Goal: Task Accomplishment & Management: Use online tool/utility

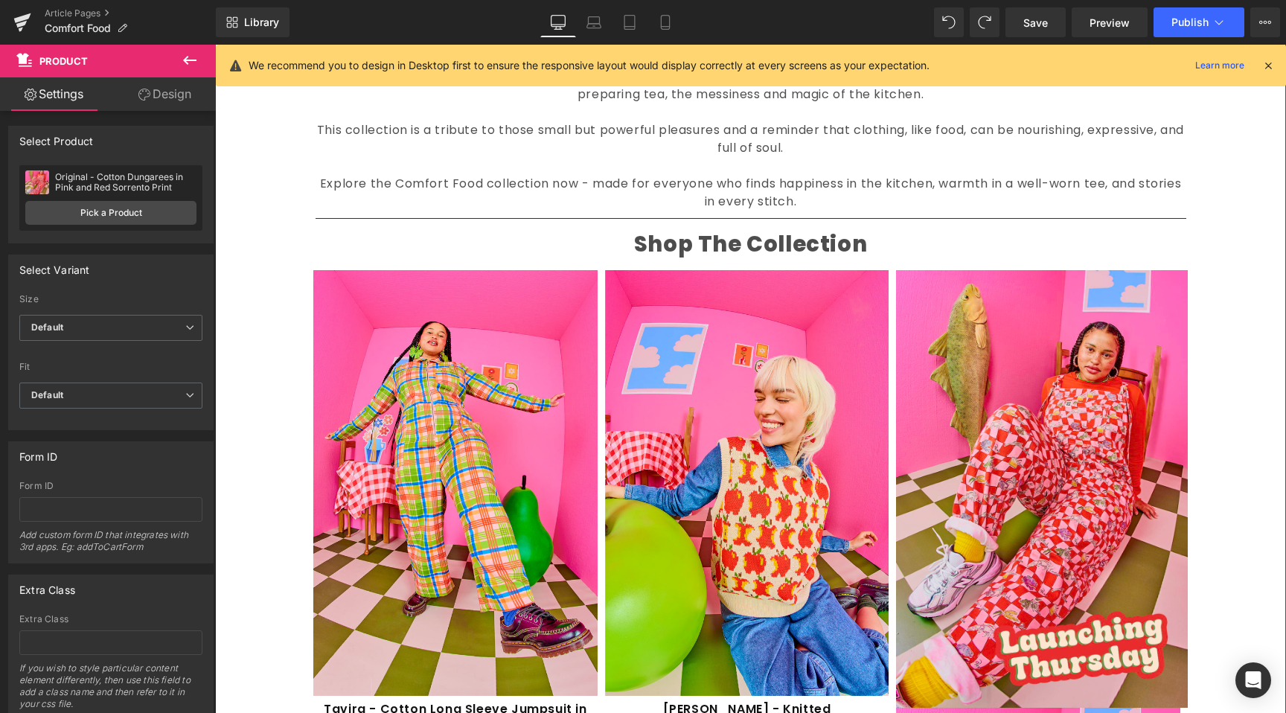
scroll to position [1911, 0]
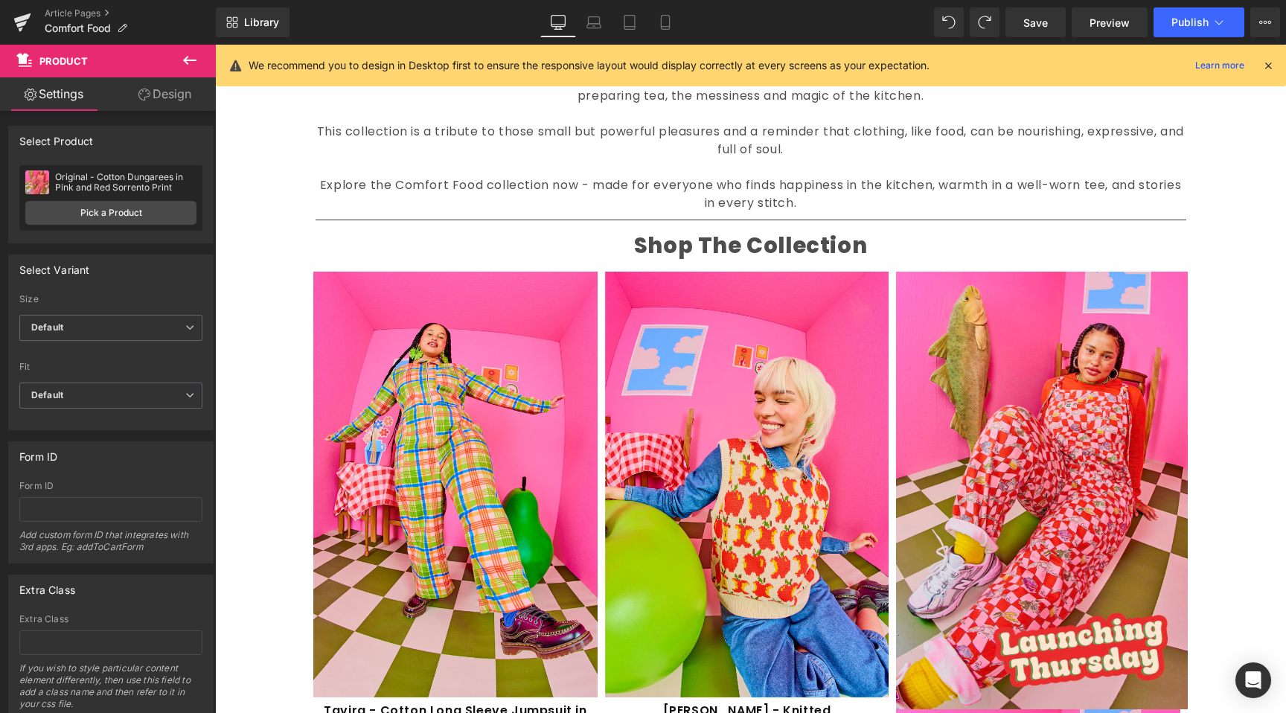
click at [572, 37] on div "Library Desktop Desktop Laptop Tablet Mobile Save Preview Publish Scheduled Vie…" at bounding box center [751, 22] width 1071 height 45
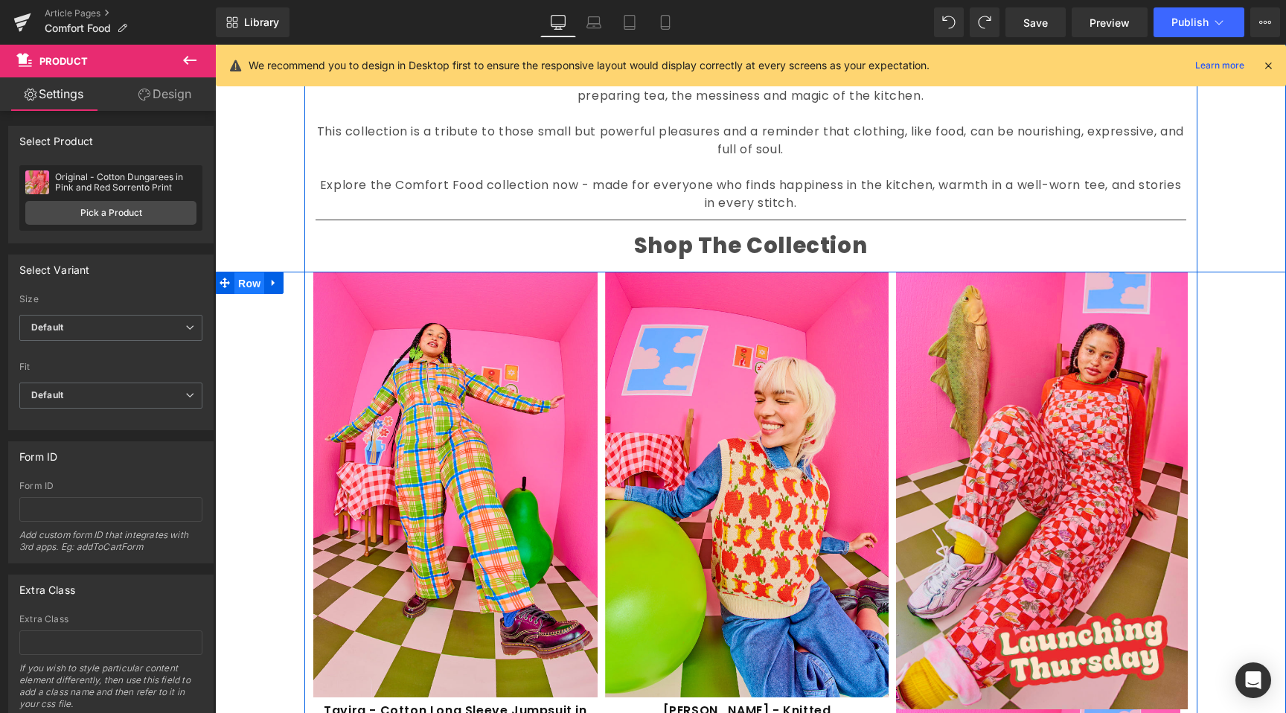
click at [255, 284] on span "Row" at bounding box center [250, 283] width 30 height 22
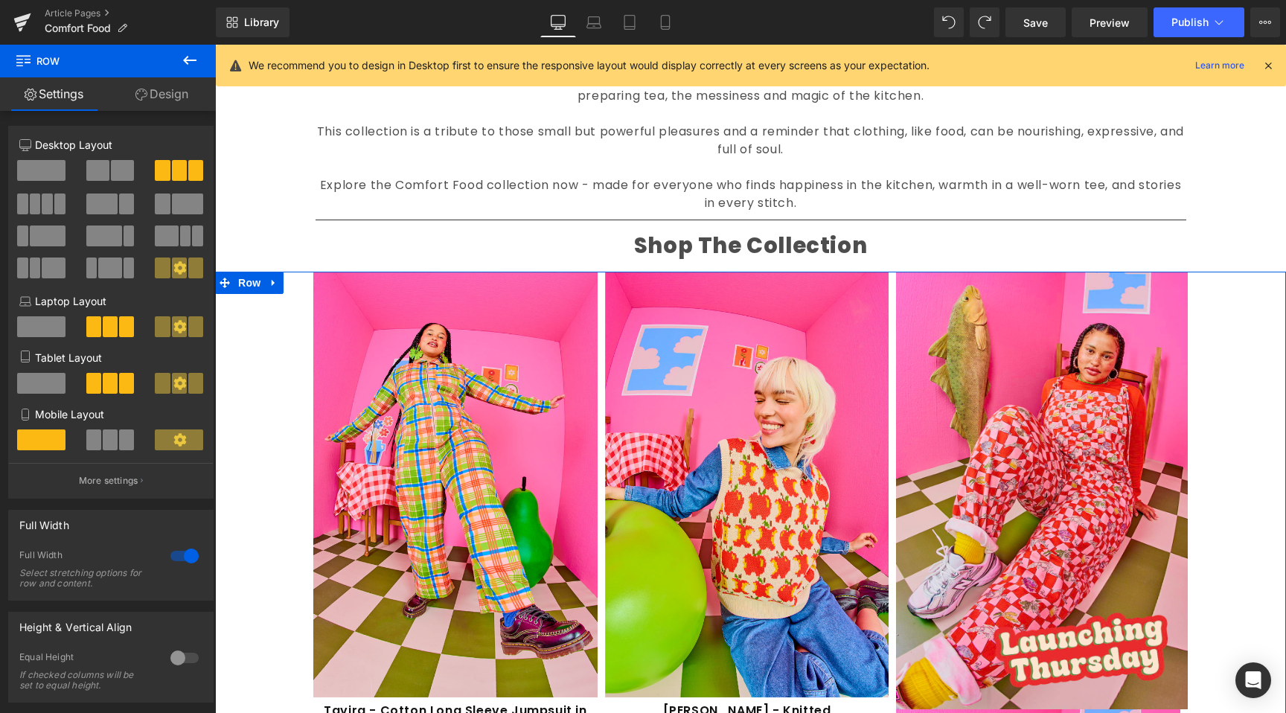
click at [167, 83] on link "Design" at bounding box center [162, 94] width 108 height 34
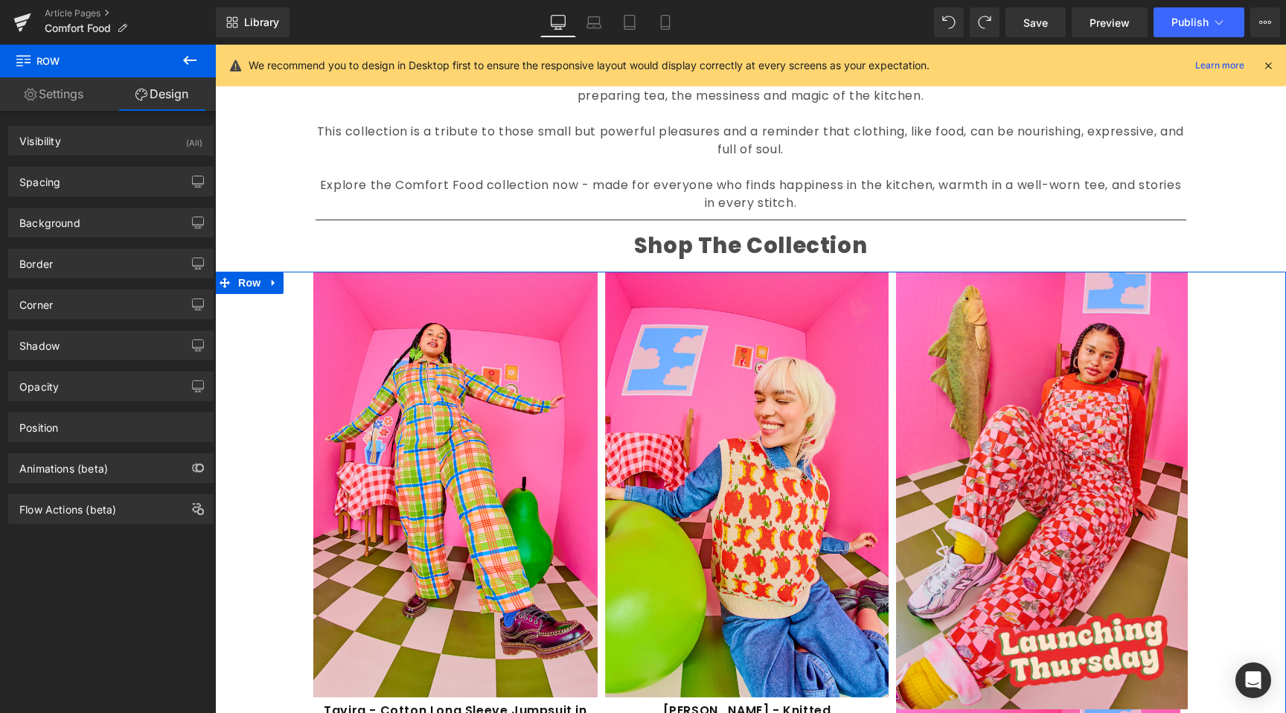
type input "10"
type input "0"
type input "132"
type input "10"
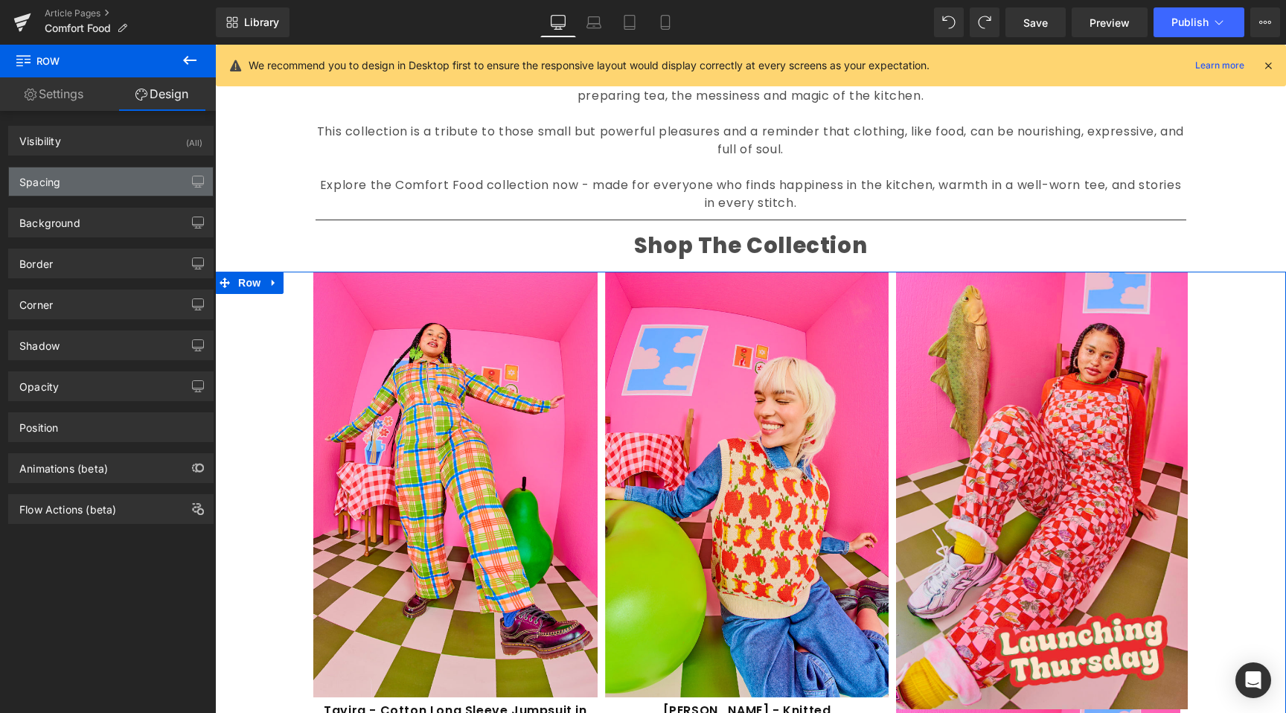
click at [90, 174] on div "Spacing" at bounding box center [111, 182] width 204 height 28
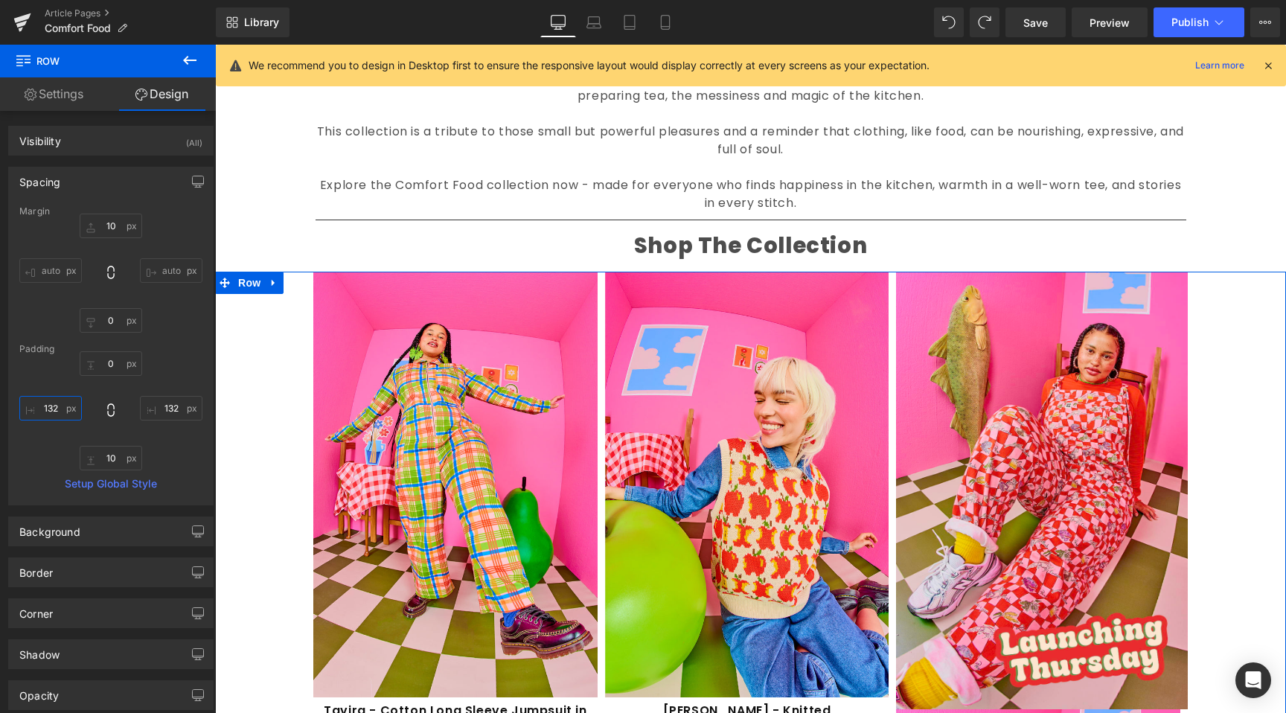
click at [40, 412] on input "132" at bounding box center [50, 408] width 63 height 25
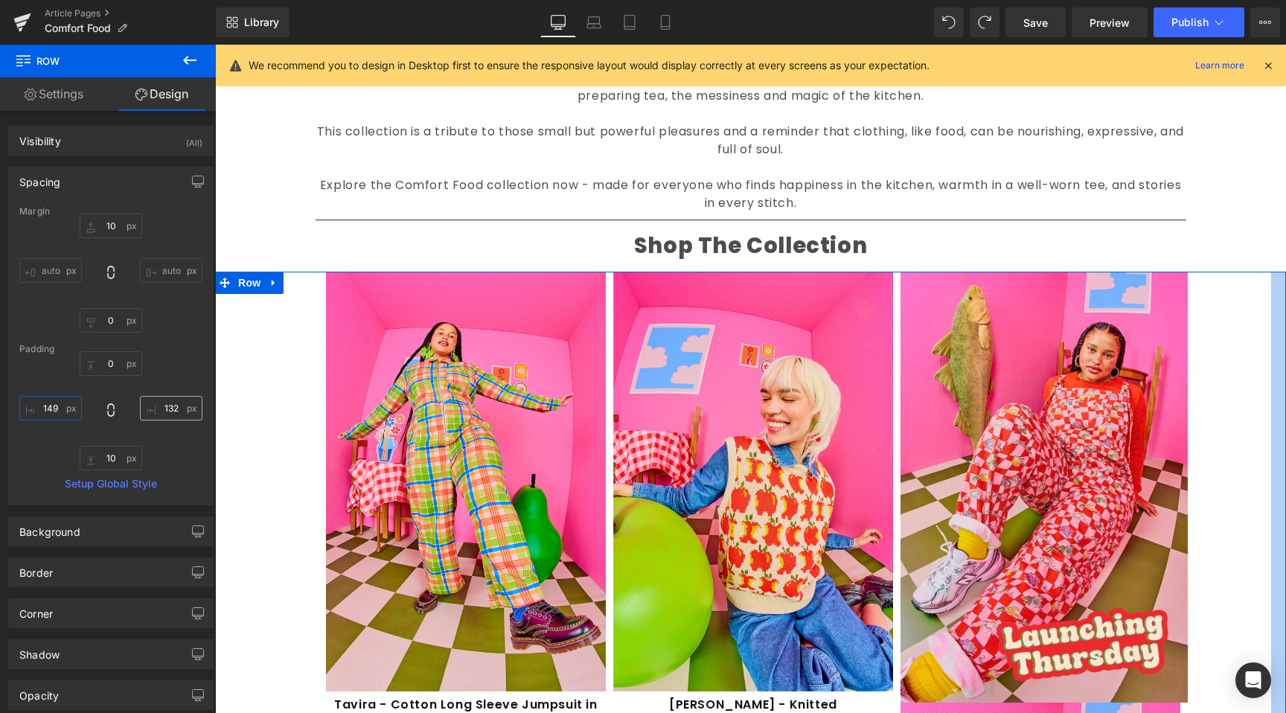
type input "150"
click at [175, 404] on input "132" at bounding box center [171, 408] width 63 height 25
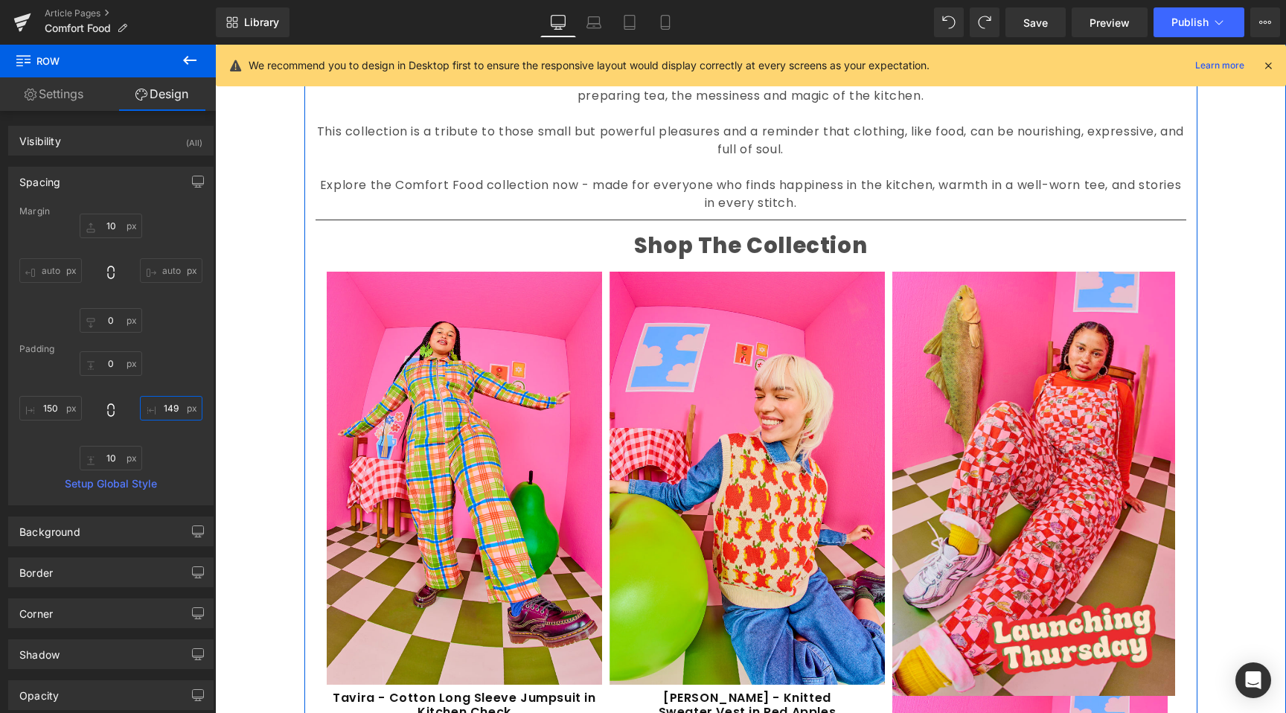
type input "150"
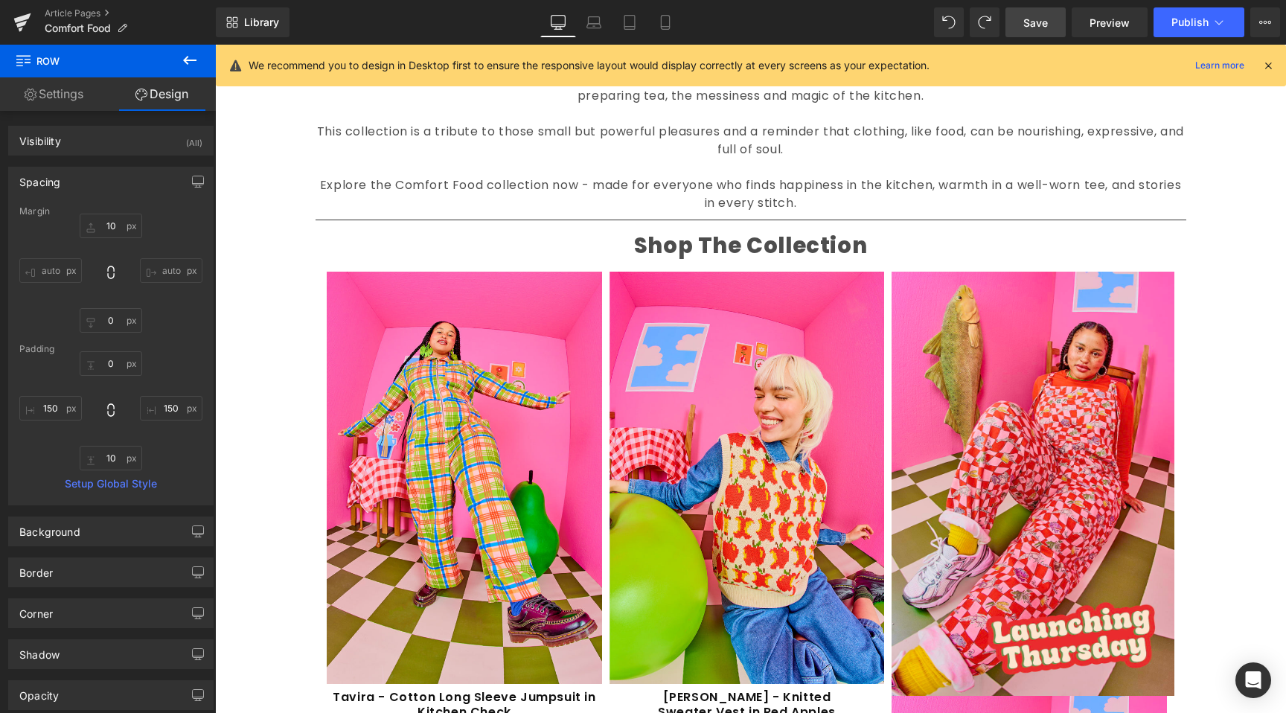
click at [1037, 26] on span "Save" at bounding box center [1036, 23] width 25 height 16
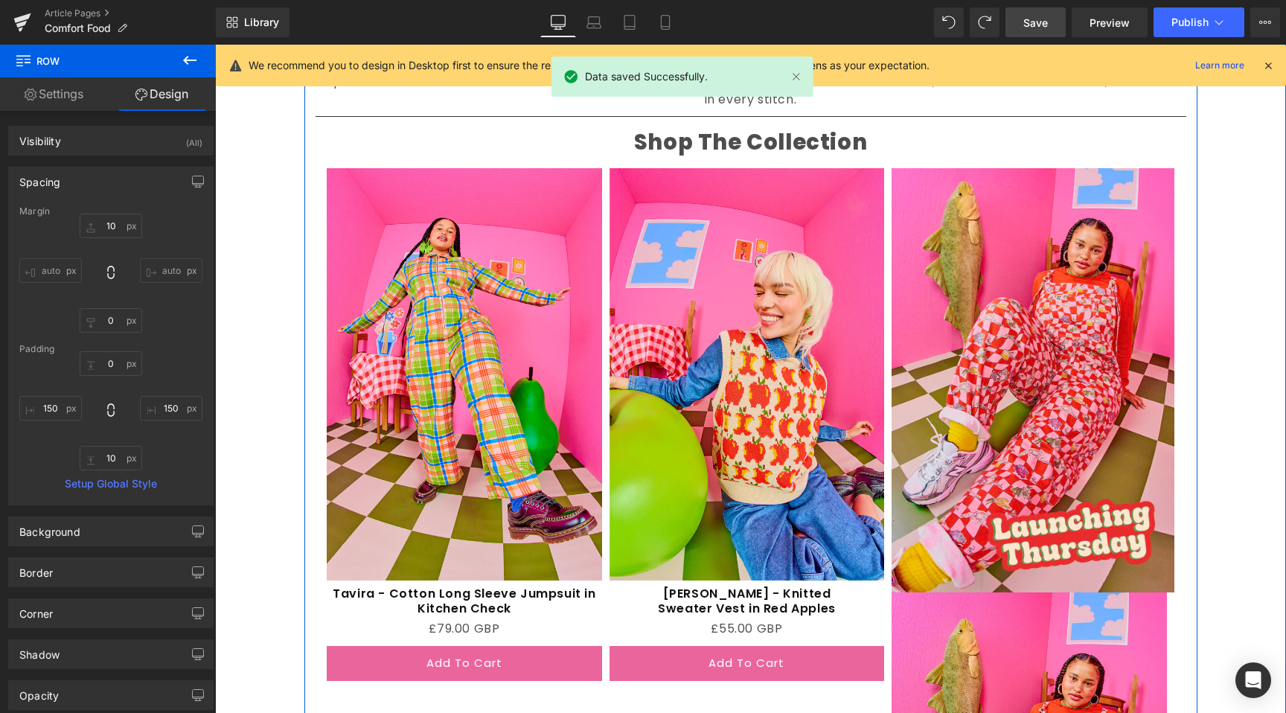
scroll to position [1763, 0]
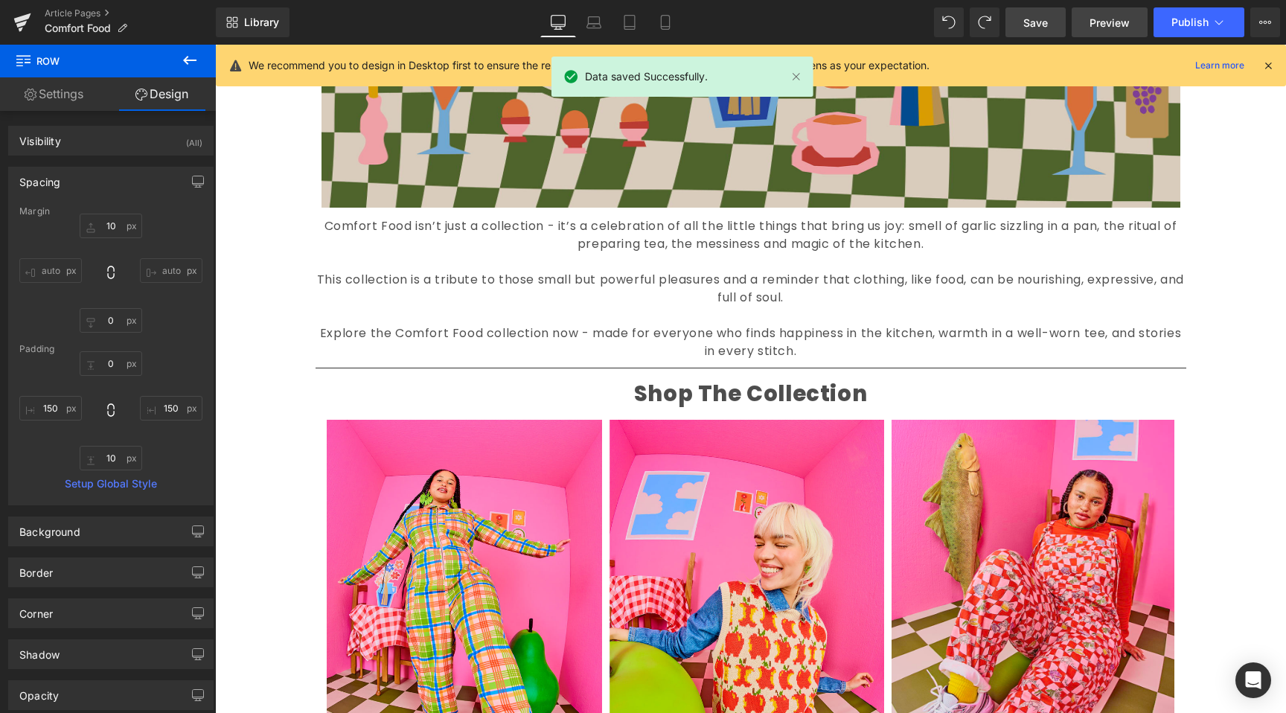
click at [1102, 9] on link "Preview" at bounding box center [1110, 22] width 76 height 30
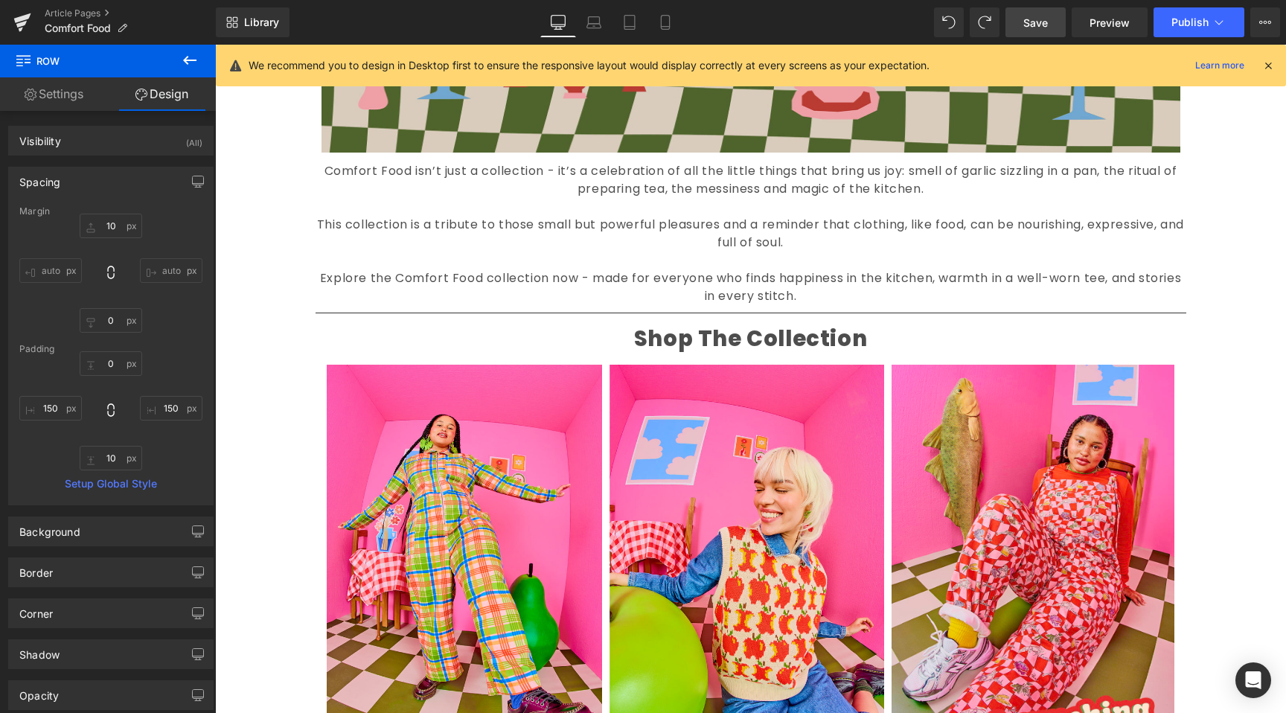
scroll to position [1883, 0]
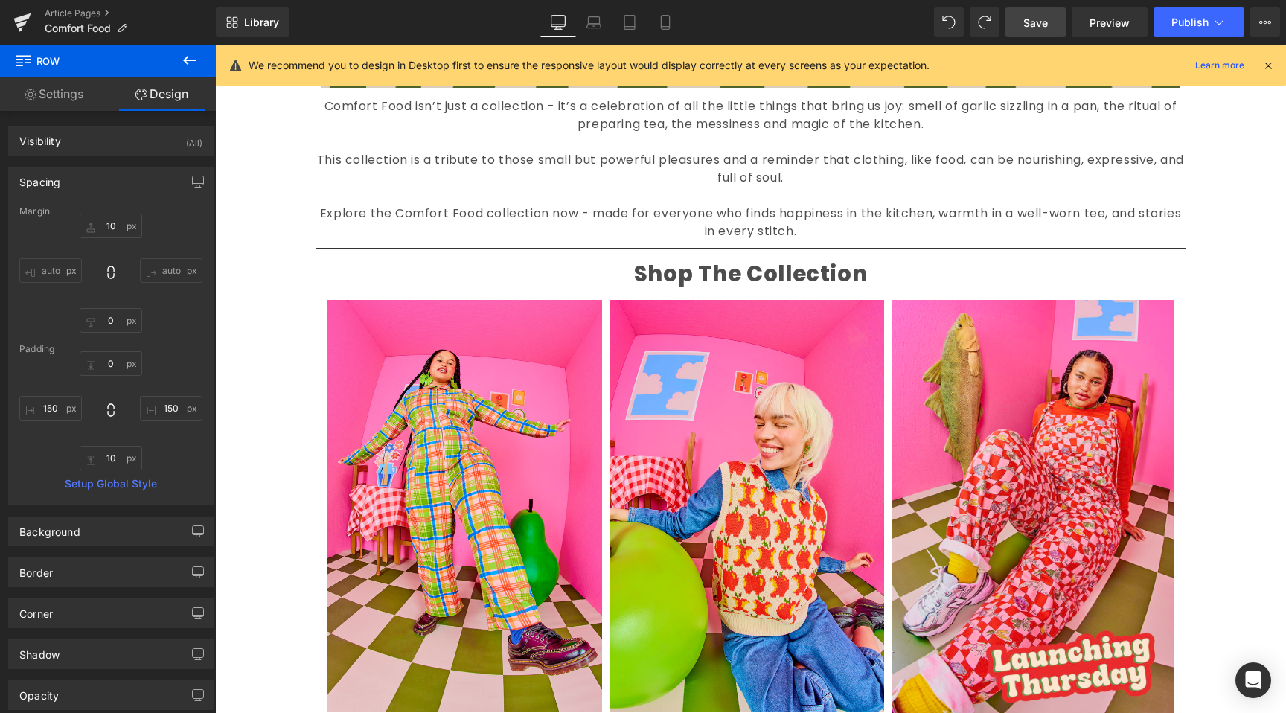
click at [1039, 25] on span "Save" at bounding box center [1036, 23] width 25 height 16
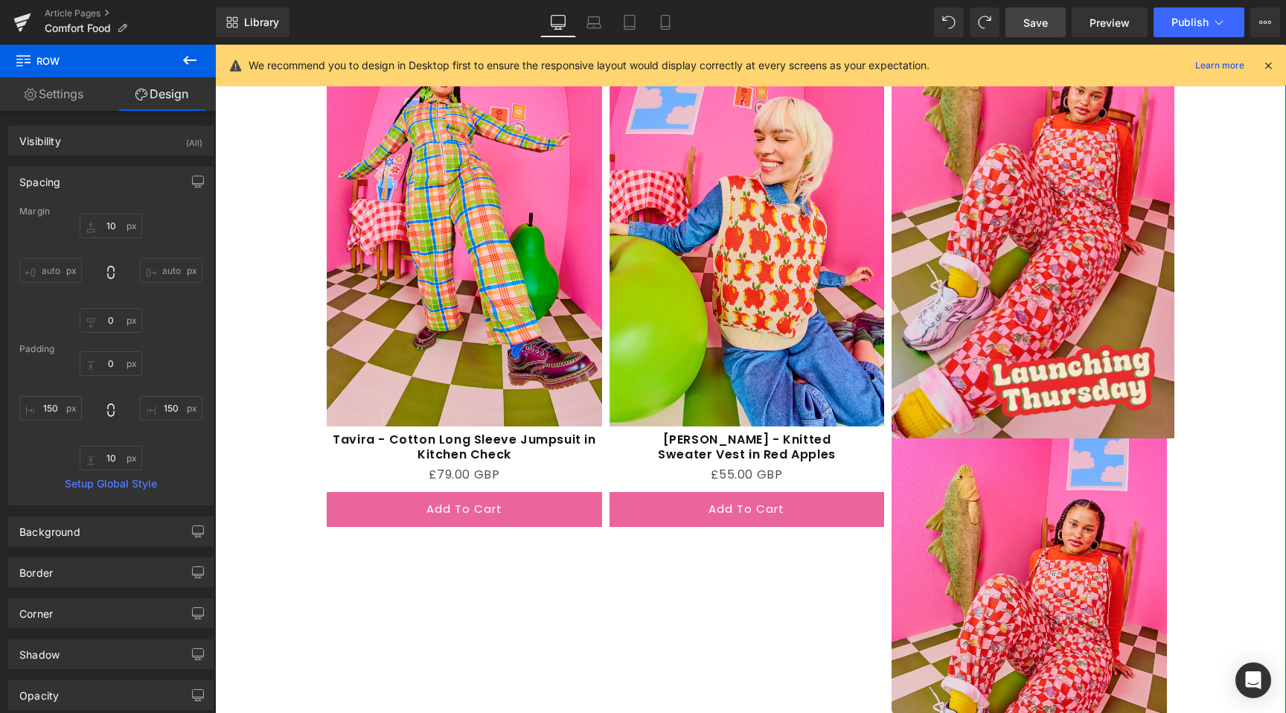
scroll to position [2167, 0]
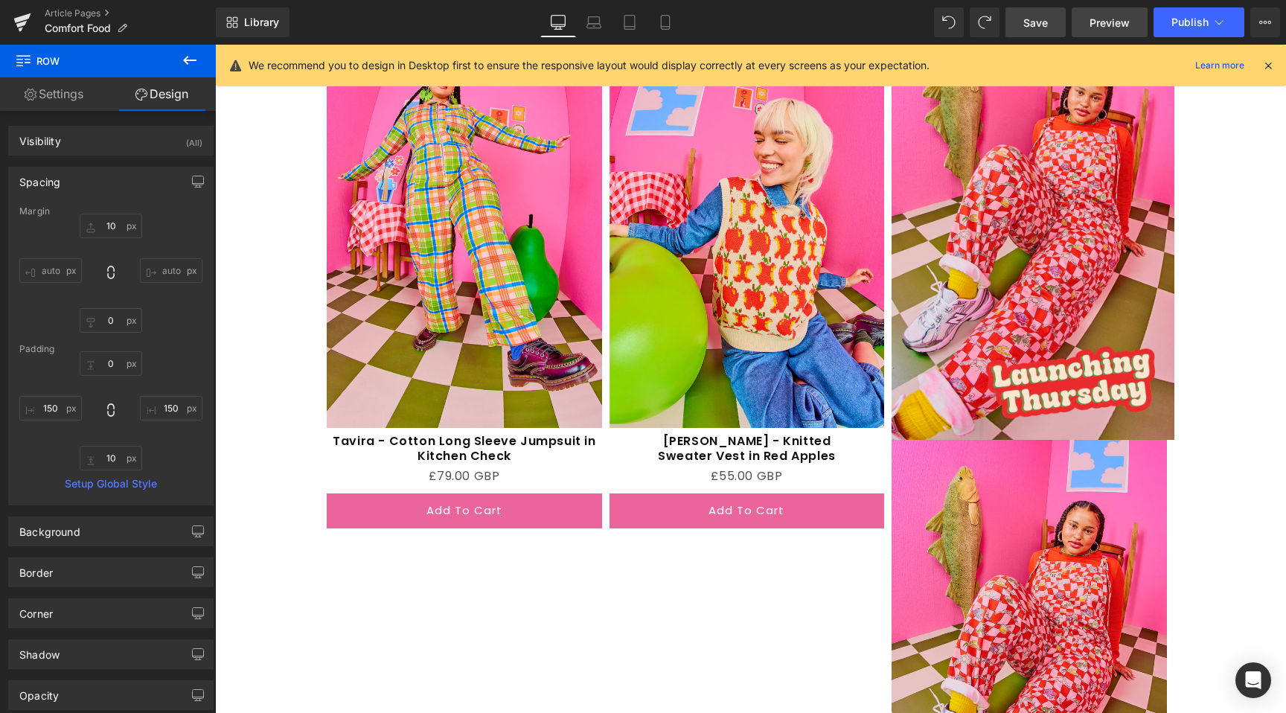
click at [1104, 23] on span "Preview" at bounding box center [1110, 23] width 40 height 16
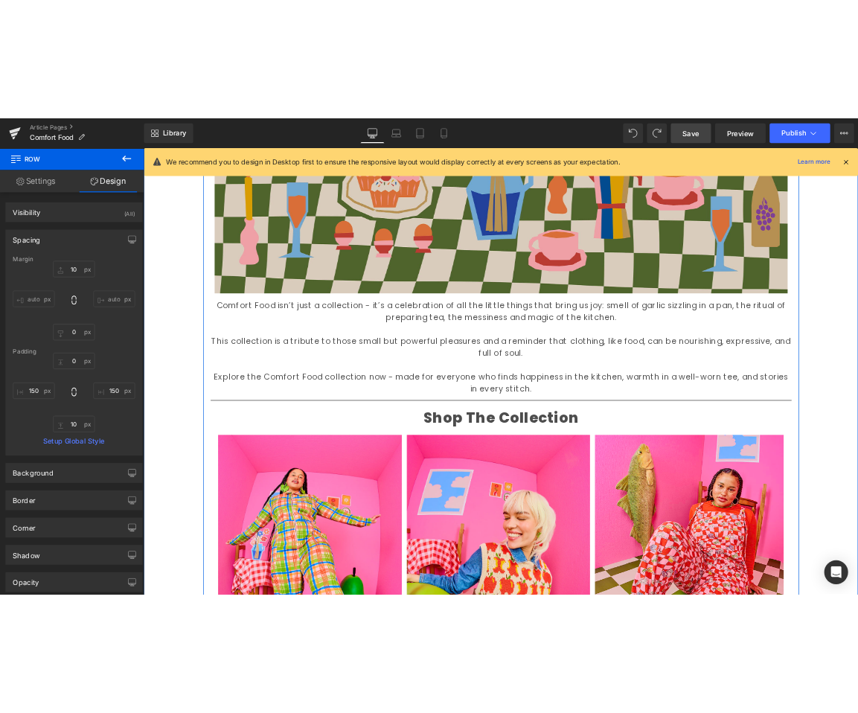
scroll to position [1779, 0]
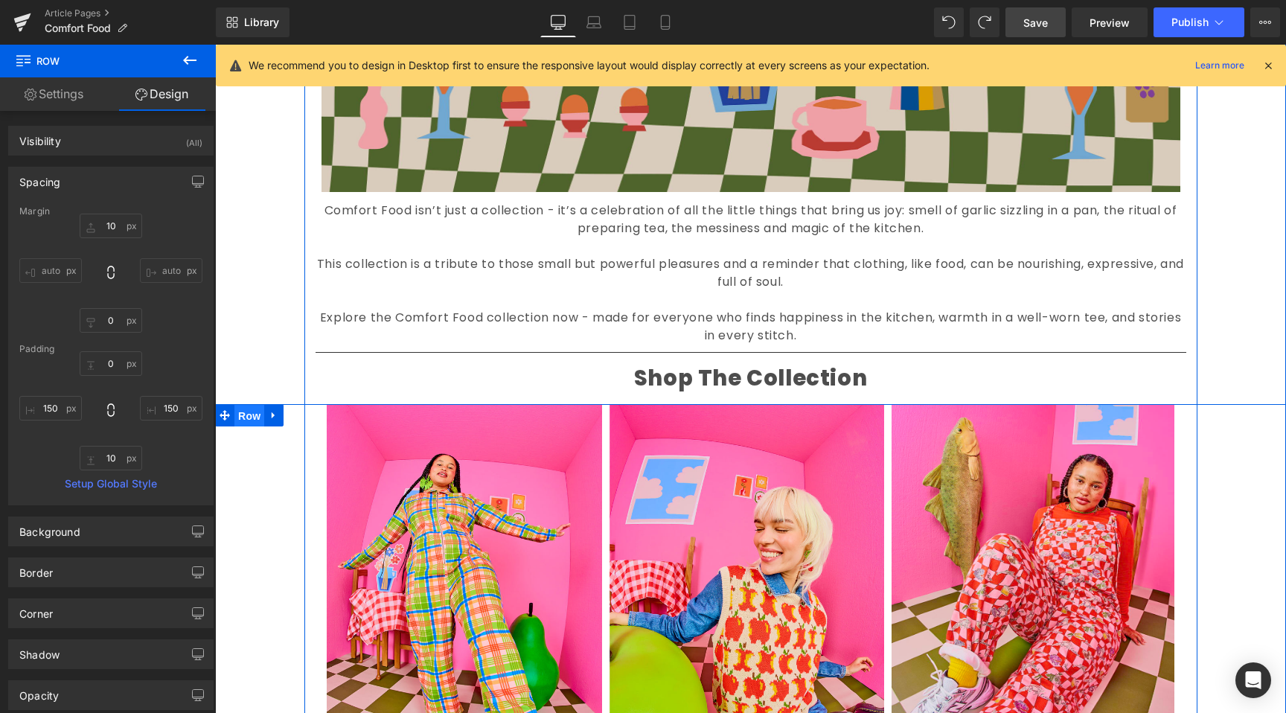
click at [253, 418] on span "Row" at bounding box center [250, 416] width 30 height 22
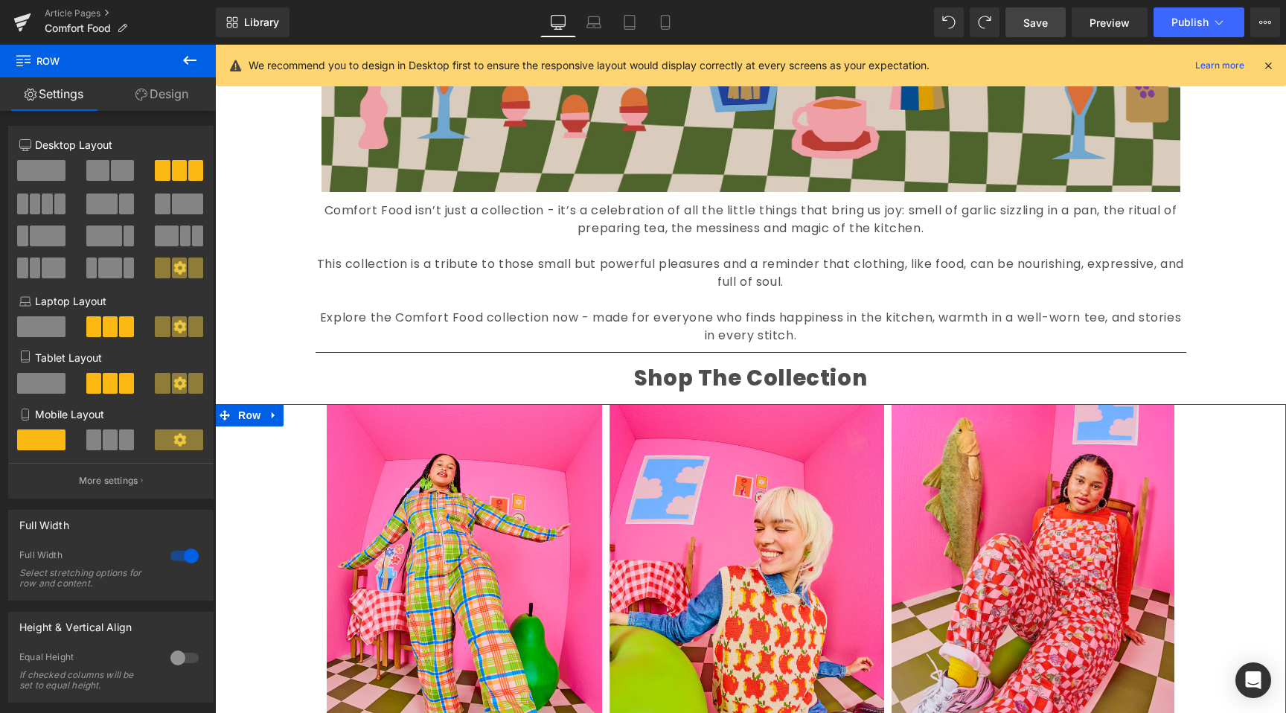
click at [157, 87] on link "Design" at bounding box center [162, 94] width 108 height 34
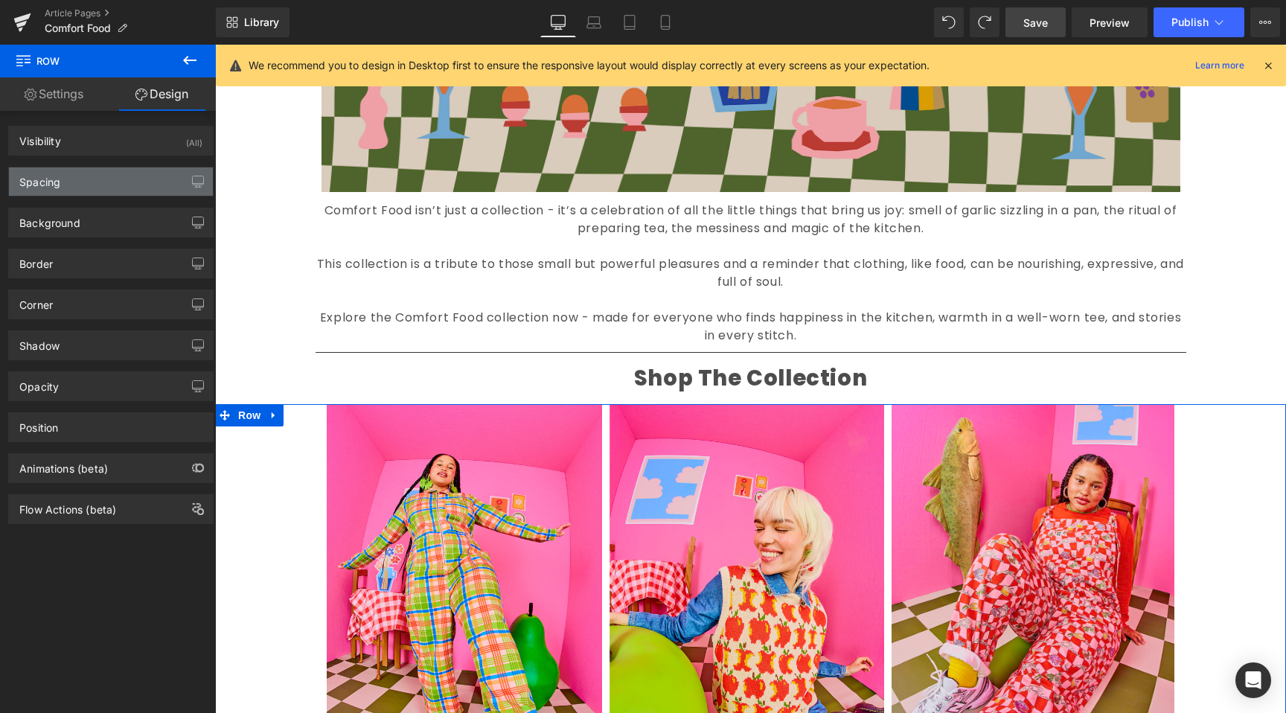
click at [65, 191] on div "Spacing" at bounding box center [111, 182] width 204 height 28
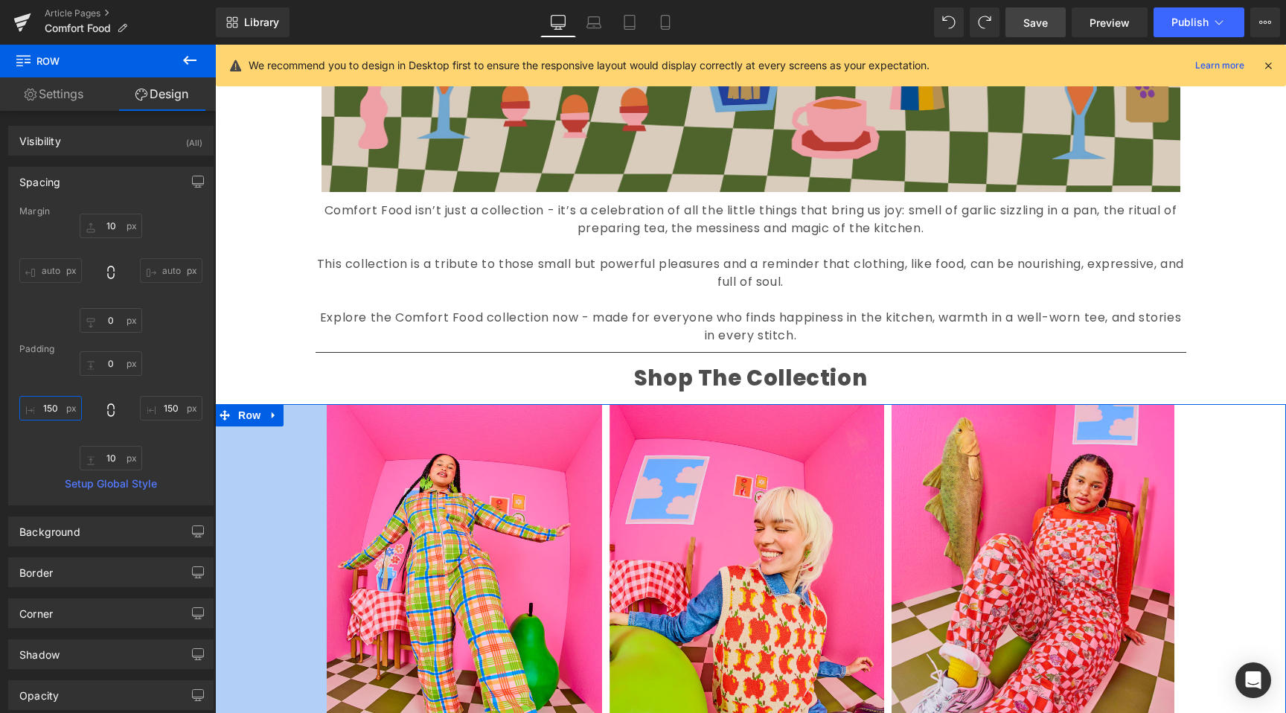
click at [49, 406] on input "150" at bounding box center [50, 408] width 63 height 25
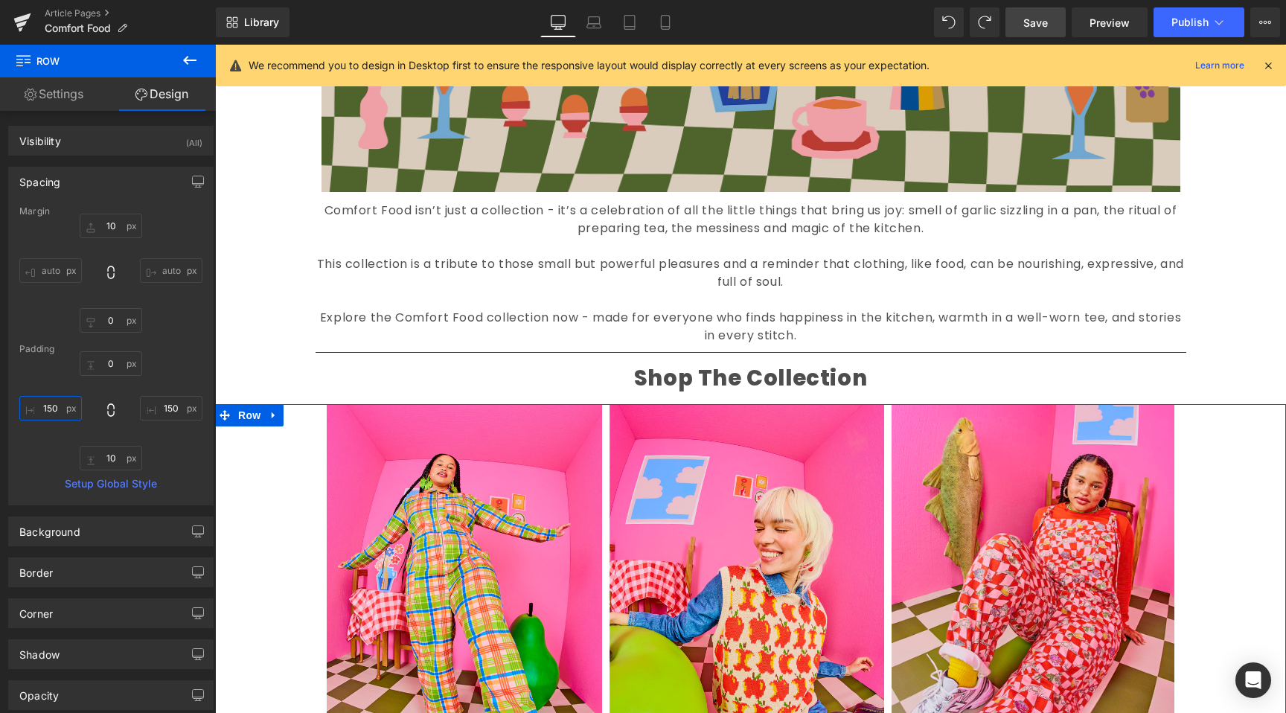
click at [52, 406] on input "150" at bounding box center [50, 408] width 63 height 25
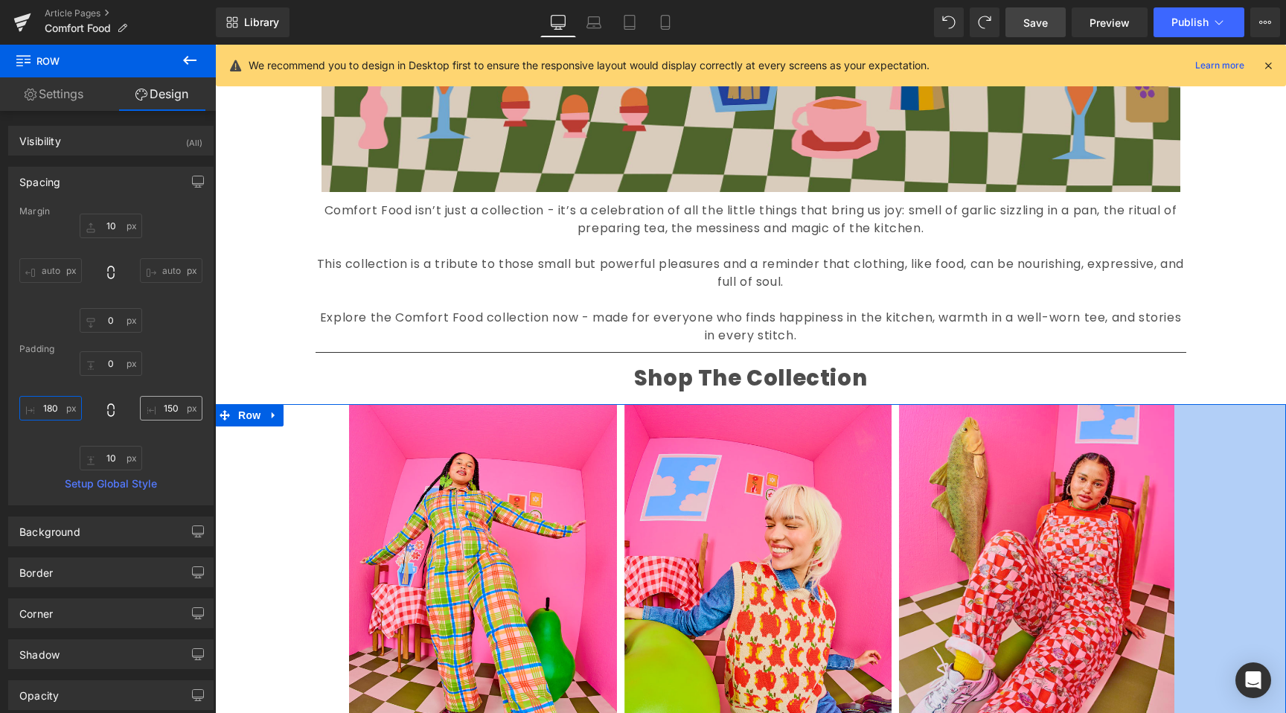
type input "180"
click at [167, 409] on input "150" at bounding box center [171, 408] width 63 height 25
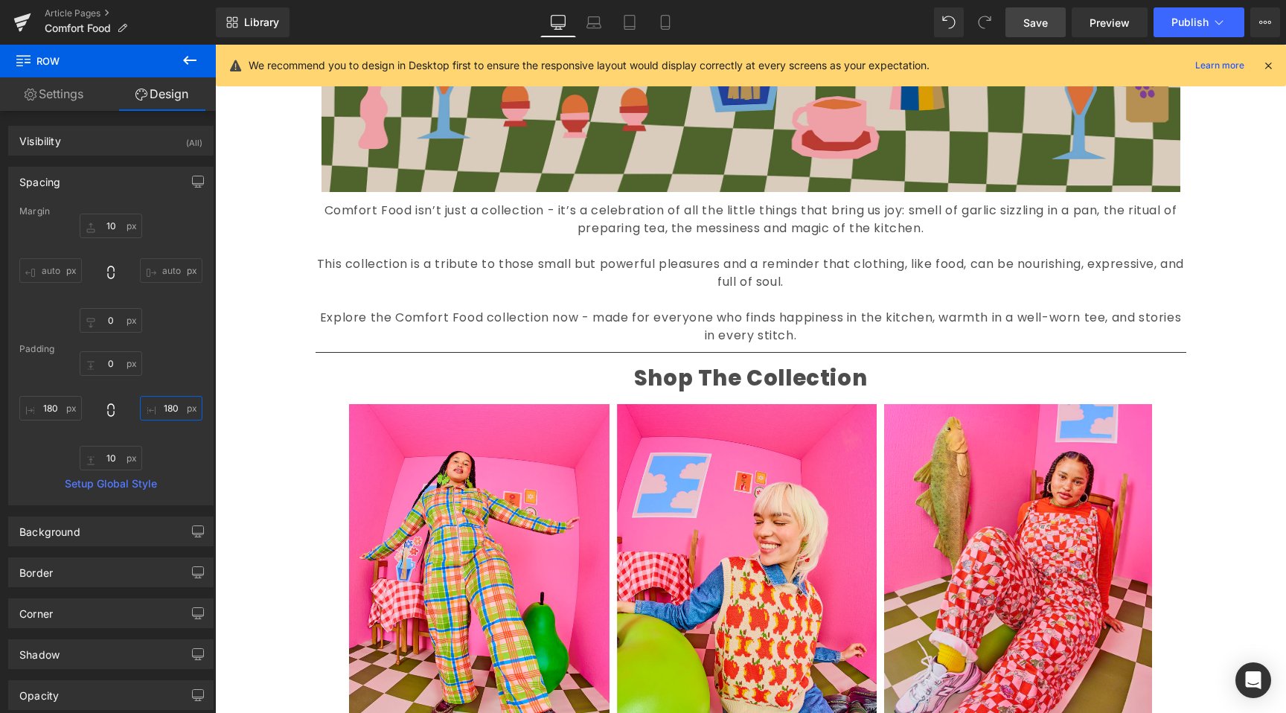
type input "180"
click at [1039, 22] on span "Save" at bounding box center [1036, 23] width 25 height 16
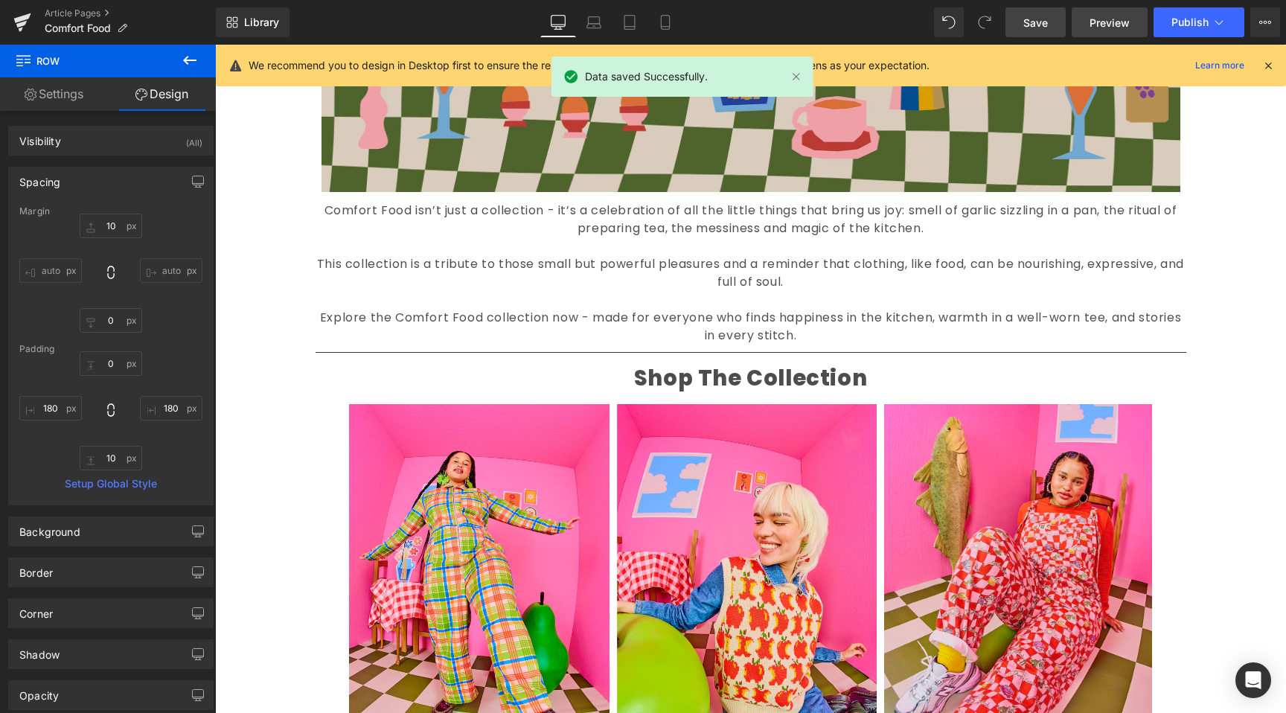
click at [1085, 22] on link "Preview" at bounding box center [1110, 22] width 76 height 30
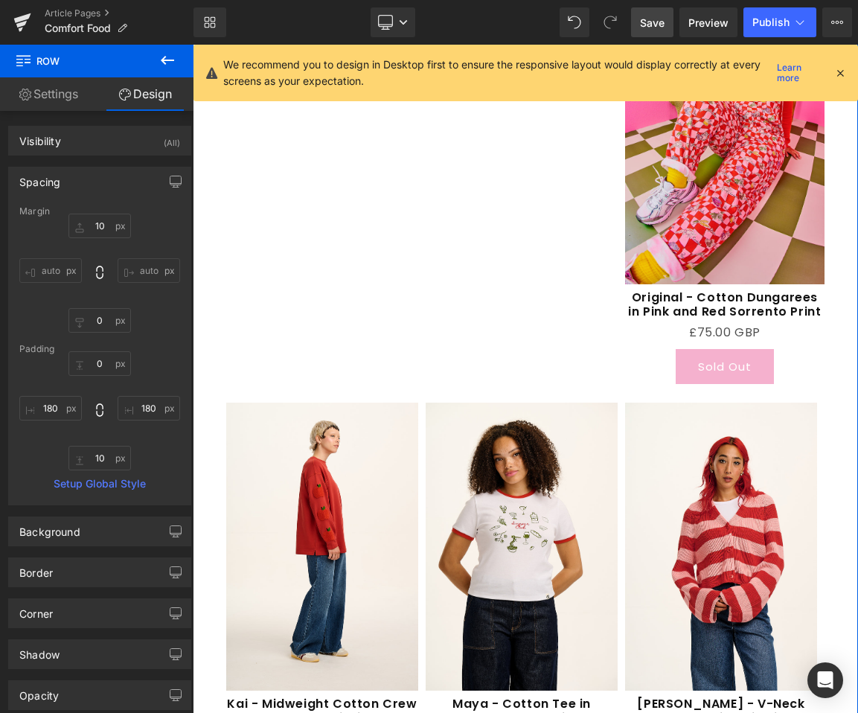
scroll to position [1947, 0]
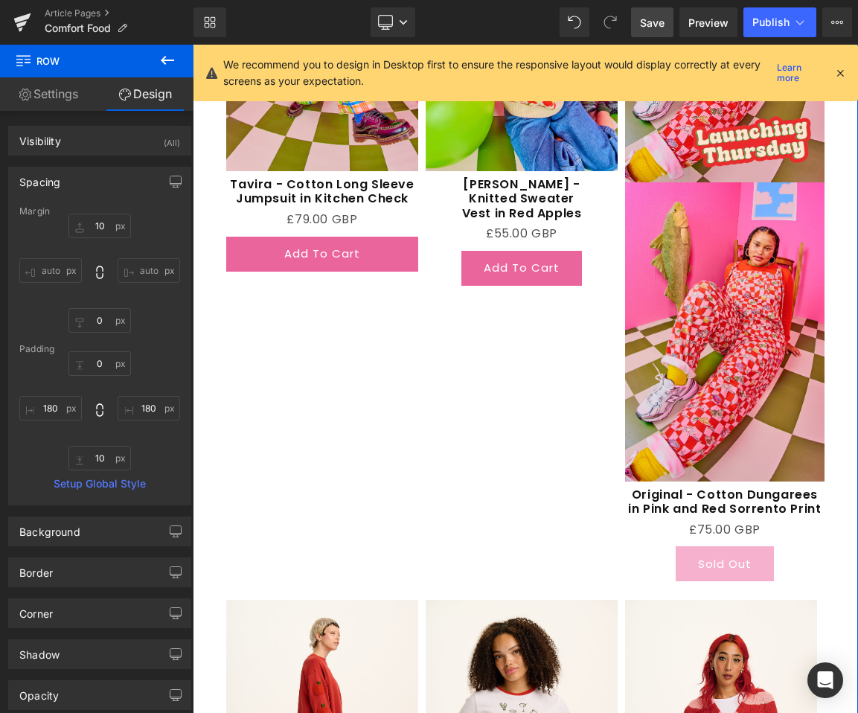
click at [530, 266] on div "Add To Cart (P) Cart Button" at bounding box center [522, 268] width 192 height 35
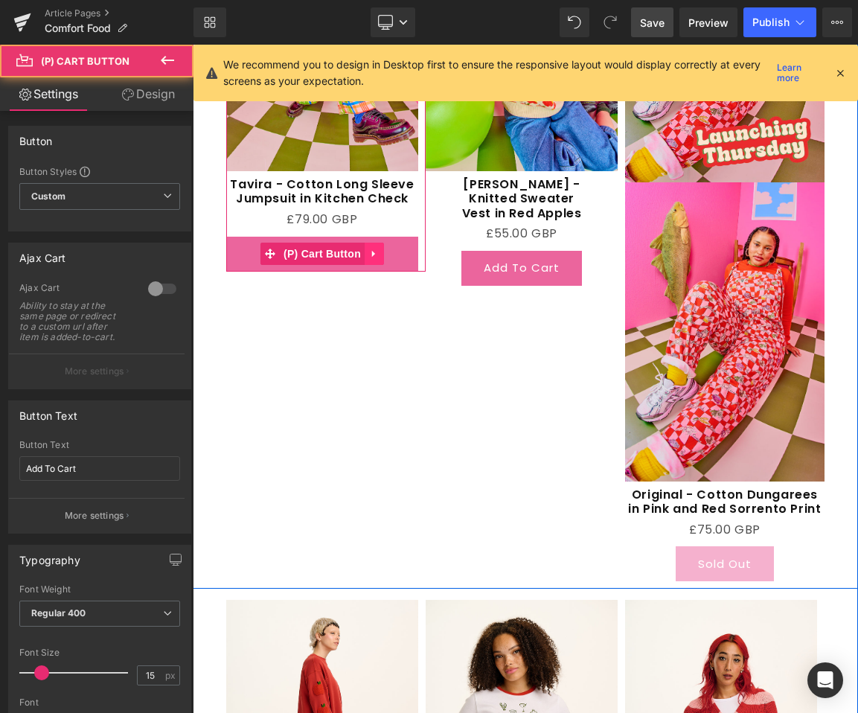
click at [371, 252] on icon at bounding box center [374, 254] width 10 height 11
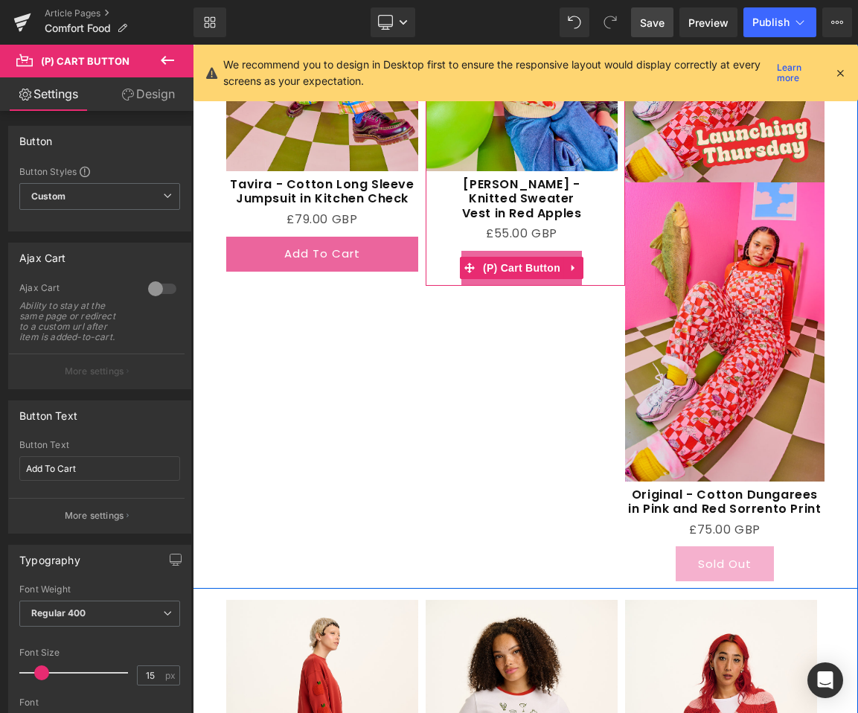
click at [476, 274] on span at bounding box center [469, 268] width 19 height 22
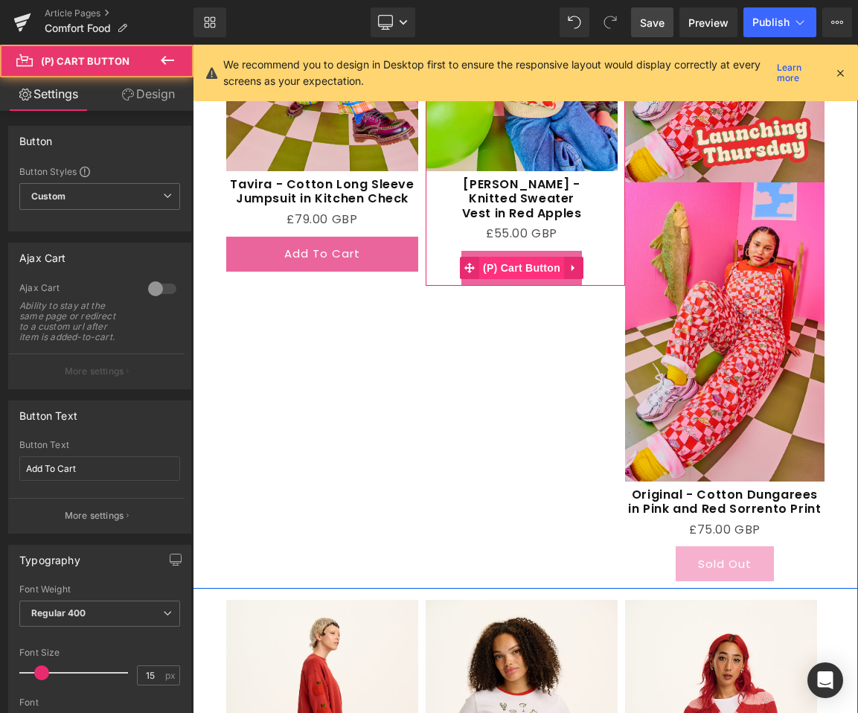
click at [503, 268] on span "(P) Cart Button" at bounding box center [521, 268] width 85 height 22
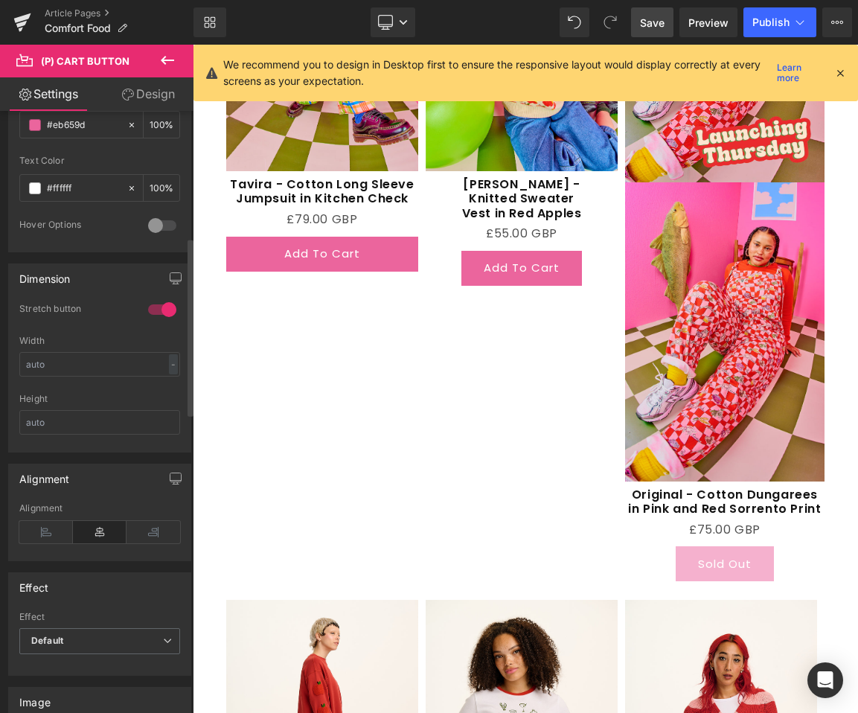
scroll to position [833, 0]
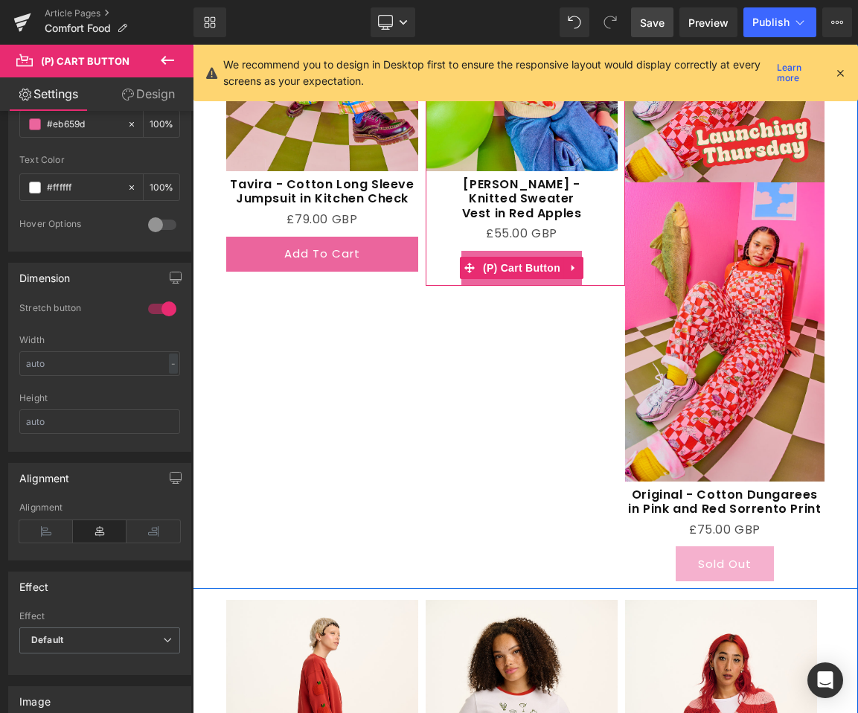
click at [523, 274] on span "(P) Cart Button" at bounding box center [521, 268] width 85 height 22
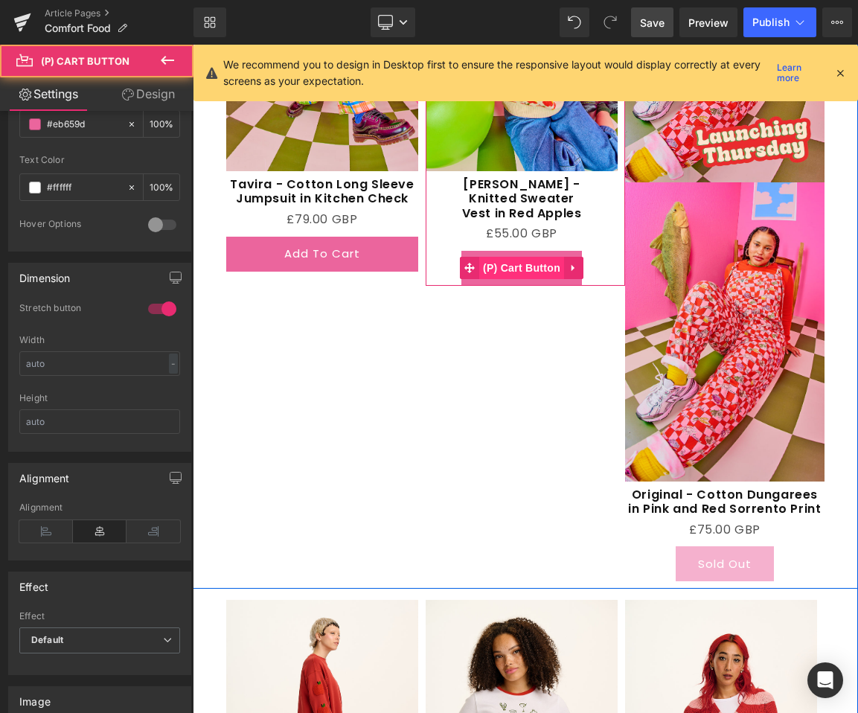
click at [521, 270] on span "(P) Cart Button" at bounding box center [521, 268] width 85 height 22
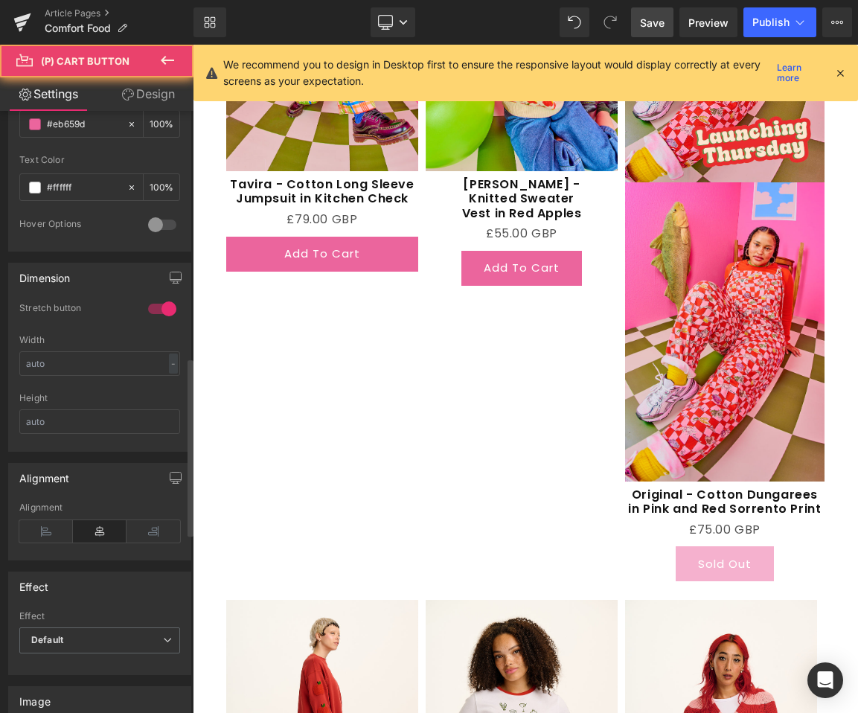
click at [153, 302] on div at bounding box center [162, 309] width 36 height 24
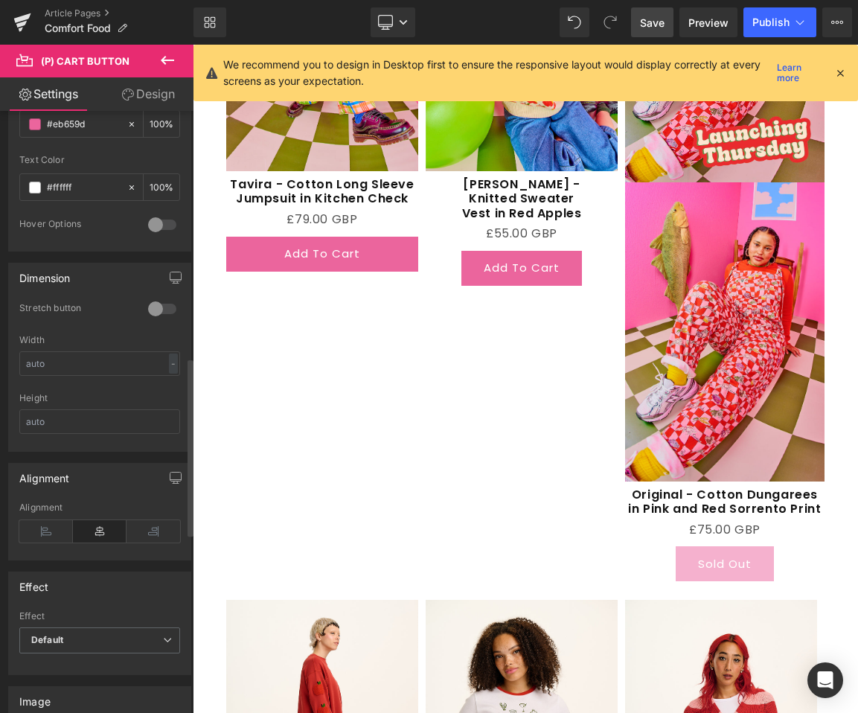
click at [150, 305] on div at bounding box center [162, 309] width 36 height 24
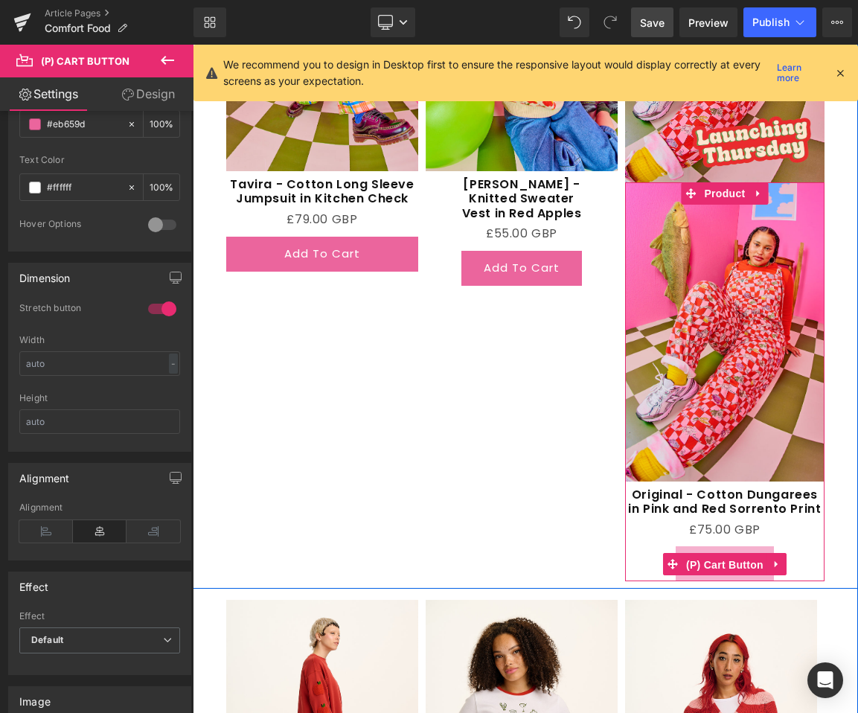
click at [720, 562] on span "(P) Cart Button" at bounding box center [725, 565] width 85 height 22
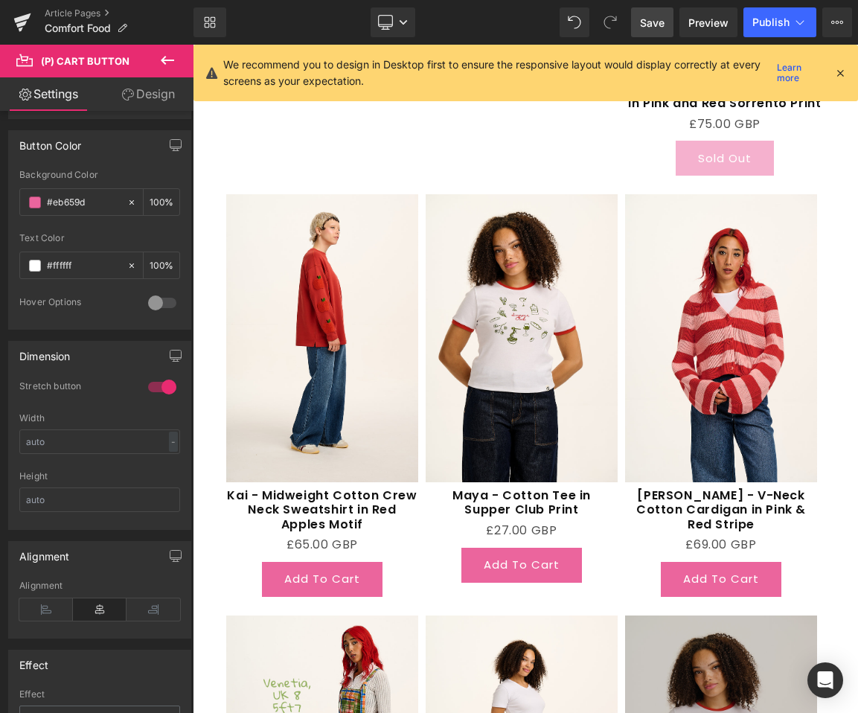
scroll to position [2606, 0]
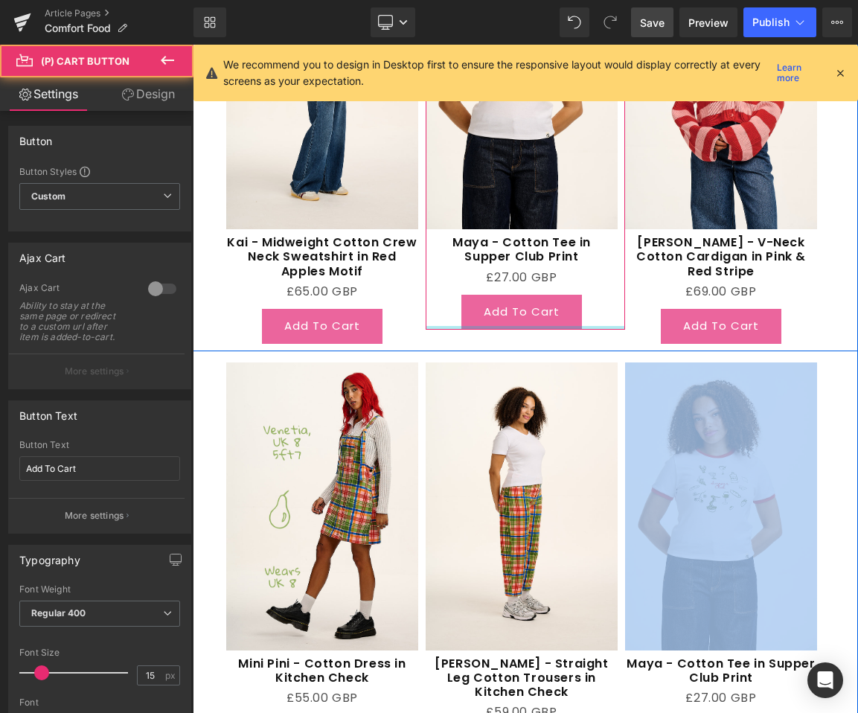
click at [505, 322] on div "Add To Cart (P) Cart Button" at bounding box center [522, 312] width 192 height 35
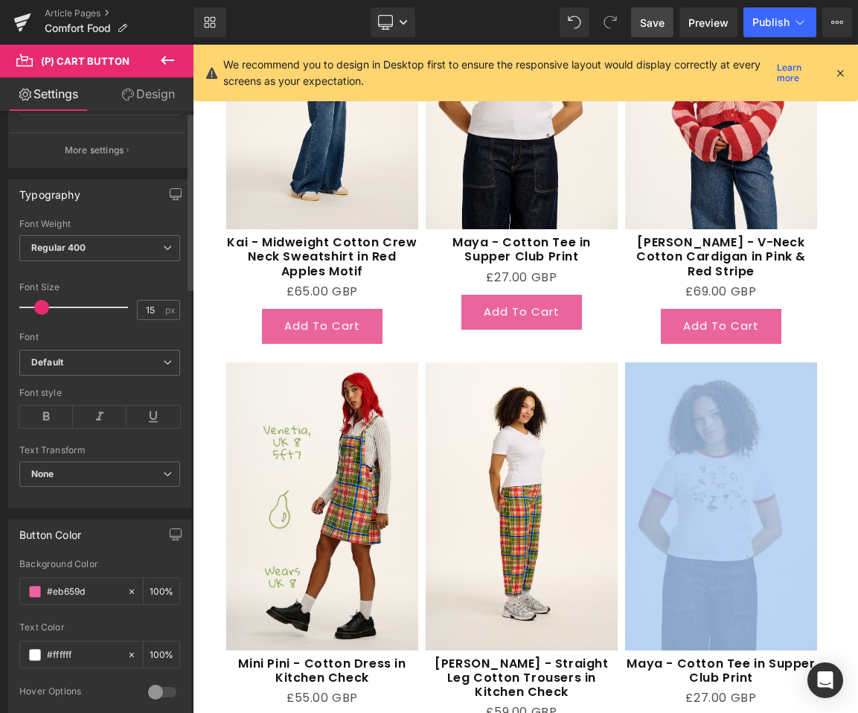
scroll to position [372, 0]
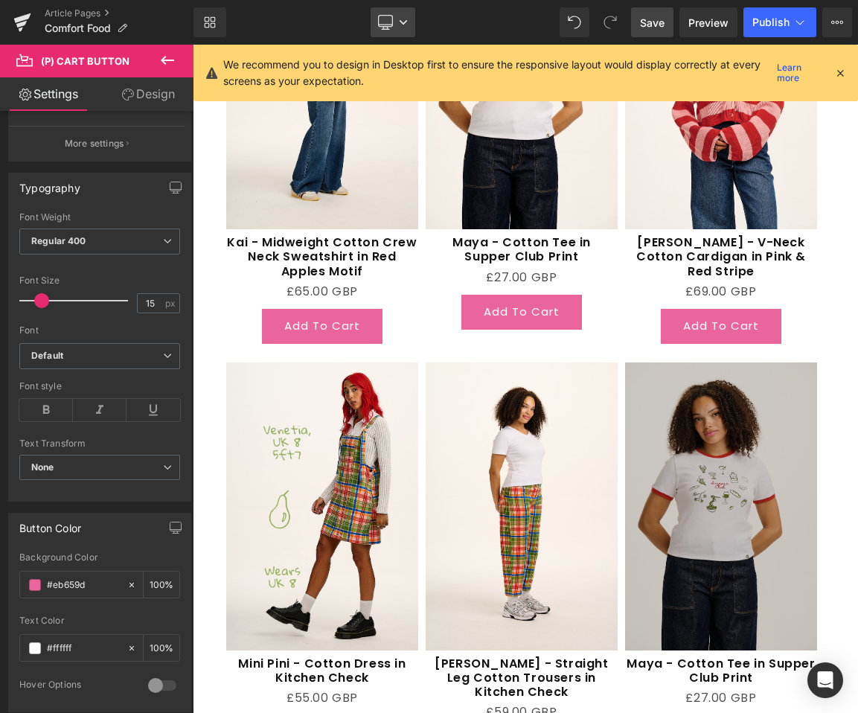
click at [399, 28] on link "Desktop" at bounding box center [393, 22] width 45 height 30
click at [398, 113] on link "Laptop" at bounding box center [392, 101] width 83 height 30
type input "100"
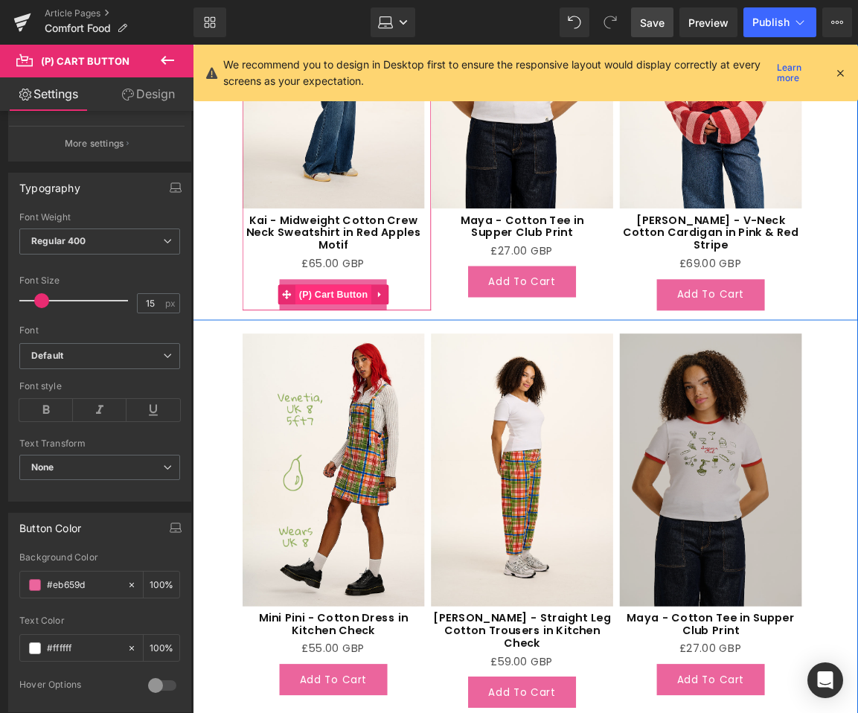
click at [336, 324] on span "(P) Cart Button" at bounding box center [350, 326] width 85 height 22
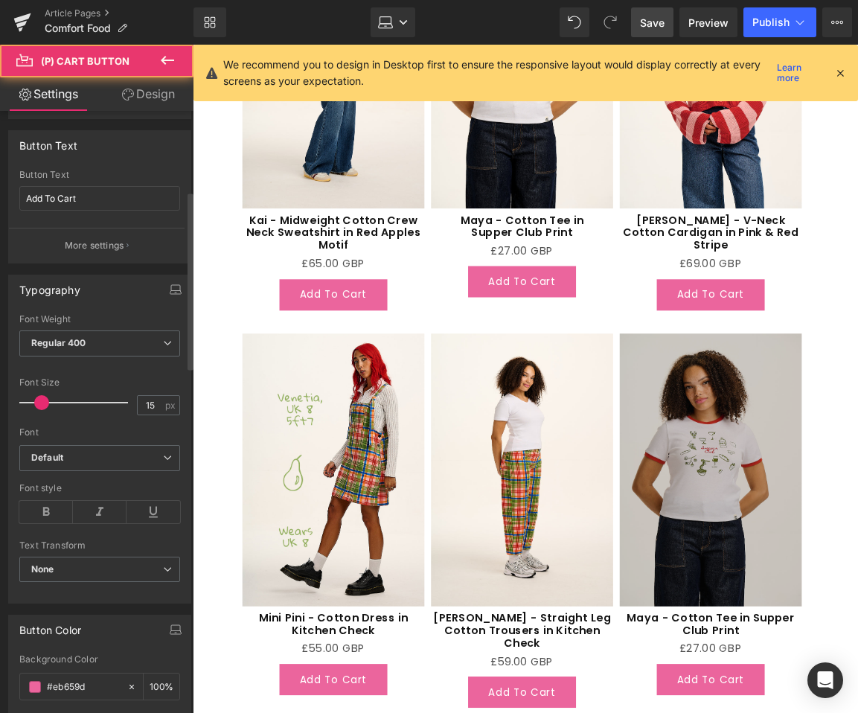
scroll to position [596, 0]
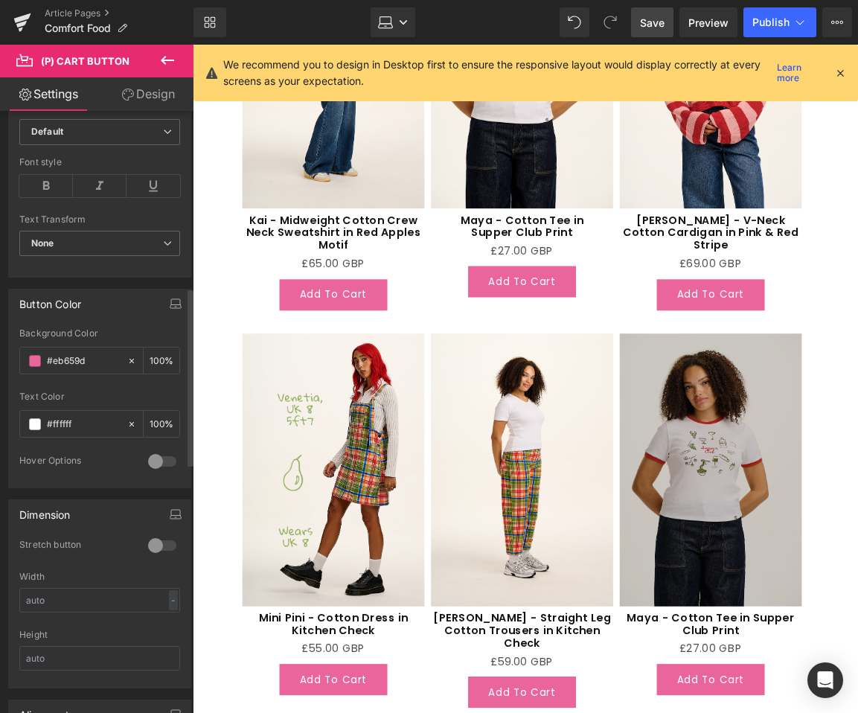
click at [144, 546] on div at bounding box center [162, 546] width 36 height 24
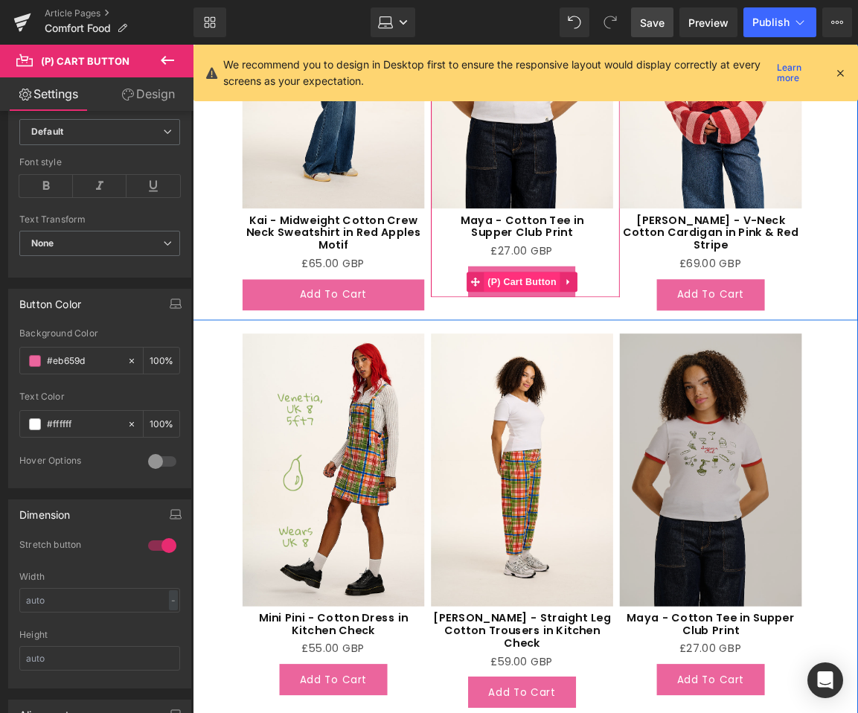
click at [550, 301] on span "(P) Cart Button" at bounding box center [562, 312] width 85 height 22
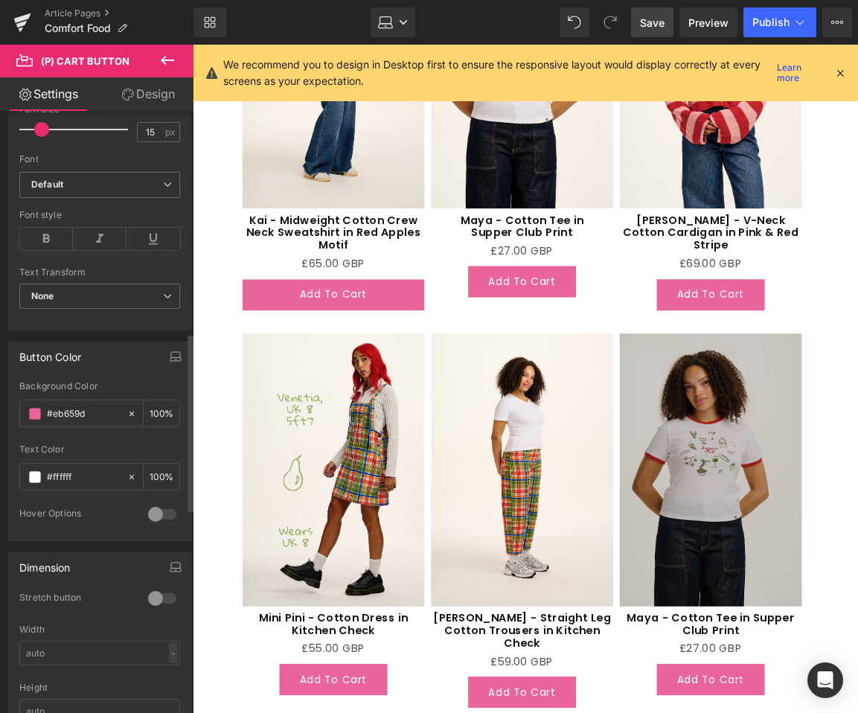
scroll to position [829, 0]
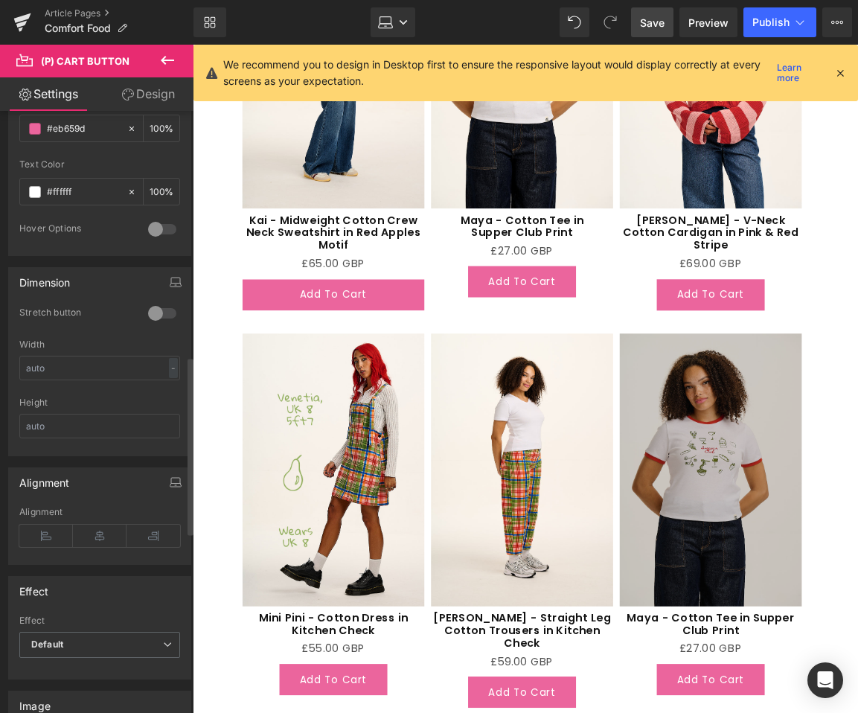
click at [163, 302] on div at bounding box center [162, 314] width 36 height 24
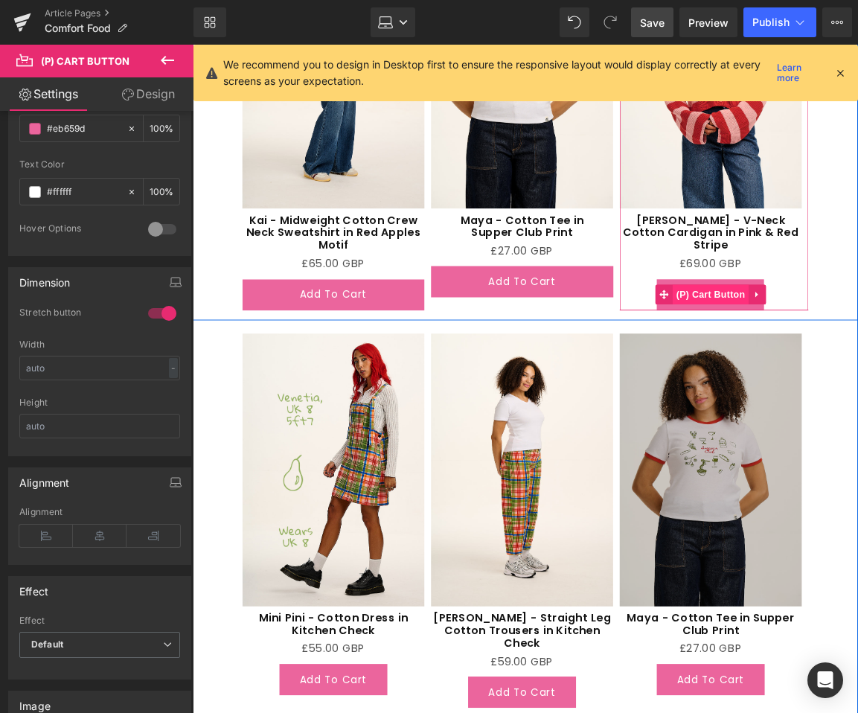
click at [787, 316] on span "(P) Cart Button" at bounding box center [775, 326] width 85 height 22
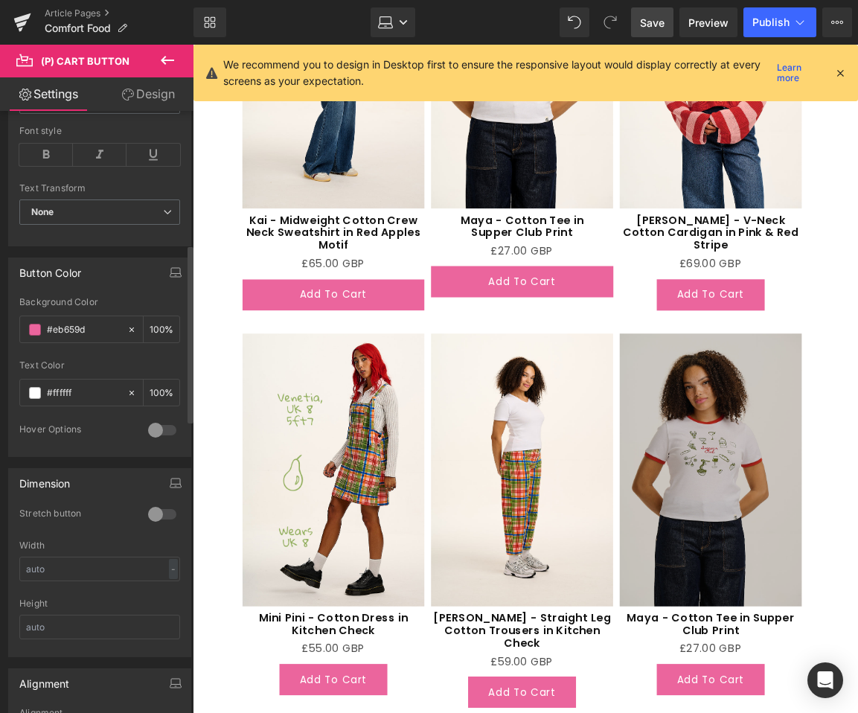
scroll to position [827, 0]
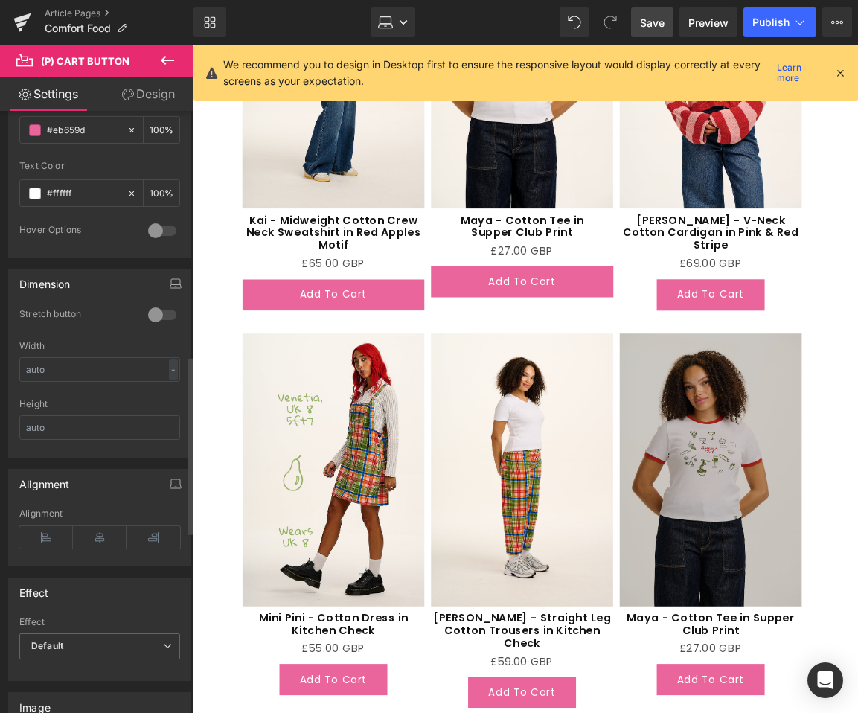
click at [148, 322] on div at bounding box center [162, 315] width 36 height 24
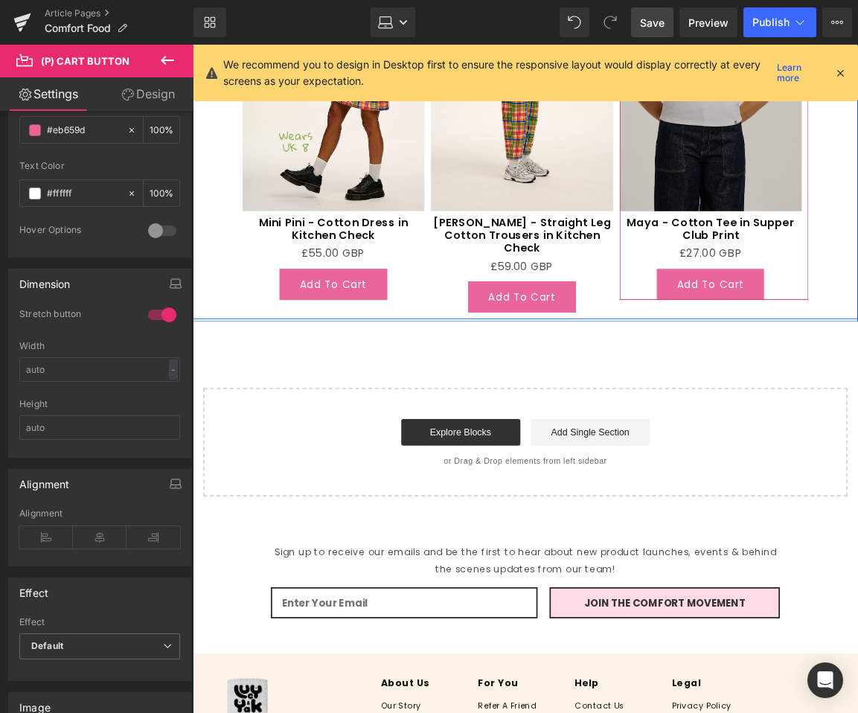
scroll to position [2981, 0]
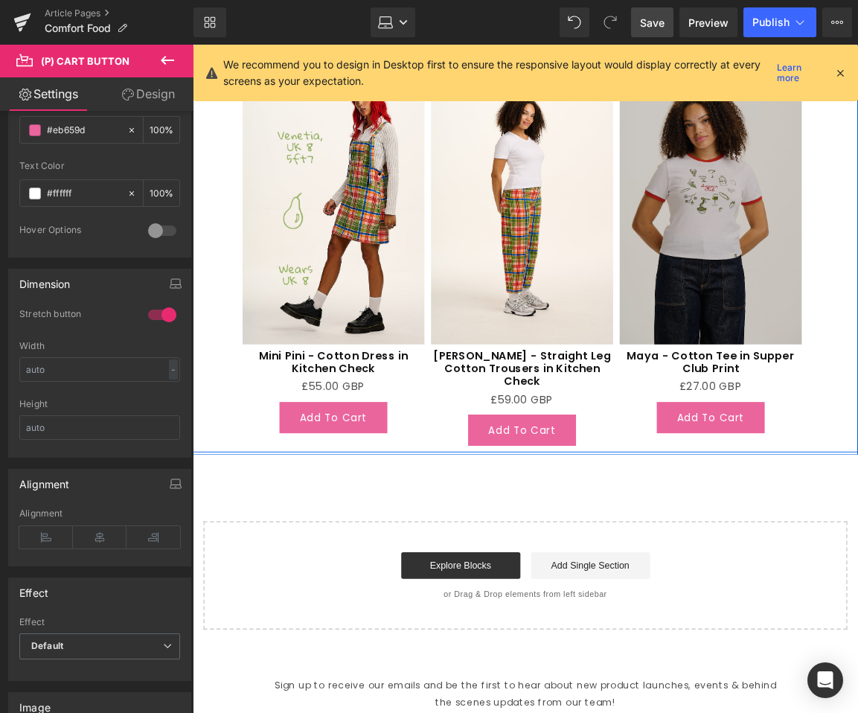
click at [389, 459] on span "(P) Cart Button" at bounding box center [423, 465] width 68 height 18
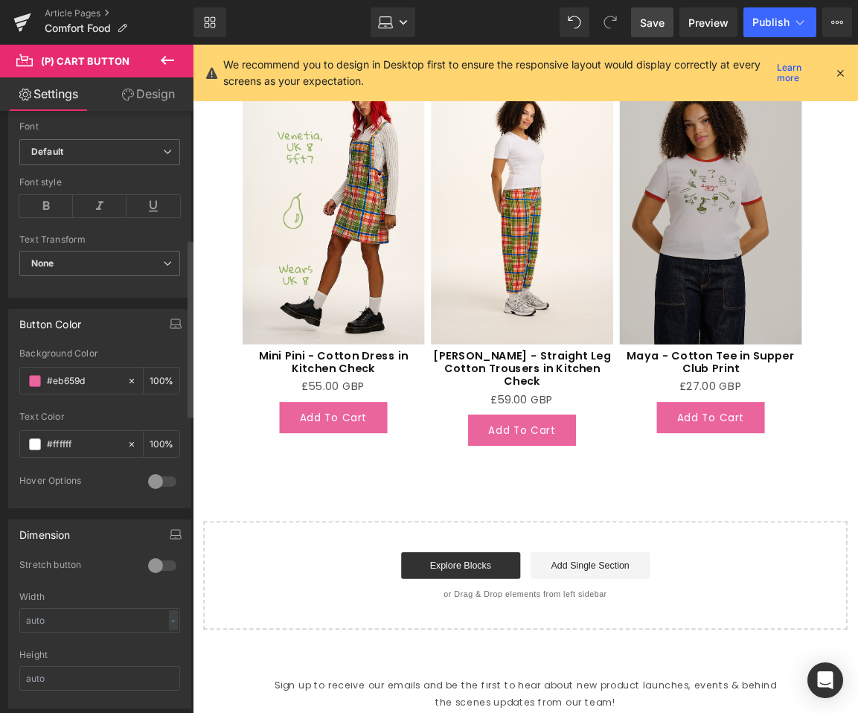
scroll to position [814, 0]
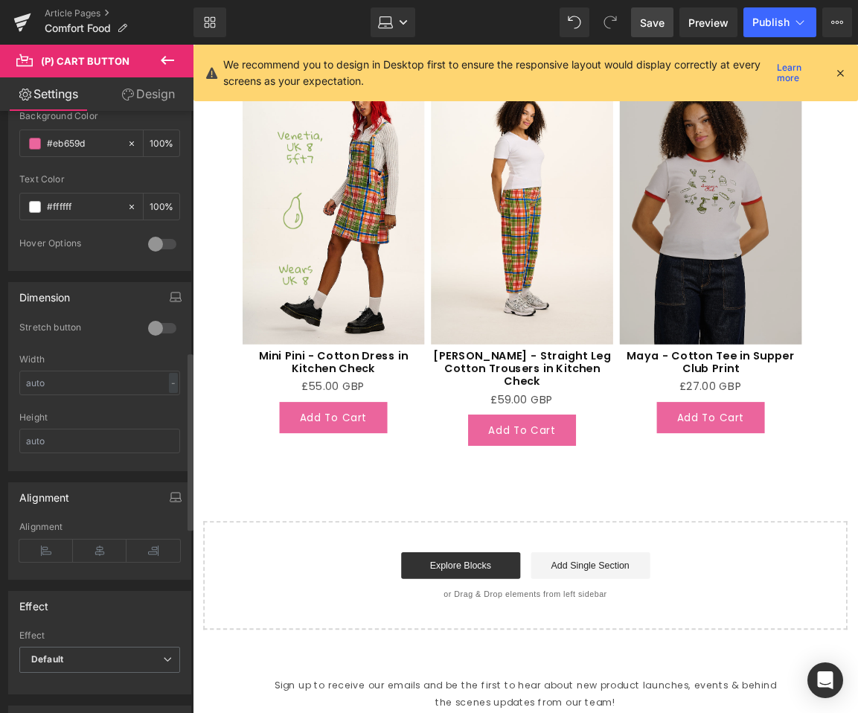
click at [155, 326] on div at bounding box center [162, 328] width 36 height 24
click at [602, 470] on span "(P) Cart Button" at bounding box center [636, 479] width 68 height 18
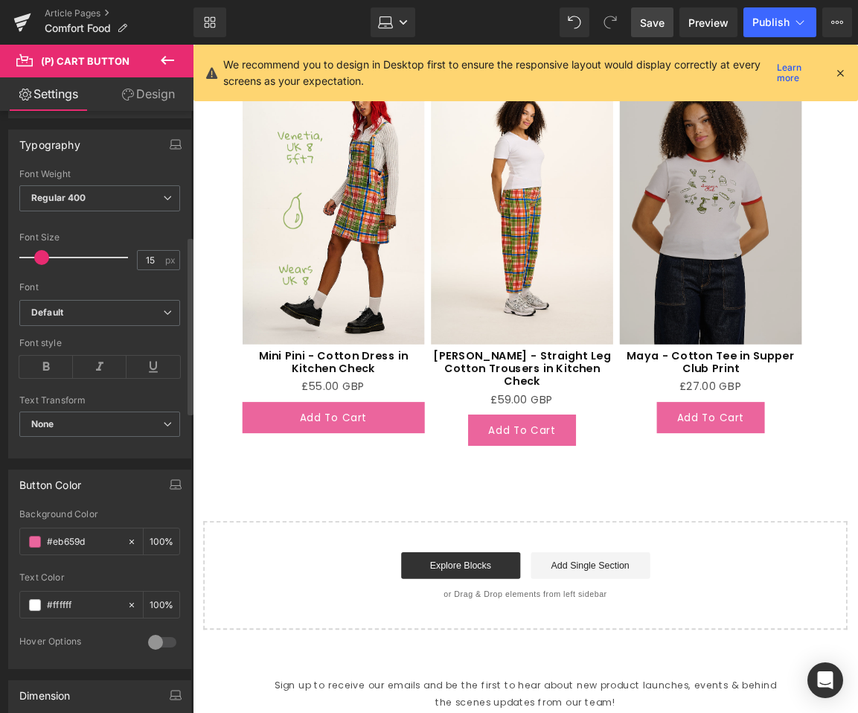
scroll to position [829, 0]
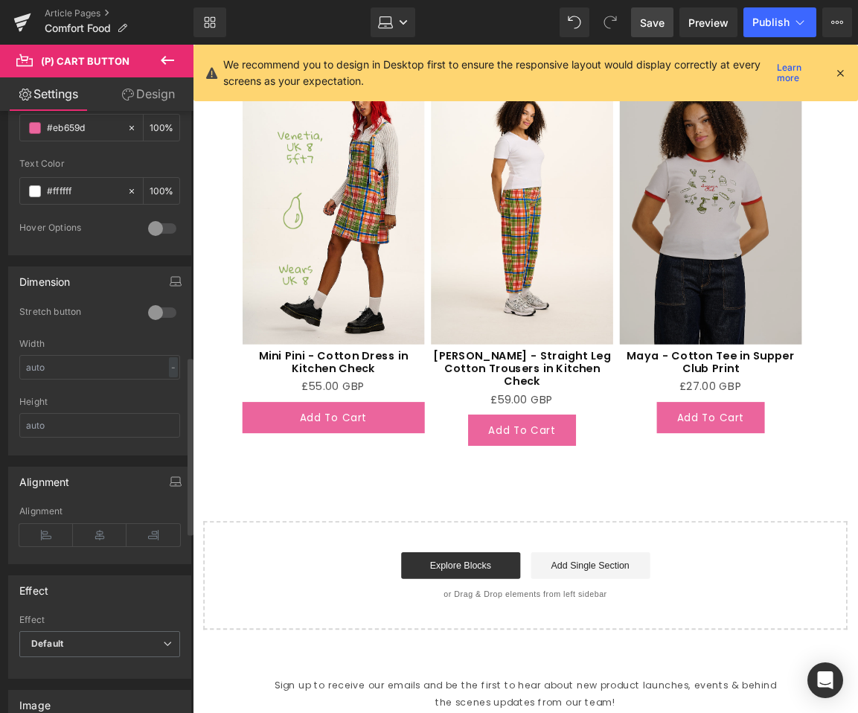
click at [145, 319] on div at bounding box center [162, 313] width 36 height 24
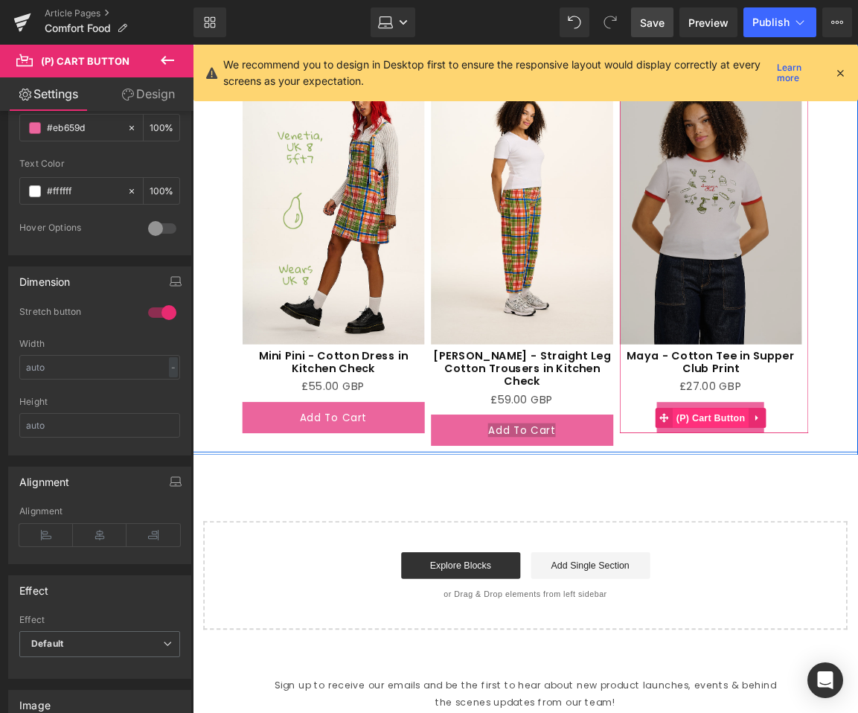
click at [754, 461] on span "(P) Cart Button" at bounding box center [775, 464] width 85 height 22
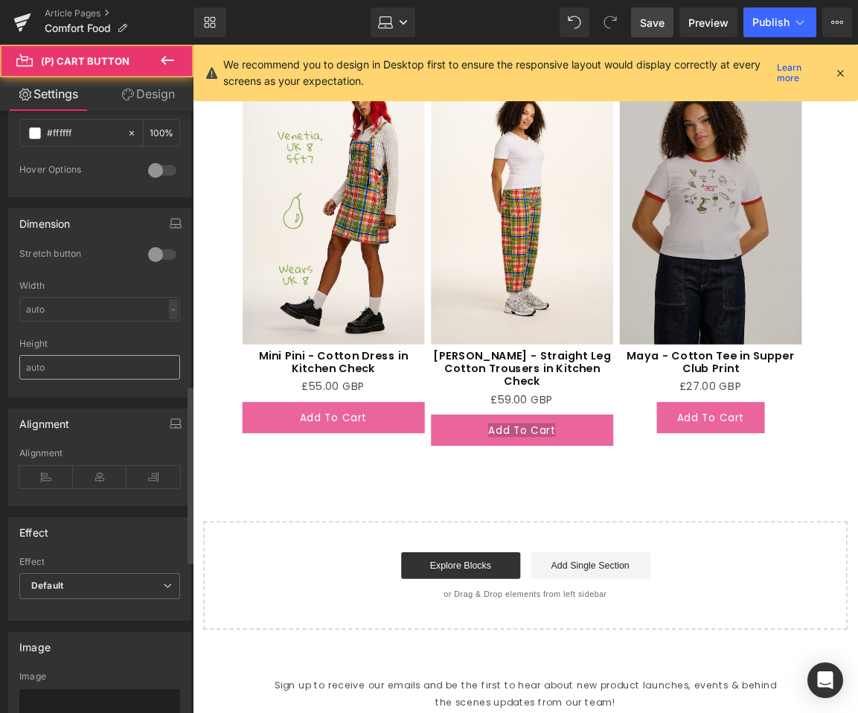
scroll to position [968, 0]
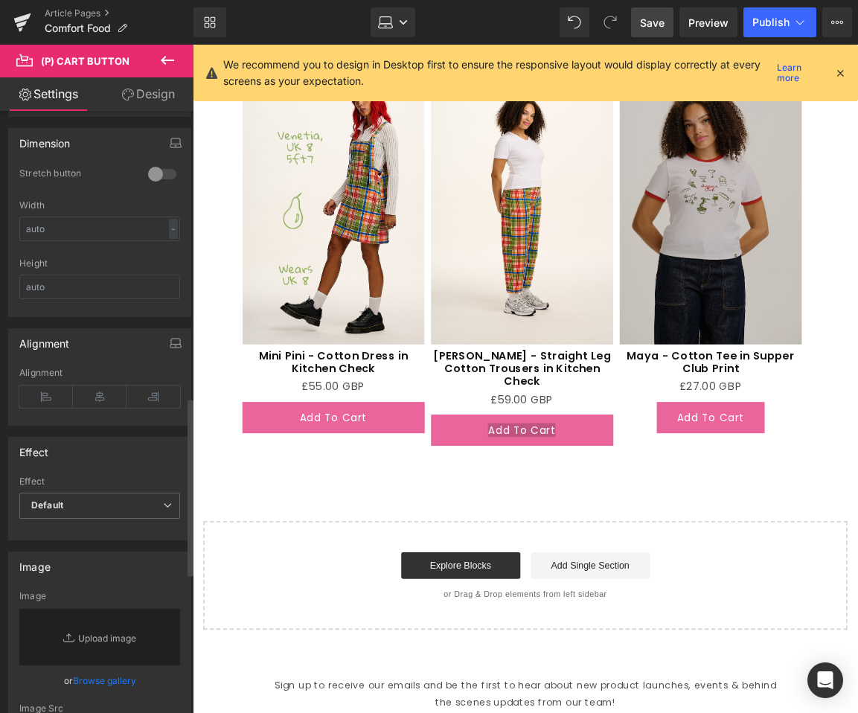
click at [147, 188] on div "Stretch button" at bounding box center [99, 184] width 161 height 33
click at [147, 185] on div at bounding box center [162, 174] width 36 height 24
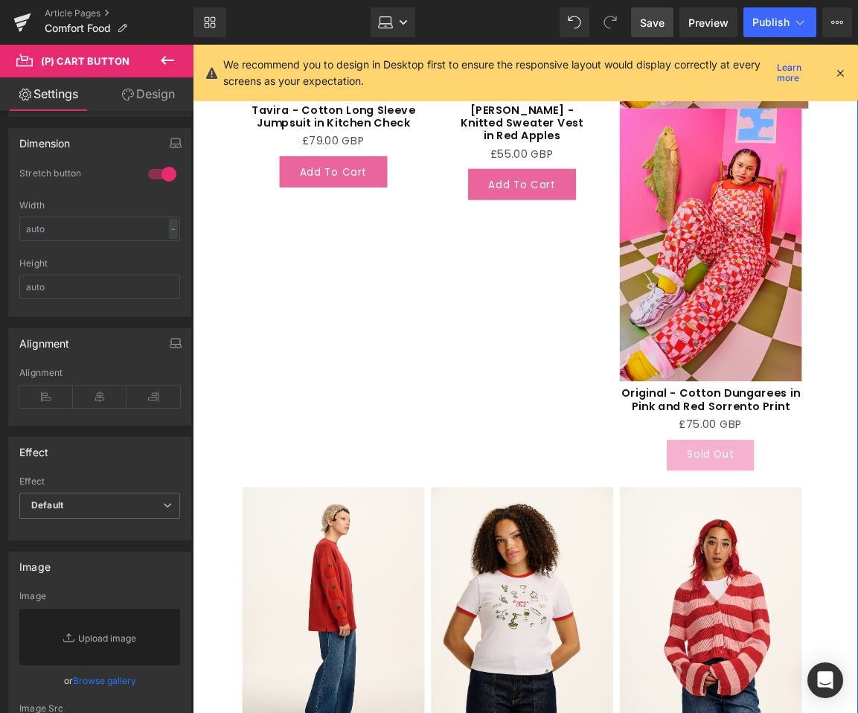
scroll to position [1911, 0]
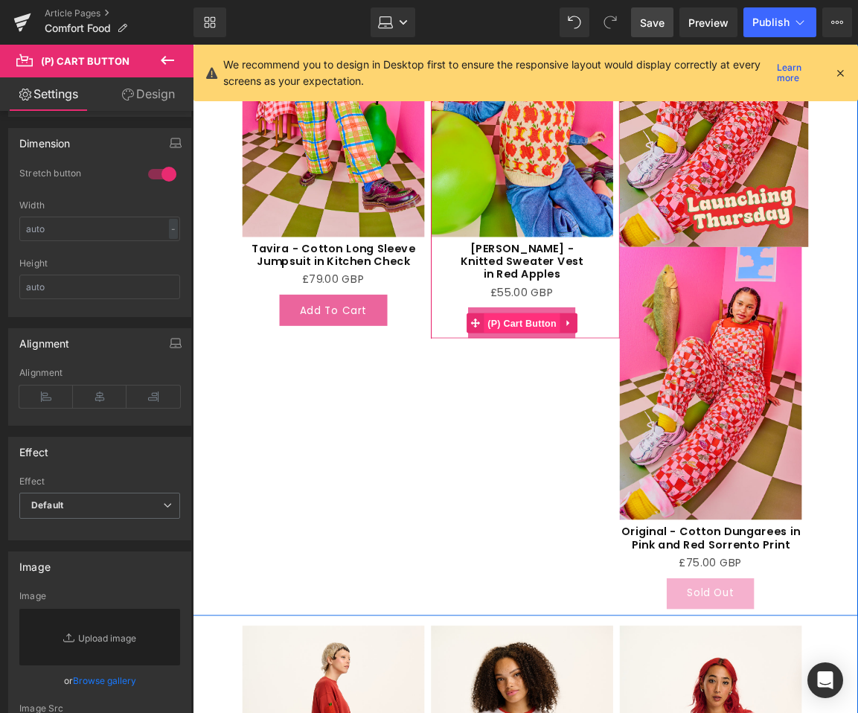
click at [555, 352] on span "(P) Cart Button" at bounding box center [562, 357] width 85 height 22
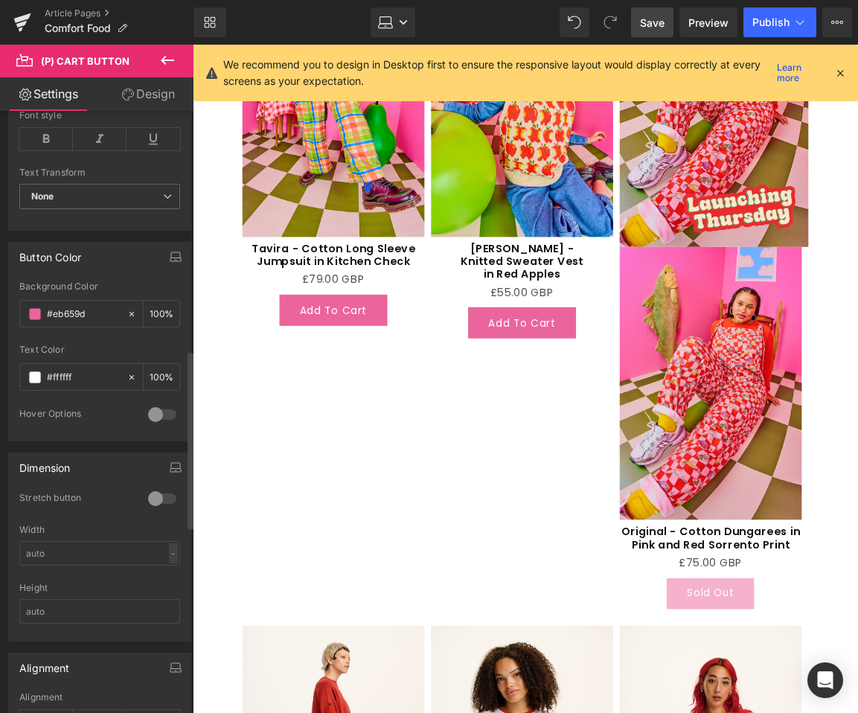
scroll to position [813, 0]
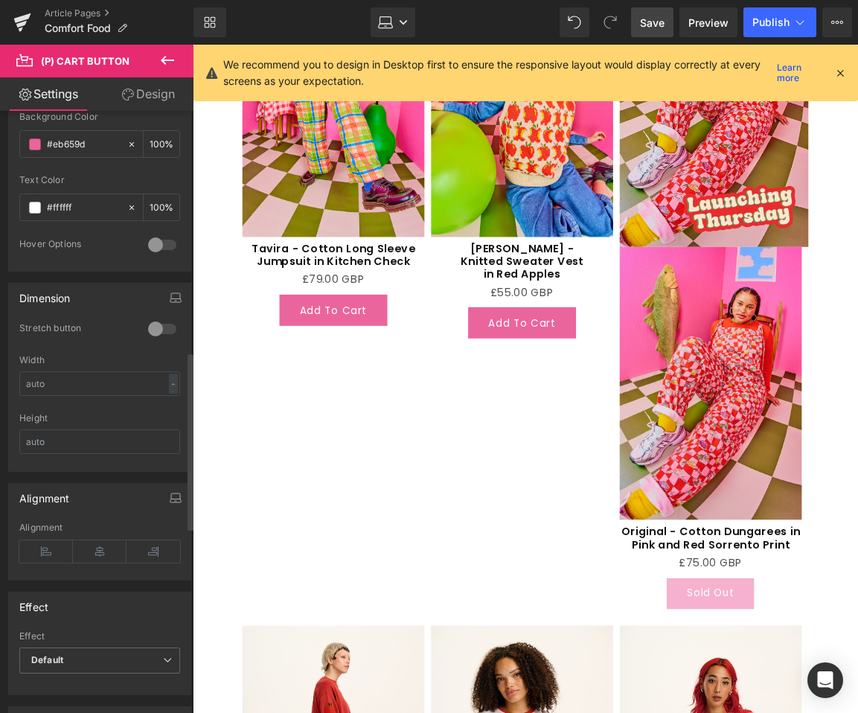
click at [144, 331] on div at bounding box center [162, 329] width 36 height 24
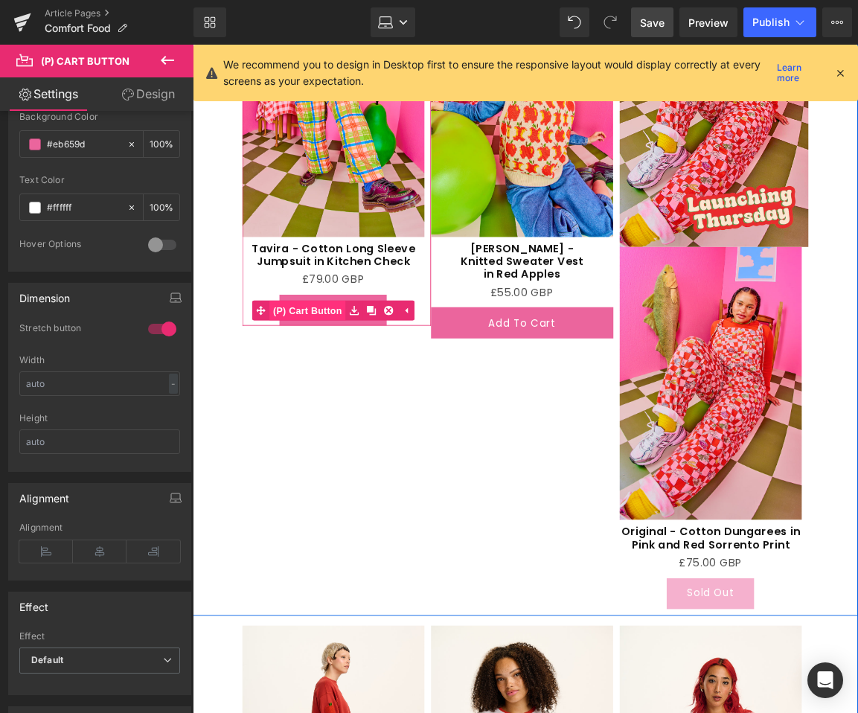
click at [348, 348] on span "(P) Cart Button" at bounding box center [321, 343] width 85 height 22
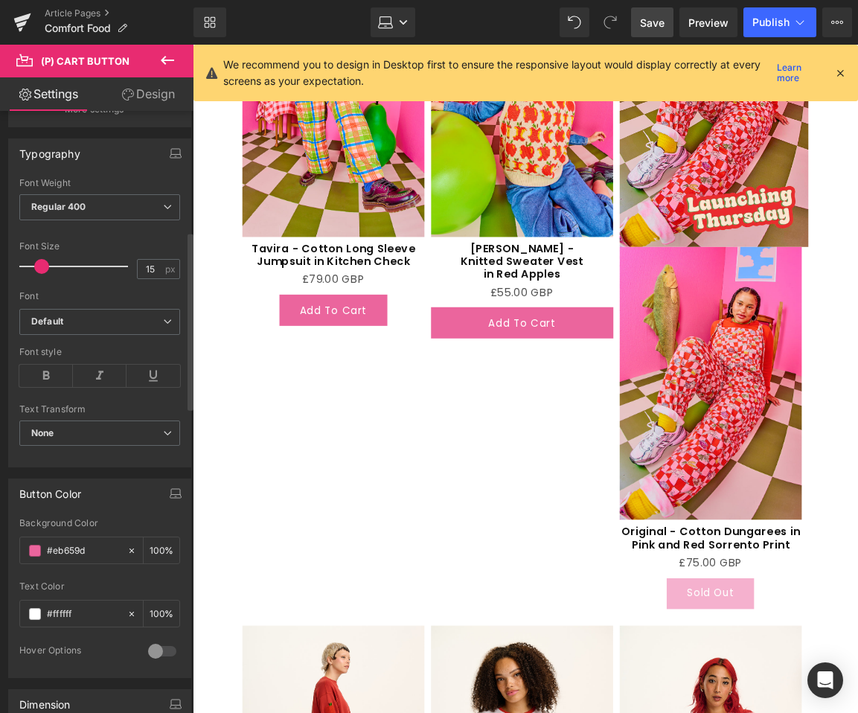
scroll to position [815, 0]
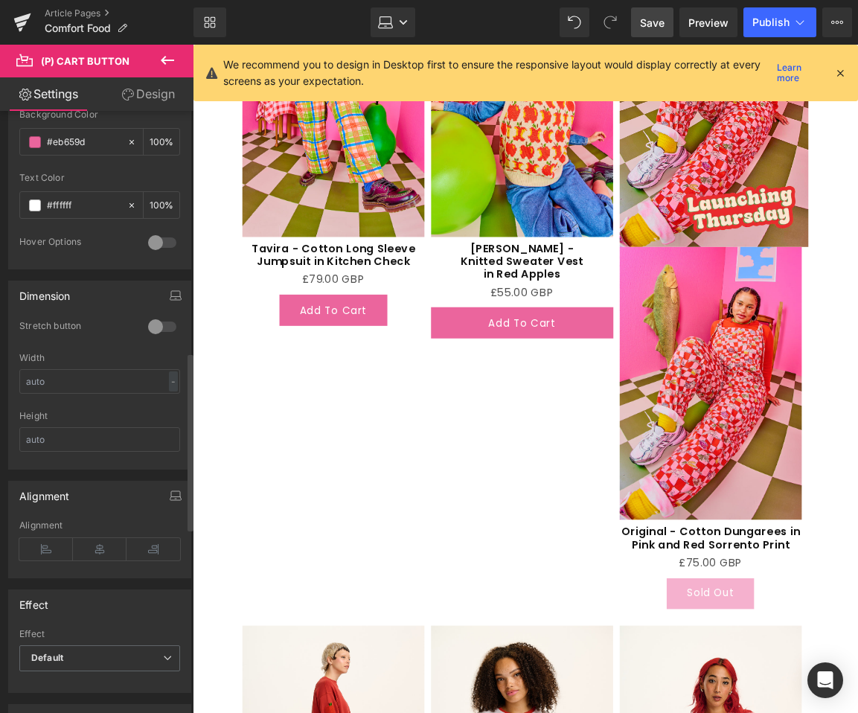
click at [148, 328] on div at bounding box center [162, 327] width 36 height 24
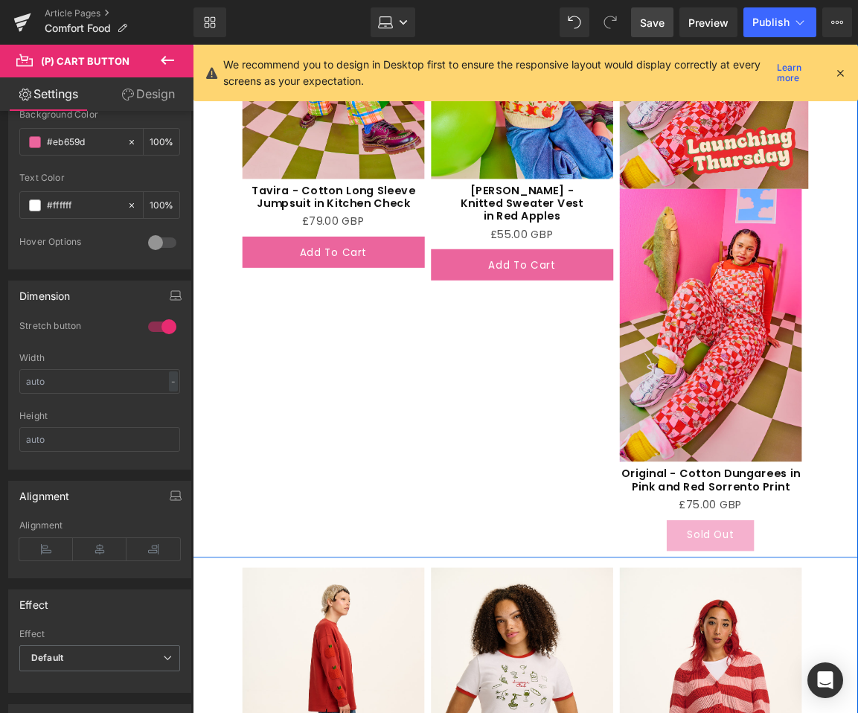
scroll to position [2149, 0]
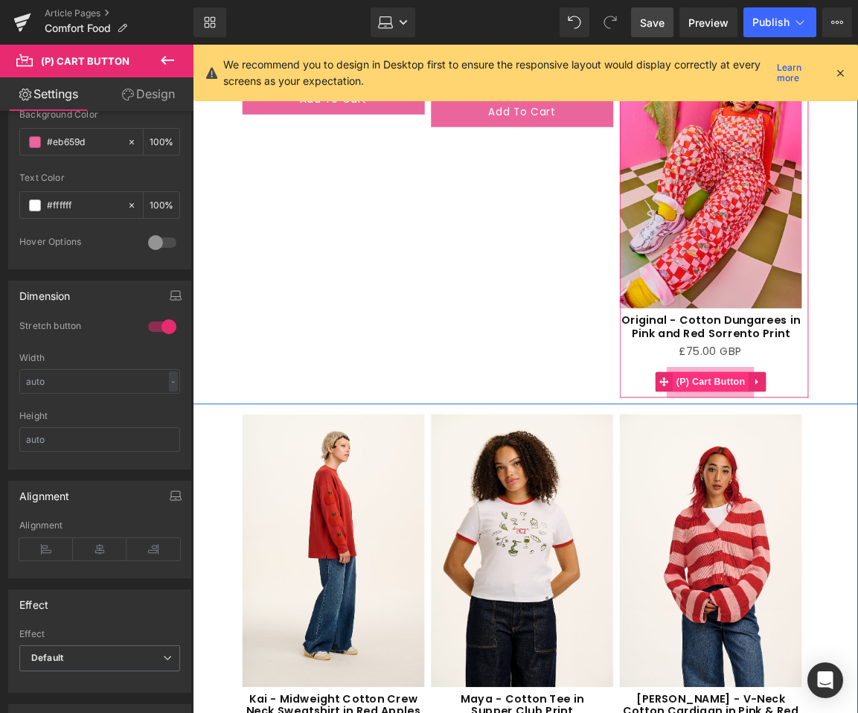
click at [776, 425] on div "Sold Out (P) Cart Button" at bounding box center [775, 423] width 205 height 35
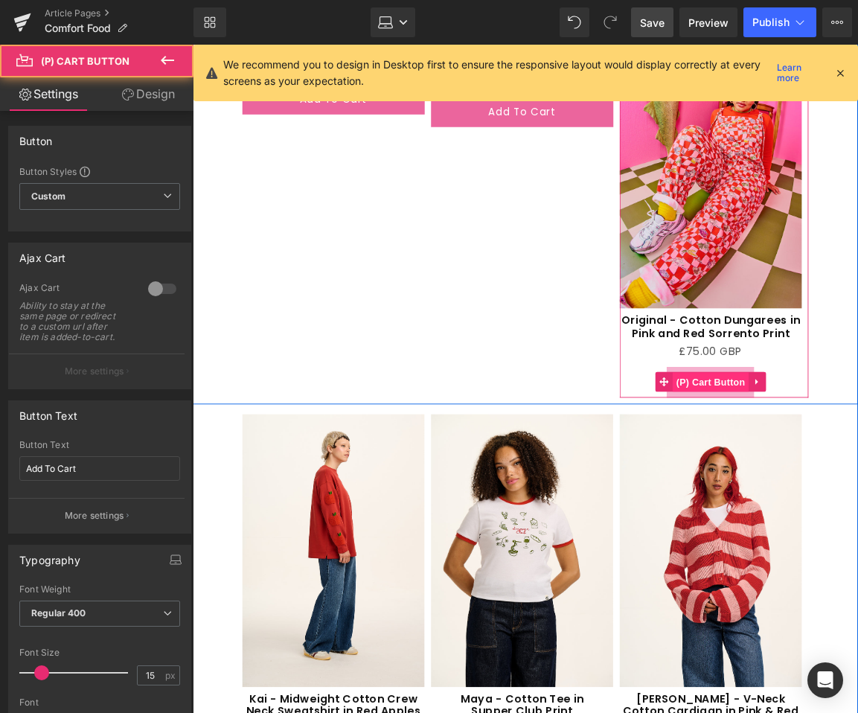
click at [779, 419] on span "(P) Cart Button" at bounding box center [775, 424] width 85 height 22
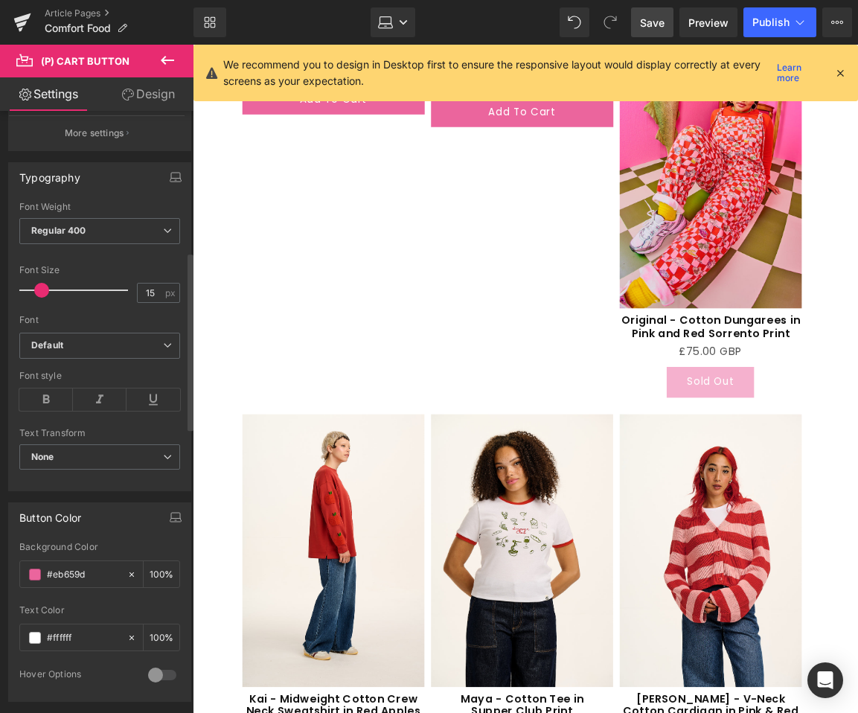
scroll to position [779, 0]
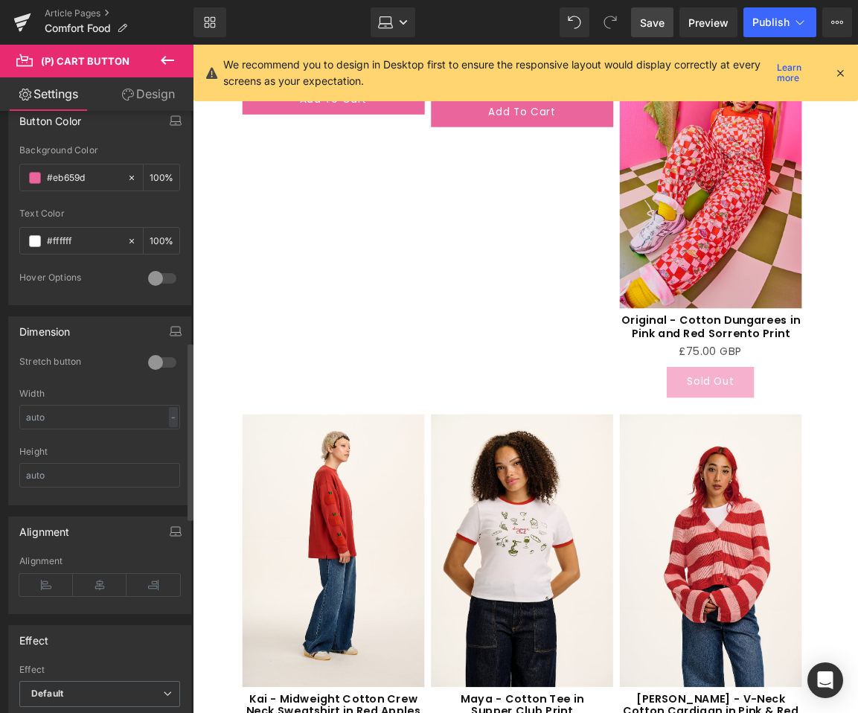
click at [154, 363] on div at bounding box center [162, 363] width 36 height 24
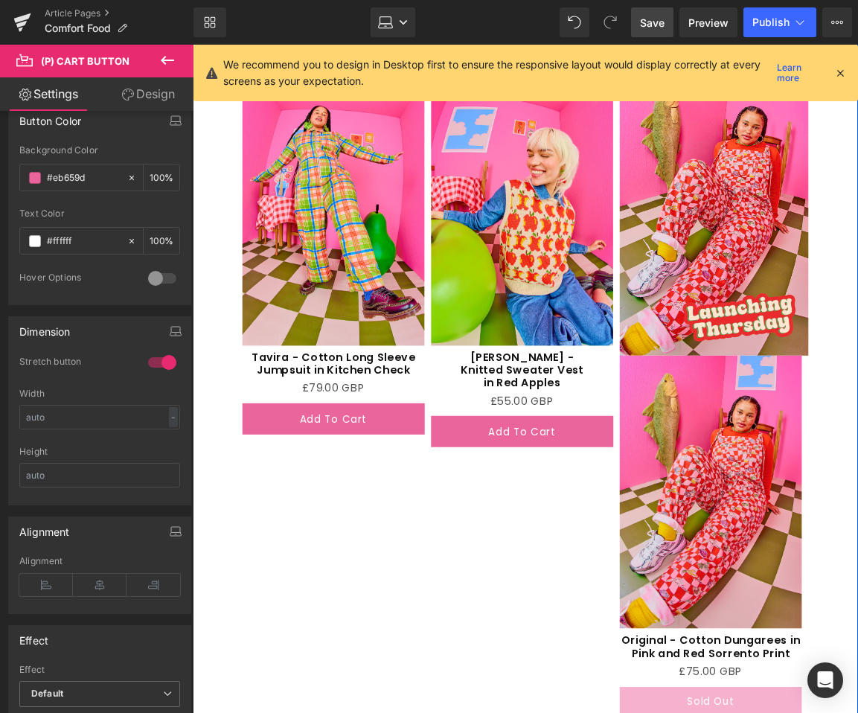
scroll to position [1766, 0]
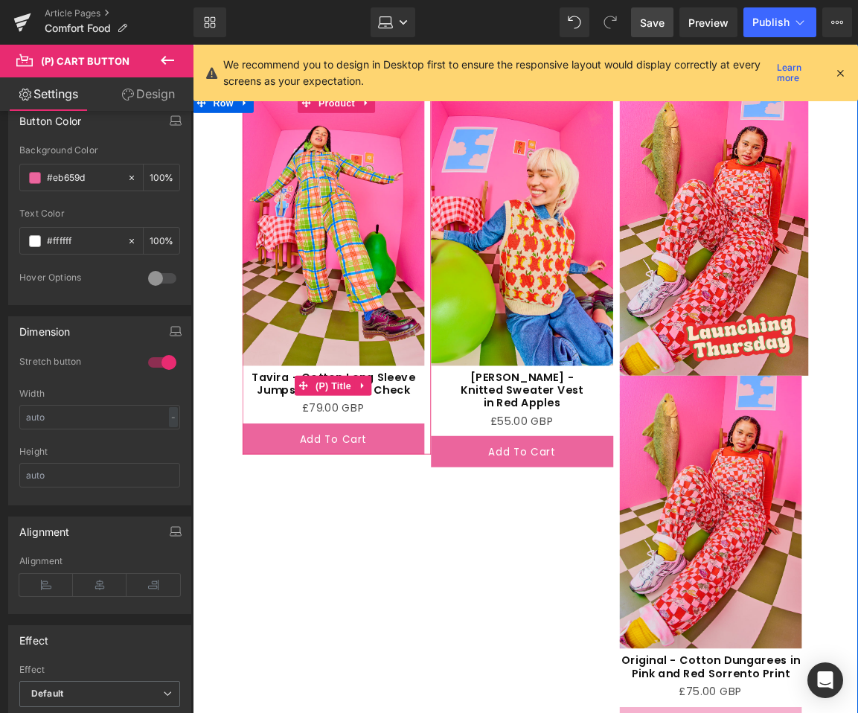
click at [359, 430] on span "(P) Title" at bounding box center [352, 428] width 48 height 22
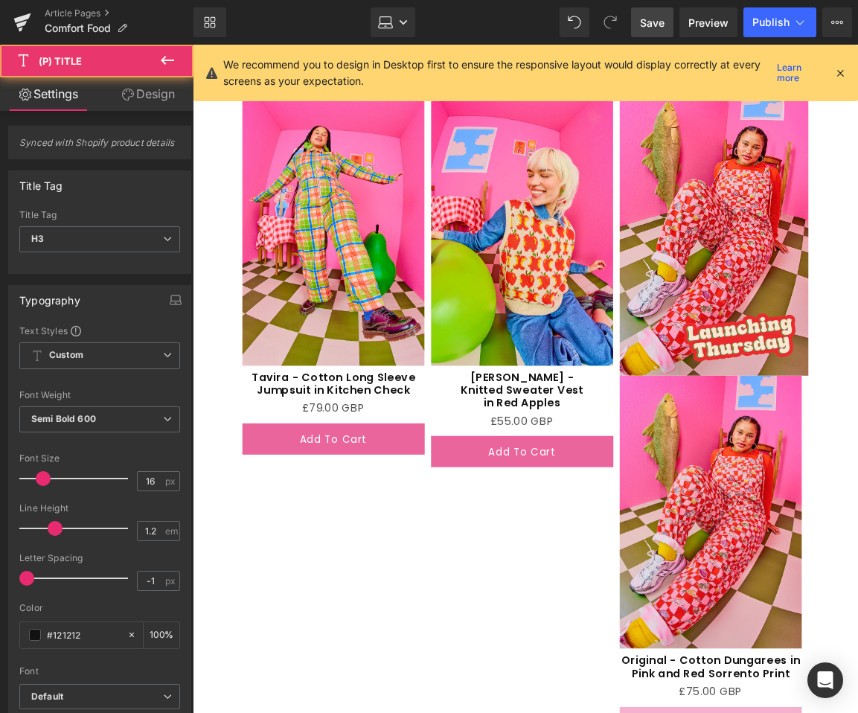
click at [126, 105] on link "Design" at bounding box center [148, 94] width 97 height 34
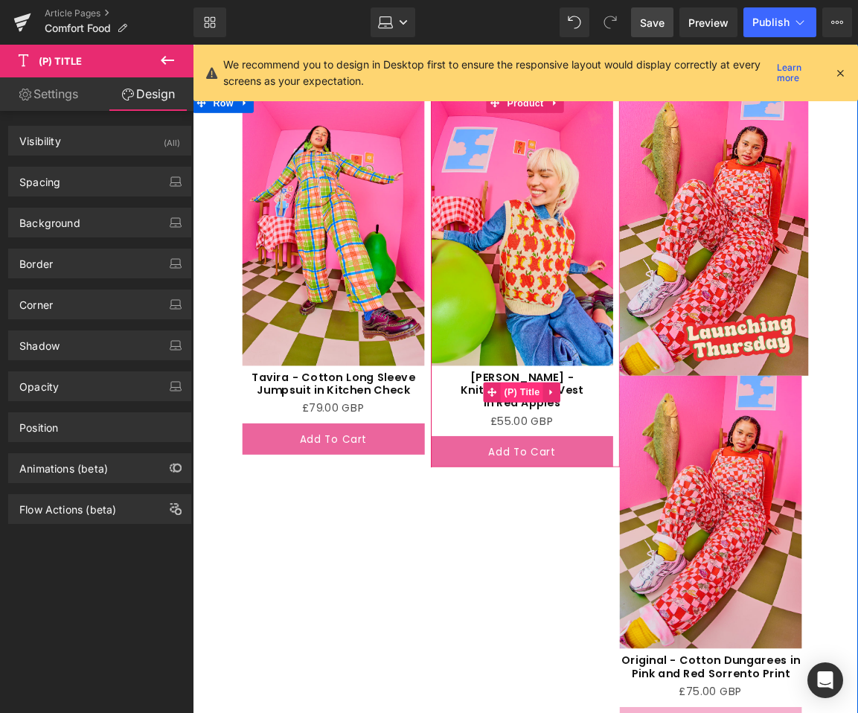
click at [561, 432] on span "(P) Title" at bounding box center [564, 435] width 48 height 22
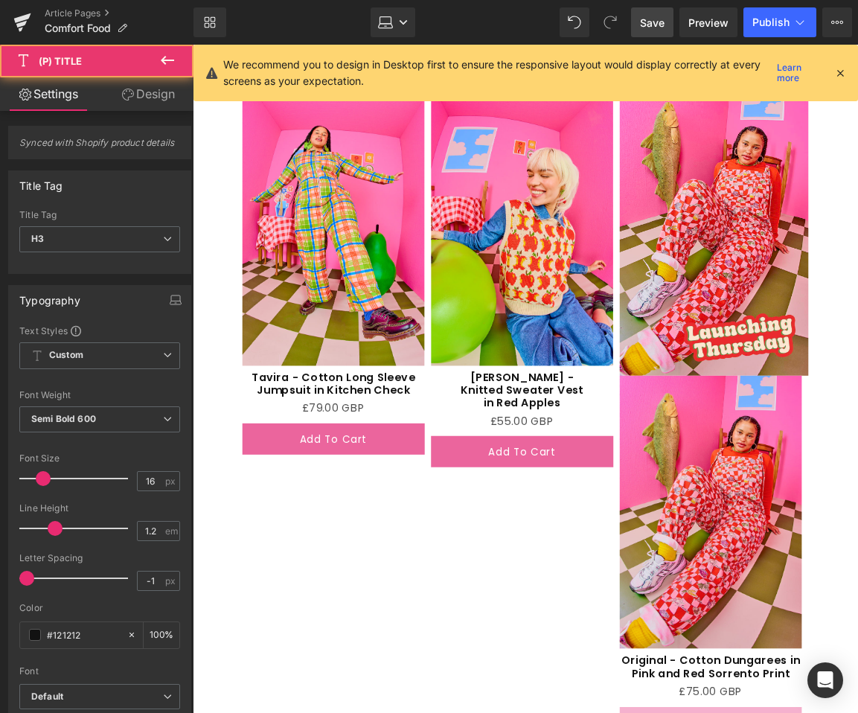
click at [127, 92] on icon at bounding box center [128, 95] width 12 height 12
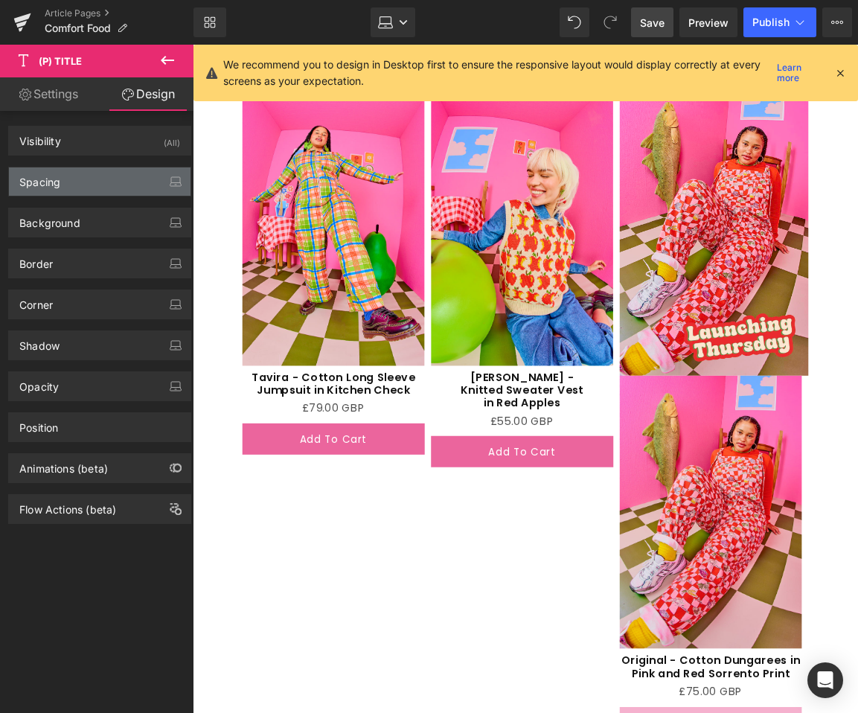
click at [51, 192] on div "Spacing" at bounding box center [100, 182] width 182 height 28
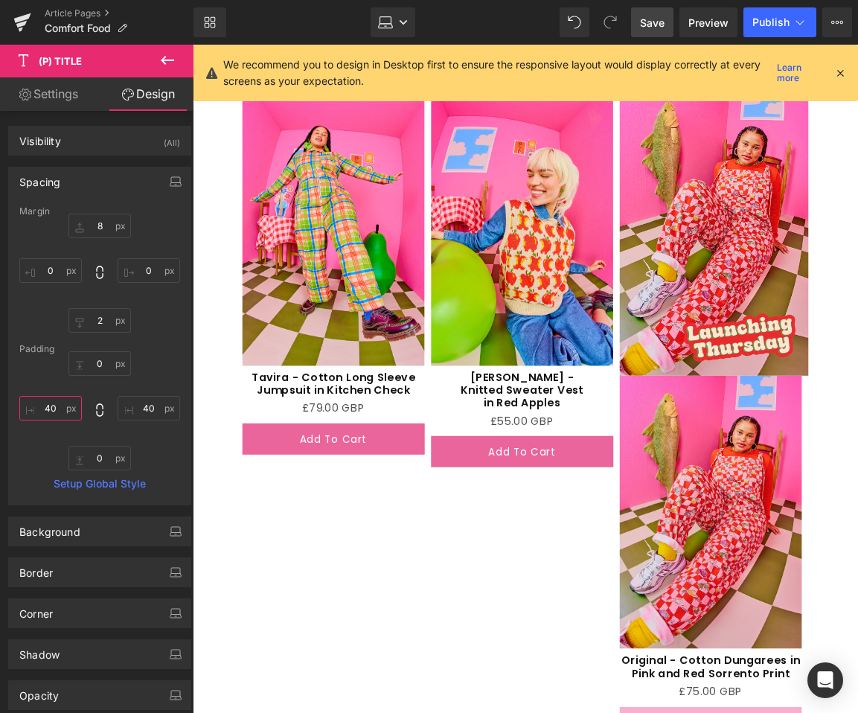
click at [56, 410] on input "40" at bounding box center [50, 408] width 63 height 25
type input "25"
click at [146, 409] on input "40" at bounding box center [149, 408] width 63 height 25
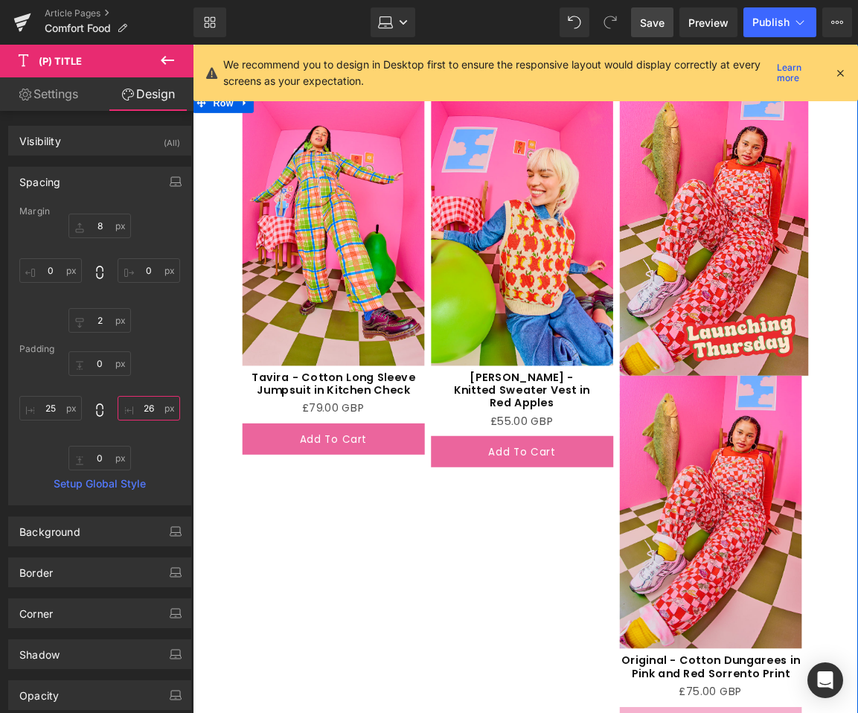
type input "25"
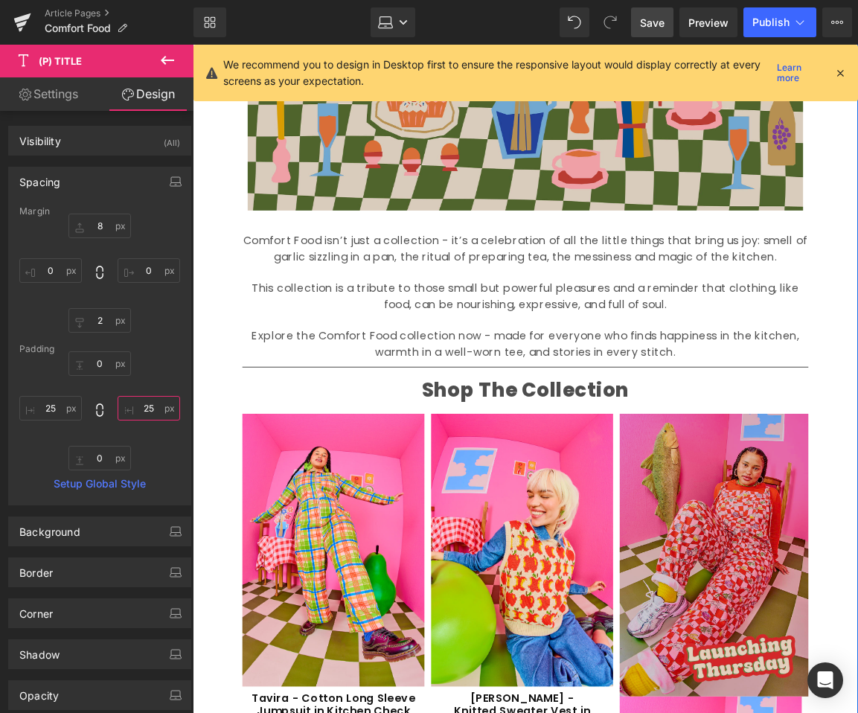
scroll to position [1834, 0]
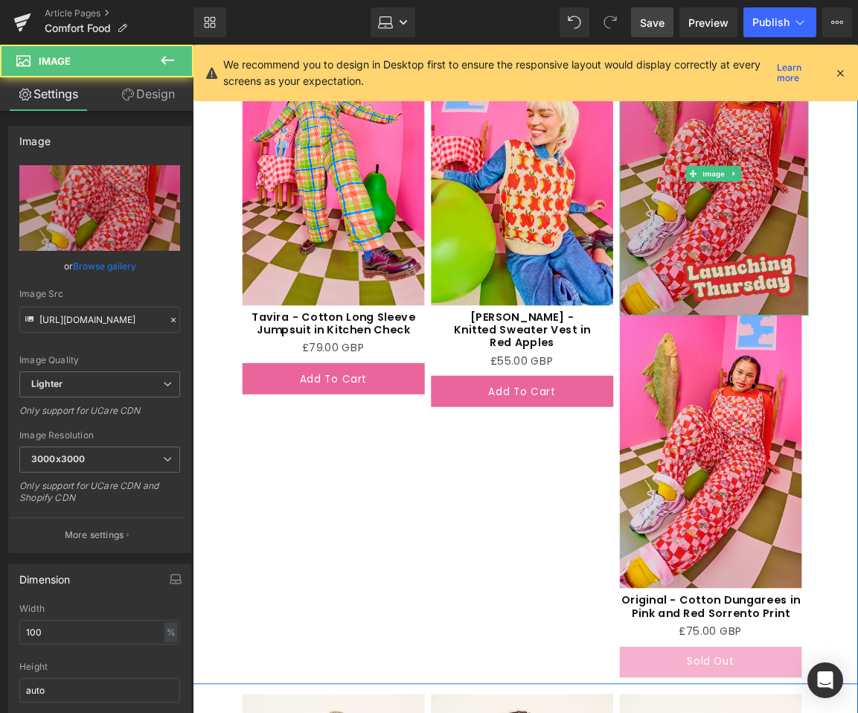
click at [736, 297] on img at bounding box center [779, 190] width 212 height 318
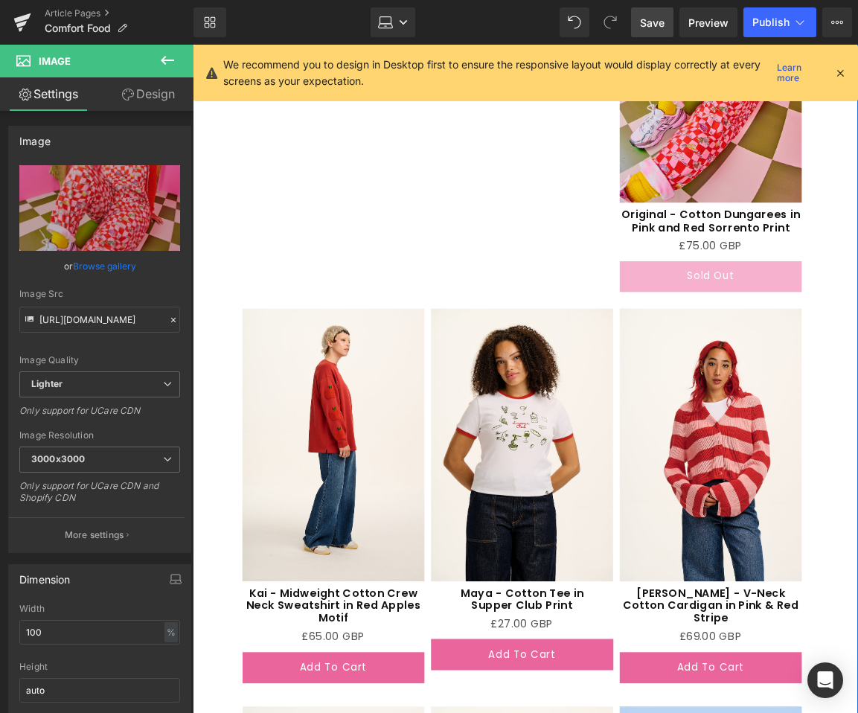
scroll to position [2461, 0]
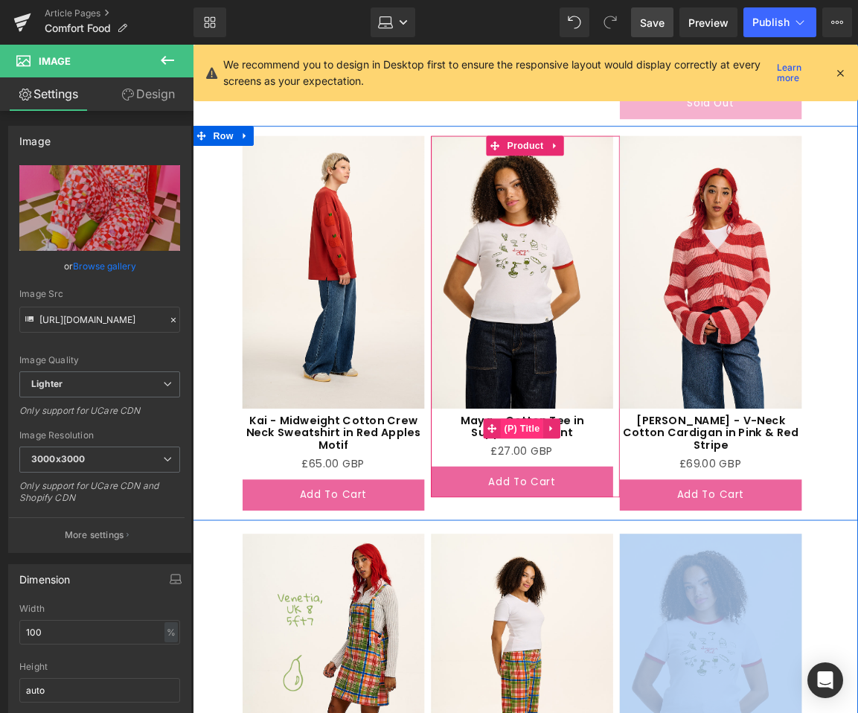
click at [565, 481] on span "(P) Title" at bounding box center [564, 476] width 48 height 22
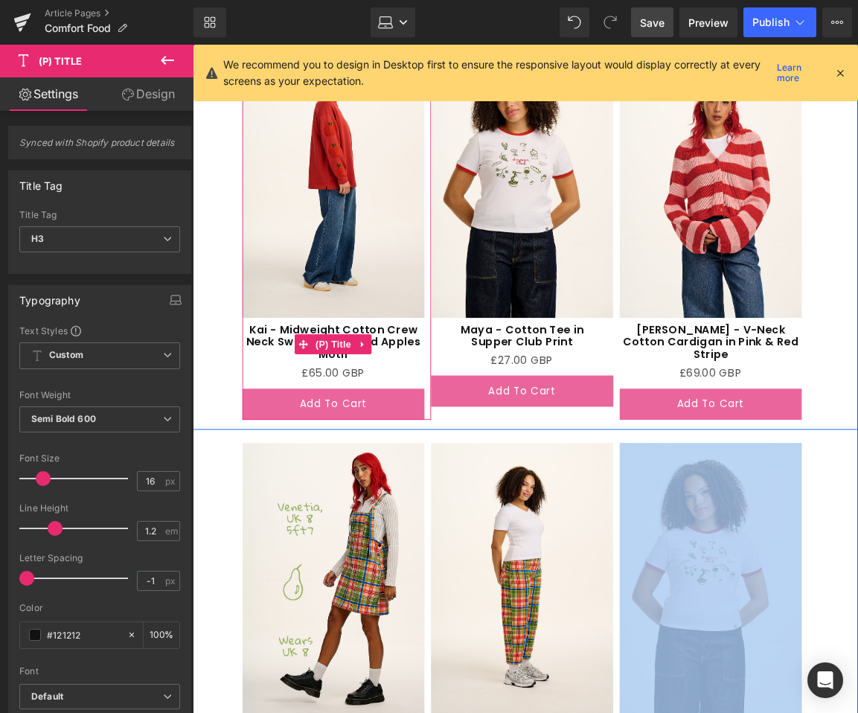
scroll to position [2545, 0]
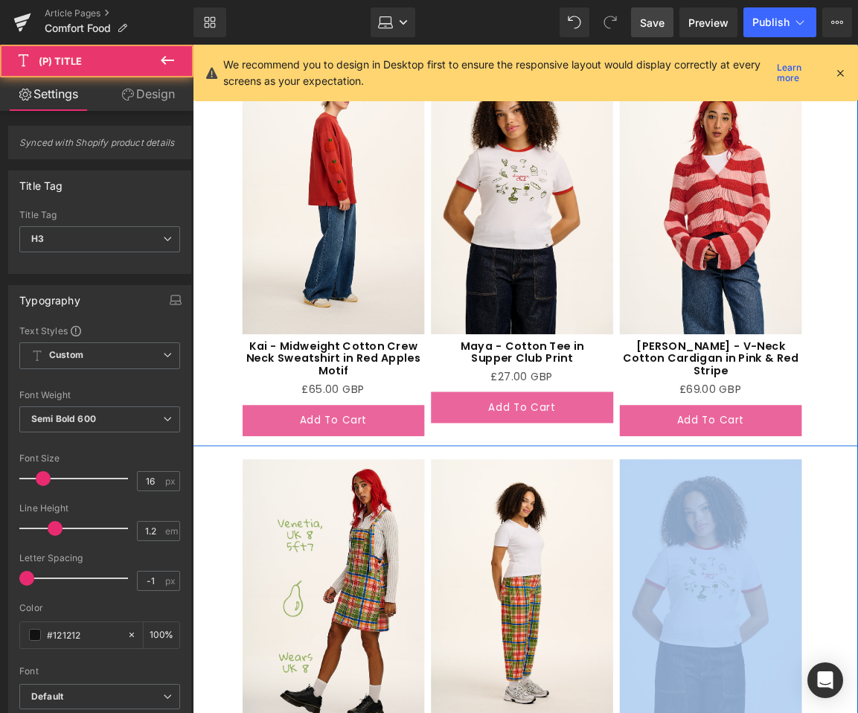
click at [600, 398] on div "Maya - Cotton Tee in Supper Club Print (P) Title" at bounding box center [563, 393] width 205 height 34
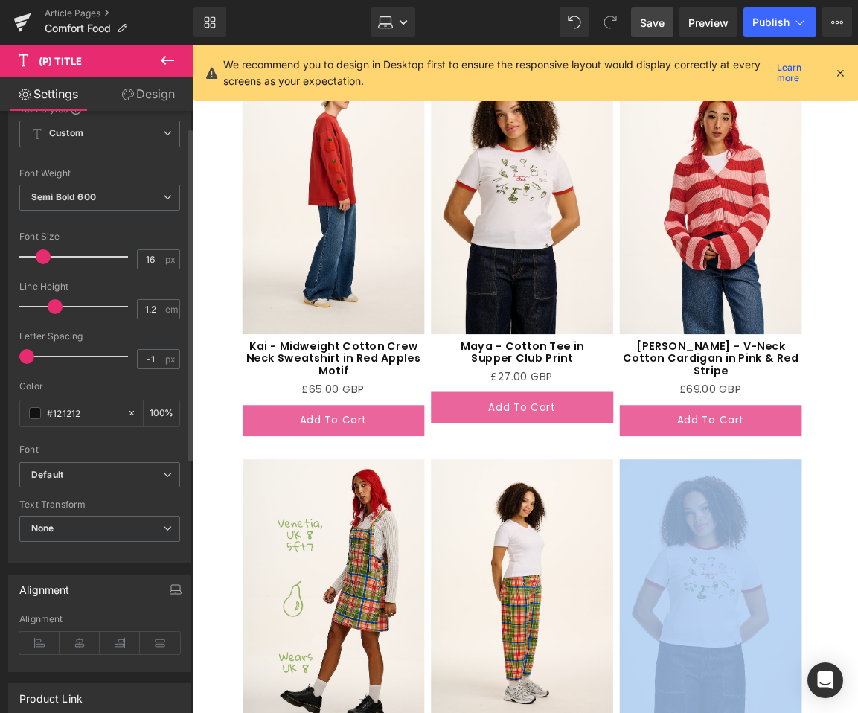
scroll to position [492, 0]
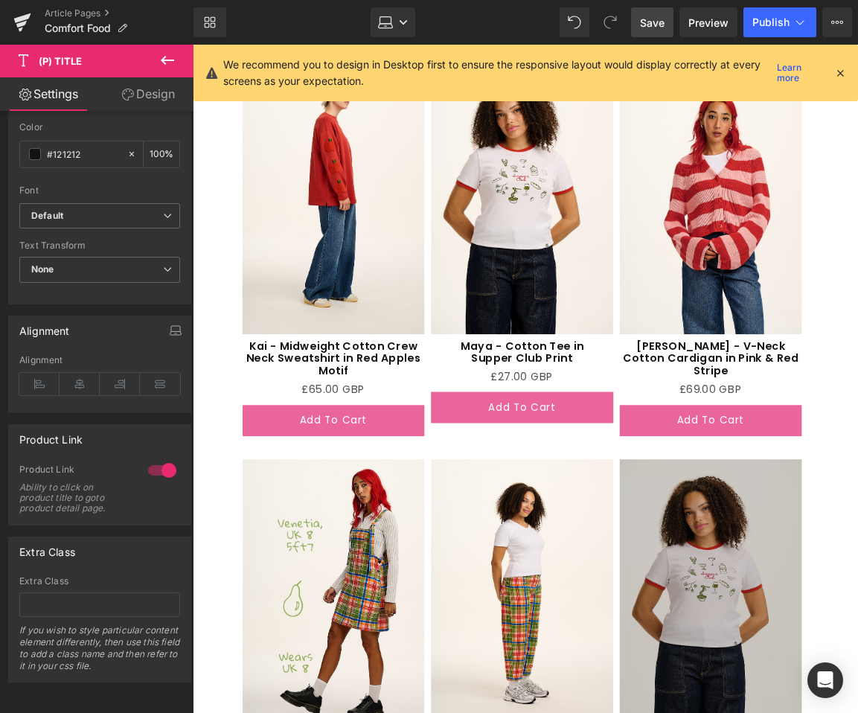
click at [133, 90] on link "Design" at bounding box center [148, 94] width 97 height 34
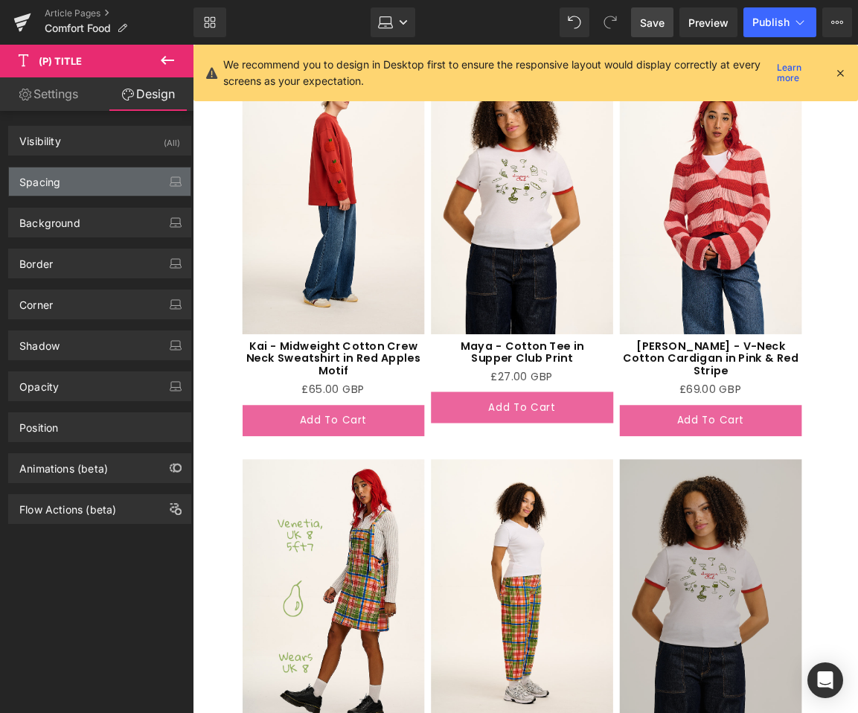
click at [47, 192] on div "Spacing" at bounding box center [100, 182] width 182 height 28
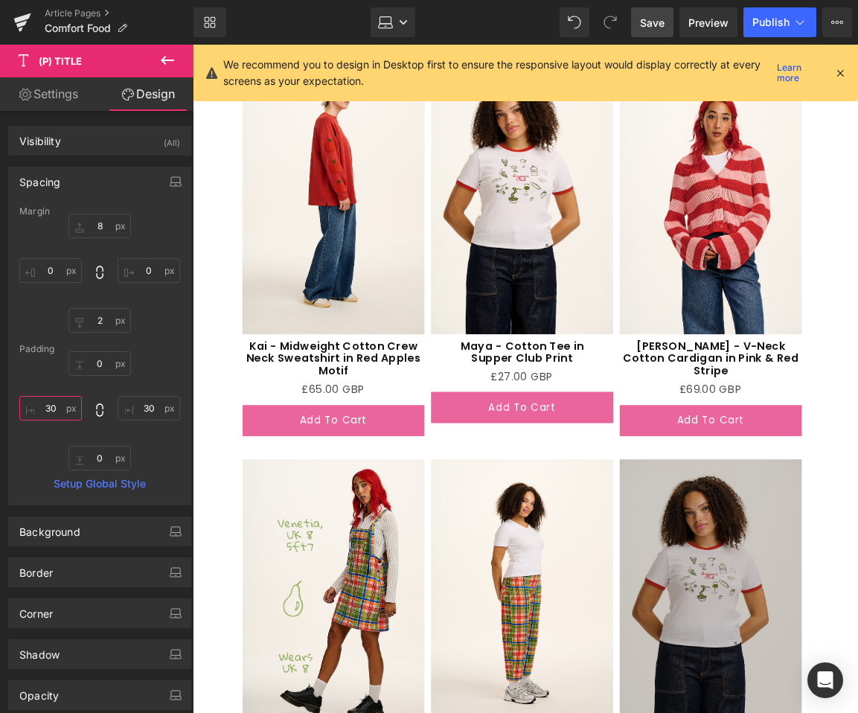
click at [55, 409] on input "30" at bounding box center [50, 408] width 63 height 25
type input "50"
click at [141, 406] on input "30" at bounding box center [149, 408] width 63 height 25
type input "50"
click at [74, 411] on input "50" at bounding box center [50, 408] width 63 height 25
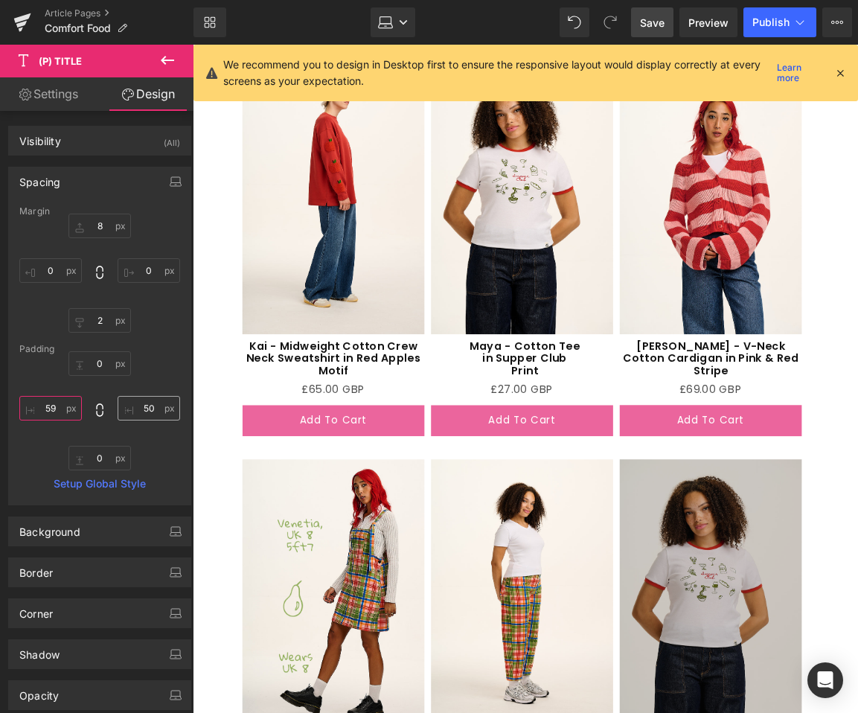
type input "60"
click at [138, 410] on input "50" at bounding box center [149, 408] width 63 height 25
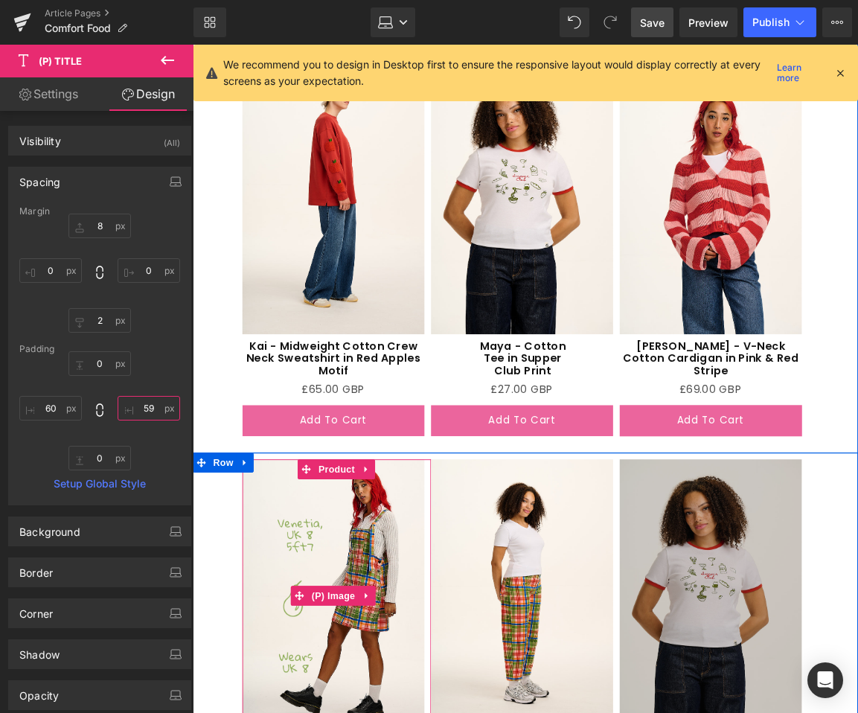
type input "60"
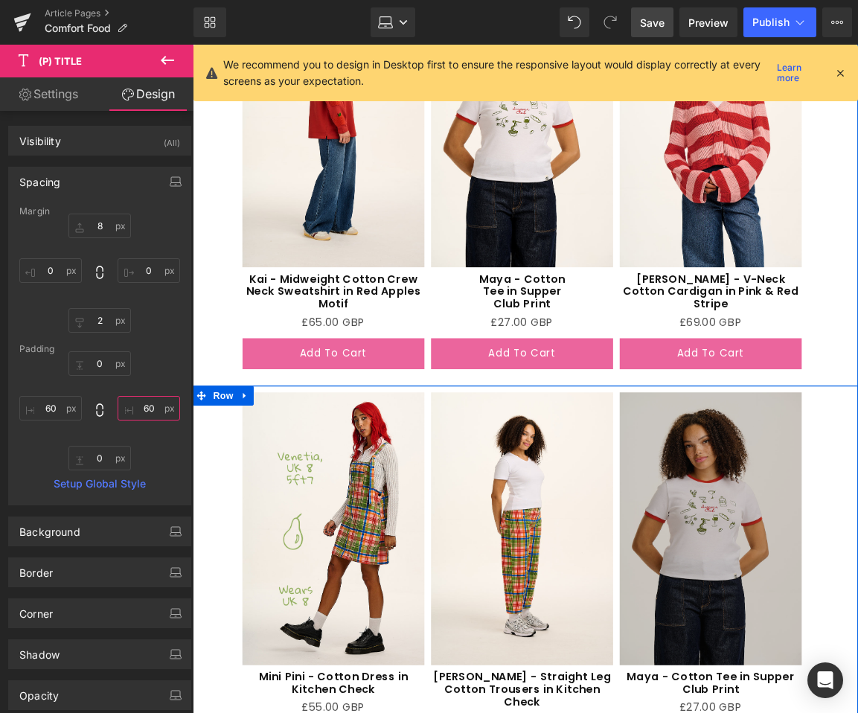
scroll to position [2537, 0]
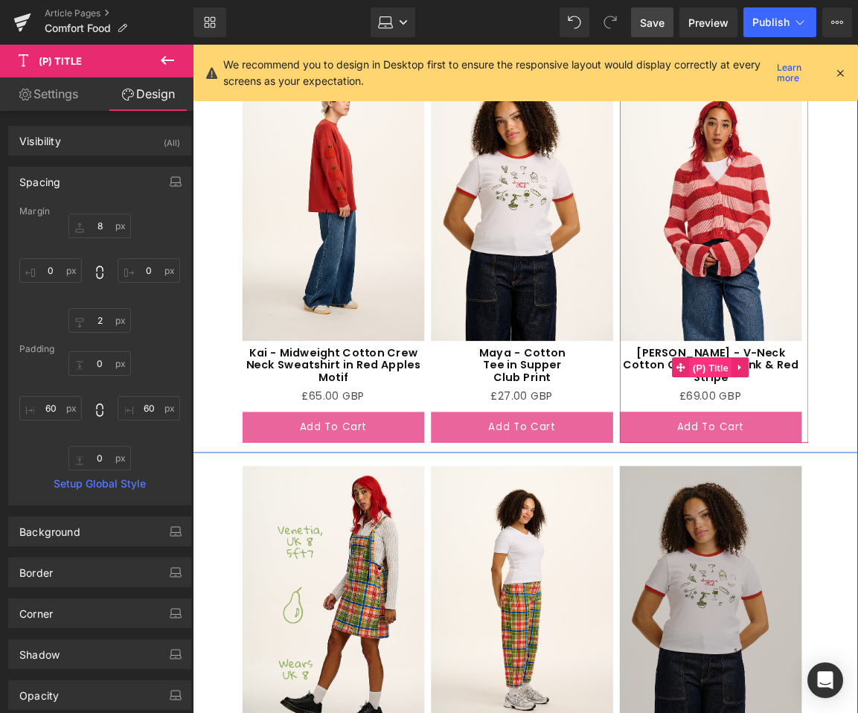
click at [774, 399] on span "(P) Title" at bounding box center [776, 409] width 48 height 22
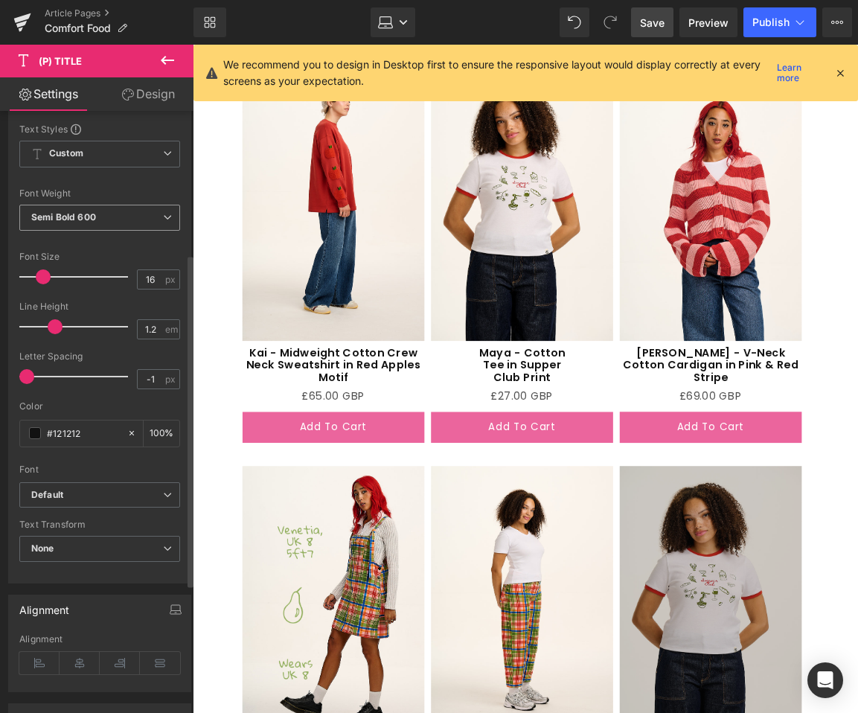
scroll to position [492, 0]
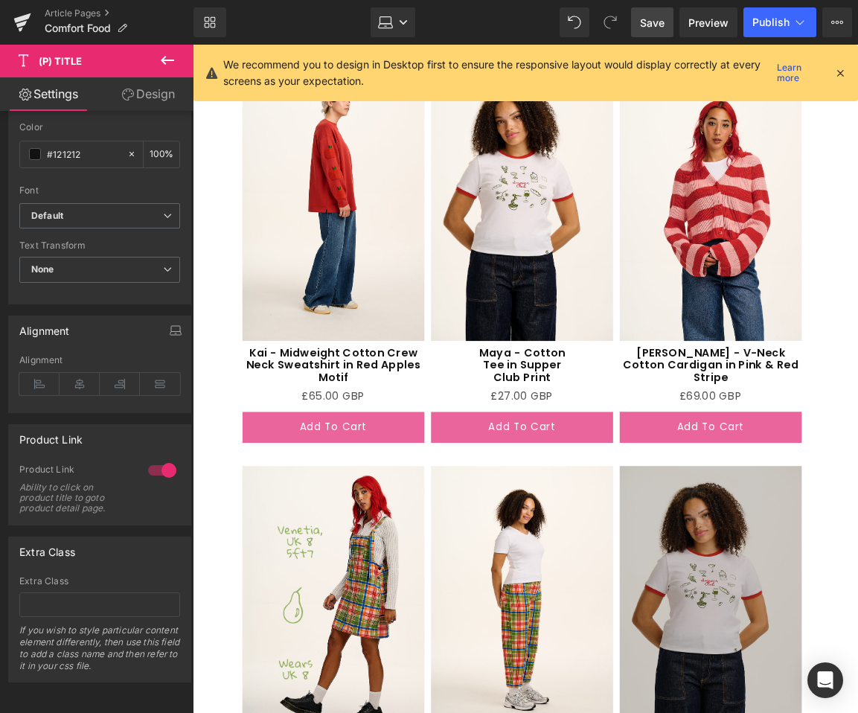
drag, startPoint x: 127, startPoint y: 95, endPoint x: 118, endPoint y: 144, distance: 50.1
click at [127, 95] on icon at bounding box center [128, 95] width 12 height 12
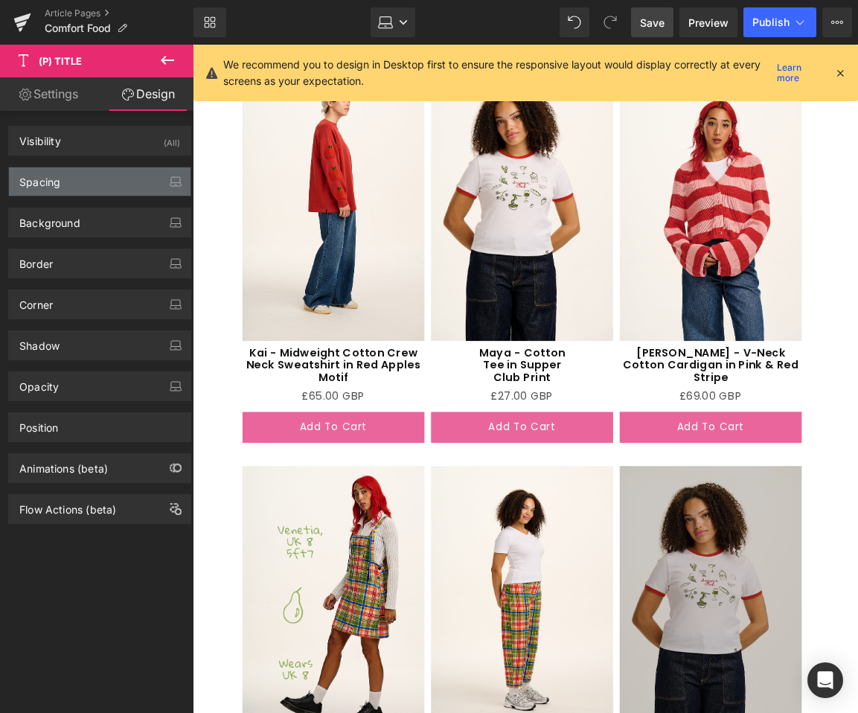
click at [97, 172] on div "Spacing" at bounding box center [100, 182] width 182 height 28
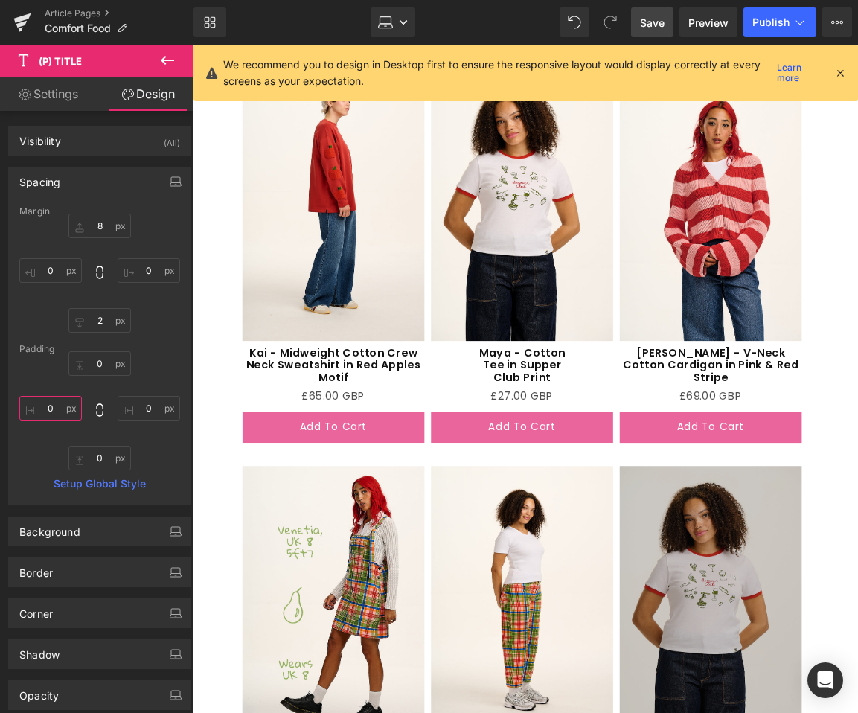
click at [55, 412] on input "0" at bounding box center [50, 408] width 63 height 25
type input "40"
click at [135, 405] on input "0" at bounding box center [149, 408] width 63 height 25
type input "40"
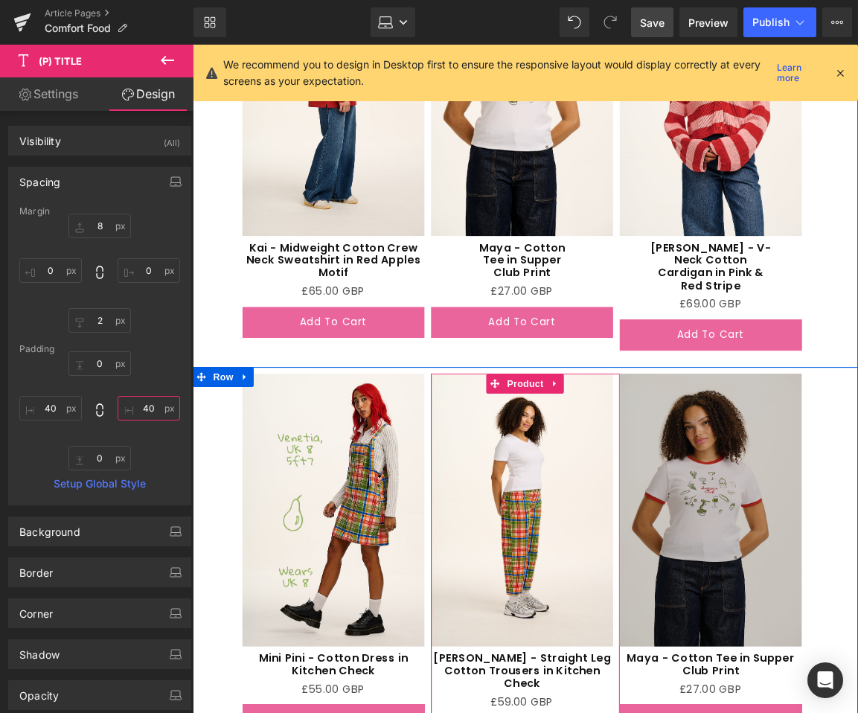
scroll to position [2910, 0]
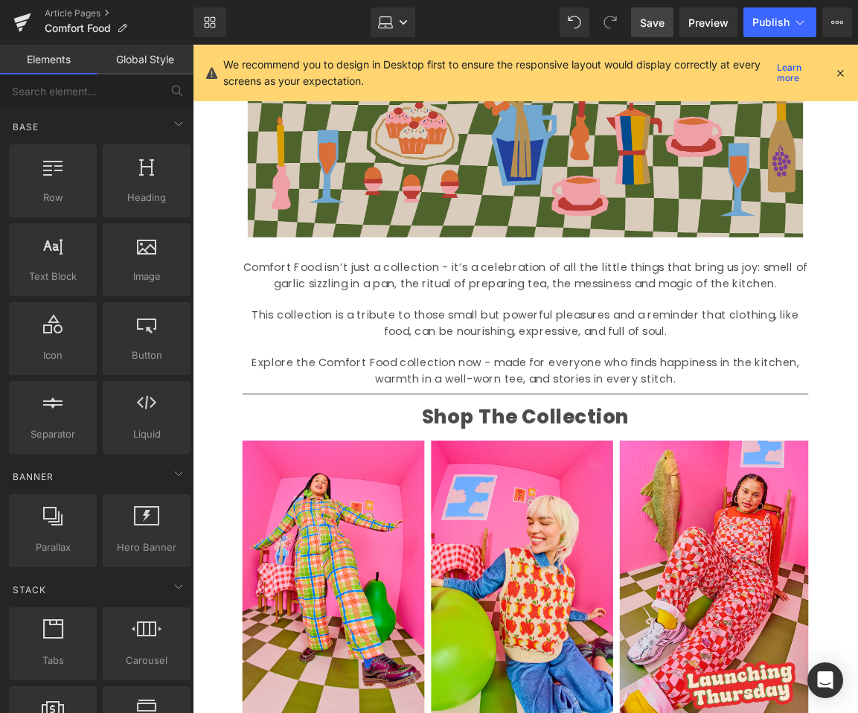
scroll to position [1120, 0]
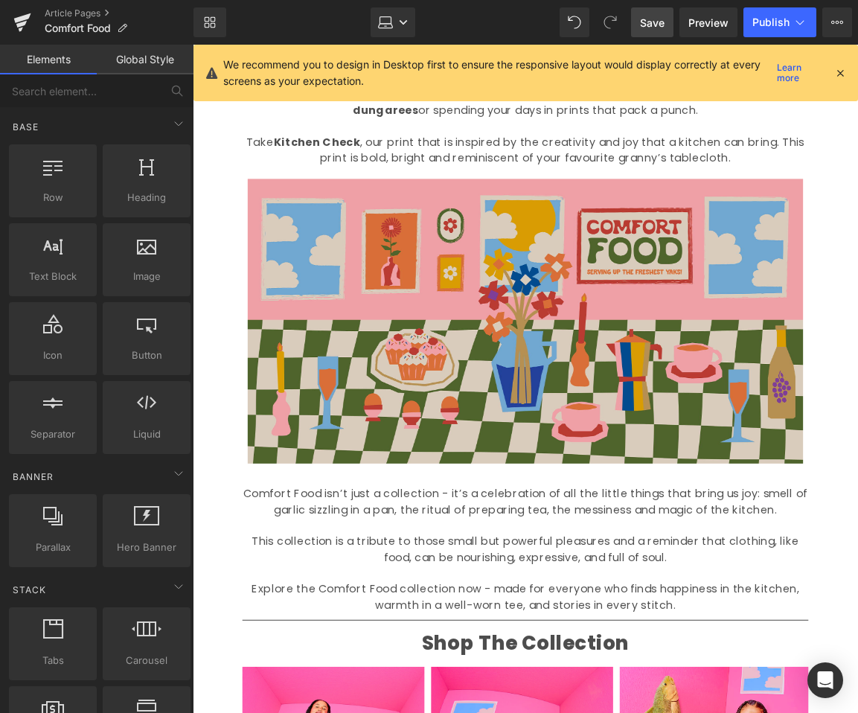
click at [659, 28] on span "Save" at bounding box center [652, 23] width 25 height 16
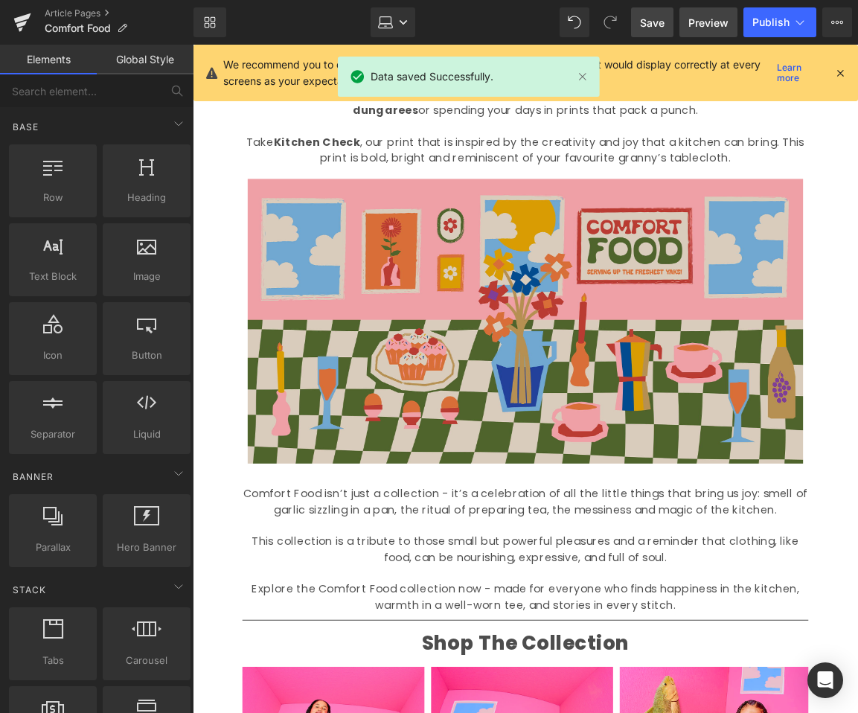
click at [717, 15] on span "Preview" at bounding box center [709, 23] width 40 height 16
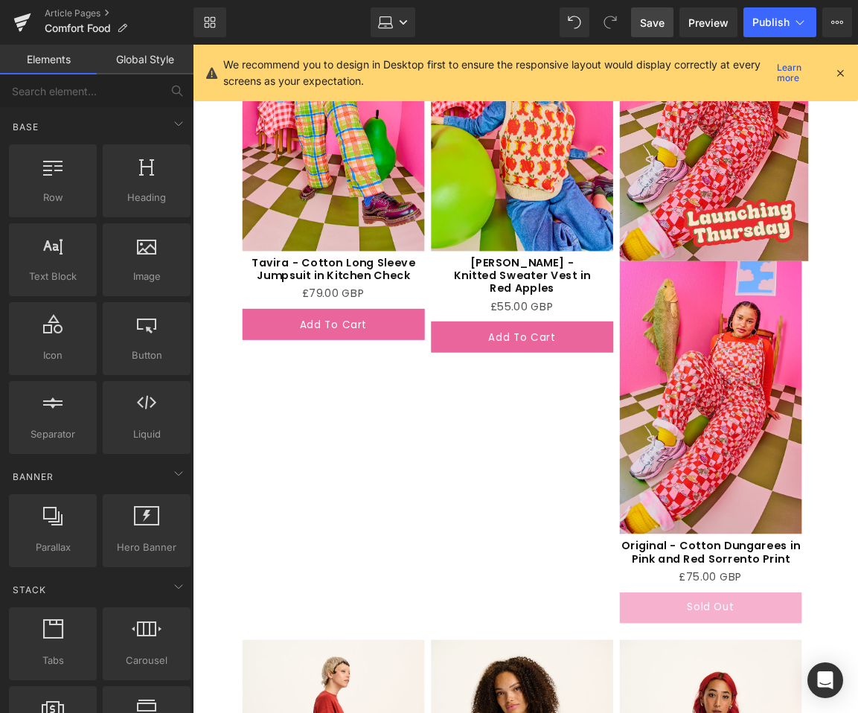
scroll to position [1913, 0]
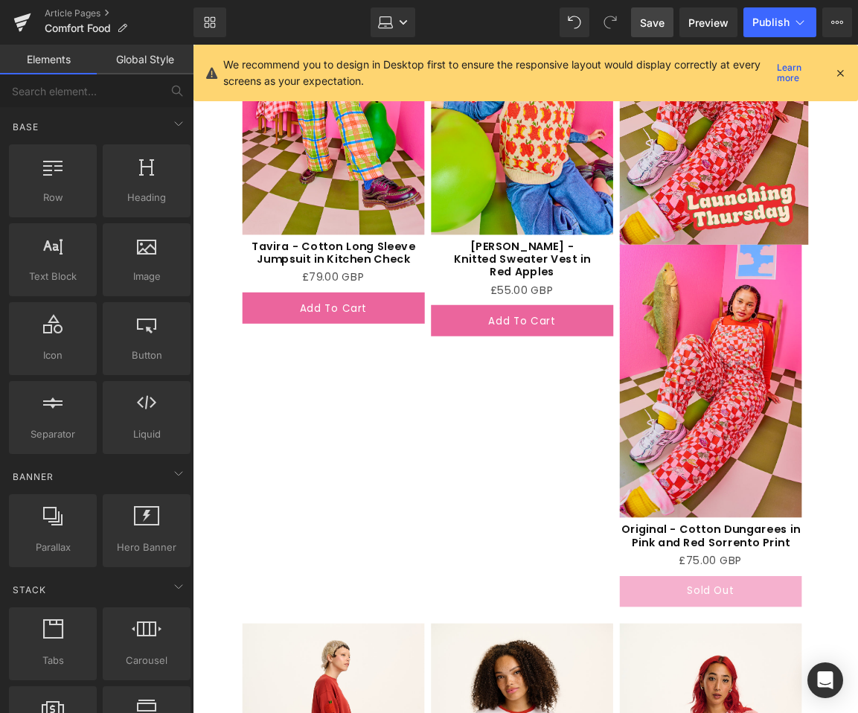
click at [395, 4] on div "Library Laptop Desktop Laptop Tablet Mobile Save Preview Publish Scheduled View…" at bounding box center [526, 22] width 665 height 45
click at [395, 19] on link "Laptop" at bounding box center [393, 22] width 45 height 30
click at [838, 72] on icon at bounding box center [840, 72] width 13 height 13
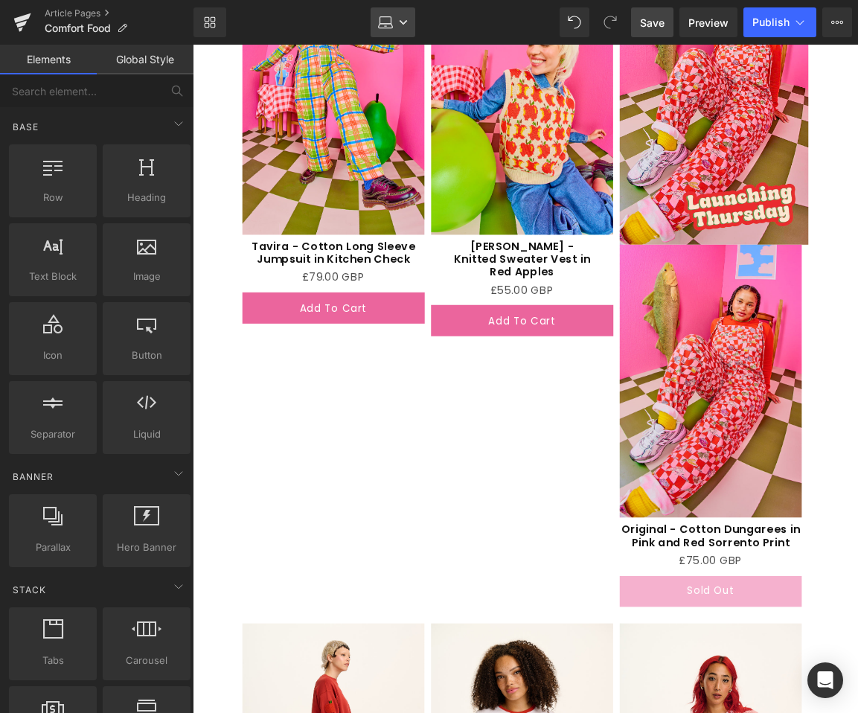
click at [386, 24] on icon at bounding box center [385, 22] width 15 height 15
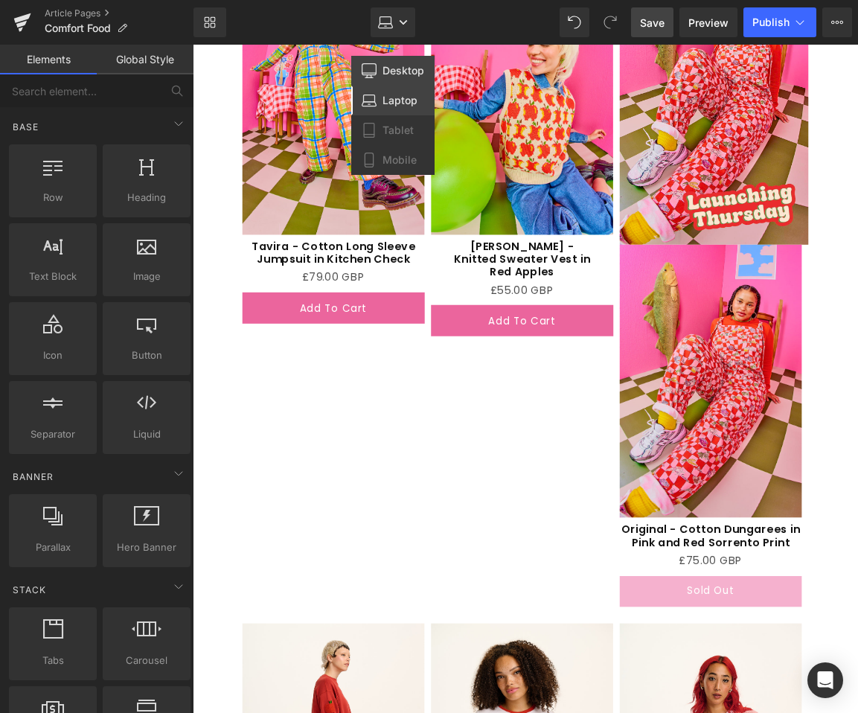
click at [382, 74] on link "Desktop" at bounding box center [392, 71] width 83 height 30
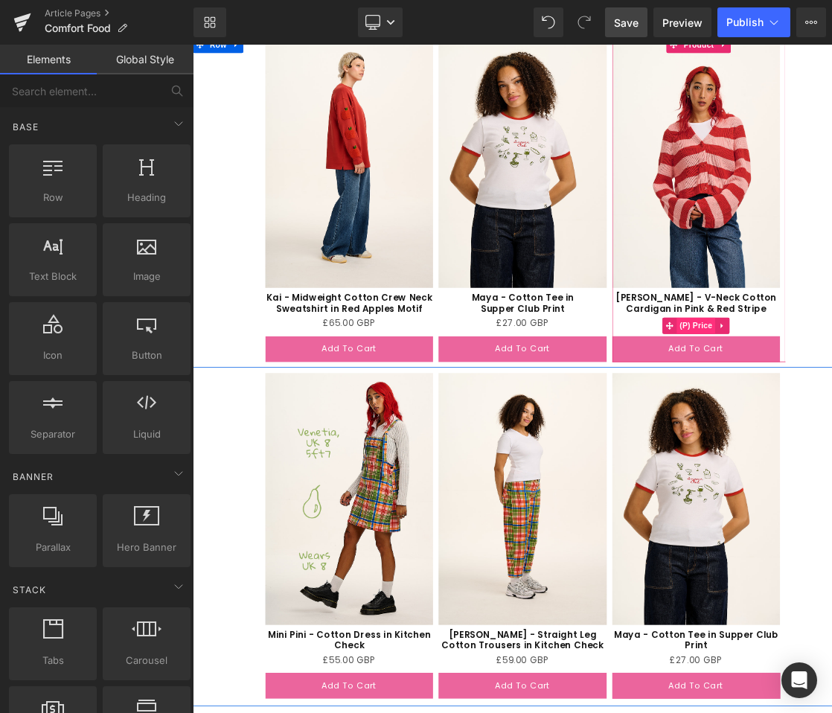
scroll to position [2790, 0]
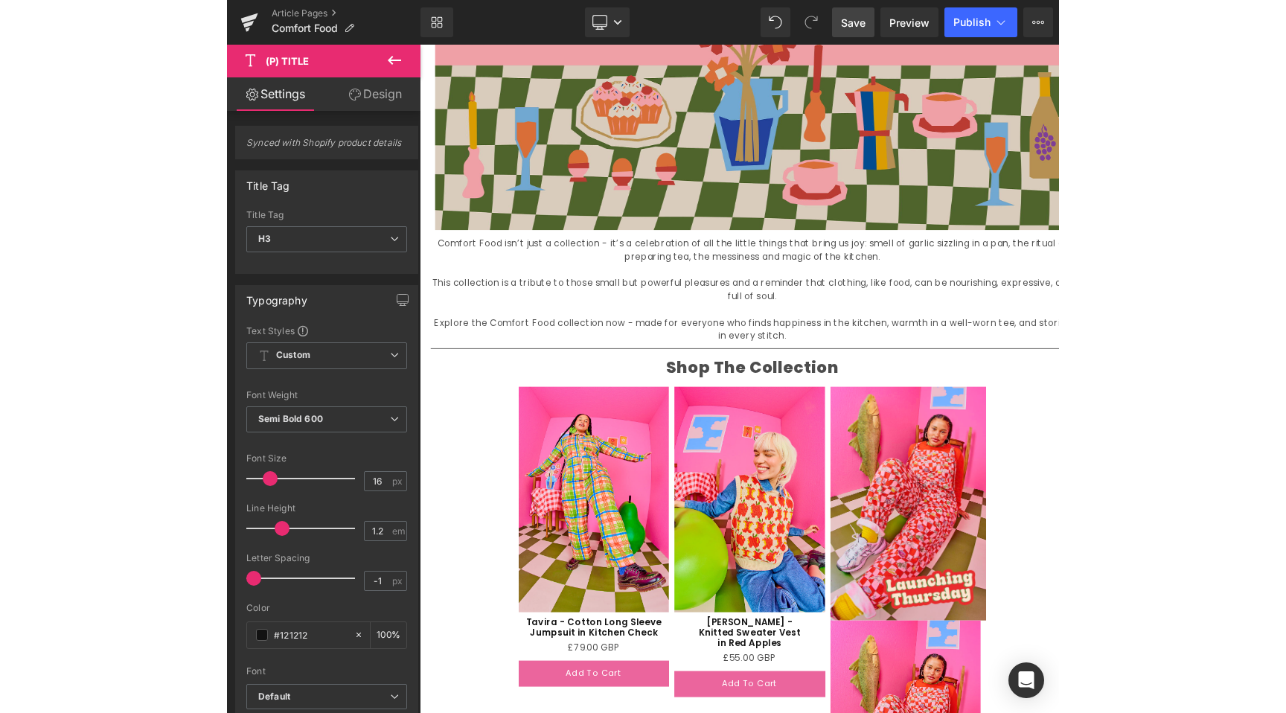
scroll to position [1577, 0]
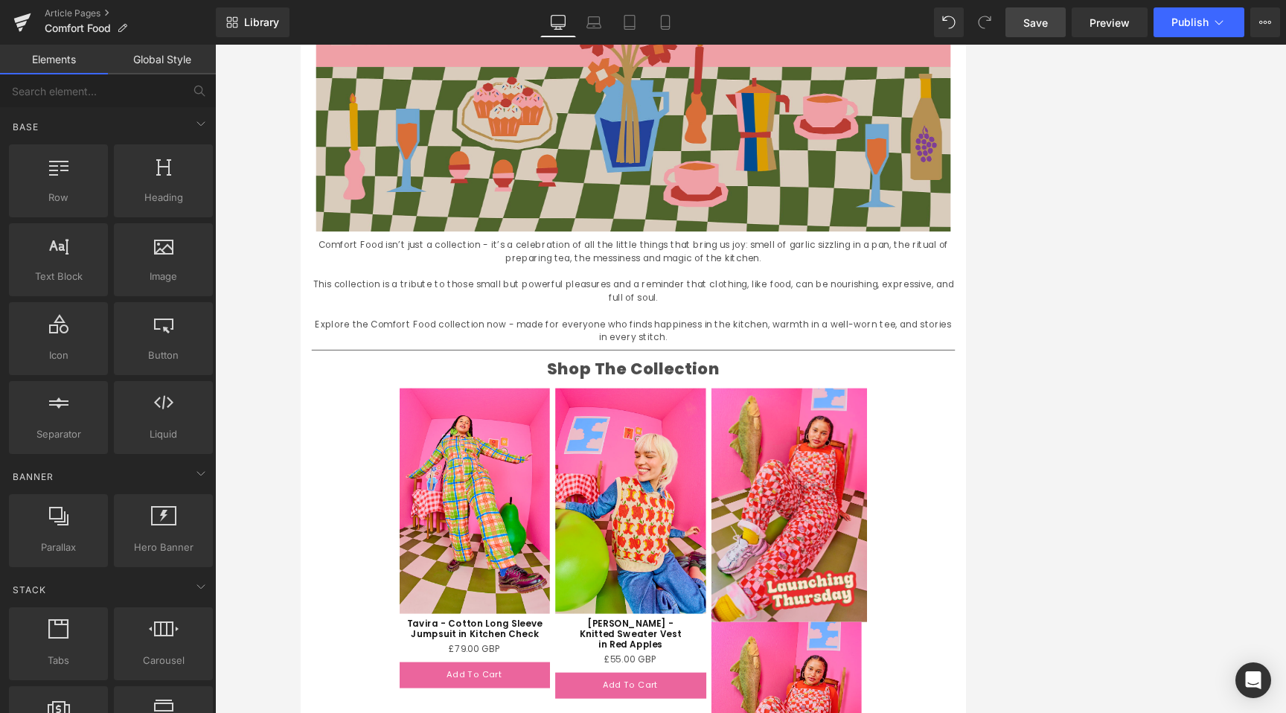
drag, startPoint x: 1030, startPoint y: 236, endPoint x: 865, endPoint y: 182, distance: 173.0
click at [1030, 236] on div at bounding box center [750, 379] width 1071 height 669
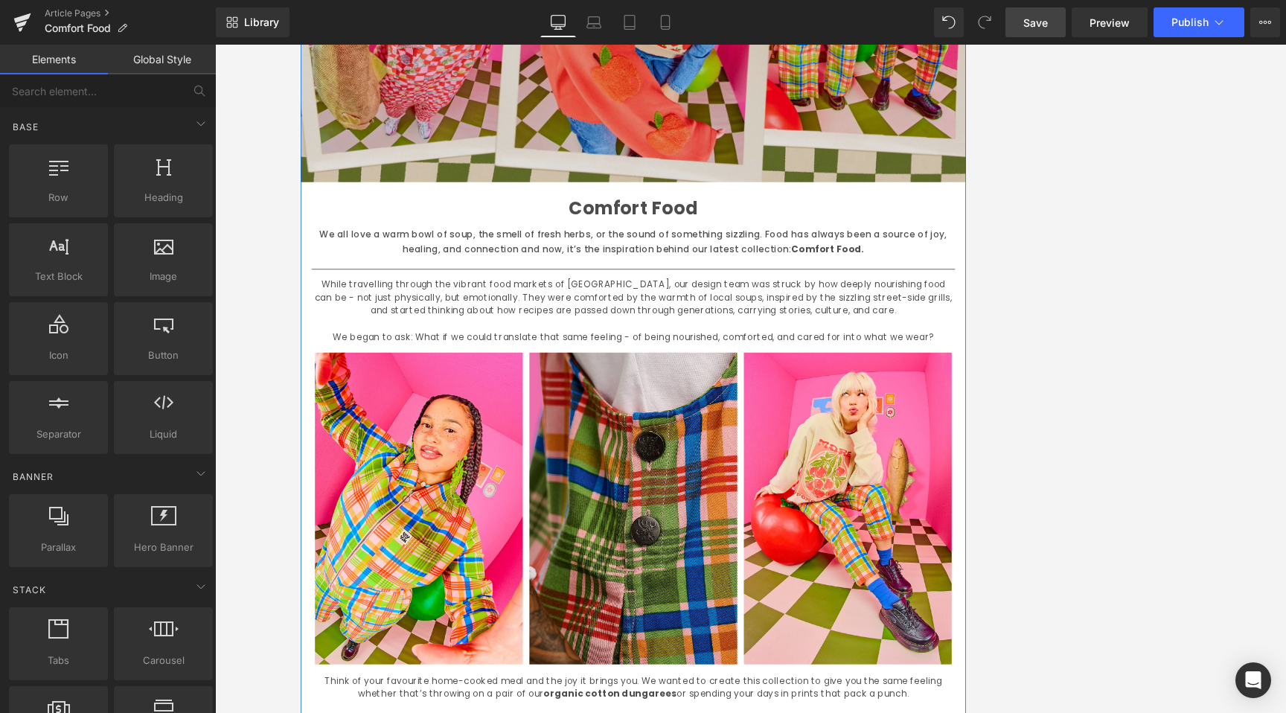
scroll to position [348, 0]
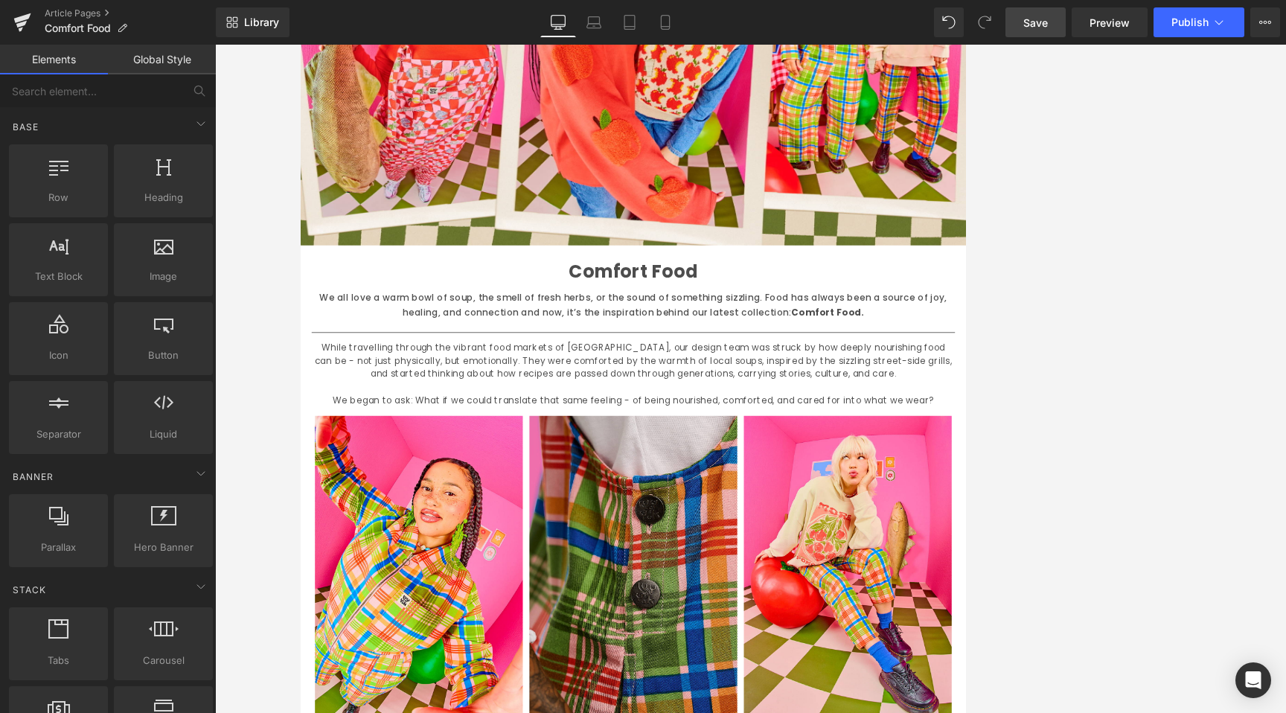
click at [1034, 17] on span "Save" at bounding box center [1036, 23] width 25 height 16
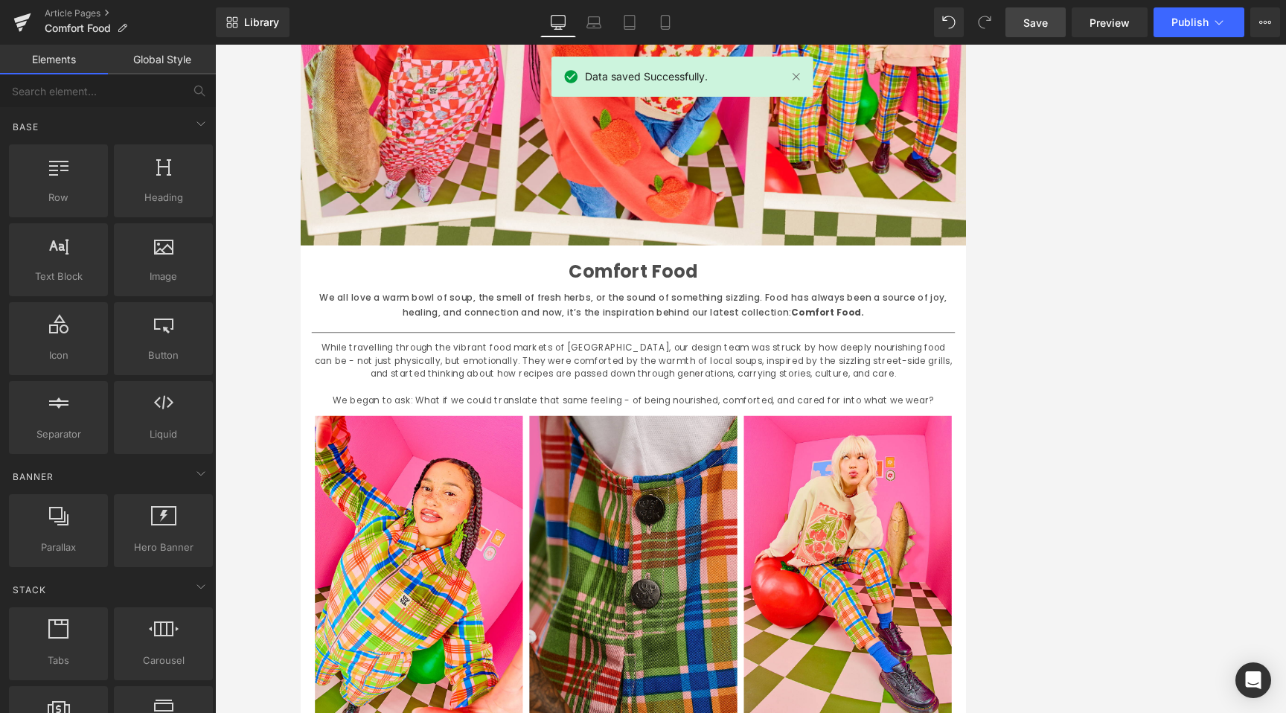
click at [567, 25] on link "Desktop" at bounding box center [558, 22] width 36 height 30
click at [603, 23] on link "Laptop" at bounding box center [594, 22] width 36 height 30
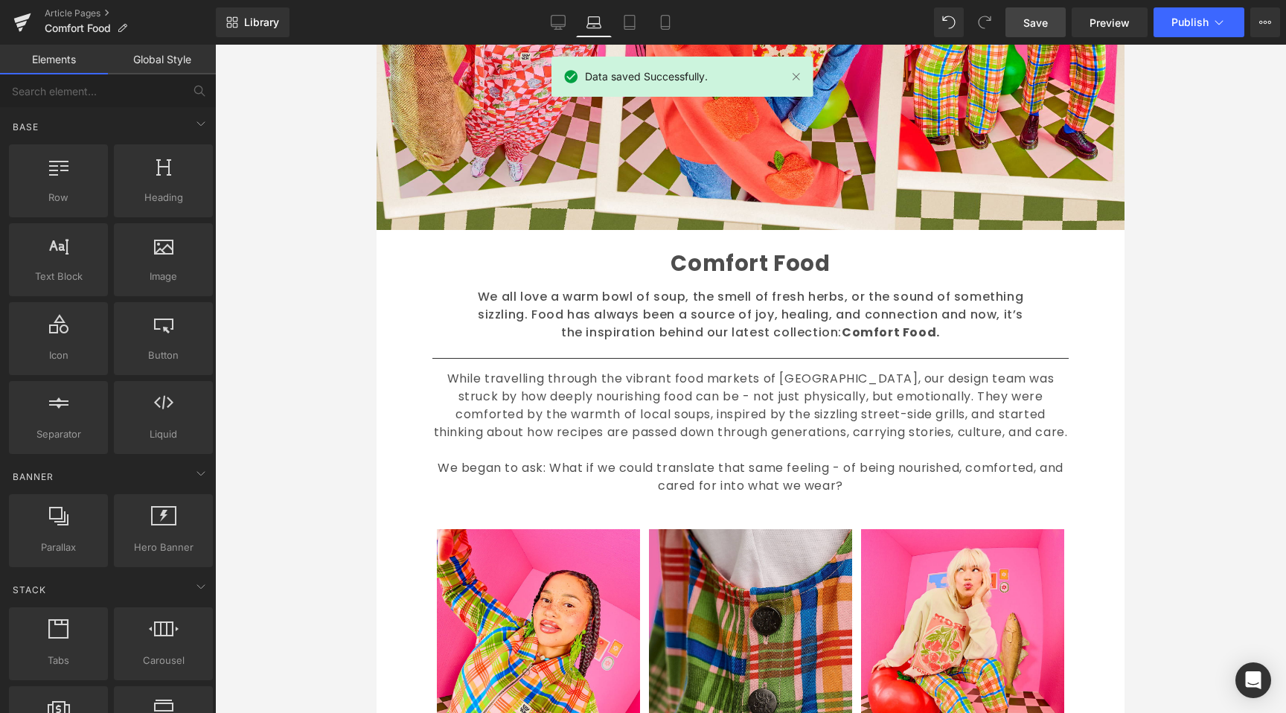
scroll to position [3428, 0]
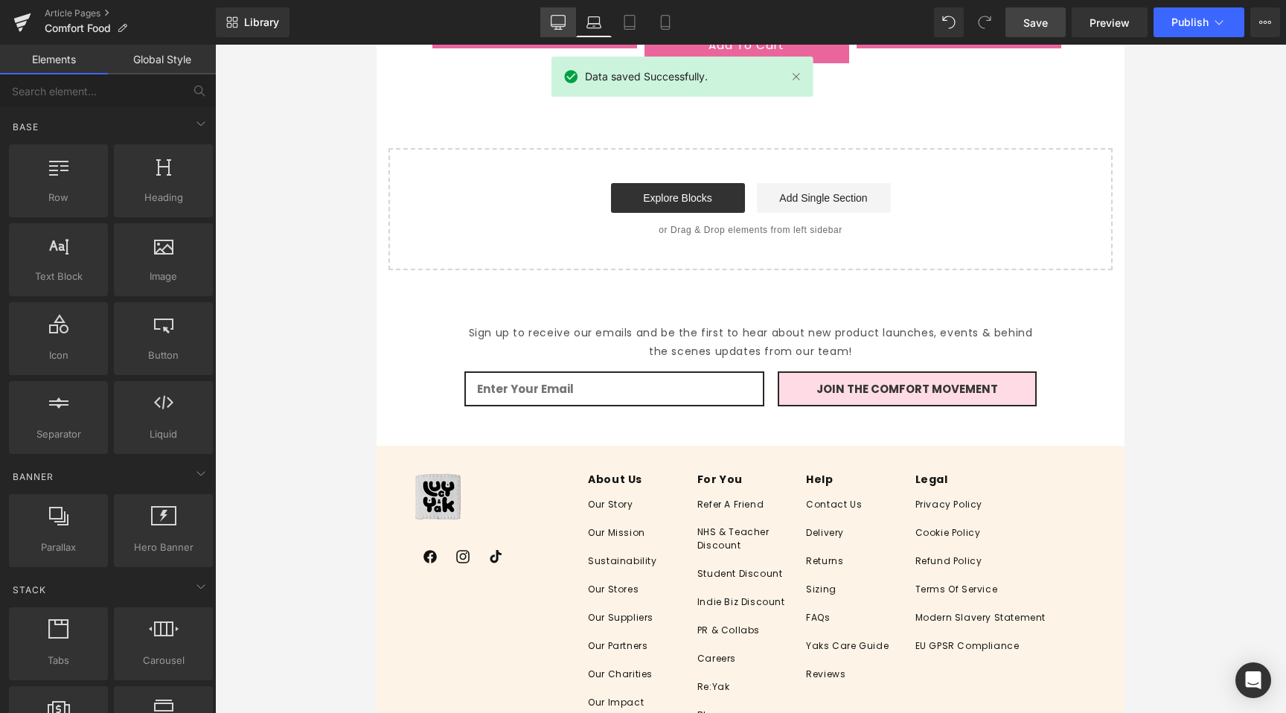
click at [576, 19] on div "Desktop Laptop Tablet Mobile" at bounding box center [611, 22] width 143 height 30
click at [555, 23] on icon at bounding box center [558, 22] width 15 height 15
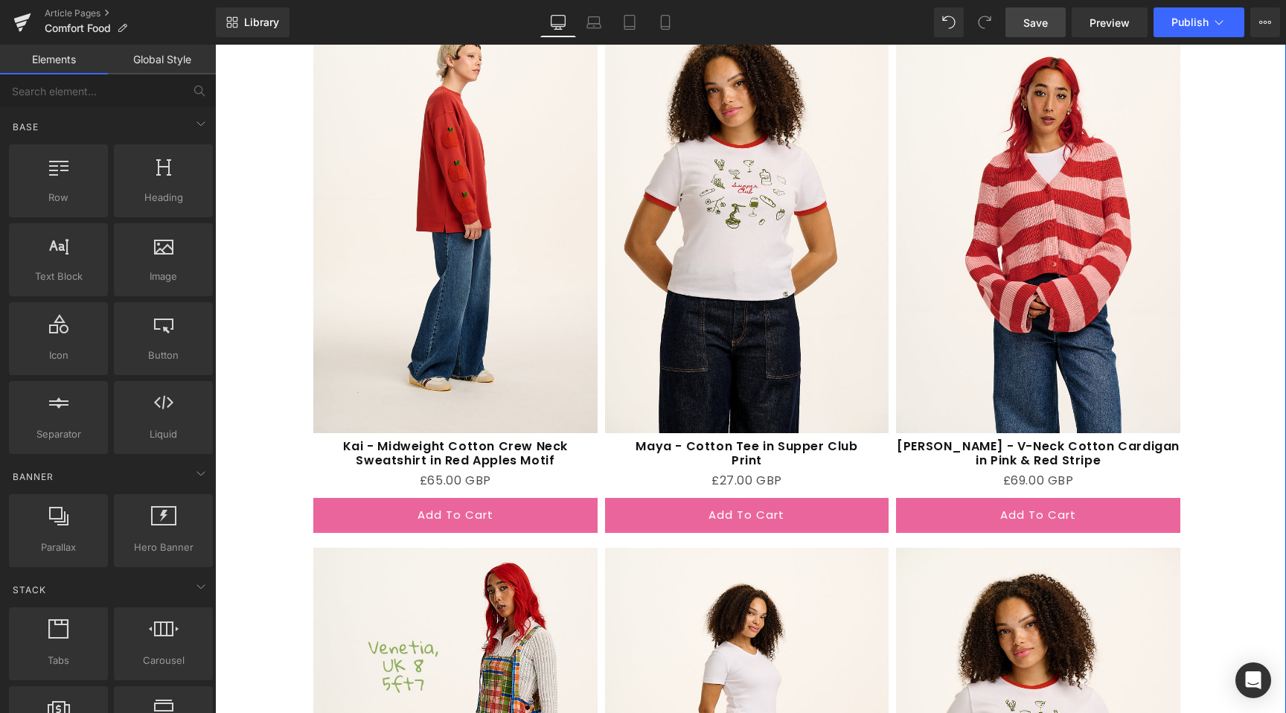
scroll to position [3077, 0]
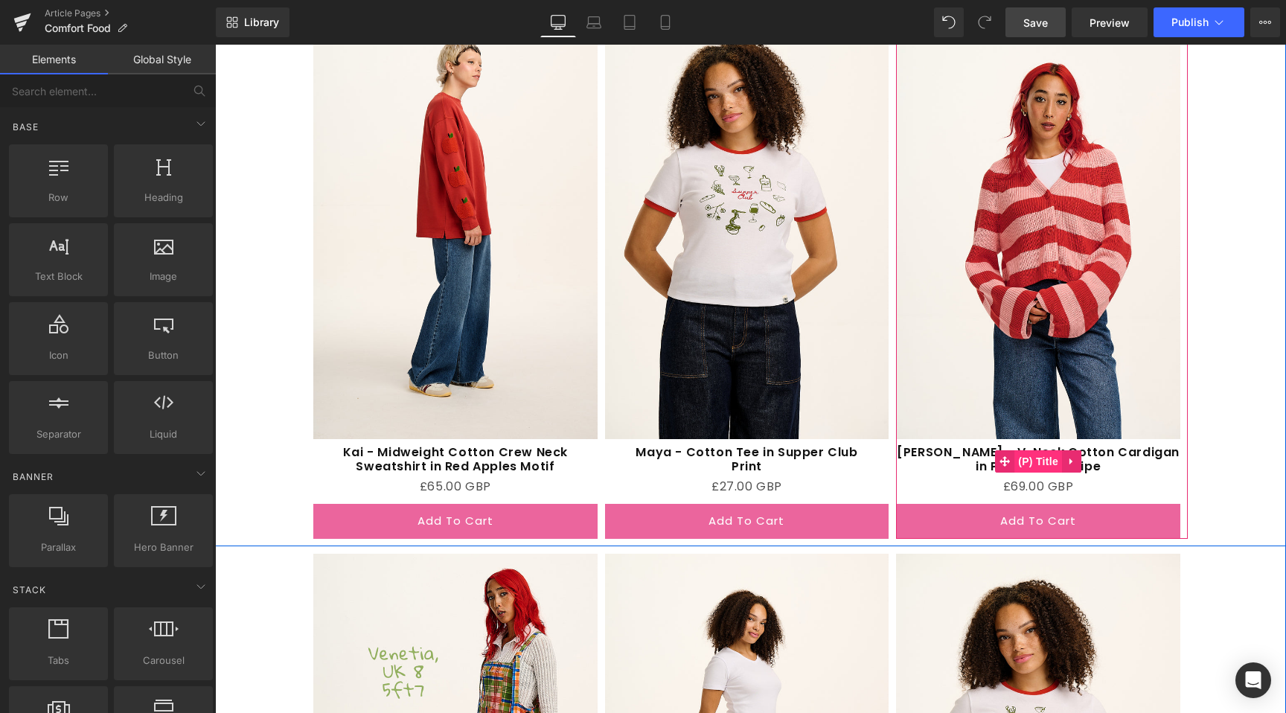
click at [1033, 463] on span "(P) Title" at bounding box center [1039, 461] width 48 height 22
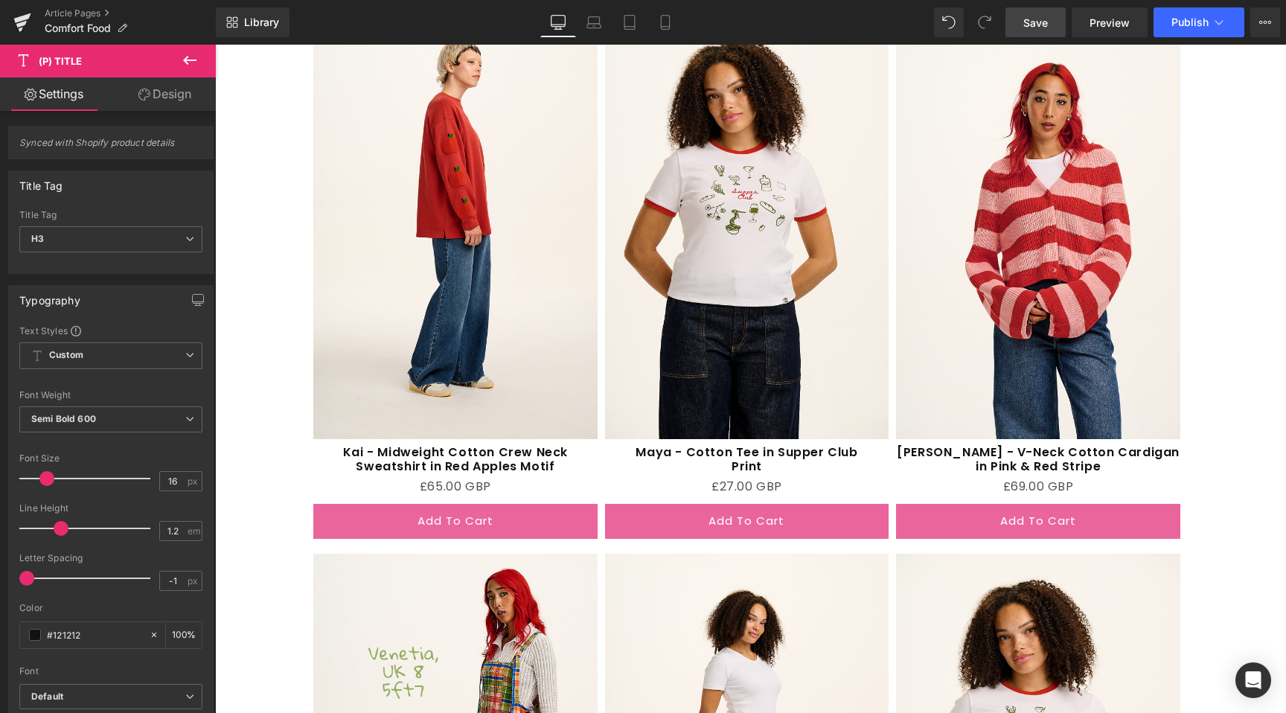
click at [162, 101] on link "Design" at bounding box center [165, 94] width 108 height 34
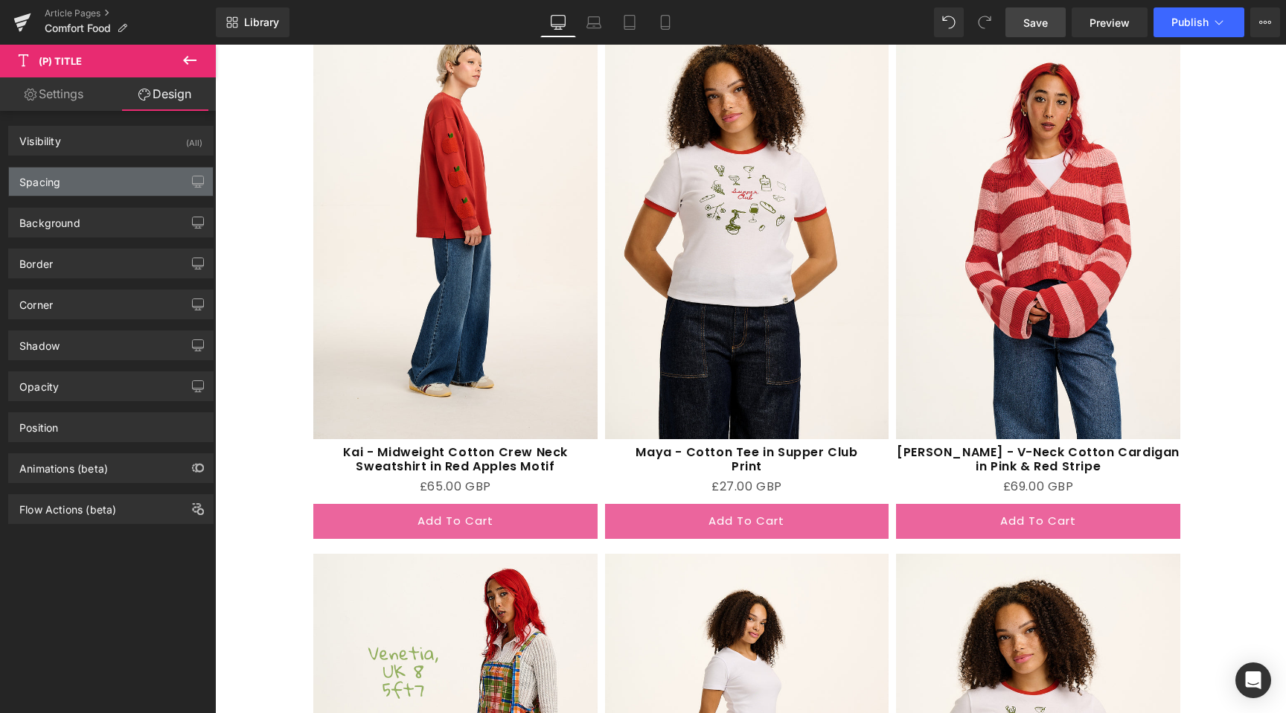
click at [77, 181] on div "Spacing" at bounding box center [111, 182] width 204 height 28
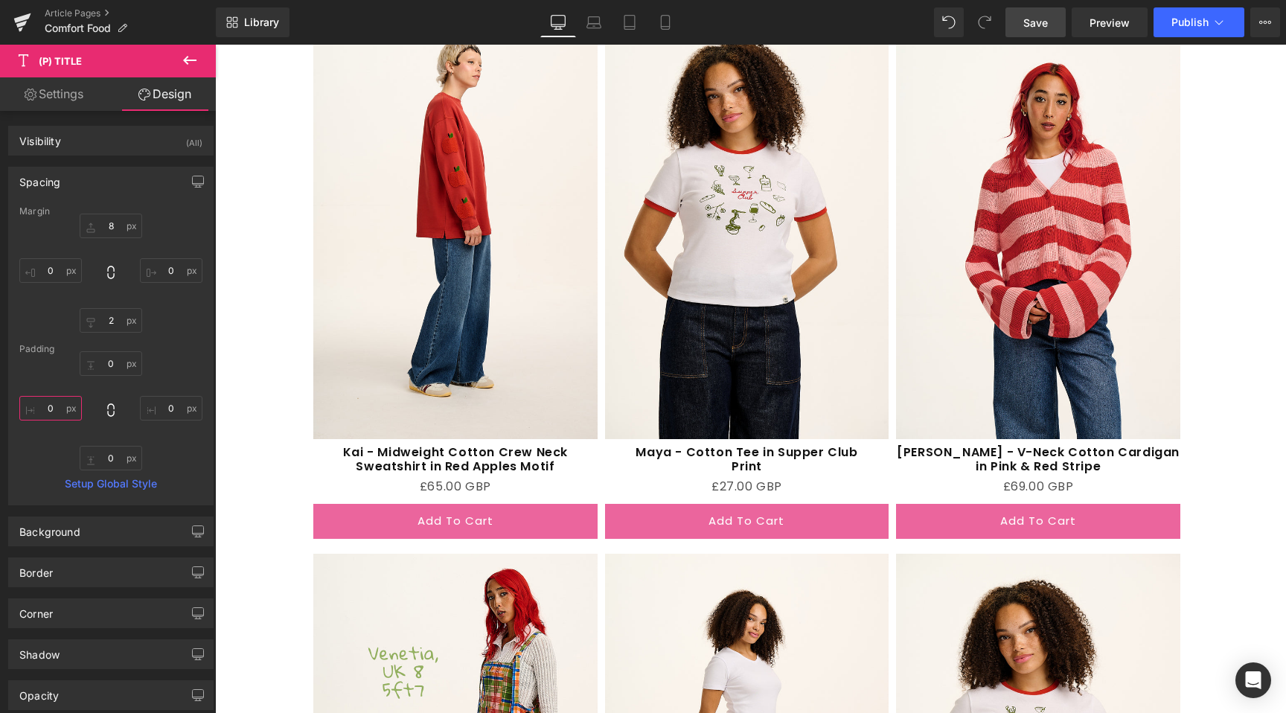
click at [56, 412] on input "0" at bounding box center [50, 408] width 63 height 25
type input "12"
click at [170, 406] on input "0" at bounding box center [171, 408] width 63 height 25
type input "20"
click at [63, 411] on input "12" at bounding box center [50, 408] width 63 height 25
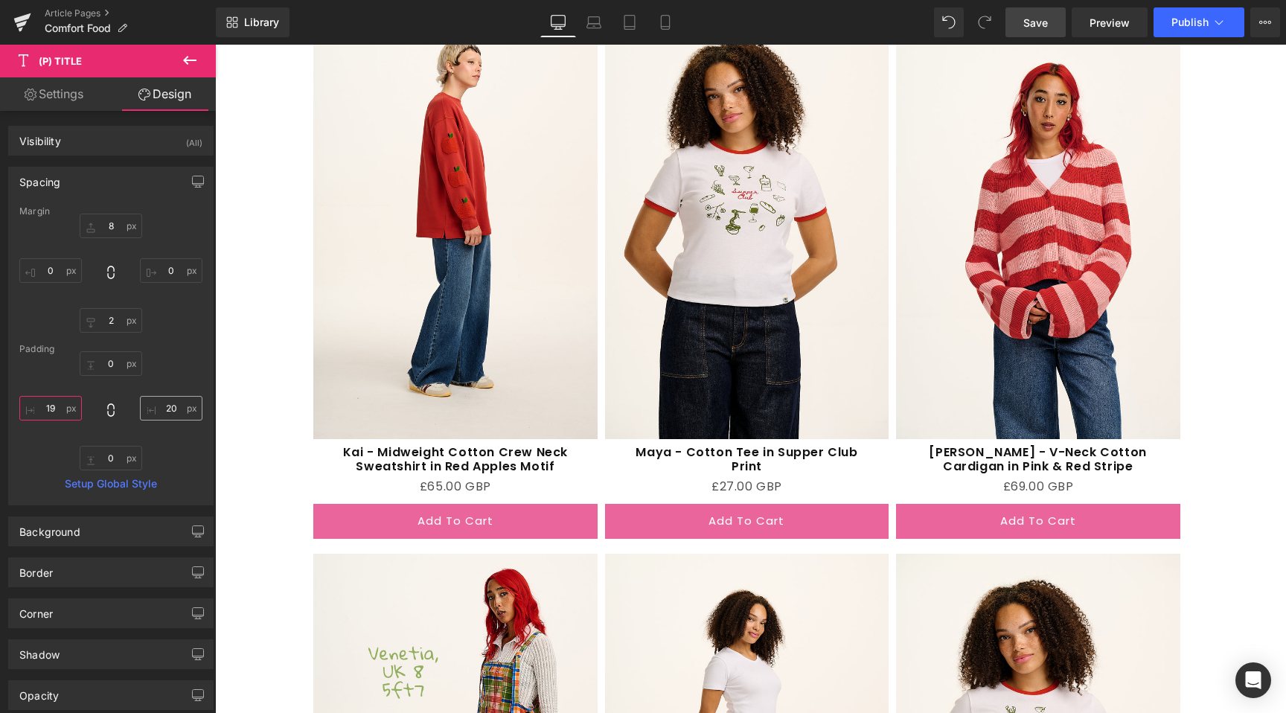
type input "20"
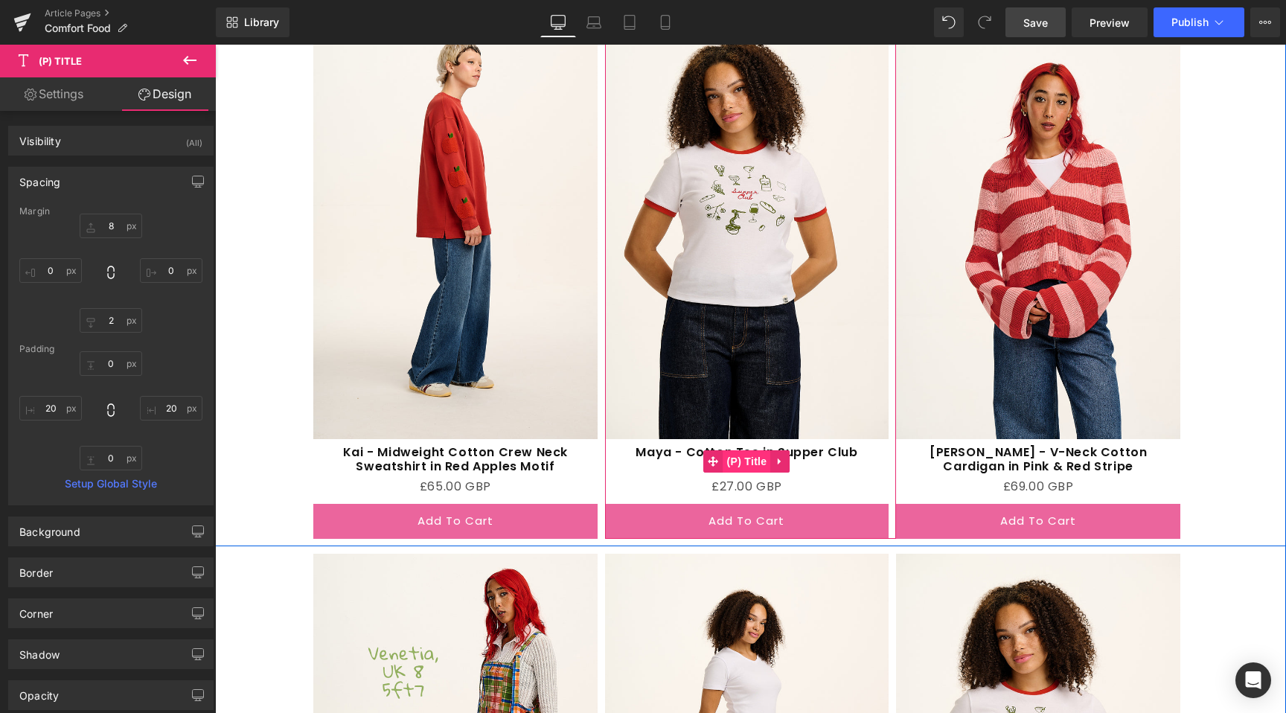
click at [732, 457] on span "(P) Title" at bounding box center [748, 461] width 48 height 22
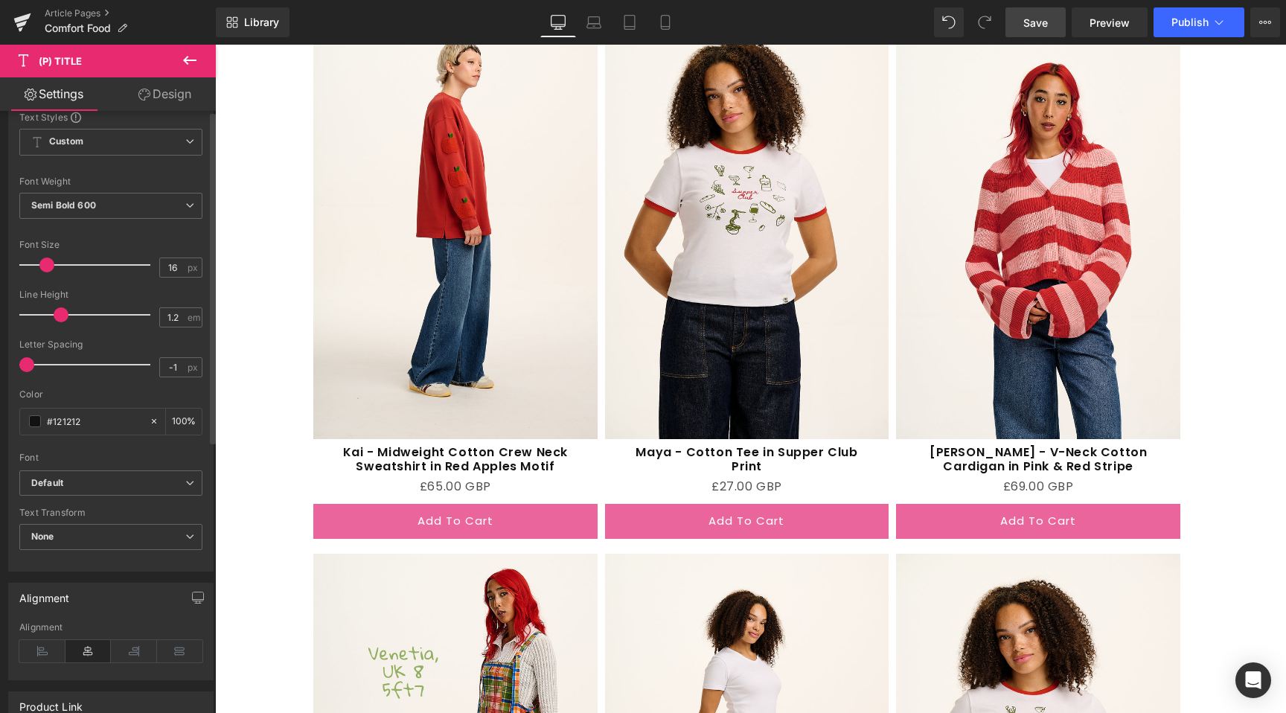
scroll to position [409, 0]
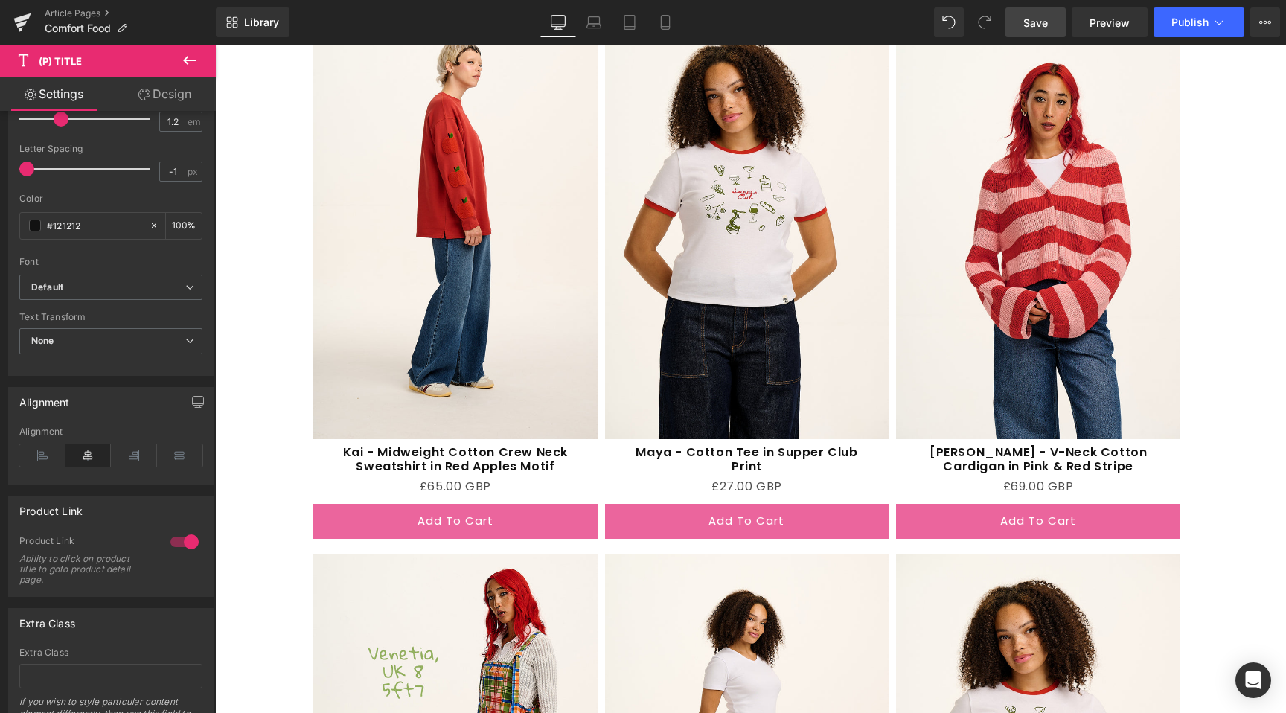
click at [151, 106] on link "Design" at bounding box center [165, 94] width 108 height 34
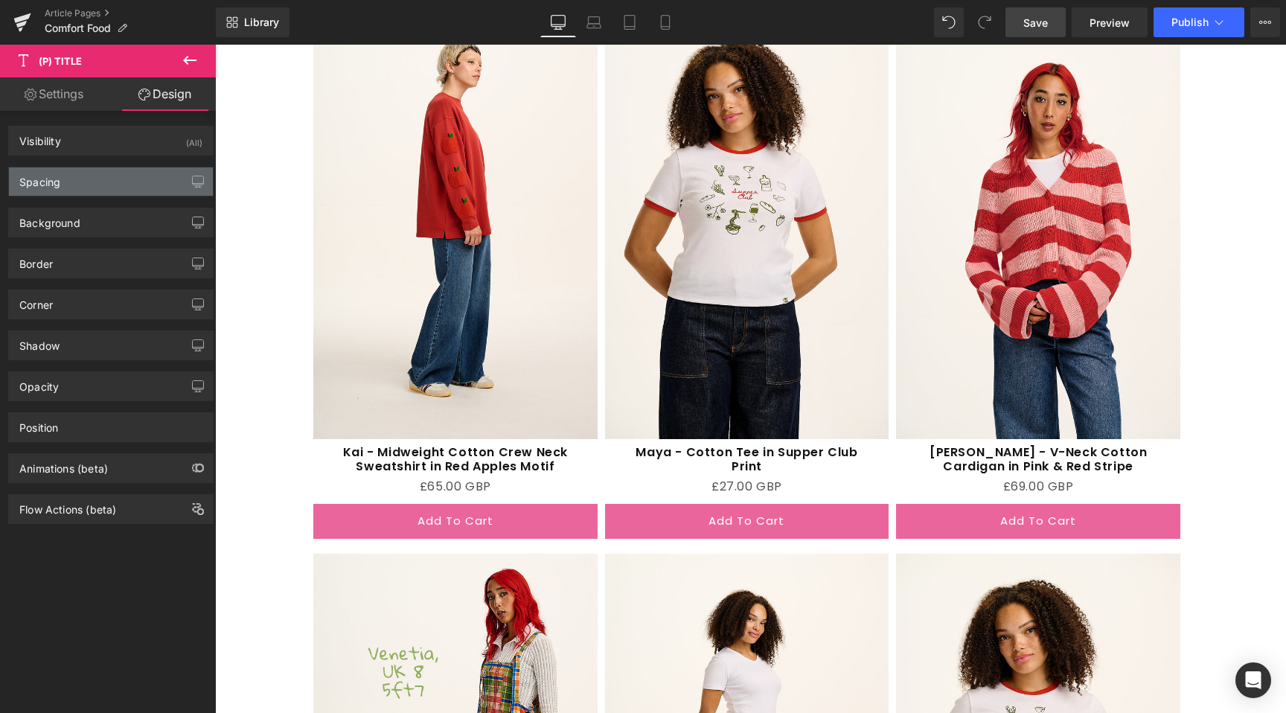
click at [56, 182] on div "Spacing" at bounding box center [39, 178] width 41 height 21
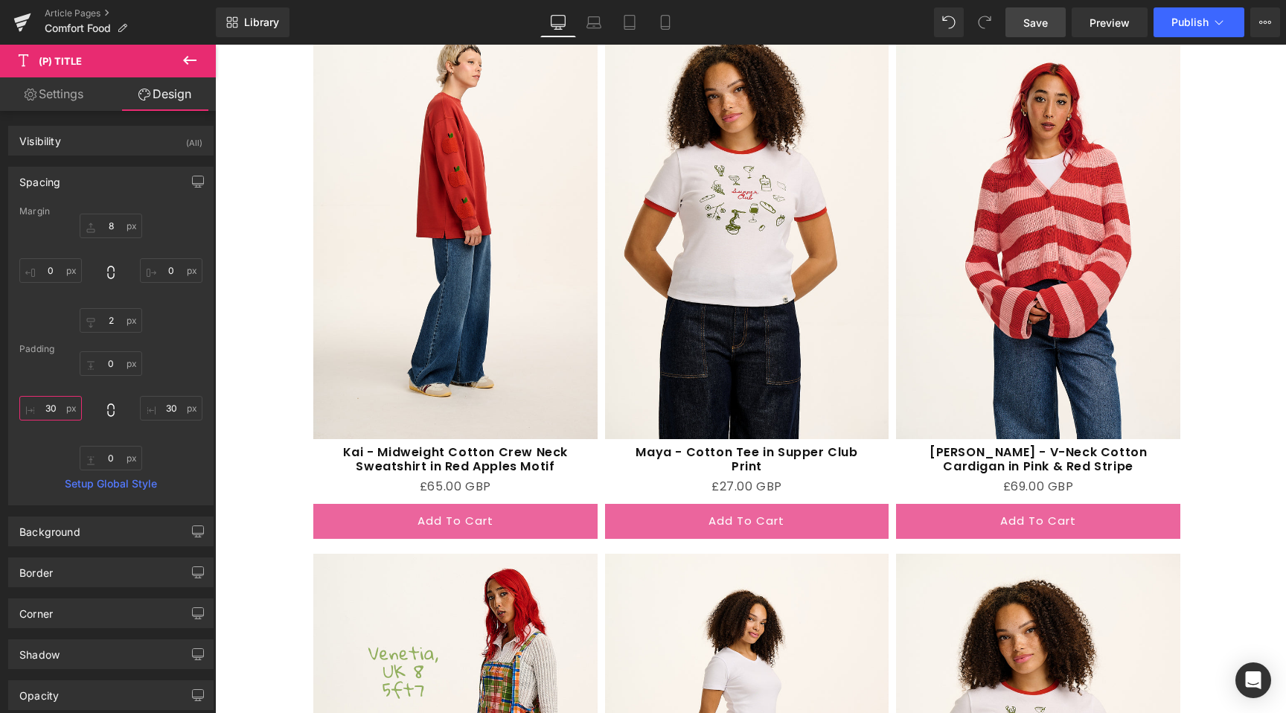
click at [50, 413] on input "30" at bounding box center [50, 408] width 63 height 25
type input "40"
click at [170, 412] on input "30" at bounding box center [171, 408] width 63 height 25
type input "40"
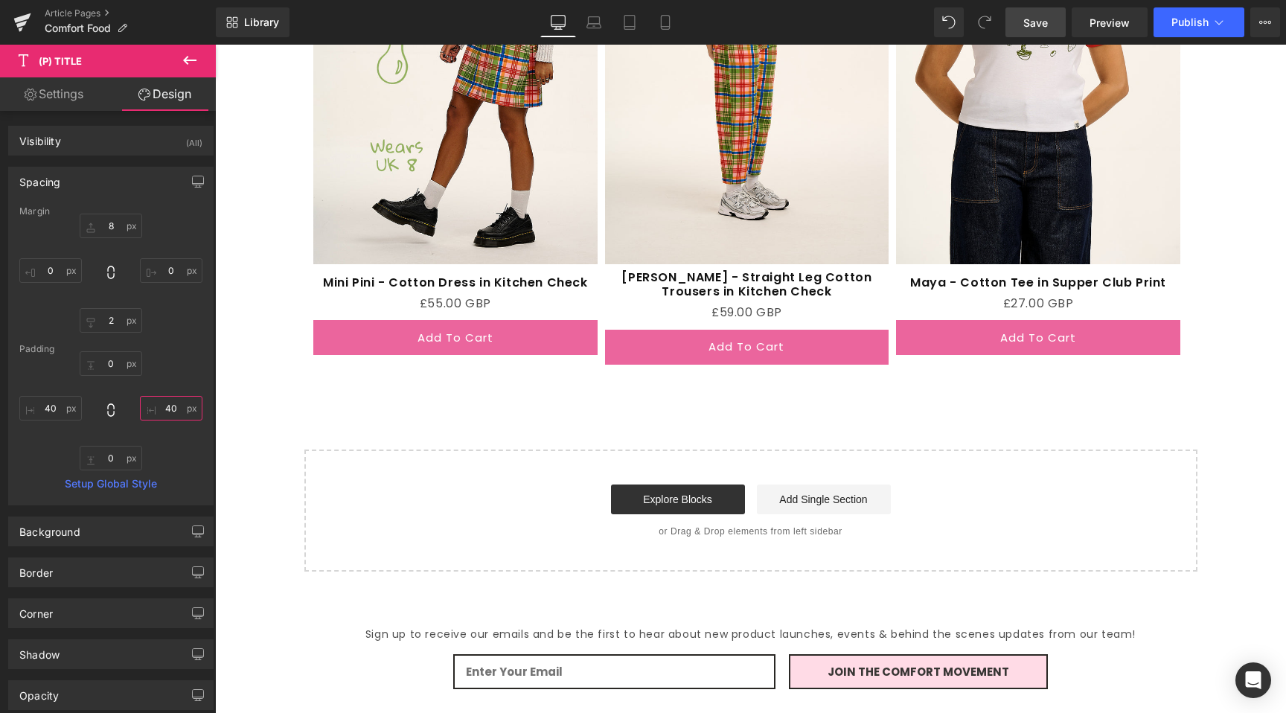
scroll to position [3789, 0]
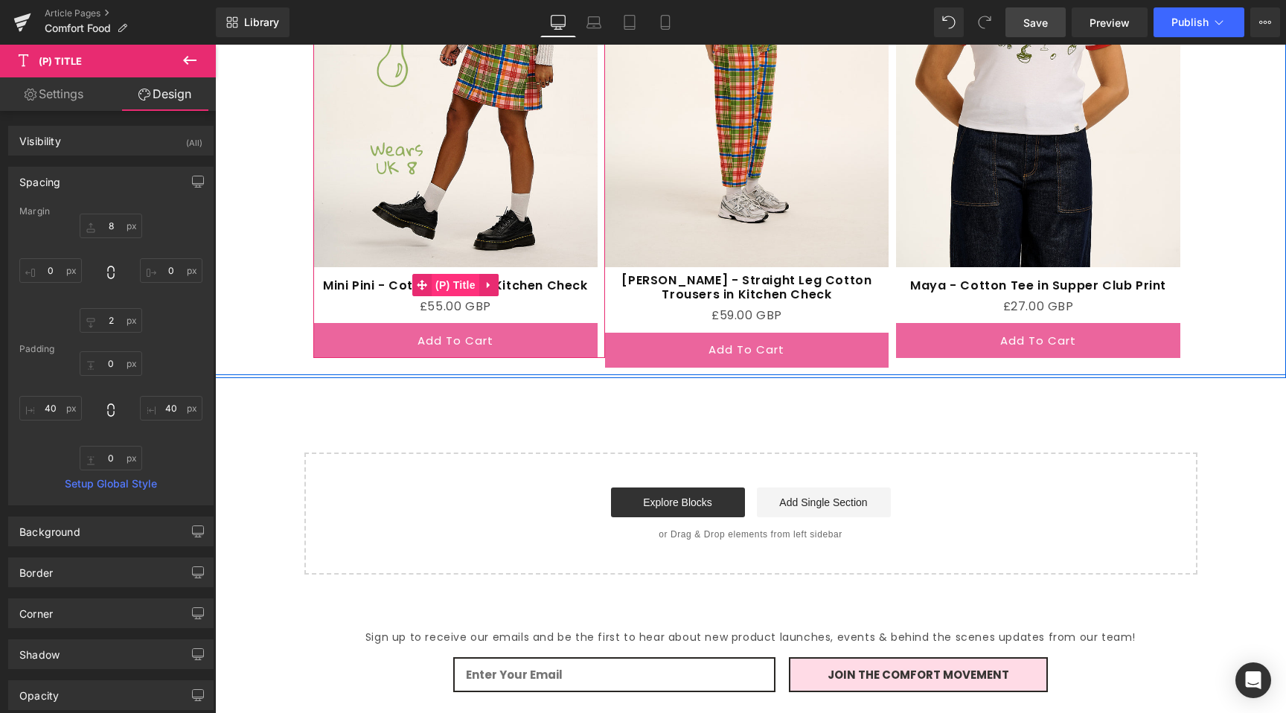
click at [455, 278] on span "(P) Title" at bounding box center [456, 285] width 48 height 22
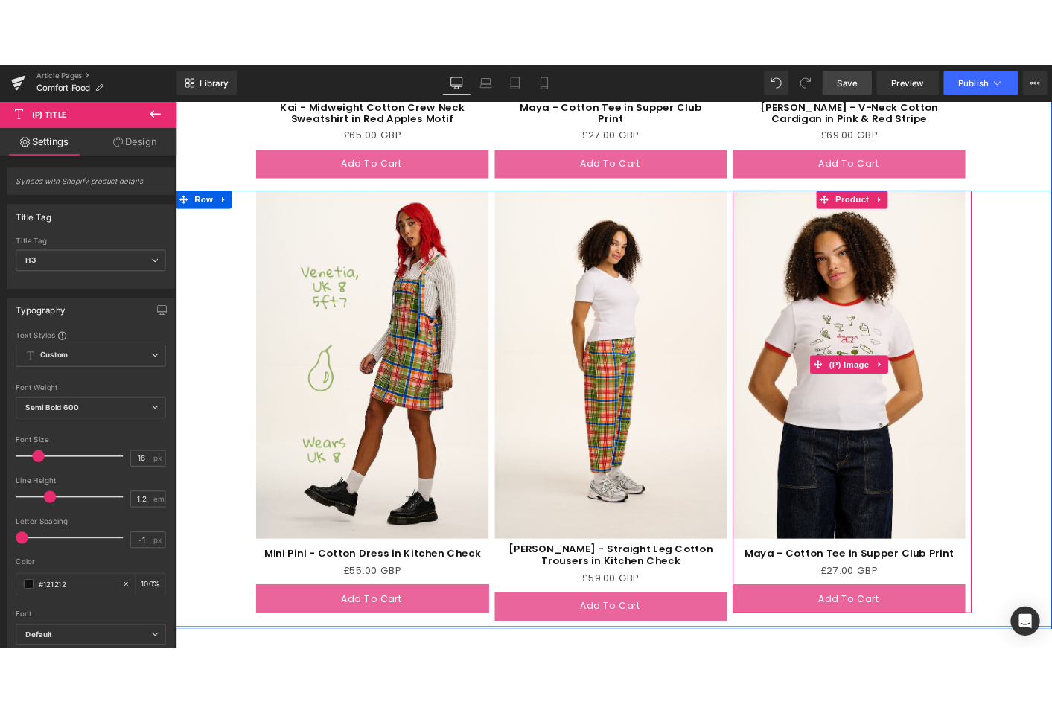
scroll to position [3470, 0]
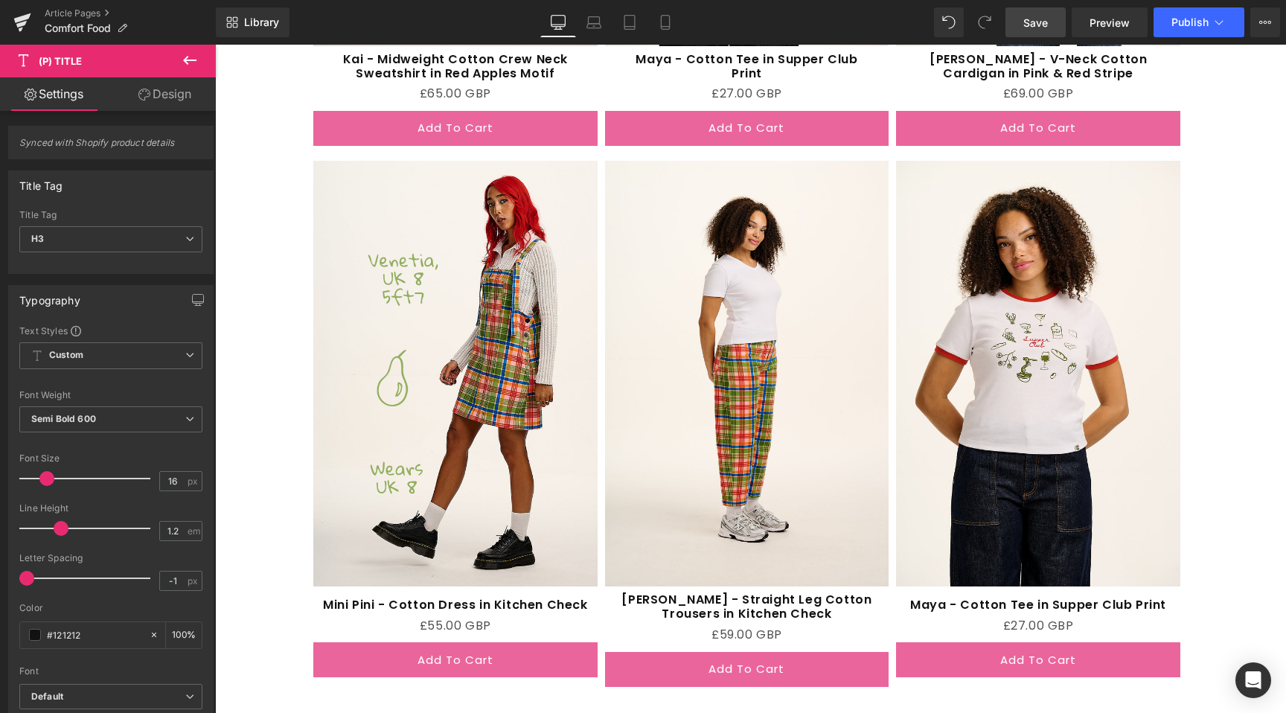
click at [1031, 25] on span "Save" at bounding box center [1036, 23] width 25 height 16
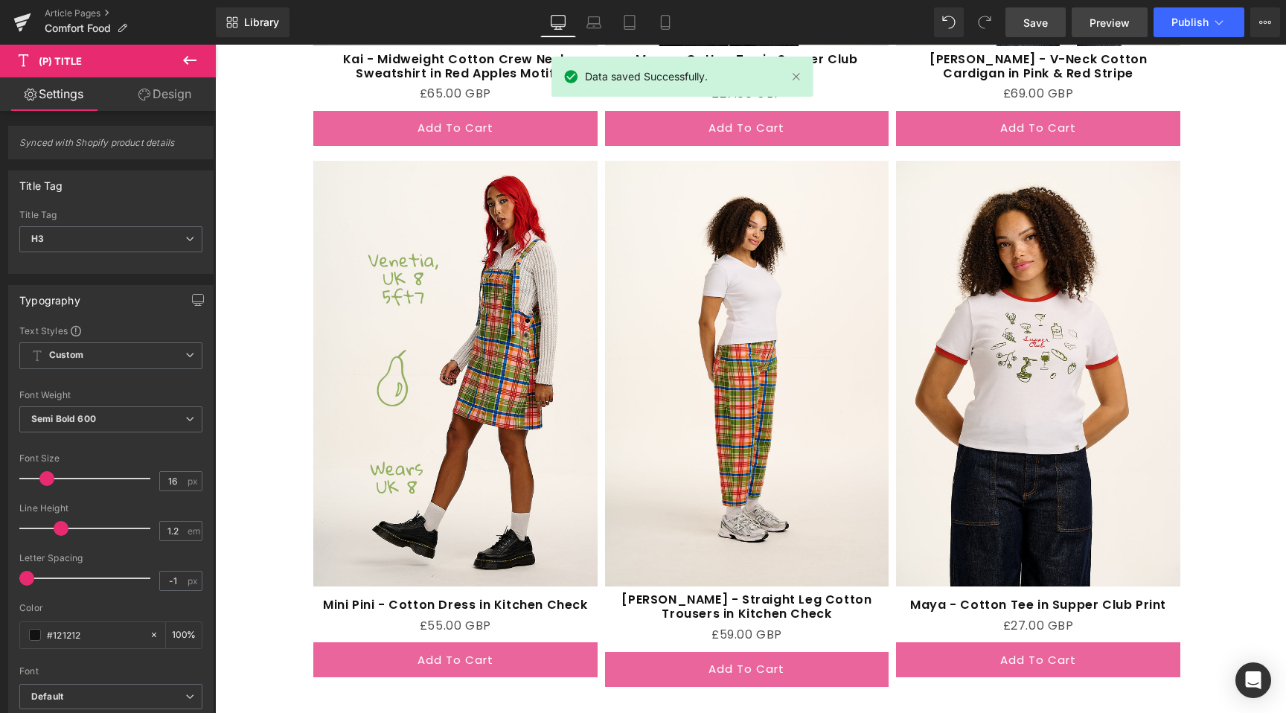
click at [1125, 31] on link "Preview" at bounding box center [1110, 22] width 76 height 30
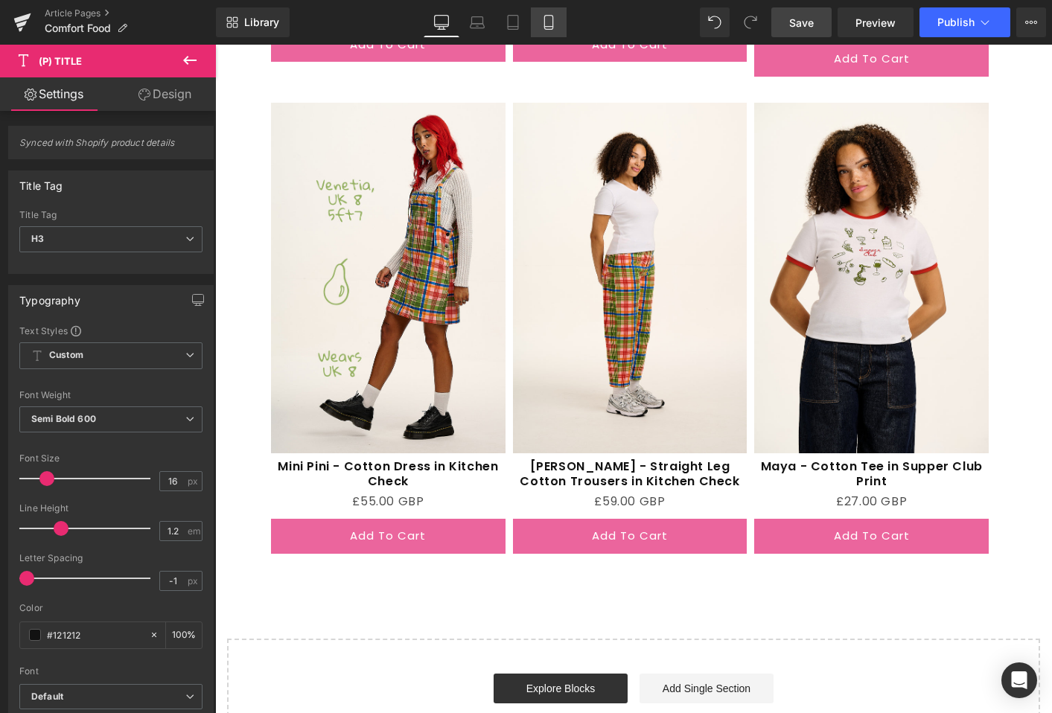
click at [538, 36] on link "Mobile" at bounding box center [549, 22] width 36 height 30
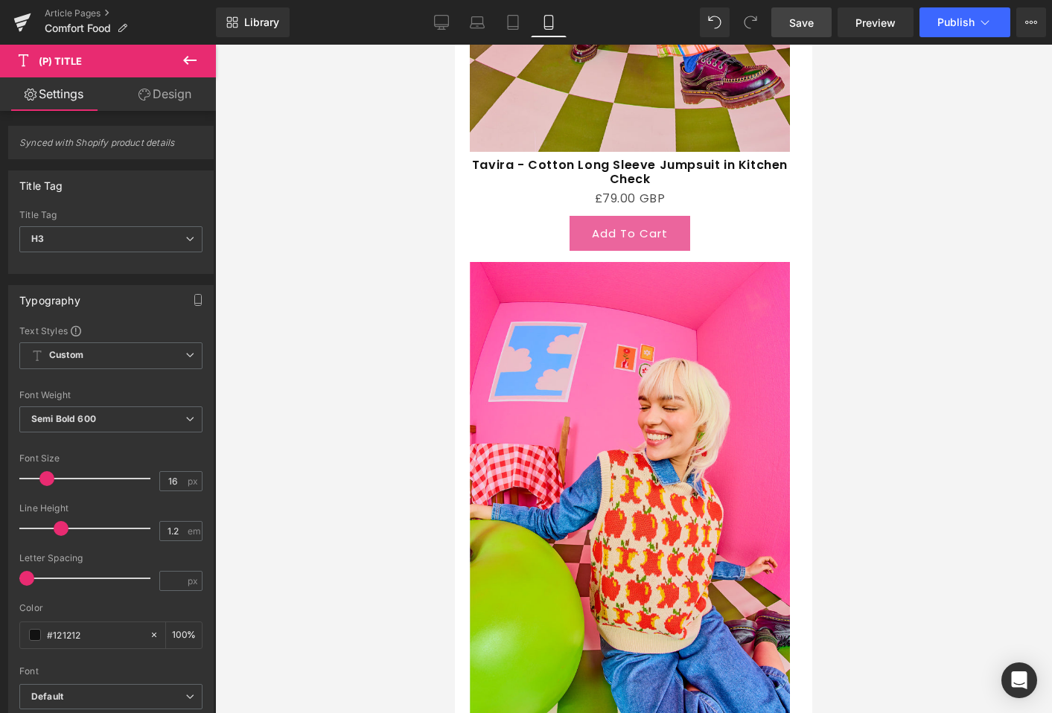
scroll to position [1793, 0]
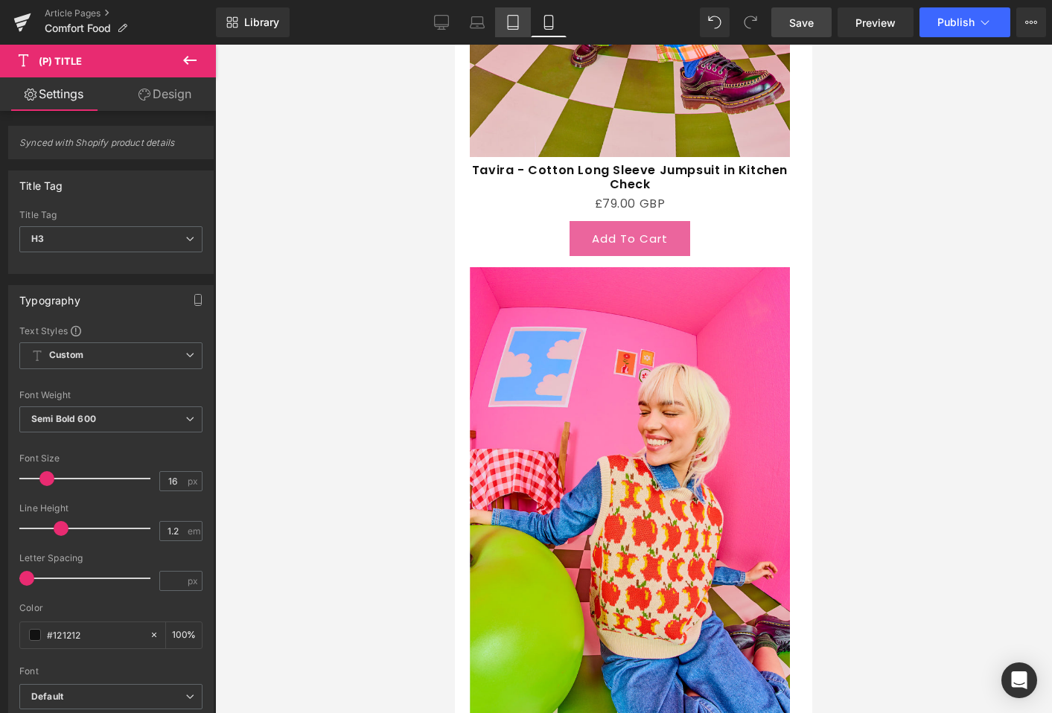
click at [511, 28] on icon at bounding box center [512, 22] width 15 height 15
type input "100"
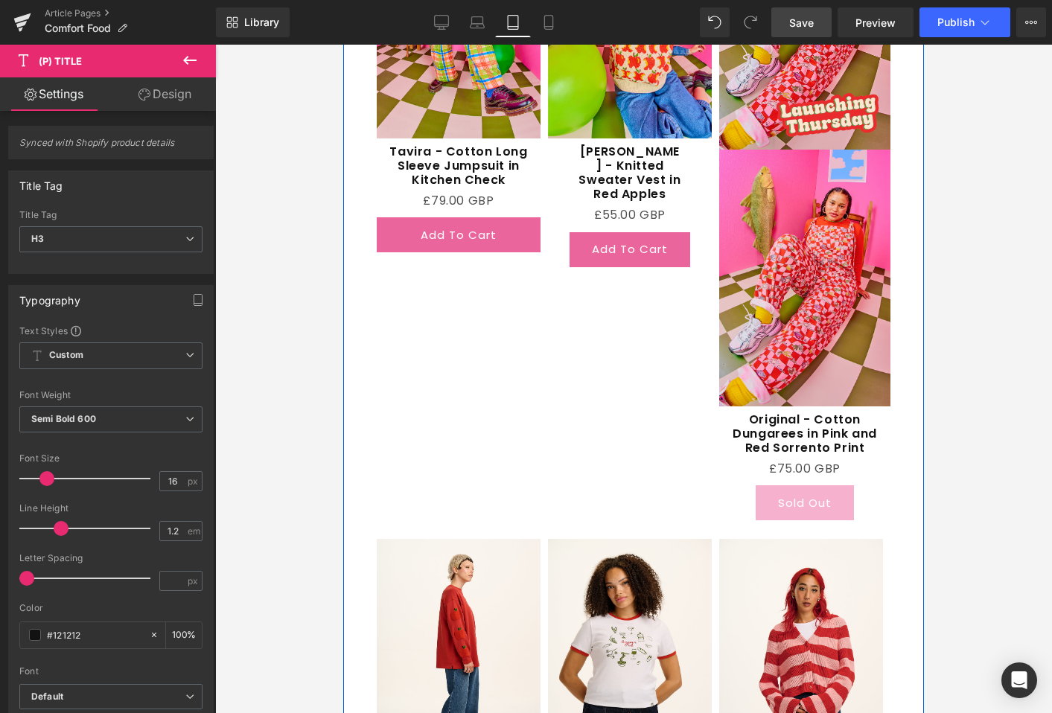
scroll to position [1543, 0]
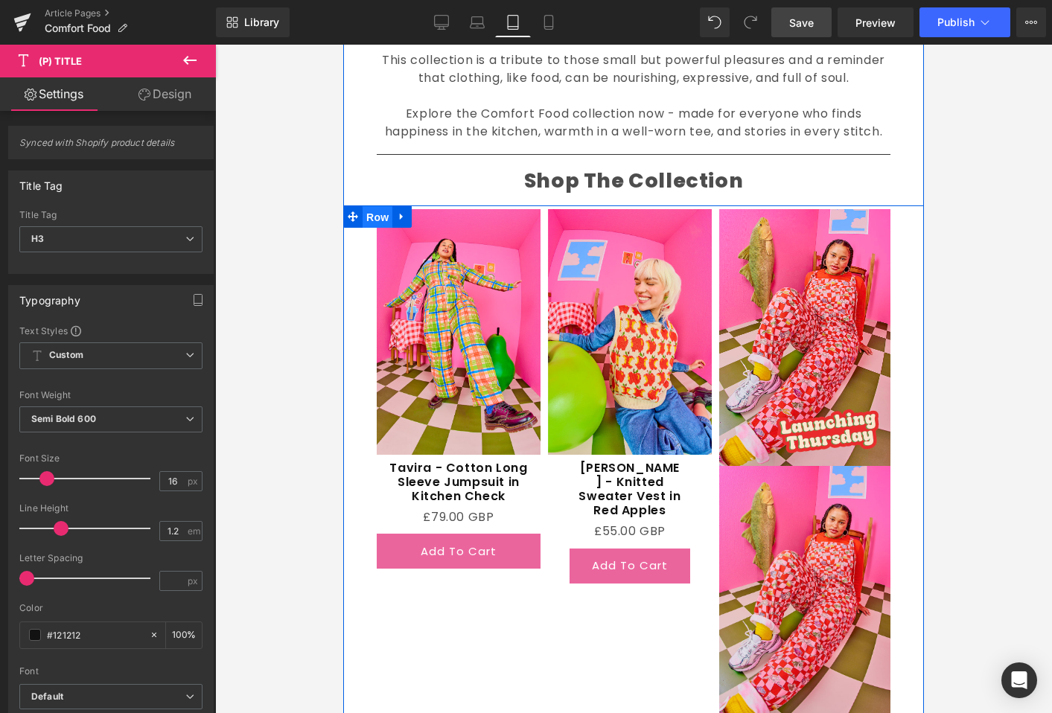
click at [369, 217] on span "Row" at bounding box center [378, 217] width 30 height 22
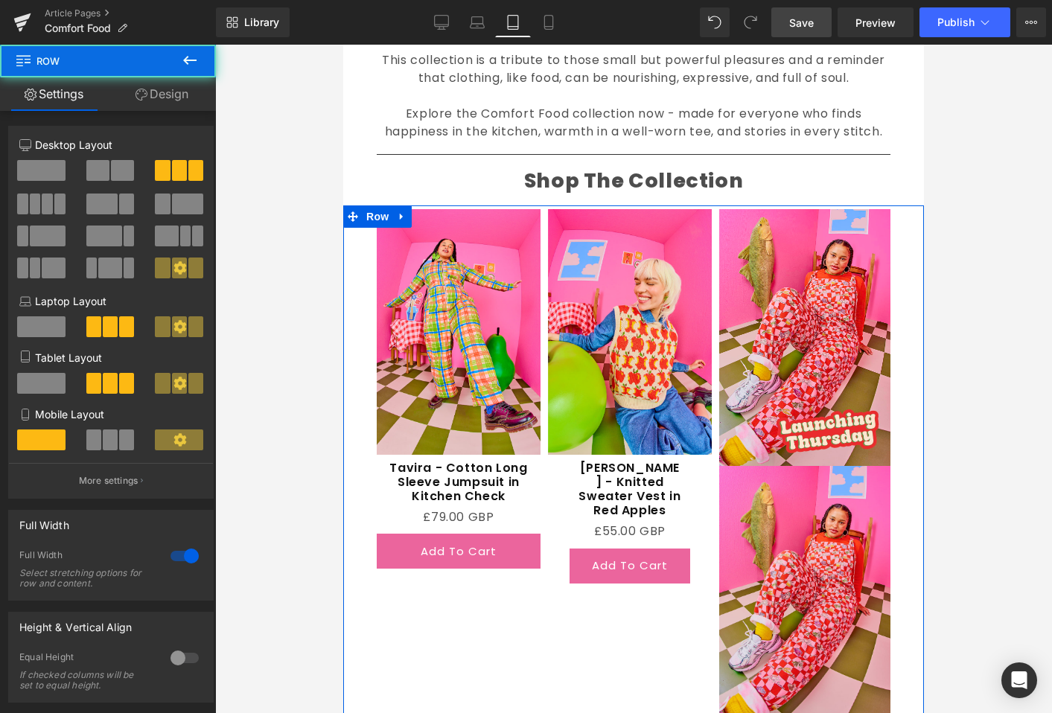
click at [179, 91] on link "Design" at bounding box center [162, 94] width 108 height 34
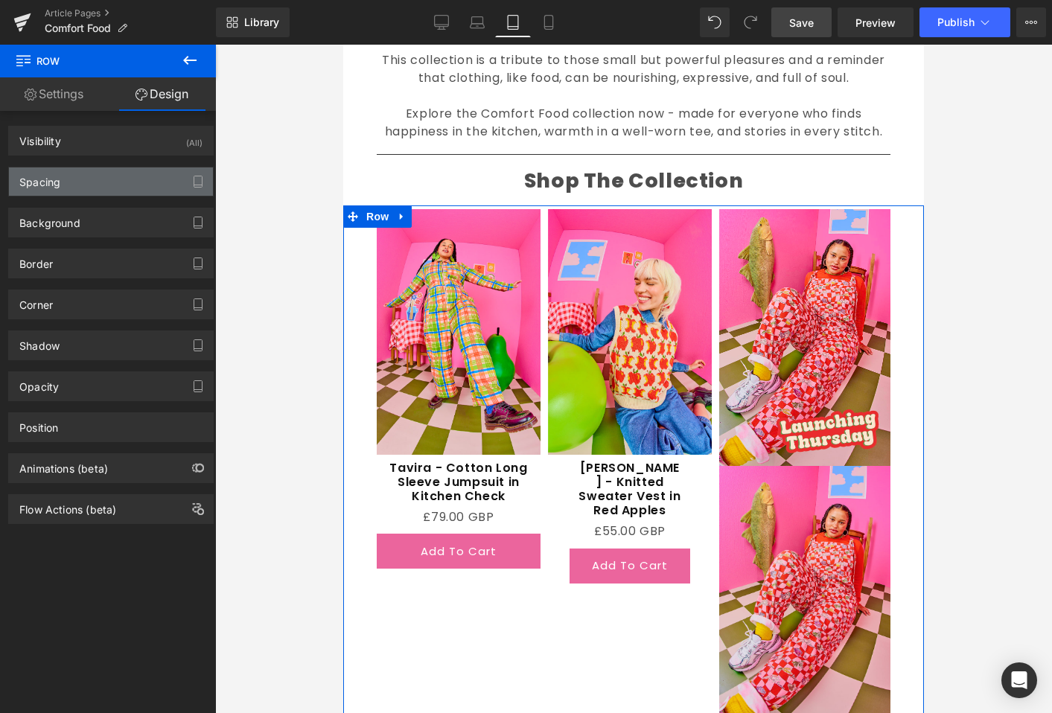
click at [115, 176] on div "Spacing" at bounding box center [111, 182] width 204 height 28
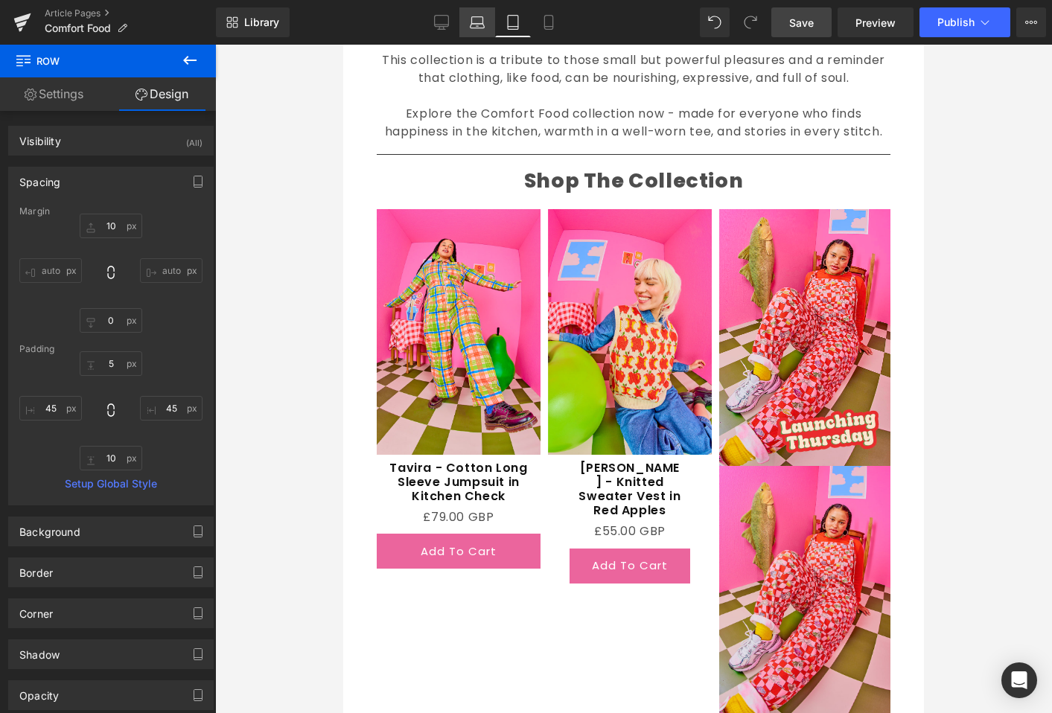
click at [467, 18] on link "Laptop" at bounding box center [477, 22] width 36 height 30
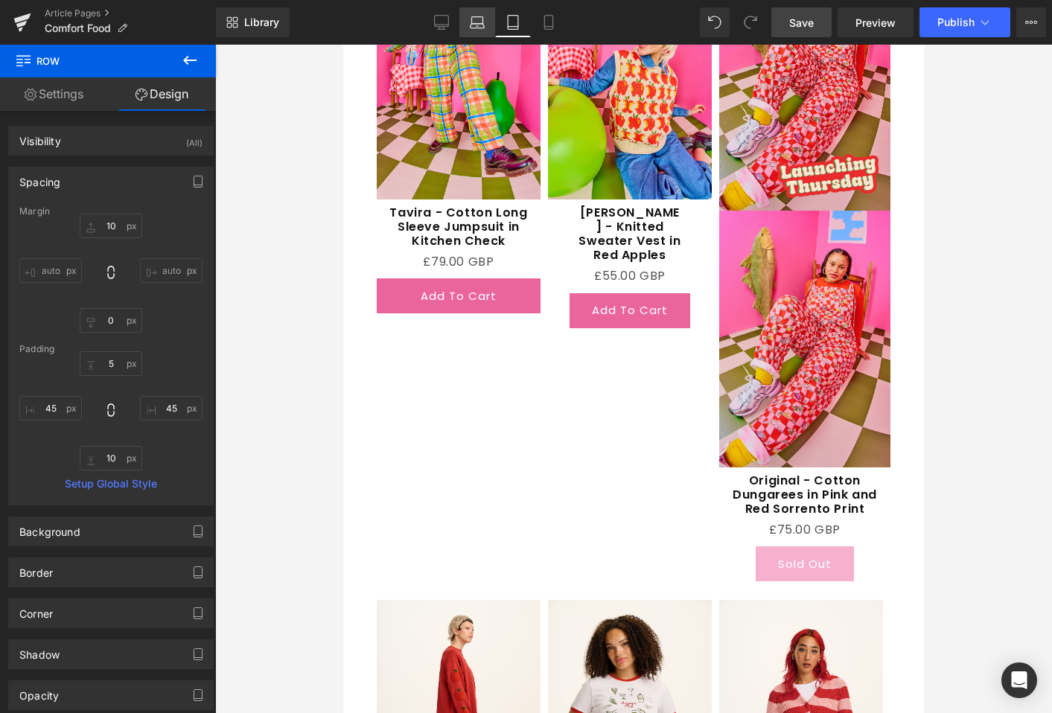
type input "10"
type input "0"
type input "75"
type input "10"
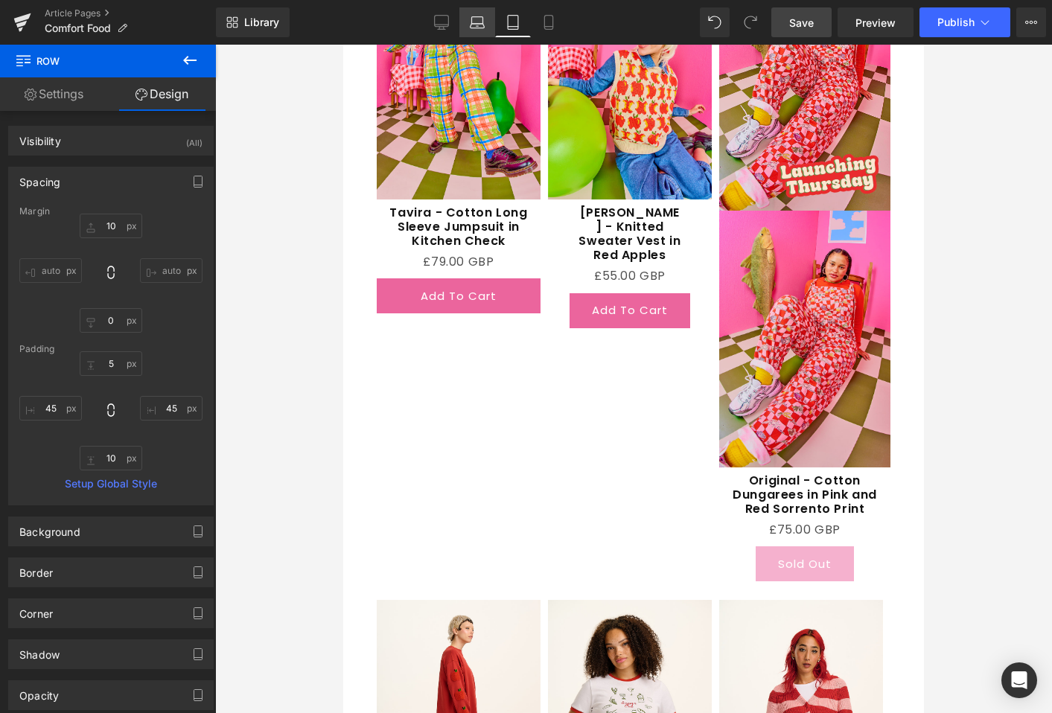
type input "75"
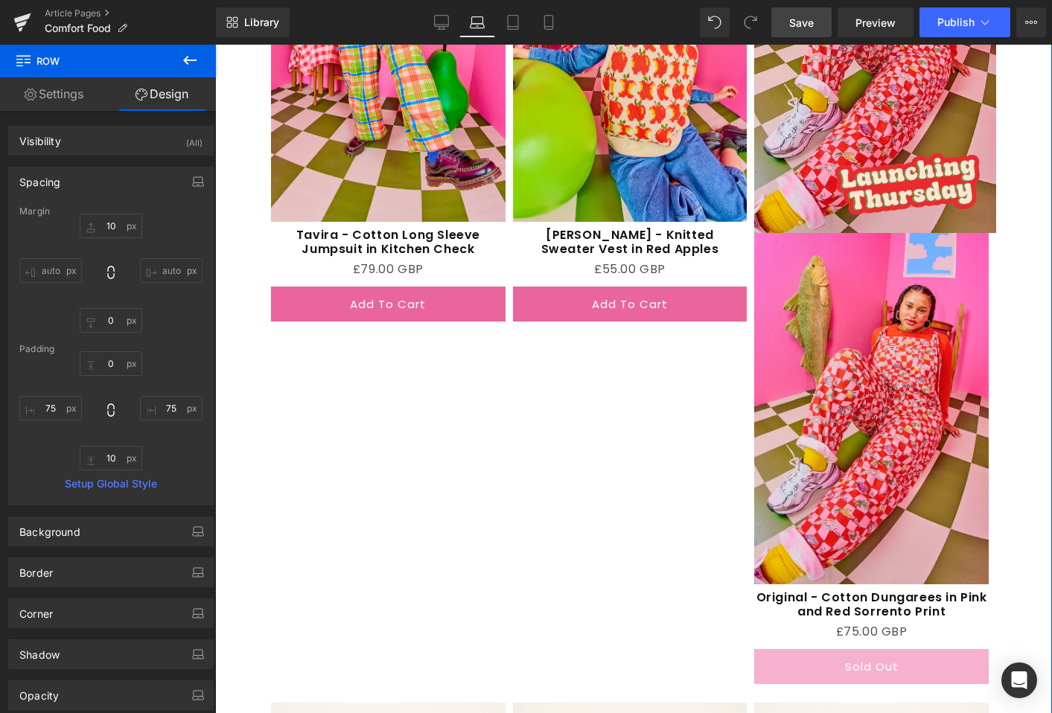
scroll to position [2388, 0]
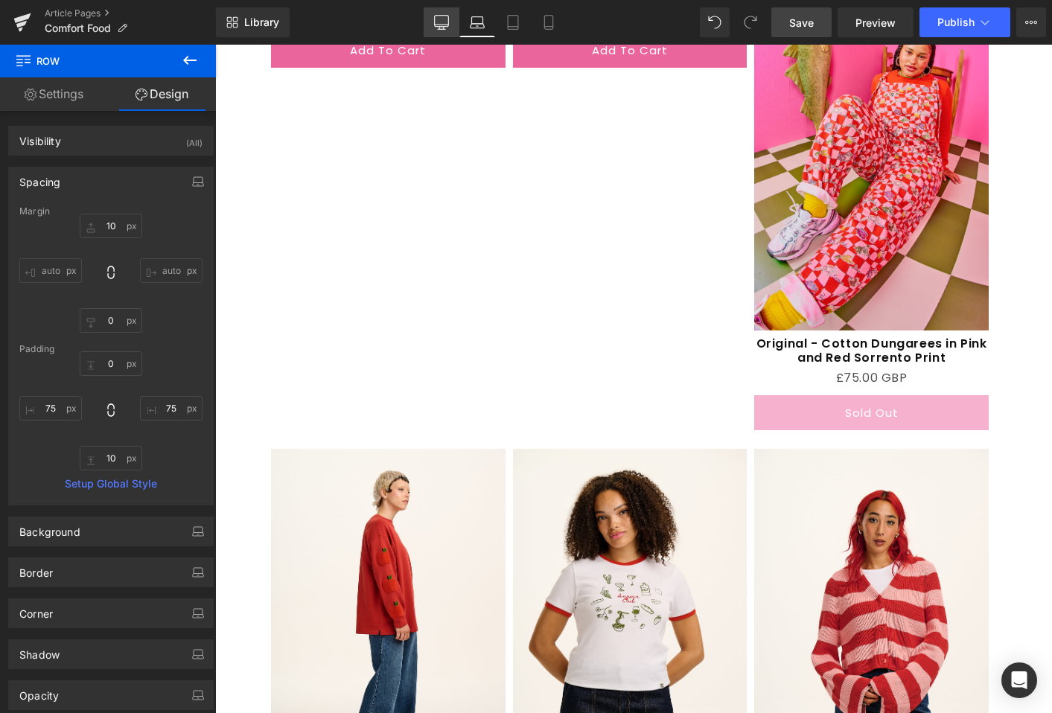
click at [442, 25] on icon at bounding box center [441, 22] width 15 height 15
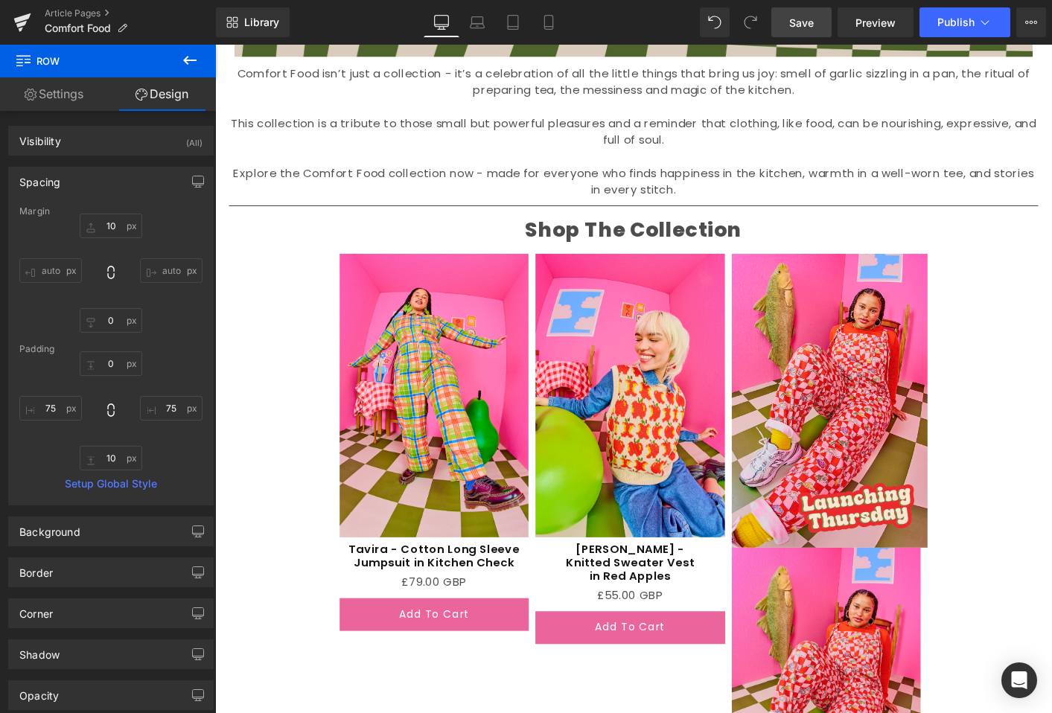
type input "10"
type input "0"
type input "180"
type input "10"
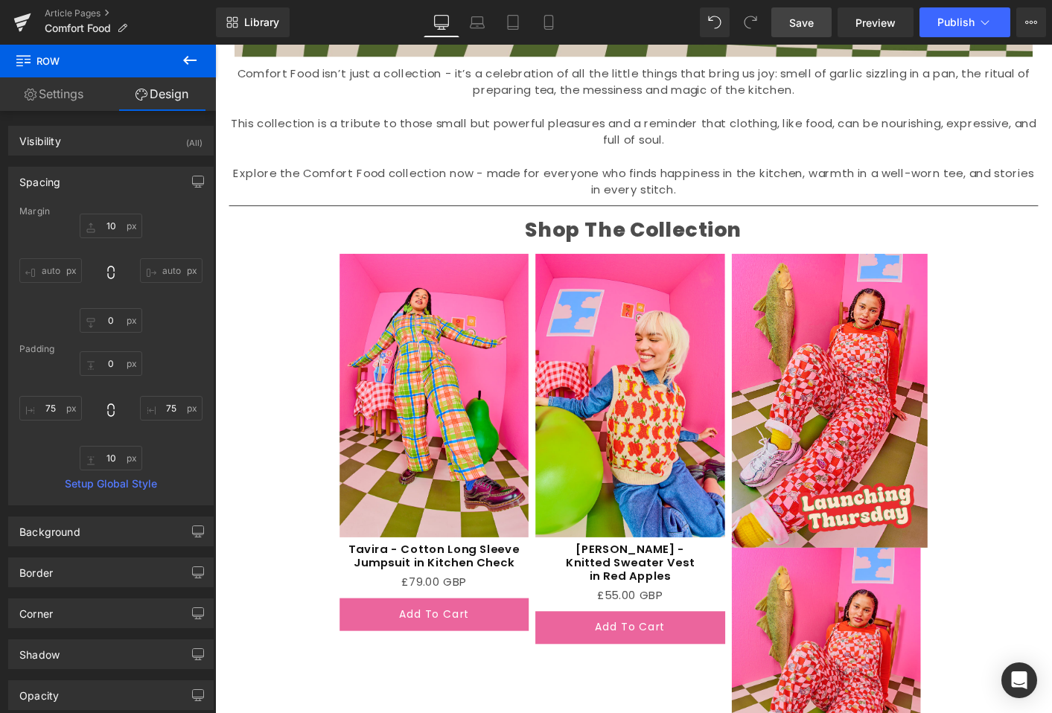
type input "180"
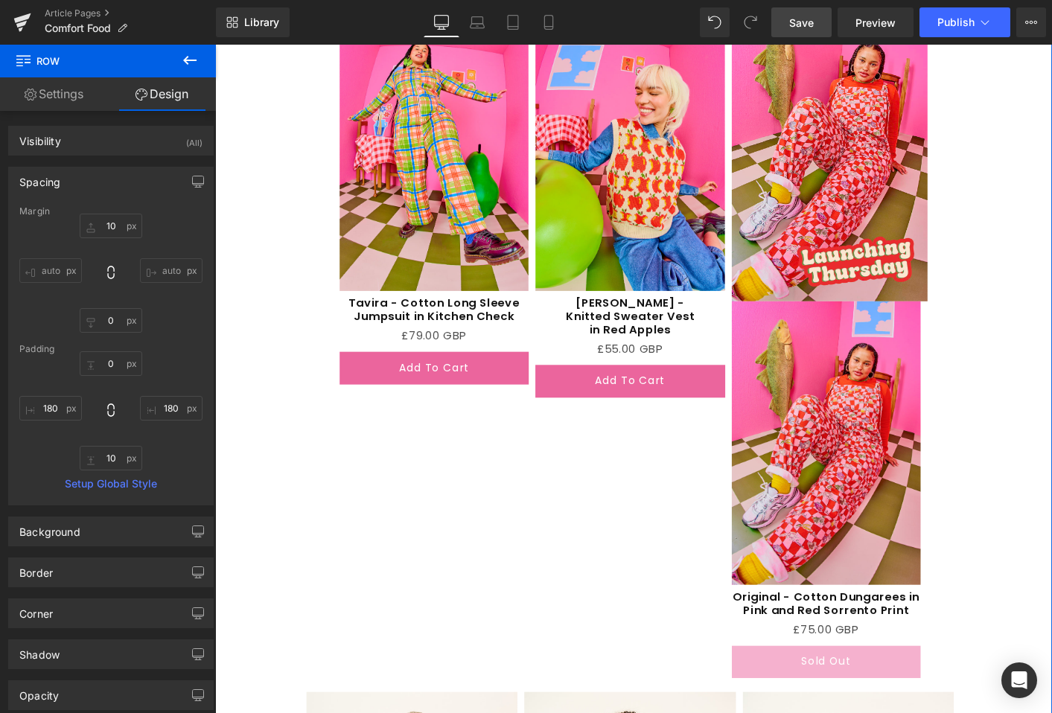
scroll to position [1967, 0]
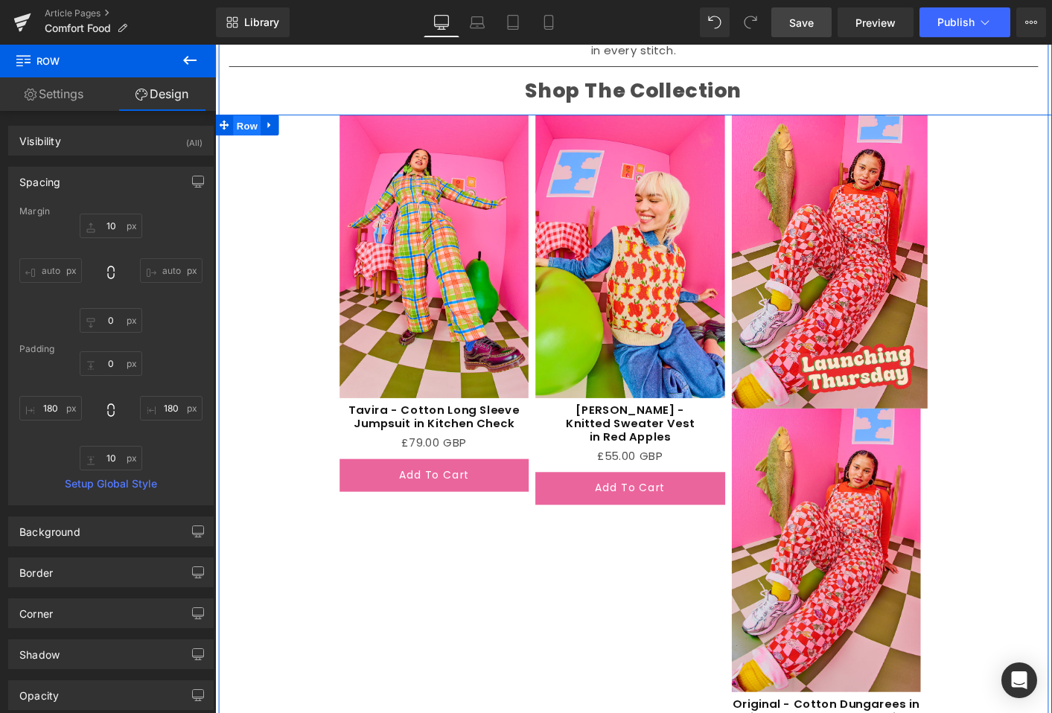
click at [251, 135] on span "Row" at bounding box center [250, 132] width 30 height 22
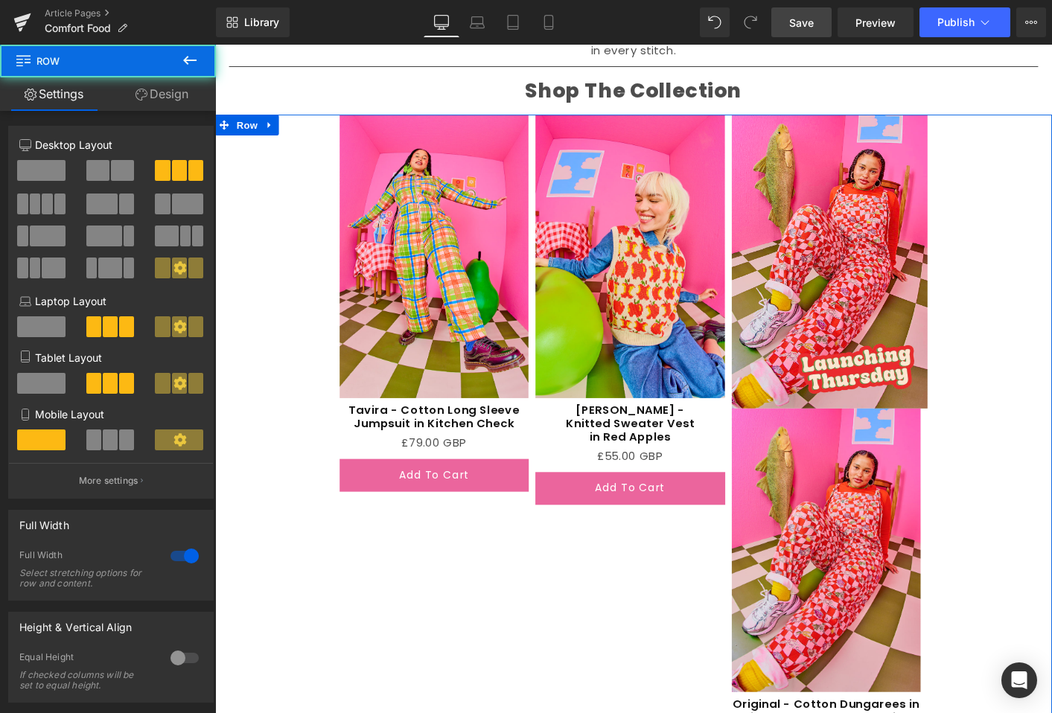
click at [160, 100] on link "Design" at bounding box center [162, 94] width 108 height 34
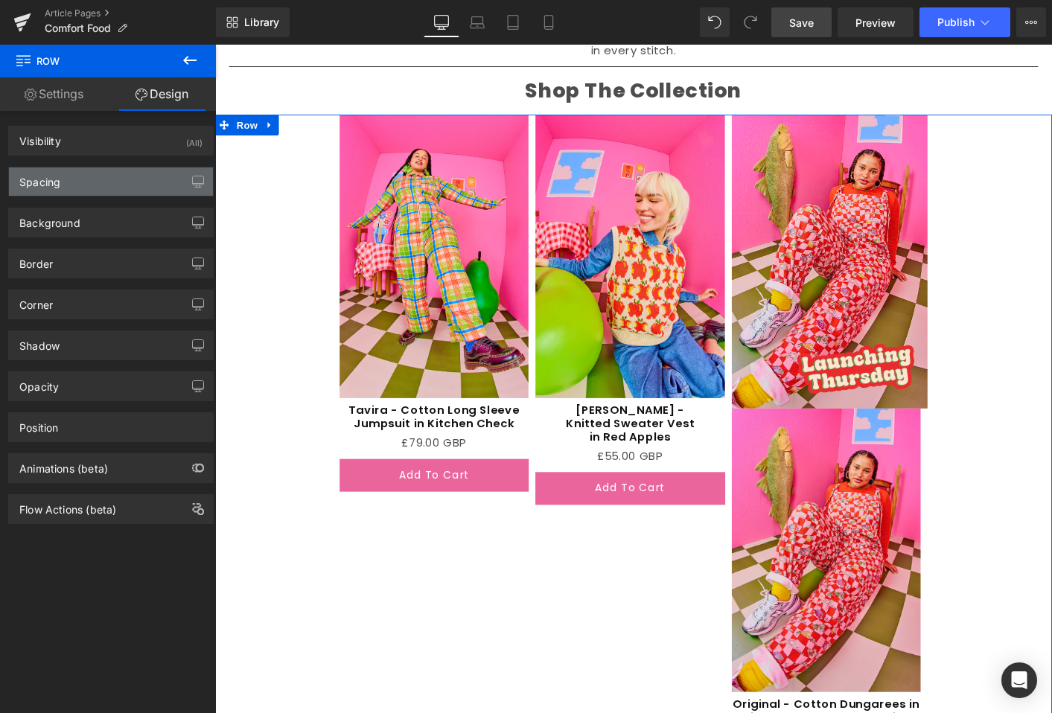
click at [122, 178] on div "Spacing" at bounding box center [111, 182] width 204 height 28
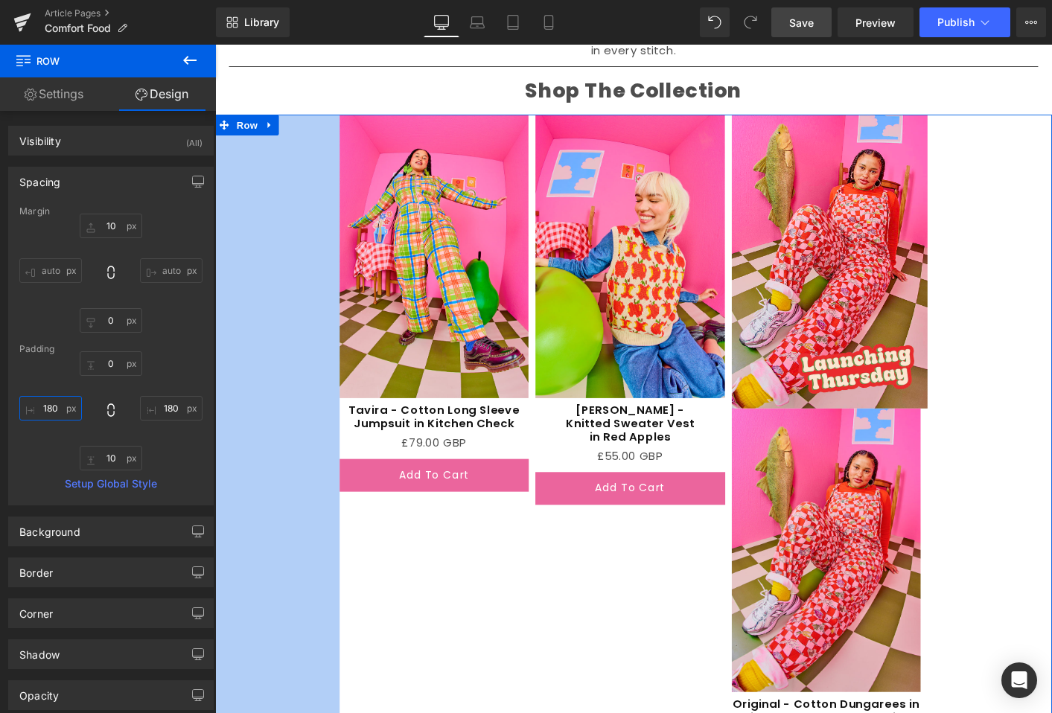
click at [54, 410] on input "180" at bounding box center [50, 408] width 63 height 25
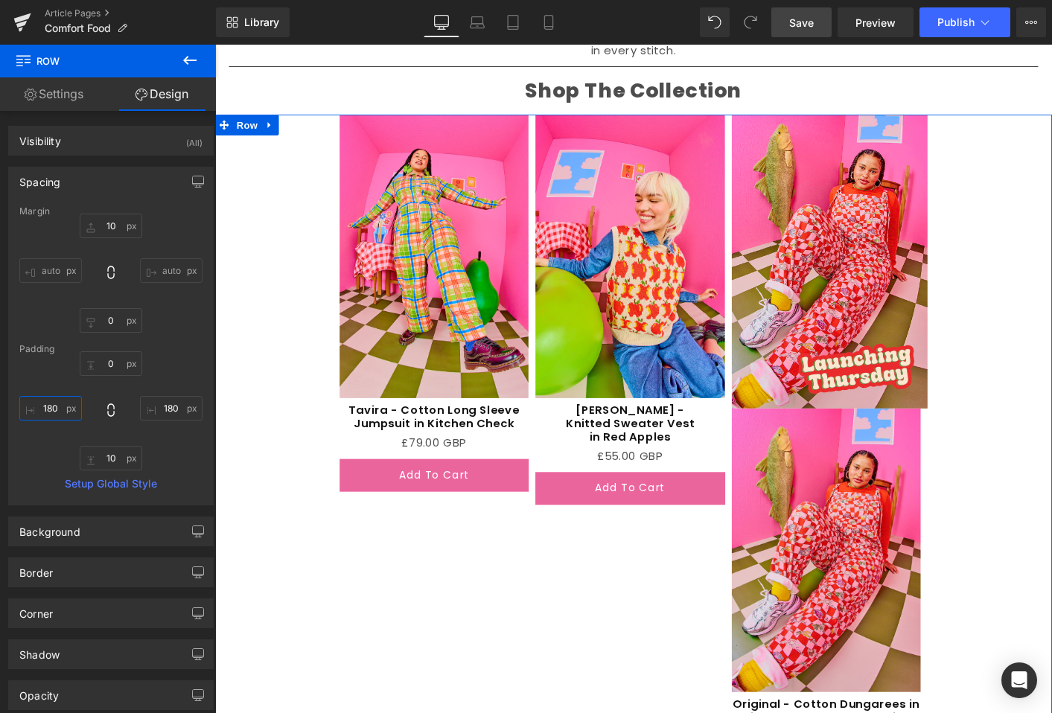
click at [54, 410] on input "180" at bounding box center [50, 408] width 63 height 25
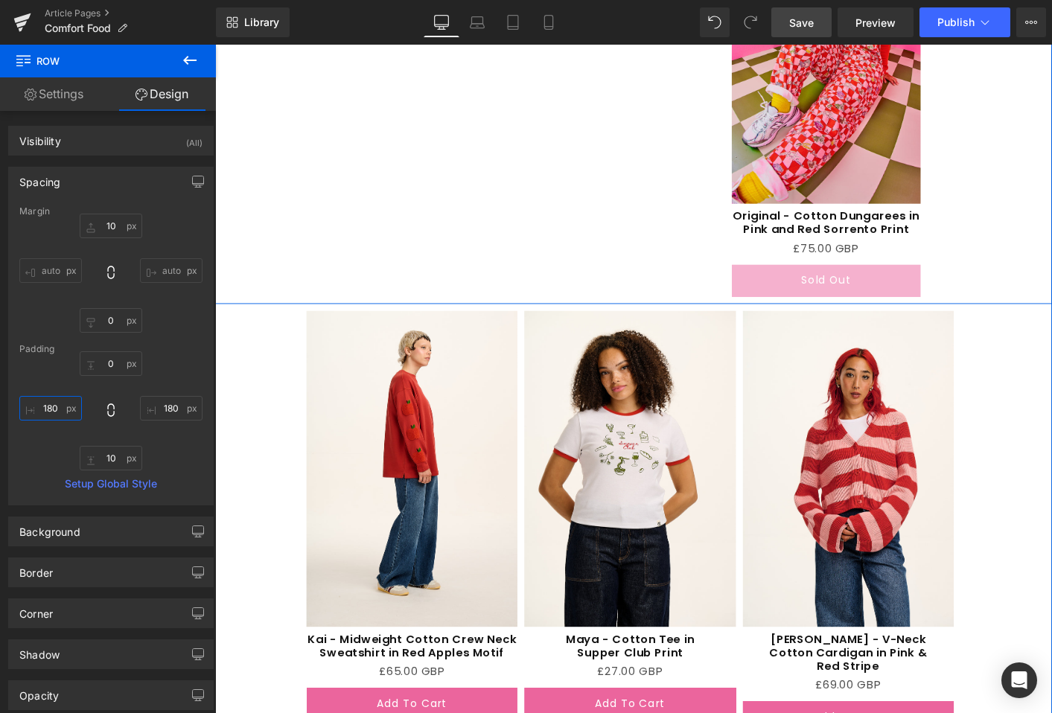
scroll to position [2493, 0]
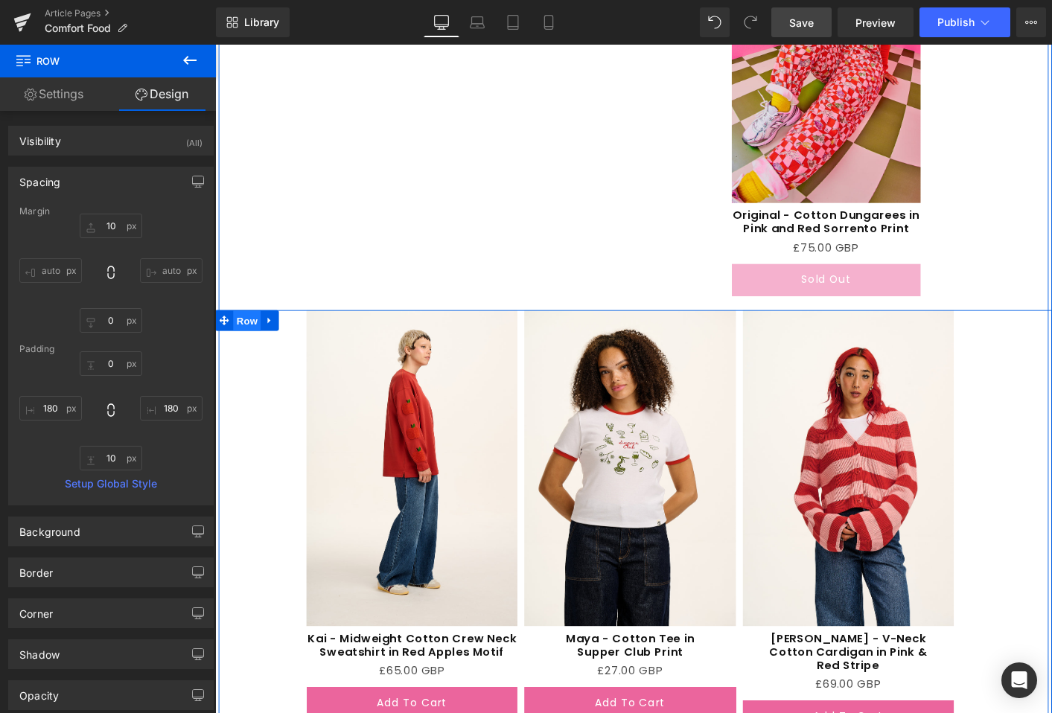
click at [252, 340] on span "Row" at bounding box center [250, 342] width 30 height 22
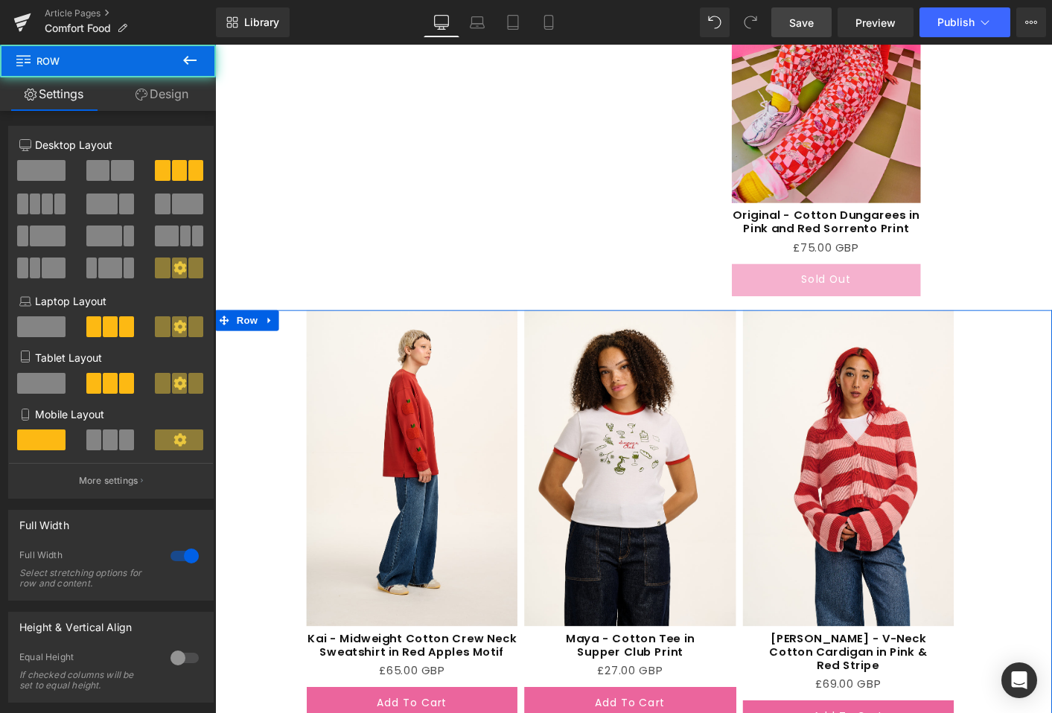
click at [154, 95] on link "Design" at bounding box center [162, 94] width 108 height 34
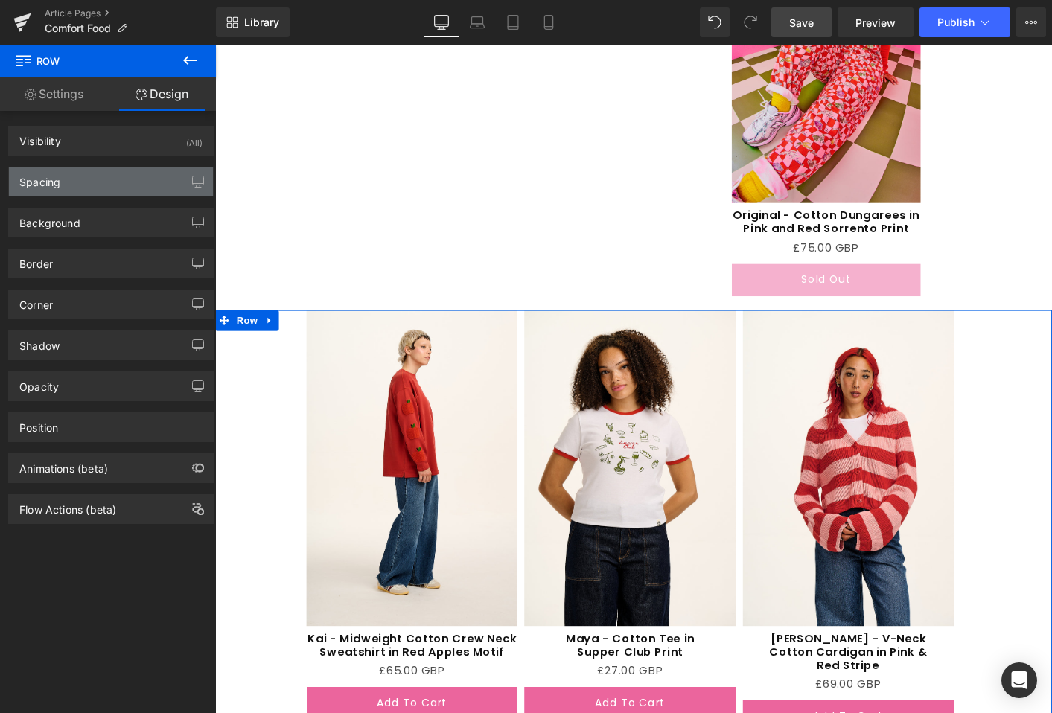
click at [57, 185] on div "Spacing" at bounding box center [39, 178] width 41 height 21
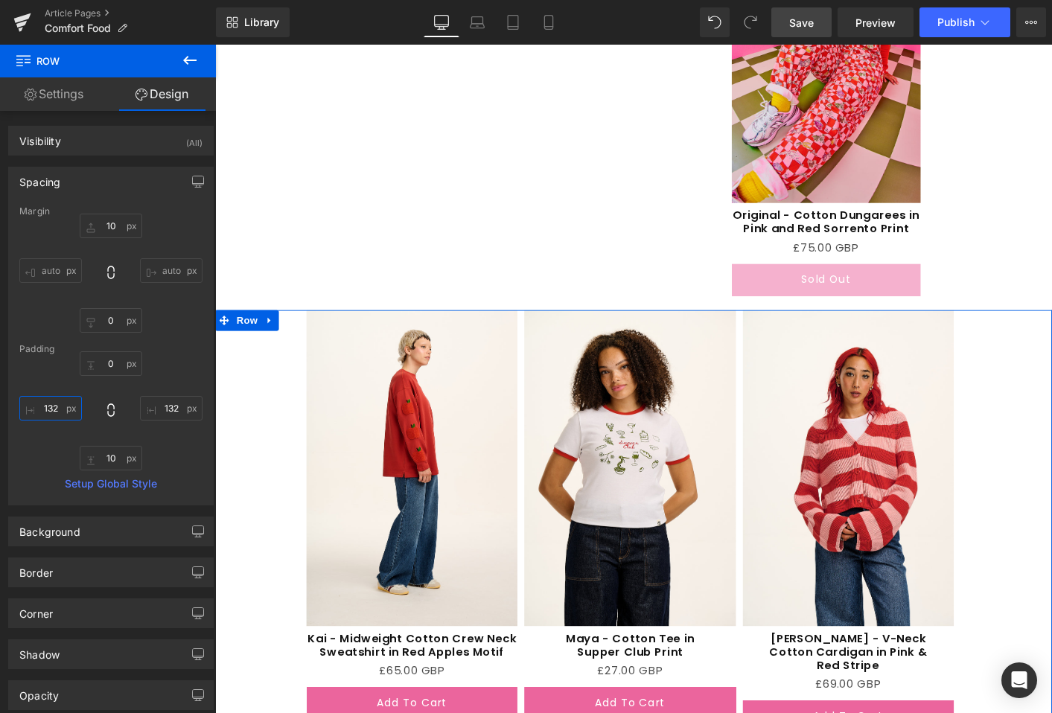
click at [56, 407] on input "132" at bounding box center [50, 408] width 63 height 25
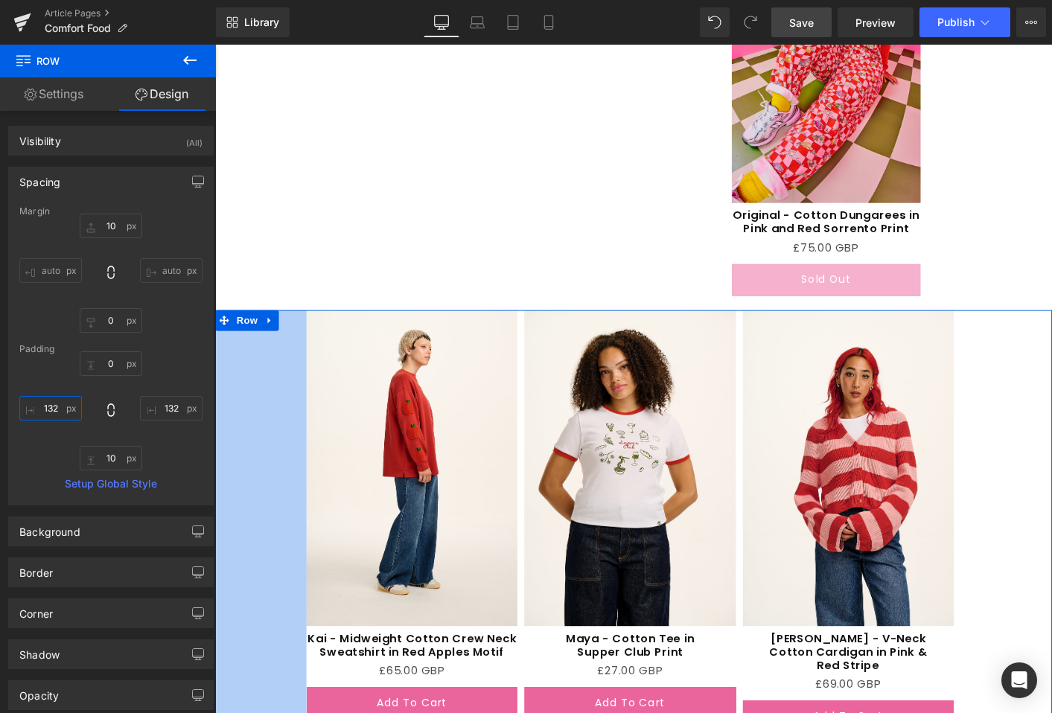
click at [56, 407] on input "132" at bounding box center [50, 408] width 63 height 25
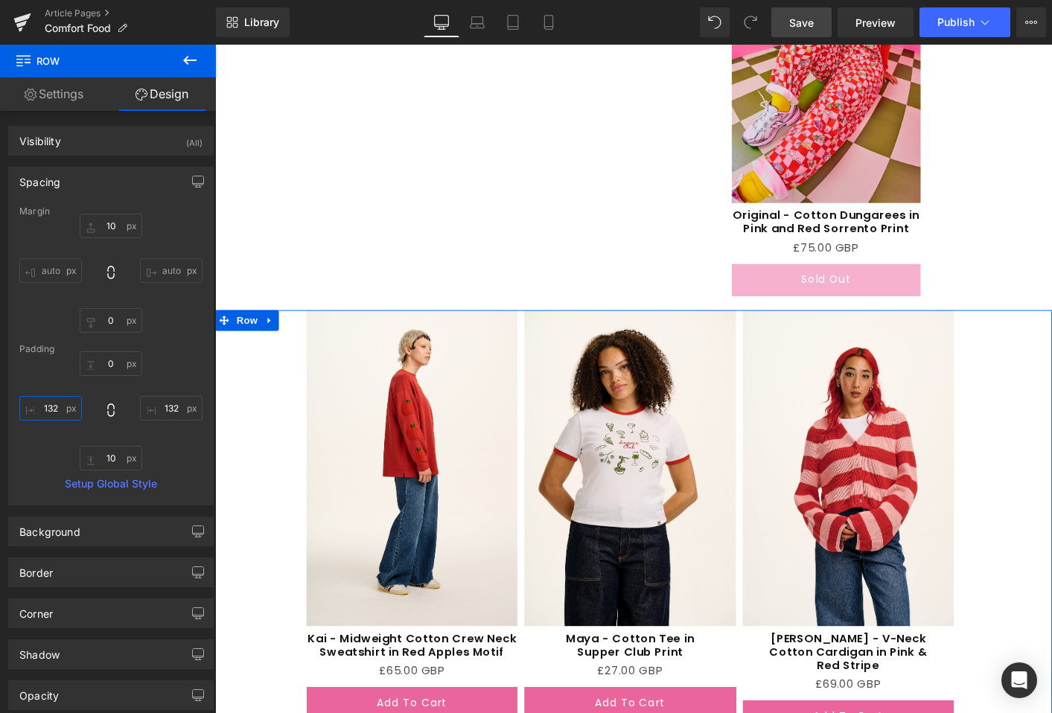
paste input "80"
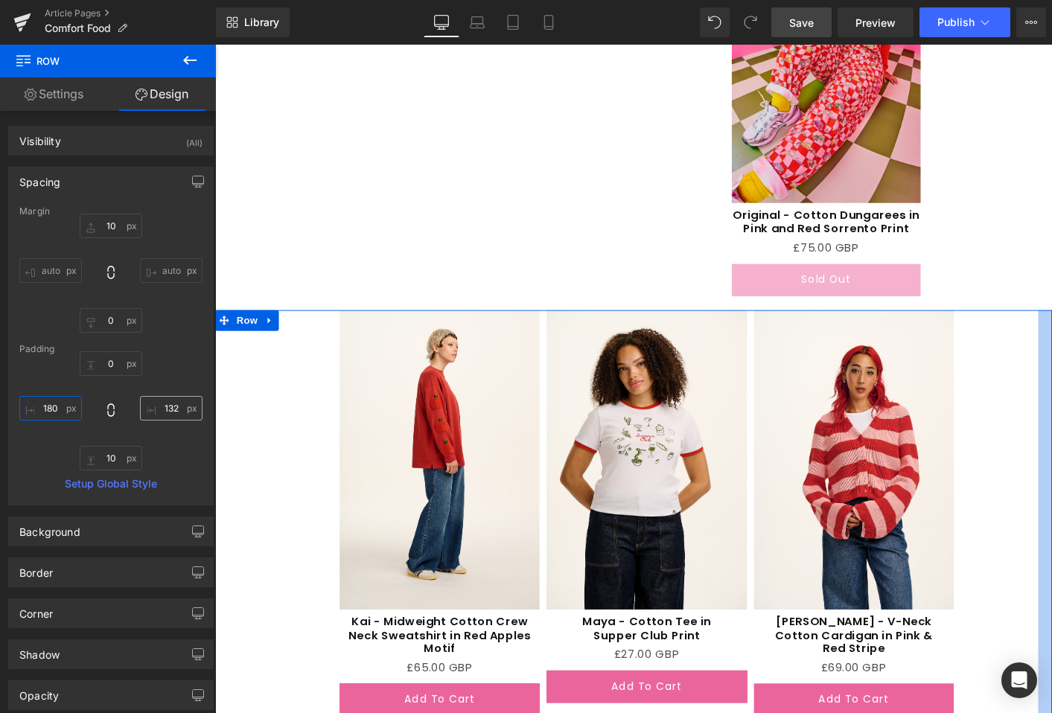
type input "180"
click at [177, 409] on input "132" at bounding box center [171, 408] width 63 height 25
paste input "80"
type input "180"
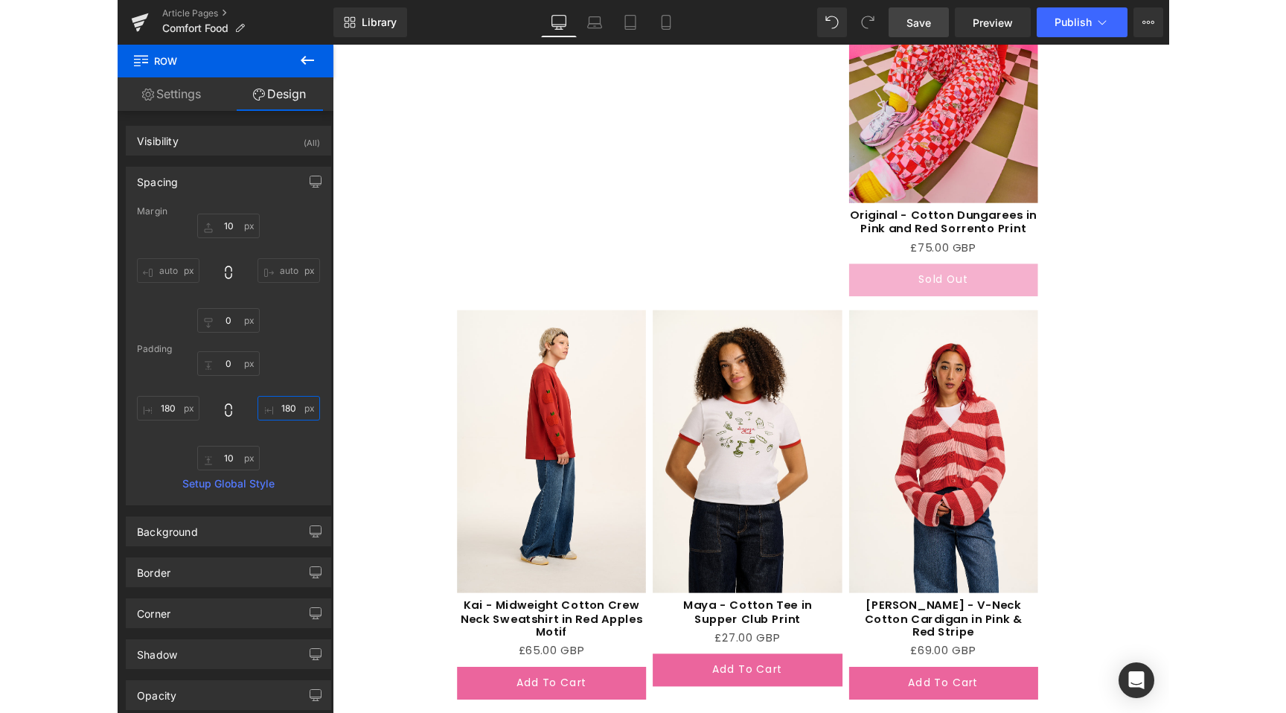
scroll to position [3056, 0]
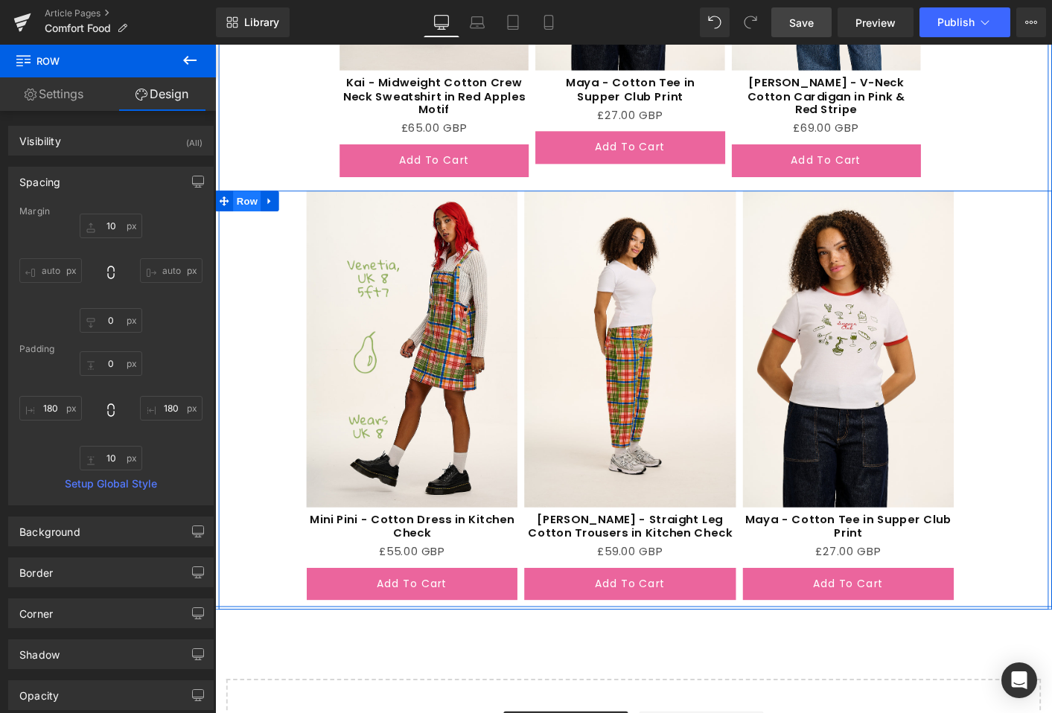
click at [239, 217] on span "Row" at bounding box center [250, 213] width 30 height 22
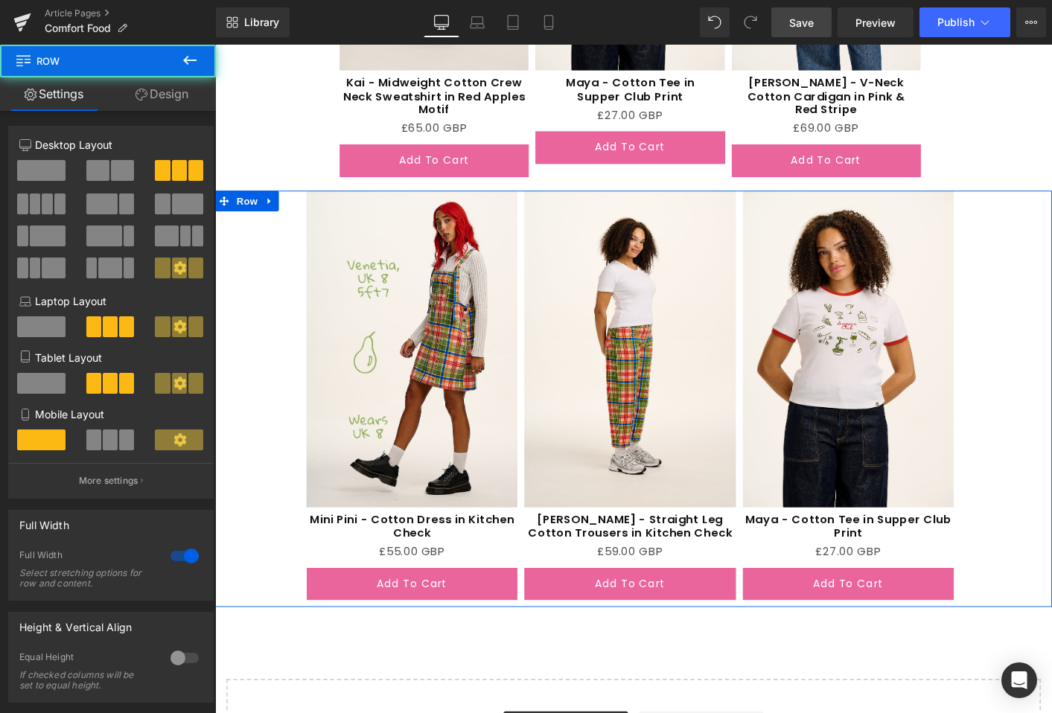
click at [169, 94] on link "Design" at bounding box center [162, 94] width 108 height 34
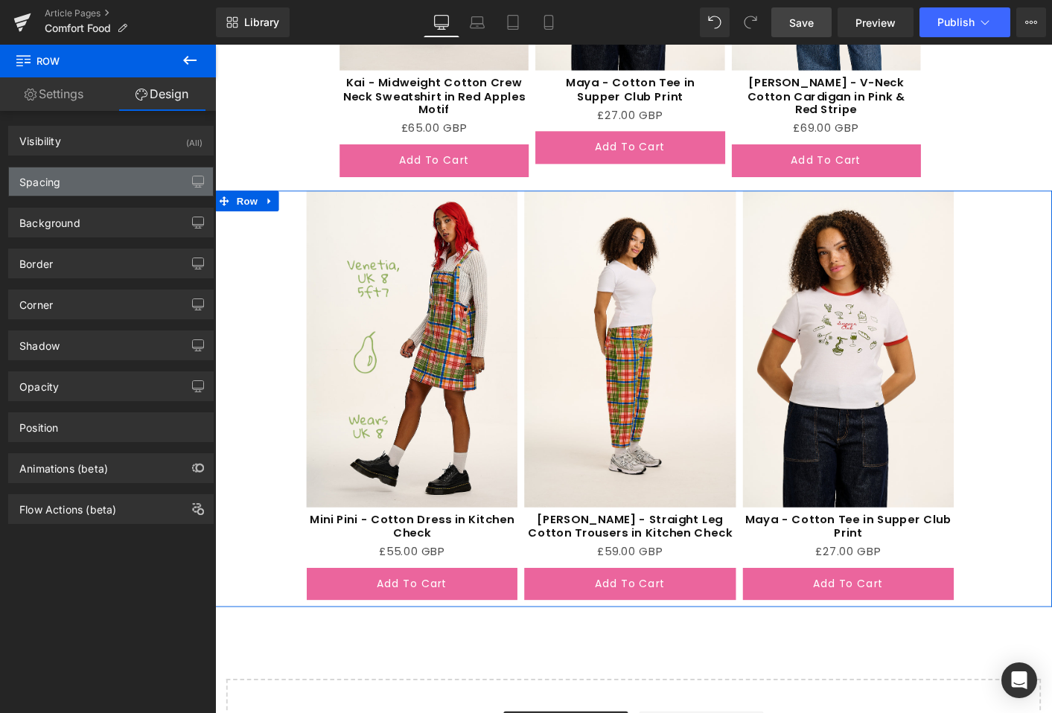
click at [87, 173] on div "Spacing" at bounding box center [111, 182] width 204 height 28
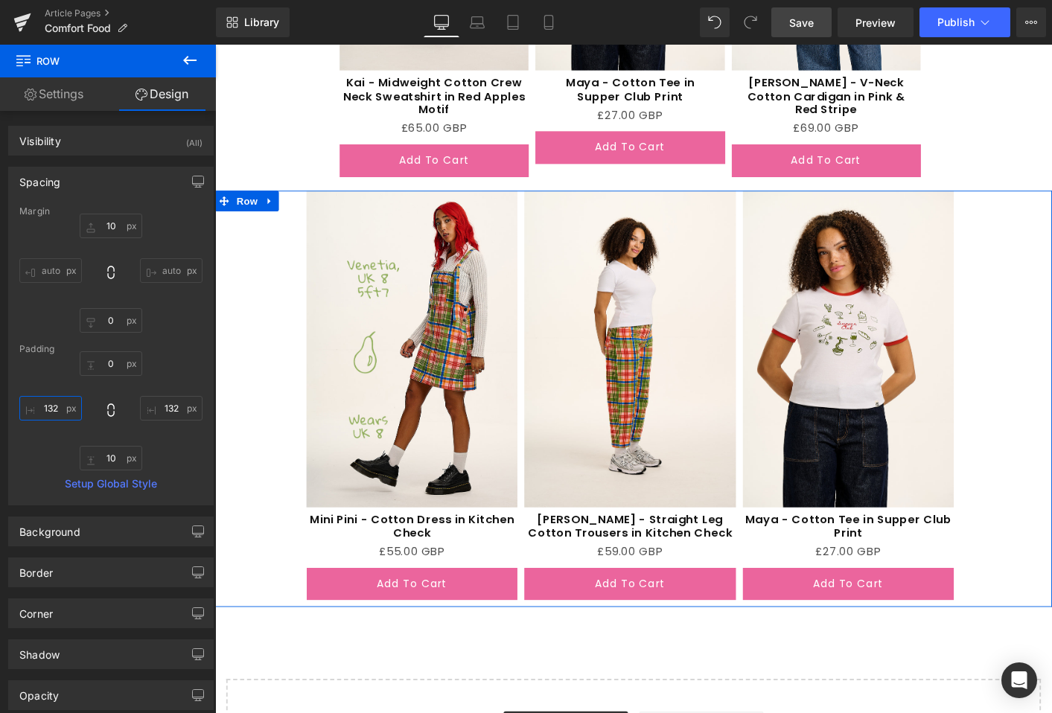
click at [54, 408] on input "132" at bounding box center [50, 408] width 63 height 25
paste input "80"
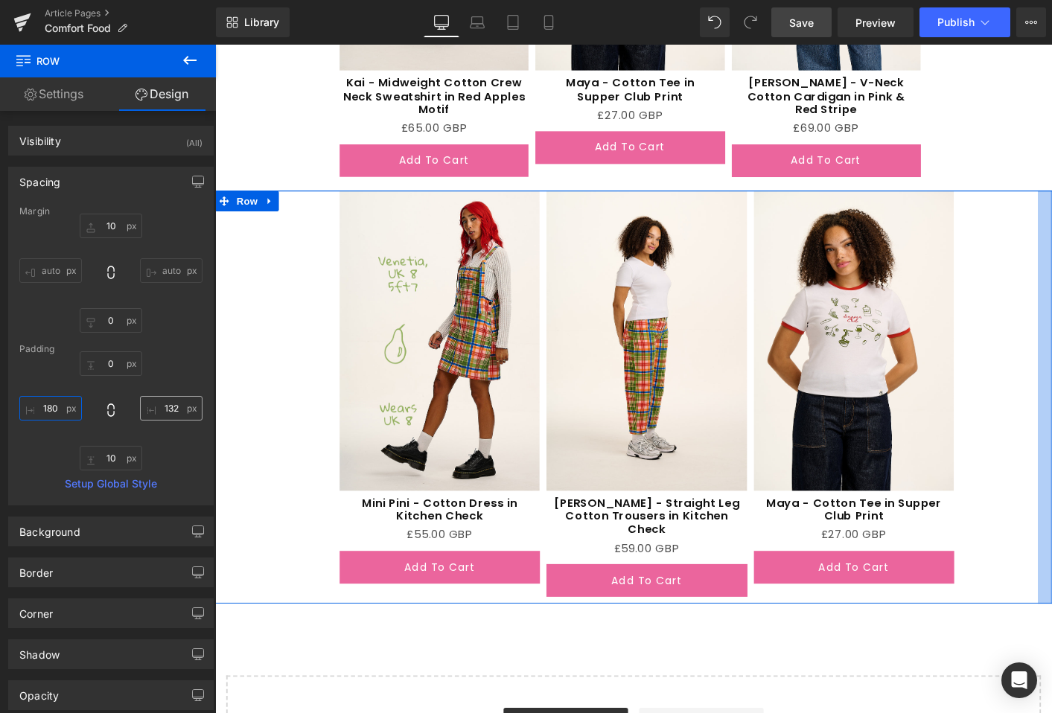
type input "180"
click at [158, 404] on input "132" at bounding box center [171, 408] width 63 height 25
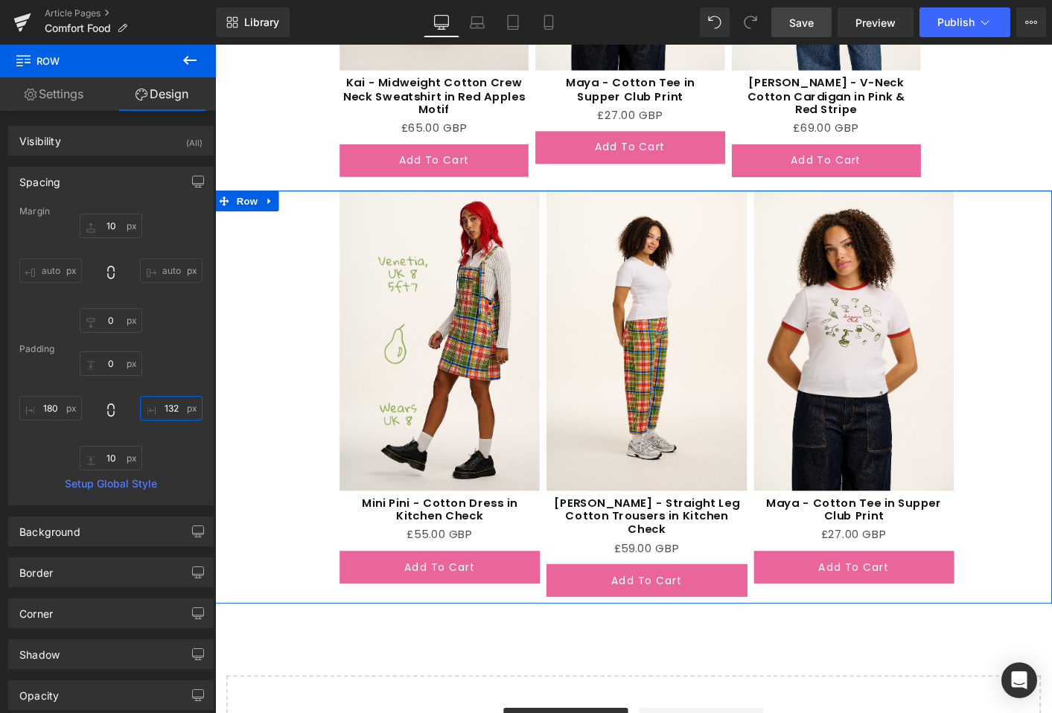
paste input "80"
type input "180"
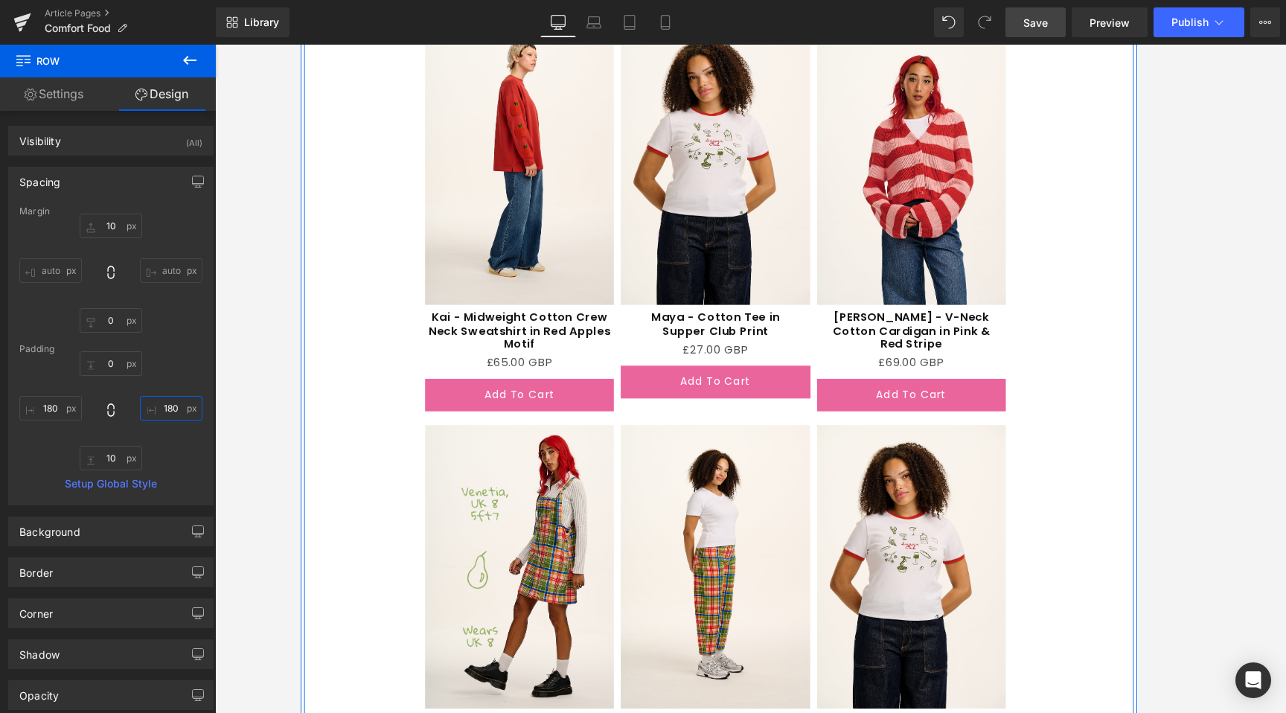
scroll to position [2787, 0]
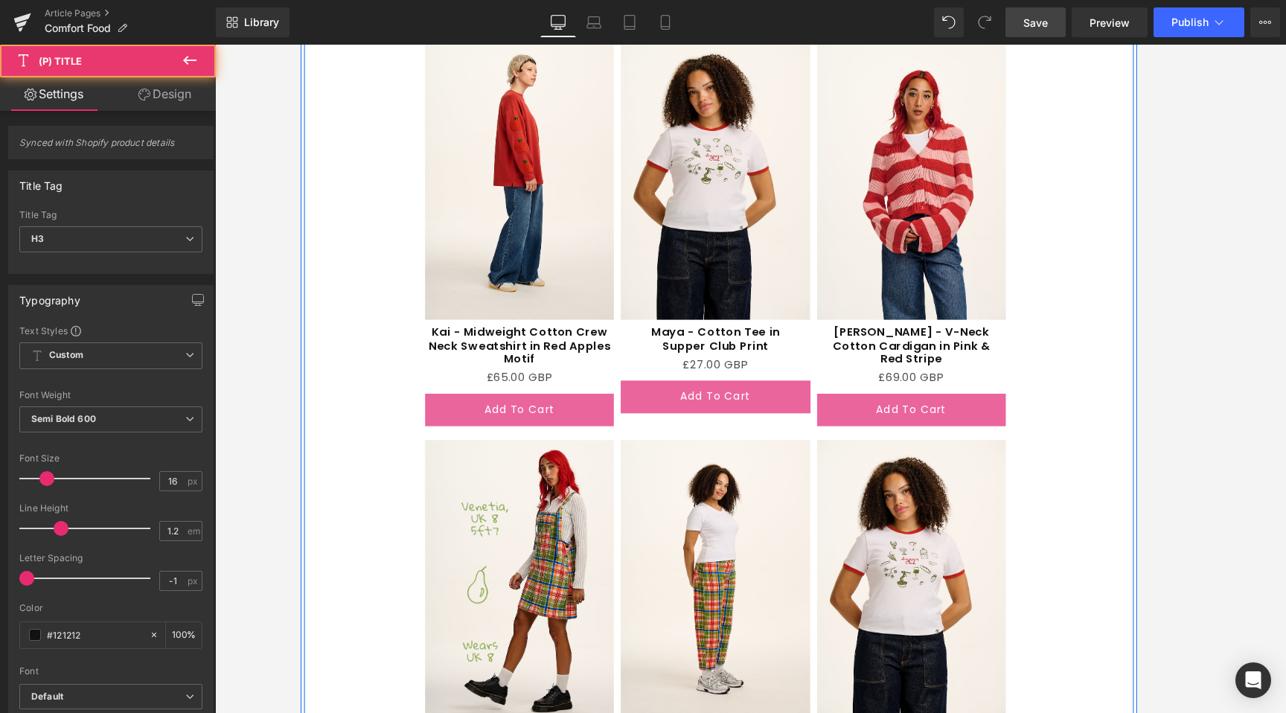
click at [738, 360] on div "Maya - Cotton Tee in Supper Club Print (P) Title" at bounding box center [746, 364] width 203 height 34
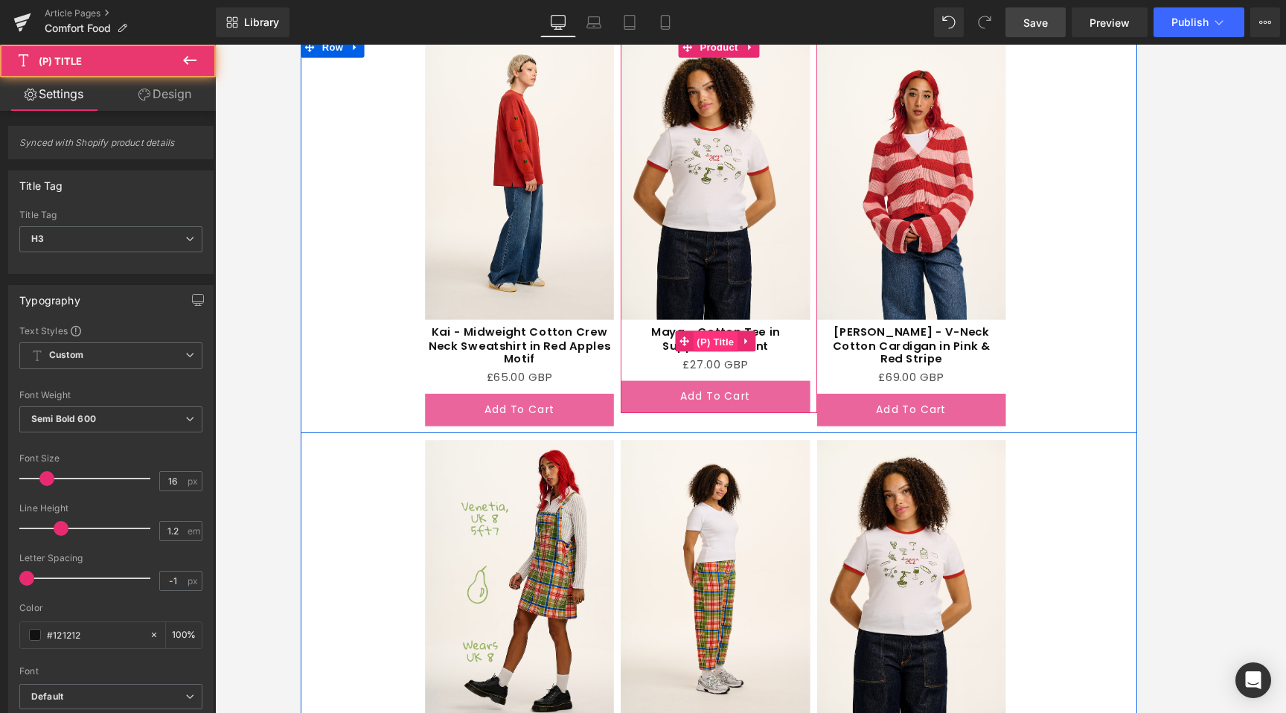
click at [743, 363] on span "(P) Title" at bounding box center [747, 365] width 48 height 22
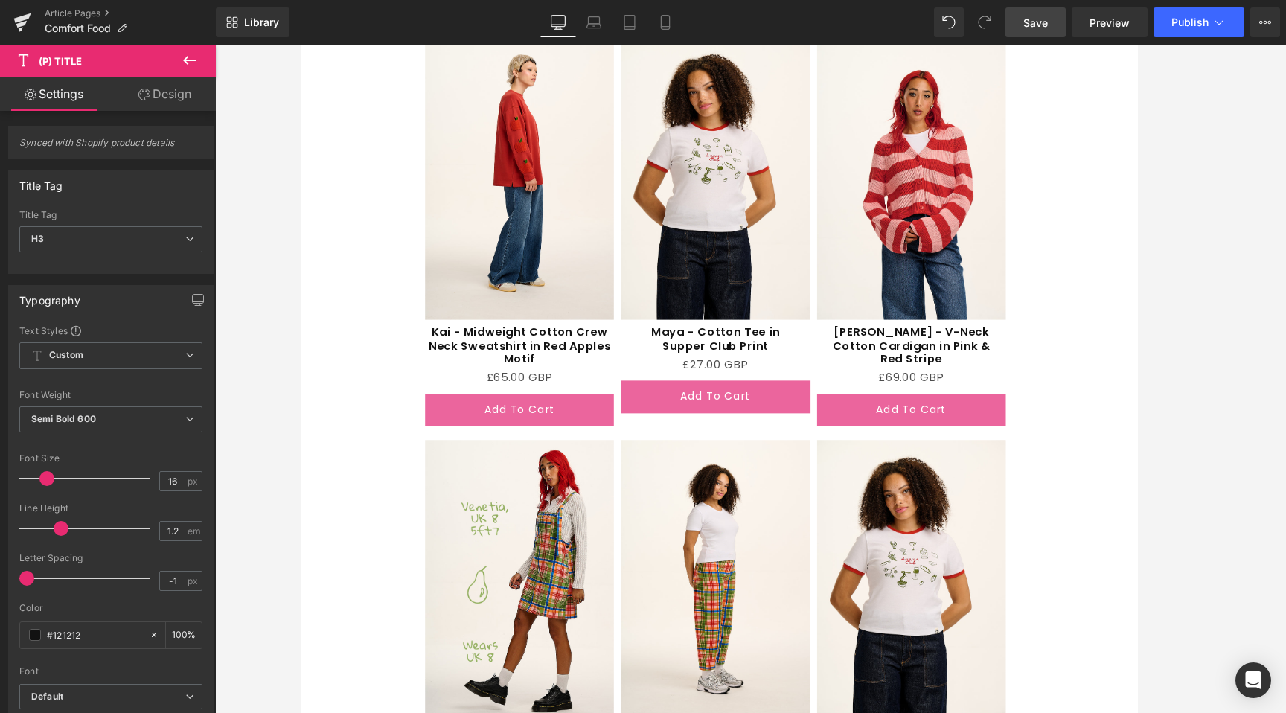
click at [138, 90] on icon at bounding box center [144, 95] width 12 height 12
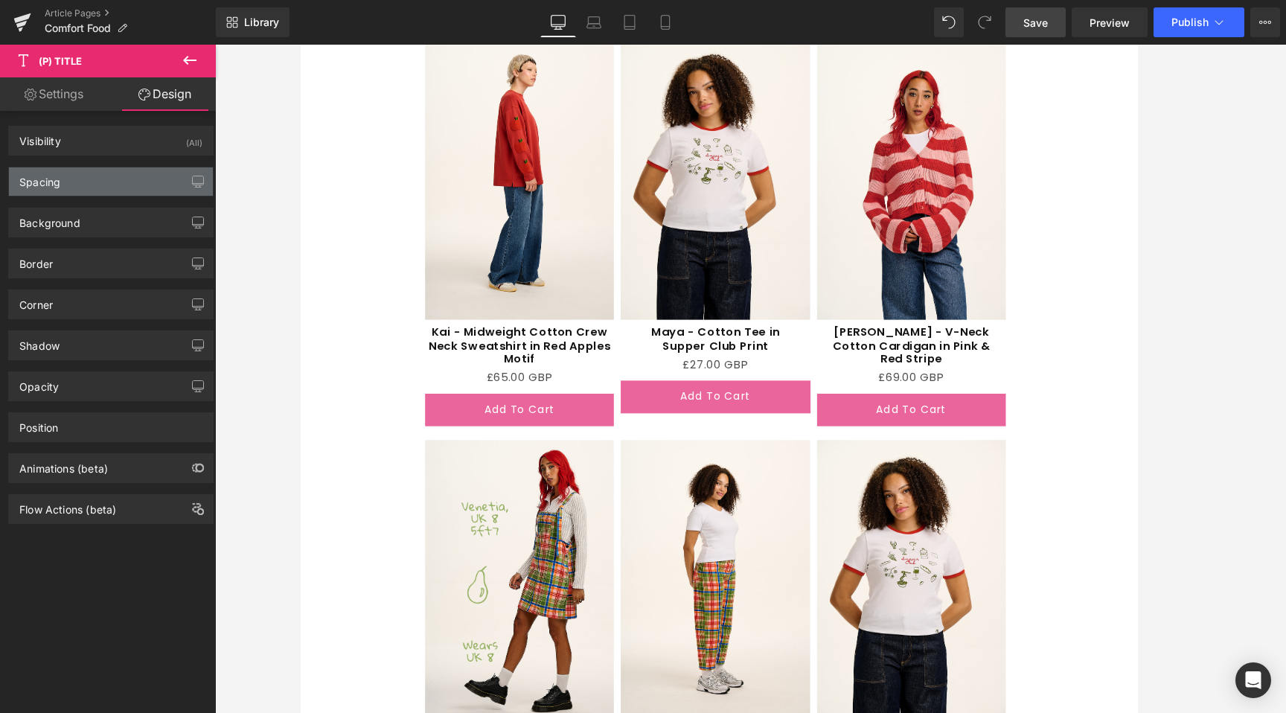
type input "8"
type input "0"
type input "2"
type input "0"
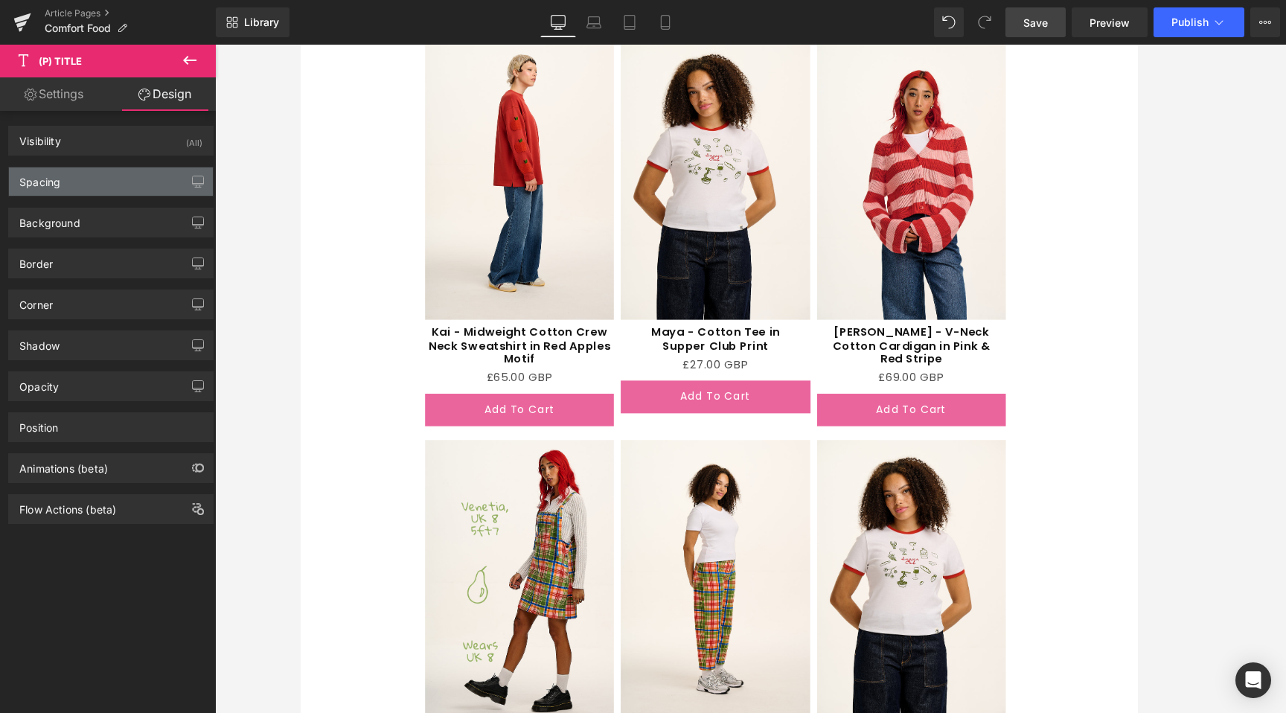
type input "40"
type input "0"
type input "40"
click at [94, 198] on div "Background Color & Image color transparent Color transparent 0 % Image Replace …" at bounding box center [111, 217] width 223 height 41
click at [96, 184] on div "Spacing" at bounding box center [111, 182] width 204 height 28
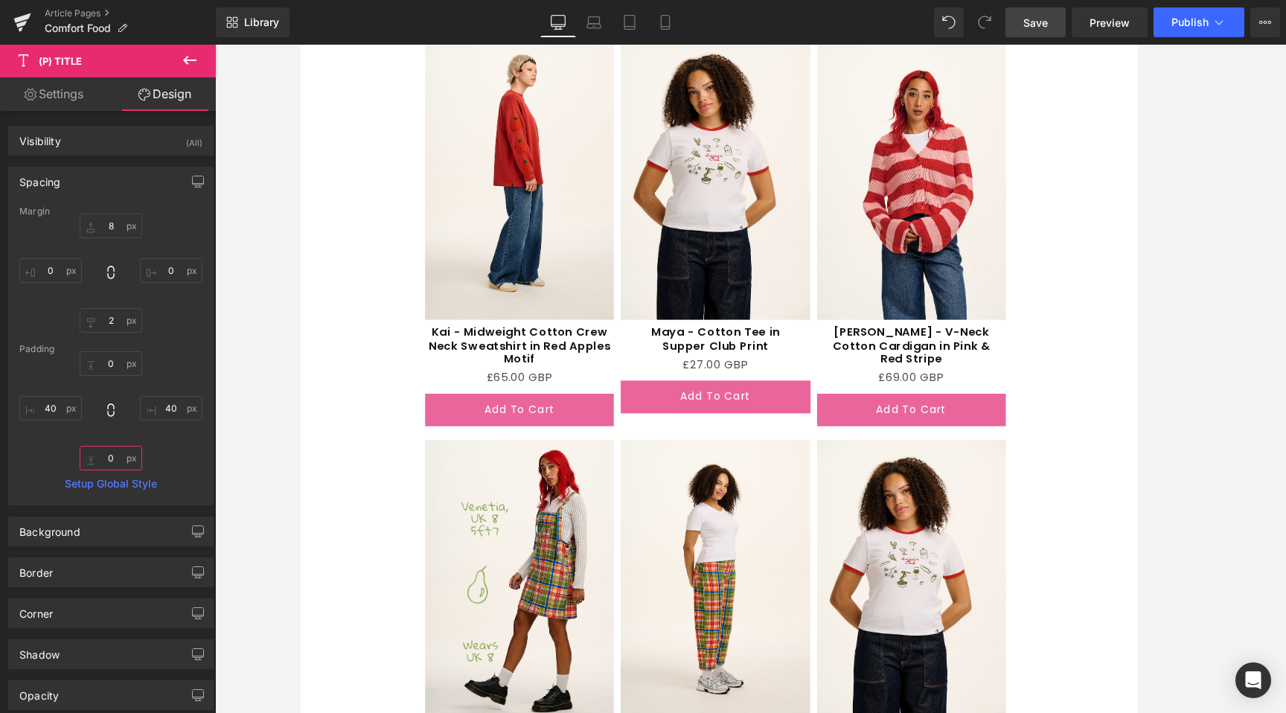
click at [109, 465] on input "0" at bounding box center [111, 458] width 63 height 25
type input "26"
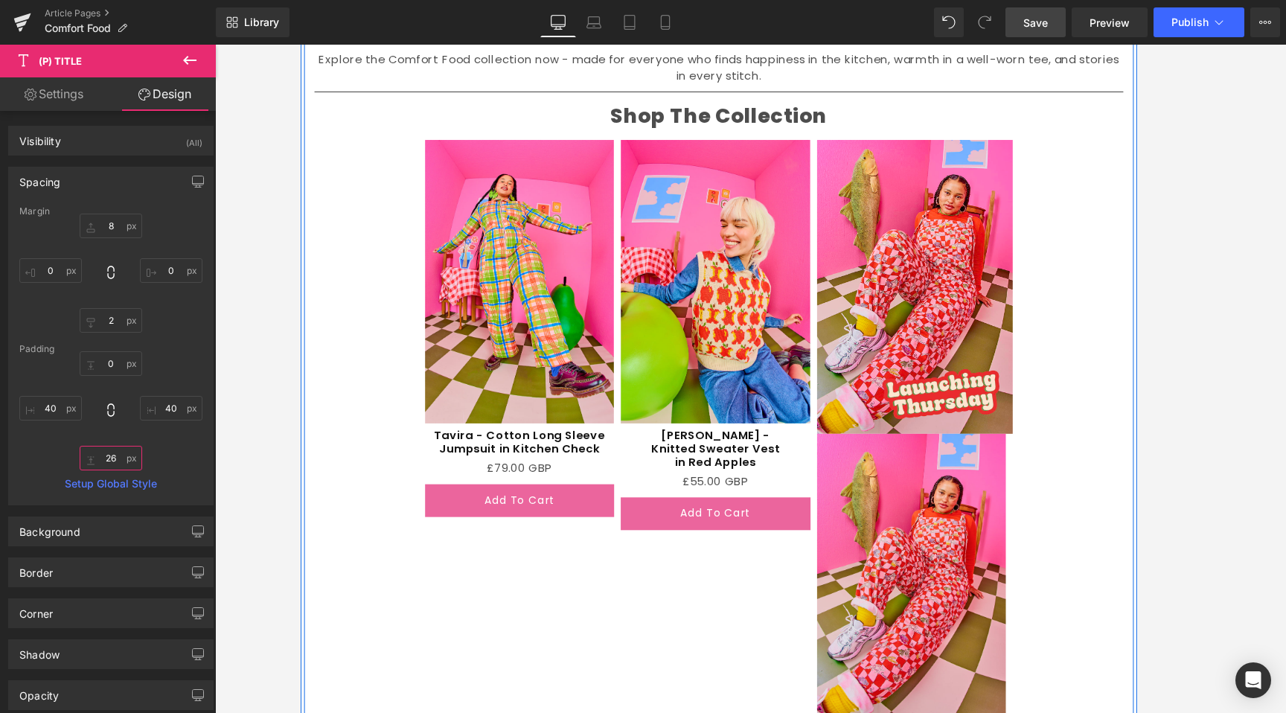
scroll to position [1877, 0]
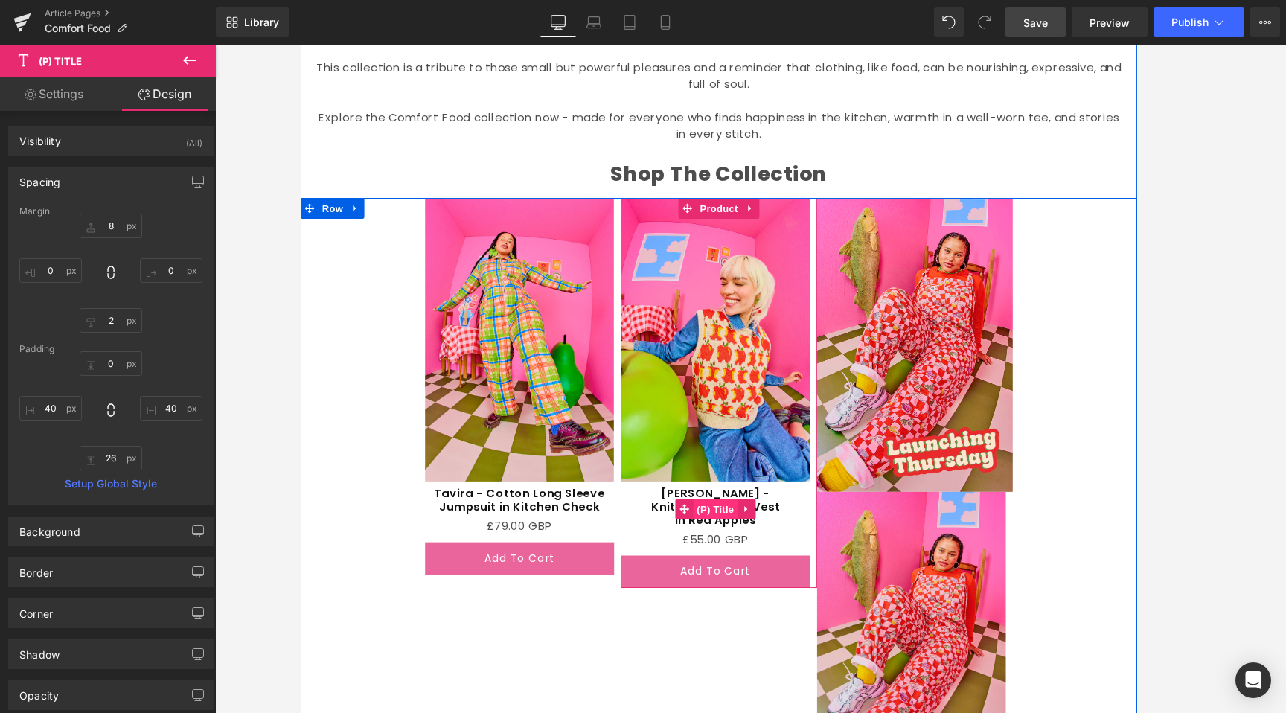
click at [733, 544] on span "(P) Title" at bounding box center [747, 545] width 48 height 22
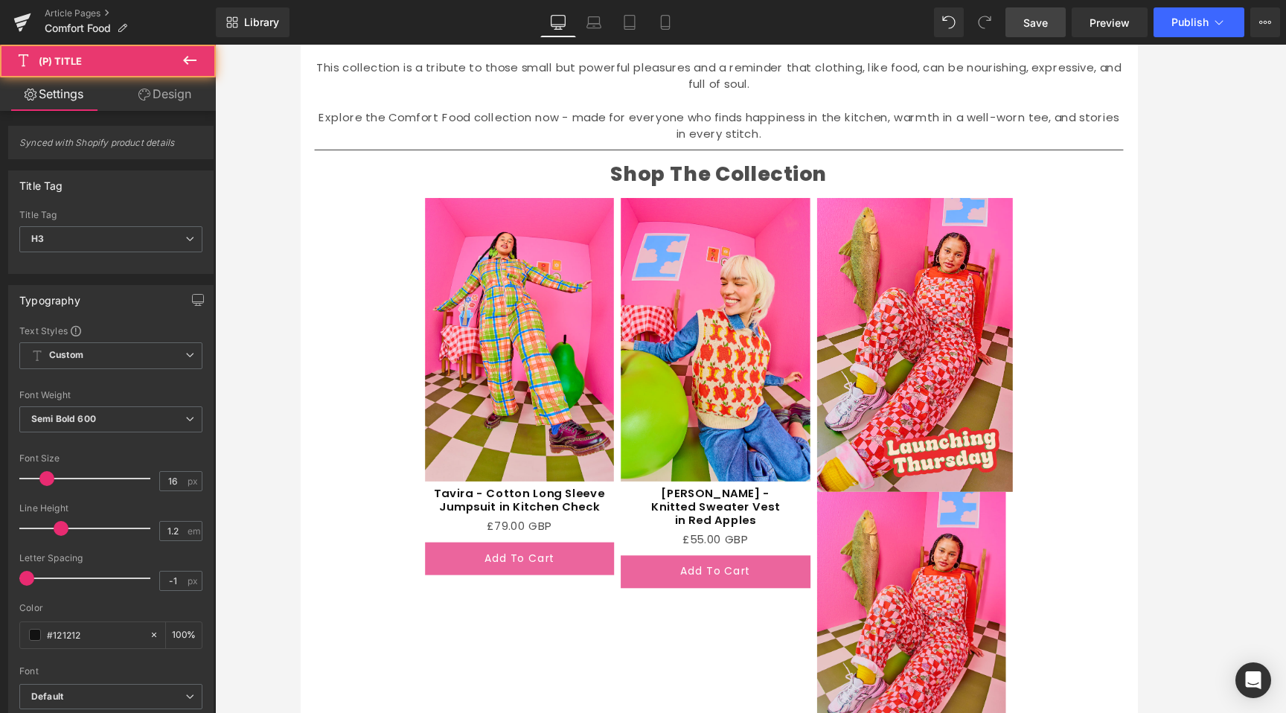
click at [165, 96] on link "Design" at bounding box center [165, 94] width 108 height 34
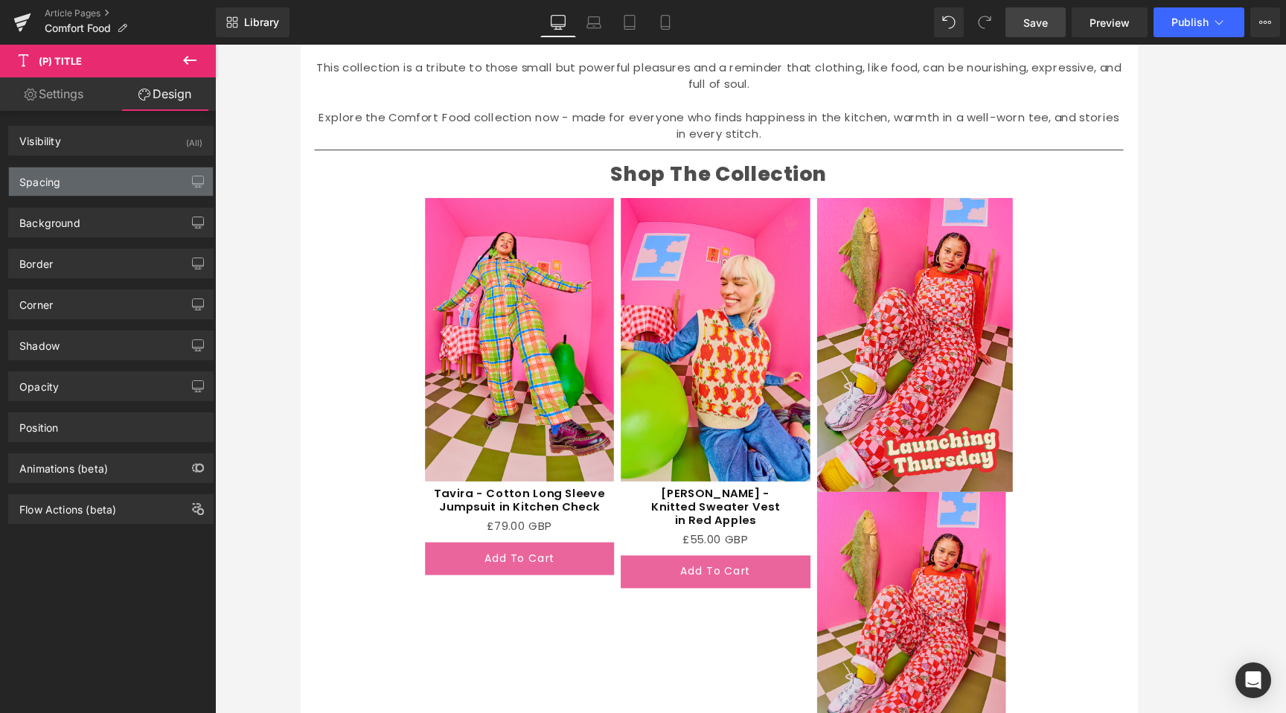
click at [91, 179] on div "Spacing" at bounding box center [111, 182] width 204 height 28
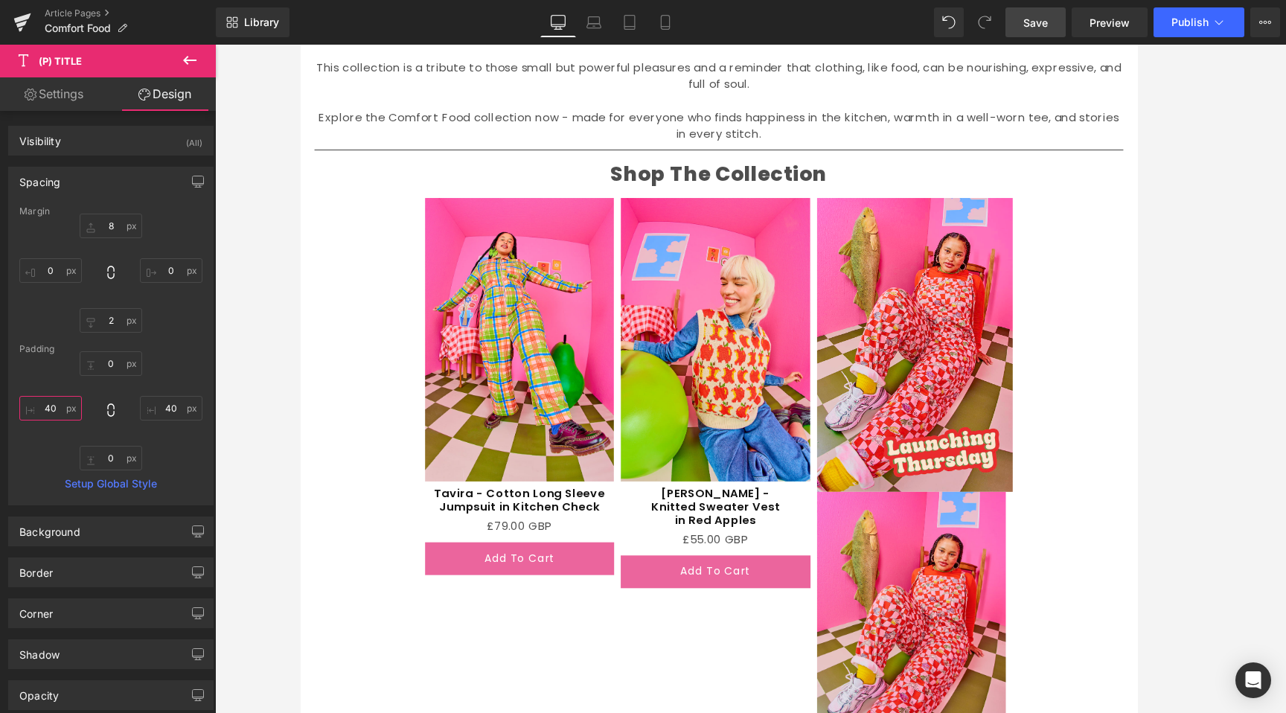
click at [49, 411] on input "40" at bounding box center [50, 408] width 63 height 25
type input "0"
click at [165, 406] on input "40" at bounding box center [171, 408] width 63 height 25
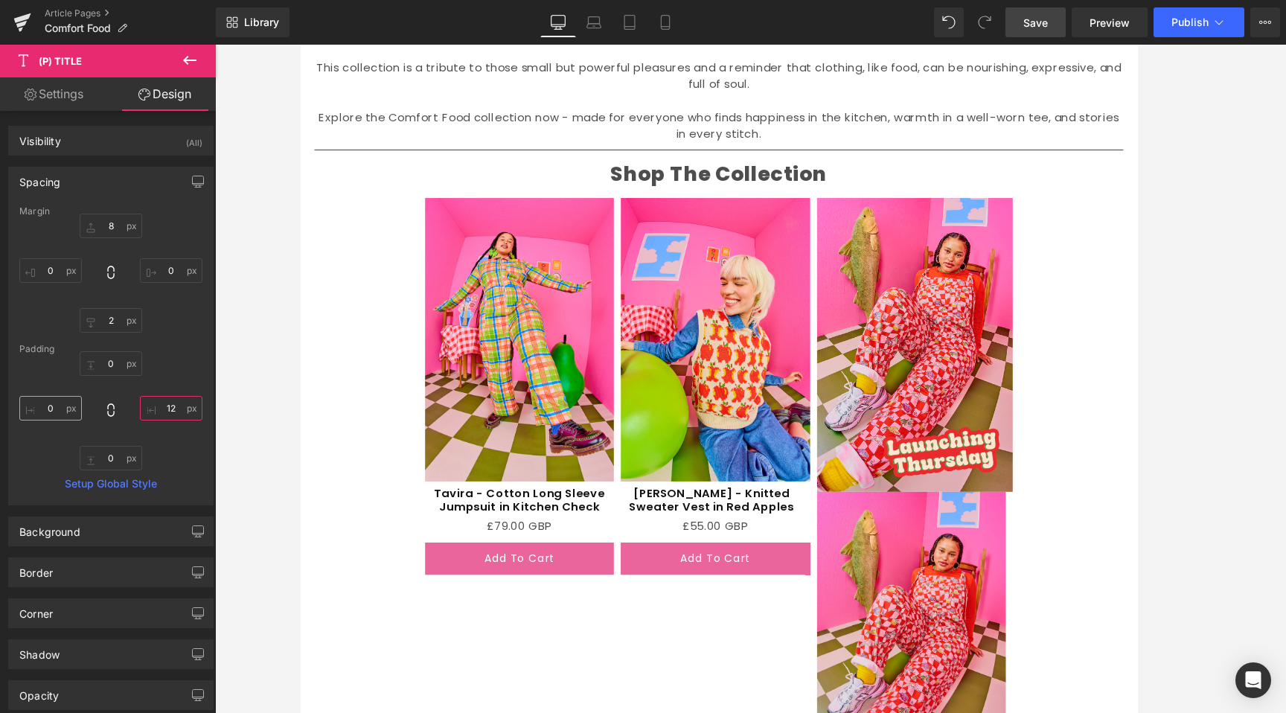
type input "12"
click at [57, 405] on input "0" at bounding box center [50, 408] width 63 height 25
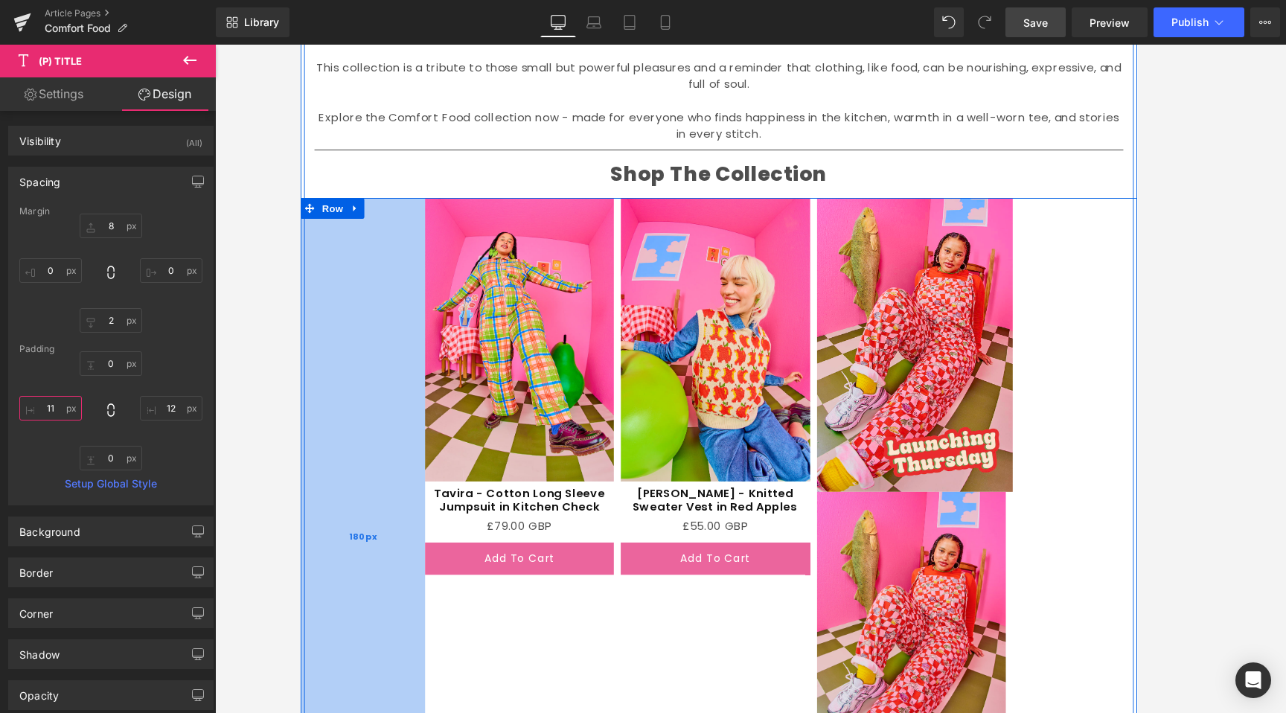
type input "12"
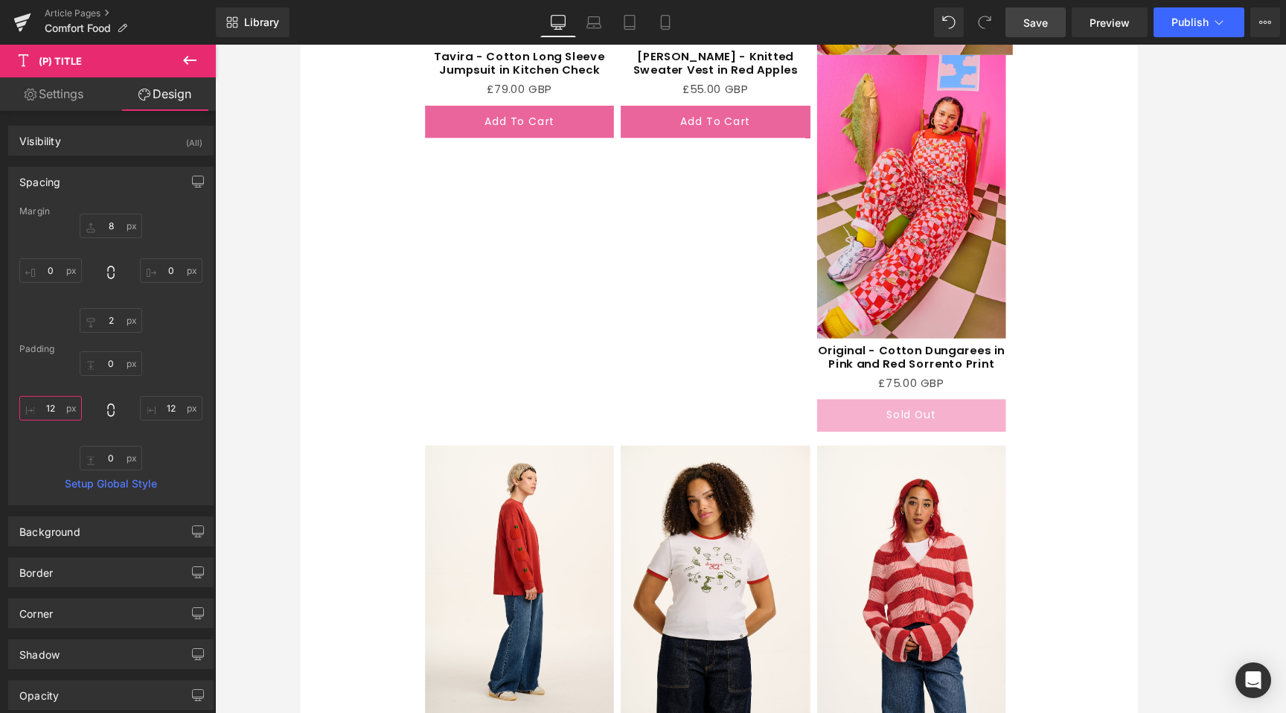
scroll to position [2137, 0]
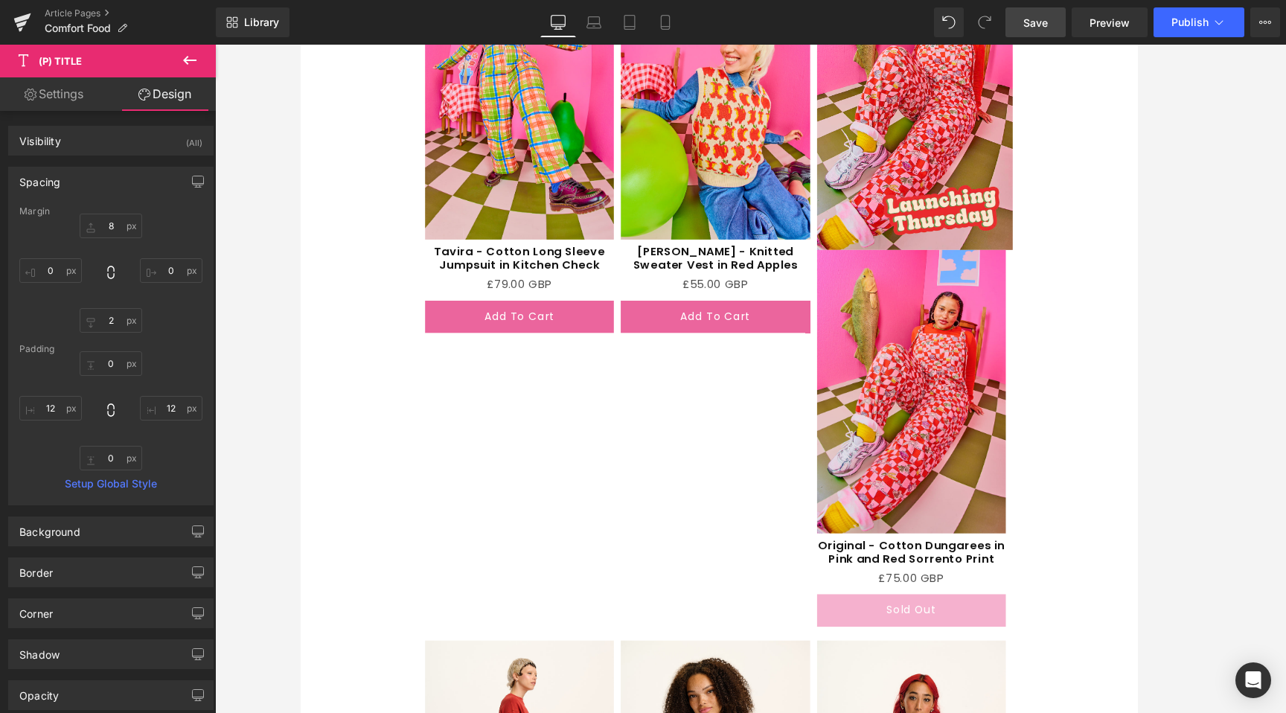
click at [1036, 34] on link "Save" at bounding box center [1036, 22] width 60 height 30
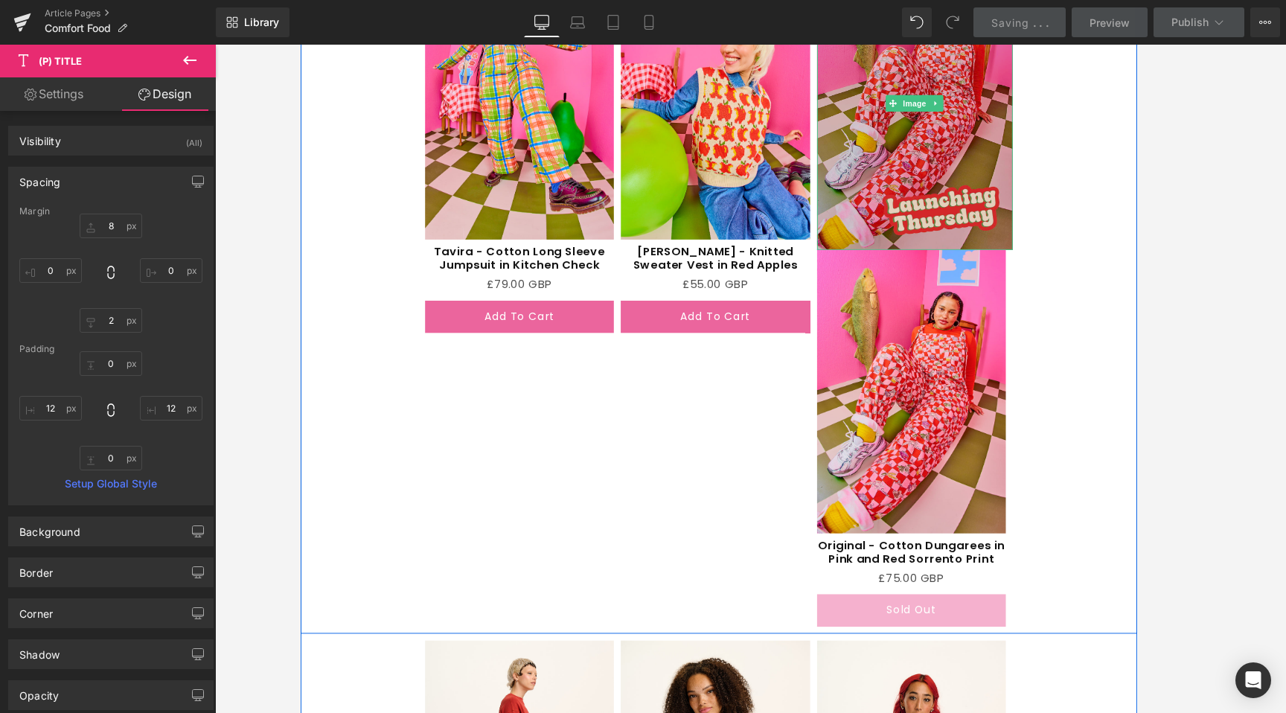
click at [1050, 156] on img at bounding box center [961, 107] width 211 height 316
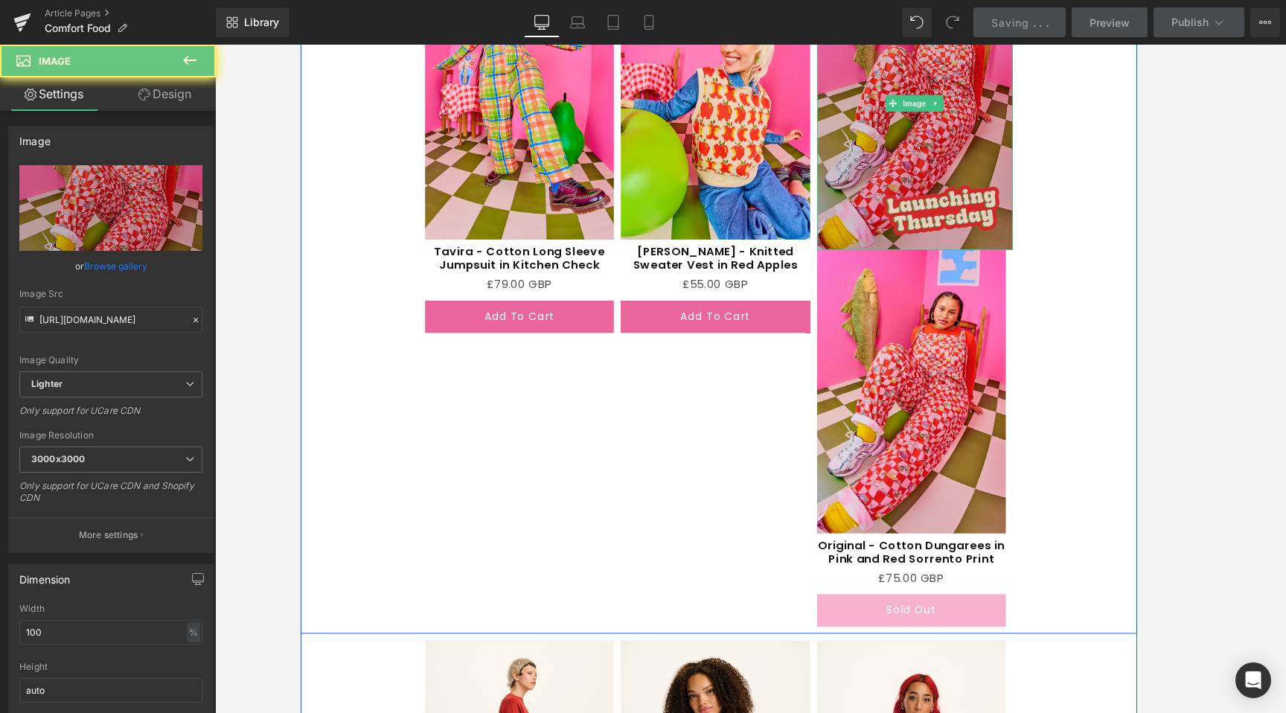
click at [966, 97] on img at bounding box center [961, 107] width 211 height 316
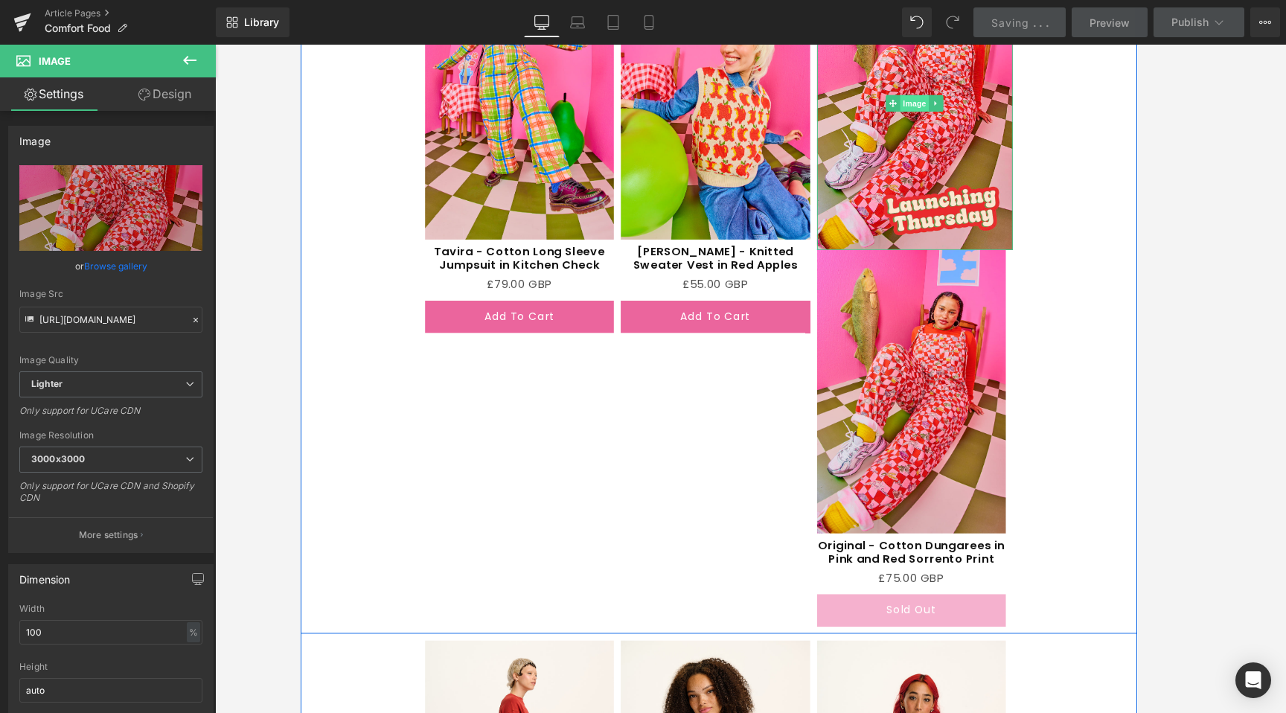
click at [967, 109] on span "Image" at bounding box center [961, 108] width 31 height 18
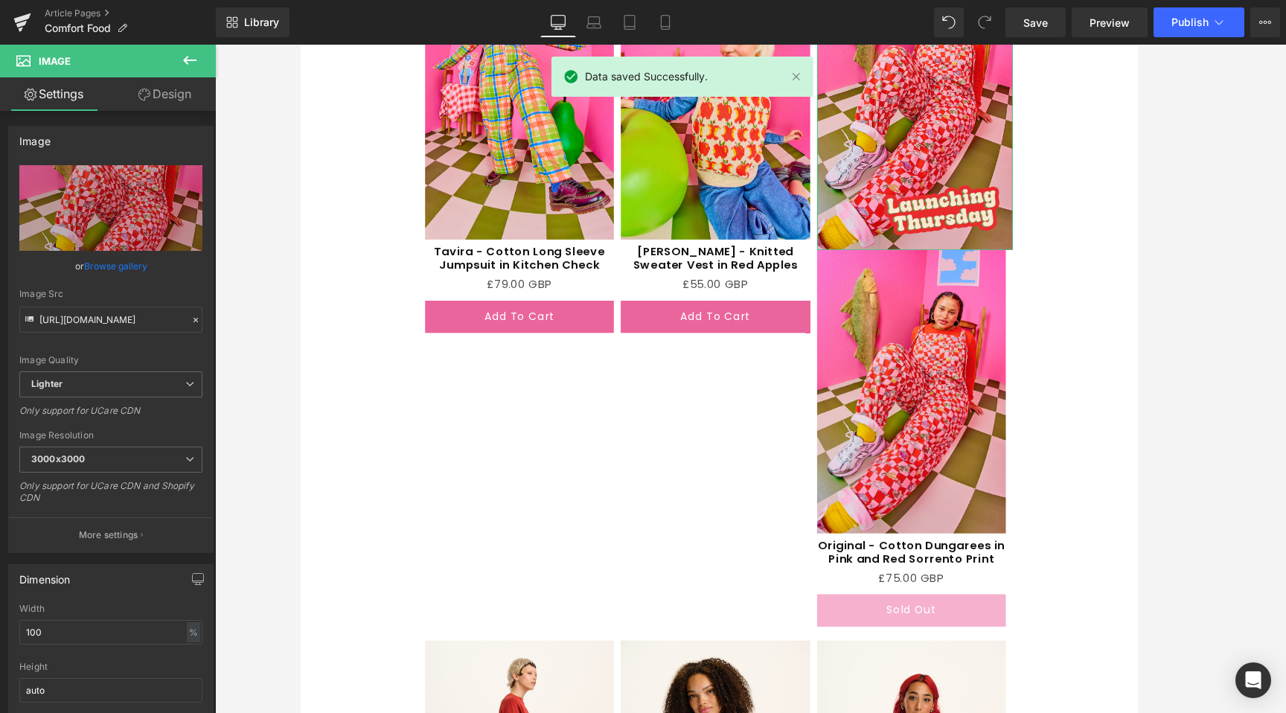
click at [159, 101] on link "Design" at bounding box center [165, 94] width 108 height 34
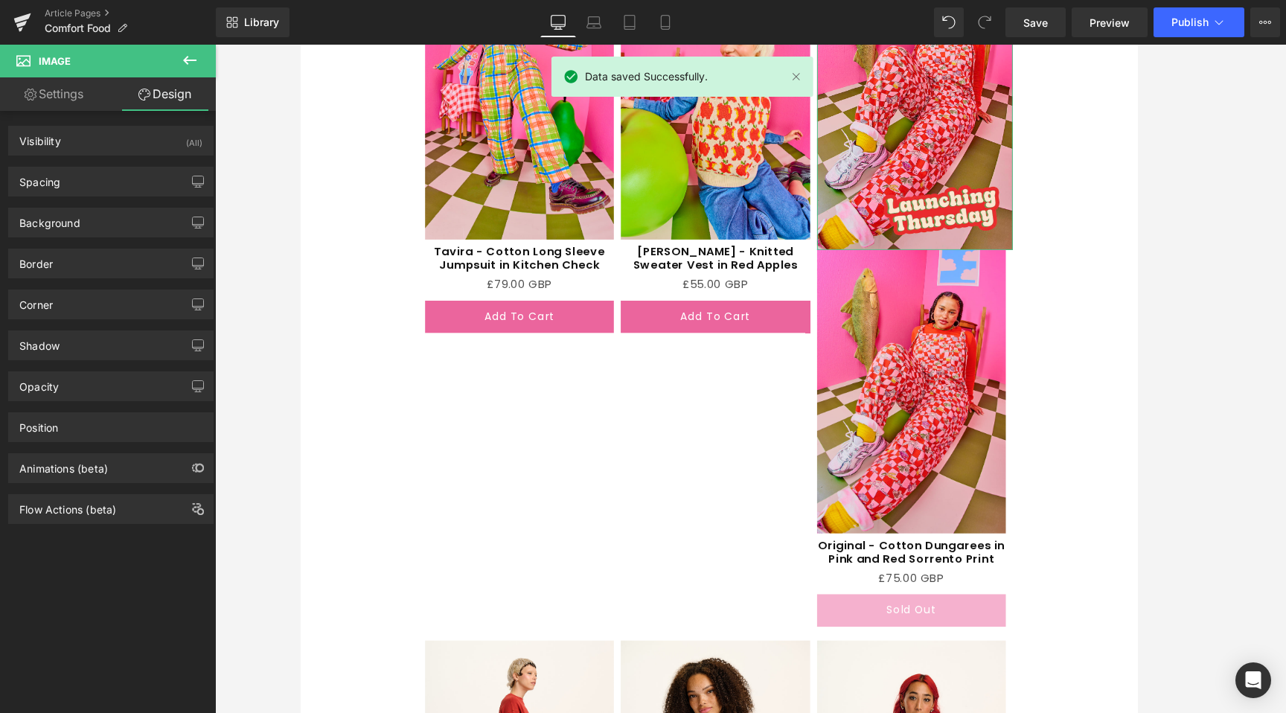
type input "0"
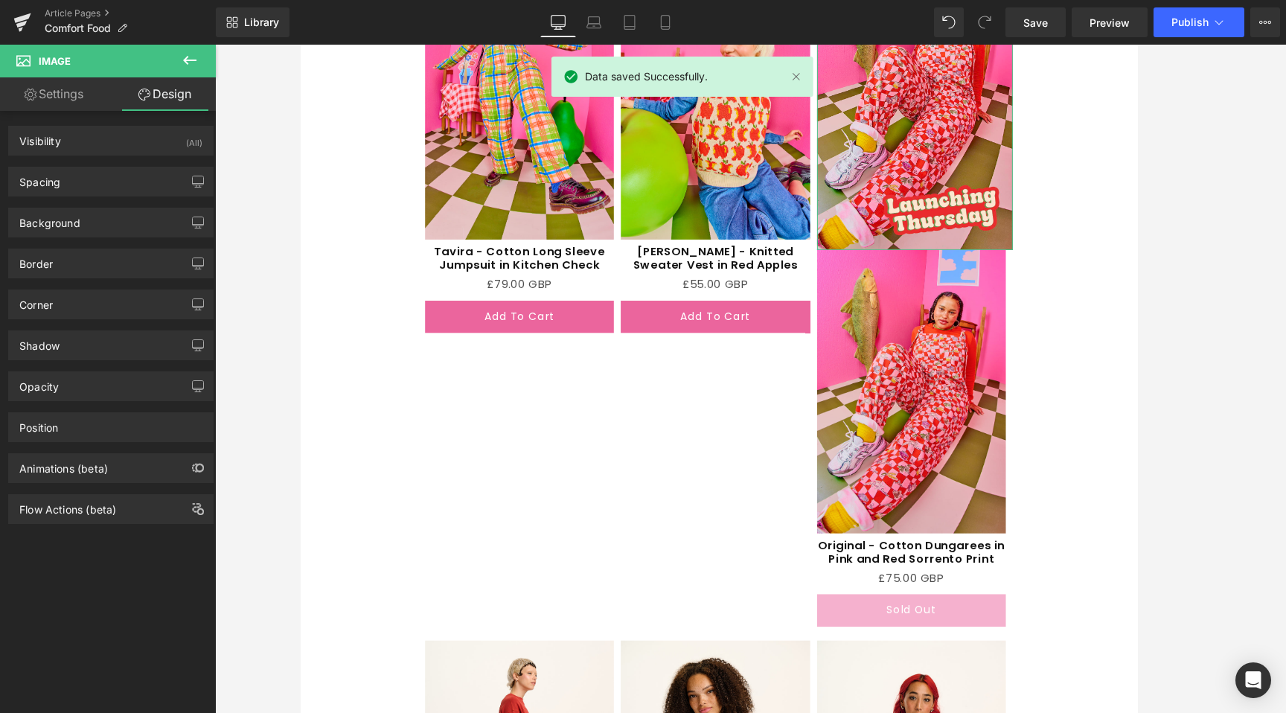
type input "0"
click at [80, 173] on div "Spacing" at bounding box center [111, 182] width 204 height 28
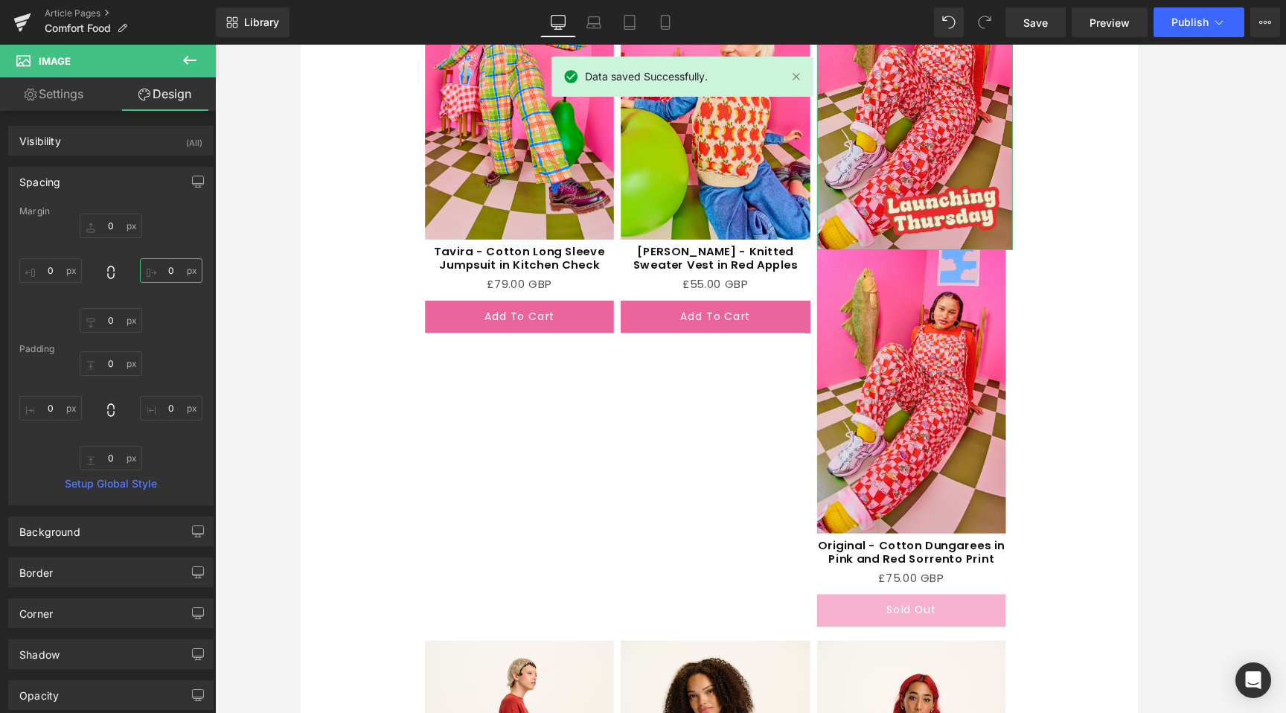
click at [169, 262] on input "0" at bounding box center [171, 270] width 63 height 25
click at [171, 264] on input "0" at bounding box center [171, 270] width 63 height 25
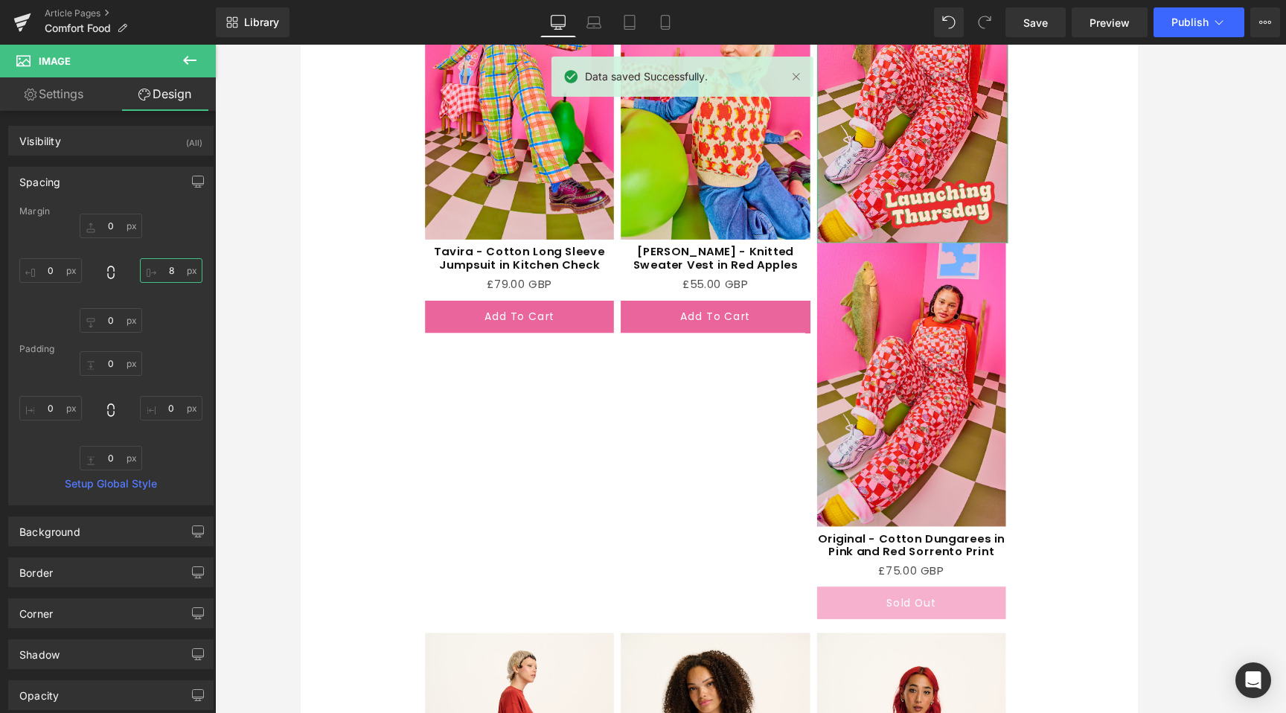
type input "9"
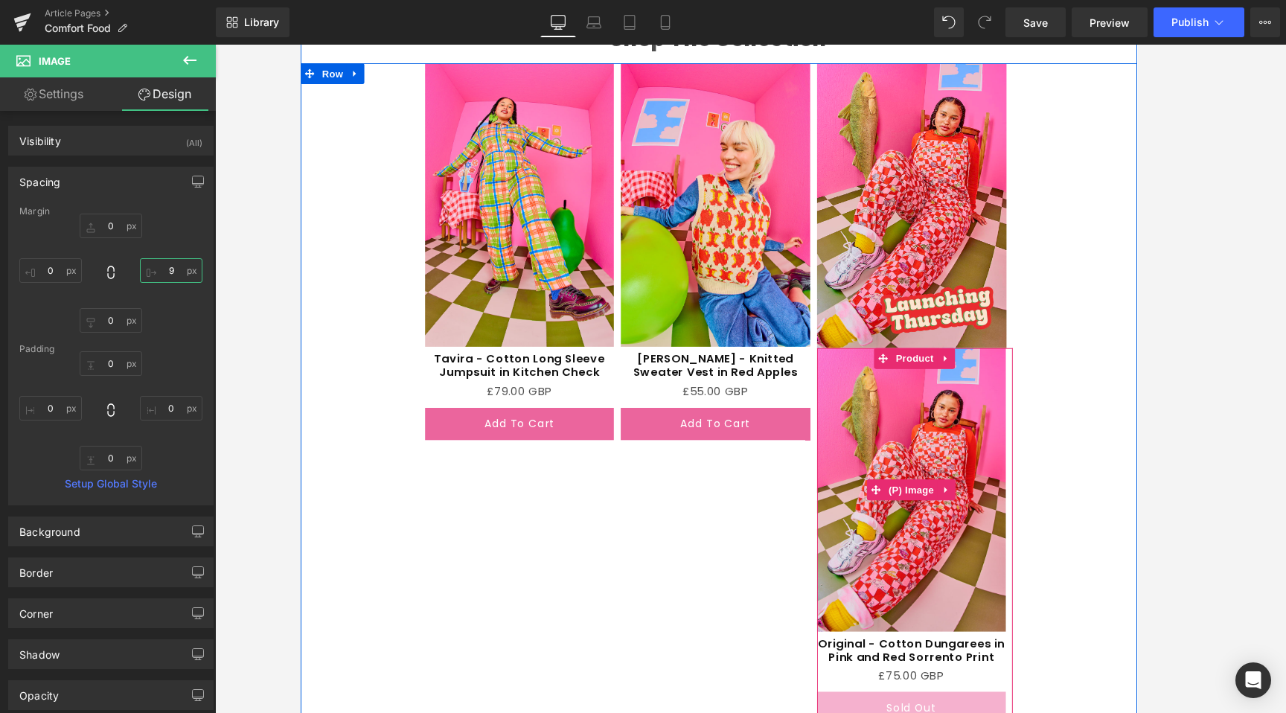
scroll to position [1755, 0]
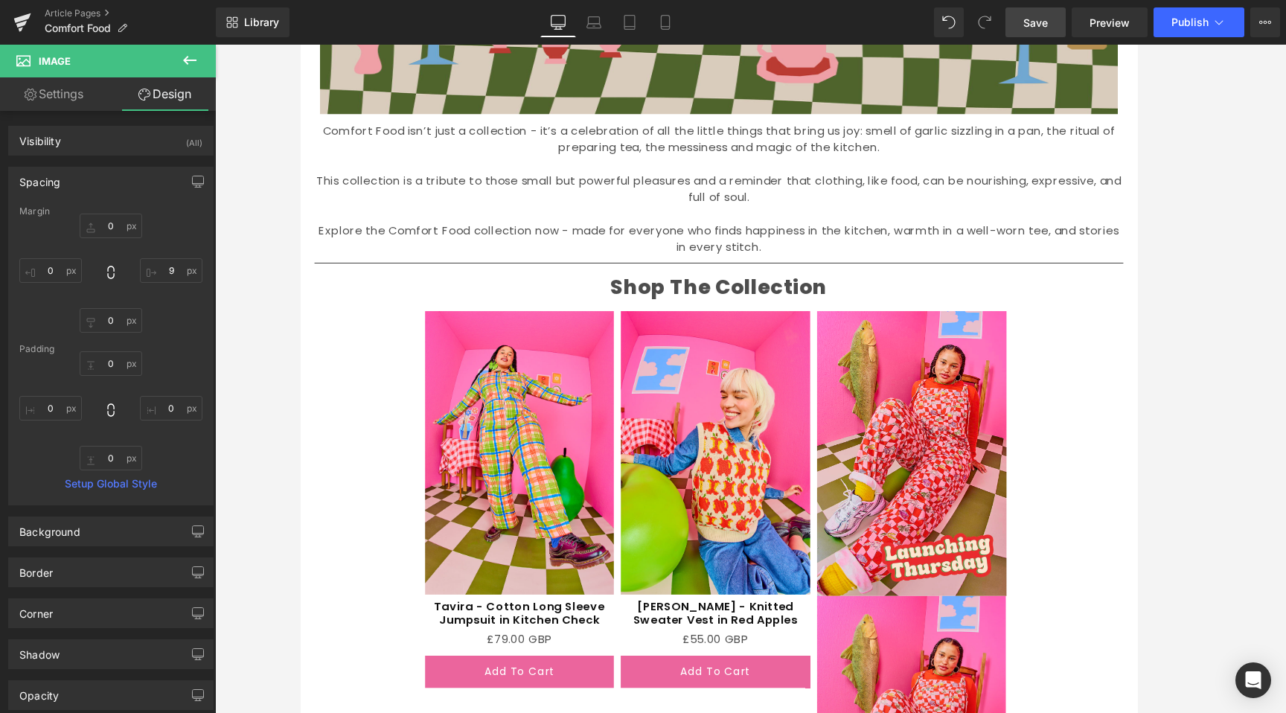
click at [1016, 19] on link "Save" at bounding box center [1036, 22] width 60 height 30
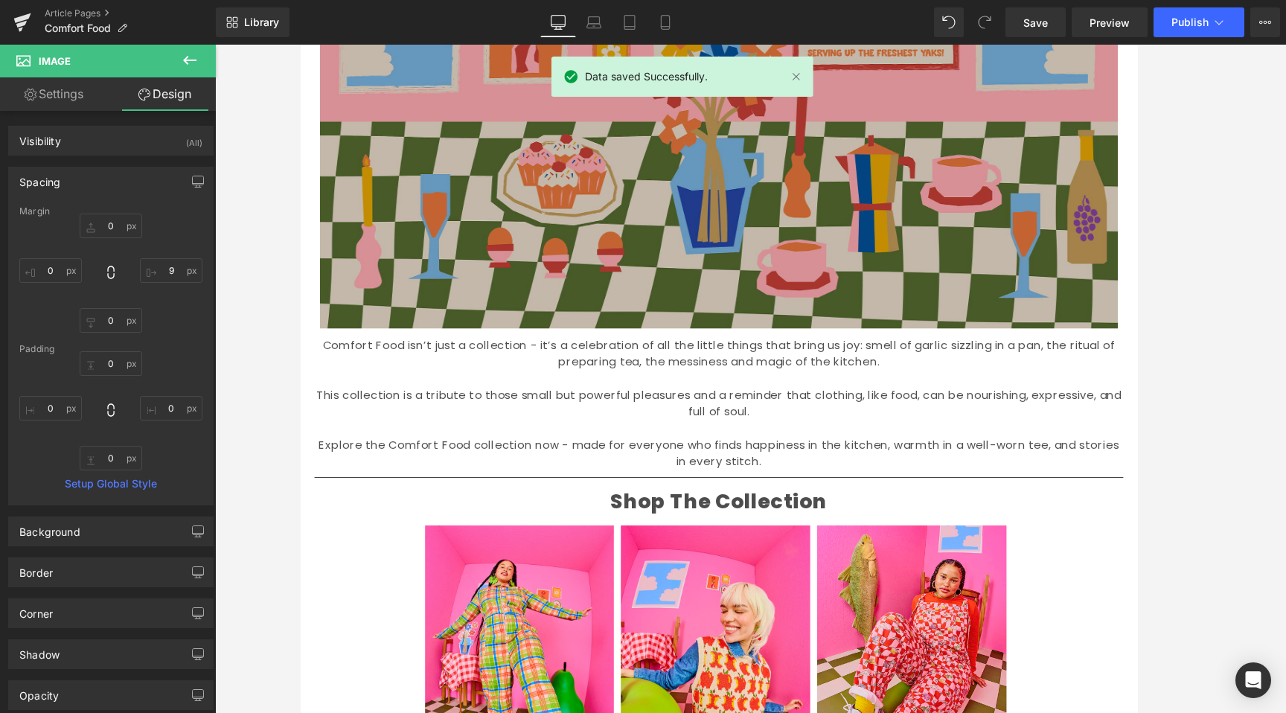
scroll to position [1520, 0]
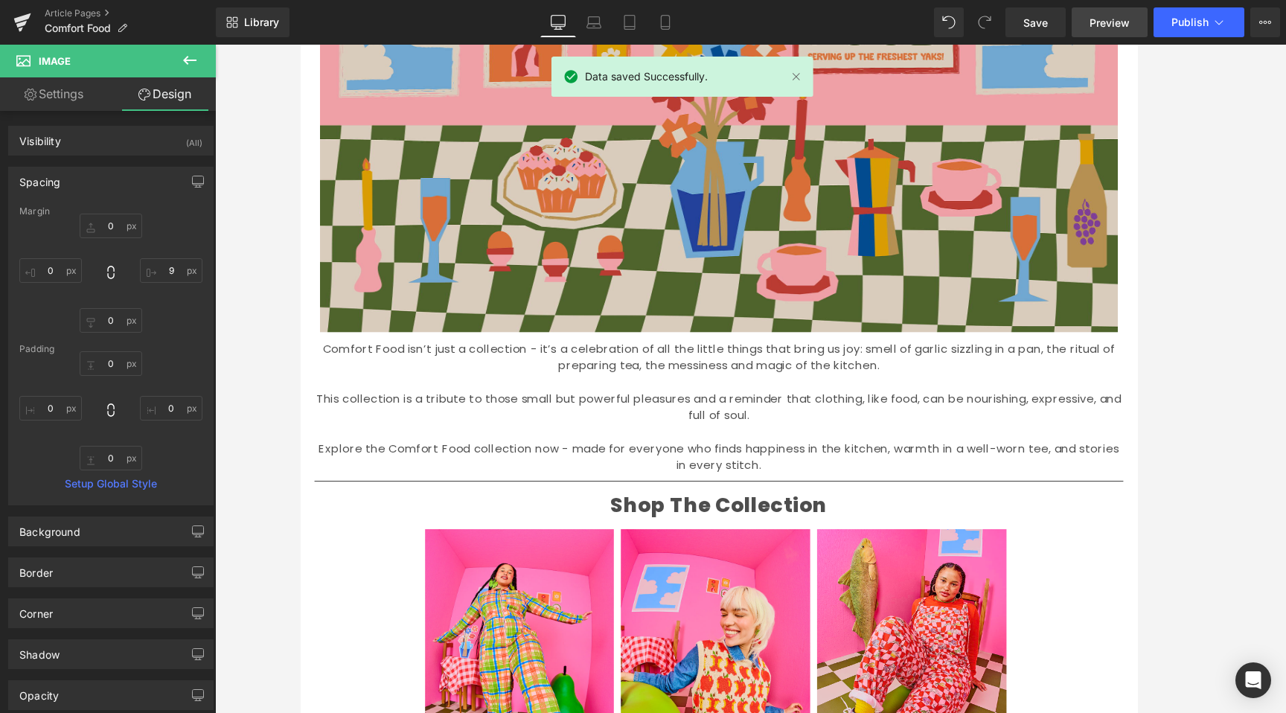
click at [1126, 36] on link "Preview" at bounding box center [1110, 22] width 76 height 30
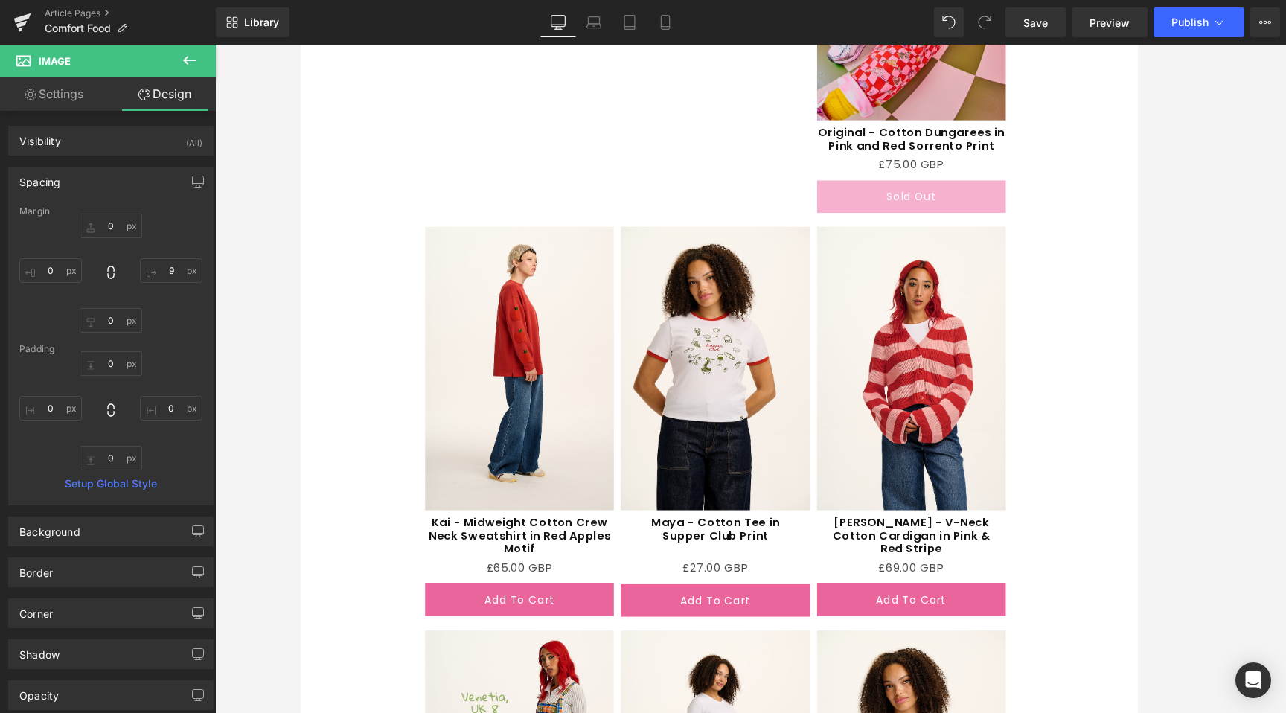
scroll to position [2944, 0]
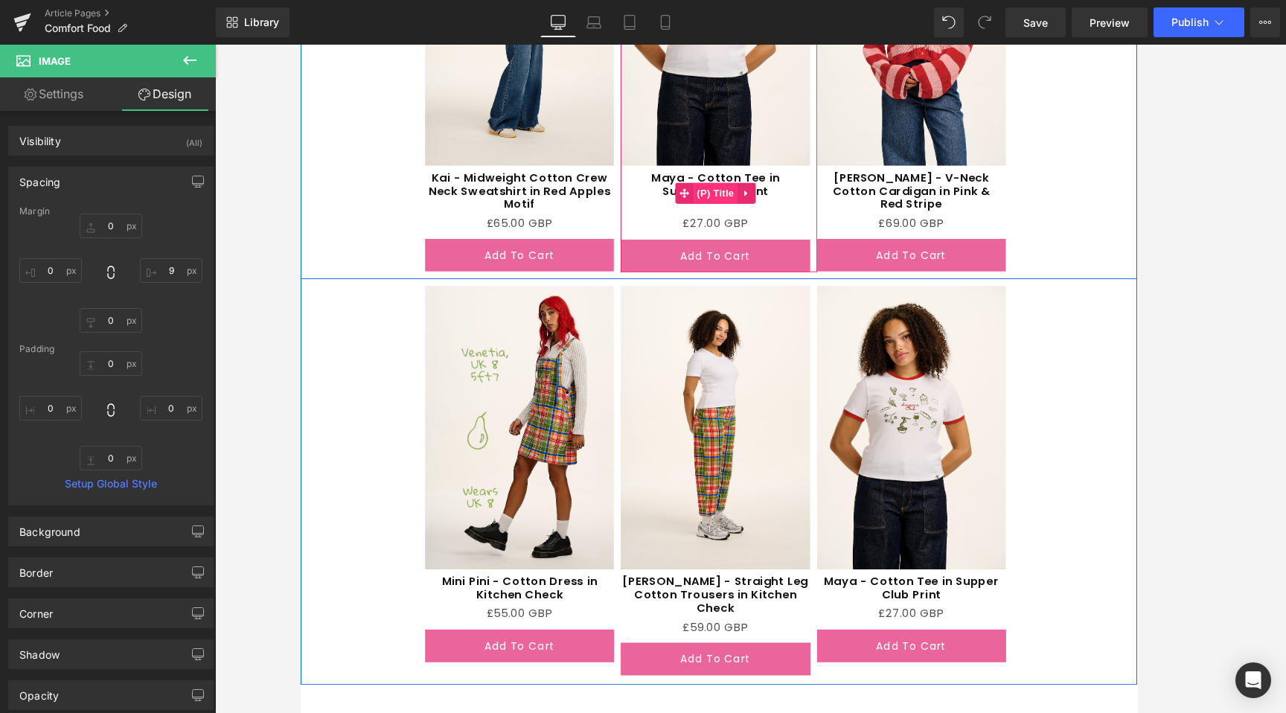
click at [750, 202] on span "(P) Title" at bounding box center [747, 205] width 48 height 22
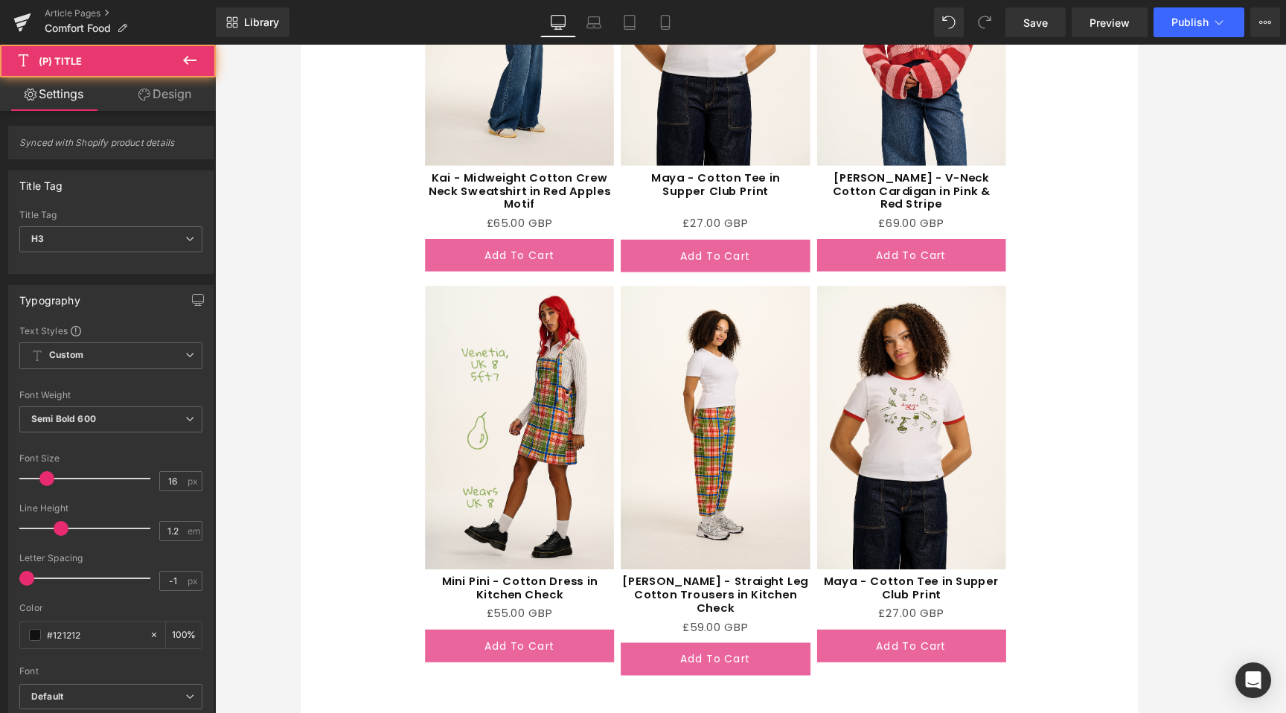
click at [156, 88] on link "Design" at bounding box center [165, 94] width 108 height 34
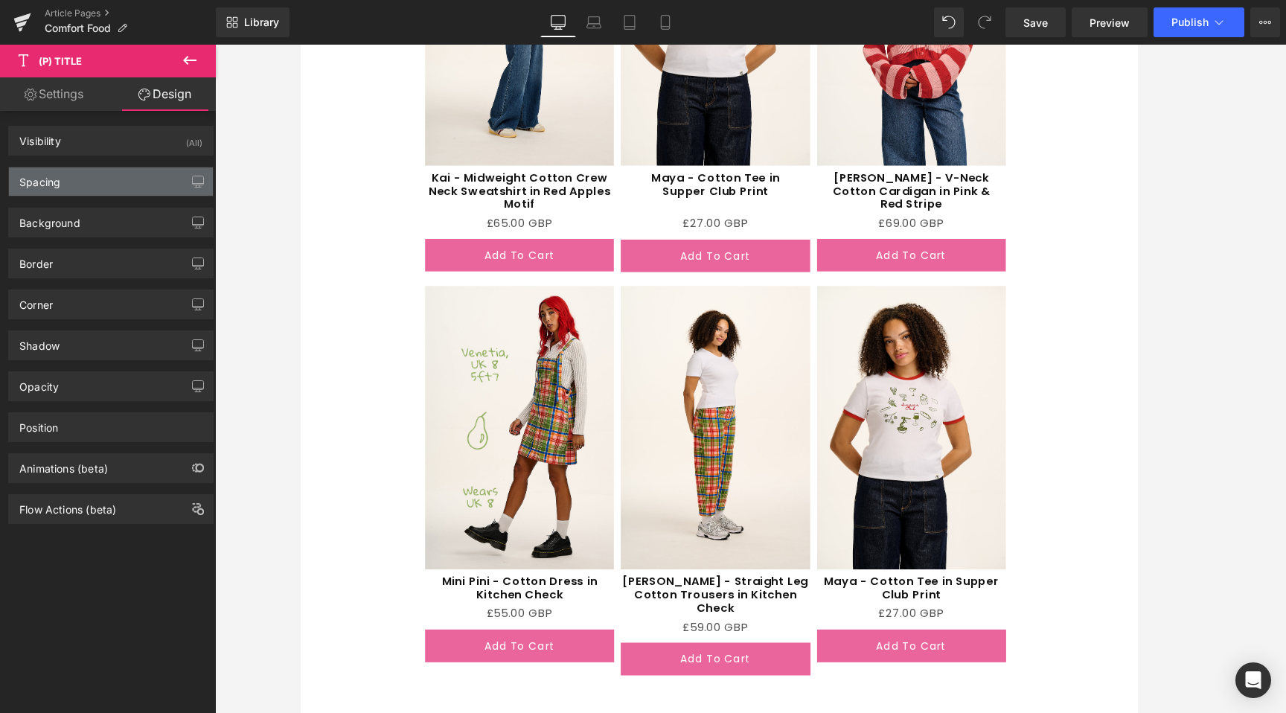
click at [118, 173] on div "Spacing" at bounding box center [111, 182] width 204 height 28
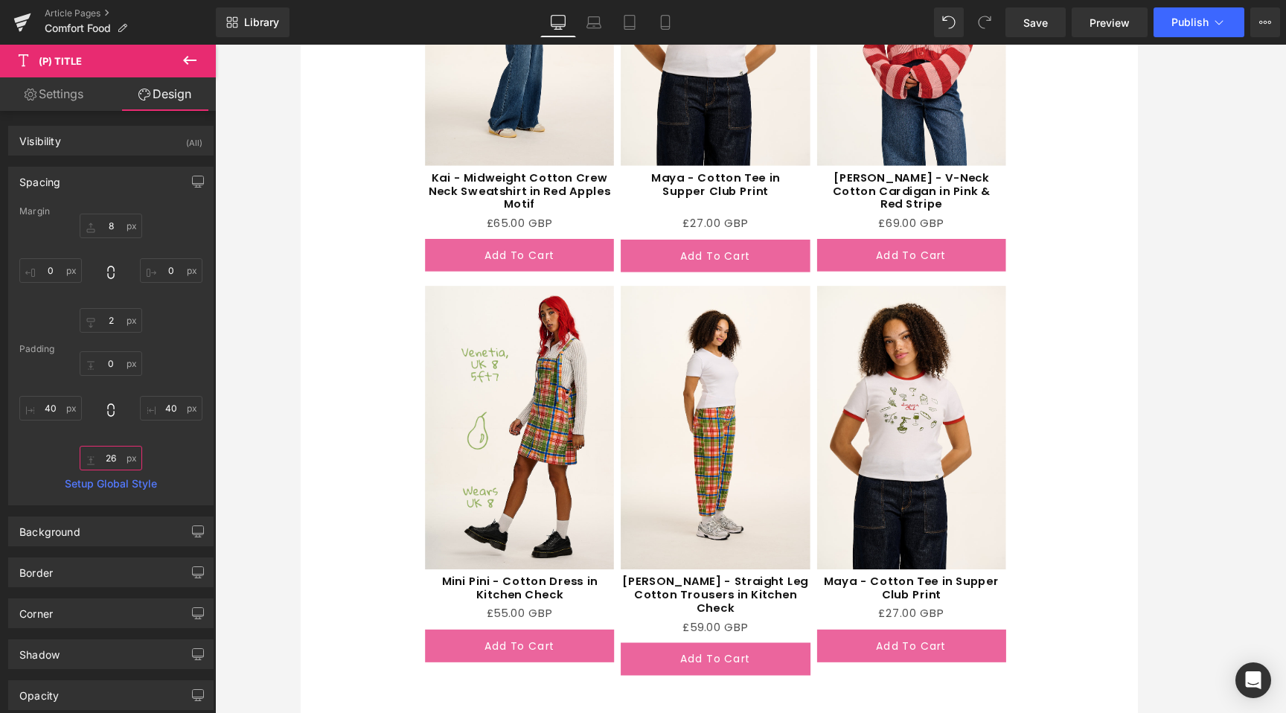
click at [115, 453] on input "26" at bounding box center [111, 458] width 63 height 25
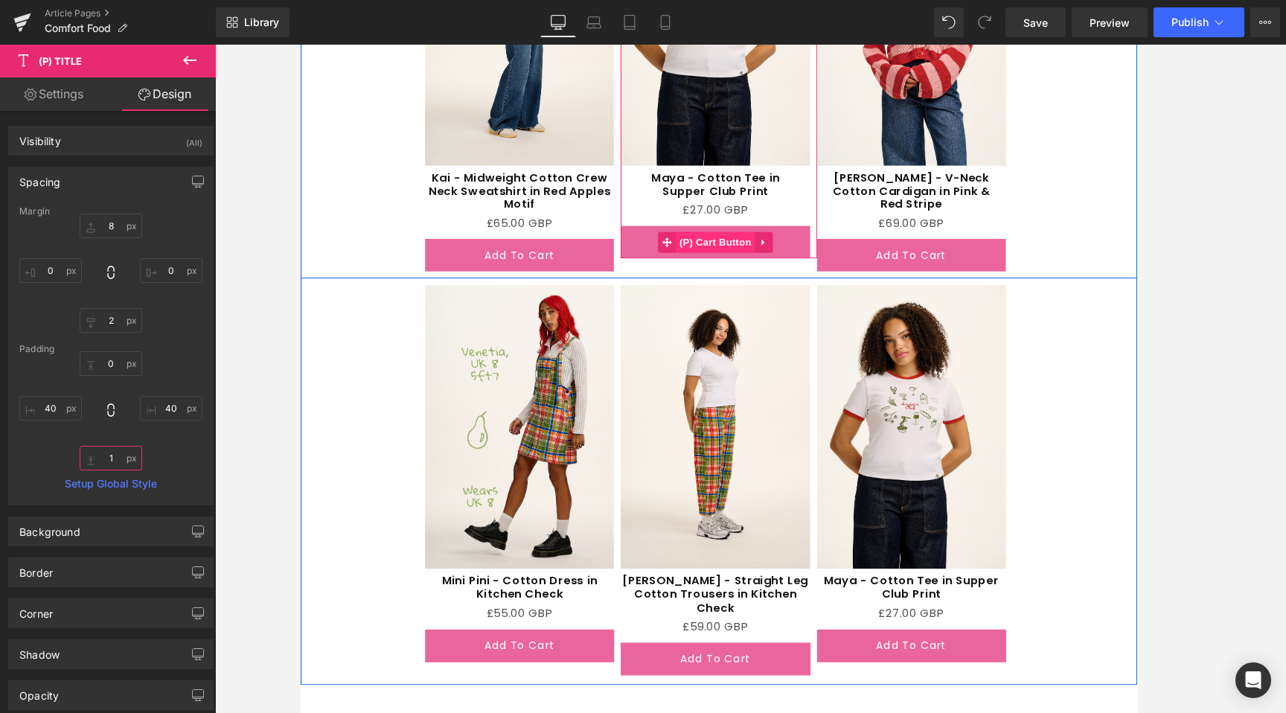
type input "0"
click at [741, 205] on span "(P) Title" at bounding box center [747, 197] width 48 height 22
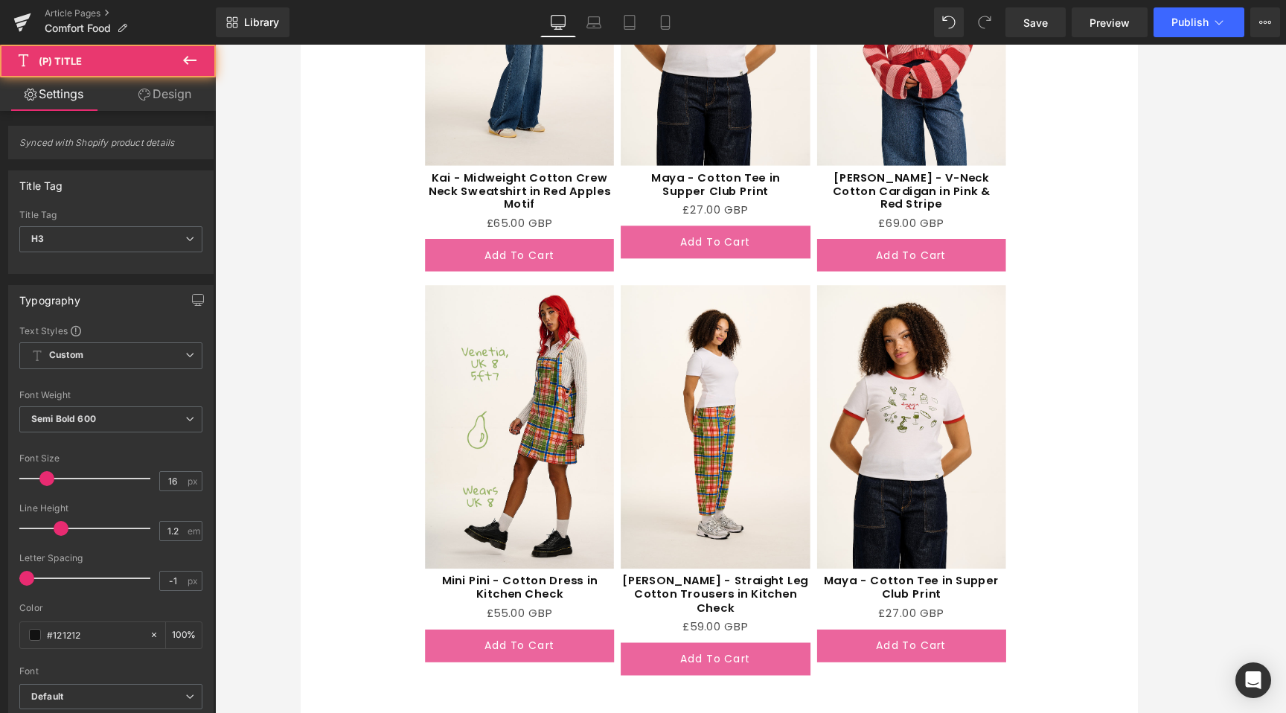
click at [165, 101] on link "Design" at bounding box center [165, 94] width 108 height 34
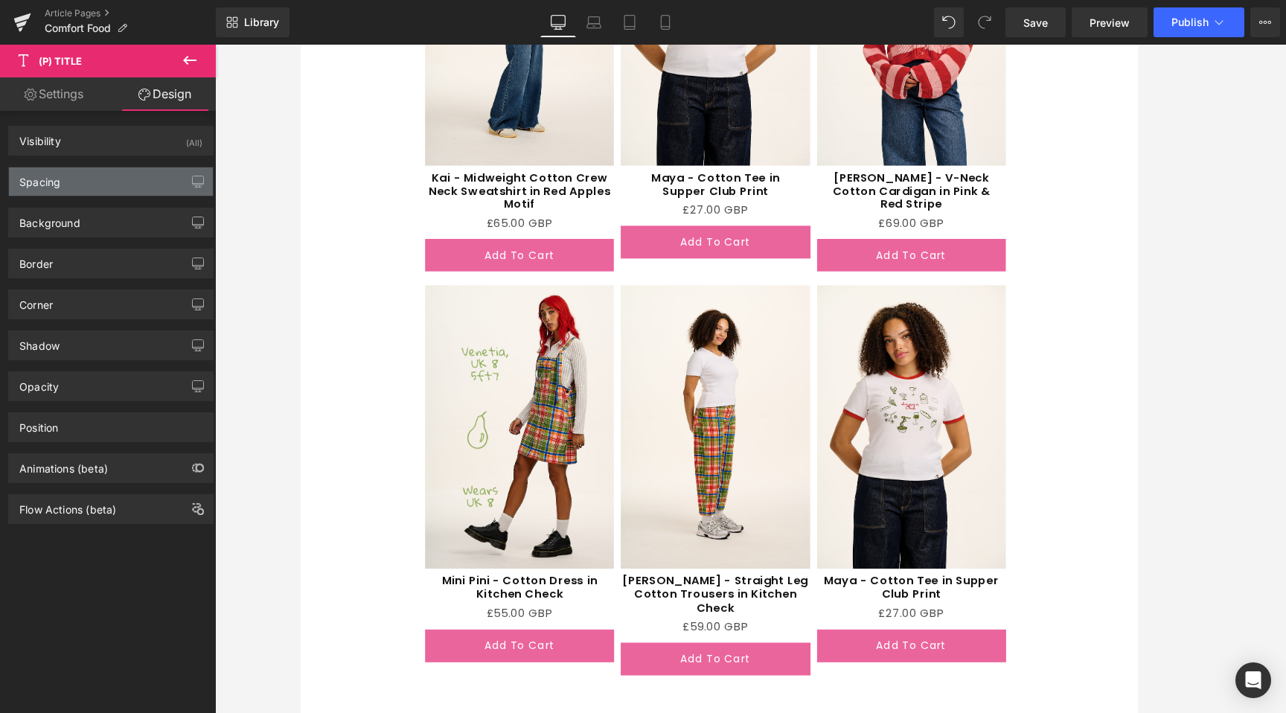
click at [51, 185] on div "Spacing" at bounding box center [39, 178] width 41 height 21
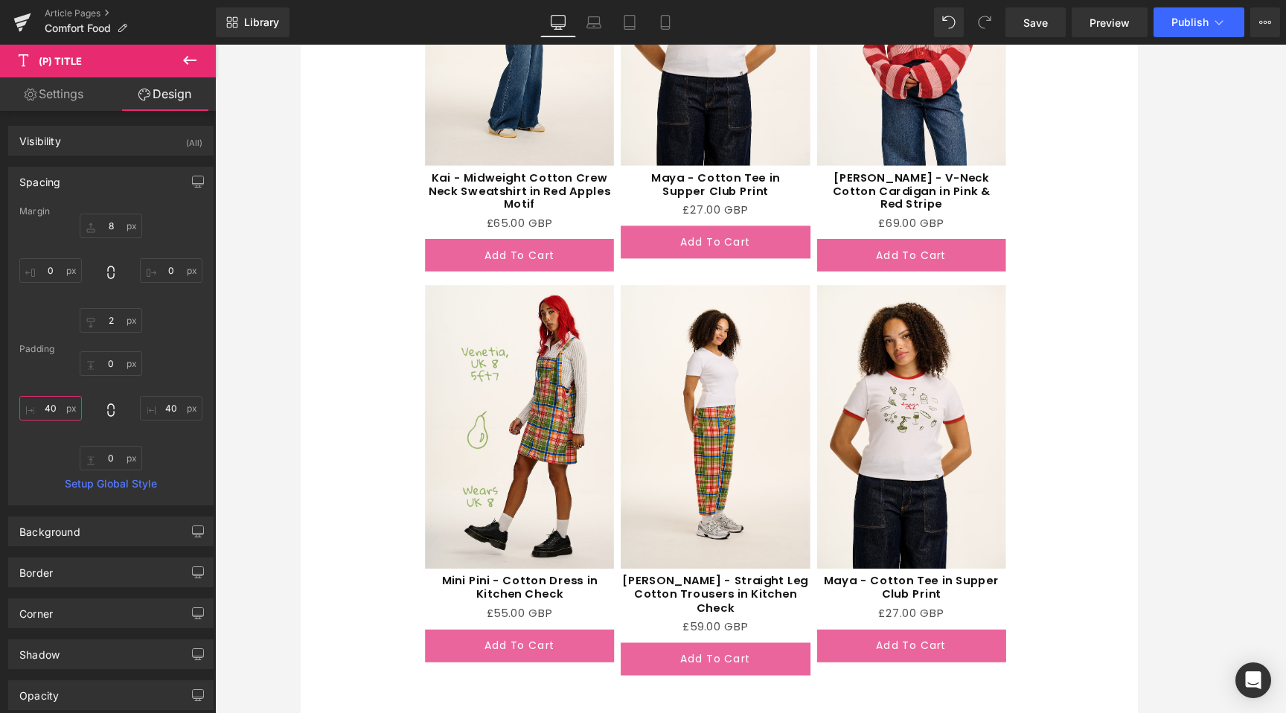
click at [47, 404] on input "40" at bounding box center [50, 408] width 63 height 25
type input "40"
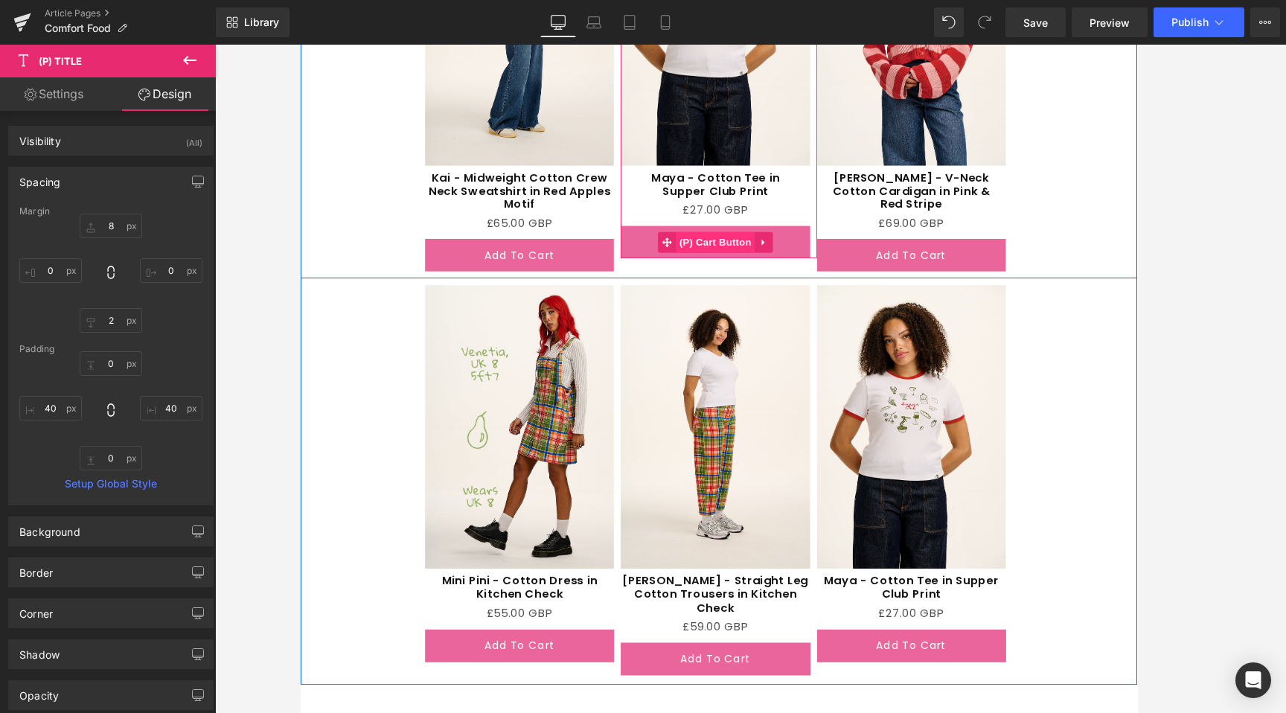
click at [727, 255] on span "(P) Cart Button" at bounding box center [746, 257] width 85 height 22
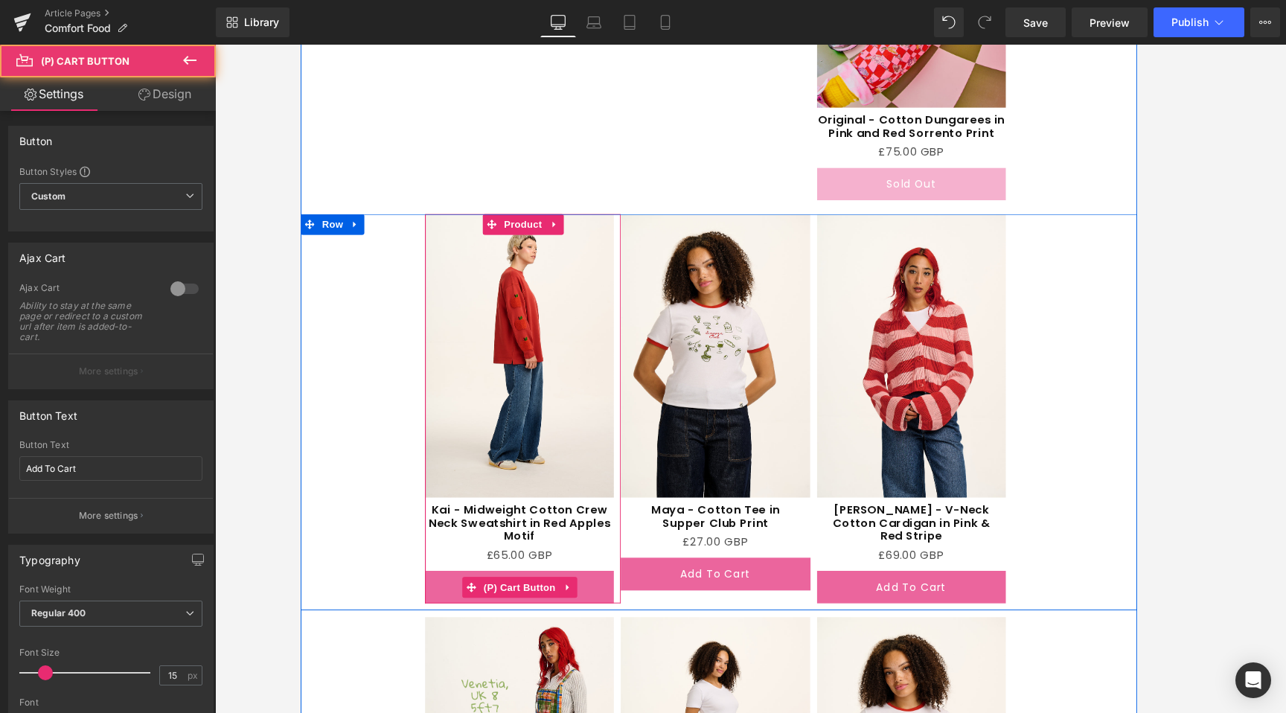
scroll to position [2517, 0]
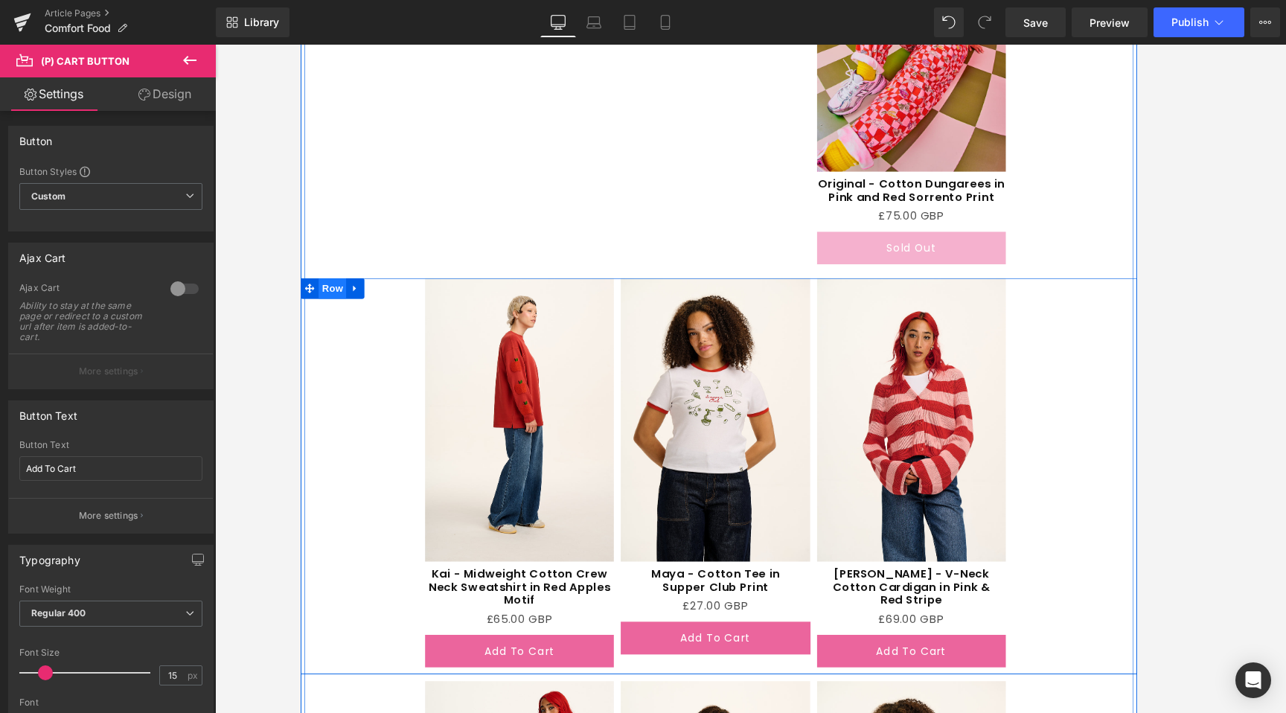
click at [334, 309] on span "Row" at bounding box center [334, 307] width 30 height 22
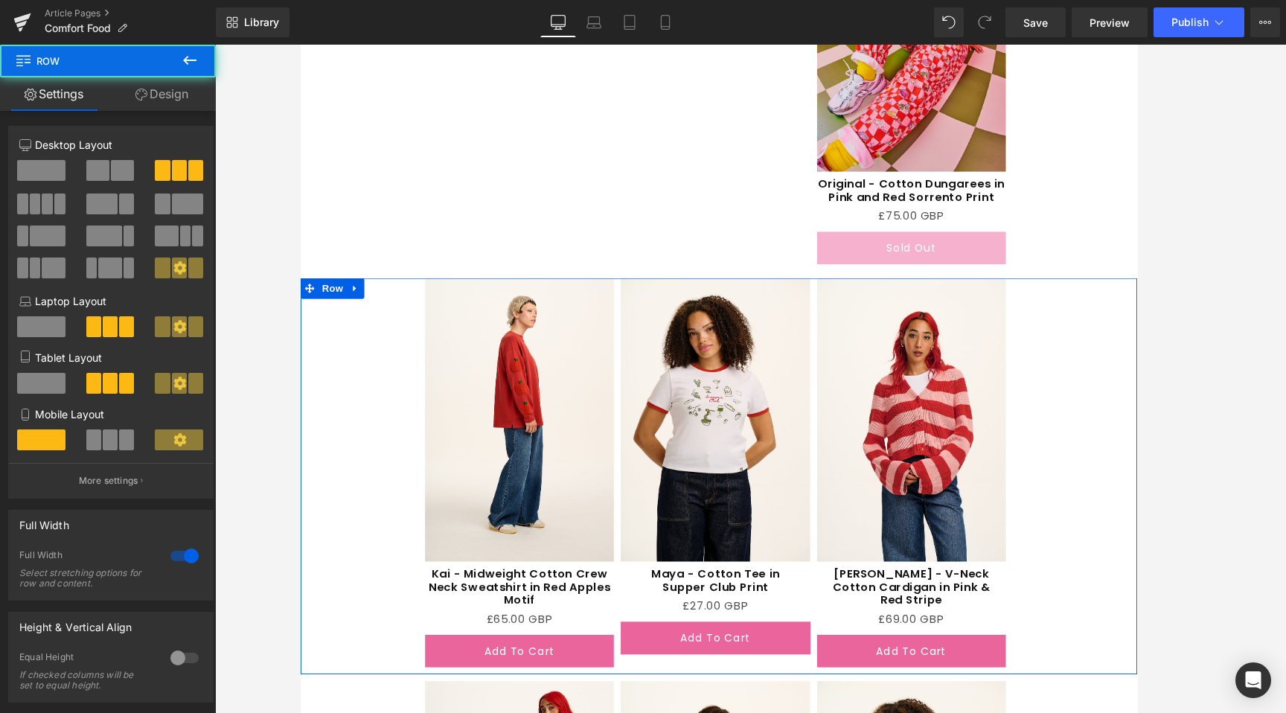
scroll to position [191, 0]
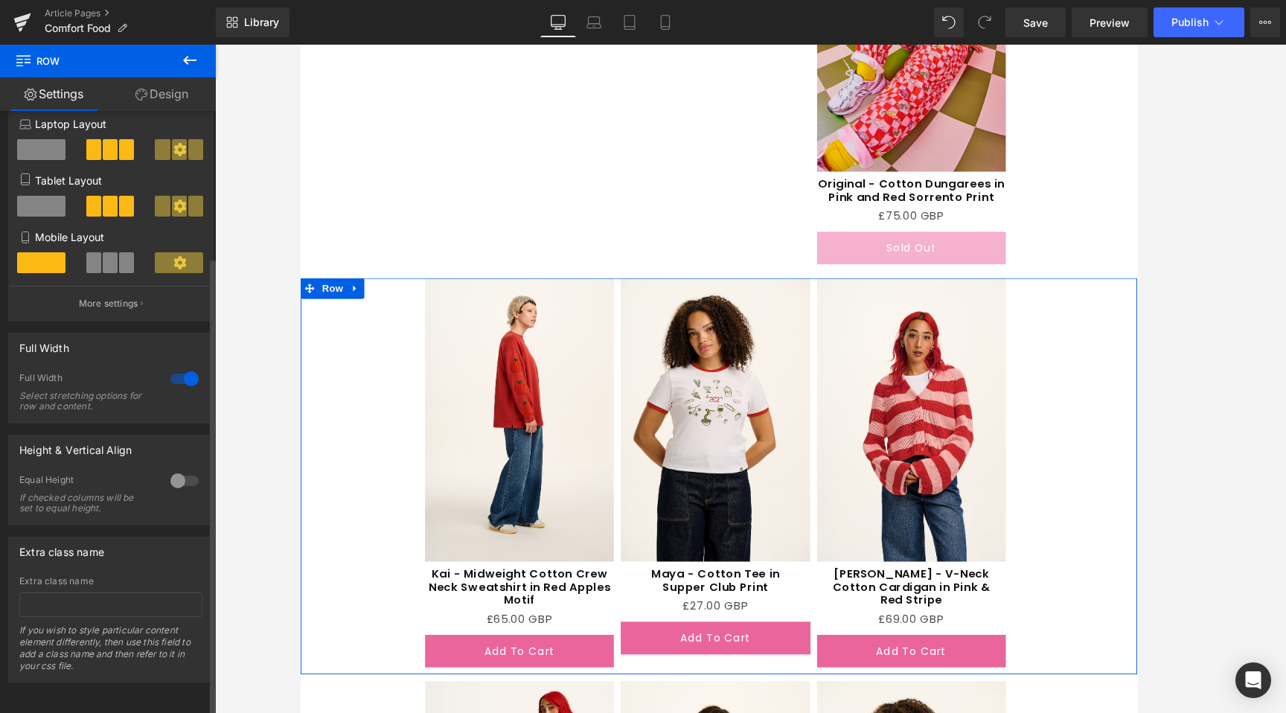
click at [174, 469] on div at bounding box center [185, 481] width 36 height 24
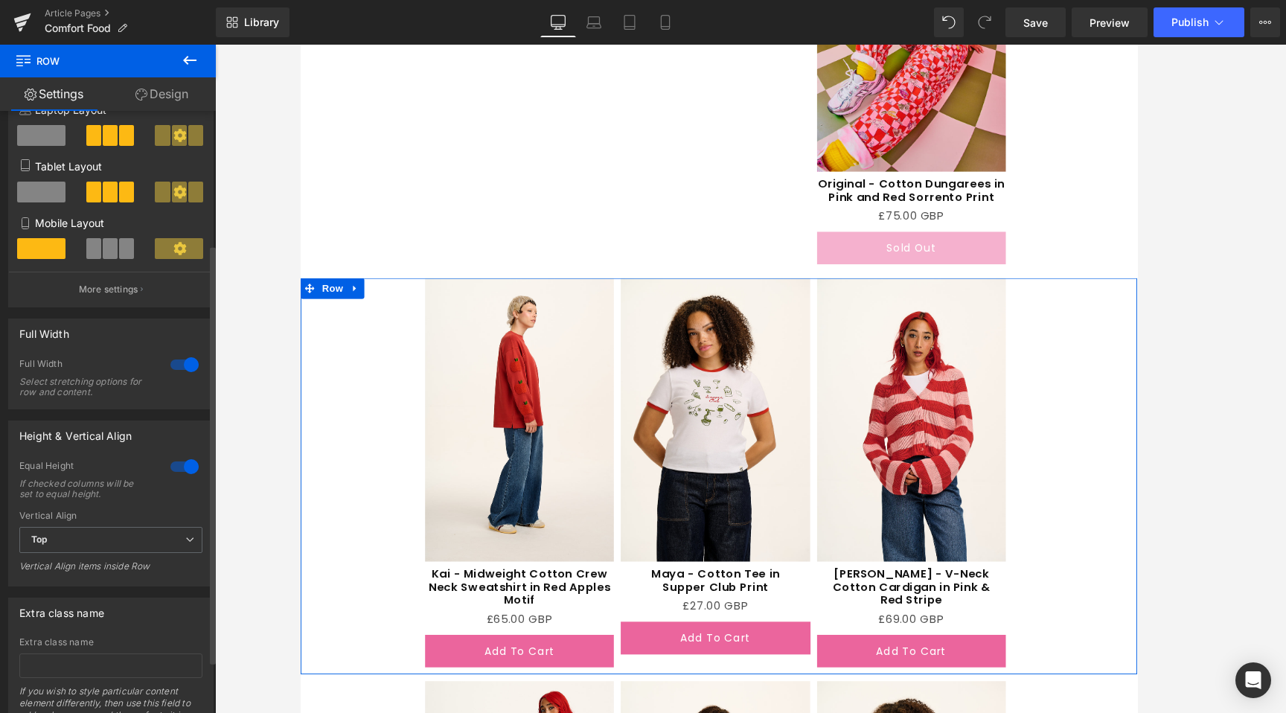
click at [99, 521] on div "Vertical Align" at bounding box center [110, 516] width 183 height 10
click at [98, 535] on span "Top" at bounding box center [110, 540] width 183 height 26
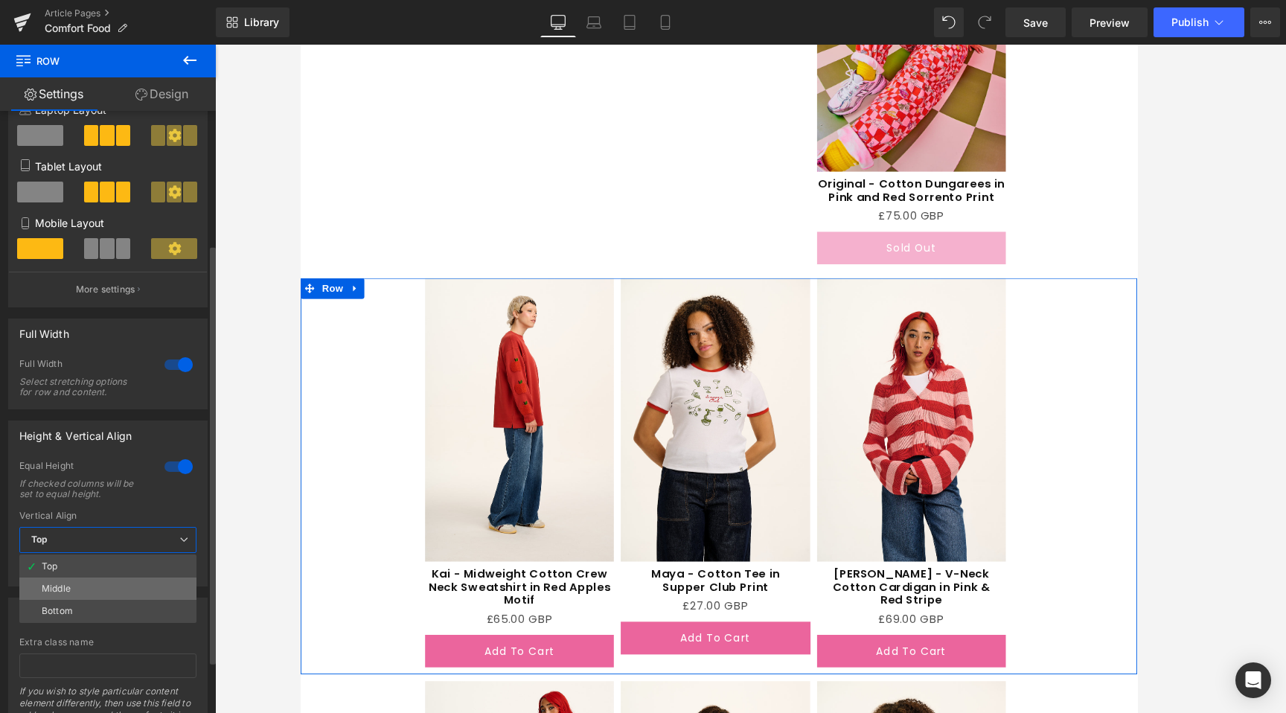
click at [89, 596] on li "Middle" at bounding box center [107, 589] width 177 height 22
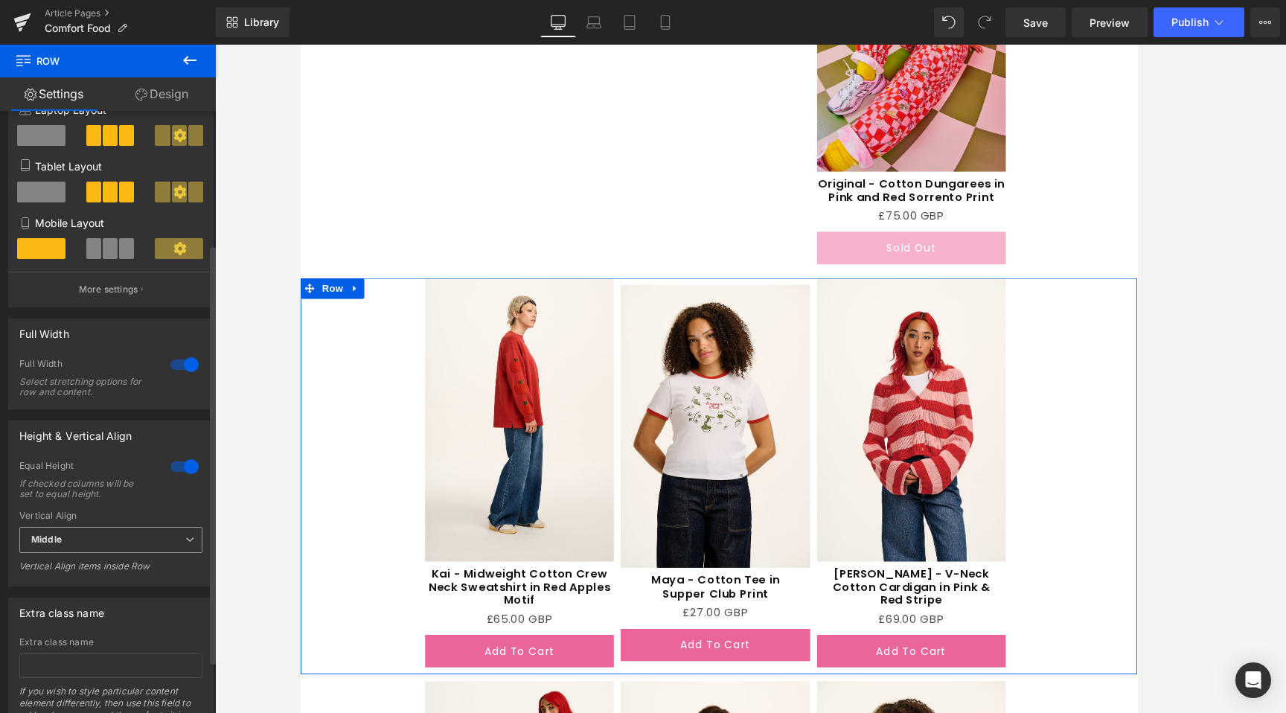
click at [125, 556] on div "Middle Top Middle Bottom" at bounding box center [110, 544] width 183 height 34
click at [130, 546] on span "Middle" at bounding box center [110, 540] width 183 height 26
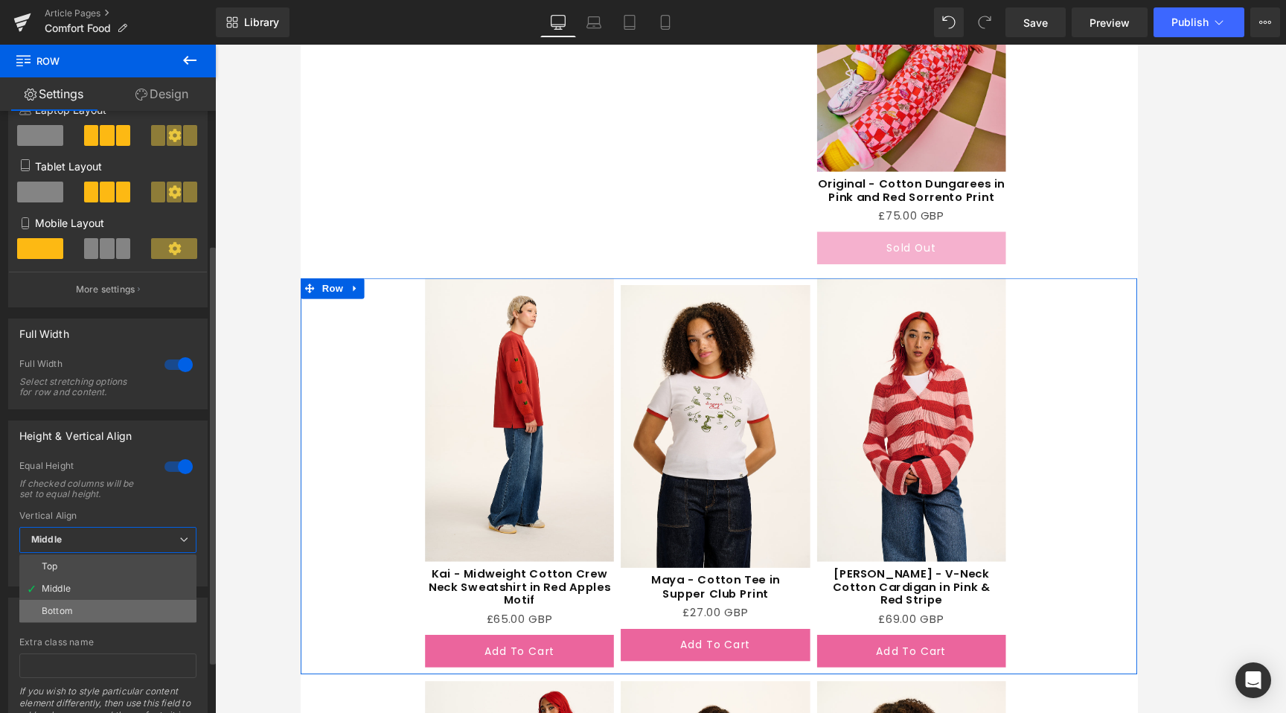
click at [98, 606] on li "Bottom" at bounding box center [107, 611] width 177 height 22
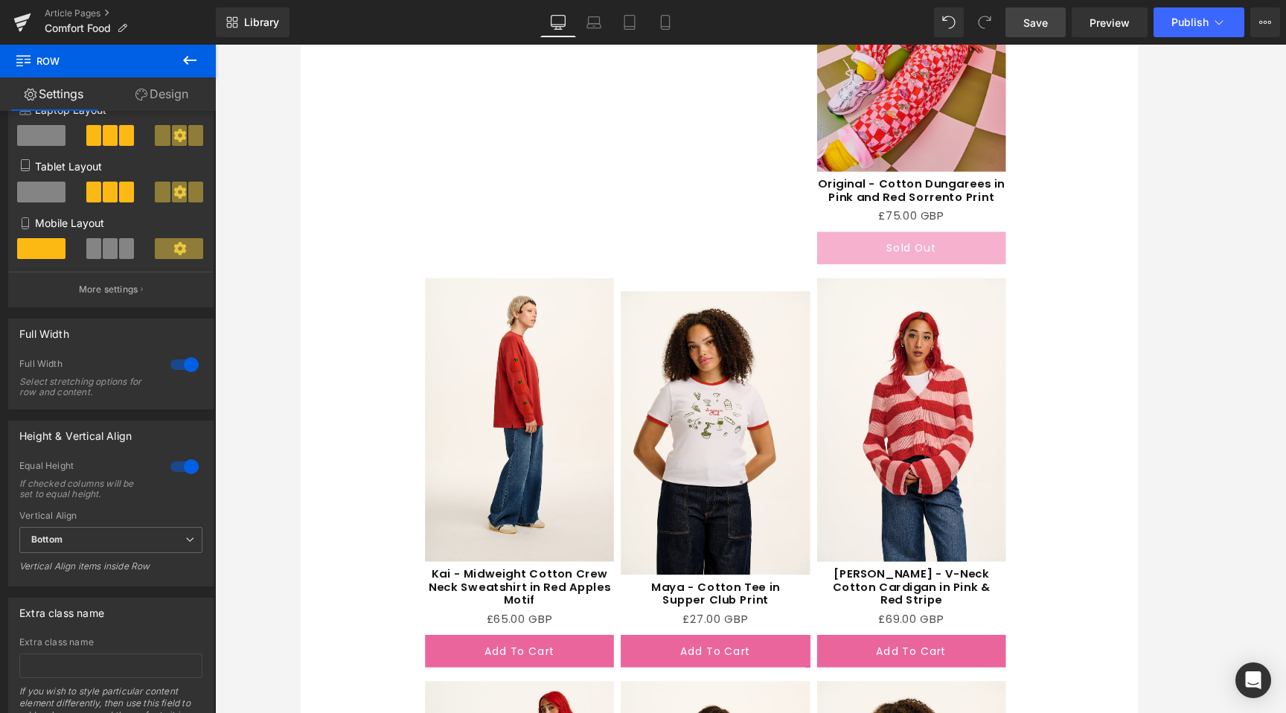
click at [1023, 26] on link "Save" at bounding box center [1036, 22] width 60 height 30
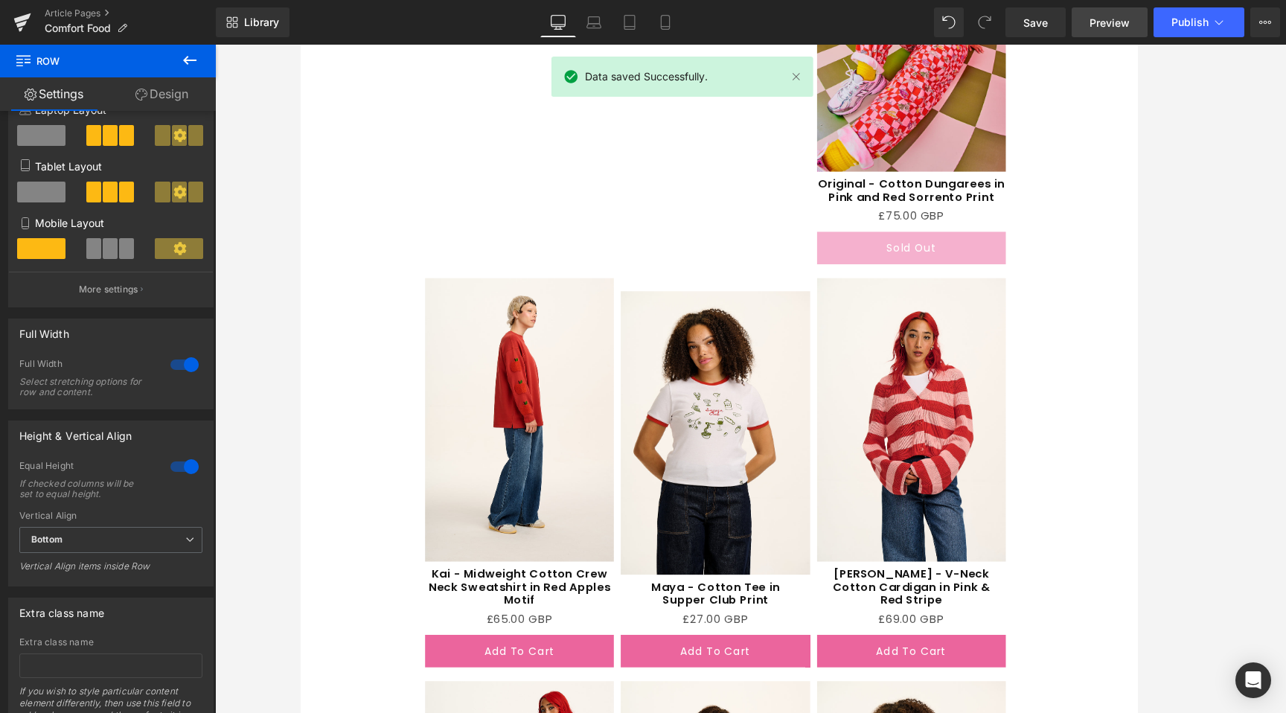
click at [1101, 21] on span "Preview" at bounding box center [1110, 23] width 40 height 16
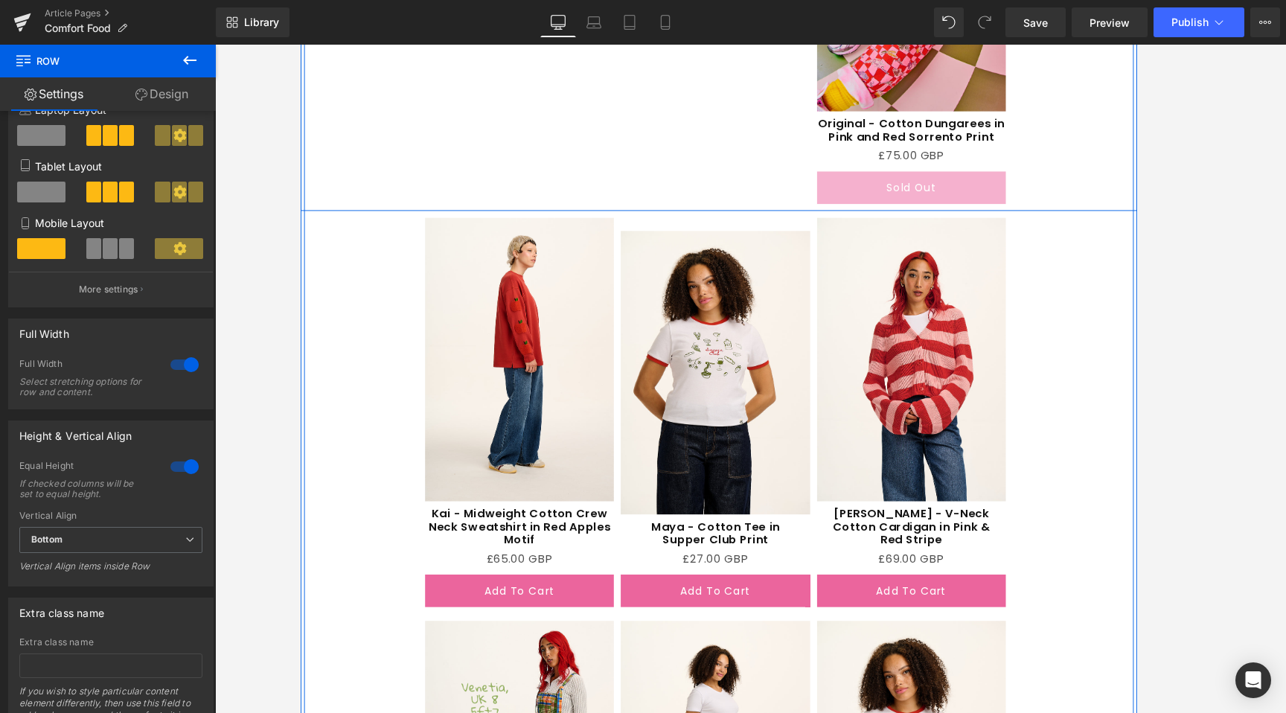
scroll to position [2635, 0]
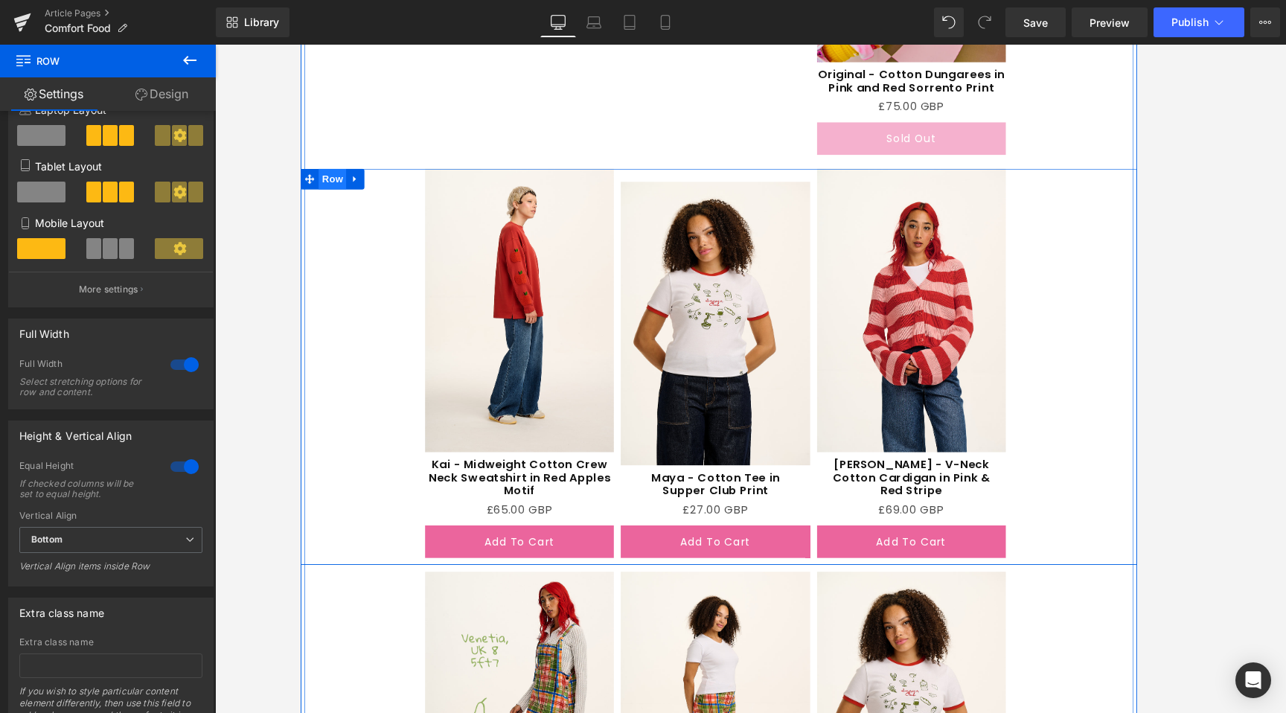
click at [337, 191] on span "Row" at bounding box center [334, 189] width 30 height 22
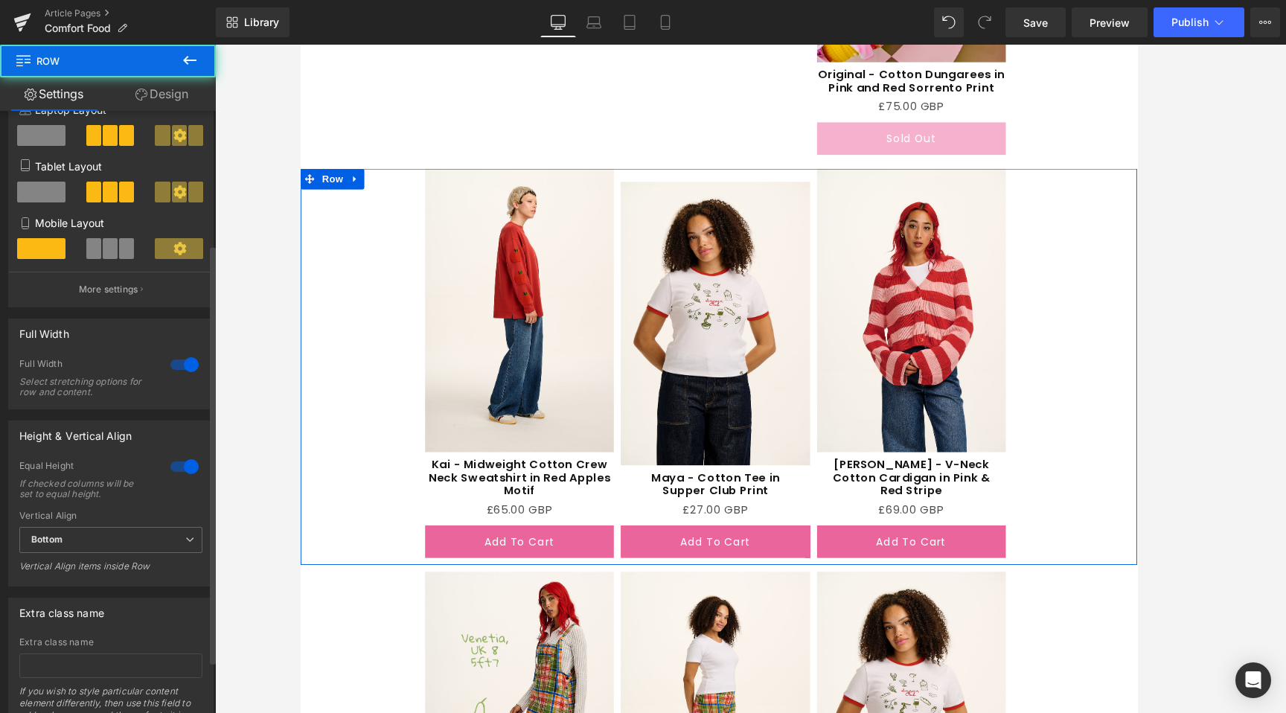
click at [176, 468] on div at bounding box center [185, 467] width 36 height 24
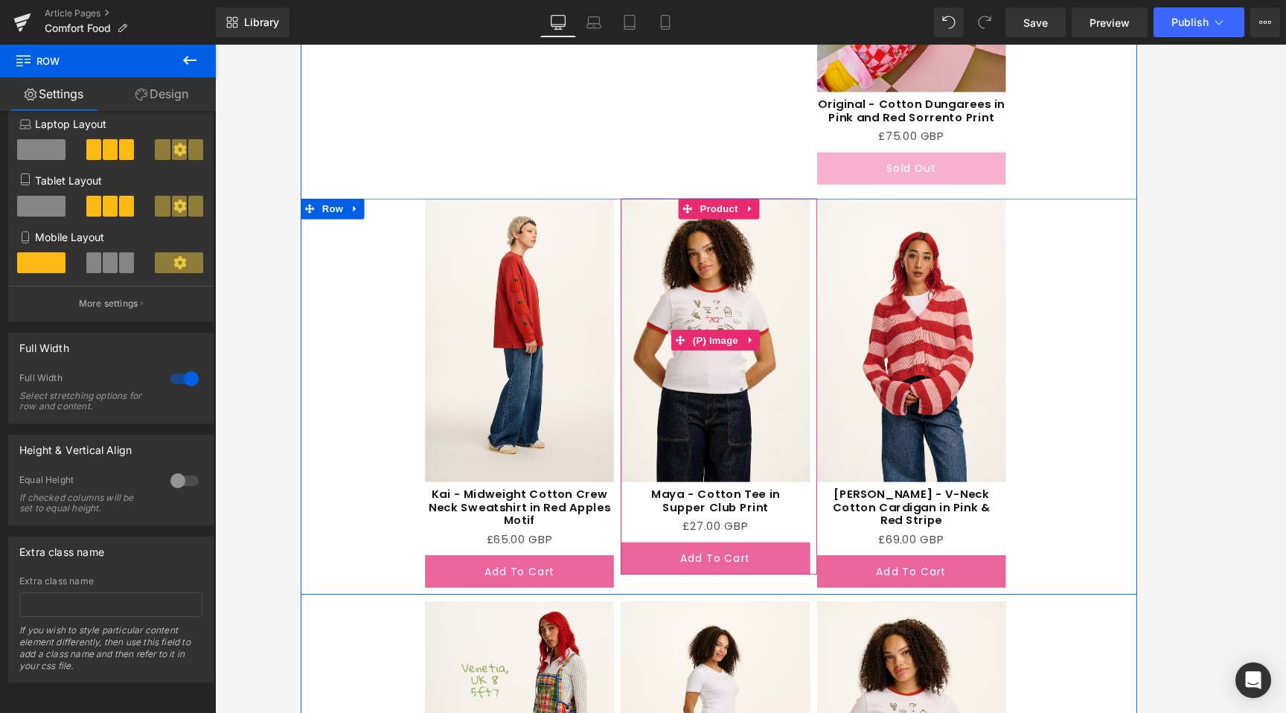
click at [774, 345] on img at bounding box center [746, 362] width 203 height 305
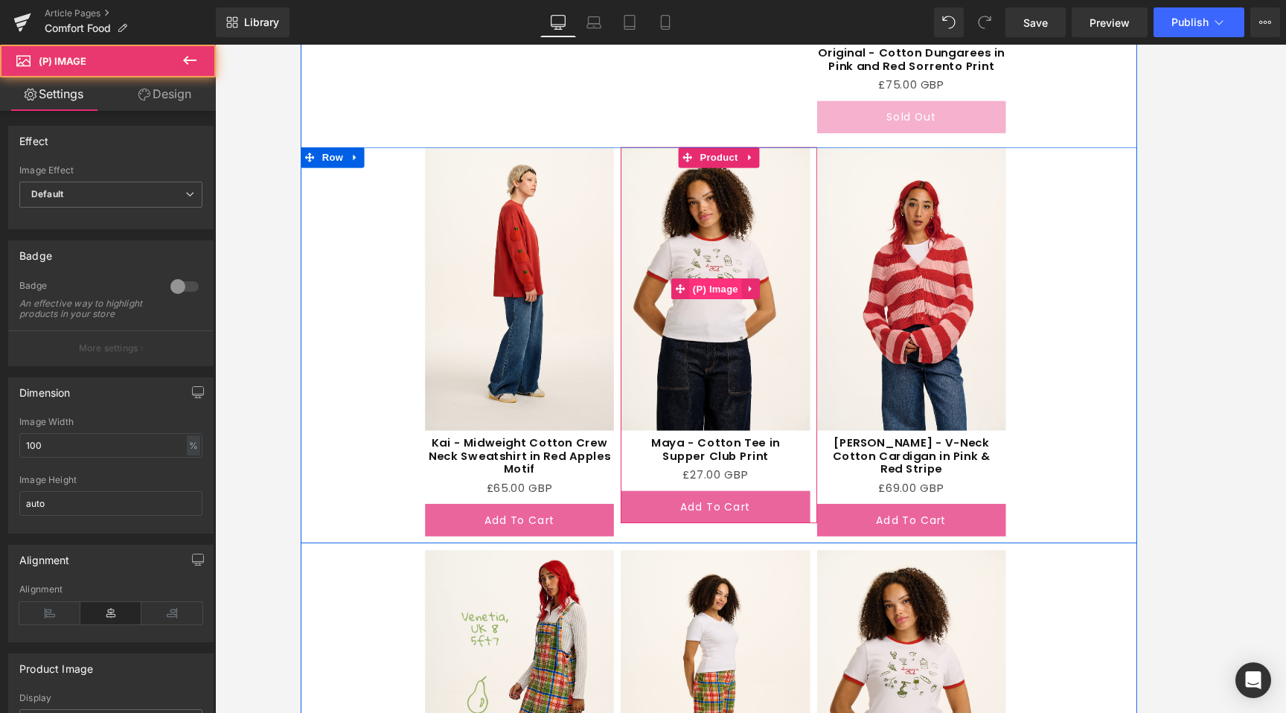
scroll to position [2717, 0]
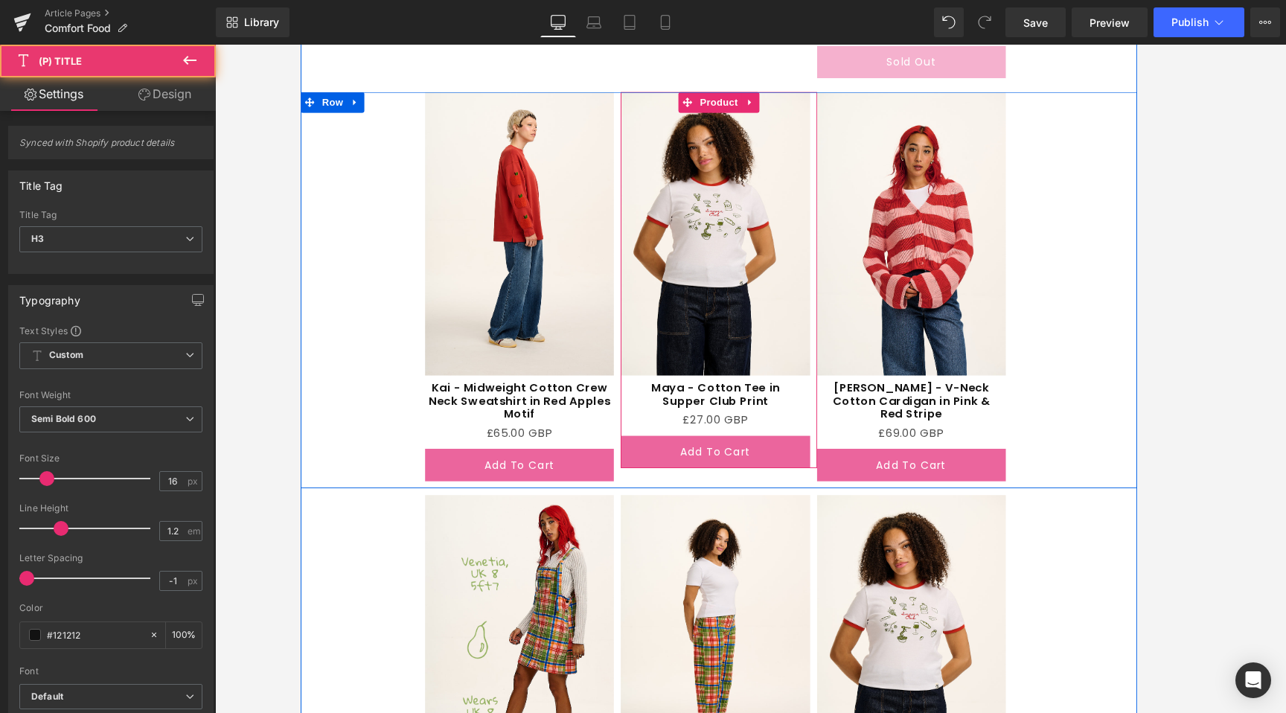
click at [744, 409] on link "Maya - Cotton Tee in Supper Club Print" at bounding box center [746, 421] width 203 height 28
click at [745, 421] on span "(P) Title" at bounding box center [747, 423] width 48 height 22
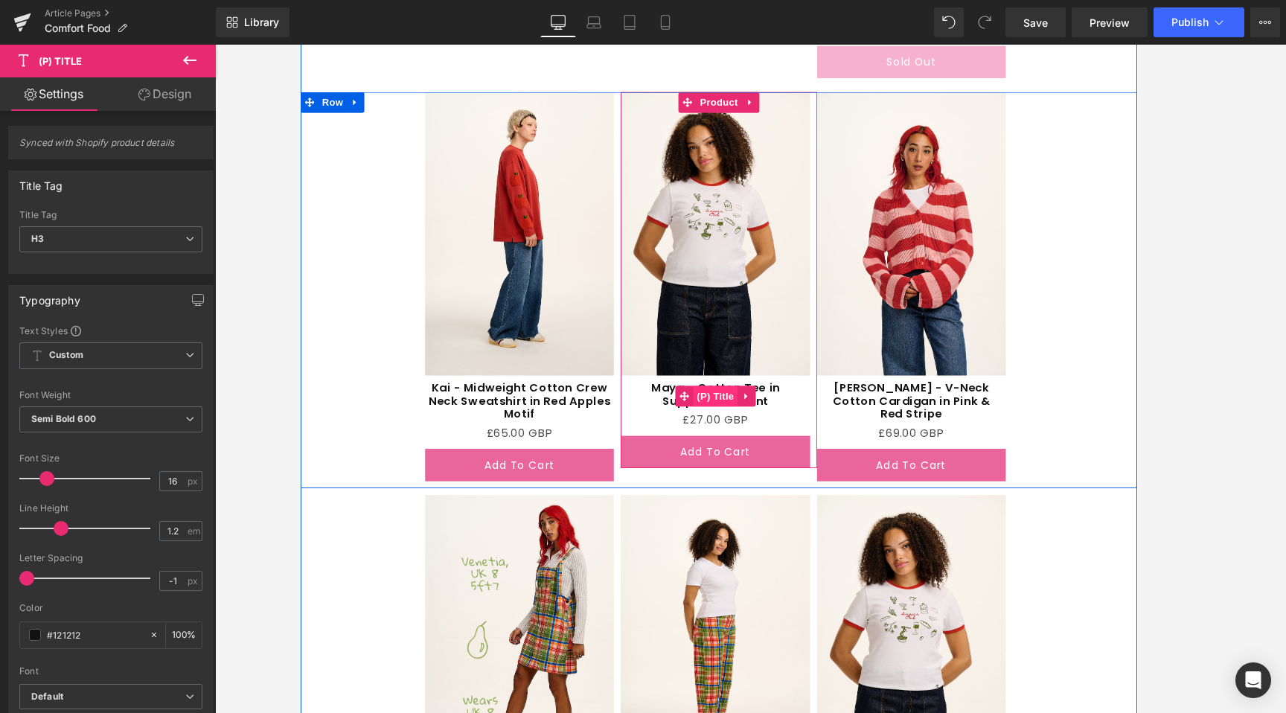
click at [748, 424] on span "(P) Title" at bounding box center [747, 423] width 48 height 22
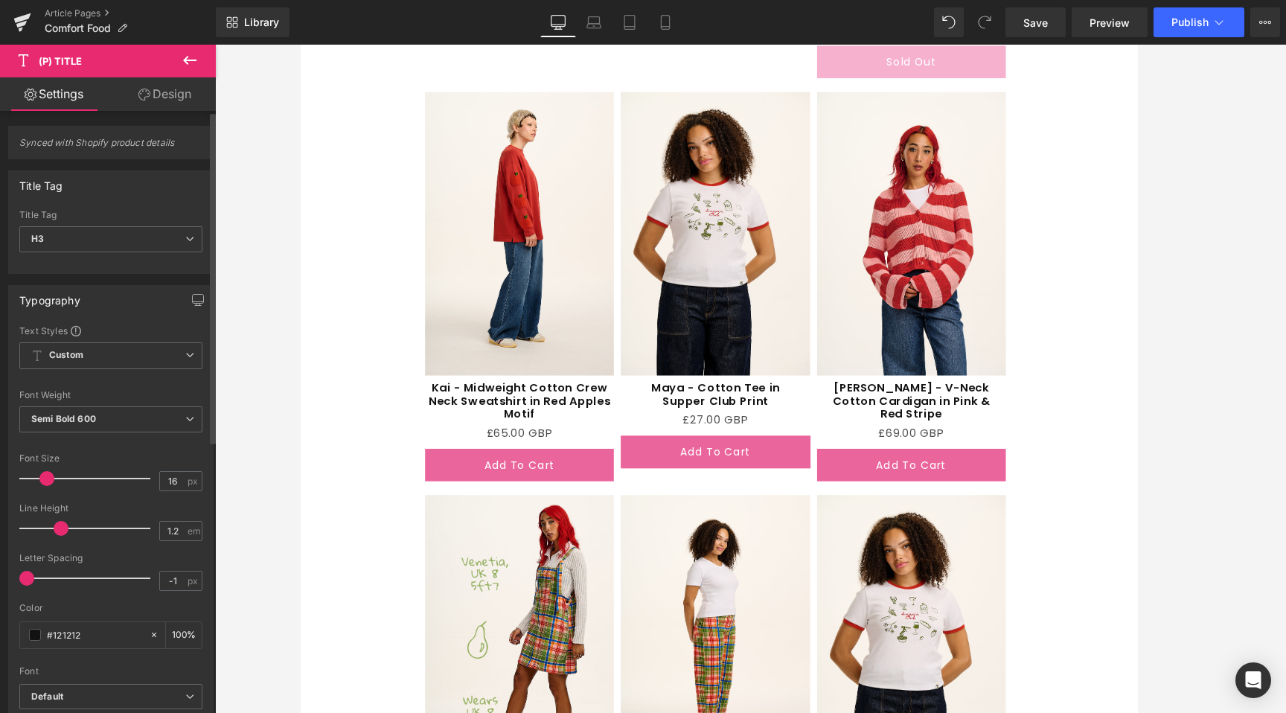
click at [135, 113] on div "Synced with Shopify product details Title Tag H1 H2 H3 H4 H5 H6 Paragraph Title…" at bounding box center [111, 637] width 223 height 1053
click at [147, 92] on icon at bounding box center [144, 95] width 12 height 12
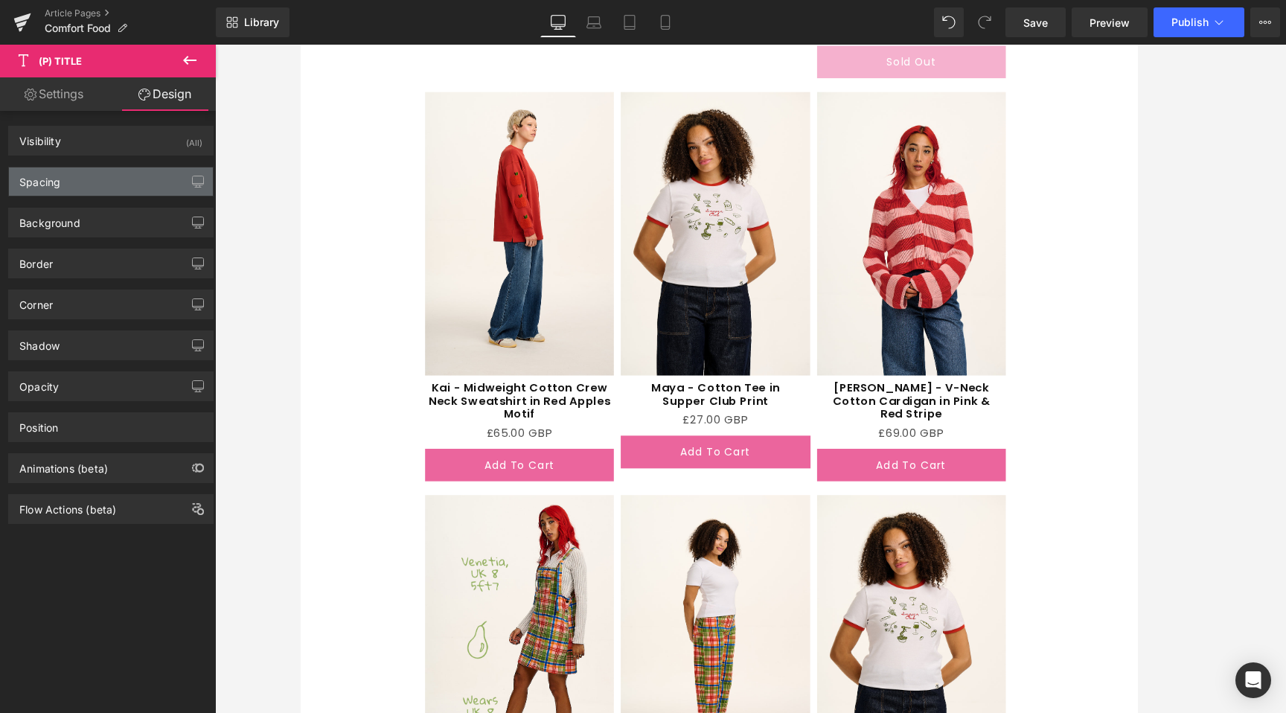
type input "8"
type input "0"
type input "2"
type input "0"
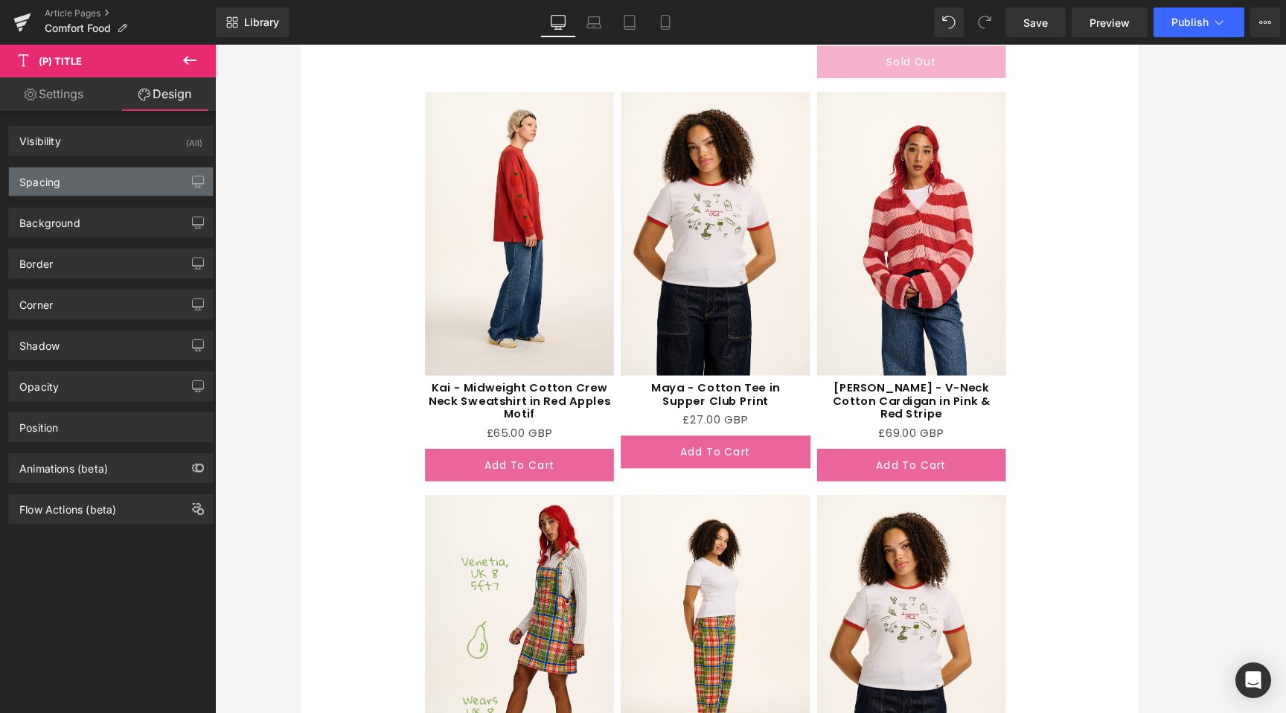
type input "40"
type input "0"
click at [86, 186] on div "Spacing" at bounding box center [111, 182] width 204 height 28
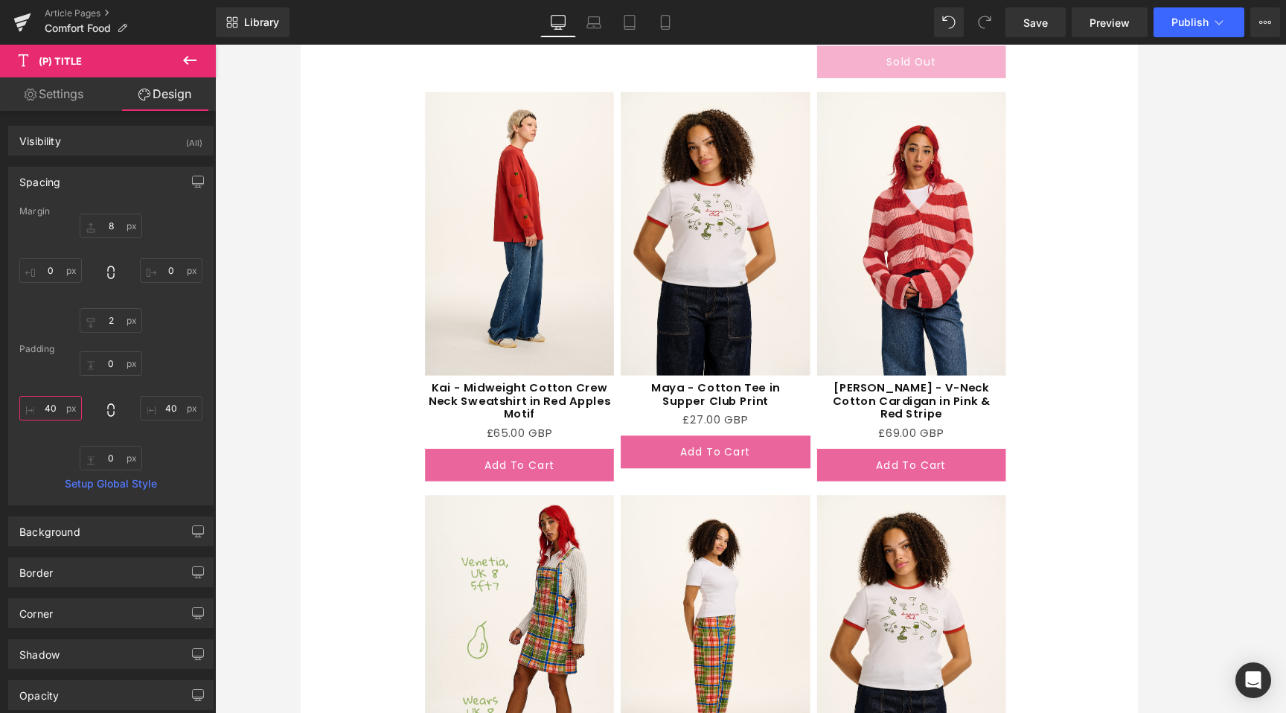
click at [60, 404] on input "40" at bounding box center [50, 408] width 63 height 25
type input "80"
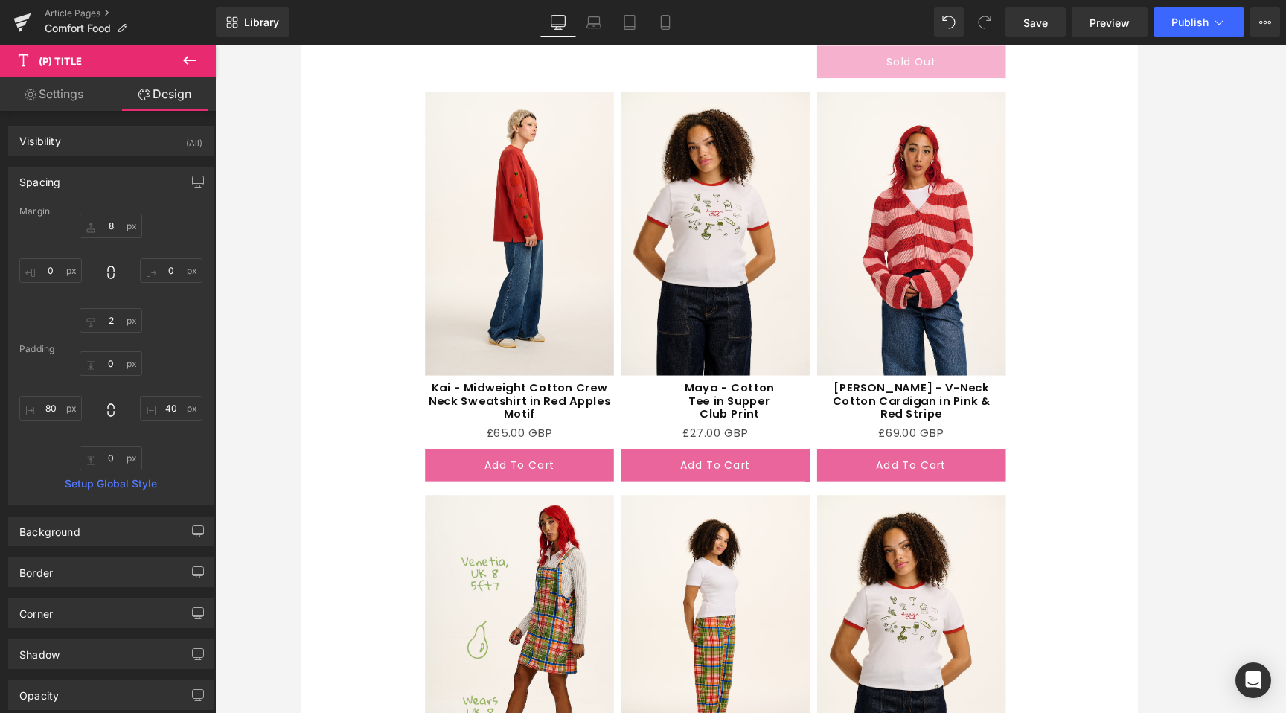
click at [197, 436] on div "Margin 8px 8 0px 0 2px 2 0px 0 [GEOGRAPHIC_DATA] 0px 0 40px 40 0px 0 80 80 Setu…" at bounding box center [111, 355] width 204 height 299
click at [163, 404] on input "40" at bounding box center [171, 408] width 63 height 25
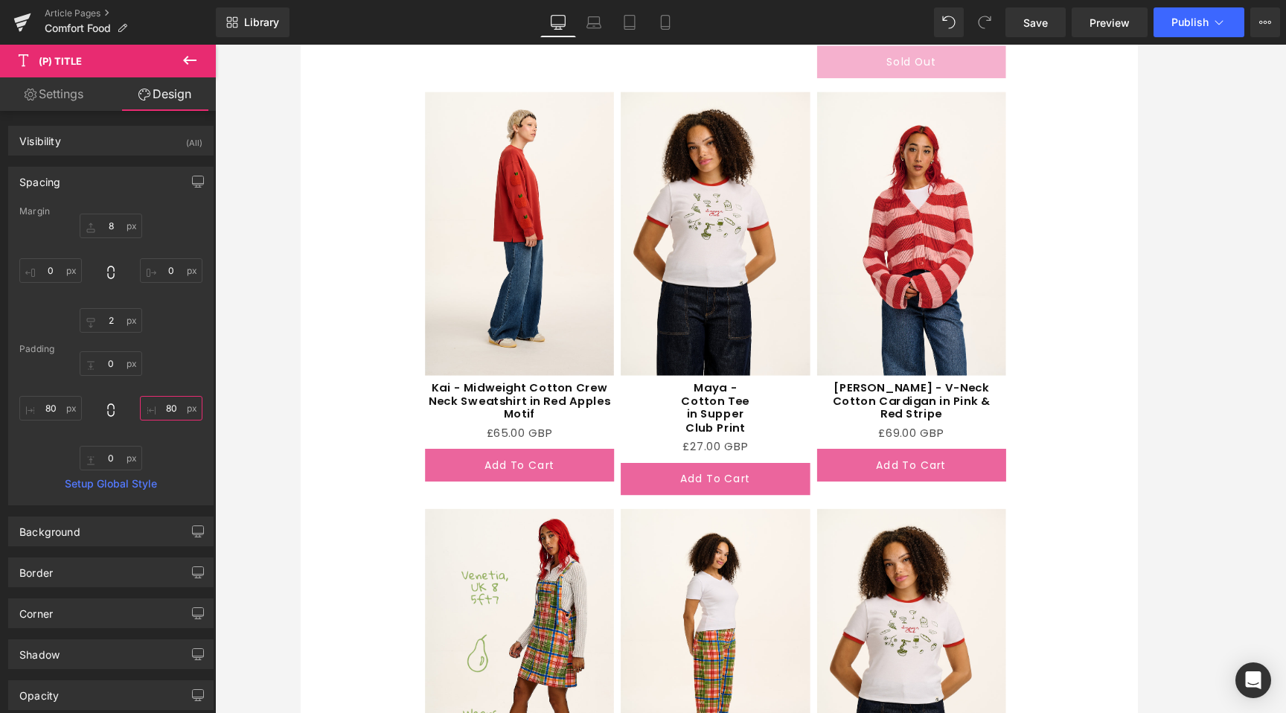
type input "8"
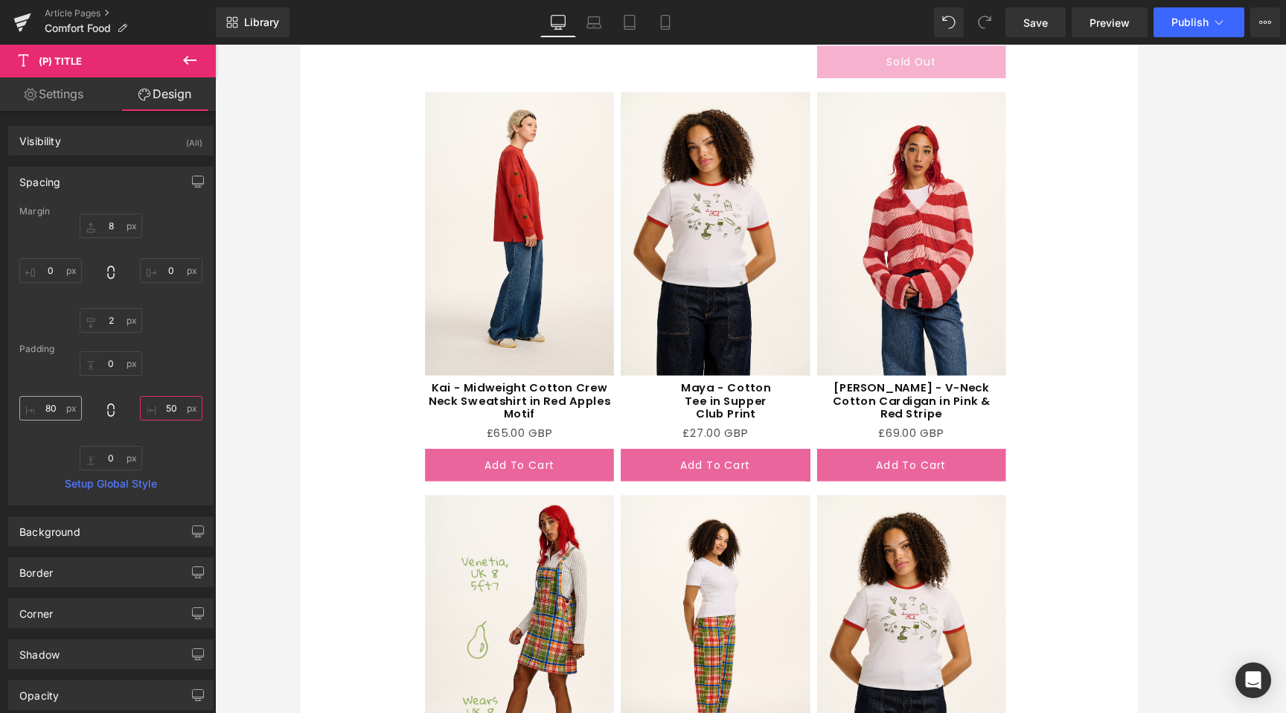
type input "50"
click at [54, 409] on input "80" at bounding box center [50, 408] width 63 height 25
type input "60"
click at [172, 407] on input "50" at bounding box center [171, 408] width 63 height 25
type input "60"
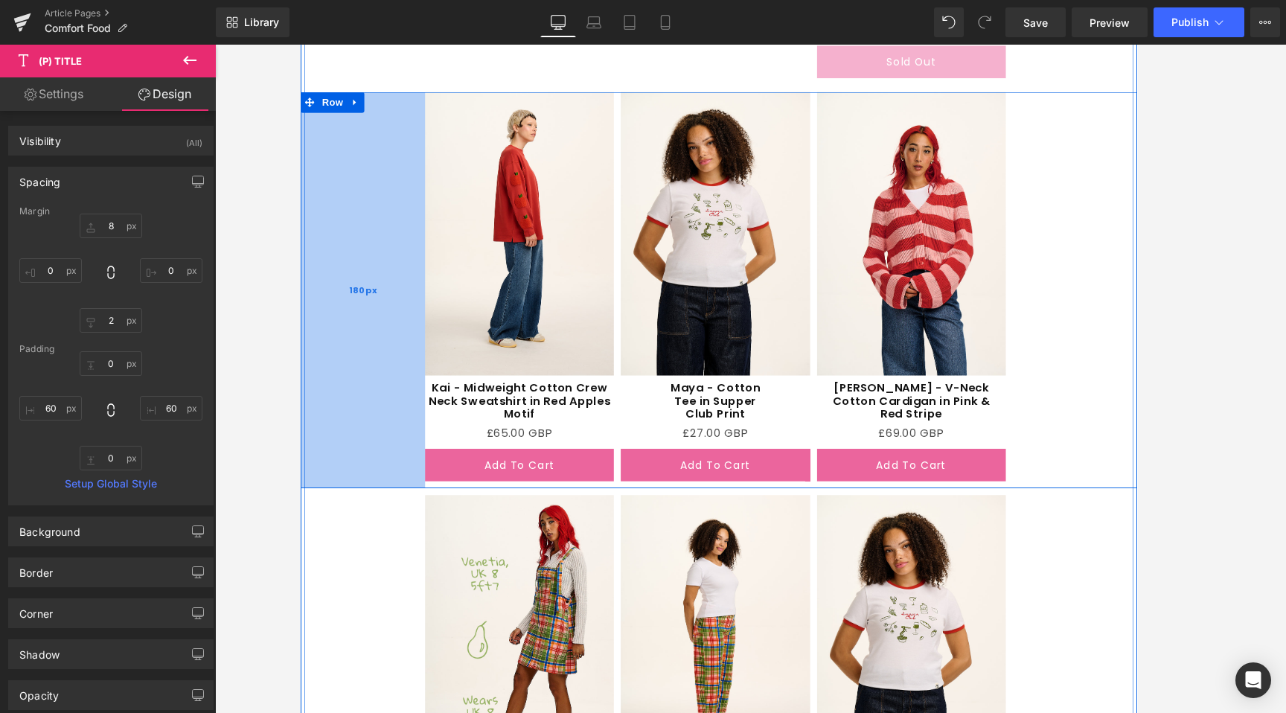
click at [336, 404] on div "180px" at bounding box center [367, 309] width 134 height 427
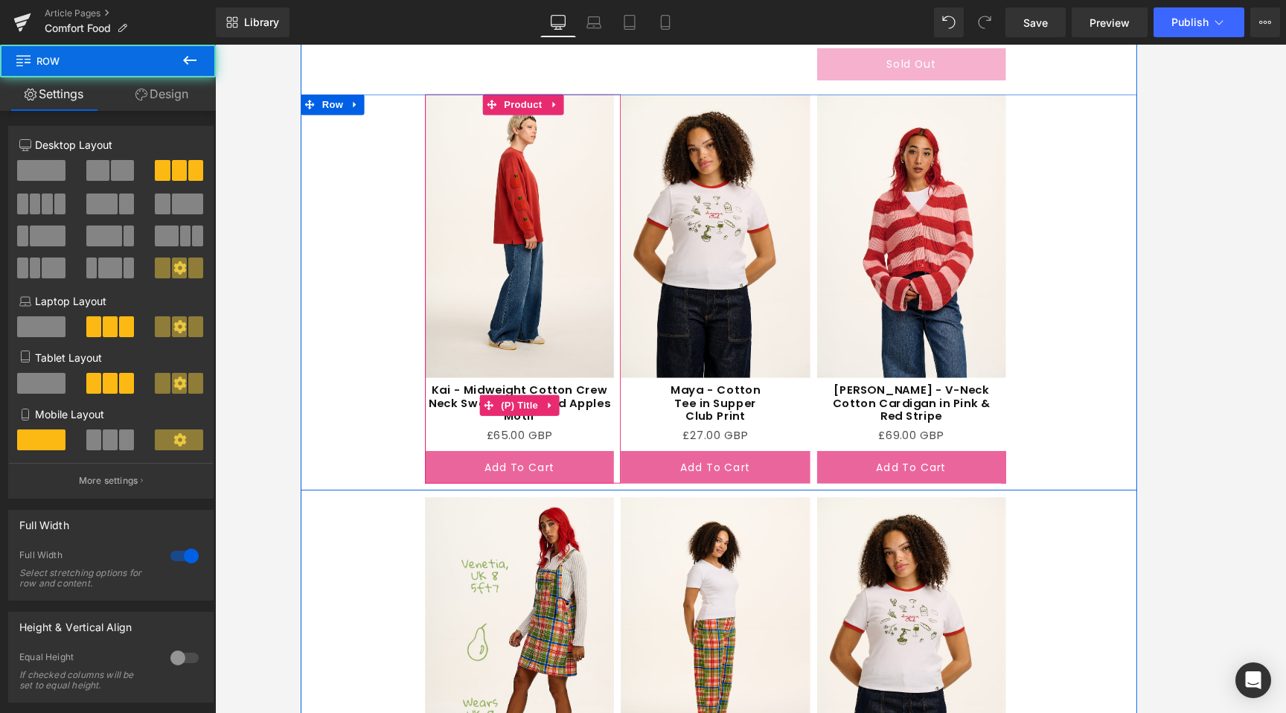
scroll to position [2714, 0]
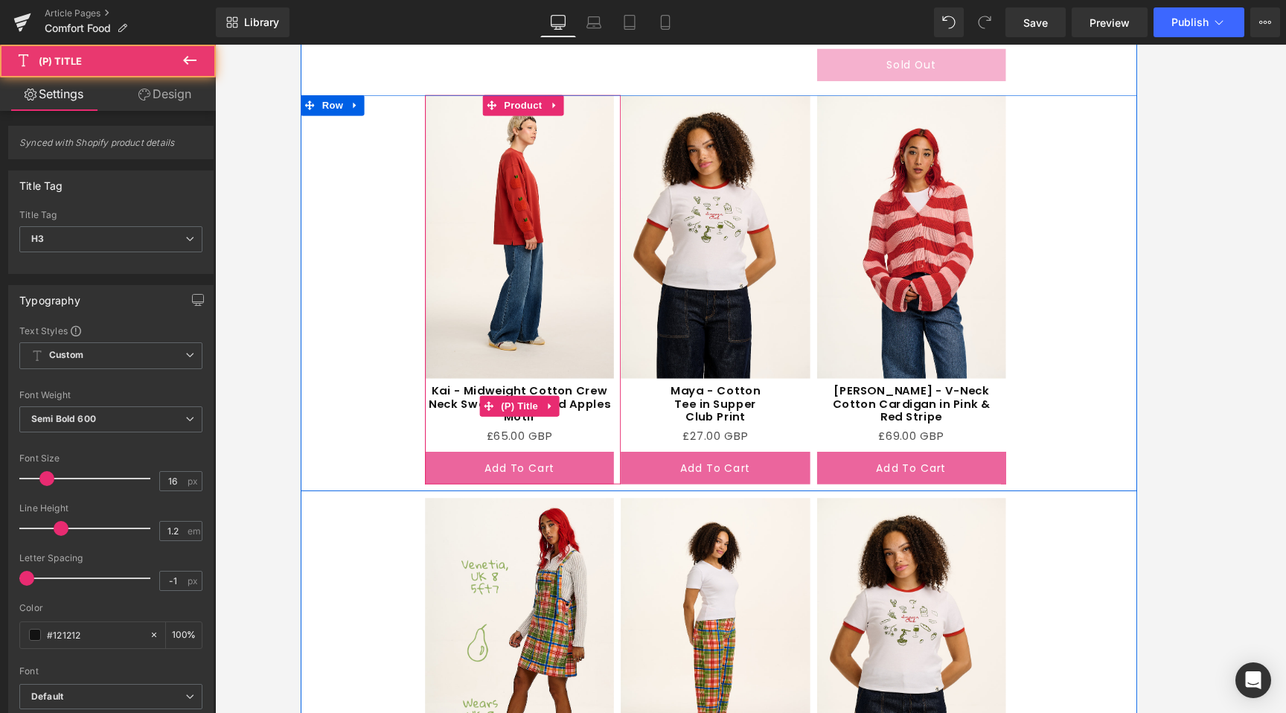
click at [543, 421] on link "Kai - Midweight Cotton Crew Neck Sweatshirt in Red Apples Motif" at bounding box center [535, 431] width 203 height 43
click at [538, 432] on span "(P) Title" at bounding box center [536, 434] width 48 height 22
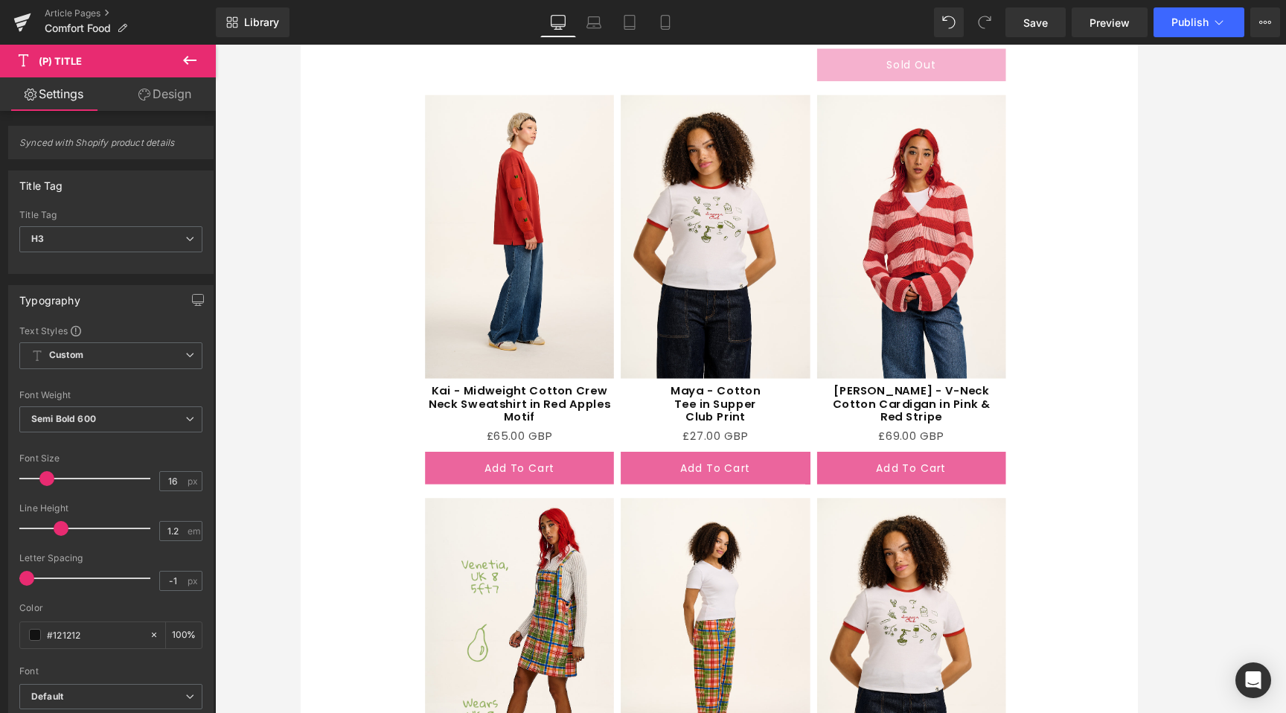
drag, startPoint x: 137, startPoint y: 96, endPoint x: 104, endPoint y: 127, distance: 44.8
click at [138, 96] on icon at bounding box center [144, 95] width 12 height 12
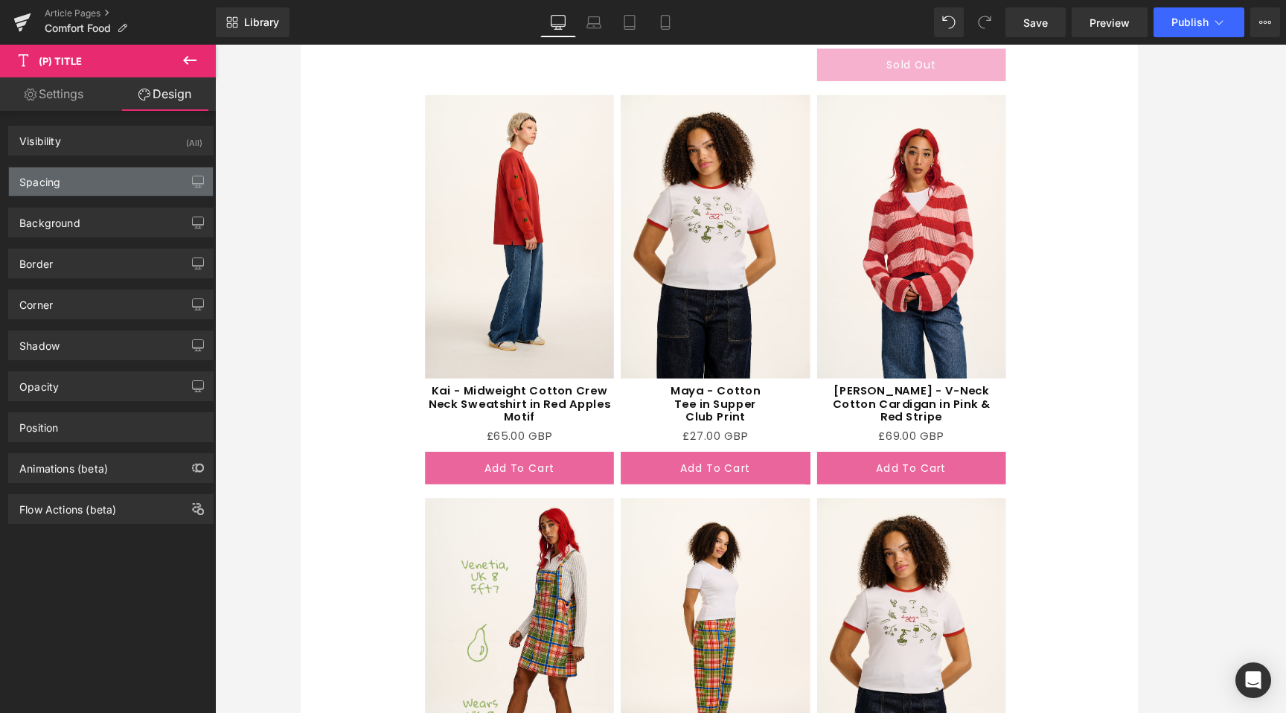
click at [62, 179] on div "Spacing" at bounding box center [111, 182] width 204 height 28
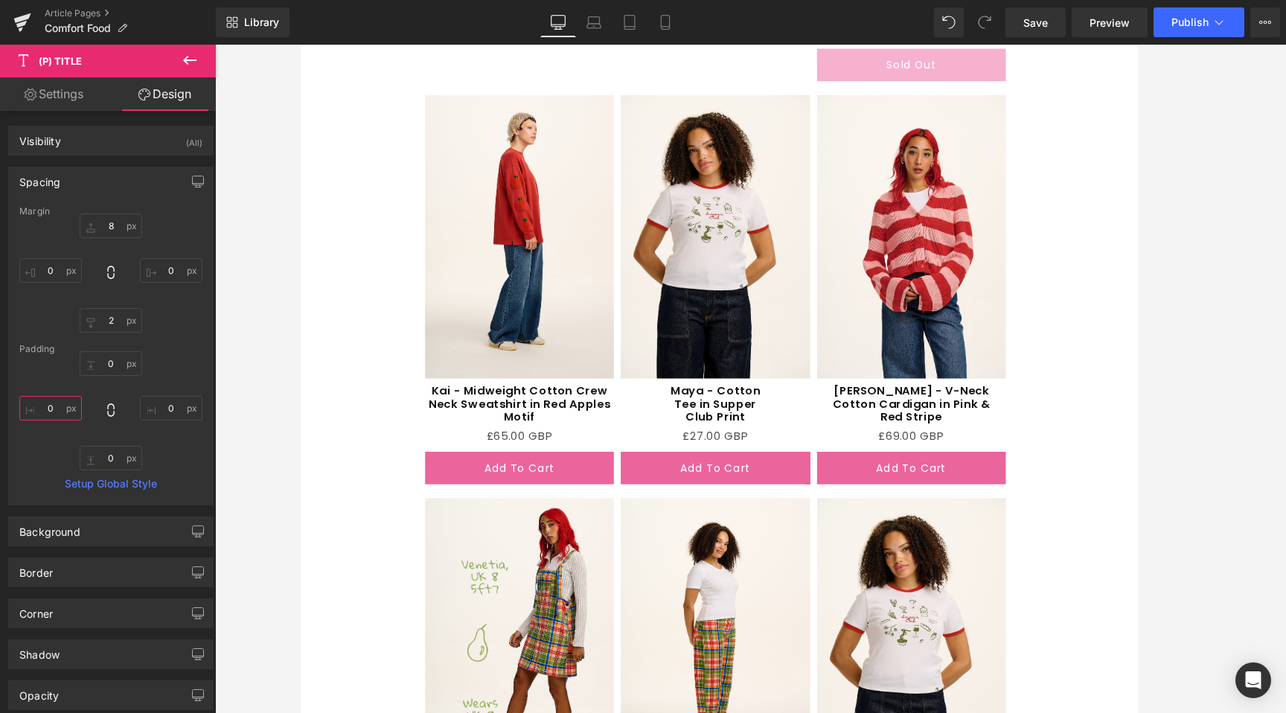
click at [63, 400] on input "0" at bounding box center [50, 408] width 63 height 25
type input "10"
click at [157, 411] on input "0" at bounding box center [171, 408] width 63 height 25
type input "10"
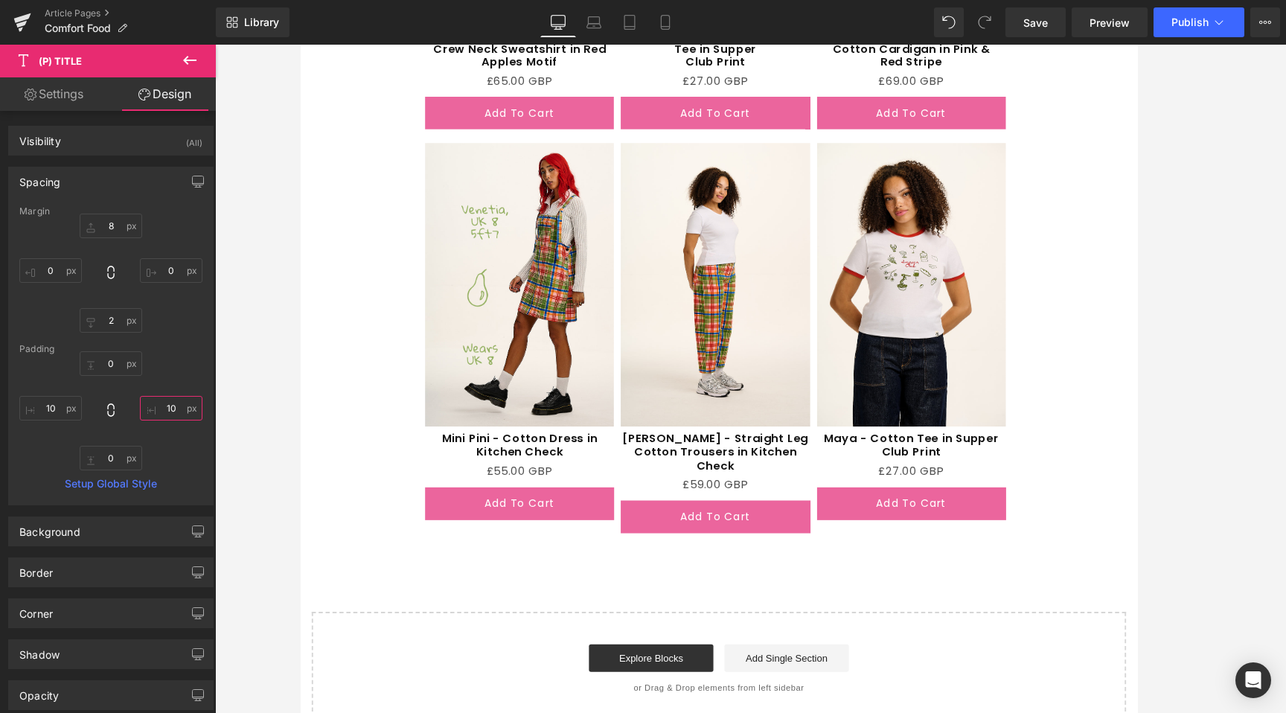
scroll to position [3096, 0]
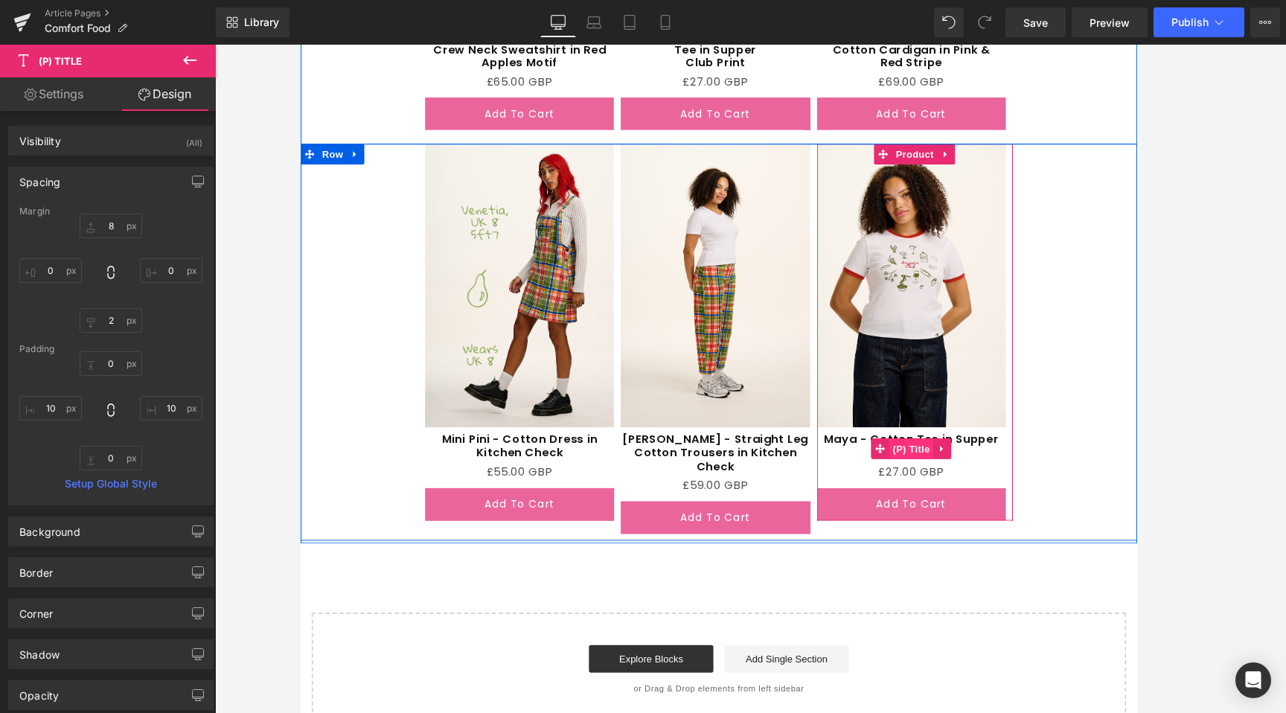
click at [951, 473] on span "(P) Title" at bounding box center [958, 480] width 48 height 22
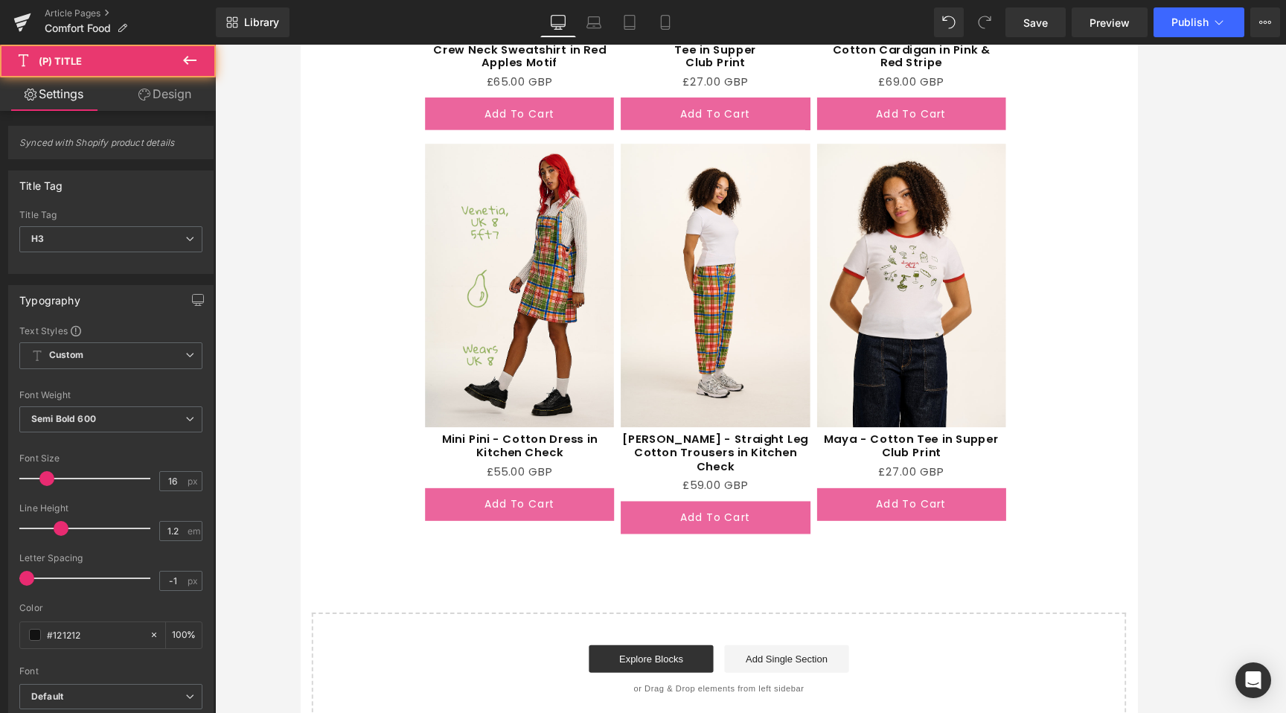
click at [164, 90] on link "Design" at bounding box center [165, 94] width 108 height 34
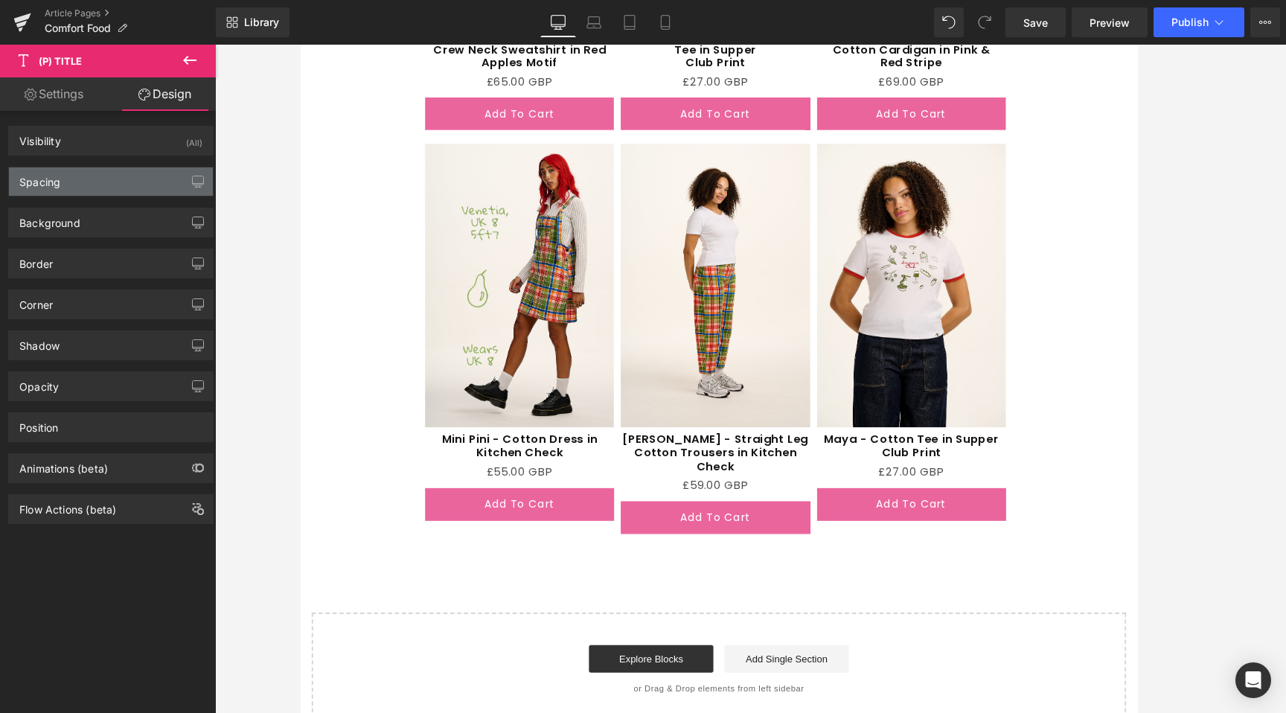
click at [40, 185] on div "Spacing" at bounding box center [39, 178] width 41 height 21
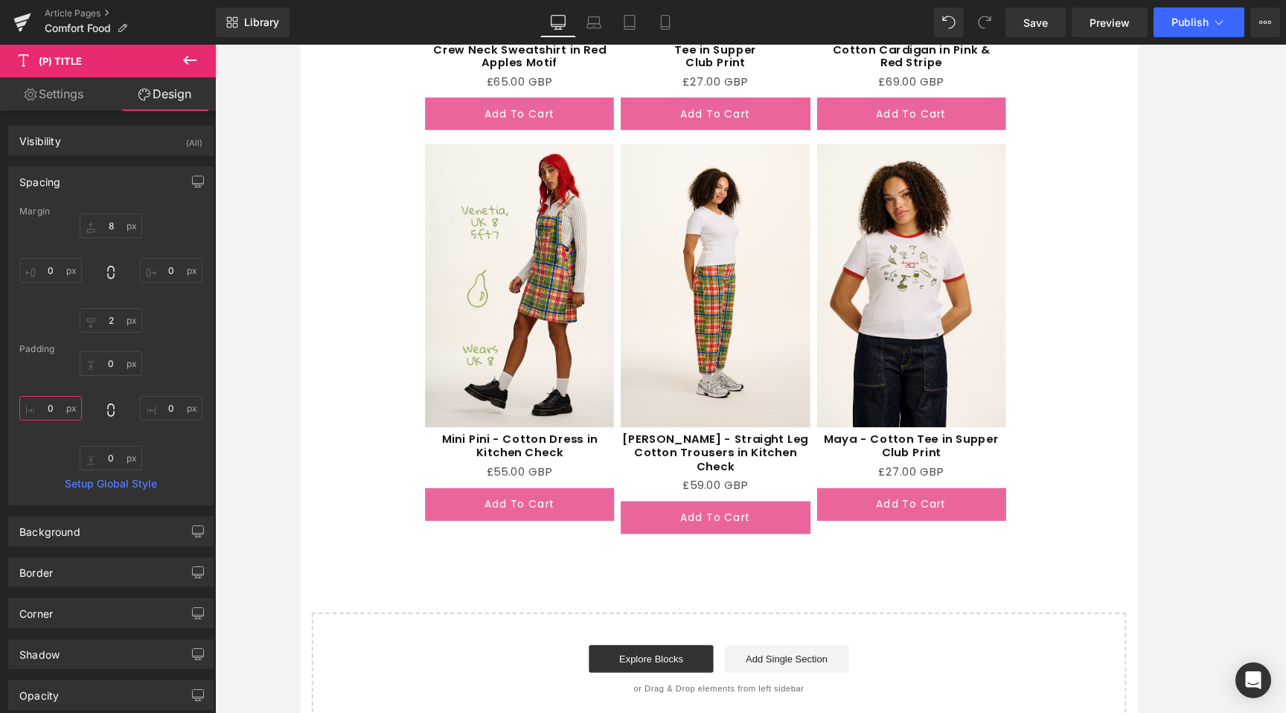
click at [42, 404] on input "0" at bounding box center [50, 408] width 63 height 25
type input "10"
click at [163, 412] on input "0" at bounding box center [171, 408] width 63 height 25
type input "15"
click at [58, 409] on input "10" at bounding box center [50, 408] width 63 height 25
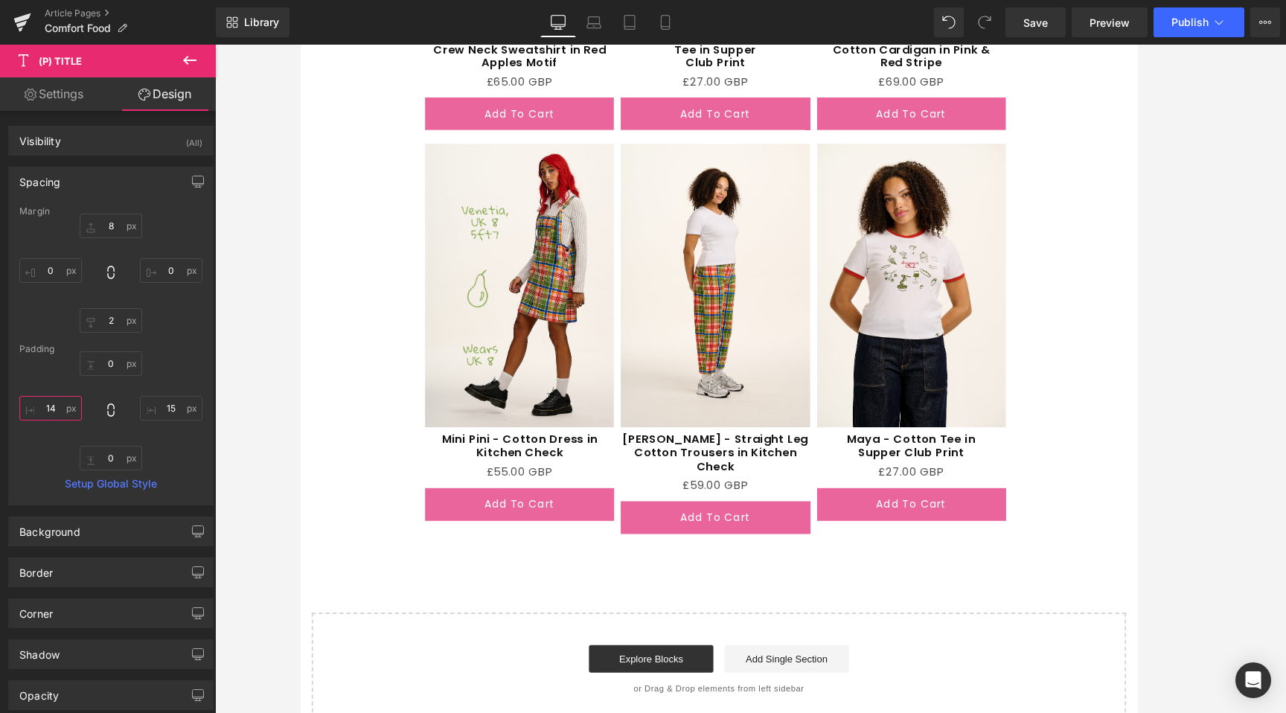
type input "15"
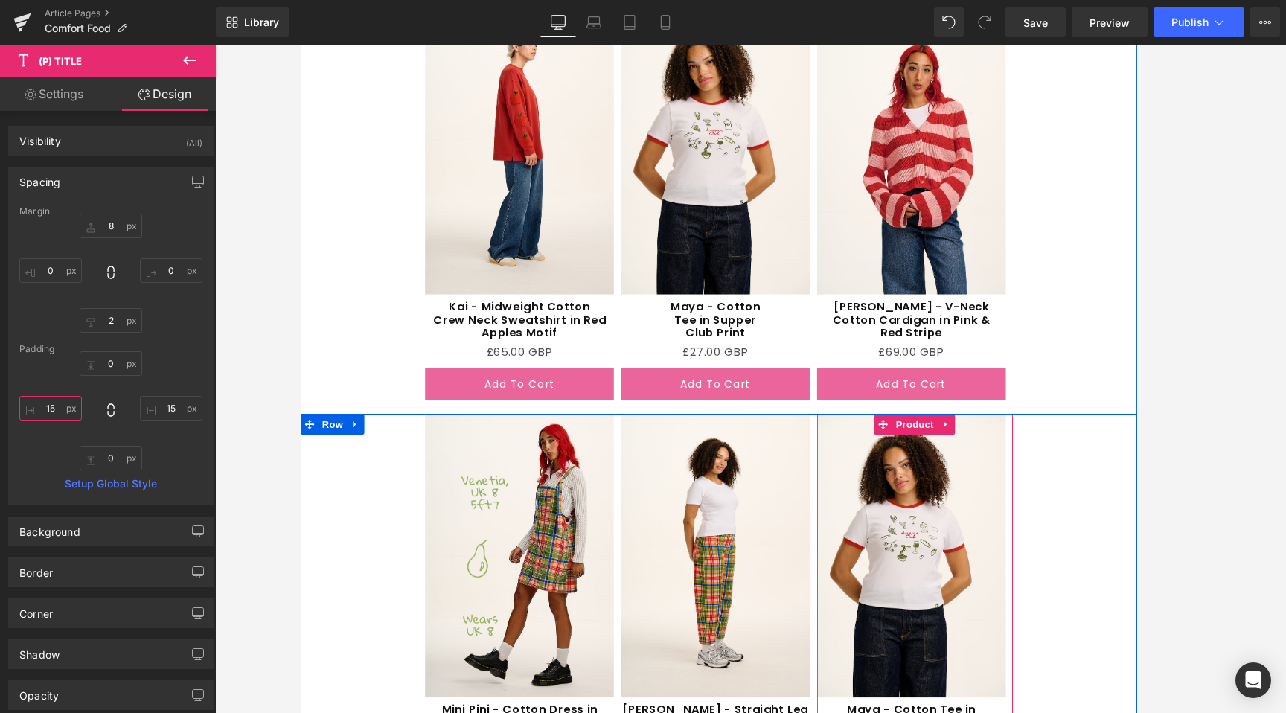
scroll to position [2929, 0]
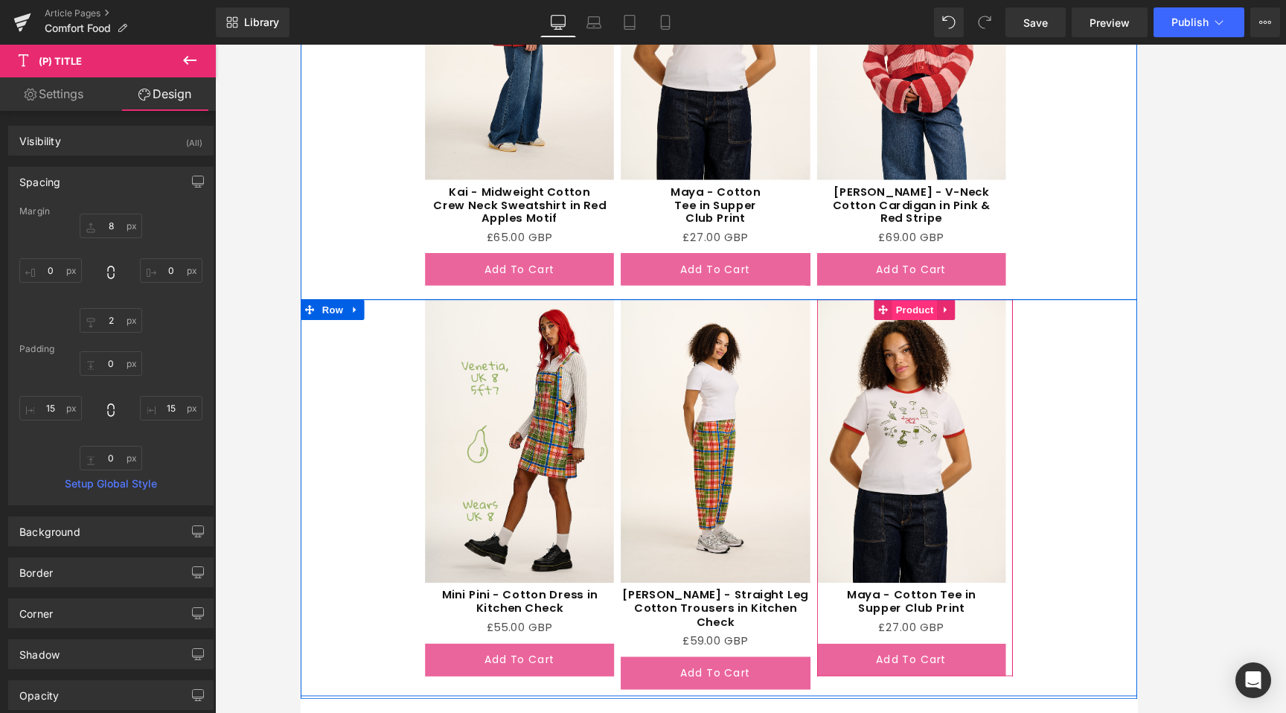
click at [944, 334] on span "Product" at bounding box center [961, 330] width 48 height 22
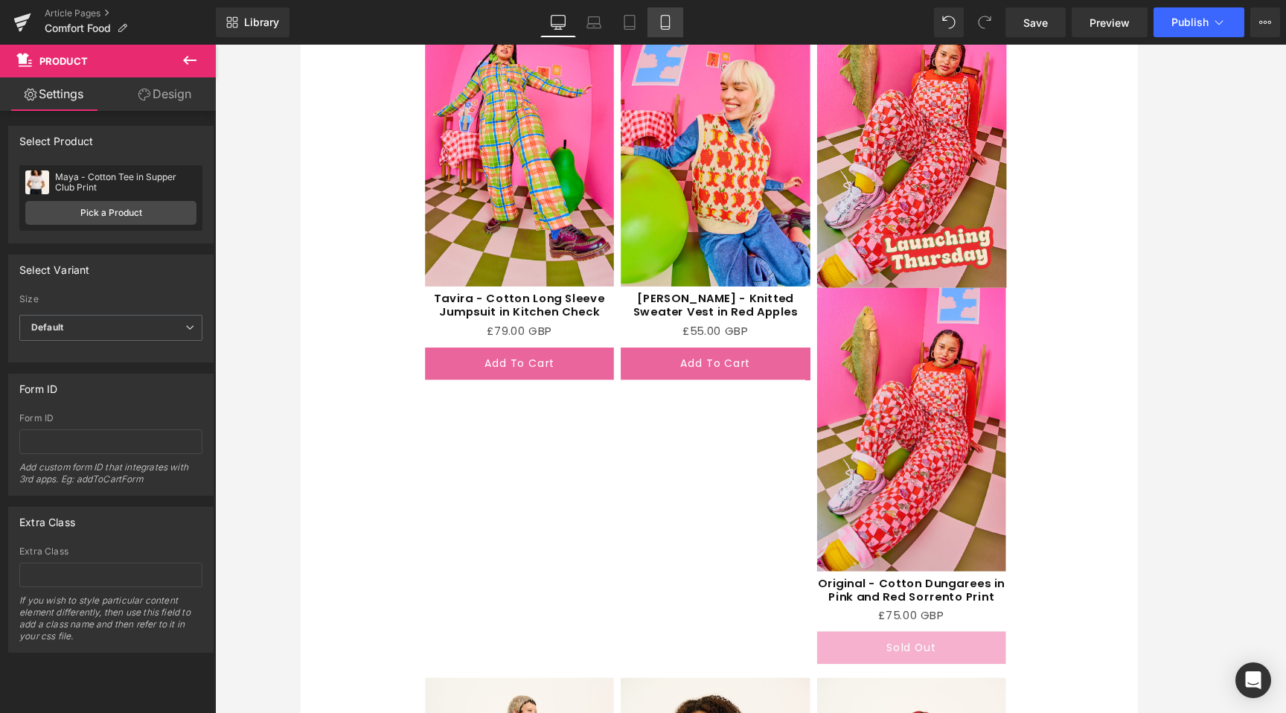
click at [668, 27] on icon at bounding box center [665, 22] width 15 height 15
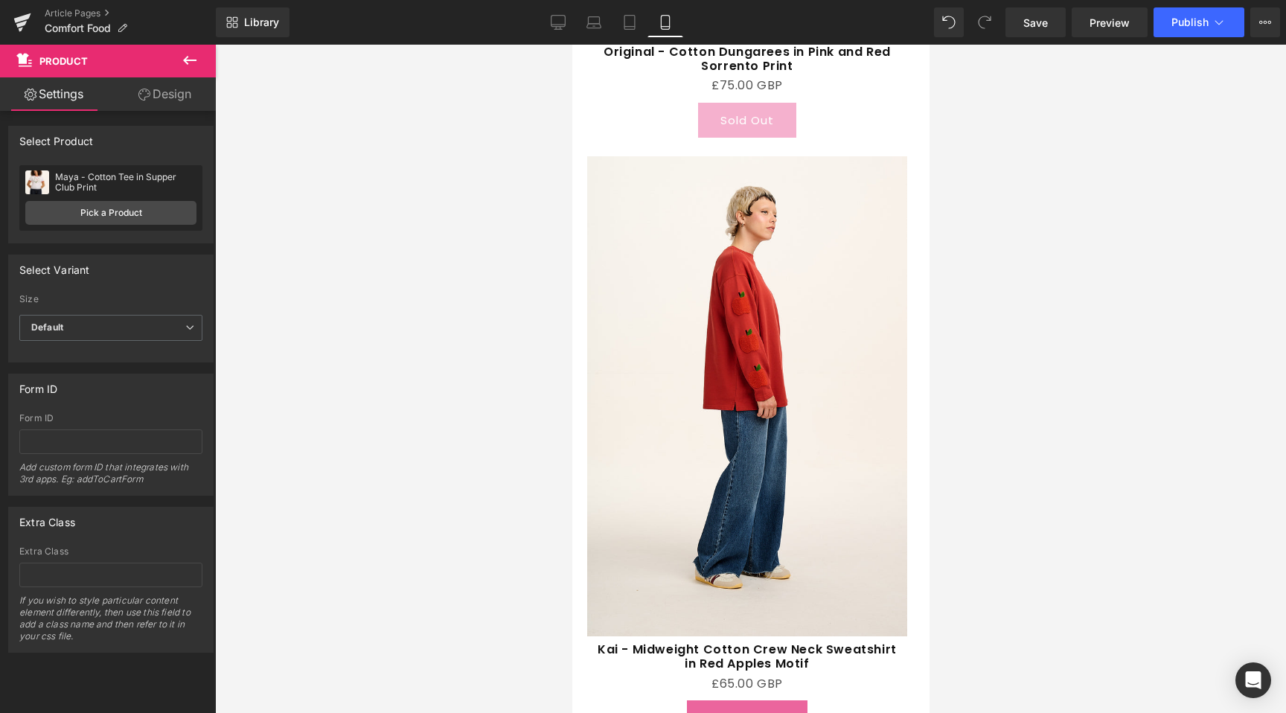
scroll to position [3314, 0]
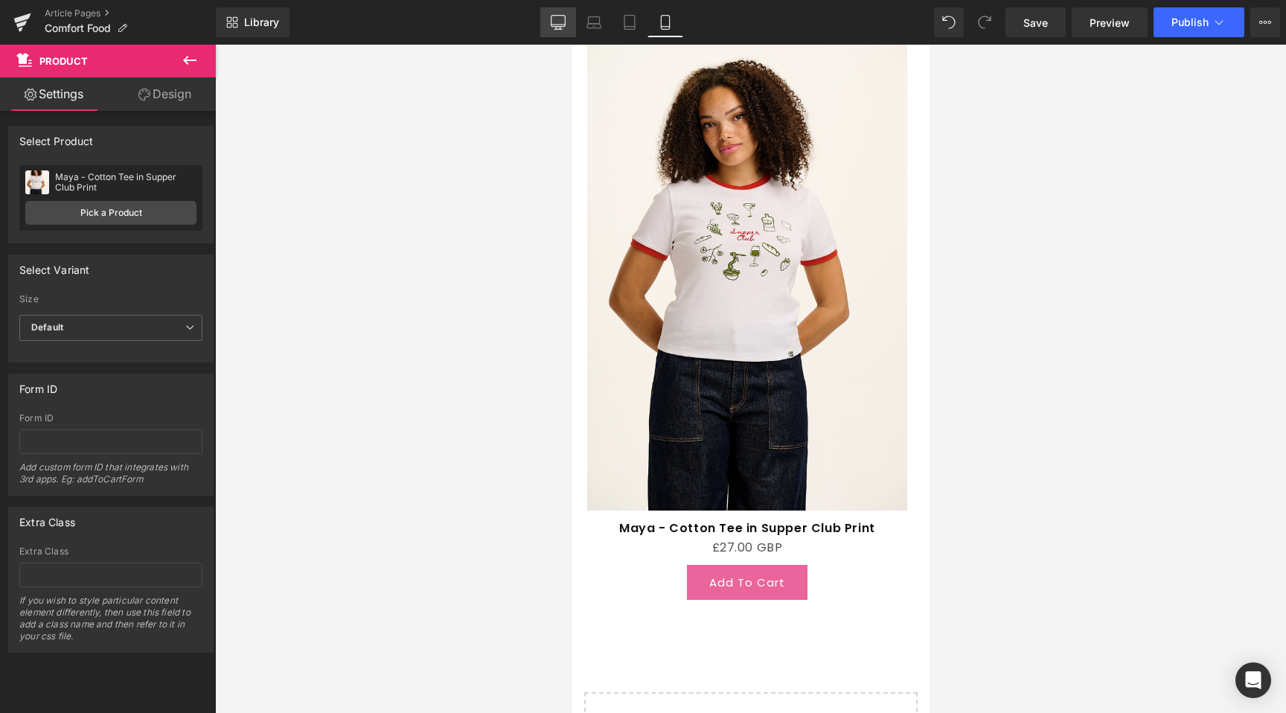
click at [559, 26] on icon at bounding box center [559, 21] width 14 height 11
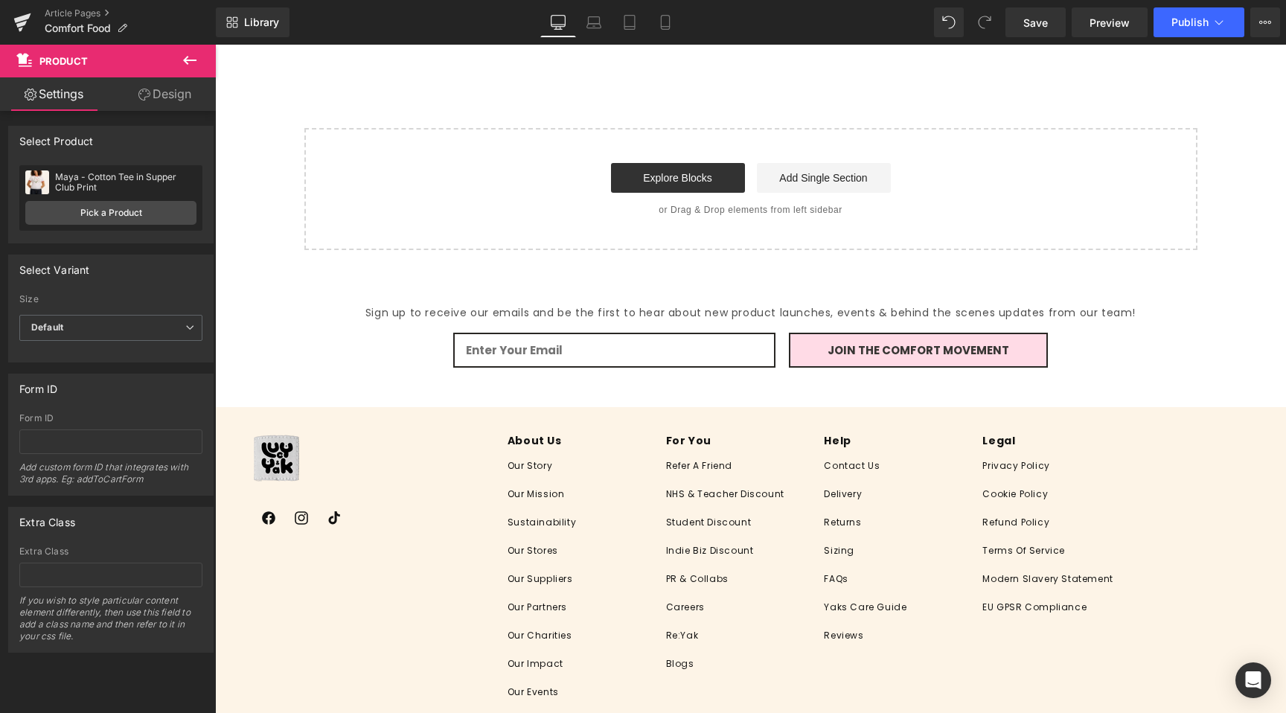
scroll to position [3445, 0]
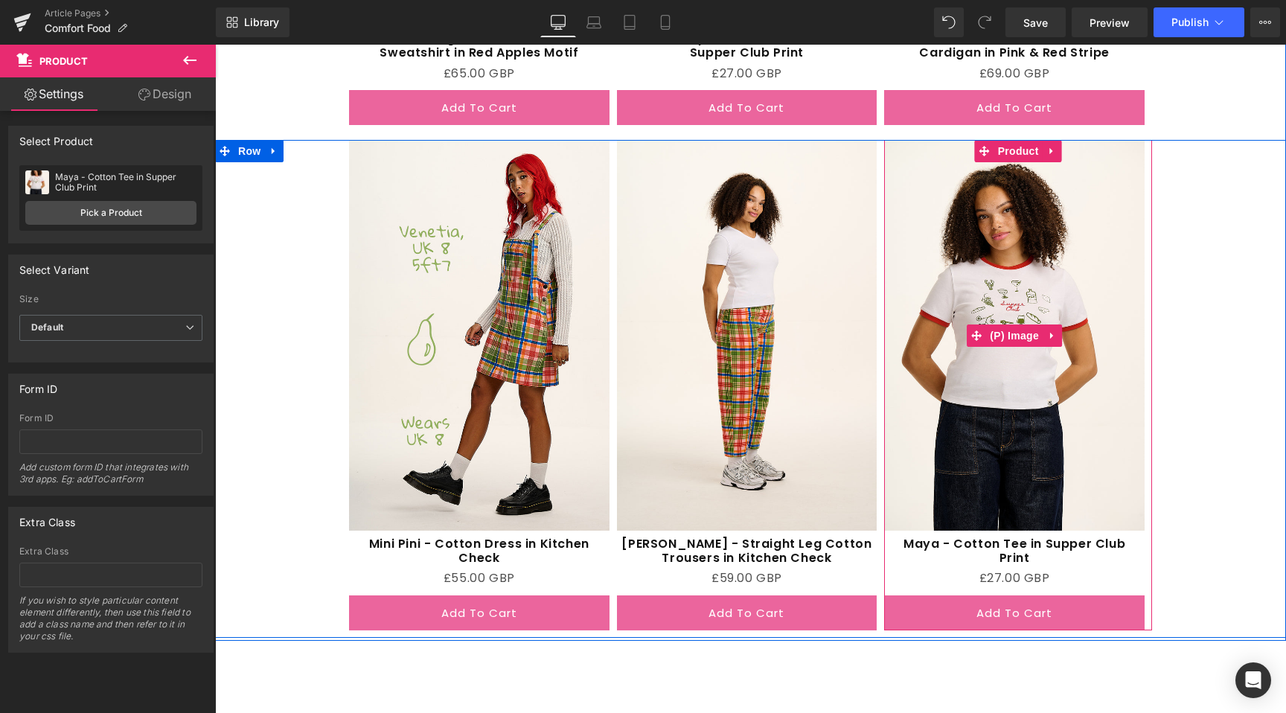
click at [1023, 372] on img at bounding box center [1014, 335] width 261 height 390
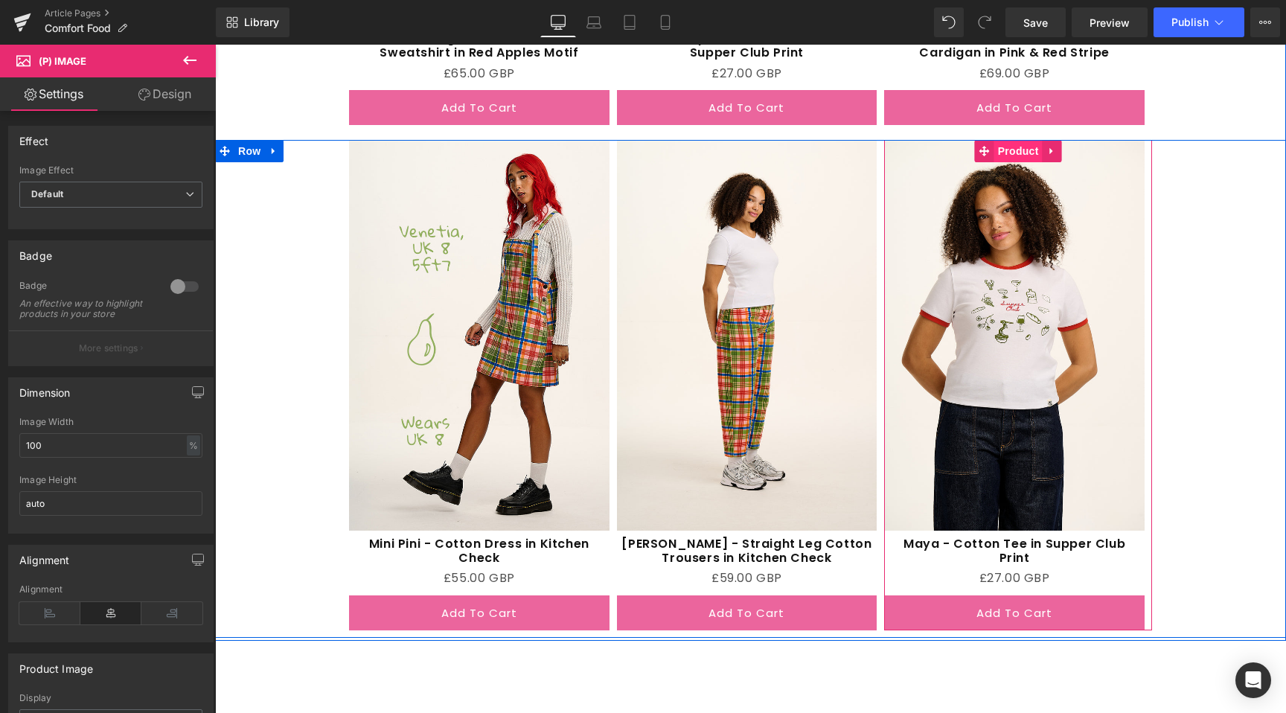
click at [1022, 149] on span "Product" at bounding box center [1019, 151] width 48 height 22
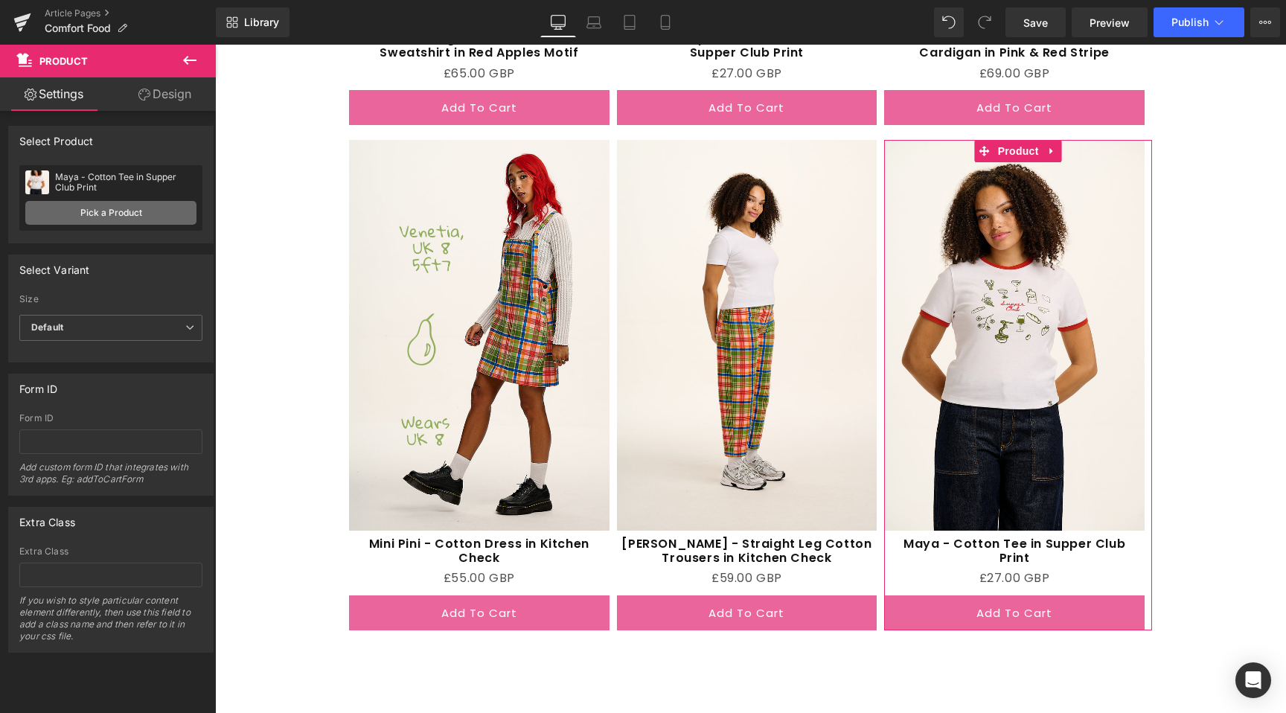
click at [69, 210] on link "Pick a Product" at bounding box center [110, 213] width 171 height 24
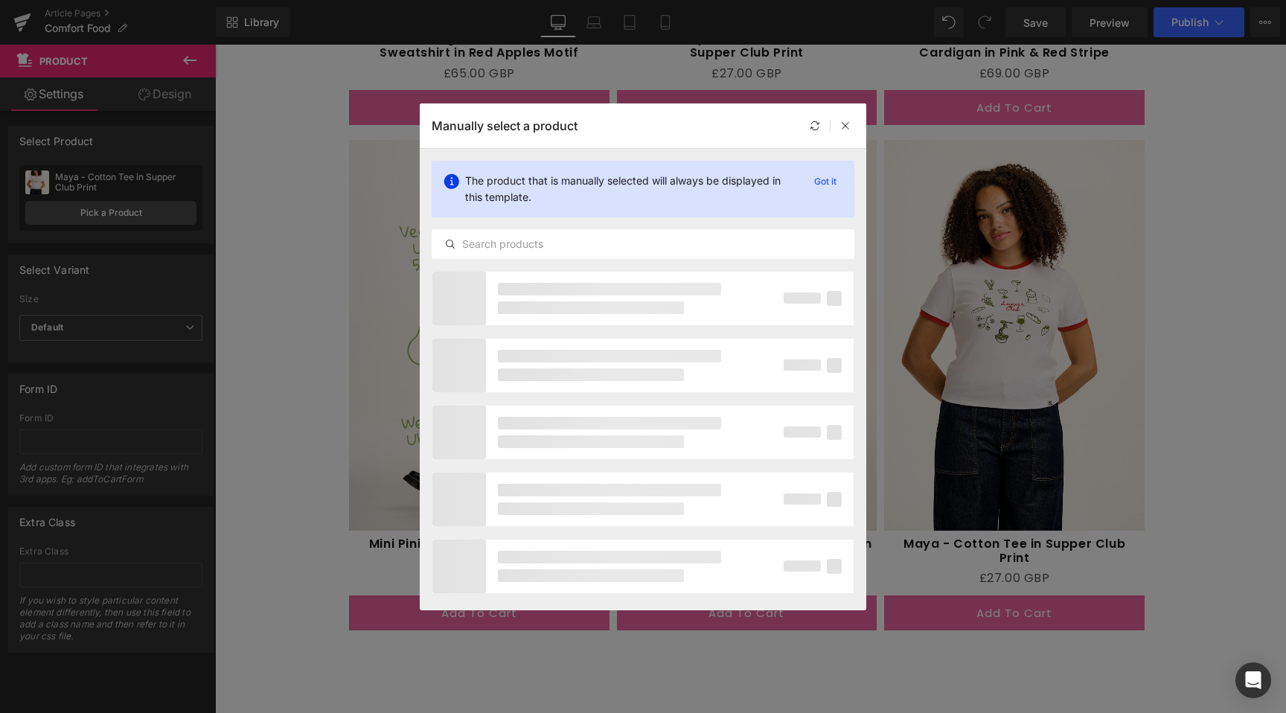
click at [574, 226] on div "The product that is manually selected will always be displayed in this template…" at bounding box center [643, 210] width 447 height 122
click at [574, 233] on div at bounding box center [643, 244] width 423 height 30
click at [580, 235] on div at bounding box center [643, 244] width 423 height 30
click at [568, 241] on input "text" at bounding box center [643, 244] width 421 height 18
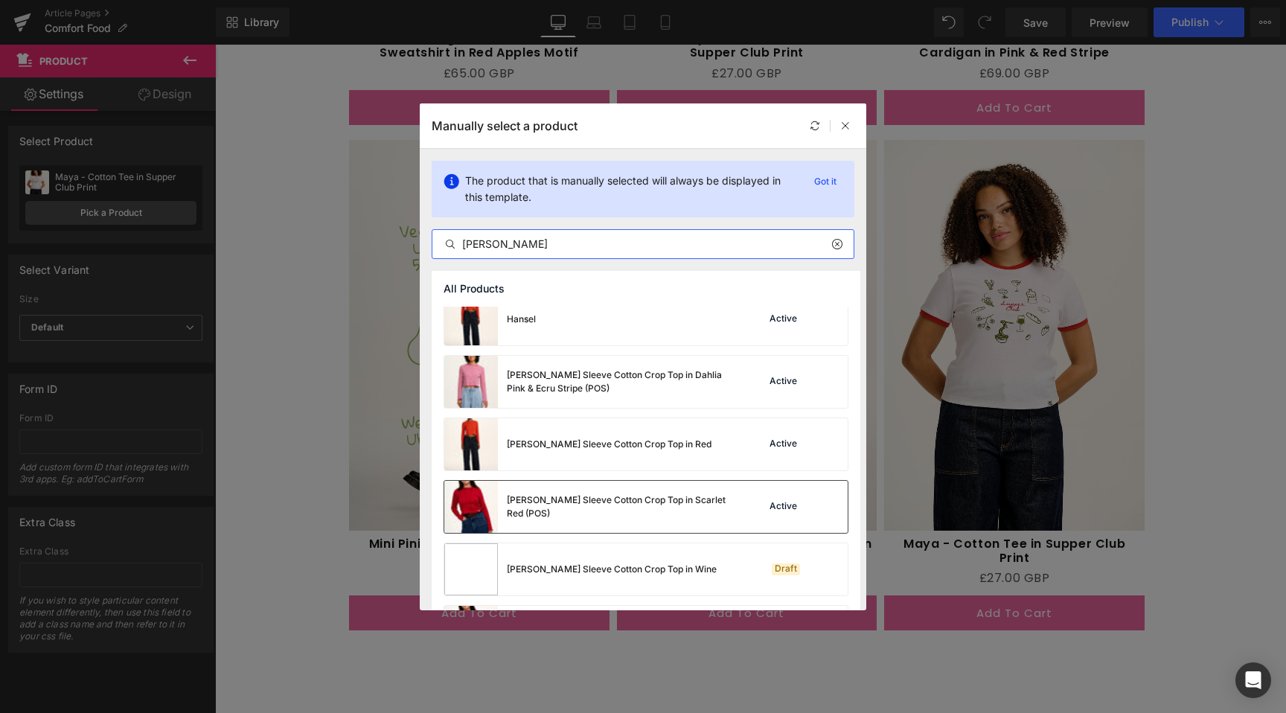
scroll to position [74, 0]
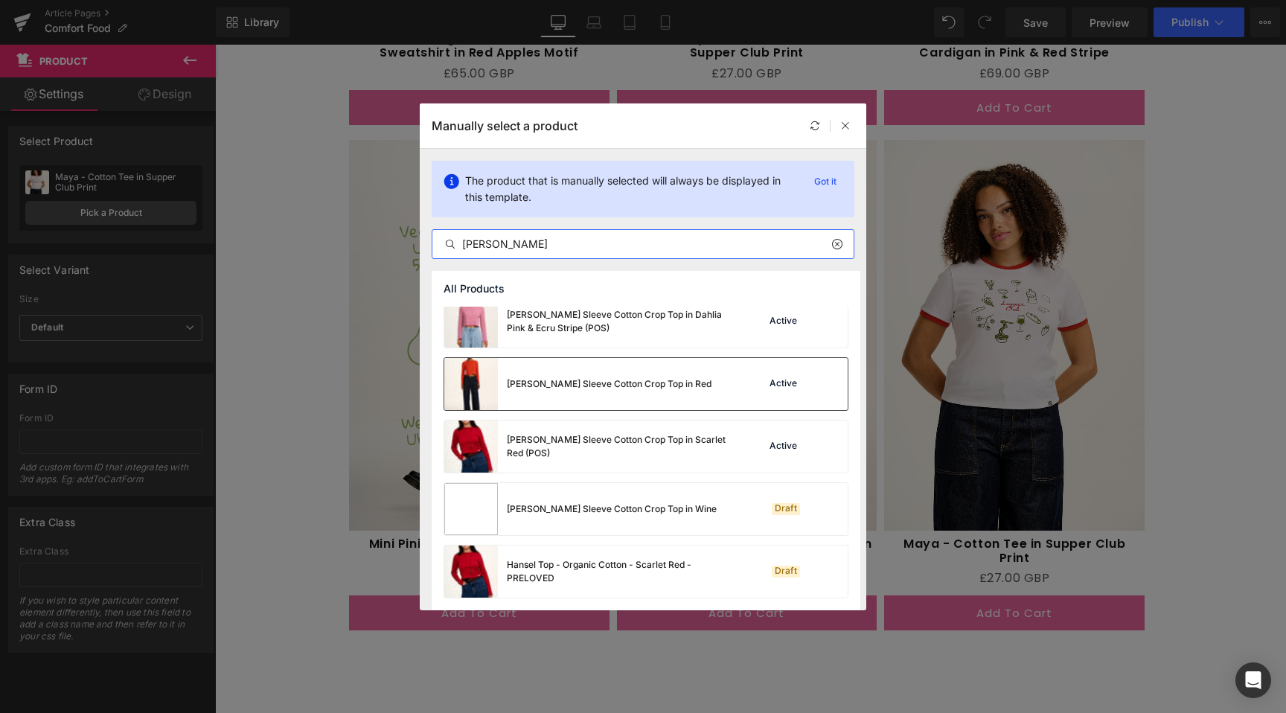
type input "[PERSON_NAME]"
click at [704, 398] on div "[PERSON_NAME] Sleeve Cotton Crop Top in Red Active" at bounding box center [646, 384] width 404 height 52
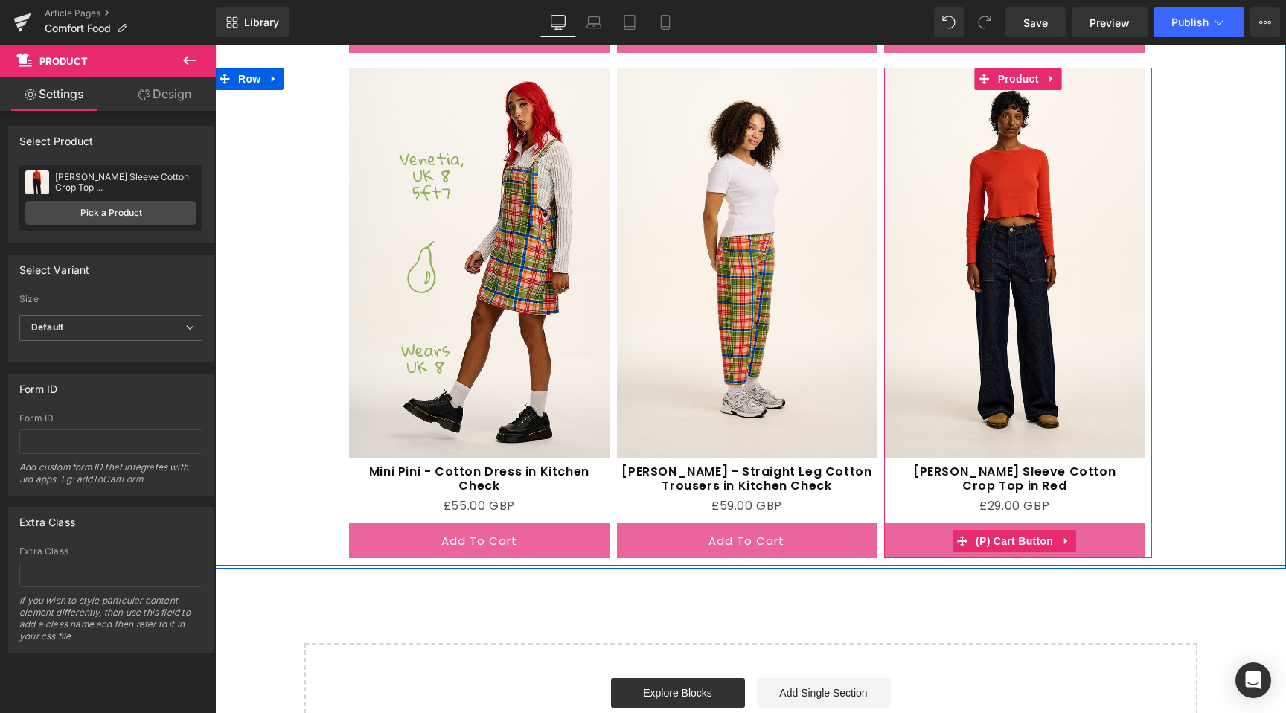
scroll to position [3518, 0]
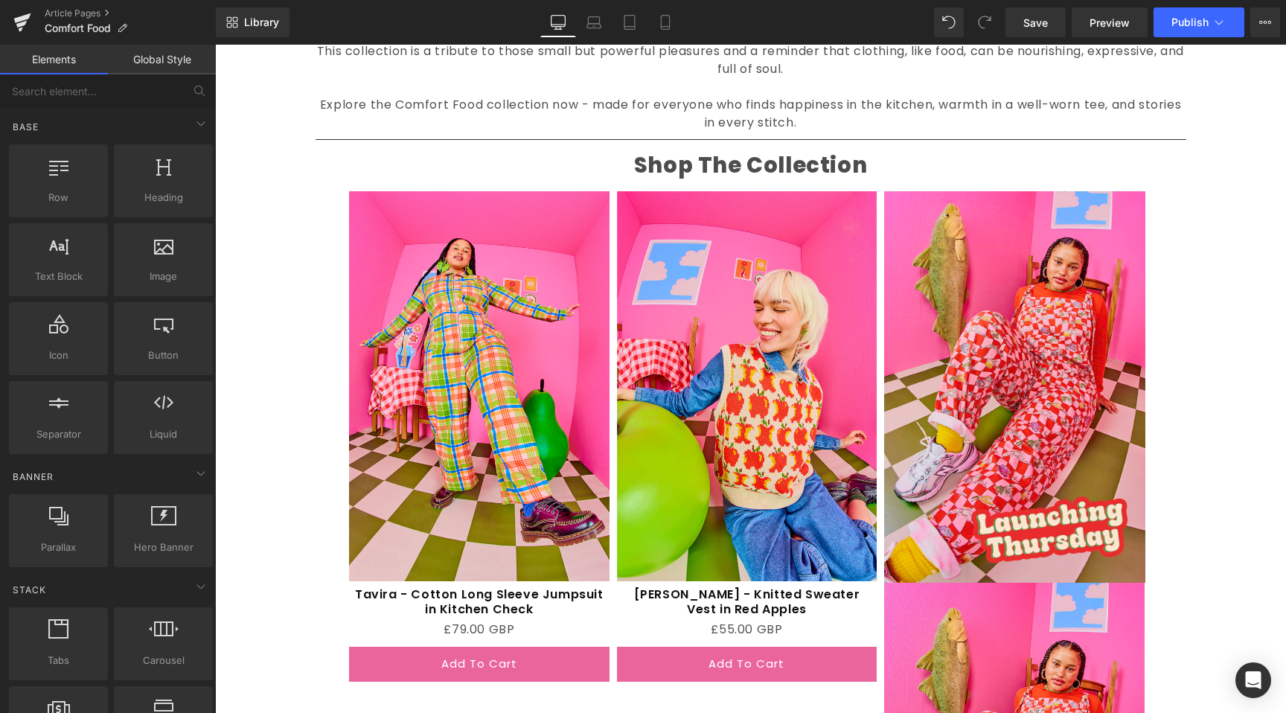
scroll to position [1991, 0]
click at [1040, 13] on link "Save" at bounding box center [1036, 22] width 60 height 30
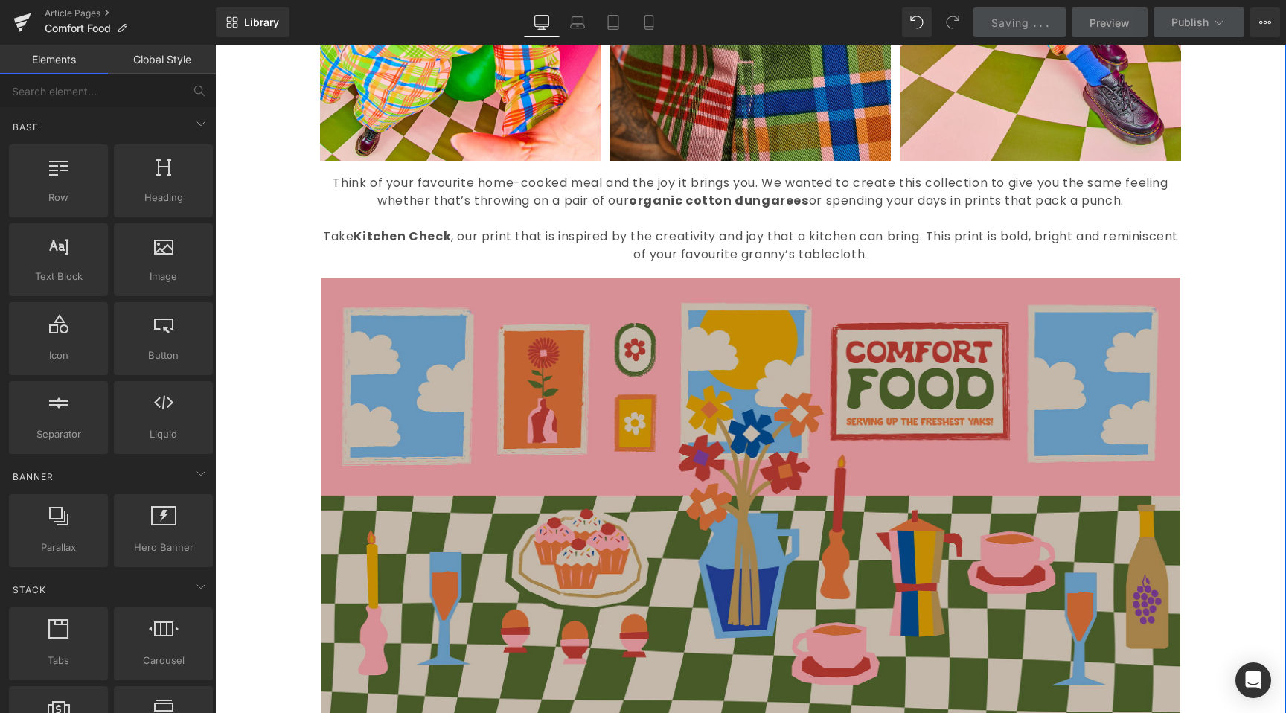
scroll to position [1662, 0]
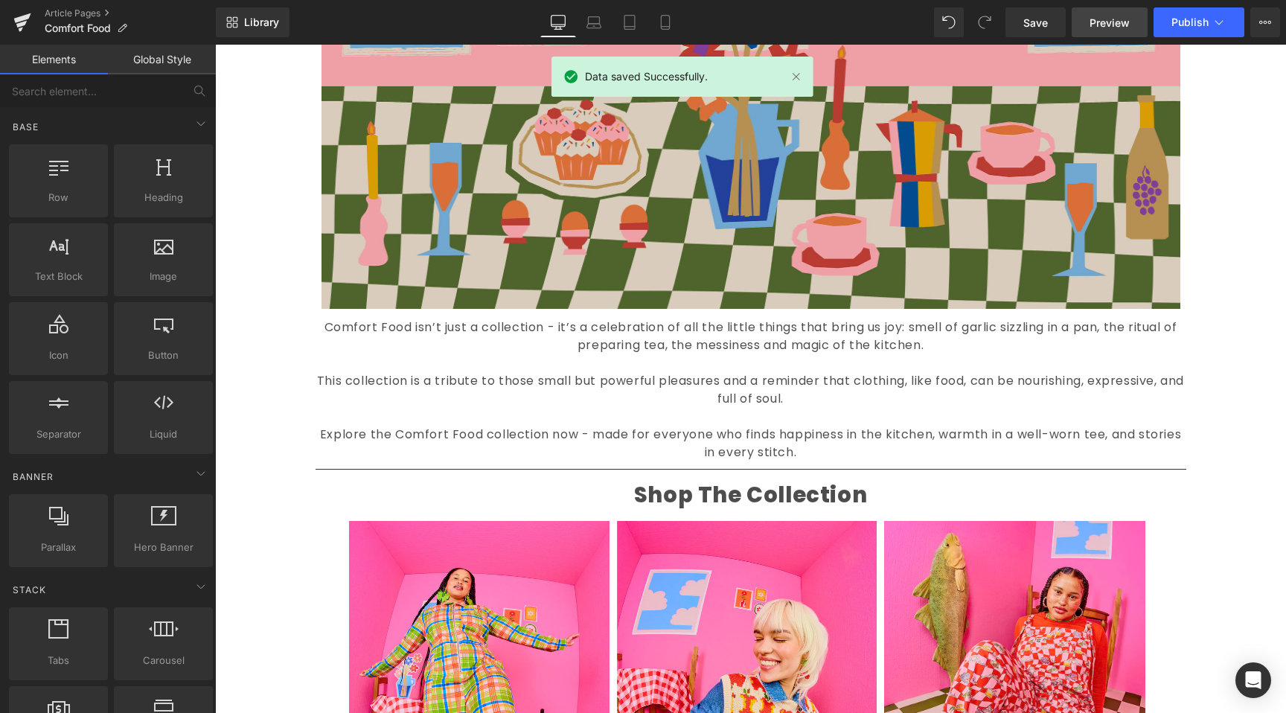
click at [1100, 22] on span "Preview" at bounding box center [1110, 23] width 40 height 16
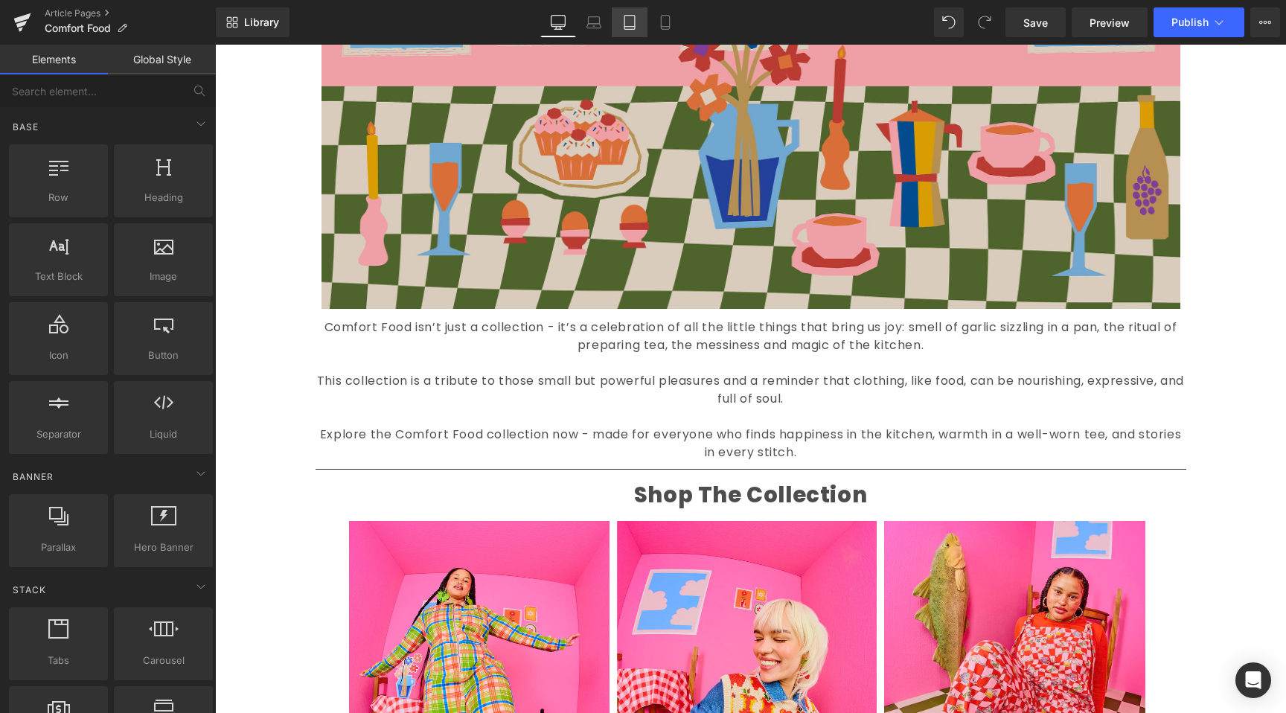
click at [614, 21] on link "Tablet" at bounding box center [630, 22] width 36 height 30
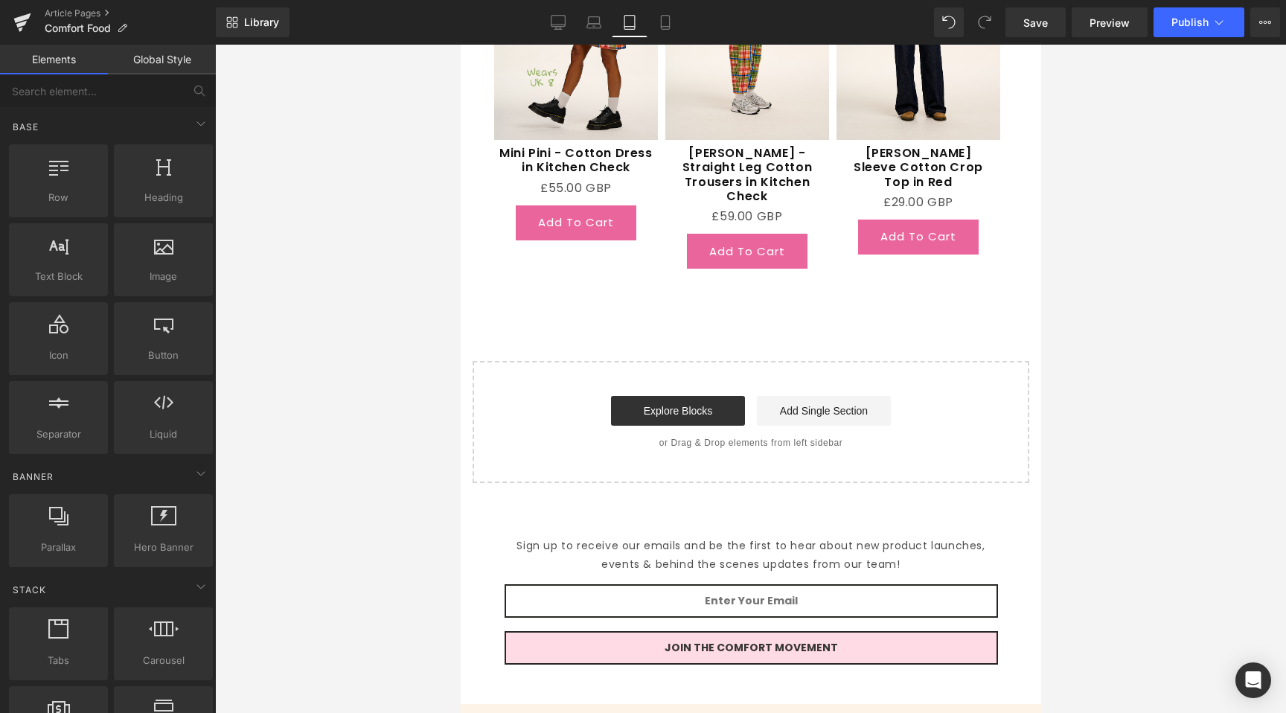
scroll to position [2685, 0]
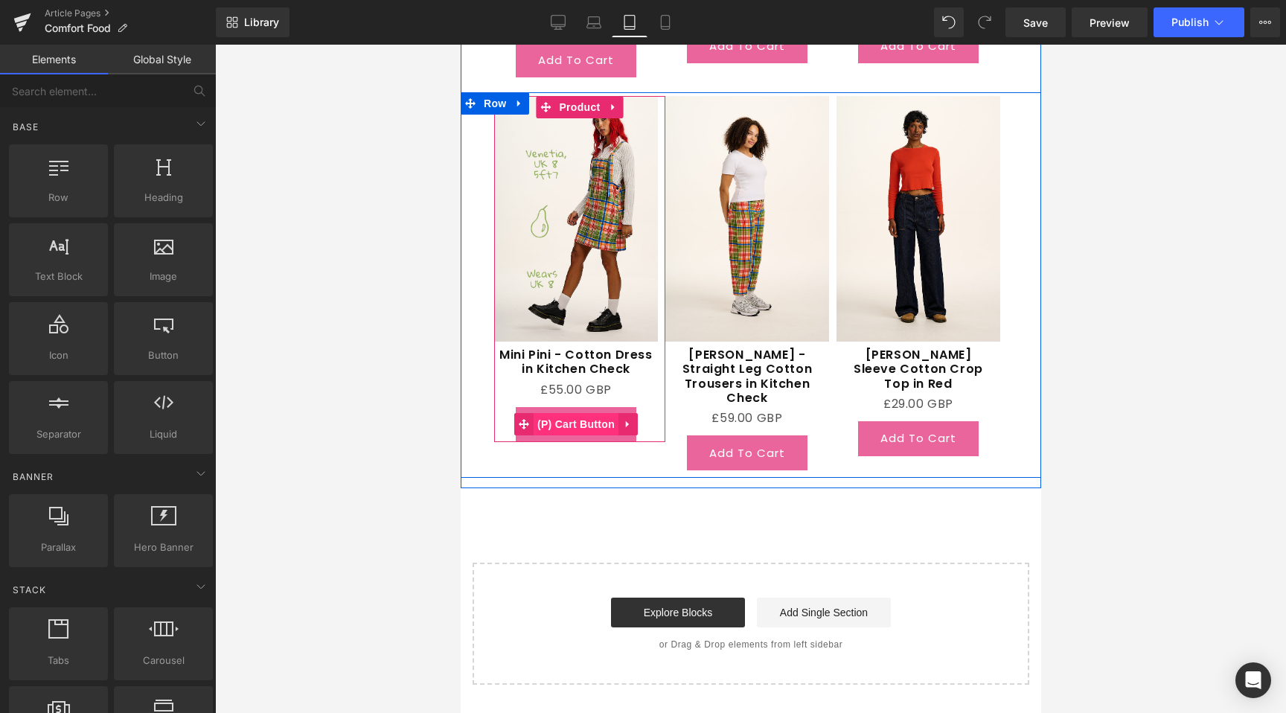
click at [567, 422] on span "(P) Cart Button" at bounding box center [575, 424] width 85 height 22
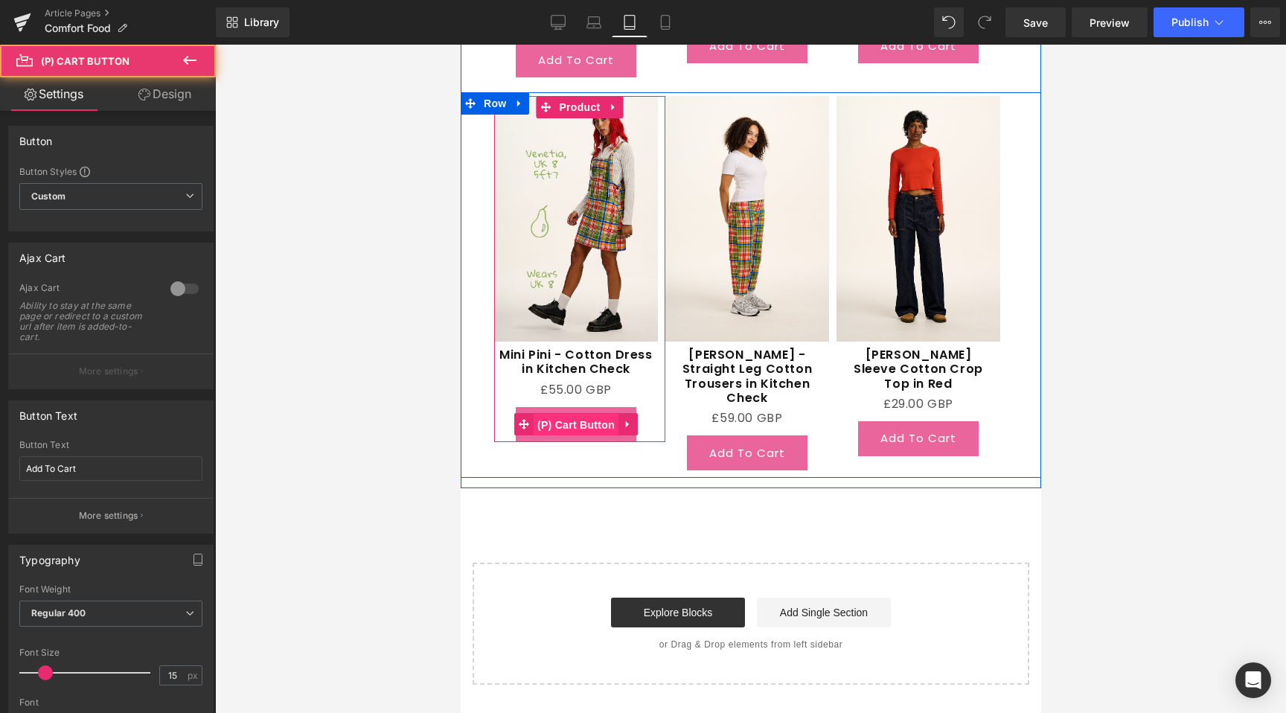
click at [567, 422] on span "(P) Cart Button" at bounding box center [575, 425] width 85 height 22
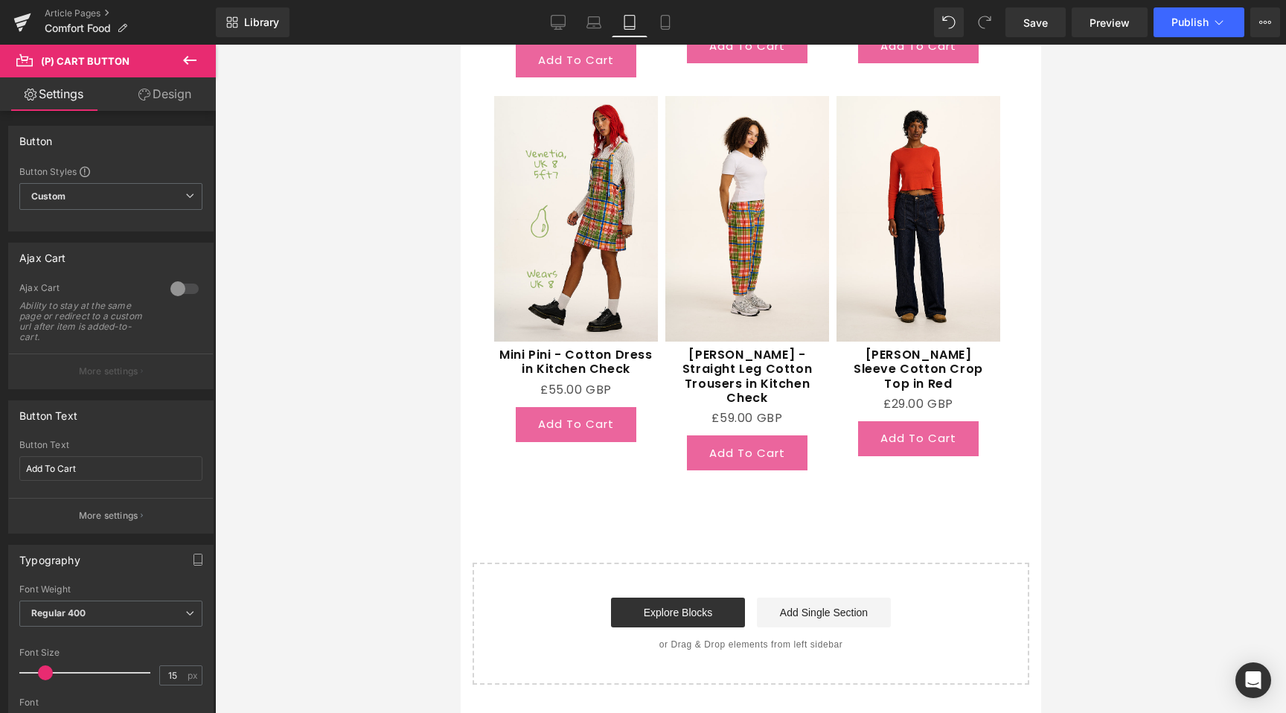
click at [167, 102] on link "Design" at bounding box center [165, 94] width 108 height 34
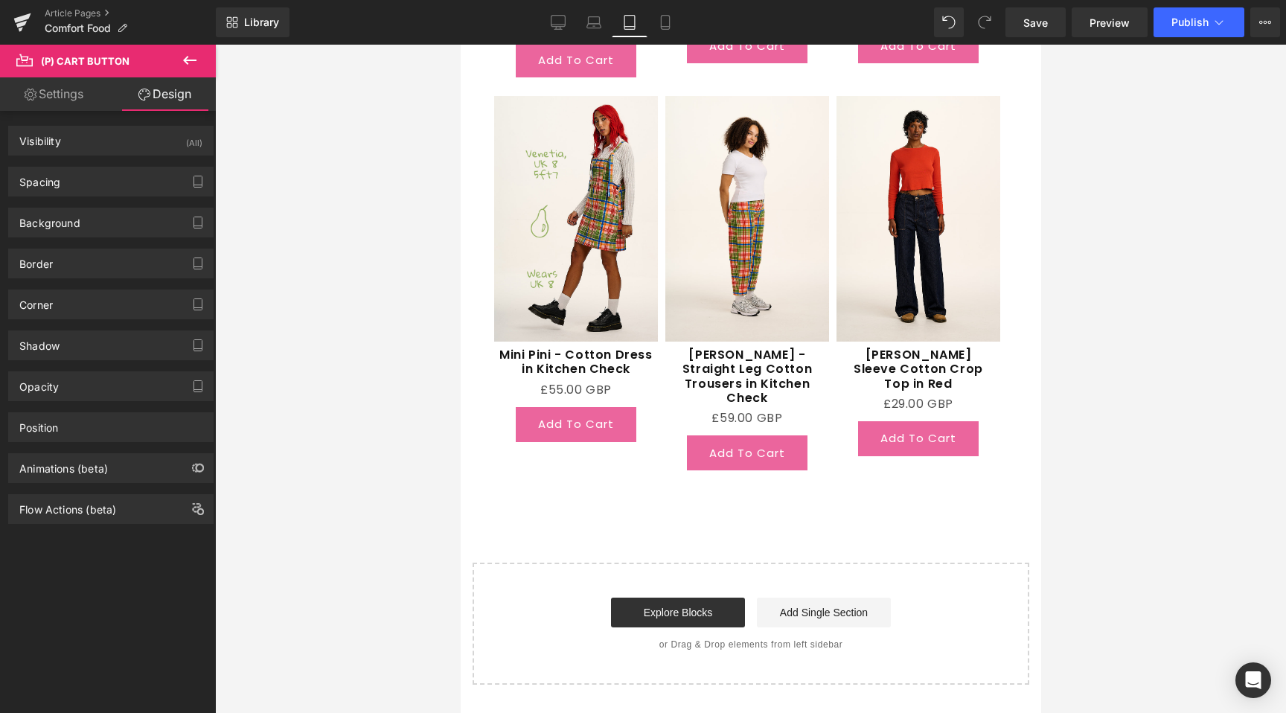
click at [89, 97] on link "Settings" at bounding box center [54, 94] width 108 height 34
type input "100"
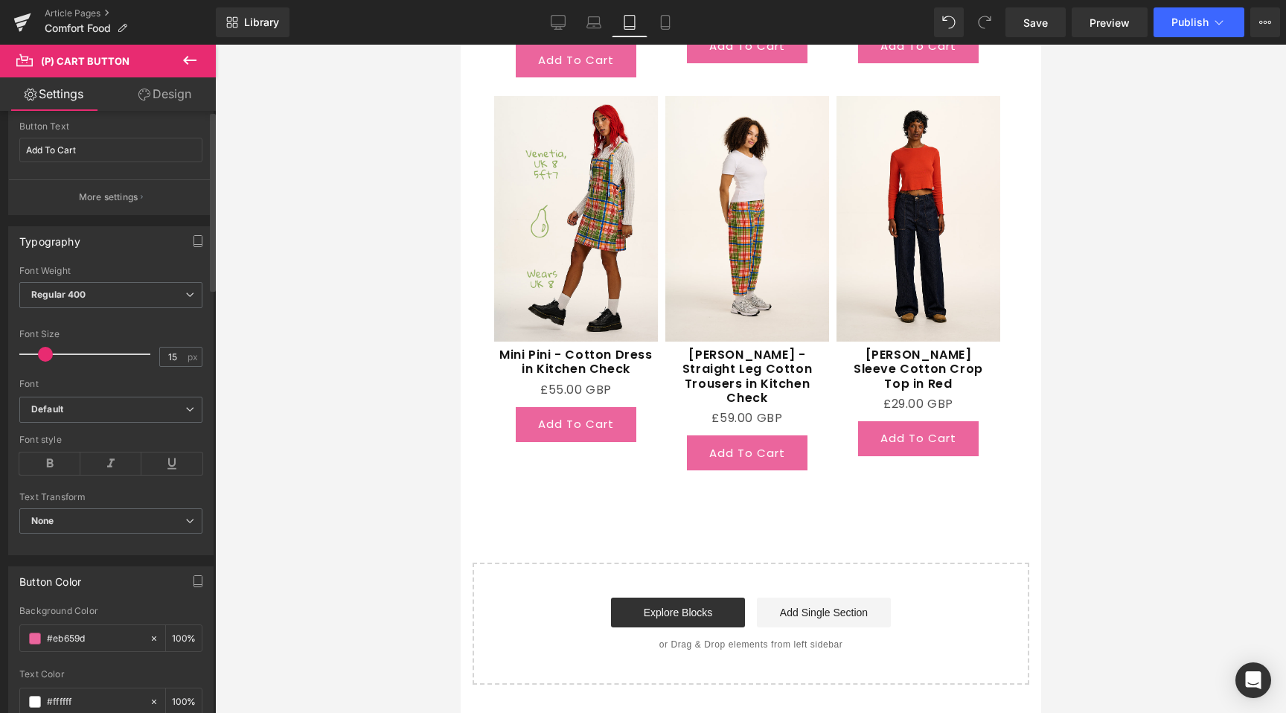
scroll to position [599, 0]
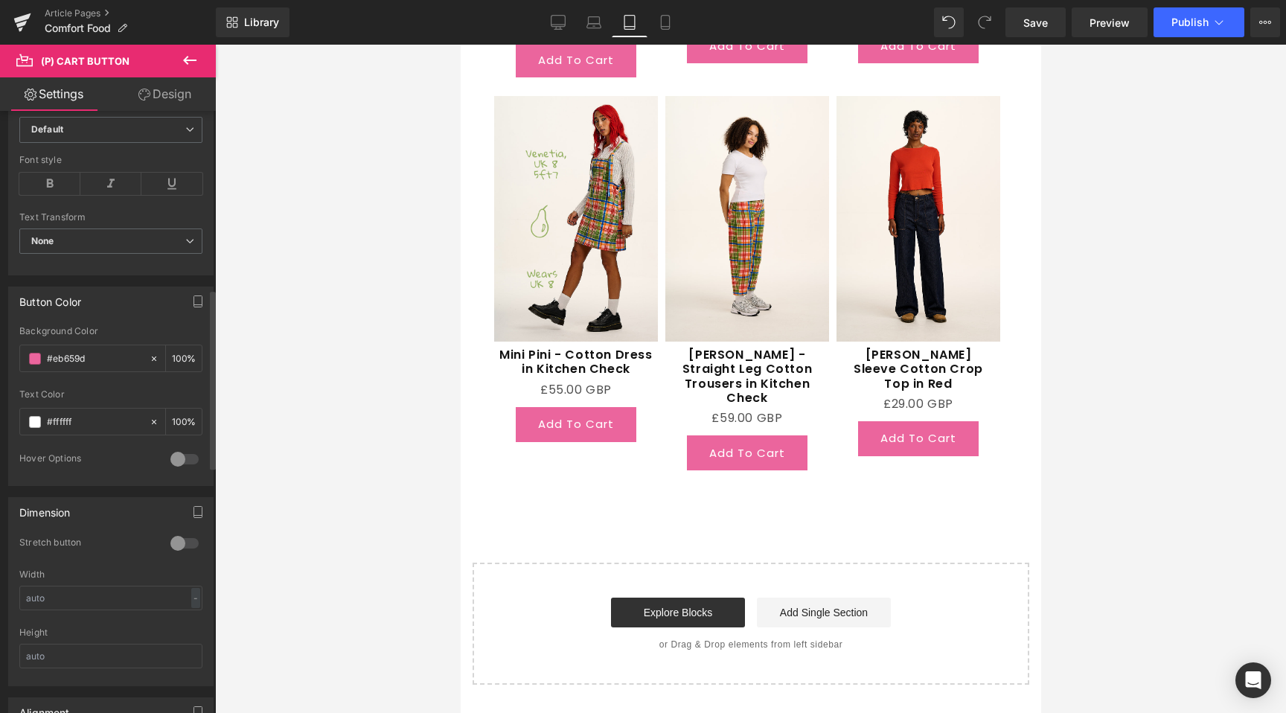
click at [168, 542] on div at bounding box center [185, 544] width 36 height 24
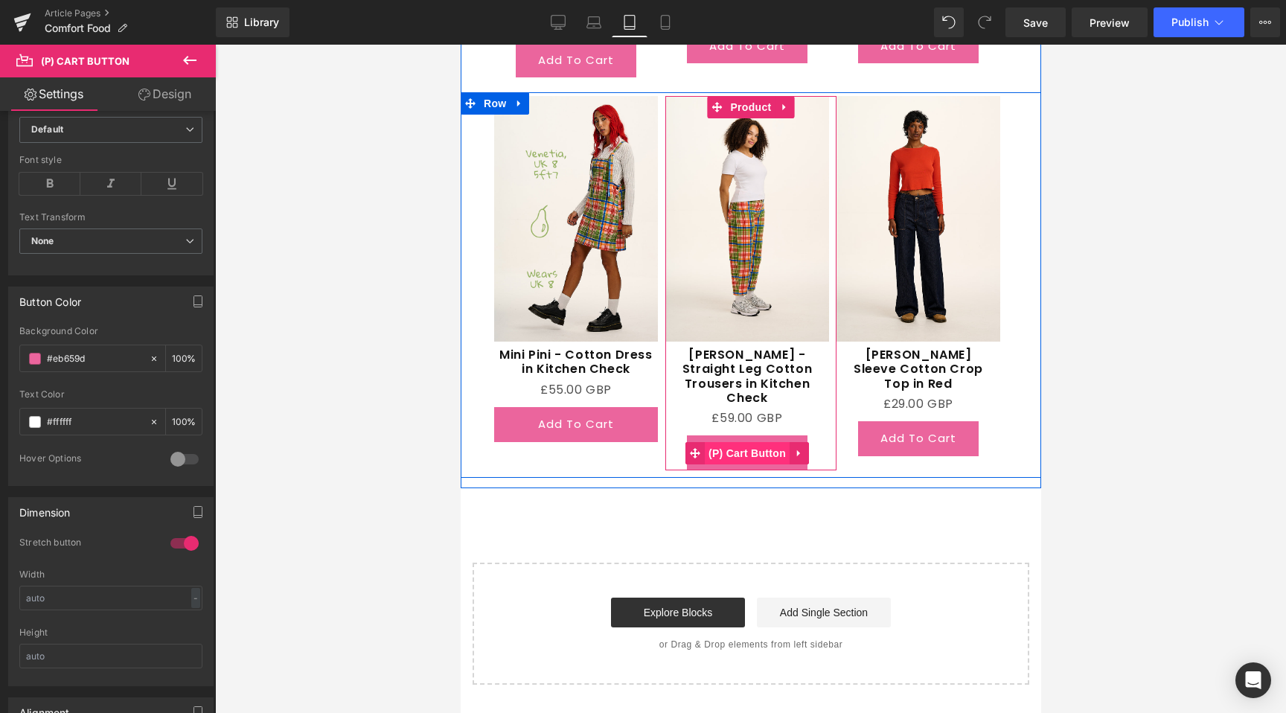
click at [744, 442] on span "(P) Cart Button" at bounding box center [746, 453] width 85 height 22
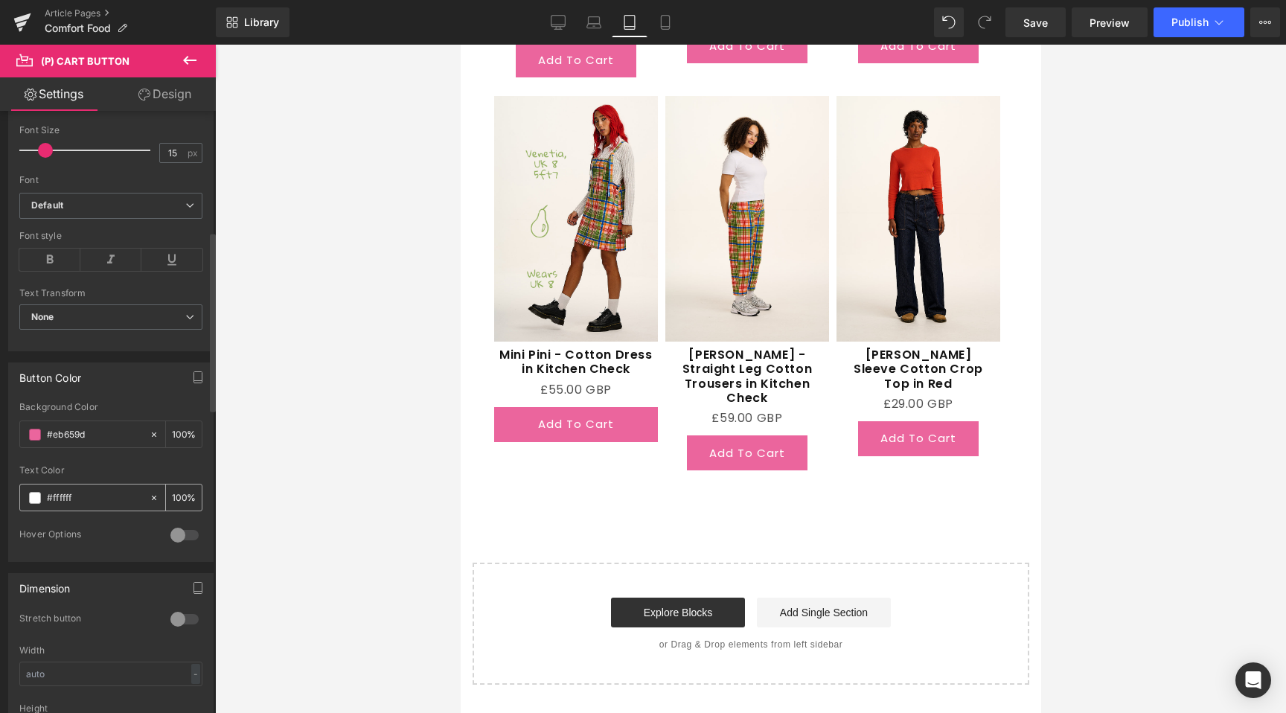
scroll to position [984, 0]
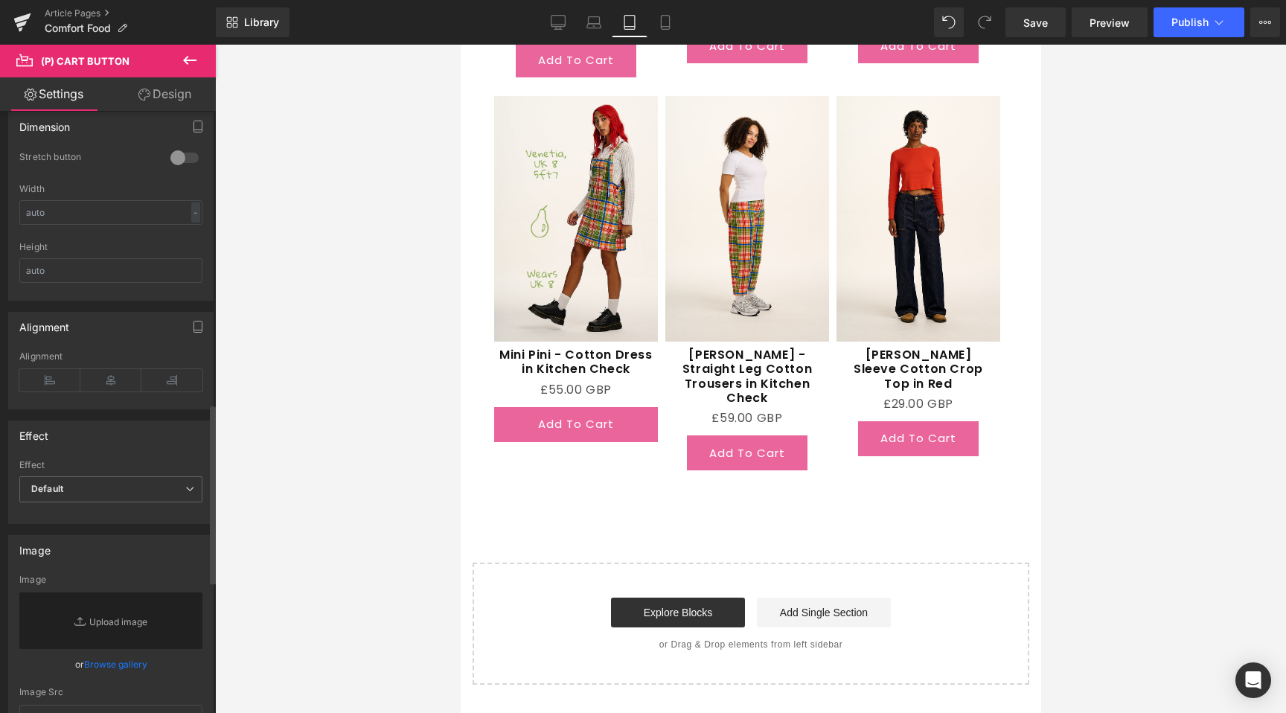
click at [184, 156] on div at bounding box center [185, 158] width 36 height 24
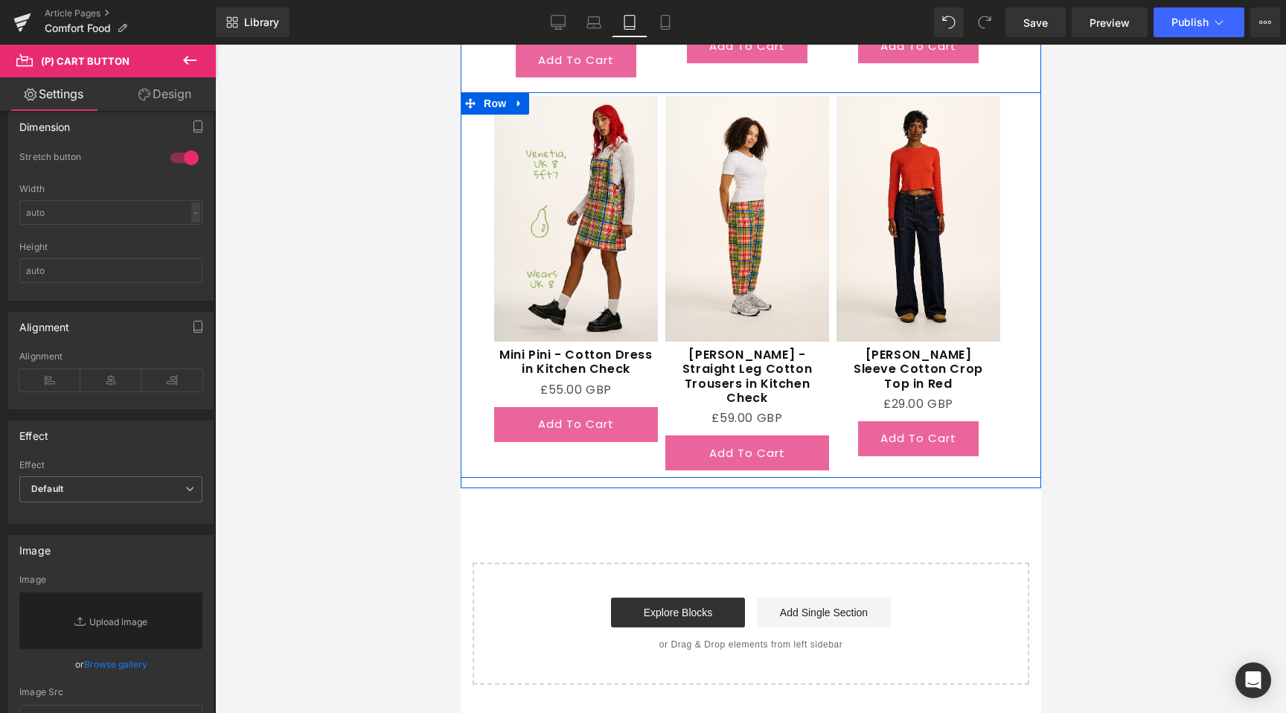
click at [932, 444] on span "(P) Cart Button" at bounding box center [966, 439] width 68 height 18
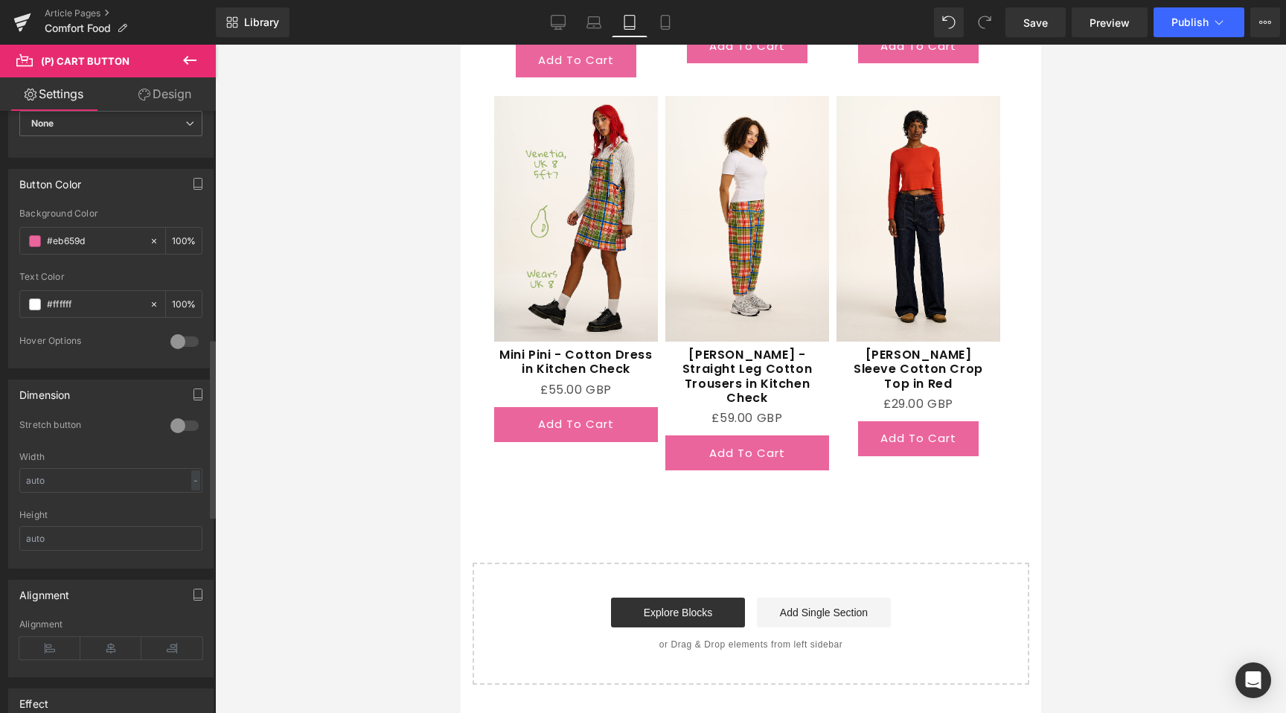
scroll to position [773, 0]
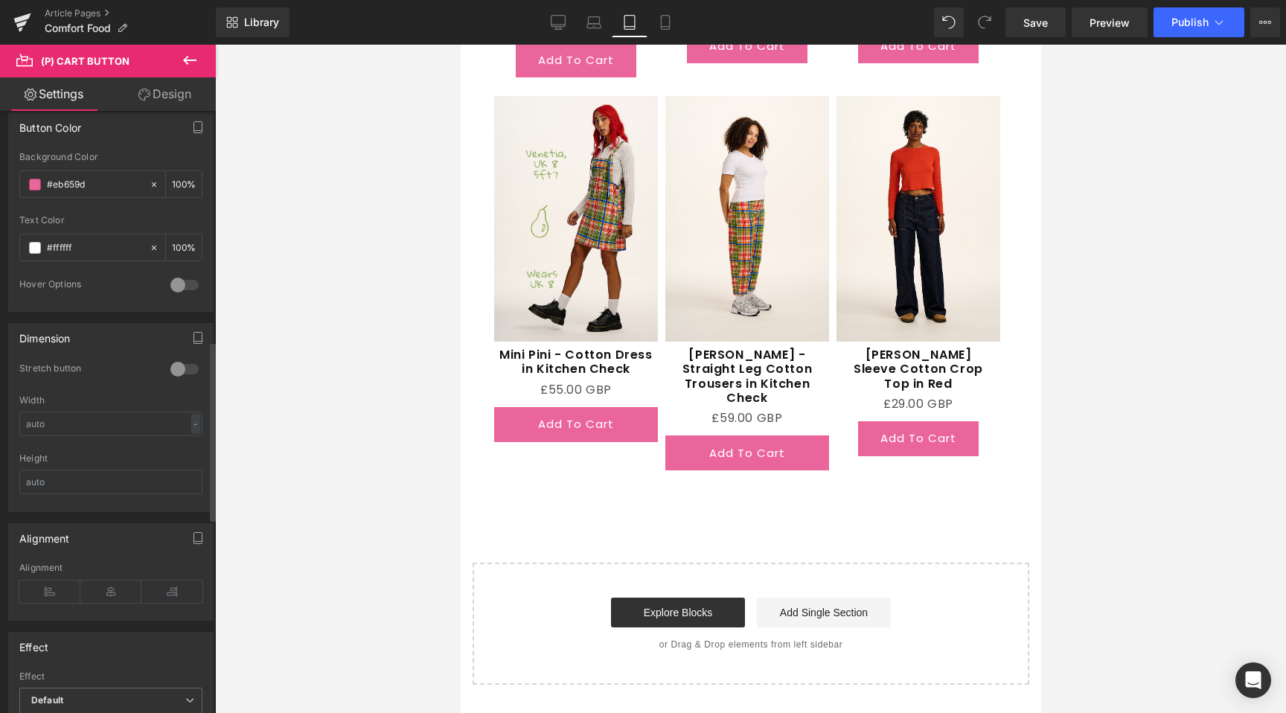
click at [170, 369] on div at bounding box center [185, 369] width 36 height 24
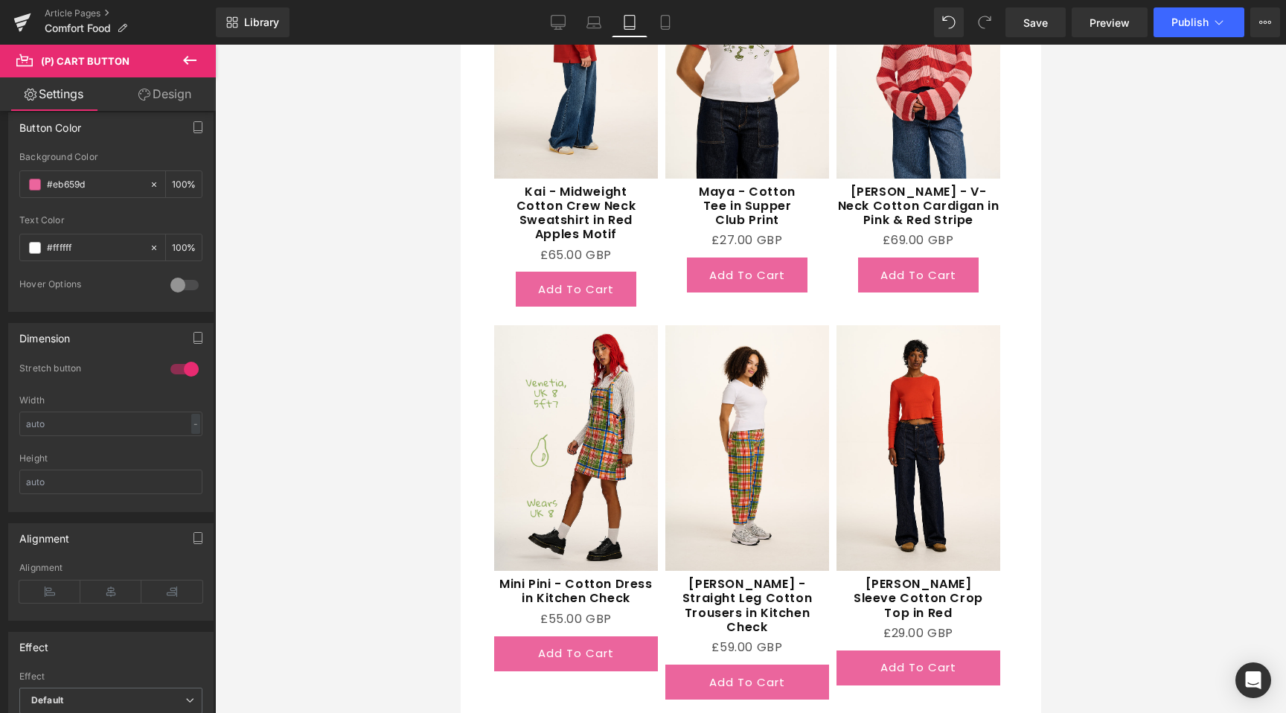
scroll to position [2455, 0]
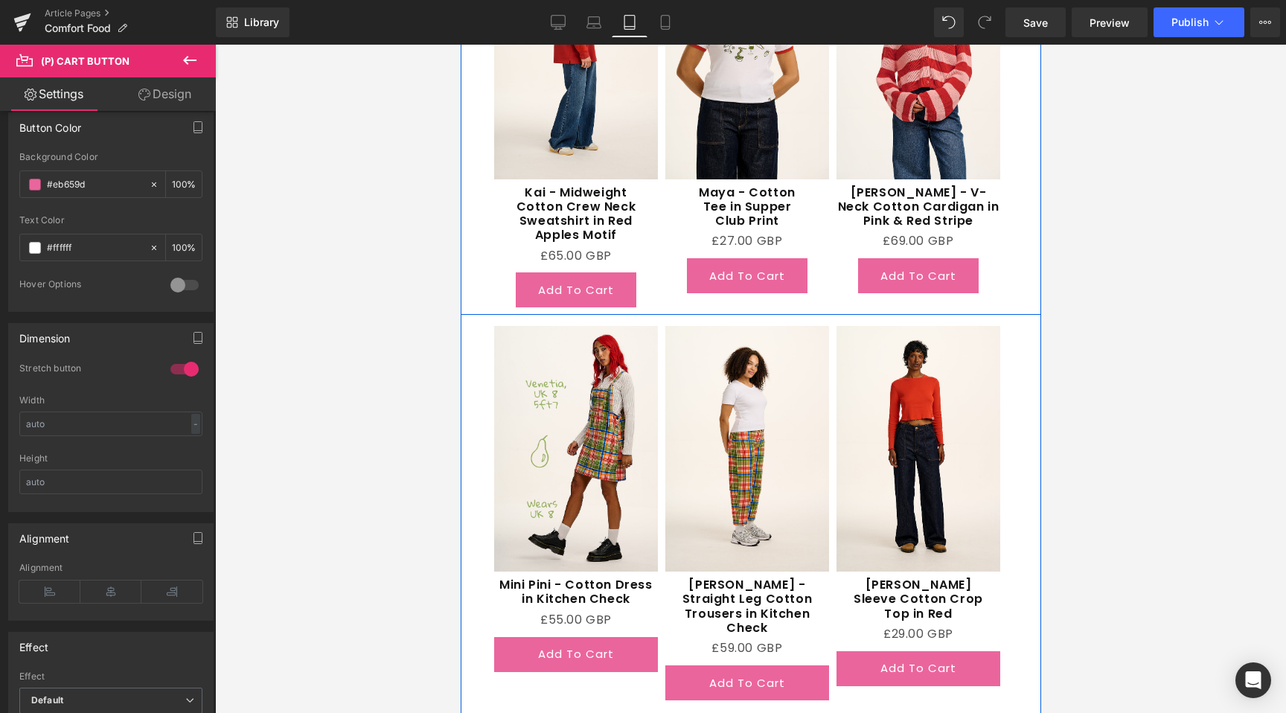
click at [564, 287] on span "(P) Cart Button" at bounding box center [575, 290] width 68 height 18
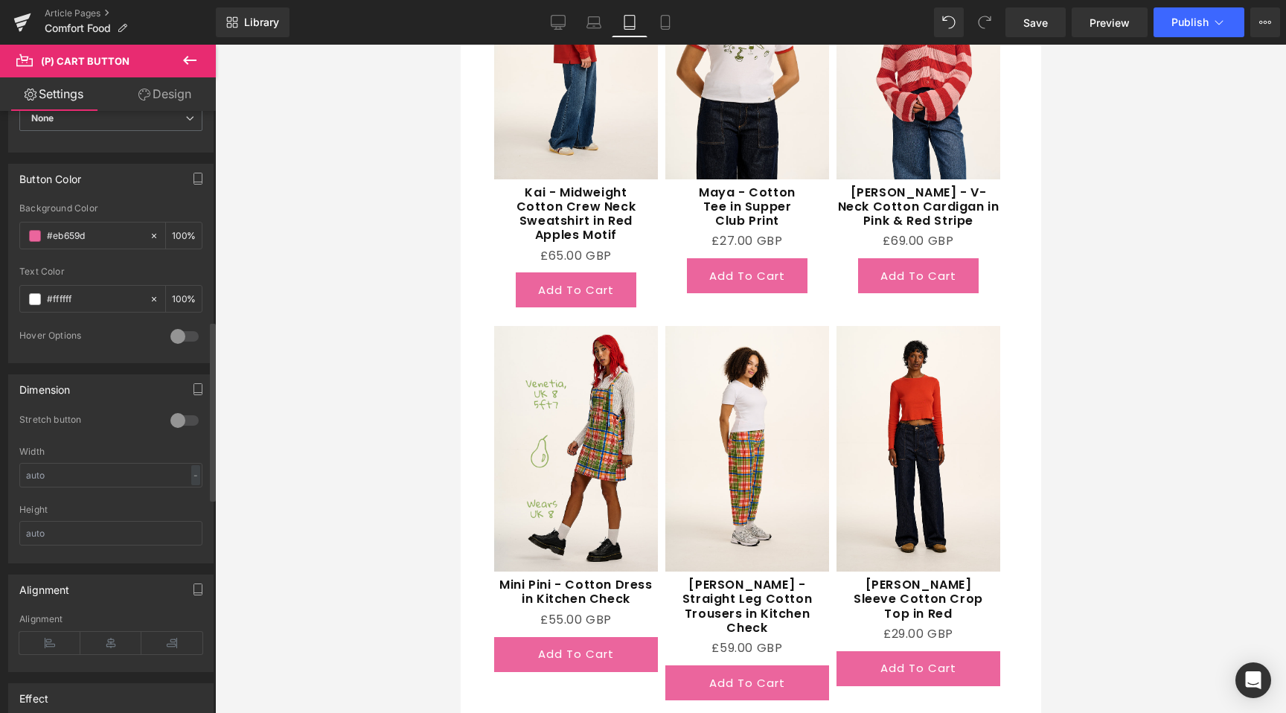
scroll to position [695, 0]
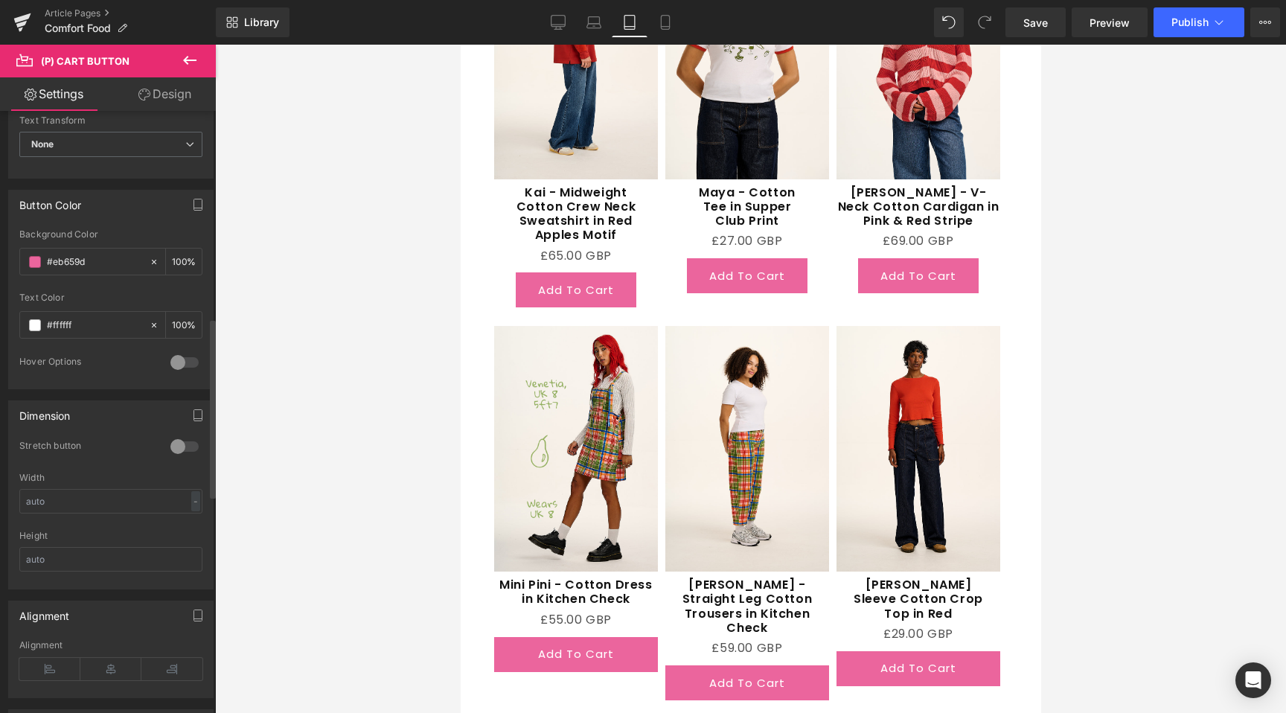
click at [174, 446] on div at bounding box center [185, 447] width 36 height 24
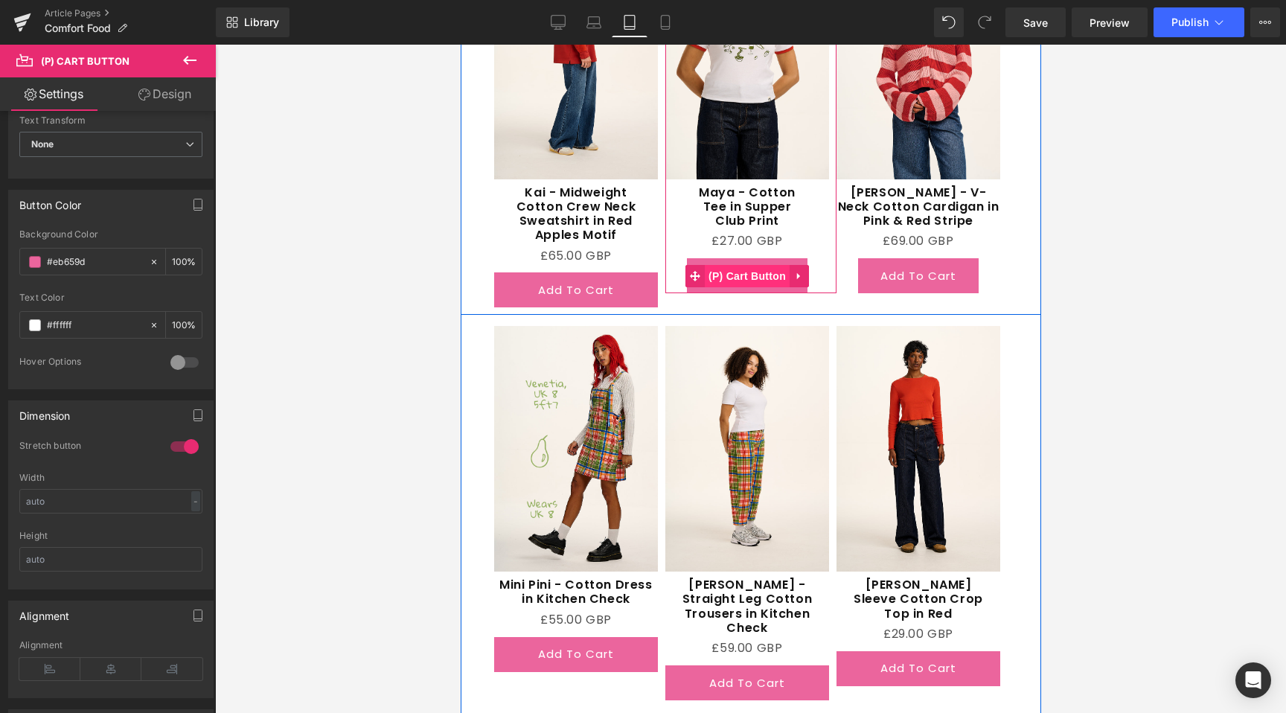
click at [748, 278] on span "(P) Cart Button" at bounding box center [746, 276] width 85 height 22
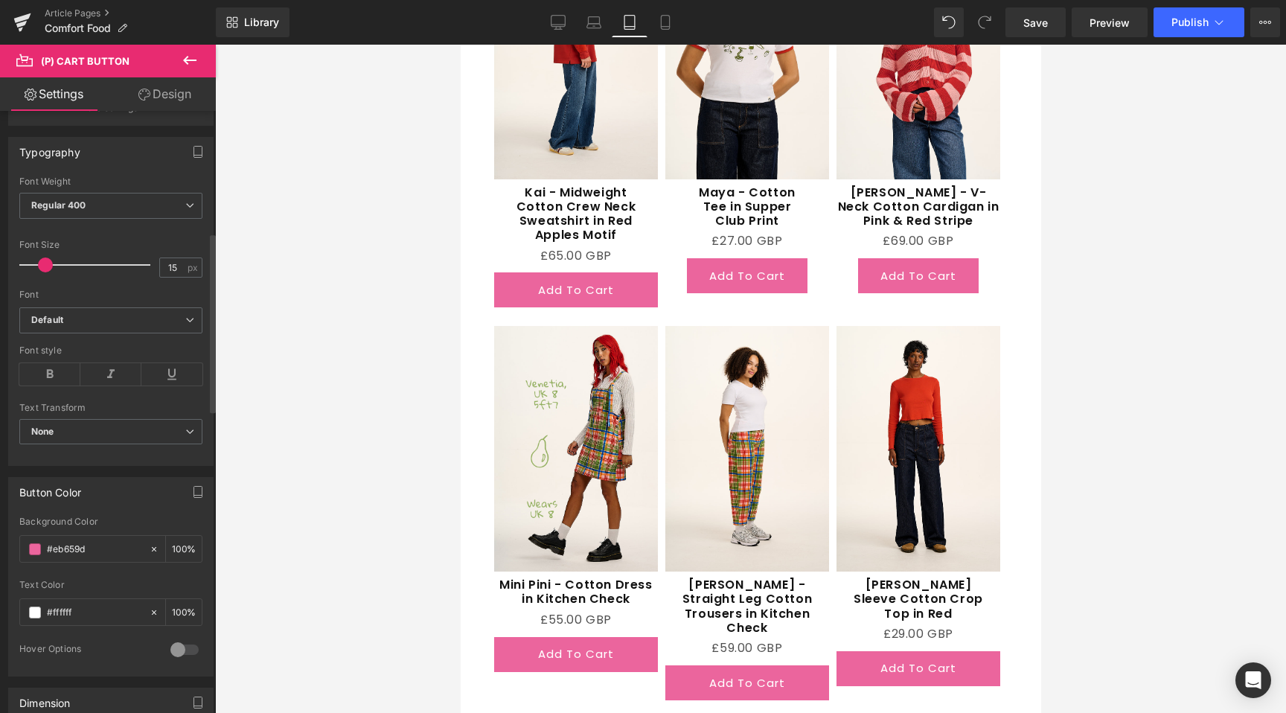
scroll to position [814, 0]
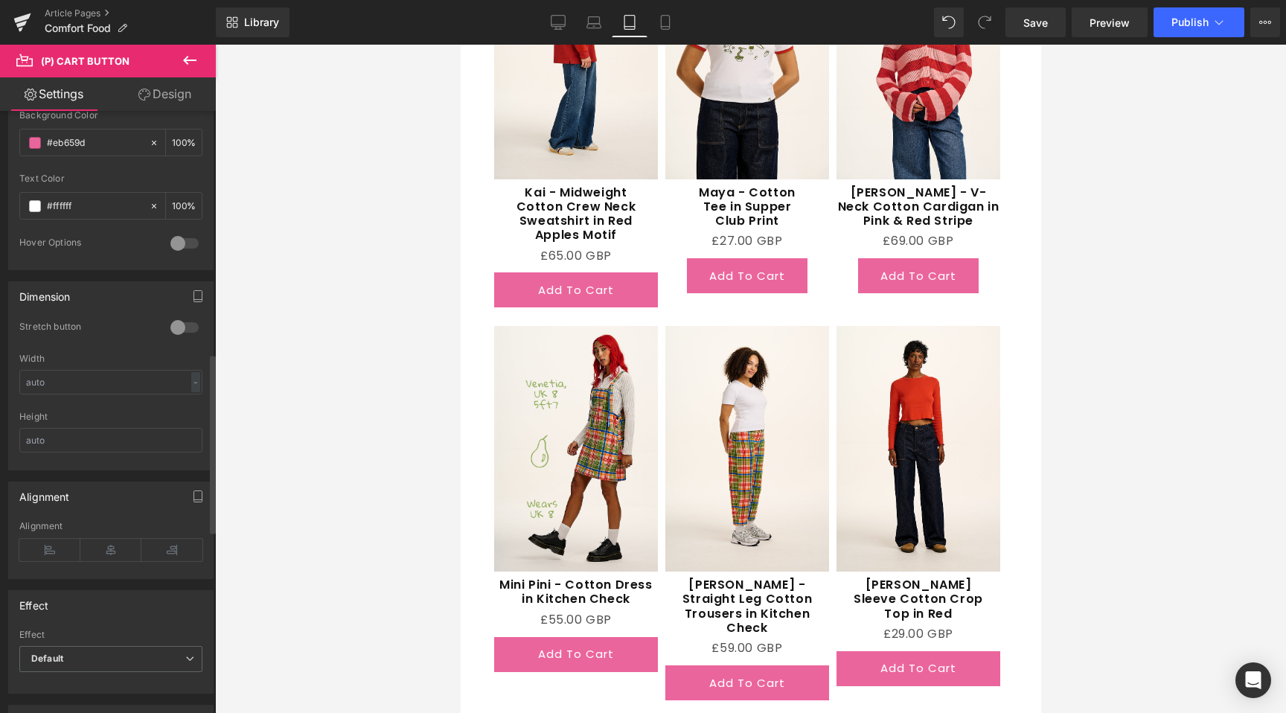
click at [177, 322] on div at bounding box center [185, 328] width 36 height 24
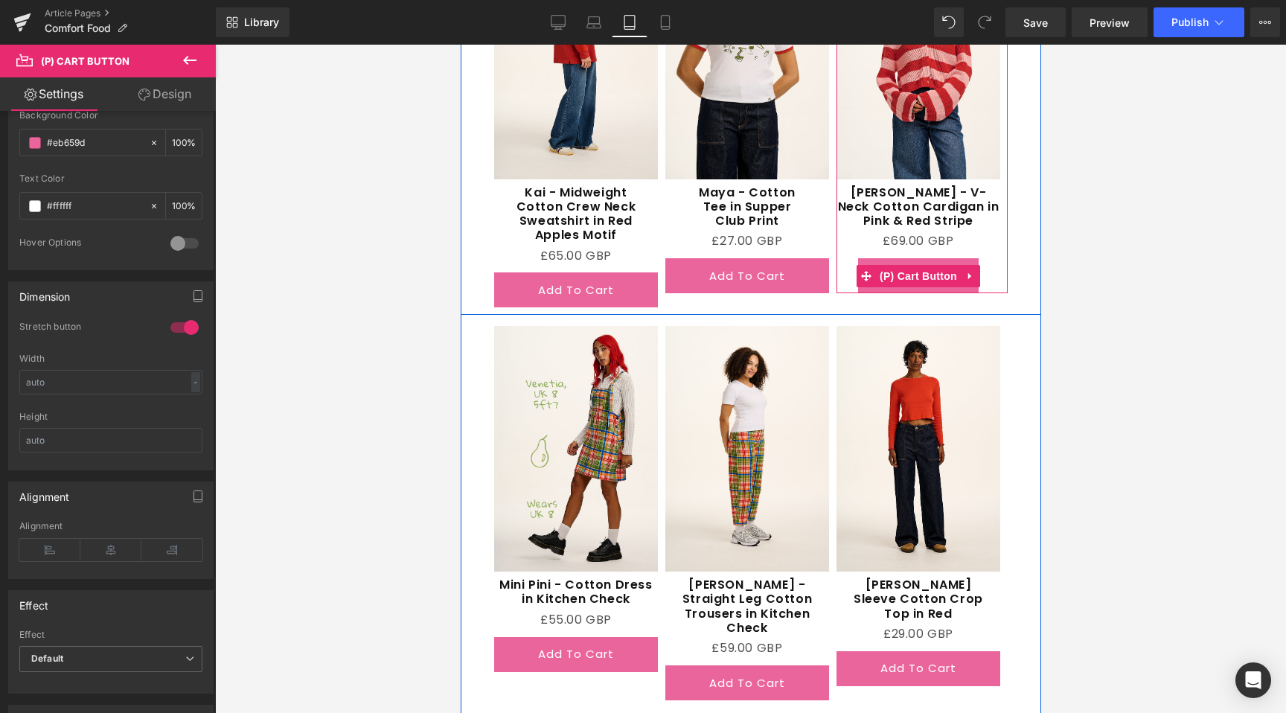
click at [913, 282] on div "Add To Cart (P) Cart Button" at bounding box center [918, 275] width 164 height 35
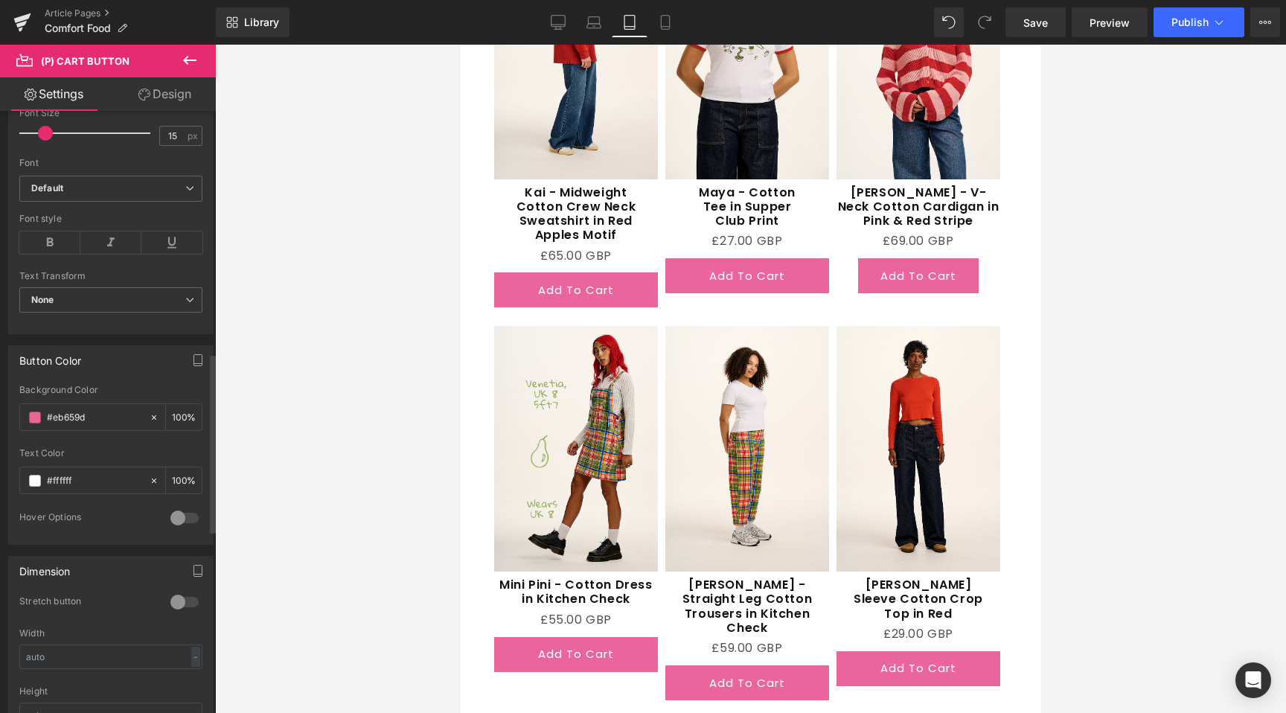
scroll to position [815, 0]
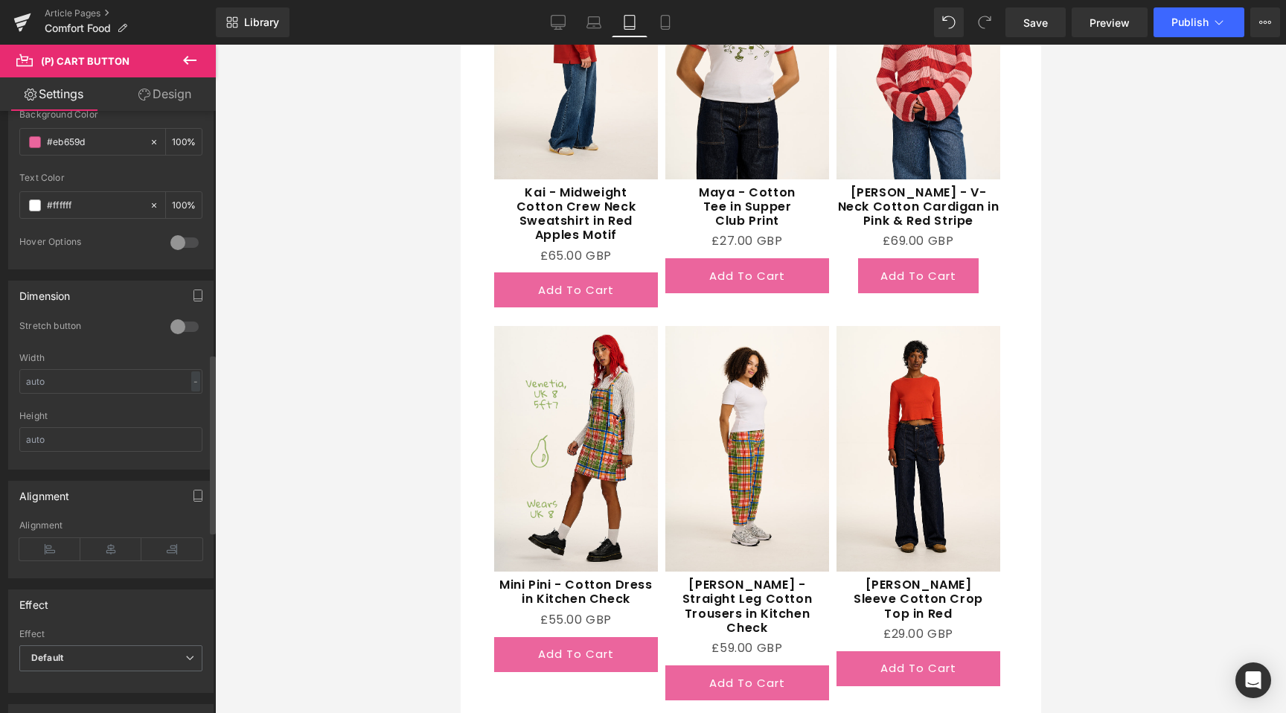
click at [181, 316] on div at bounding box center [185, 327] width 36 height 24
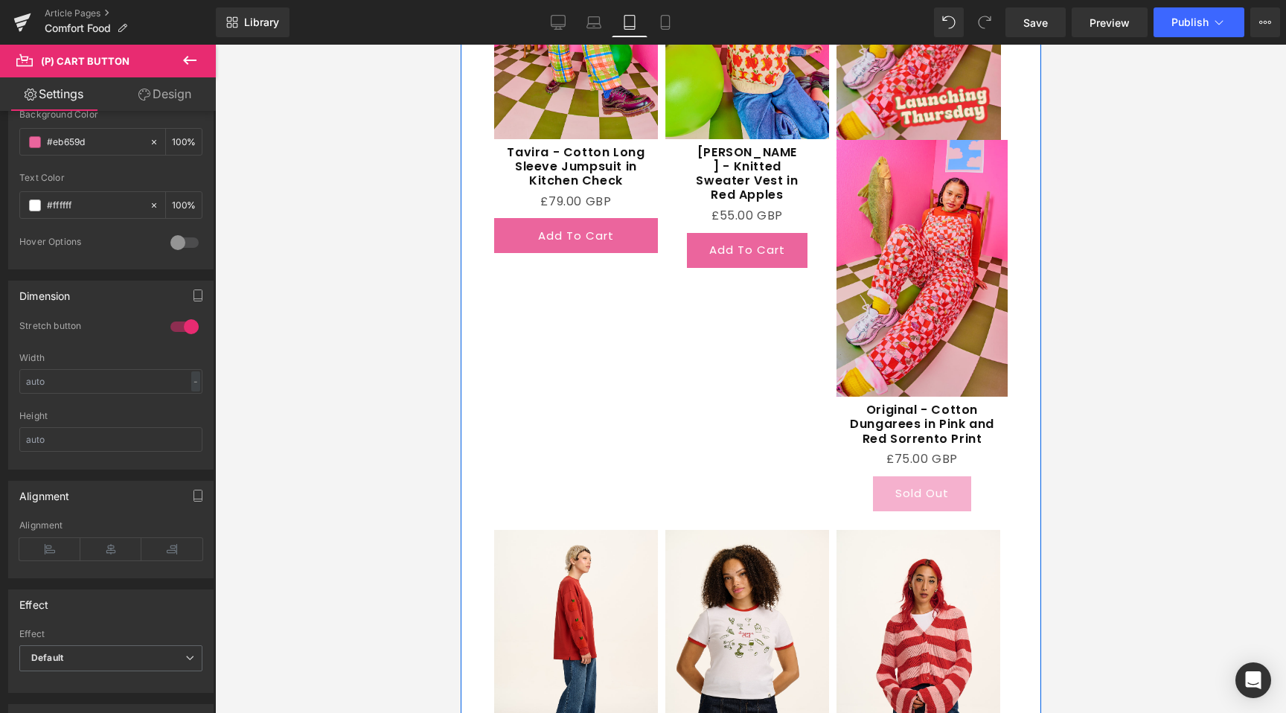
scroll to position [1787, 0]
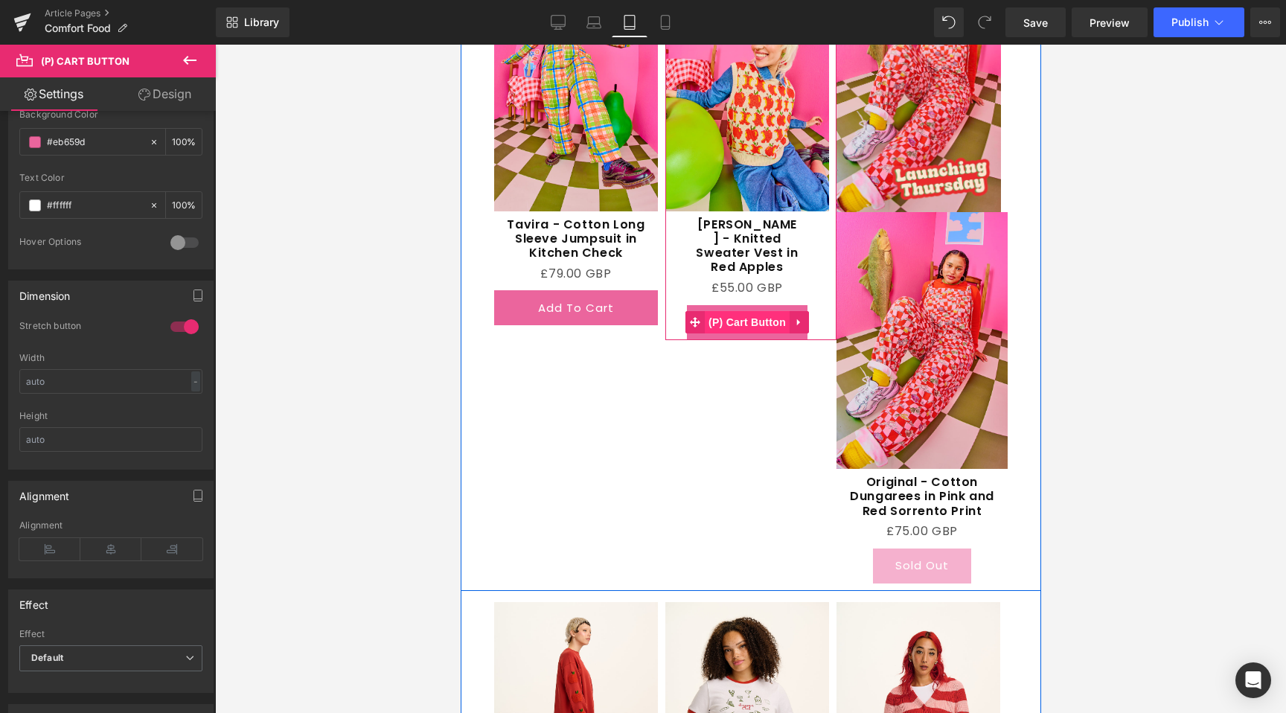
click at [737, 311] on span "(P) Cart Button" at bounding box center [746, 322] width 85 height 22
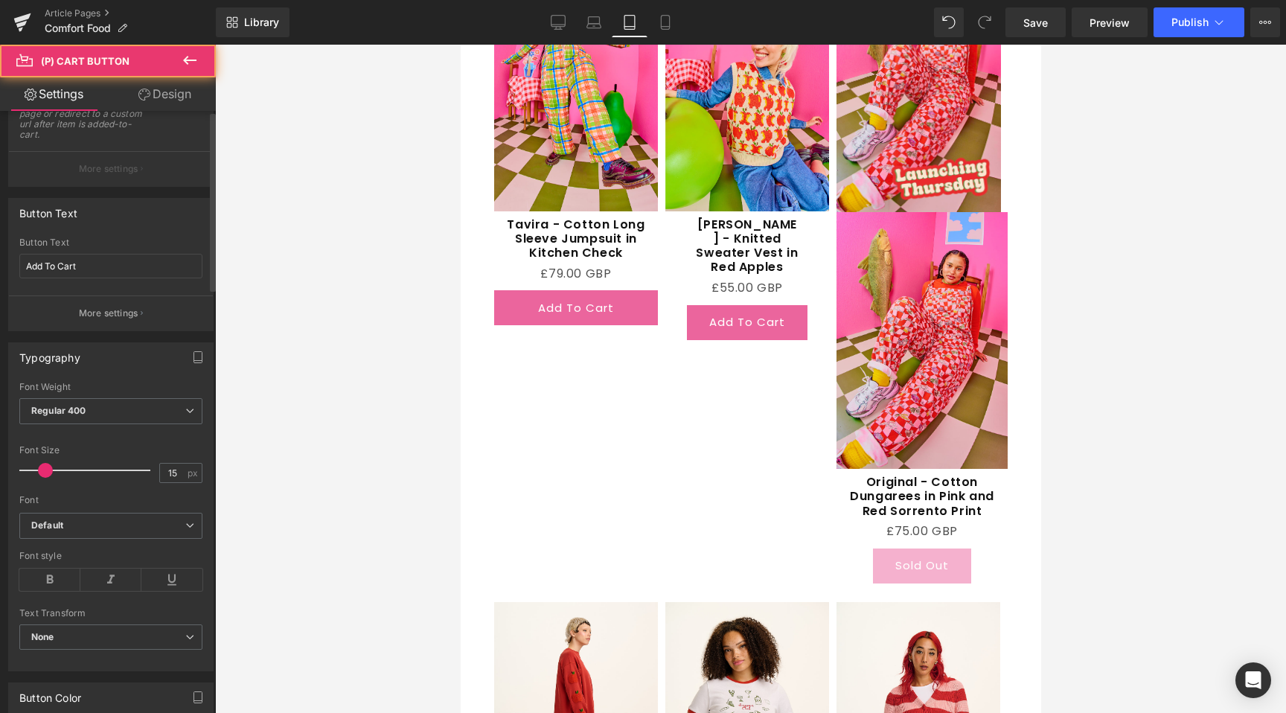
scroll to position [587, 0]
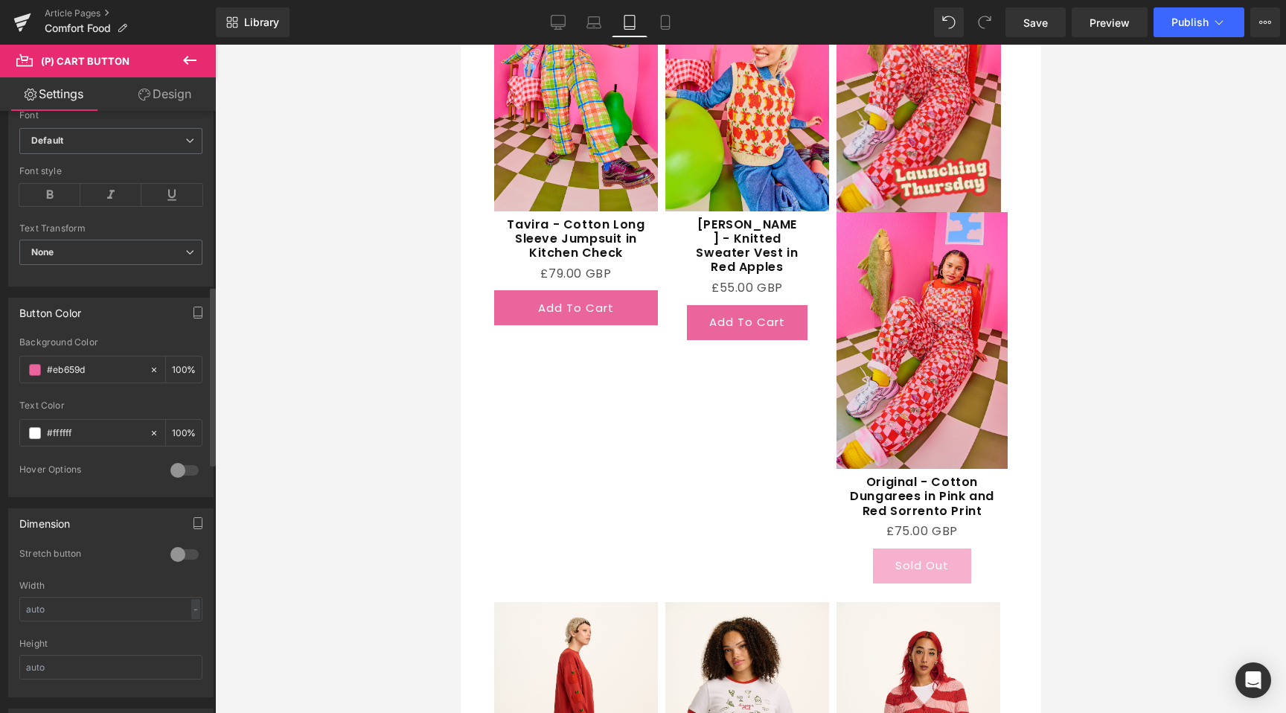
click at [180, 555] on div at bounding box center [185, 555] width 36 height 24
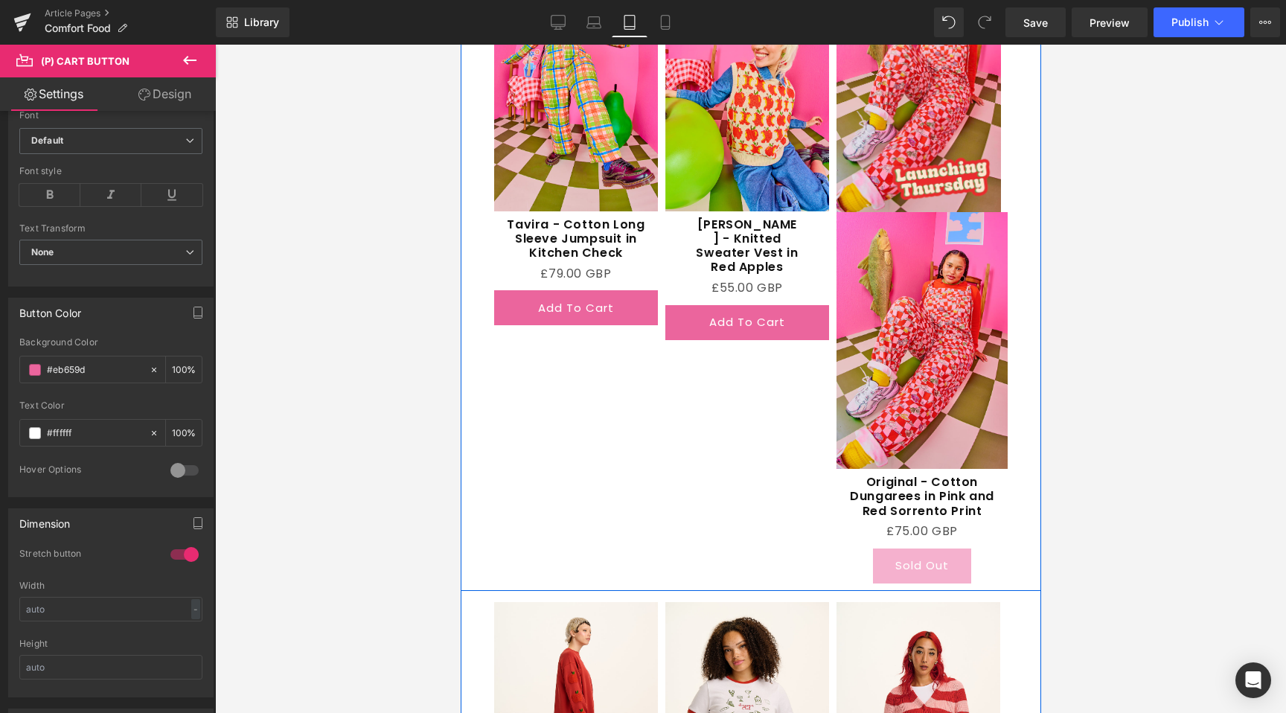
click at [914, 564] on span "(P) Cart Button" at bounding box center [921, 566] width 68 height 18
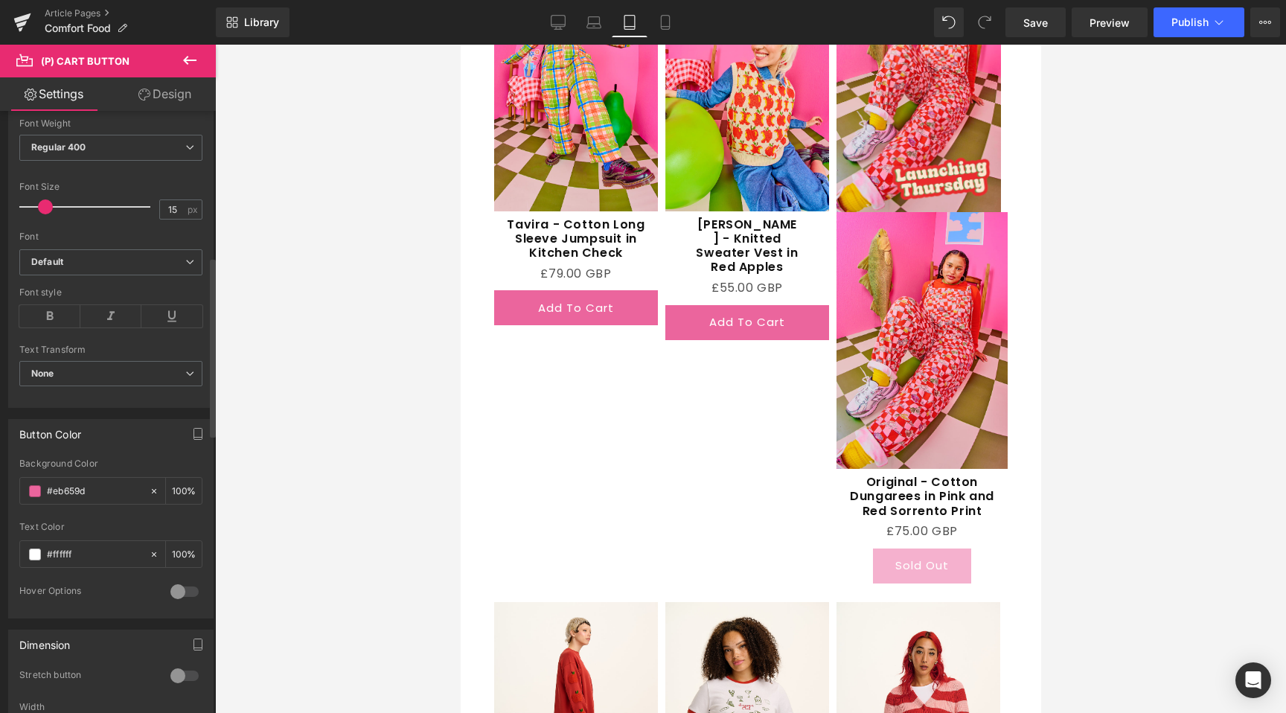
scroll to position [453, 0]
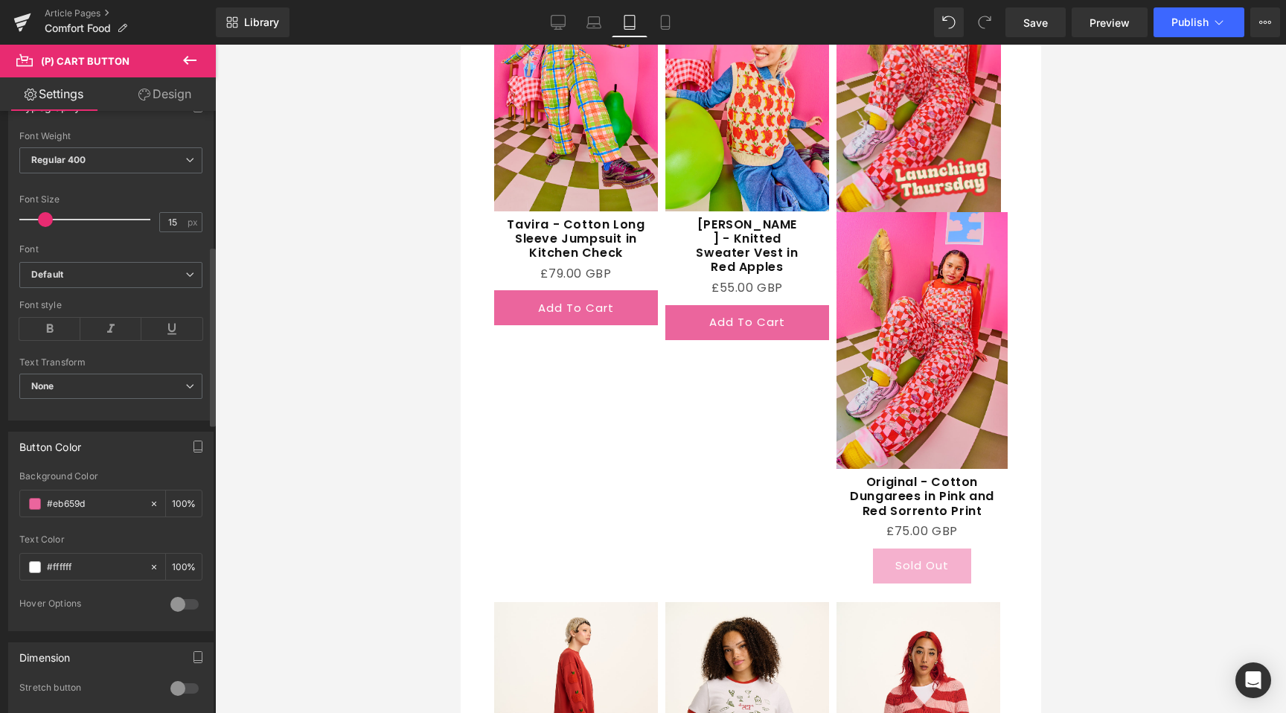
click at [168, 689] on div at bounding box center [185, 689] width 36 height 24
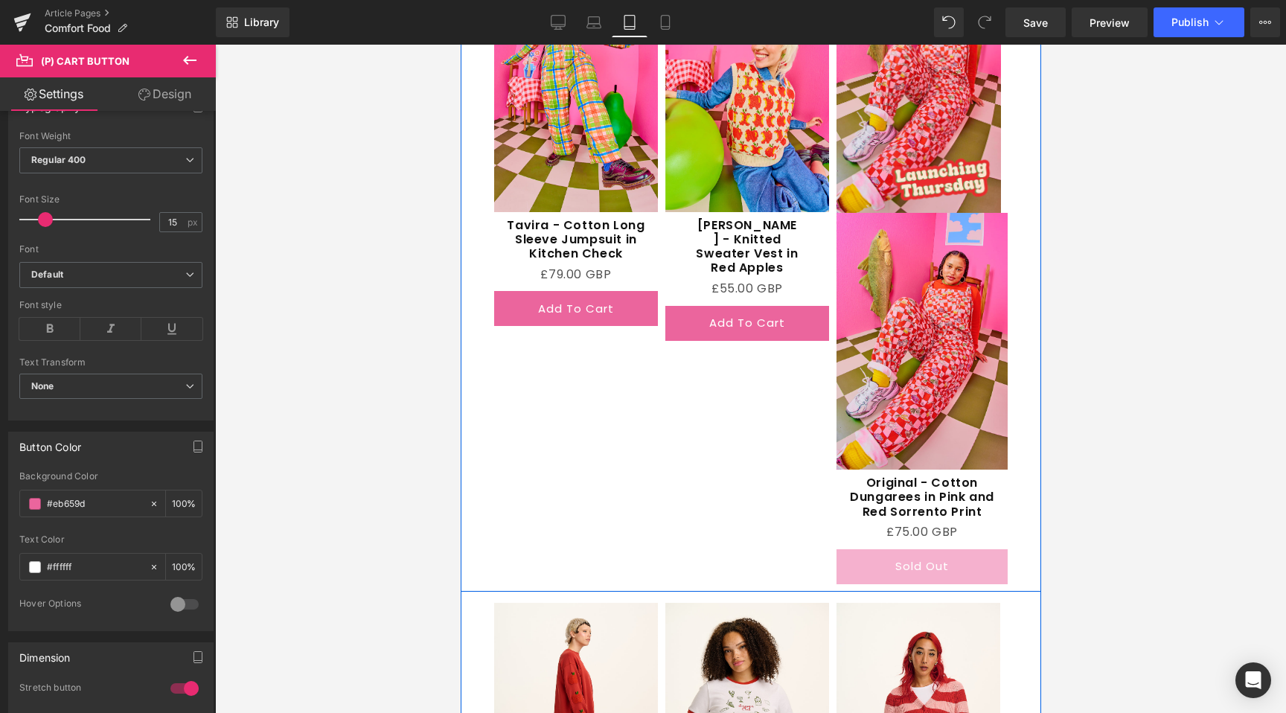
scroll to position [1212, 0]
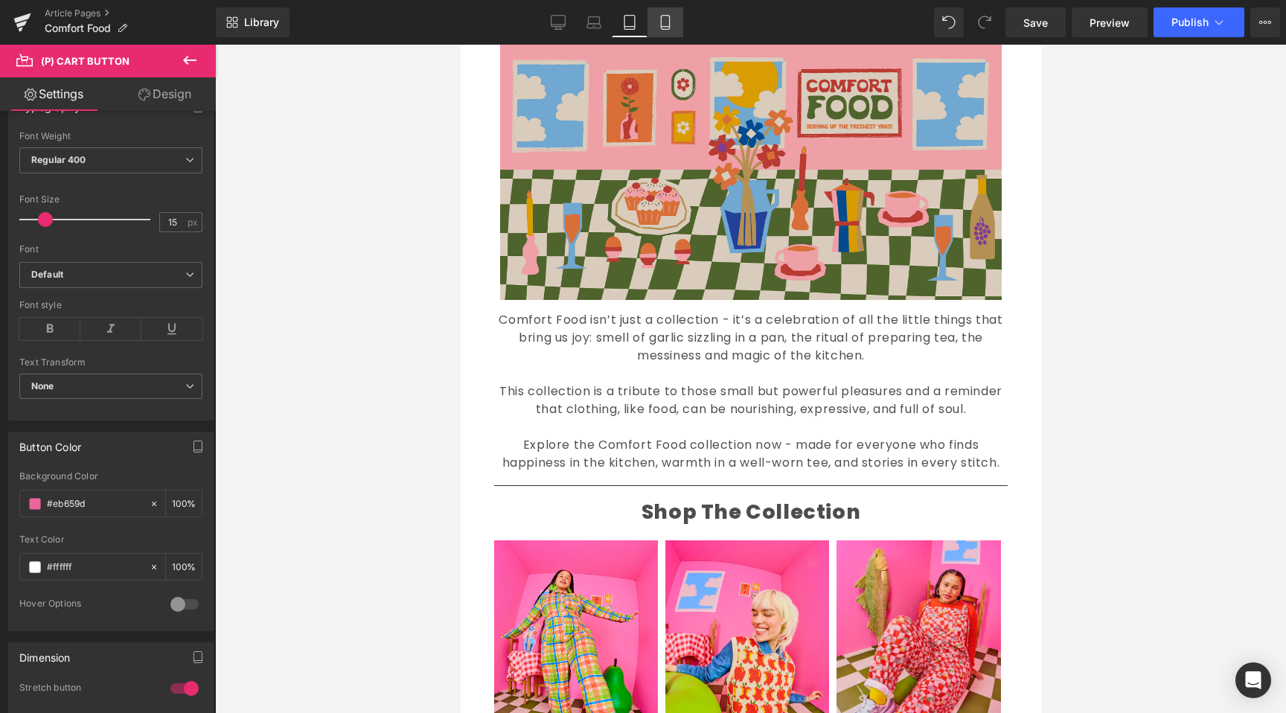
drag, startPoint x: 661, startPoint y: 21, endPoint x: 103, endPoint y: 45, distance: 558.2
click at [661, 21] on icon at bounding box center [665, 23] width 8 height 14
type input "100"
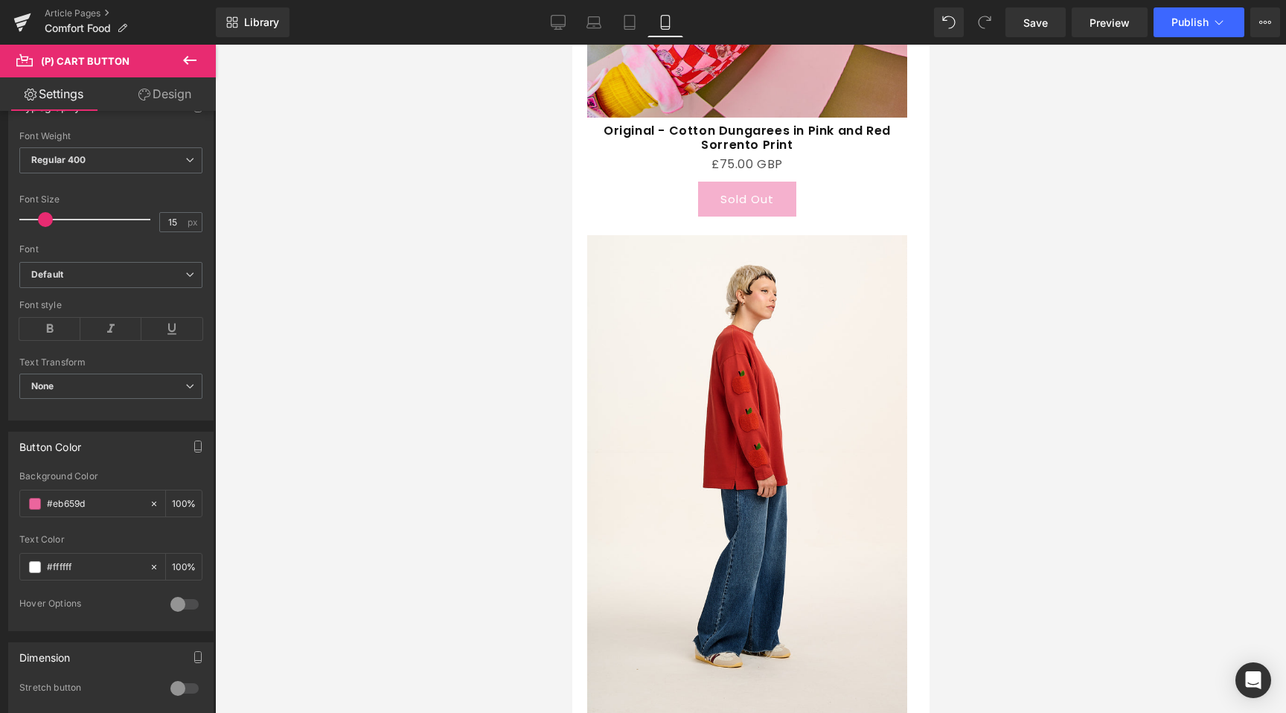
scroll to position [3506, 0]
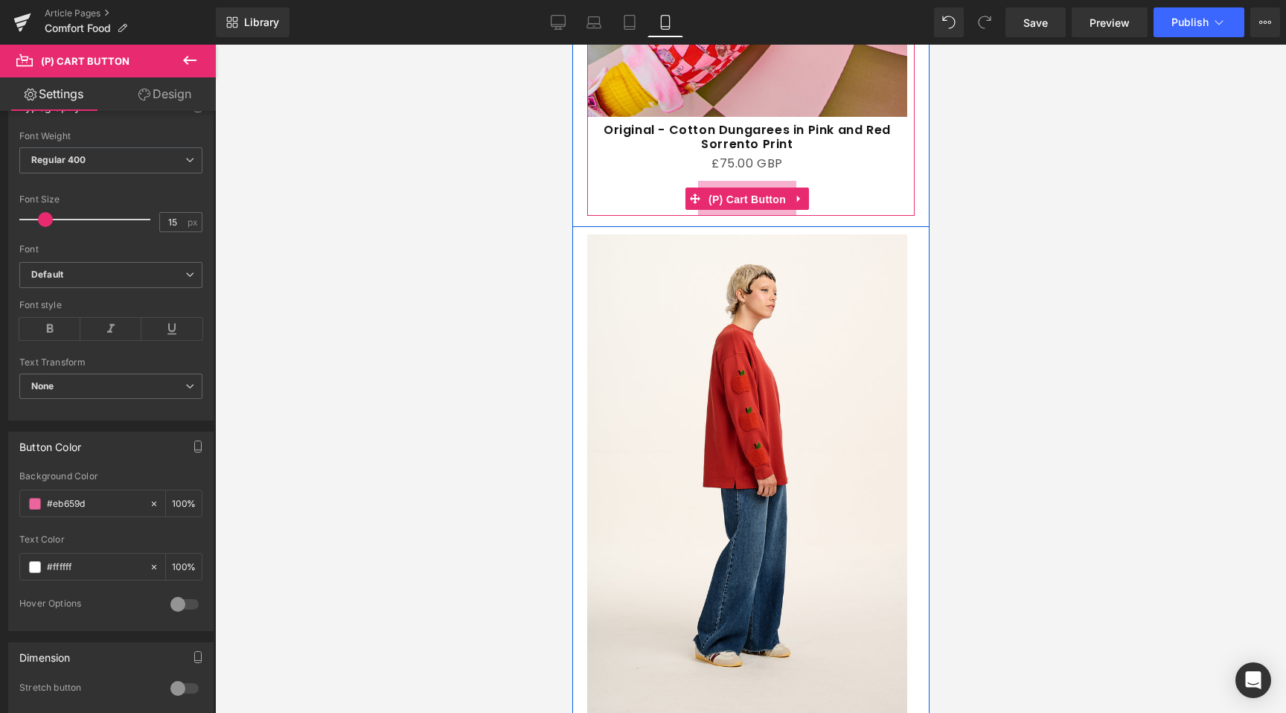
click at [750, 188] on span "(P) Cart Button" at bounding box center [746, 199] width 85 height 22
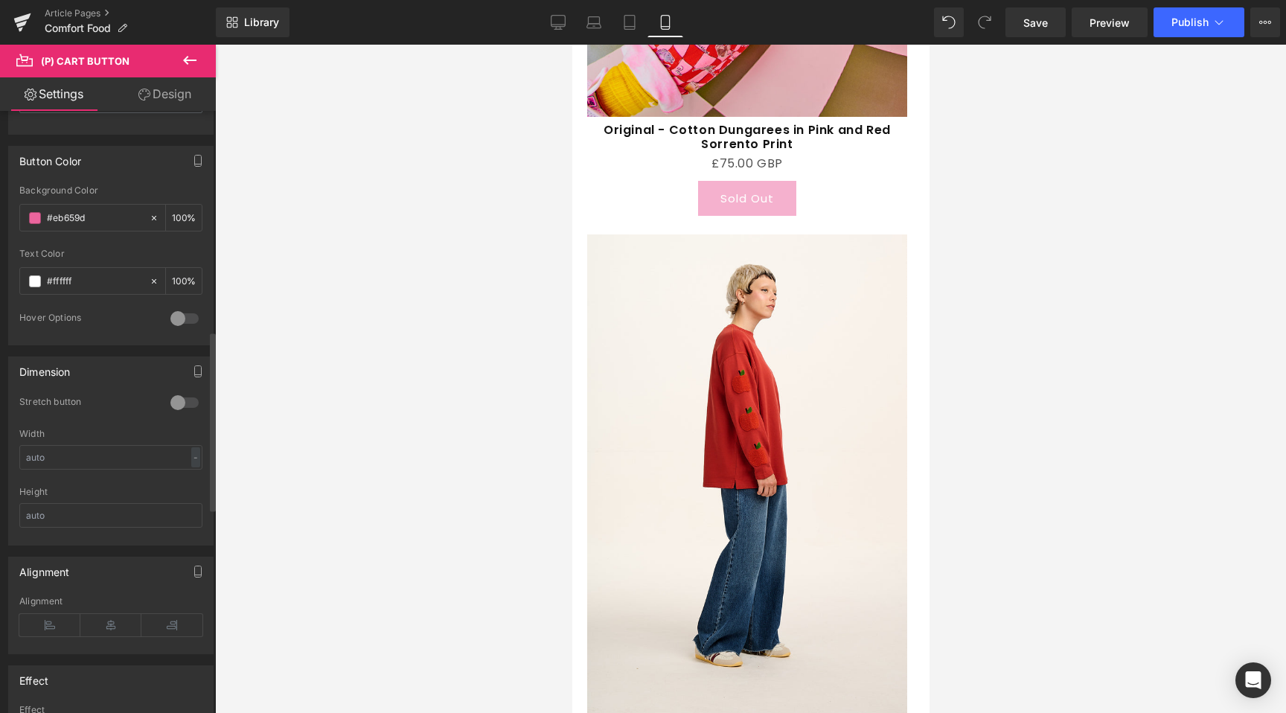
click at [176, 411] on div at bounding box center [185, 403] width 36 height 24
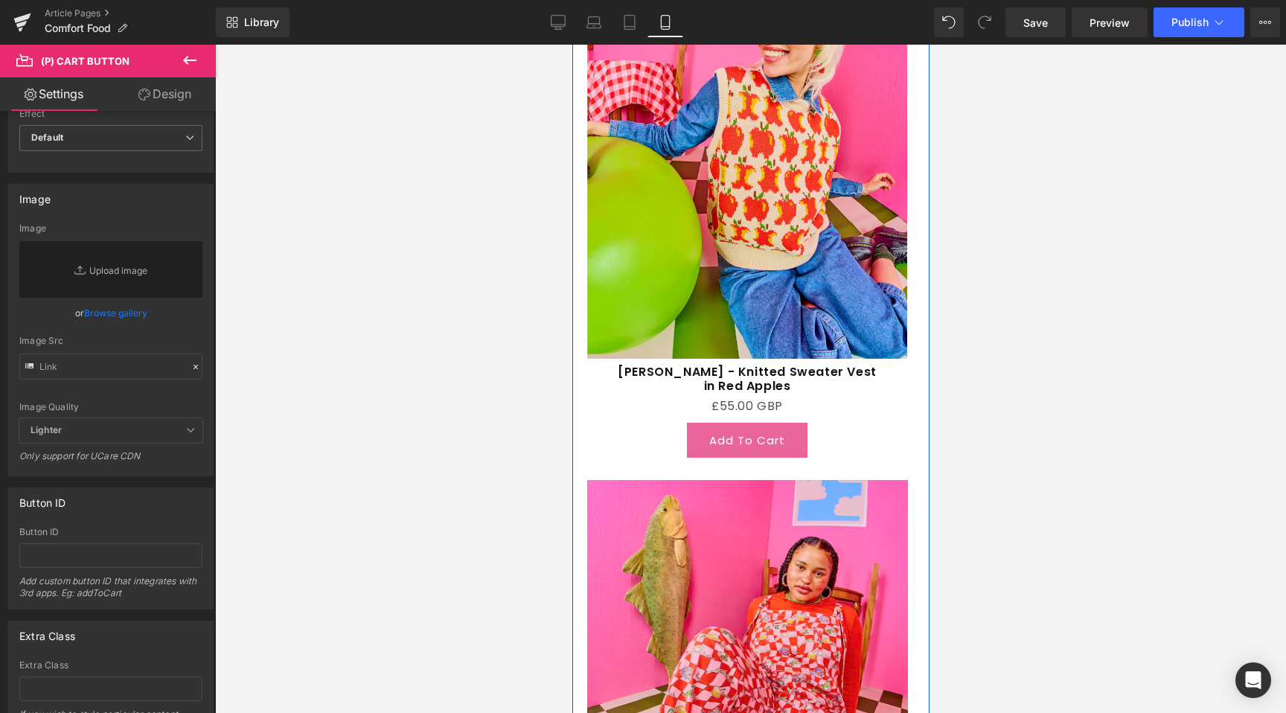
scroll to position [2140, 0]
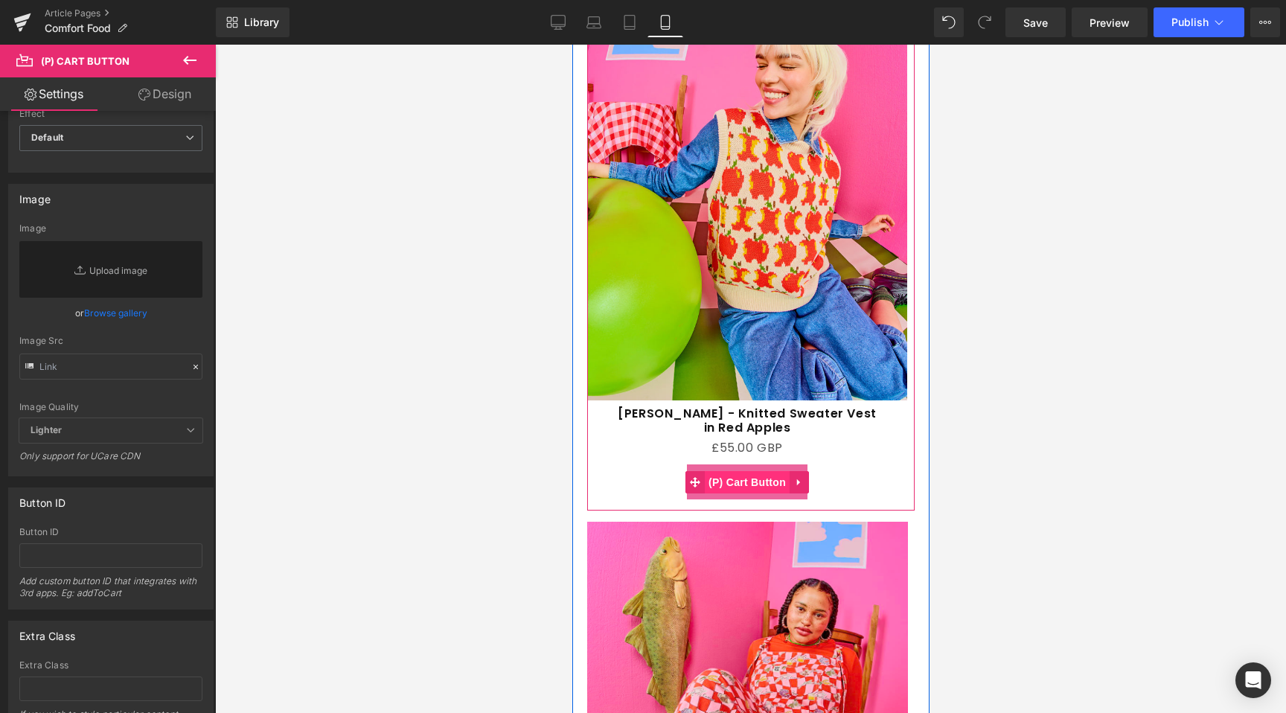
click at [731, 471] on span "(P) Cart Button" at bounding box center [746, 482] width 85 height 22
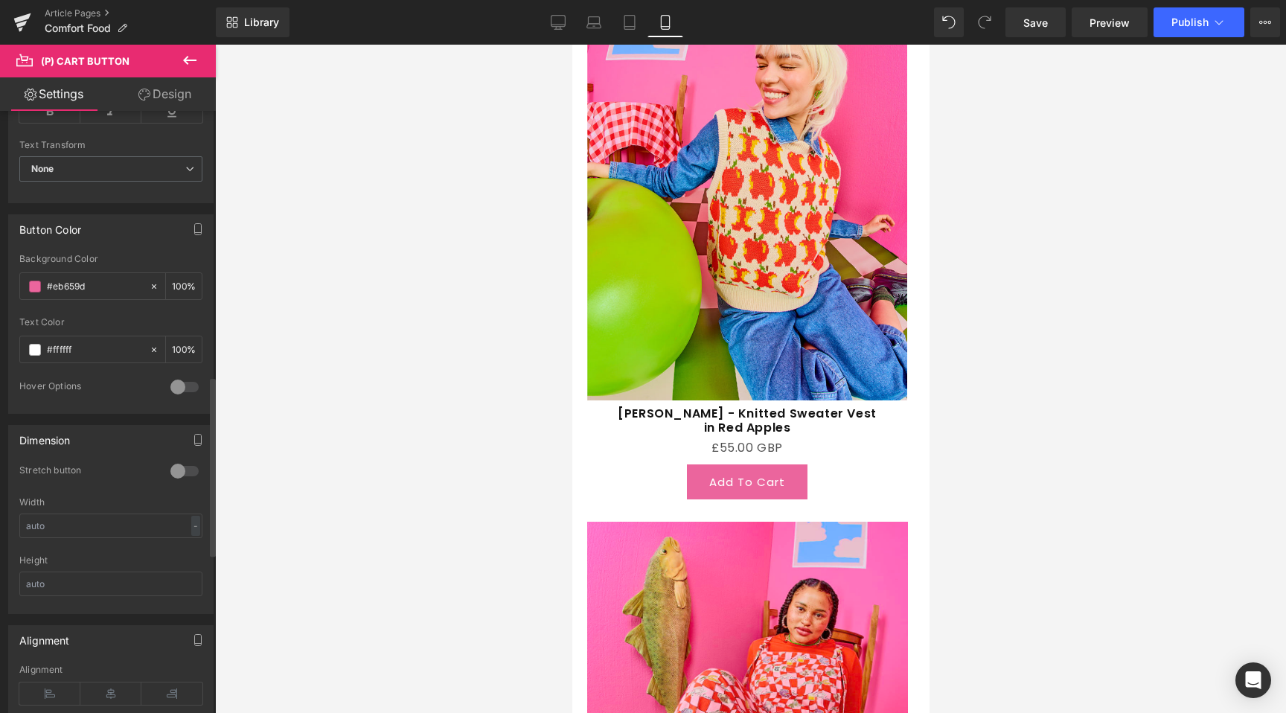
scroll to position [902, 0]
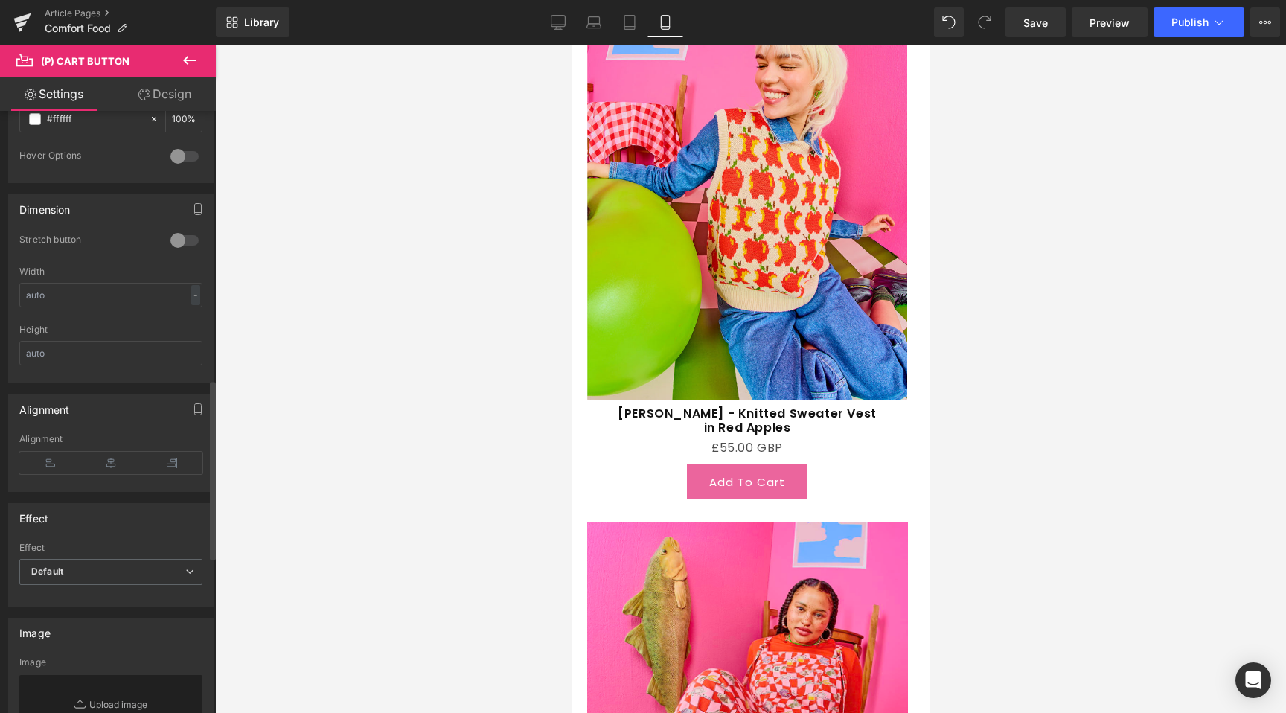
click at [188, 243] on div at bounding box center [185, 241] width 36 height 24
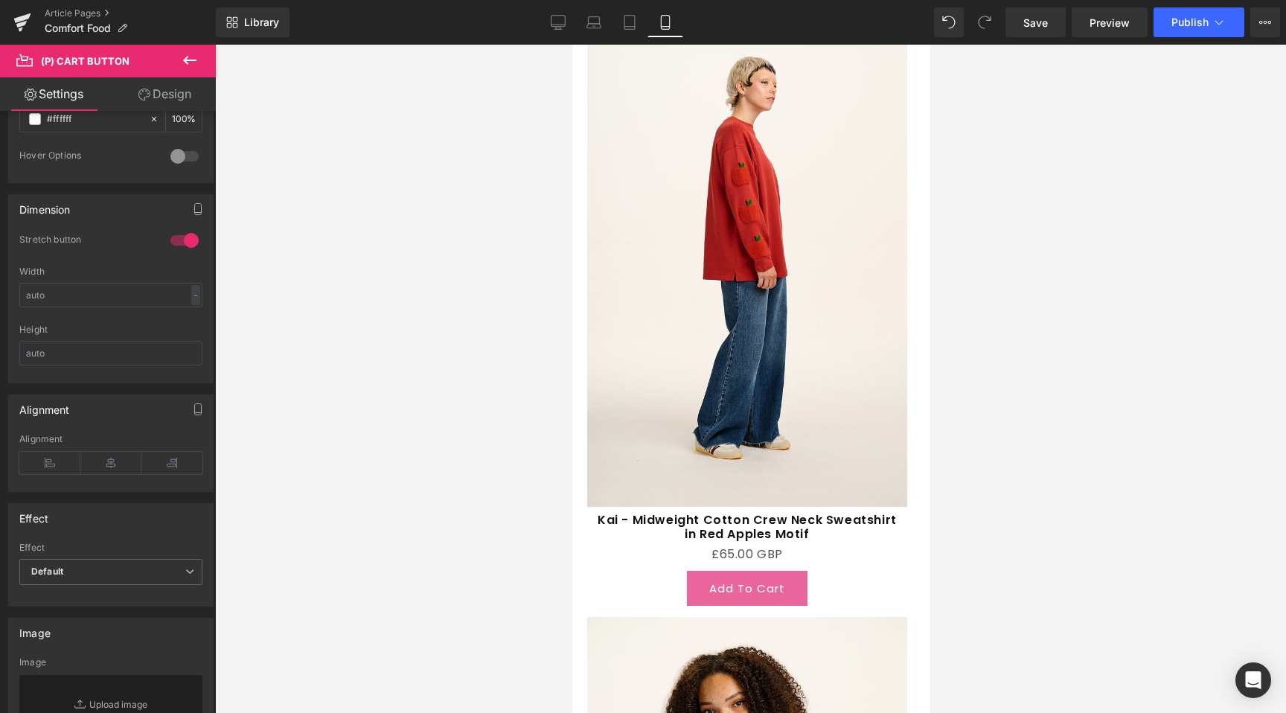
scroll to position [3716, 0]
click at [702, 578] on span "(P) Cart Button" at bounding box center [668, 587] width 68 height 18
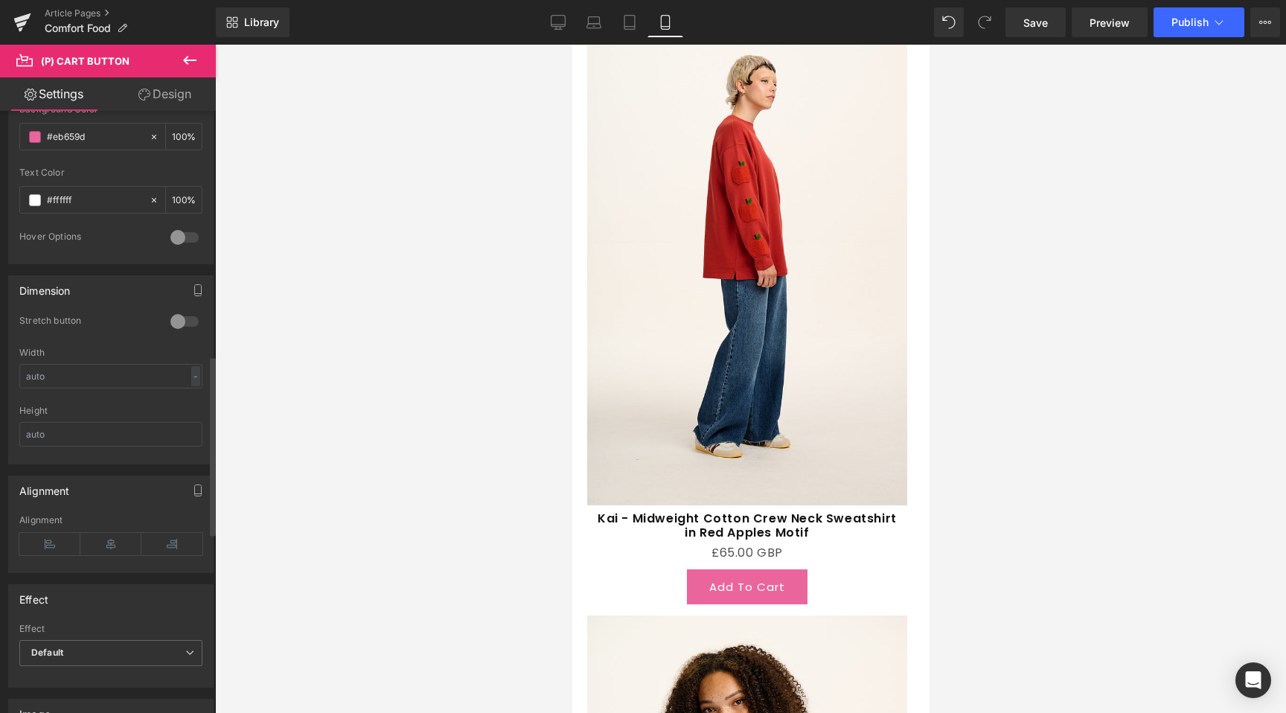
scroll to position [822, 0]
click at [184, 330] on div at bounding box center [185, 320] width 36 height 24
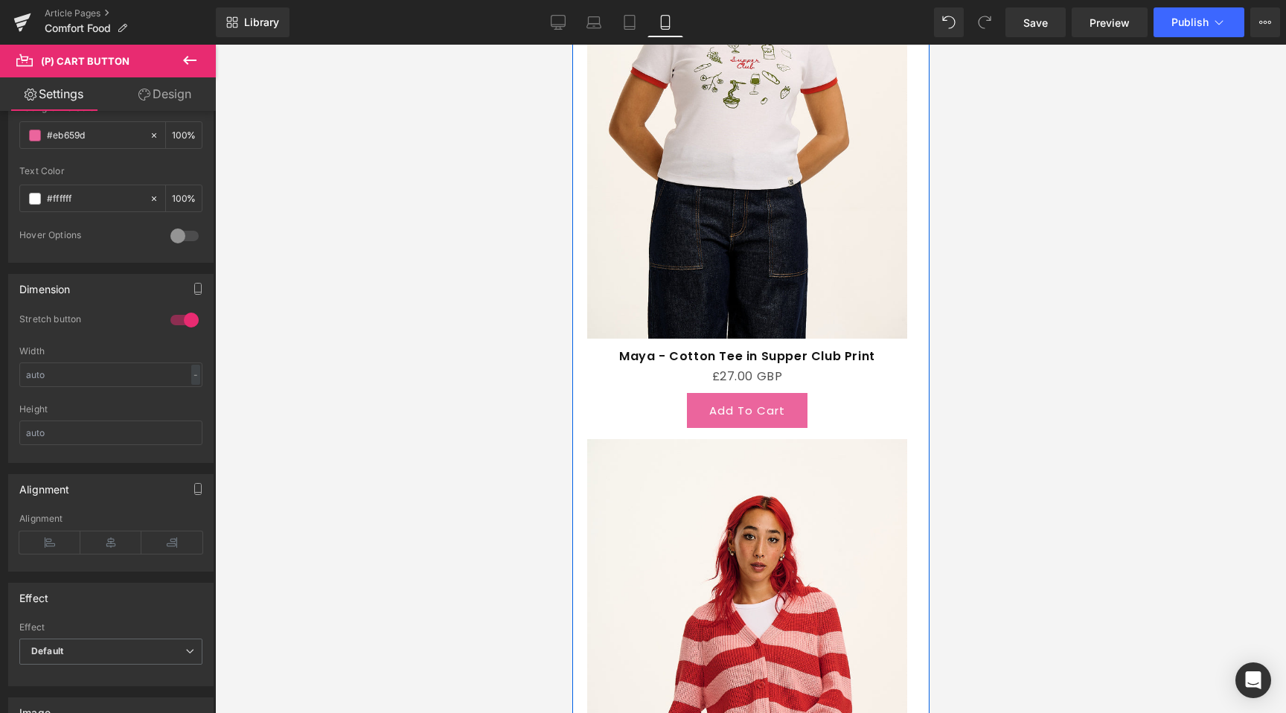
scroll to position [4500, 0]
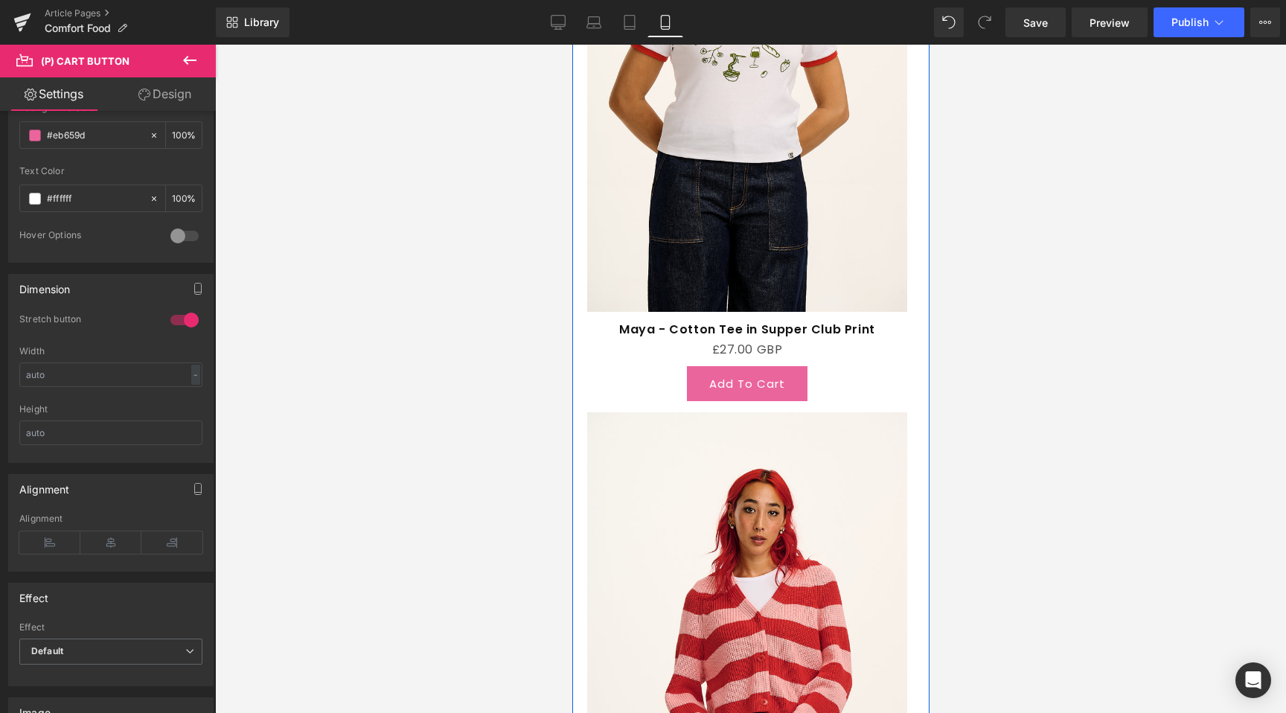
click at [764, 375] on span "(P) Cart Button" at bounding box center [746, 384] width 68 height 18
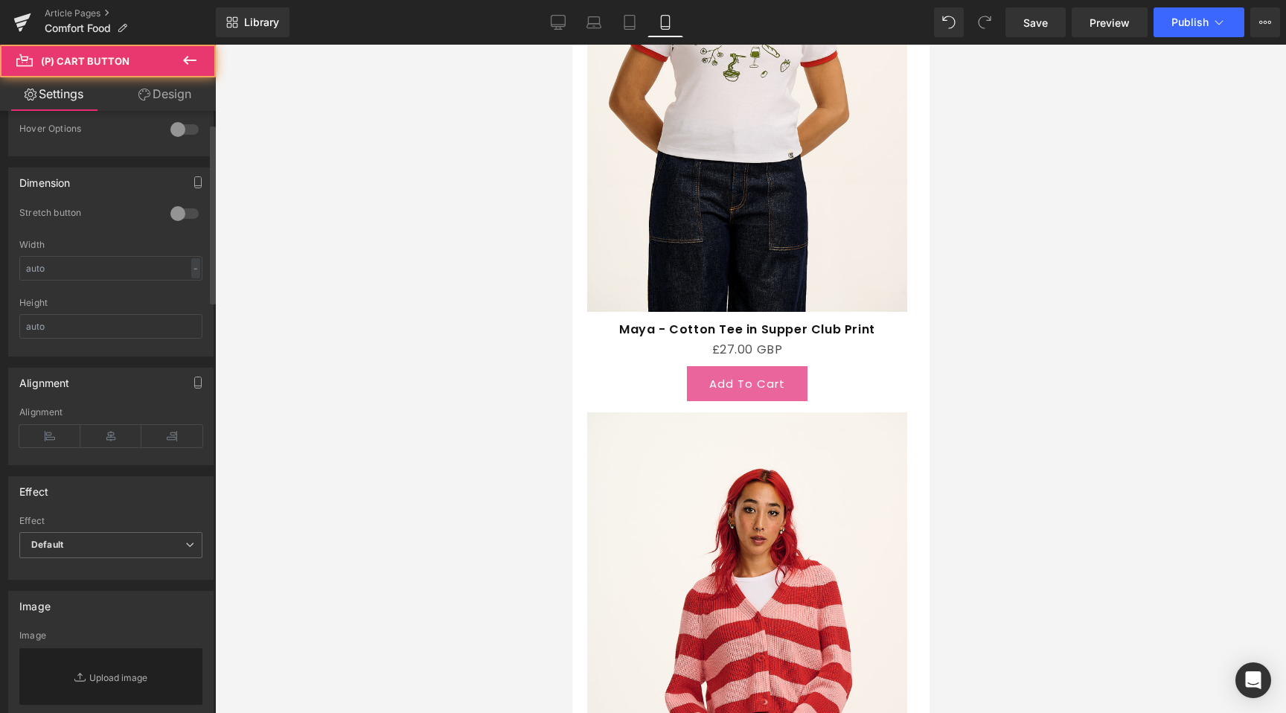
scroll to position [991, 0]
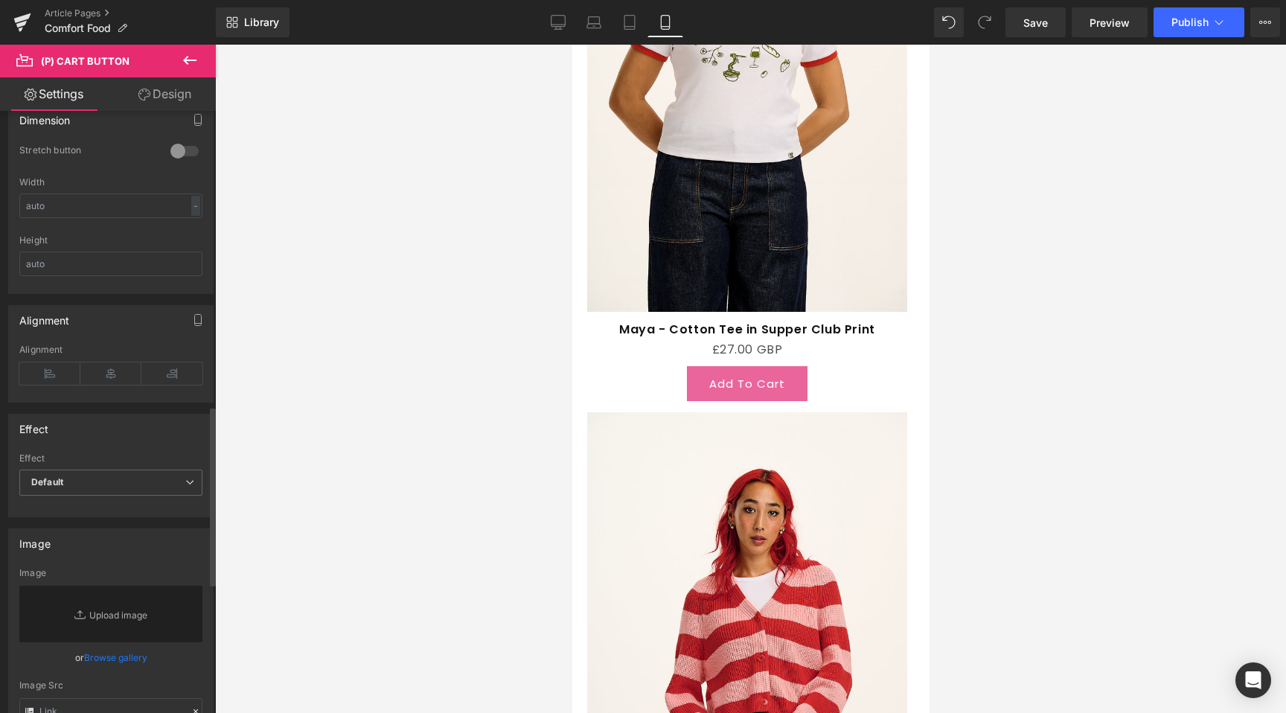
click at [170, 164] on div "Stretch button" at bounding box center [110, 160] width 183 height 33
click at [173, 159] on div at bounding box center [185, 151] width 36 height 24
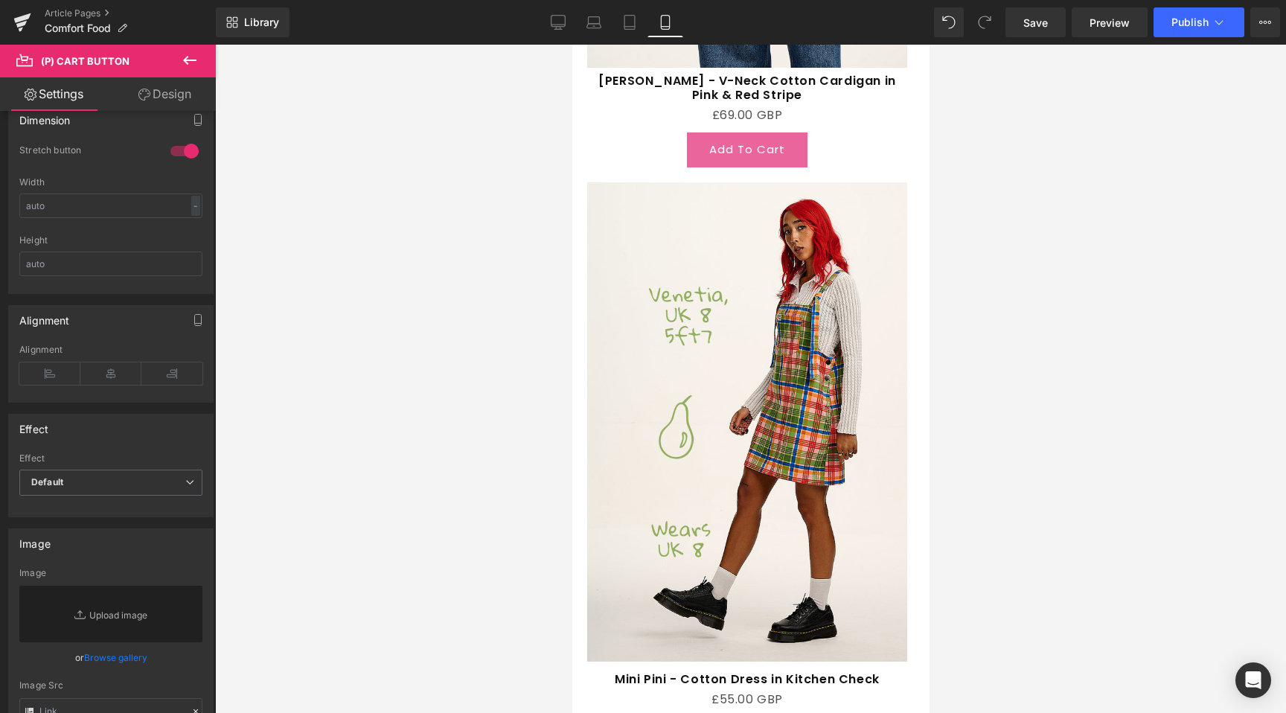
scroll to position [5326, 0]
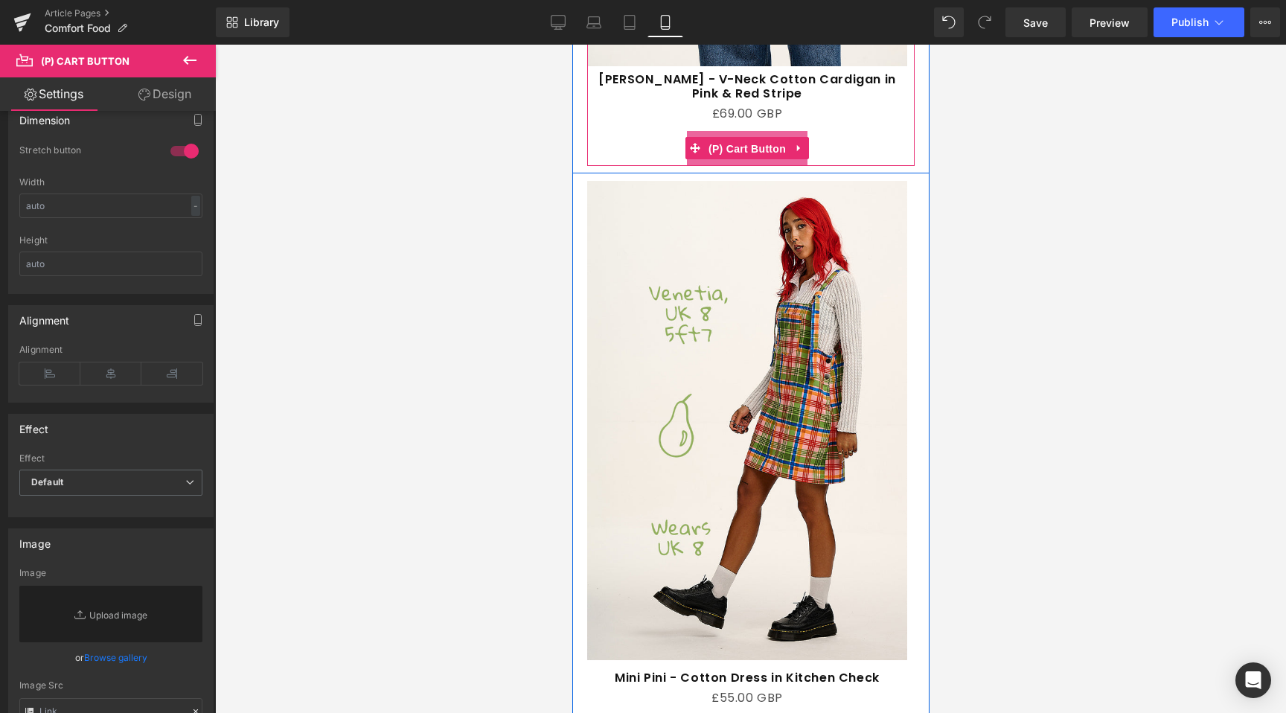
click at [773, 142] on span "(P) Cart Button" at bounding box center [746, 149] width 85 height 22
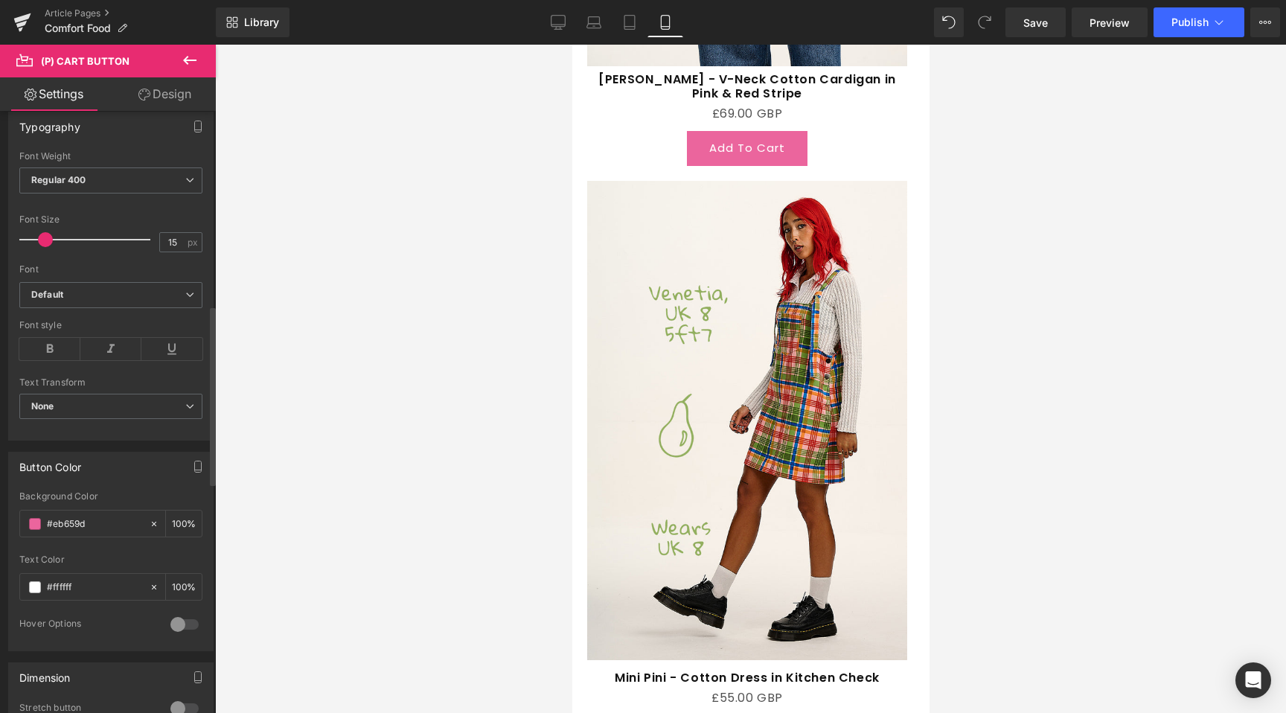
scroll to position [654, 0]
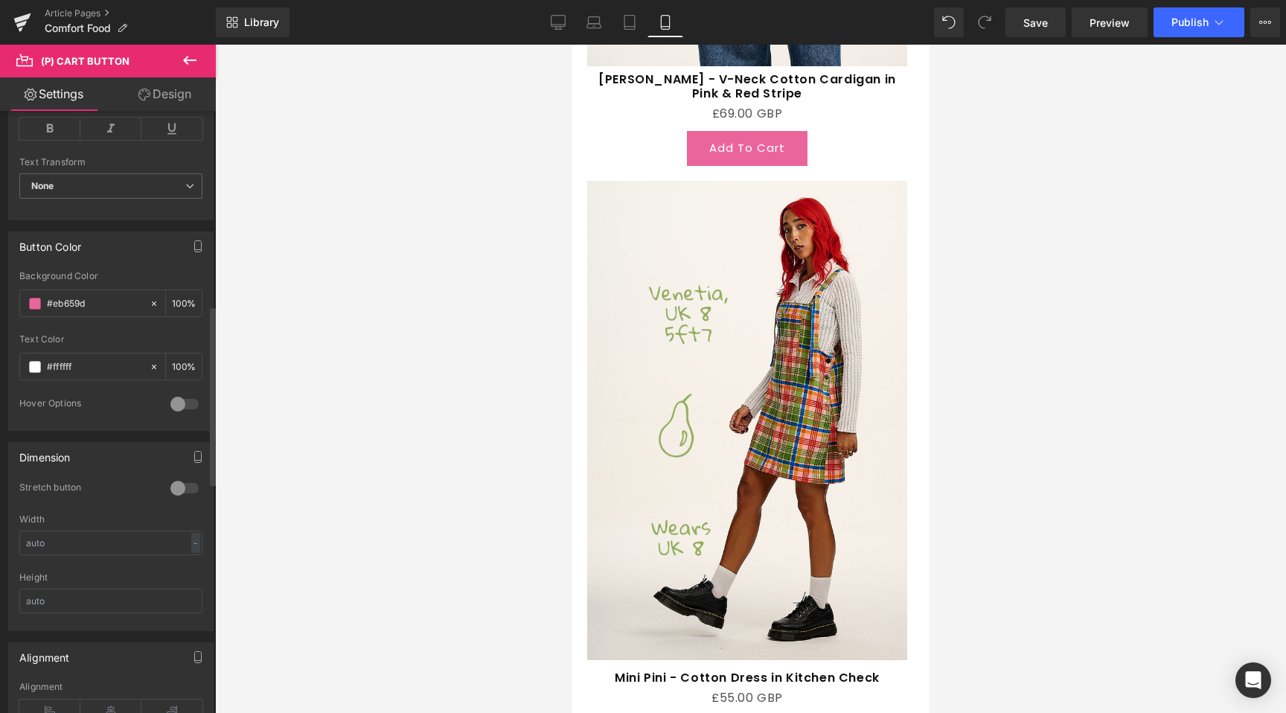
click at [168, 475] on div "Dimension 1 Stretch button 1 Stretch button 1 Stretch button 0 Stretch button W…" at bounding box center [110, 536] width 205 height 189
click at [177, 491] on div at bounding box center [185, 488] width 36 height 24
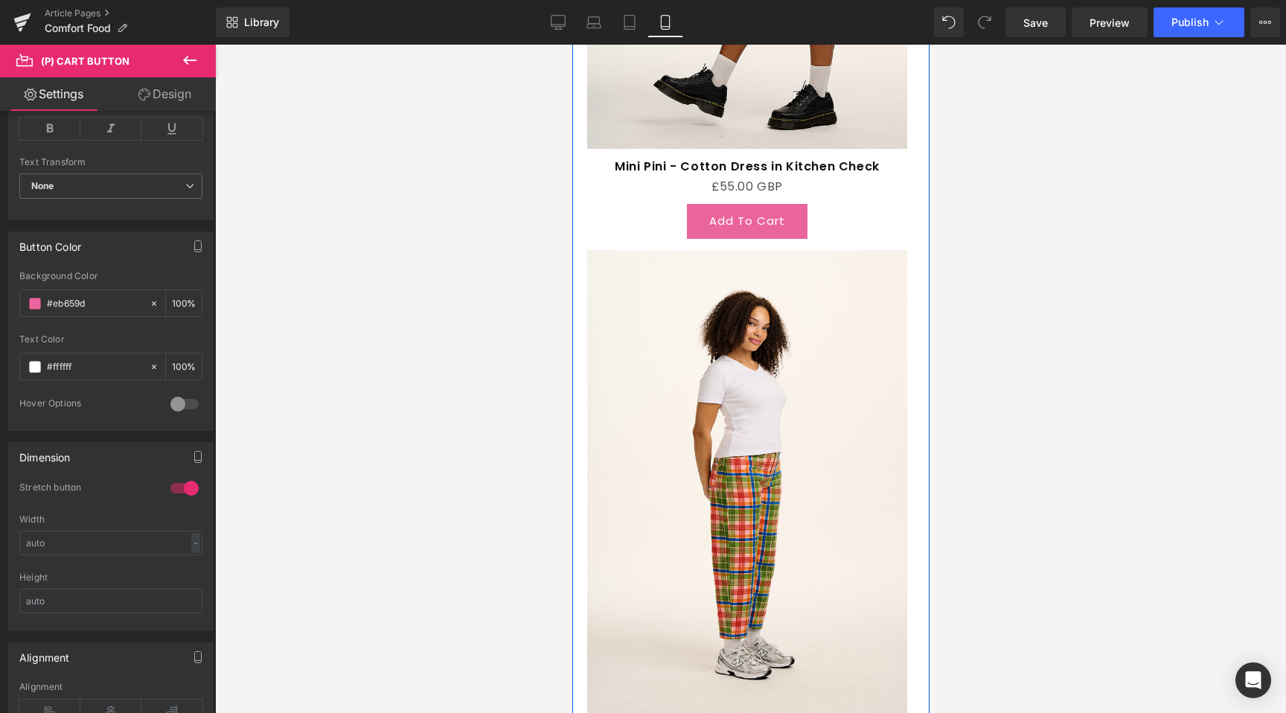
scroll to position [5886, 0]
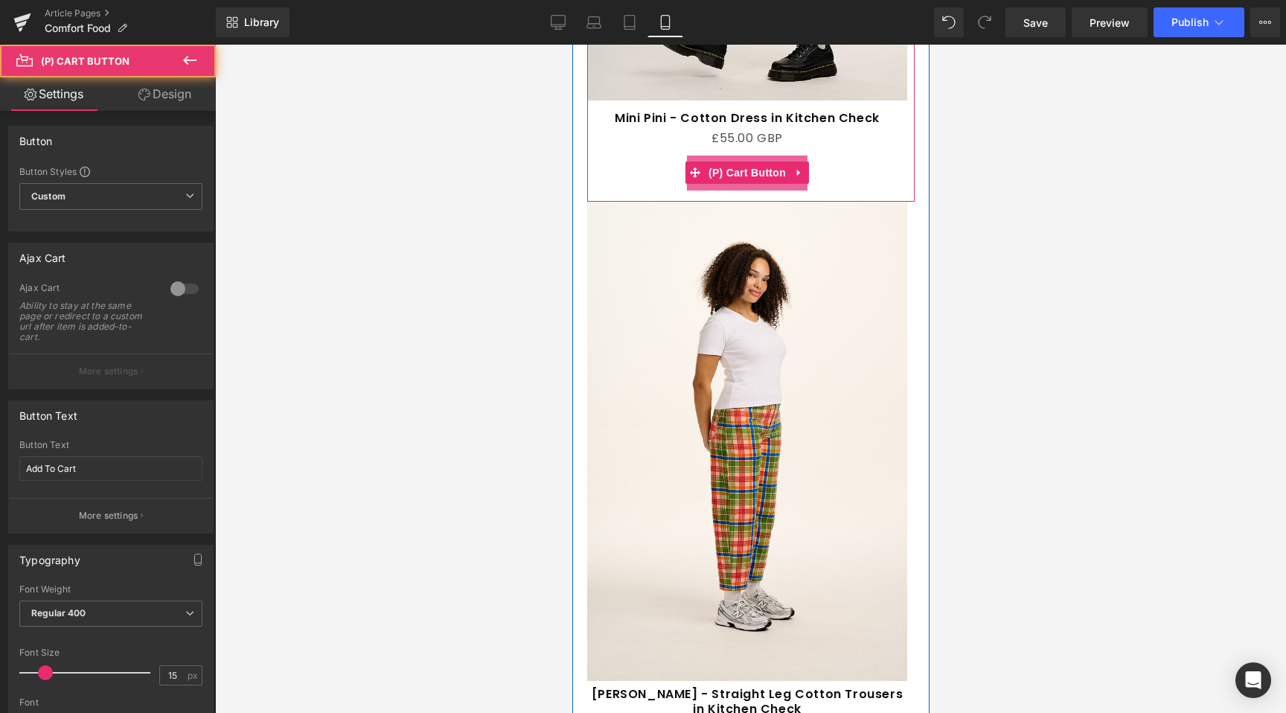
click at [736, 171] on button "Add To Cart" at bounding box center [746, 173] width 121 height 35
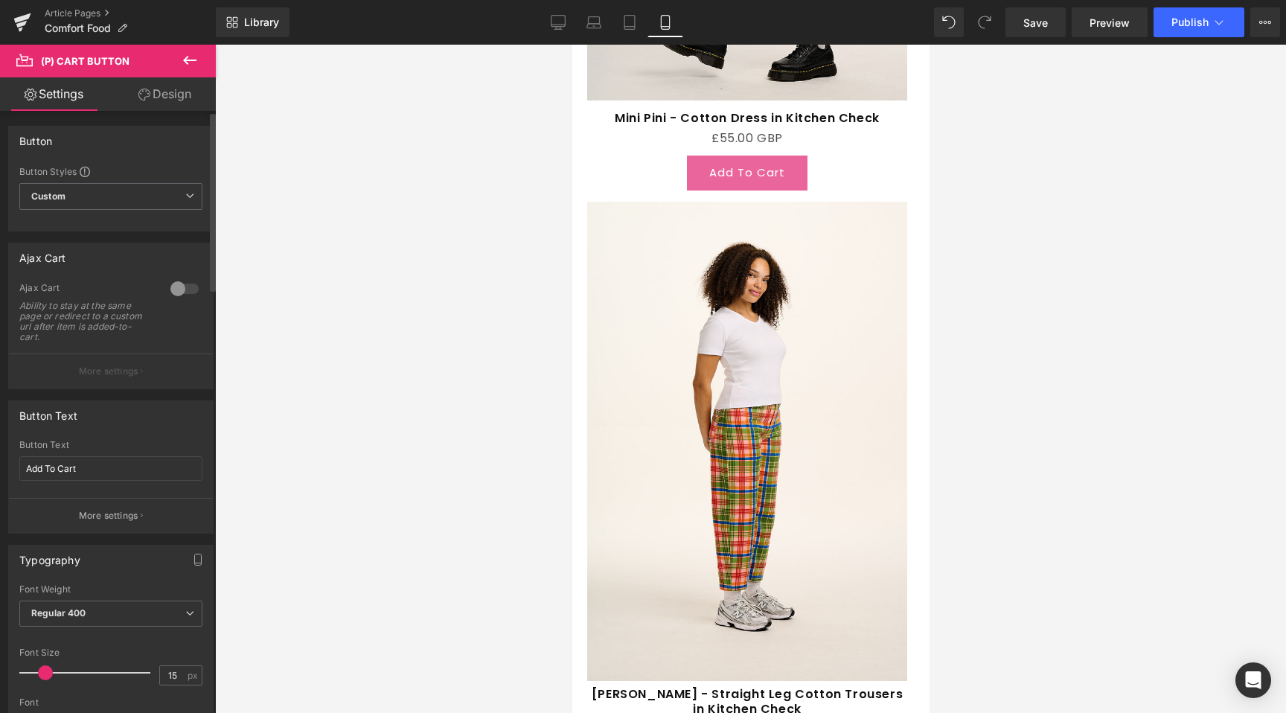
scroll to position [579, 0]
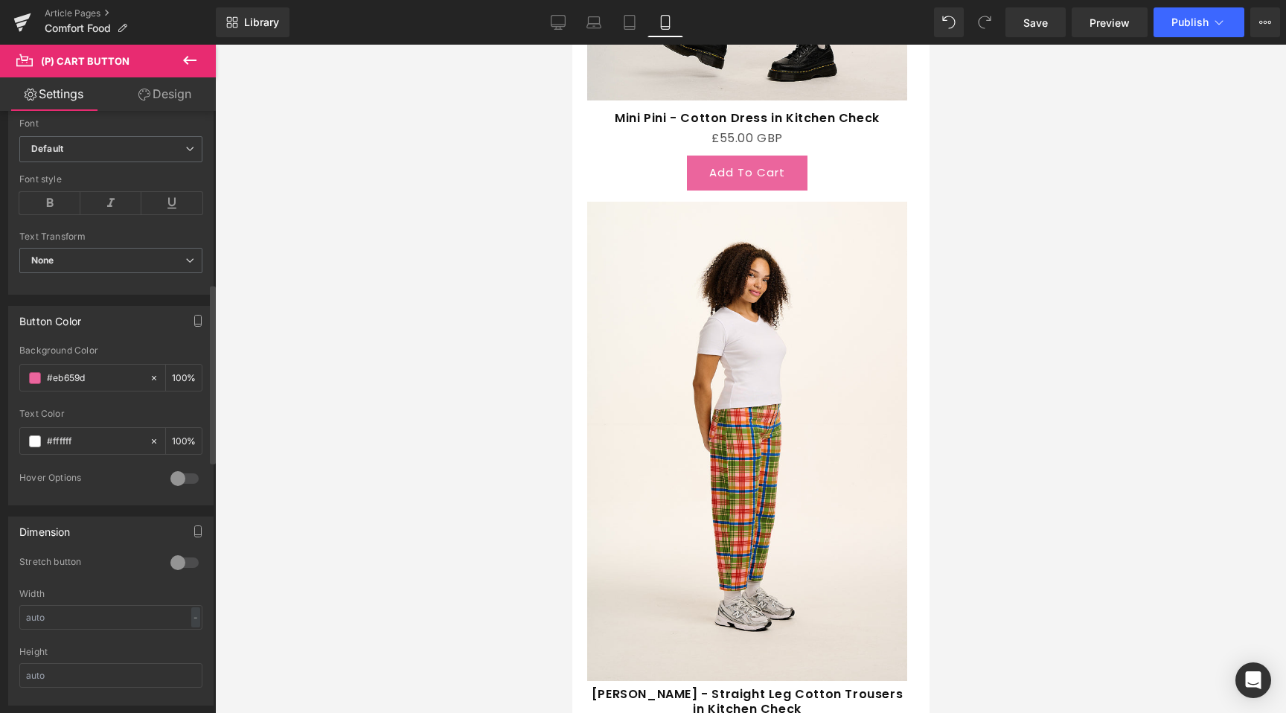
click at [173, 554] on div at bounding box center [185, 563] width 36 height 24
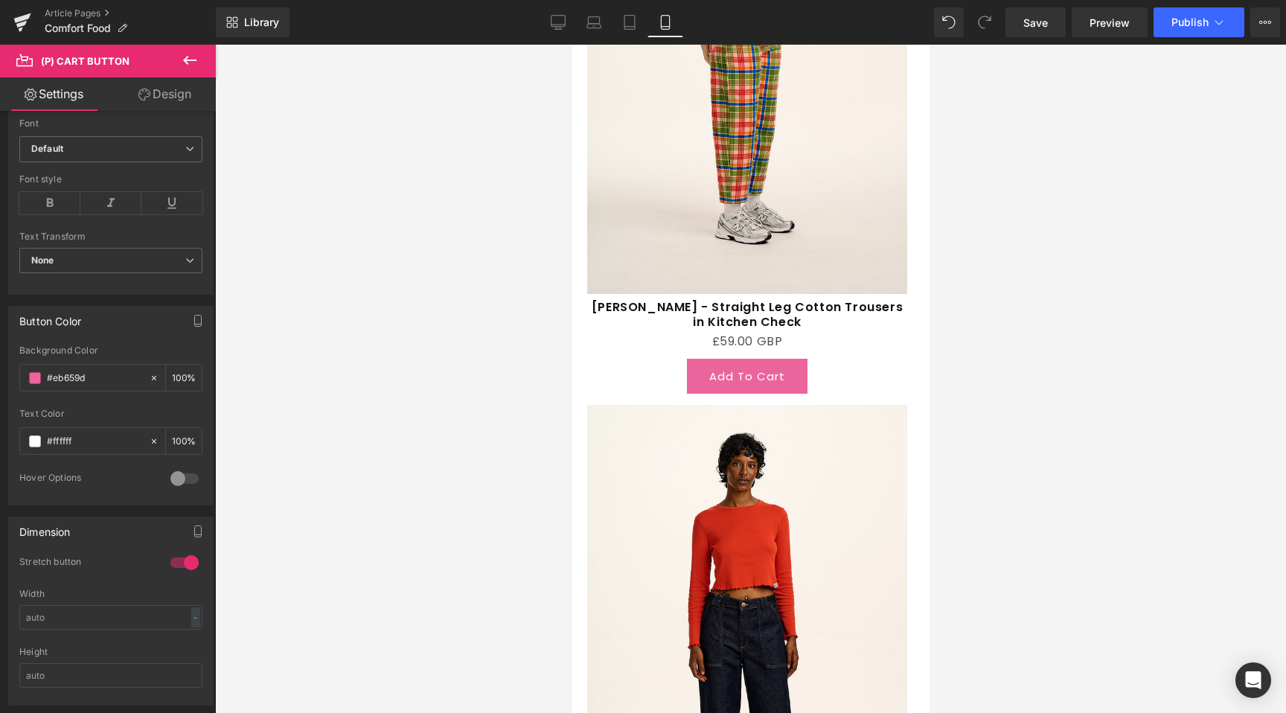
scroll to position [6278, 0]
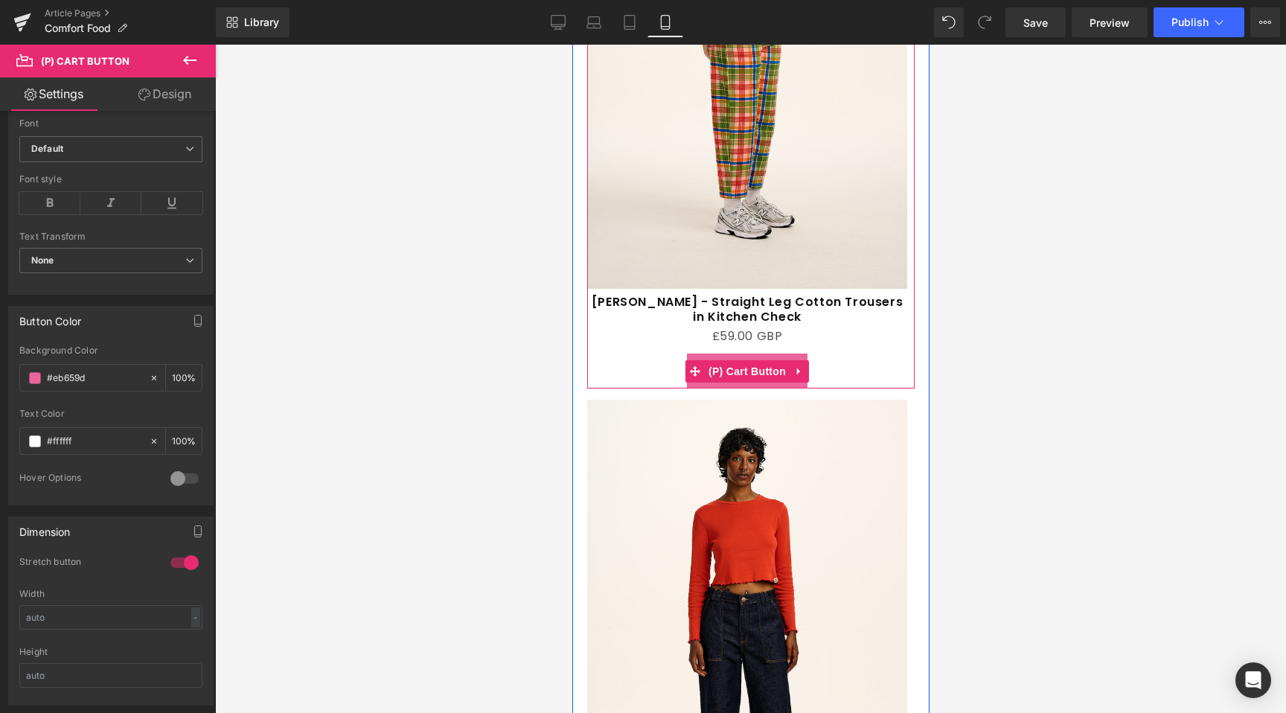
click at [757, 366] on li "(P) Cart Button" at bounding box center [737, 371] width 104 height 22
click at [782, 360] on span "(P) Cart Button" at bounding box center [746, 371] width 85 height 22
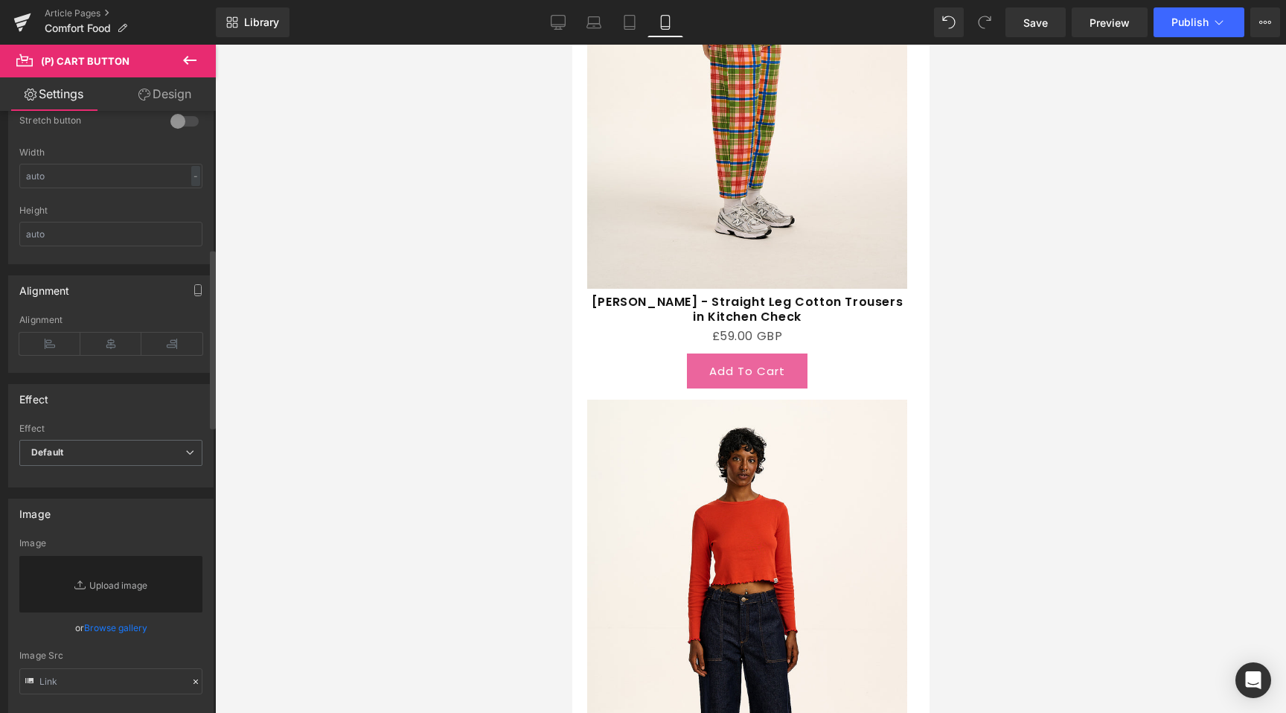
scroll to position [391, 0]
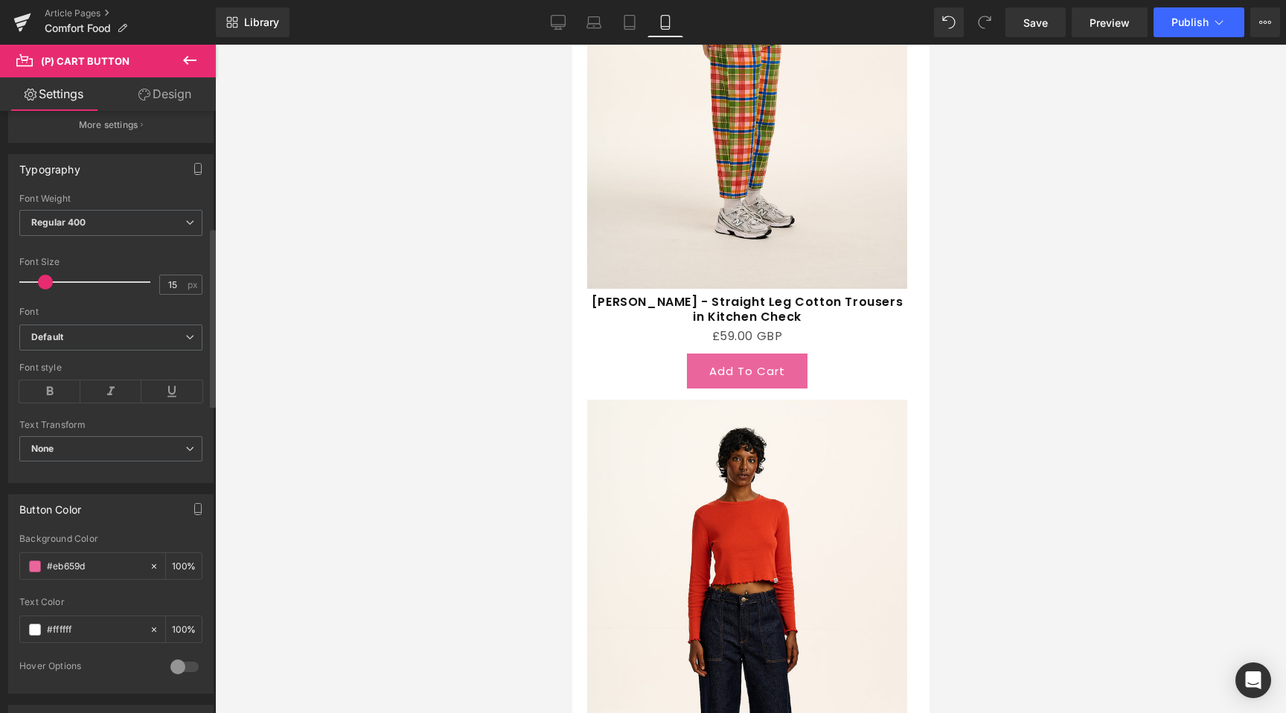
click at [177, 659] on div at bounding box center [185, 667] width 36 height 24
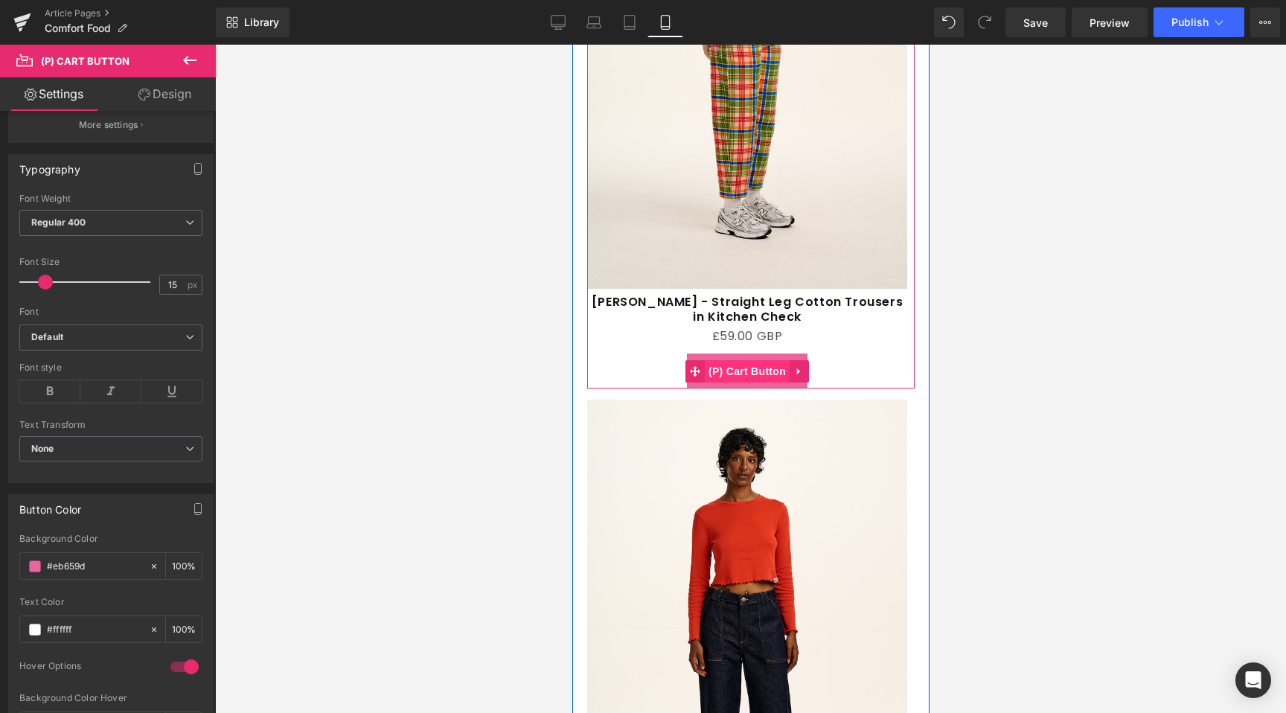
click at [741, 360] on span "(P) Cart Button" at bounding box center [746, 371] width 85 height 22
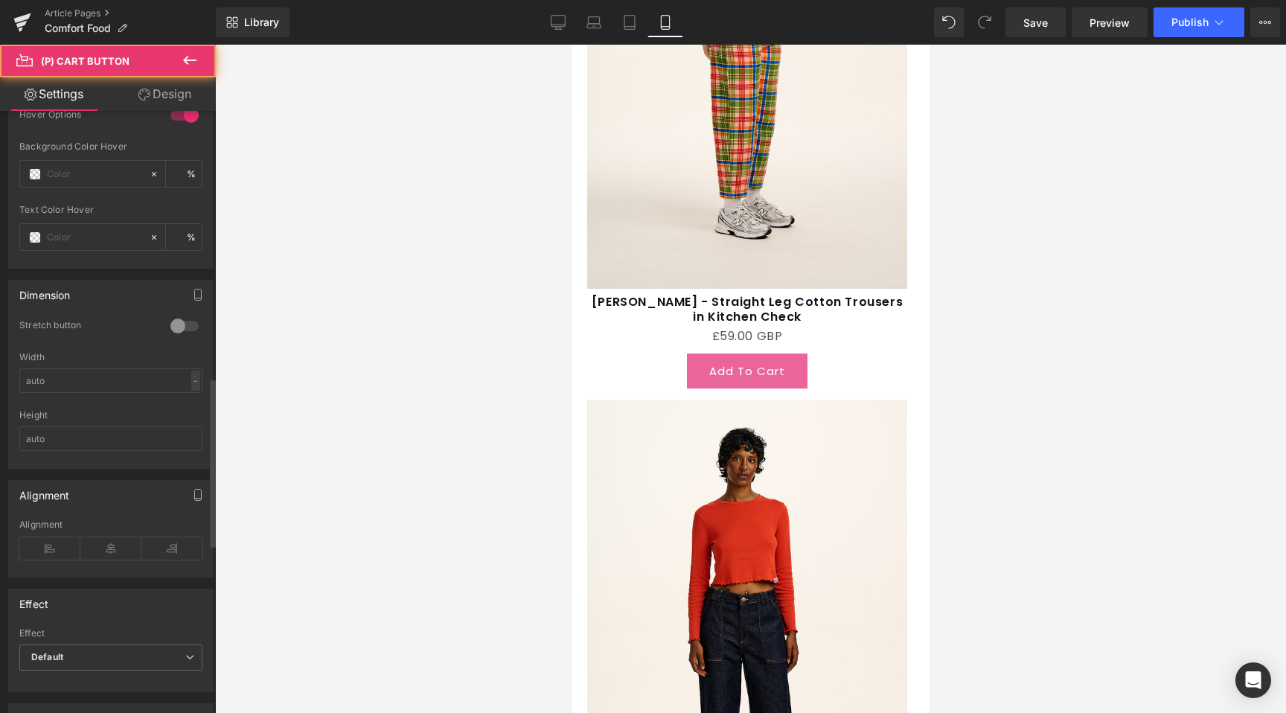
scroll to position [953, 0]
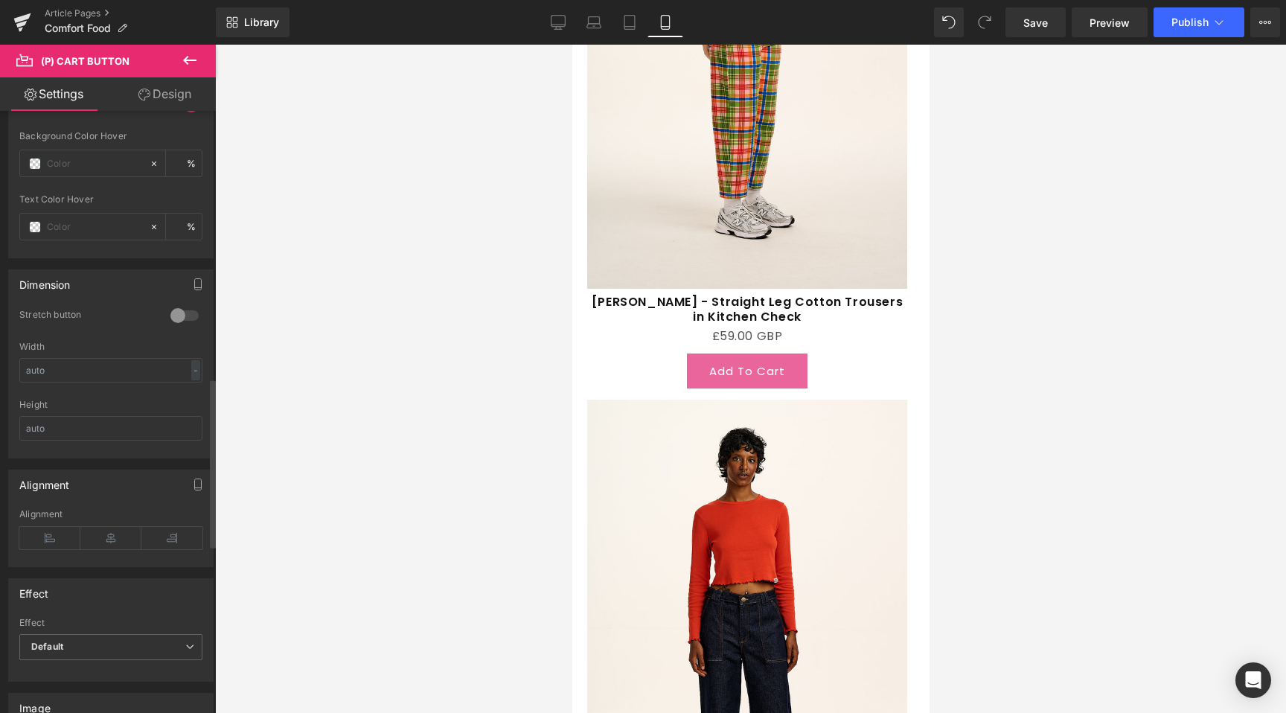
click at [183, 314] on div at bounding box center [185, 316] width 36 height 24
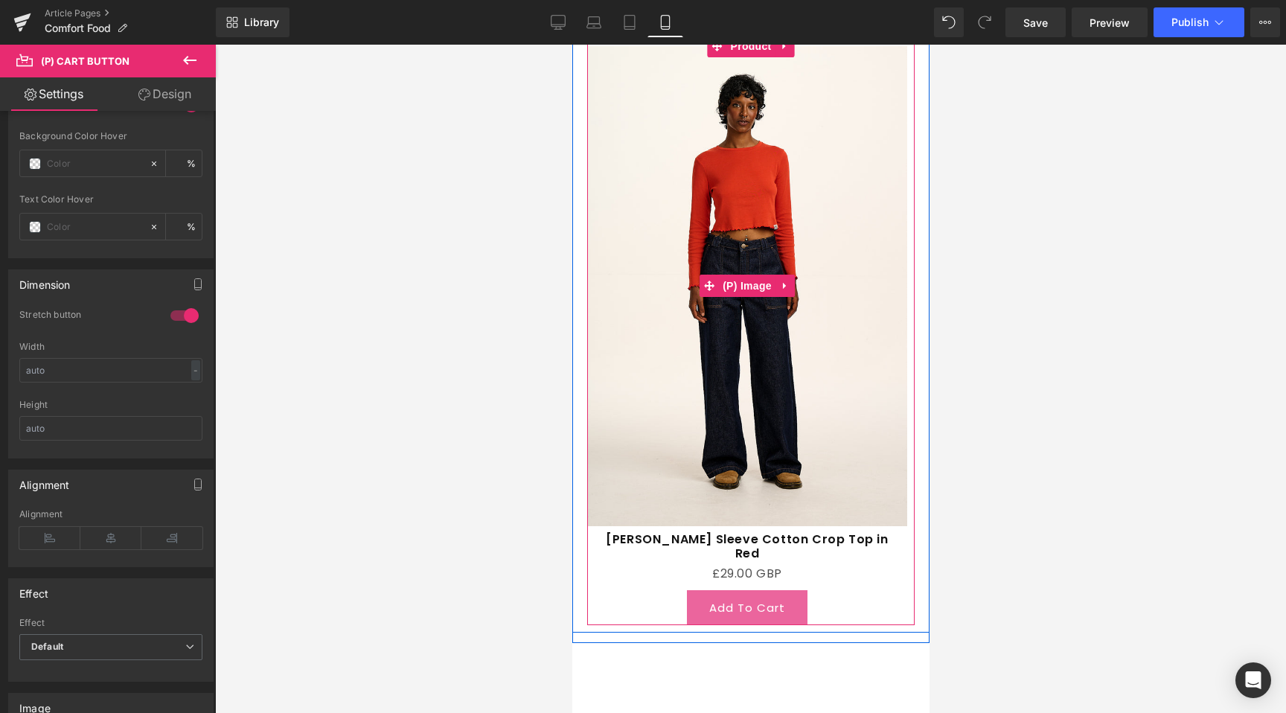
scroll to position [6632, 0]
click at [719, 599] on span "(P) Cart Button" at bounding box center [746, 608] width 68 height 18
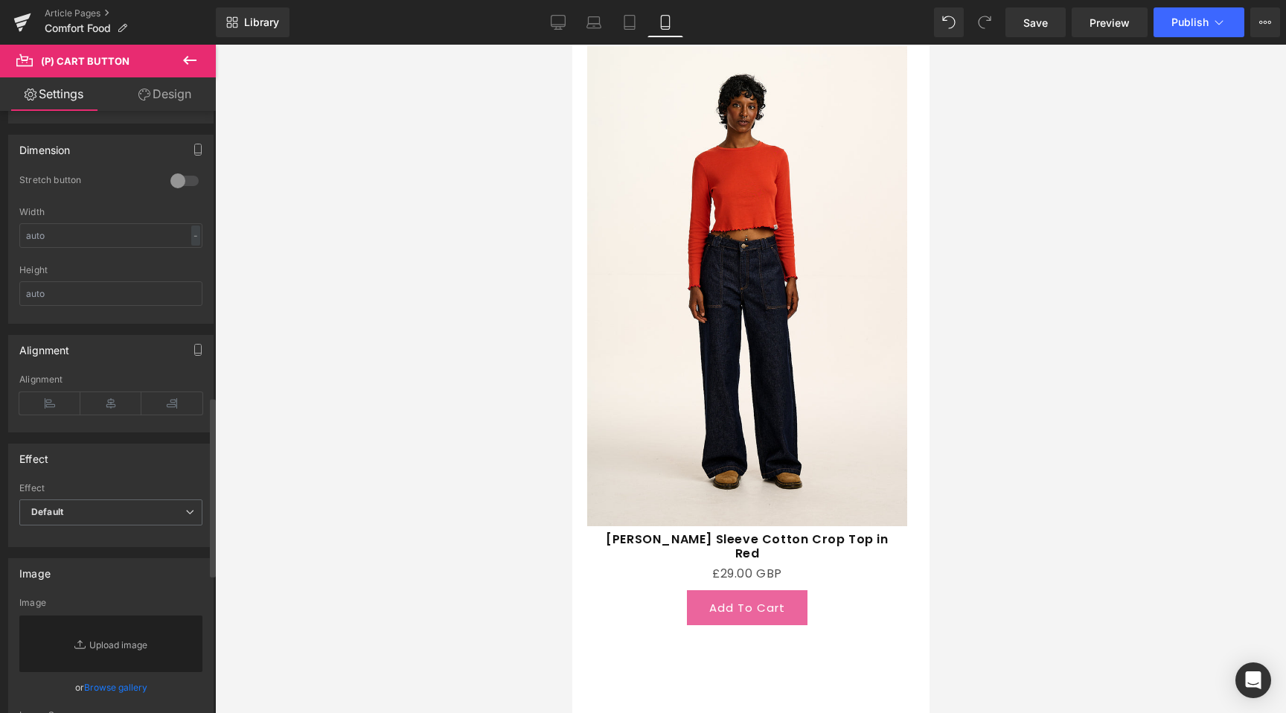
scroll to position [960, 0]
click at [176, 164] on div "Dimension" at bounding box center [111, 151] width 204 height 28
click at [170, 171] on div at bounding box center [185, 182] width 36 height 24
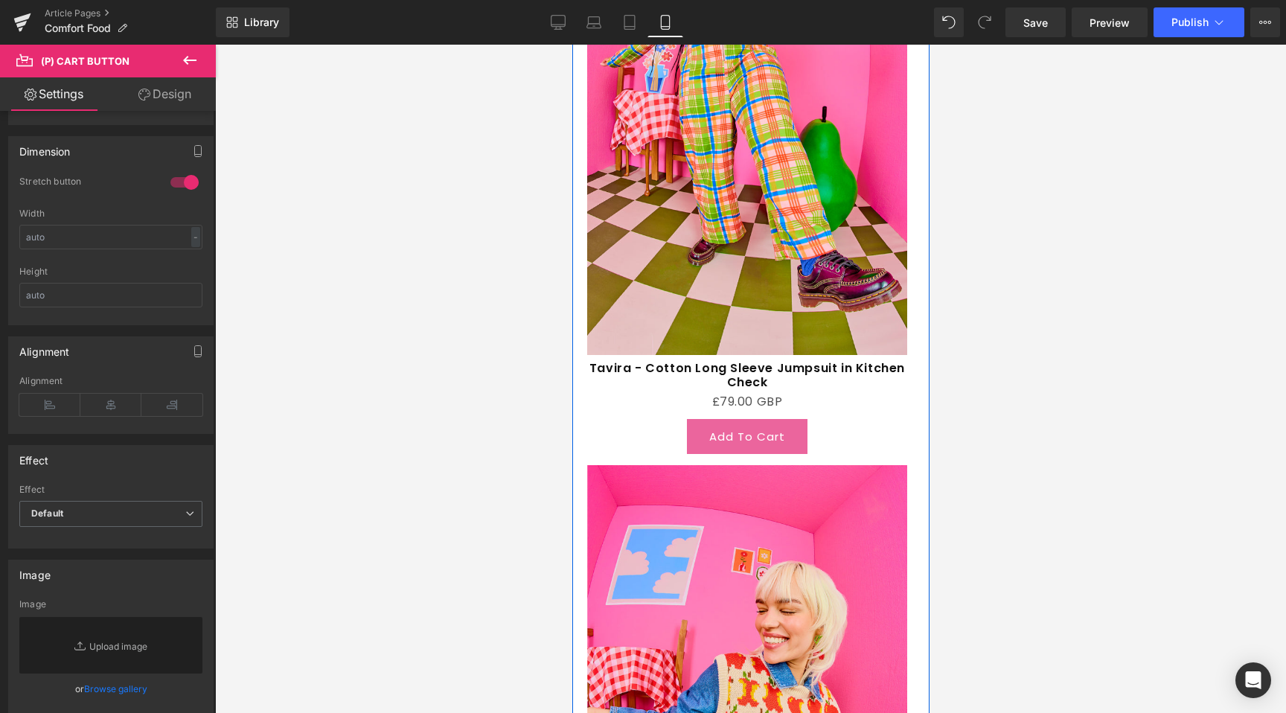
scroll to position [1659, 0]
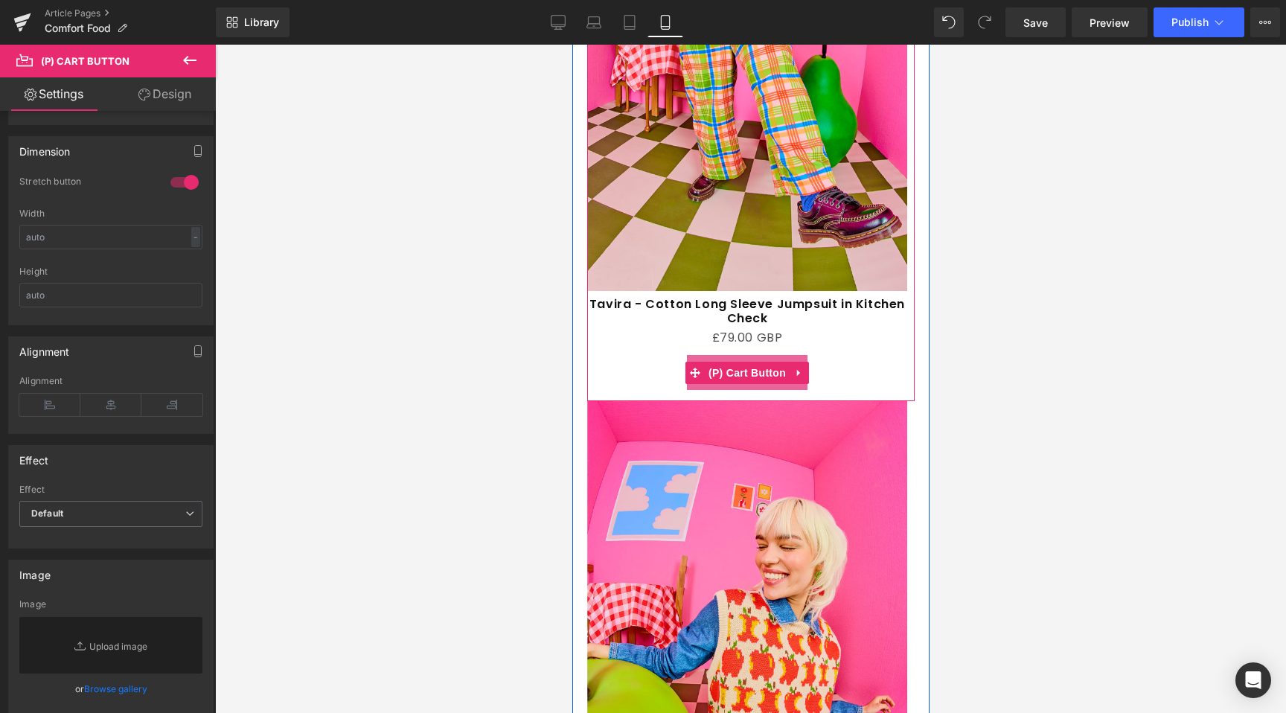
click at [732, 372] on button "Add To Cart" at bounding box center [746, 372] width 121 height 35
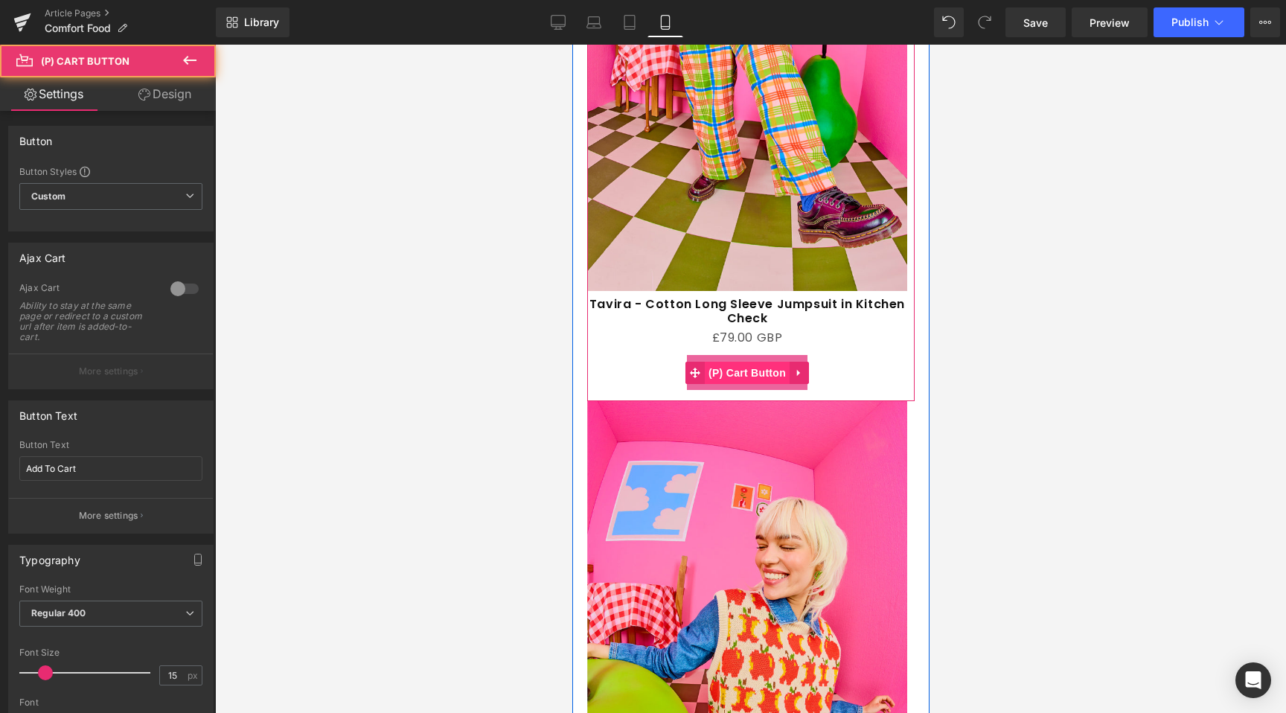
click at [746, 362] on span "(P) Cart Button" at bounding box center [746, 373] width 85 height 22
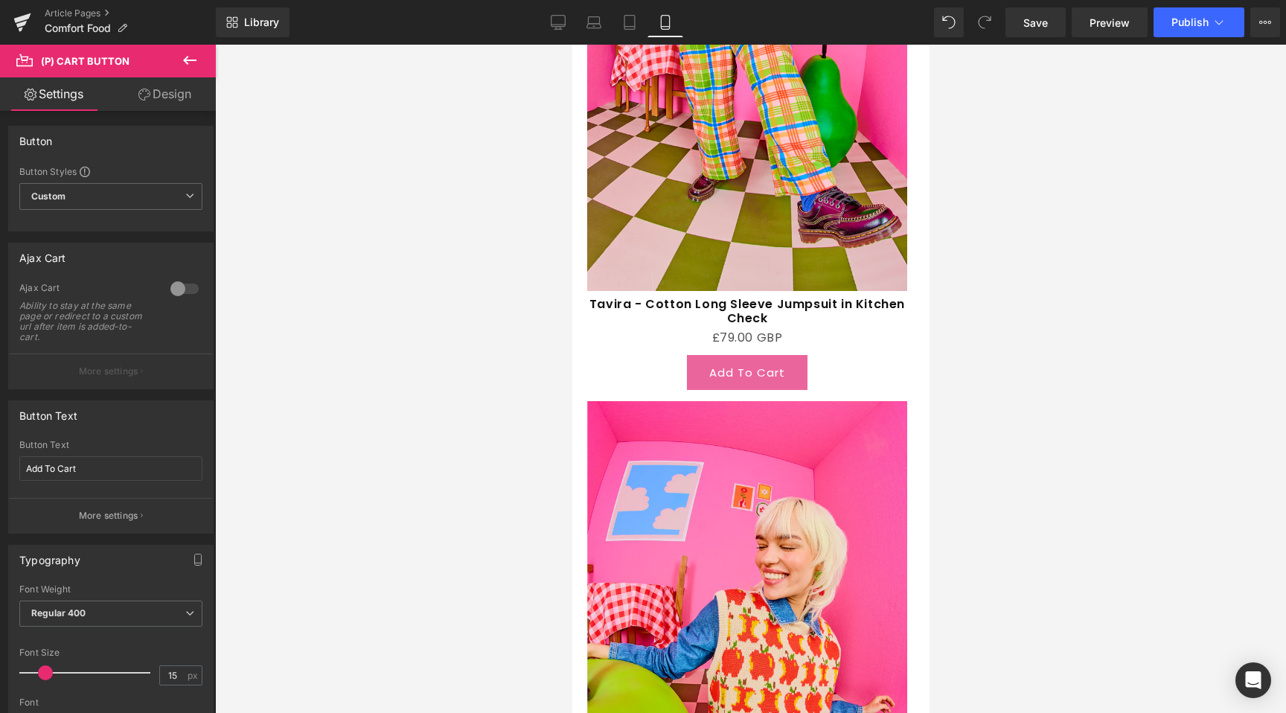
drag, startPoint x: 173, startPoint y: 92, endPoint x: 154, endPoint y: 172, distance: 82.7
click at [173, 92] on link "Design" at bounding box center [165, 94] width 108 height 34
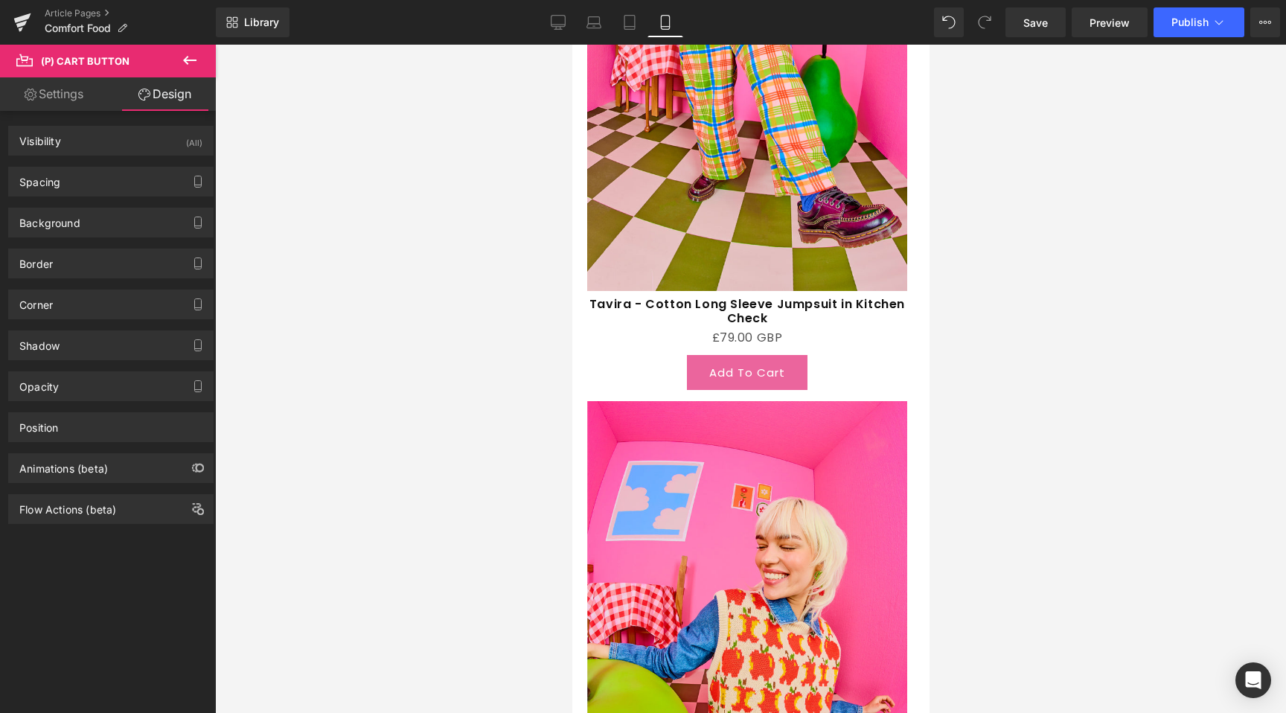
click at [68, 203] on div "Background Color & Image color rgba(235, 101, 157, 1) Color #eb659d 100 % Image…" at bounding box center [111, 217] width 223 height 41
click at [69, 190] on div "Spacing" at bounding box center [111, 182] width 204 height 28
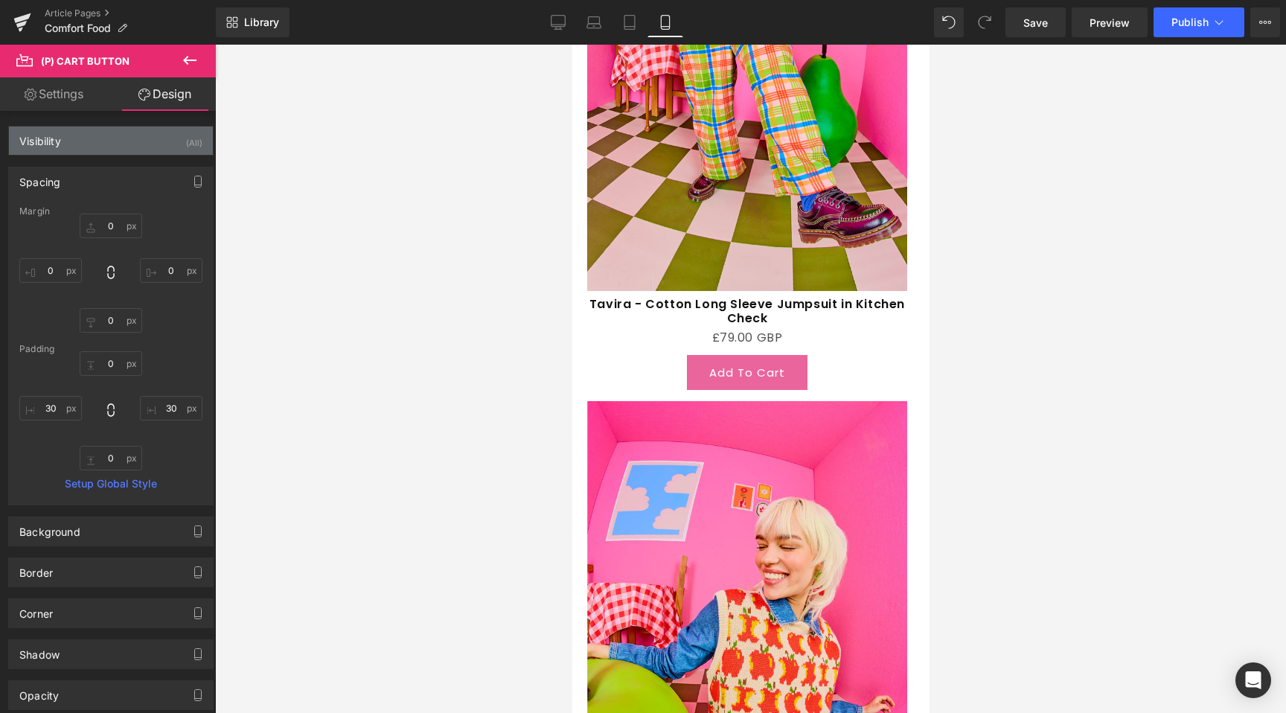
click at [62, 137] on div "Visibility (All)" at bounding box center [111, 141] width 204 height 28
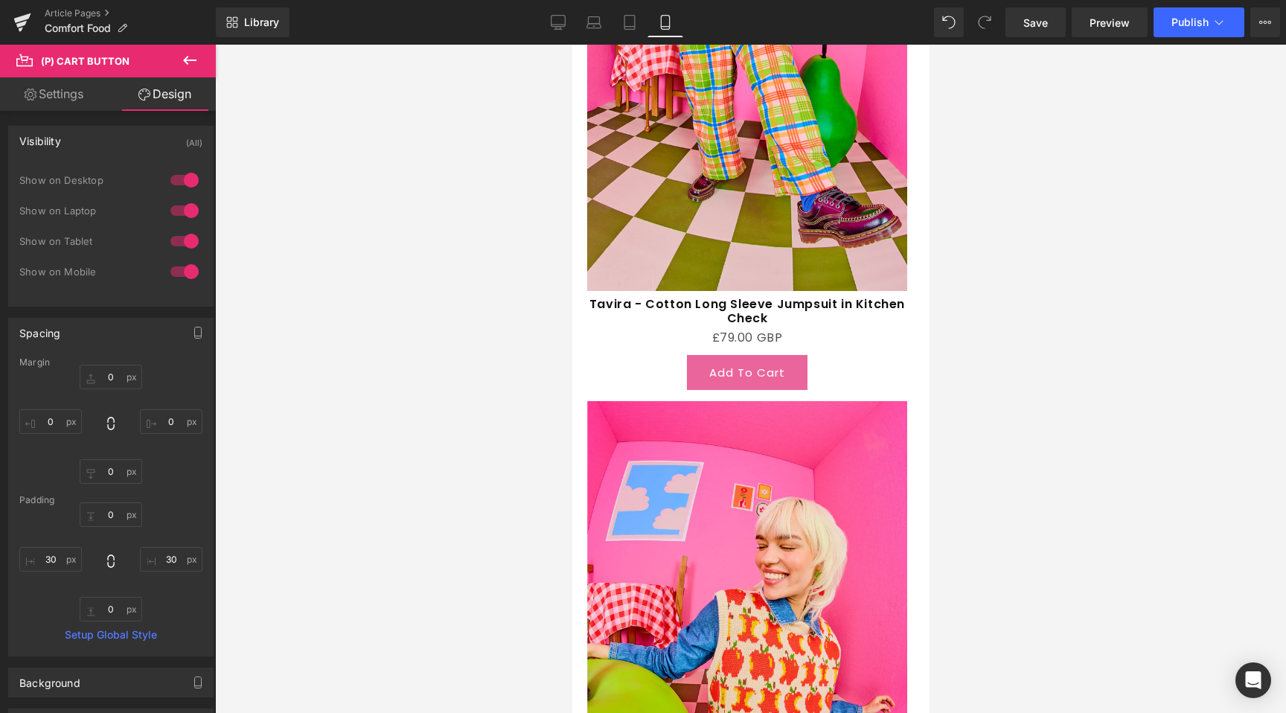
click at [59, 103] on link "Settings" at bounding box center [54, 94] width 108 height 34
type input "100"
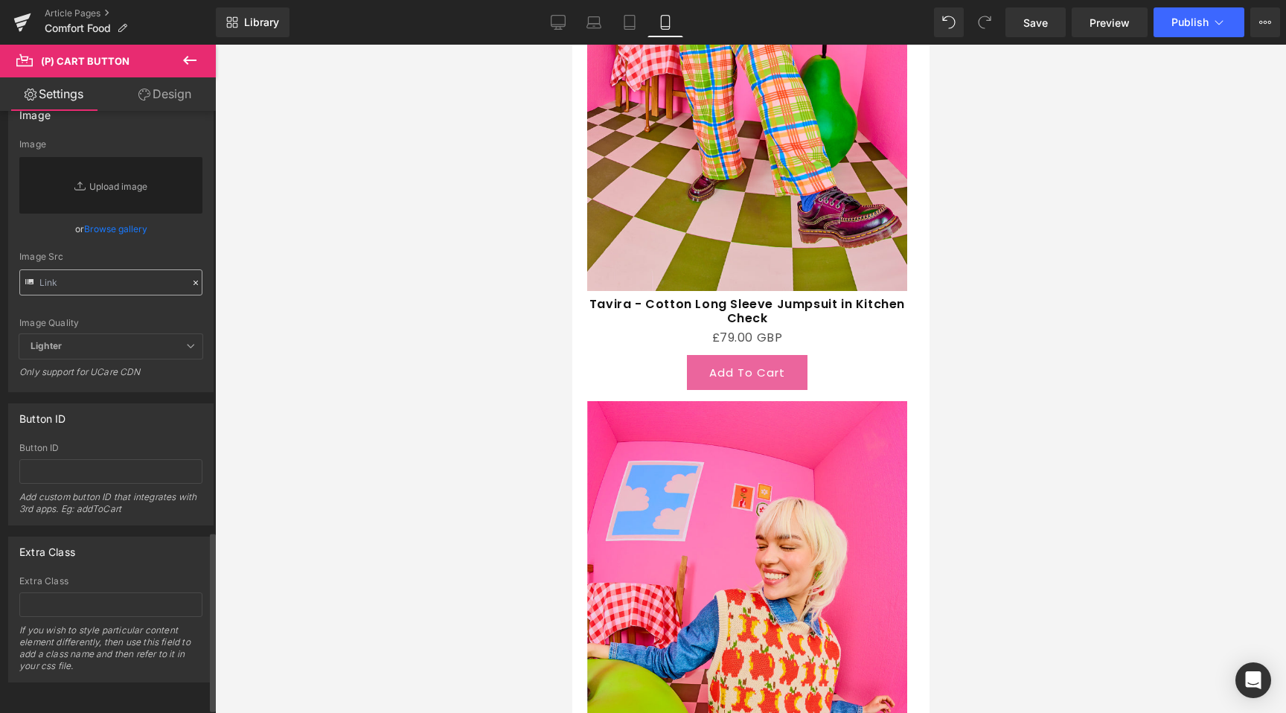
scroll to position [1016, 0]
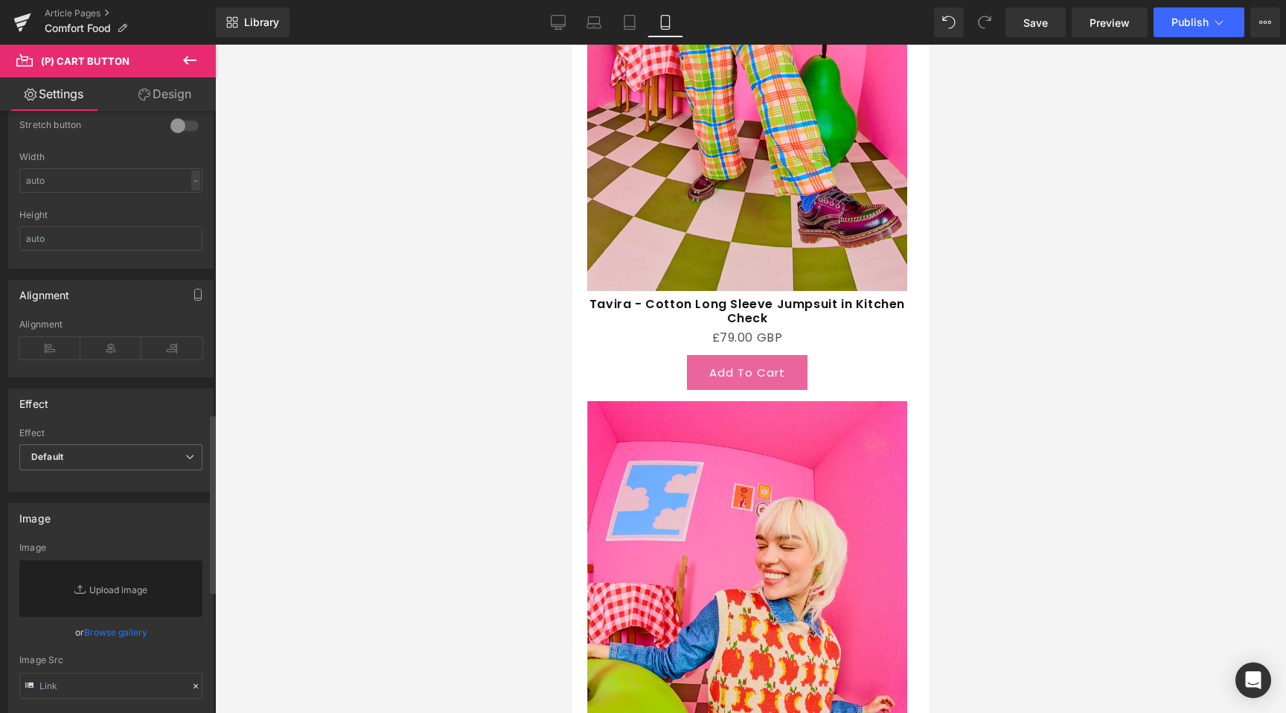
click at [173, 124] on div at bounding box center [185, 126] width 36 height 24
click at [535, 298] on div at bounding box center [750, 379] width 1071 height 669
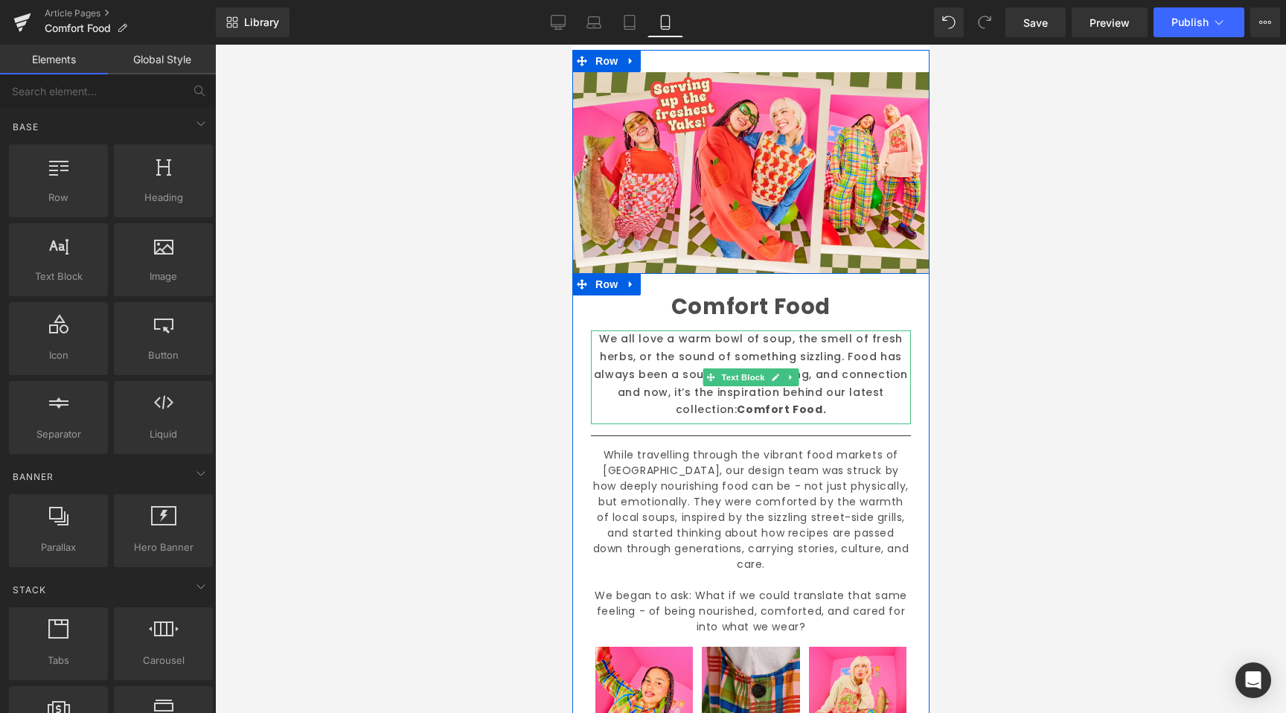
scroll to position [101, 0]
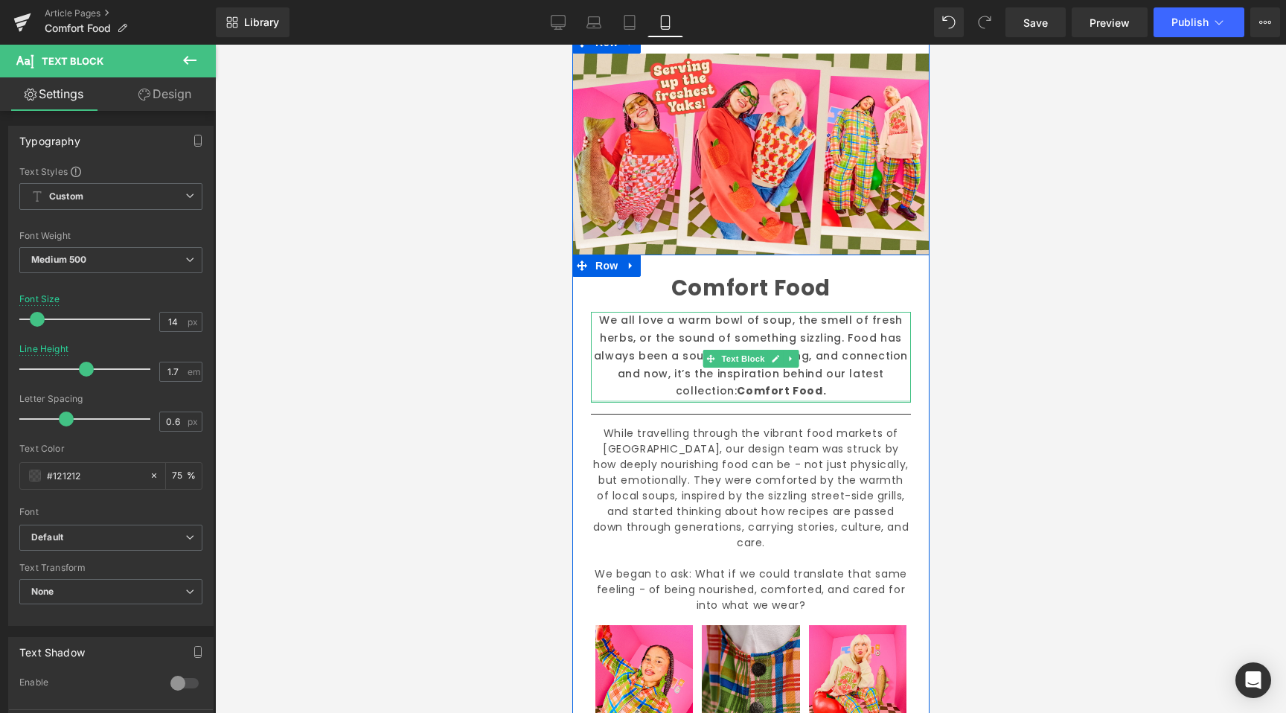
click at [783, 399] on div "We all love a warm bowl of soup, the smell of fresh herbs, or the sound of some…" at bounding box center [750, 357] width 320 height 91
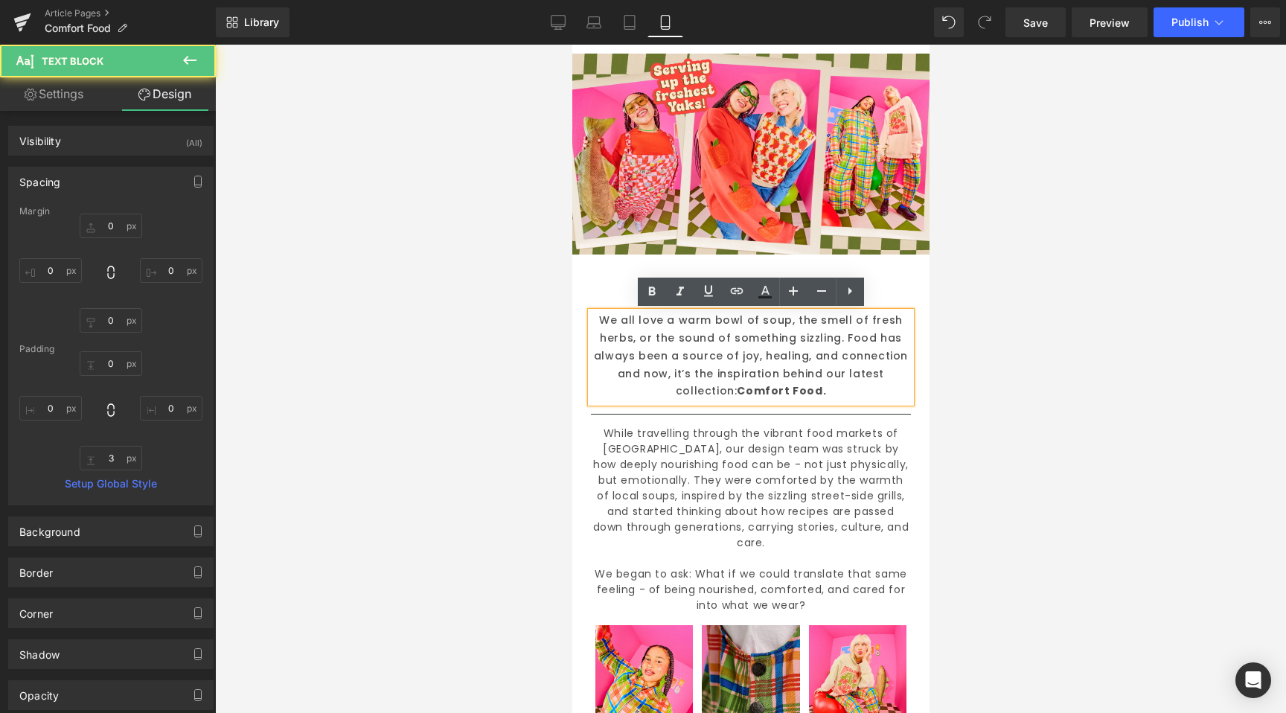
click at [418, 393] on div at bounding box center [750, 379] width 1071 height 669
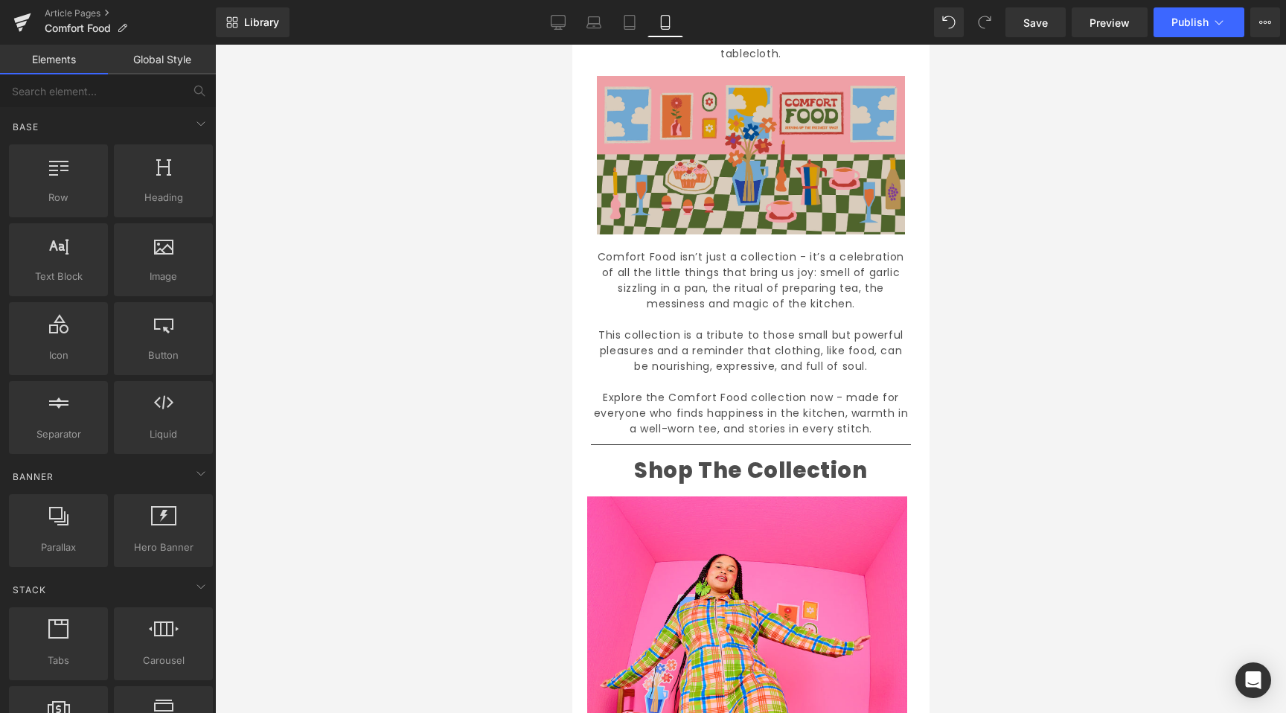
scroll to position [1004, 0]
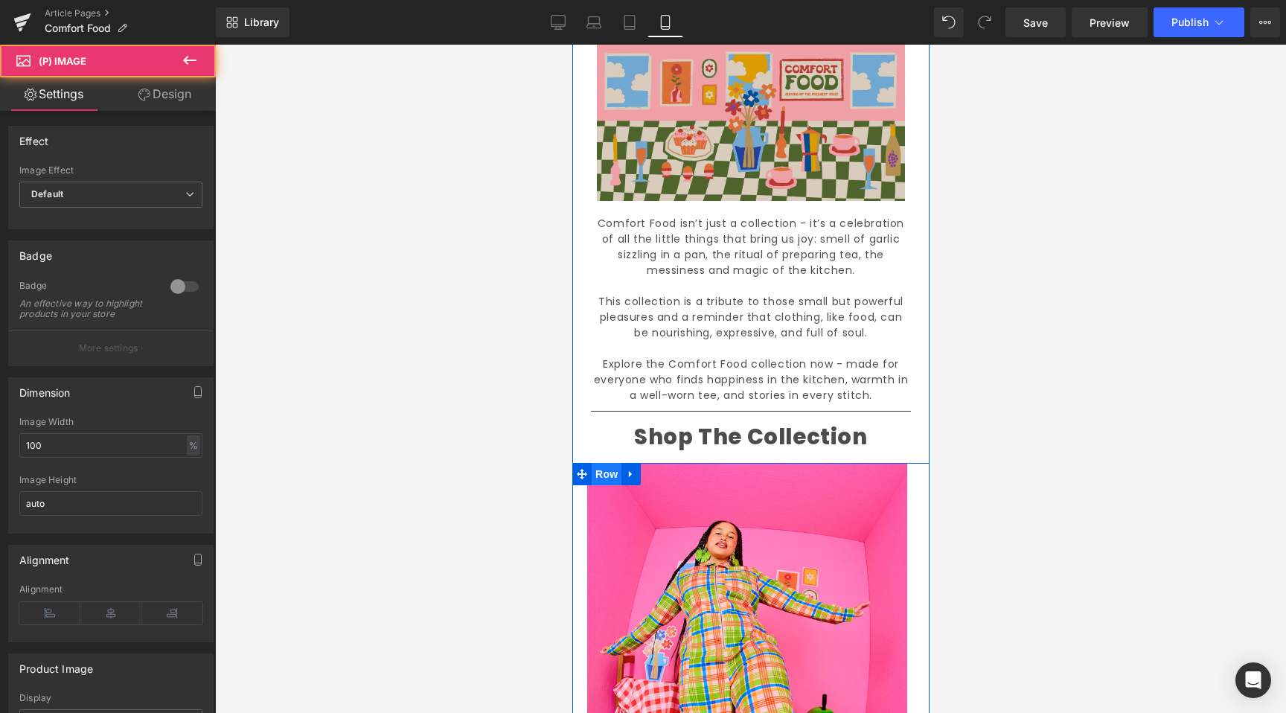
click at [599, 463] on span "Row" at bounding box center [606, 474] width 30 height 22
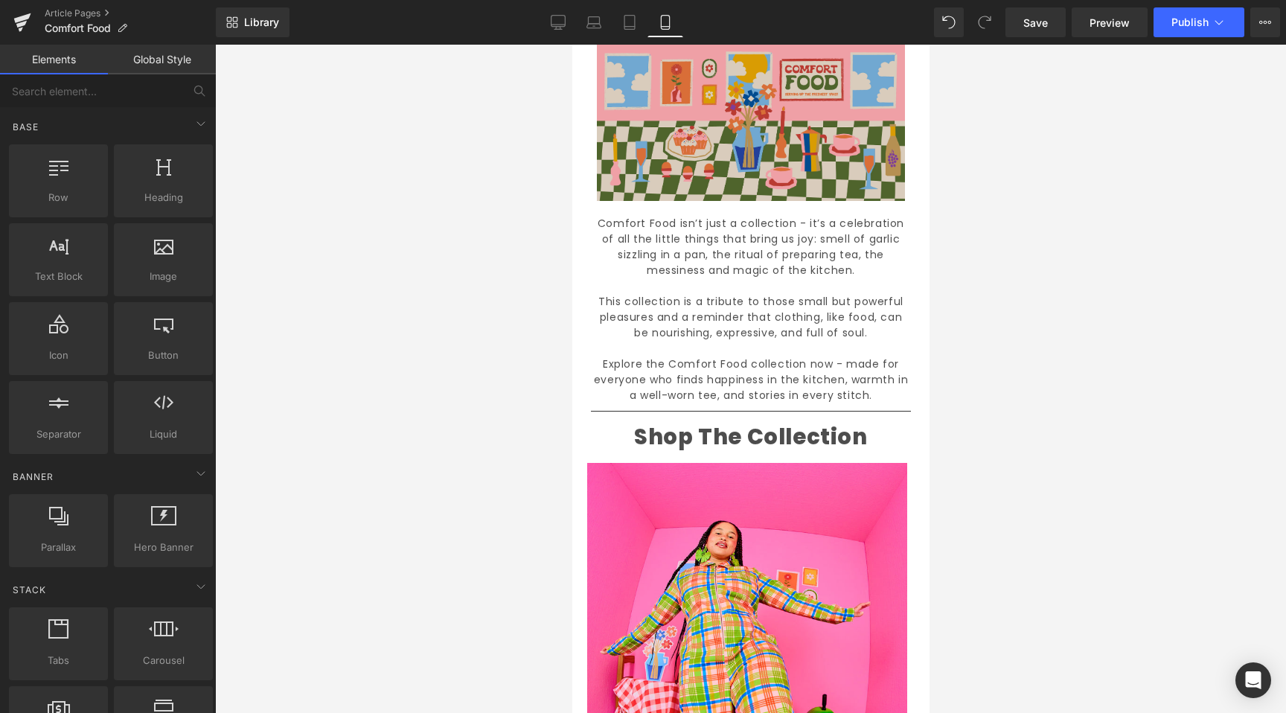
click at [356, 456] on div at bounding box center [750, 379] width 1071 height 669
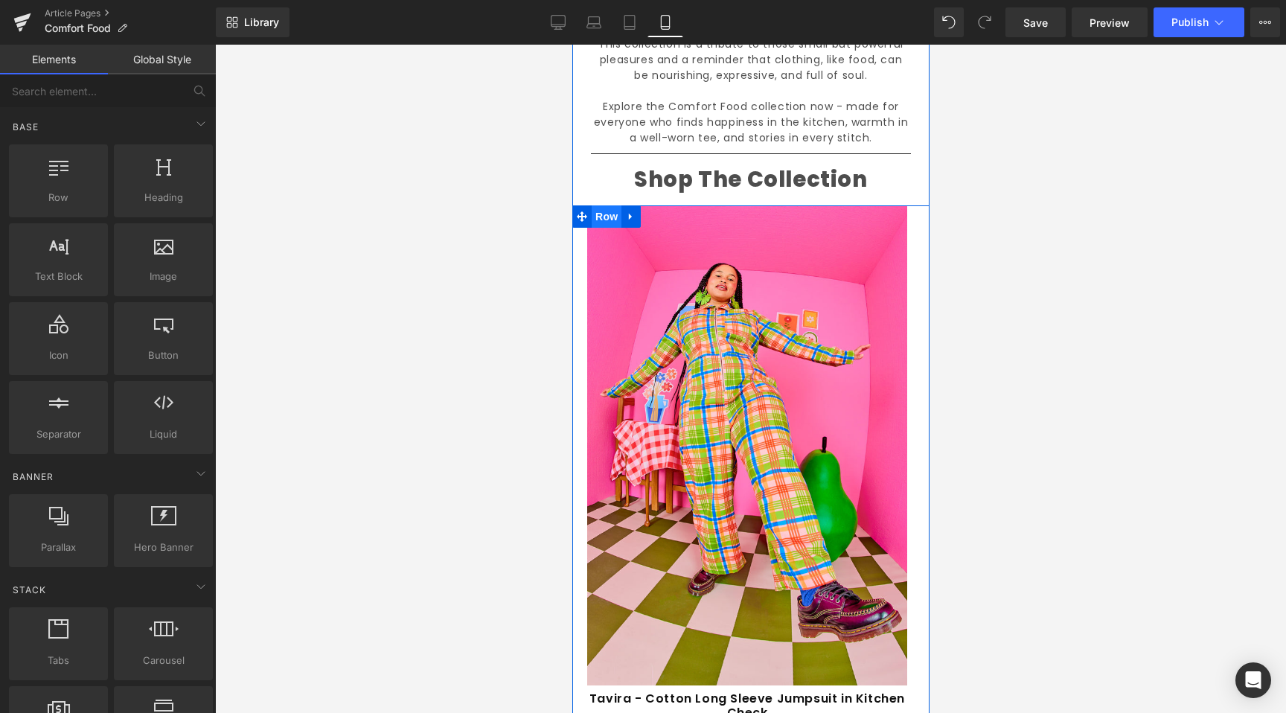
click at [599, 205] on span "Row" at bounding box center [606, 216] width 30 height 22
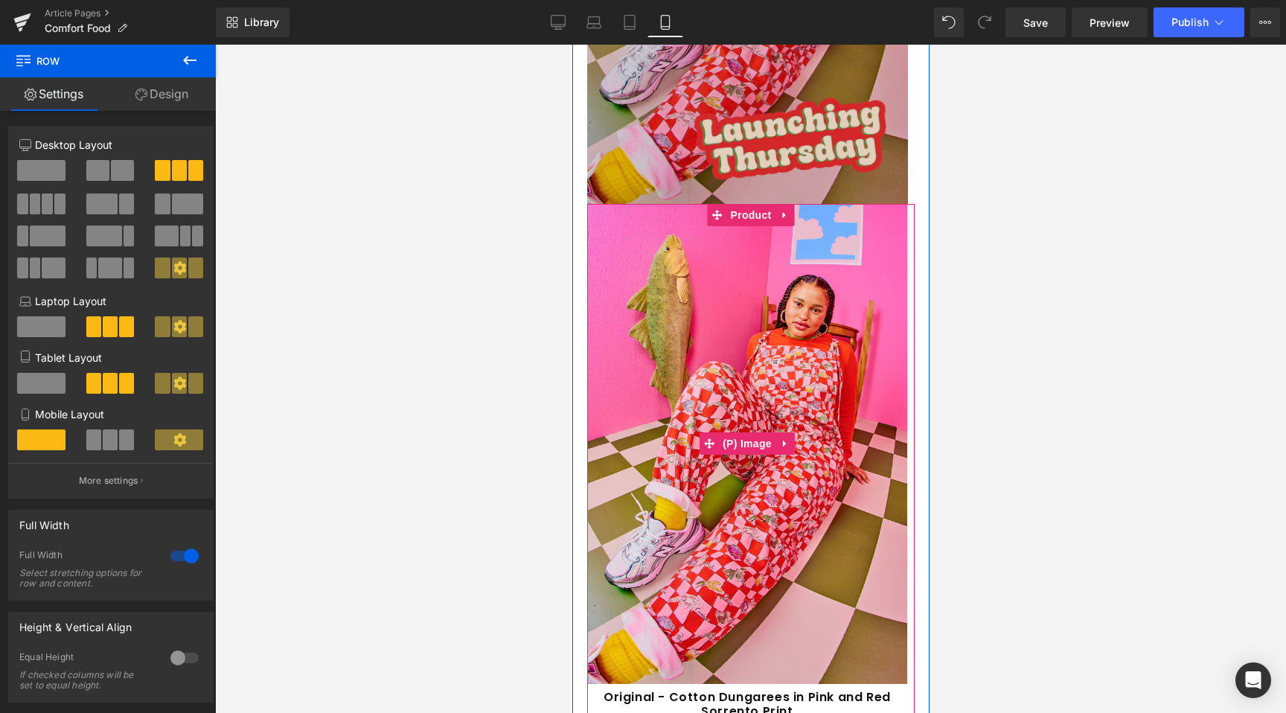
scroll to position [2935, 0]
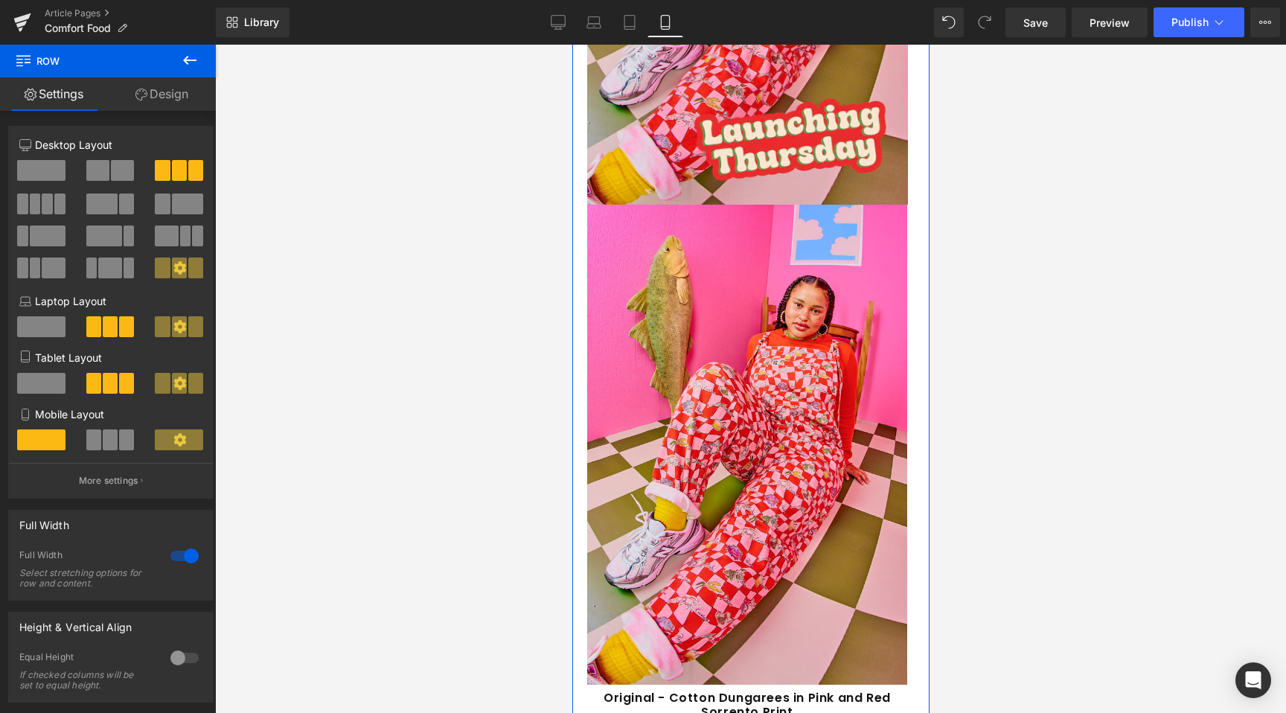
click at [147, 92] on link "Design" at bounding box center [162, 94] width 108 height 34
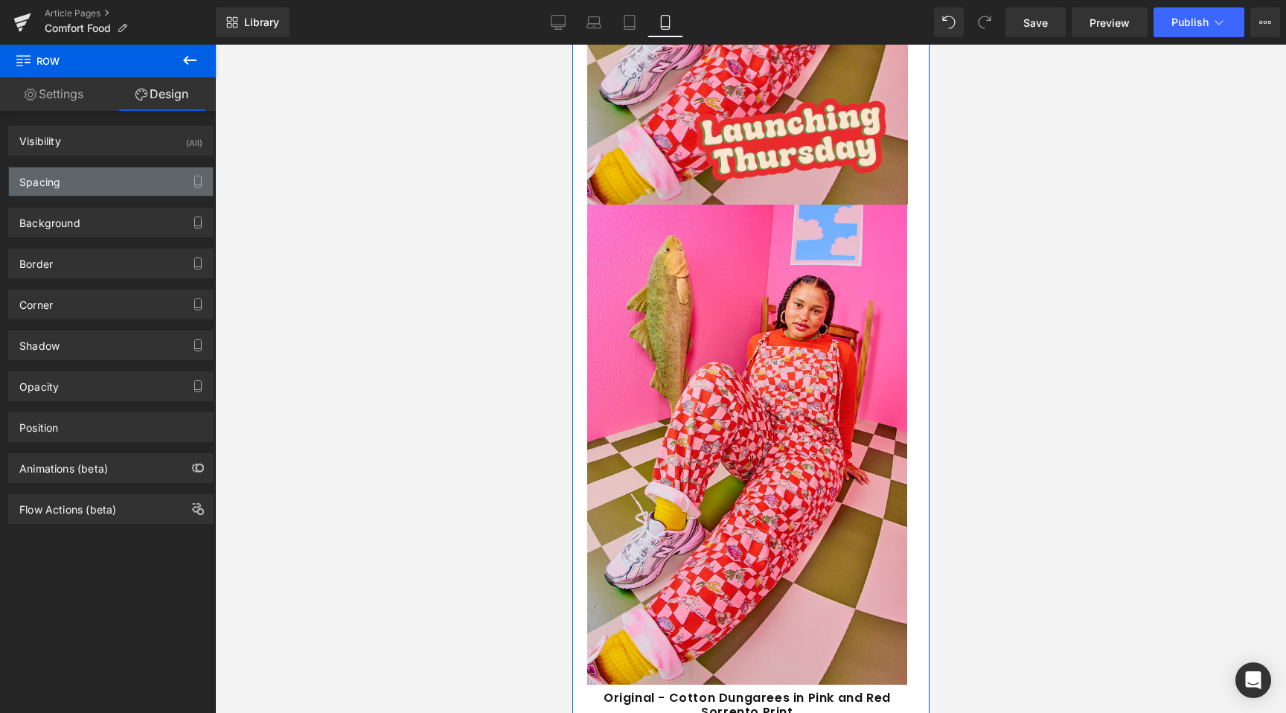
click at [93, 185] on div "Spacing" at bounding box center [111, 182] width 204 height 28
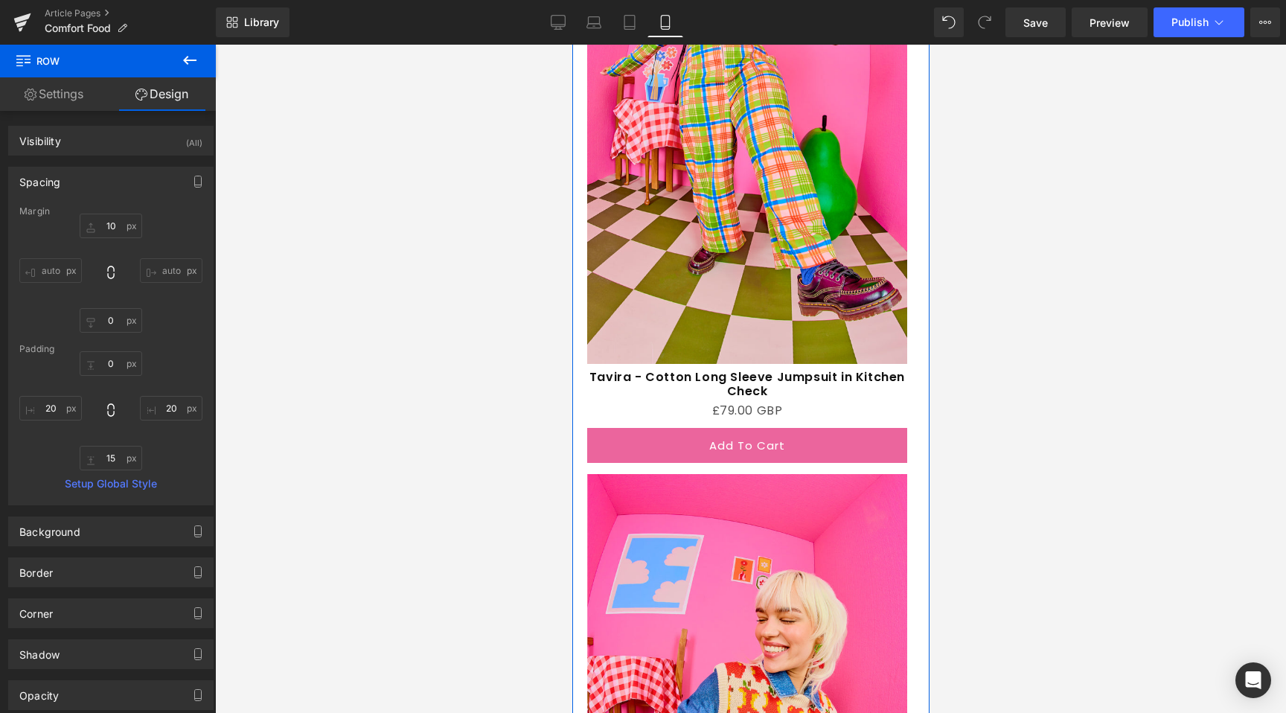
scroll to position [1583, 0]
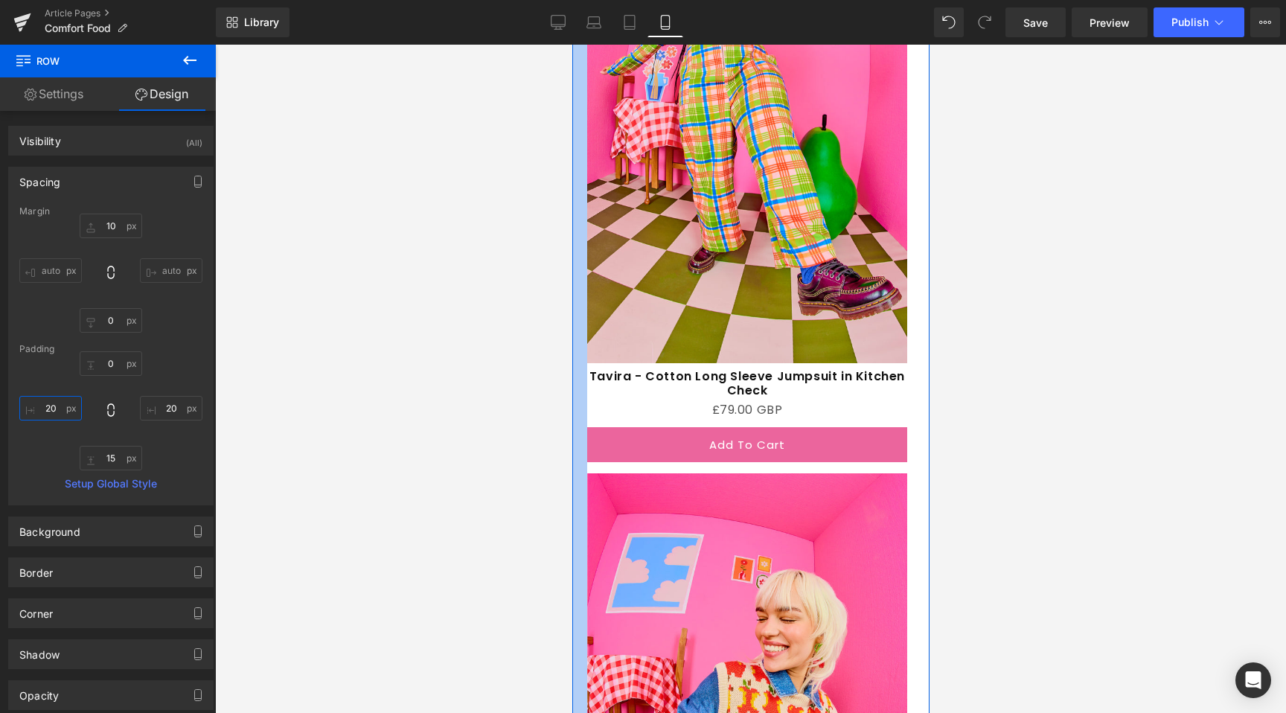
click at [47, 411] on input "20" at bounding box center [50, 408] width 63 height 25
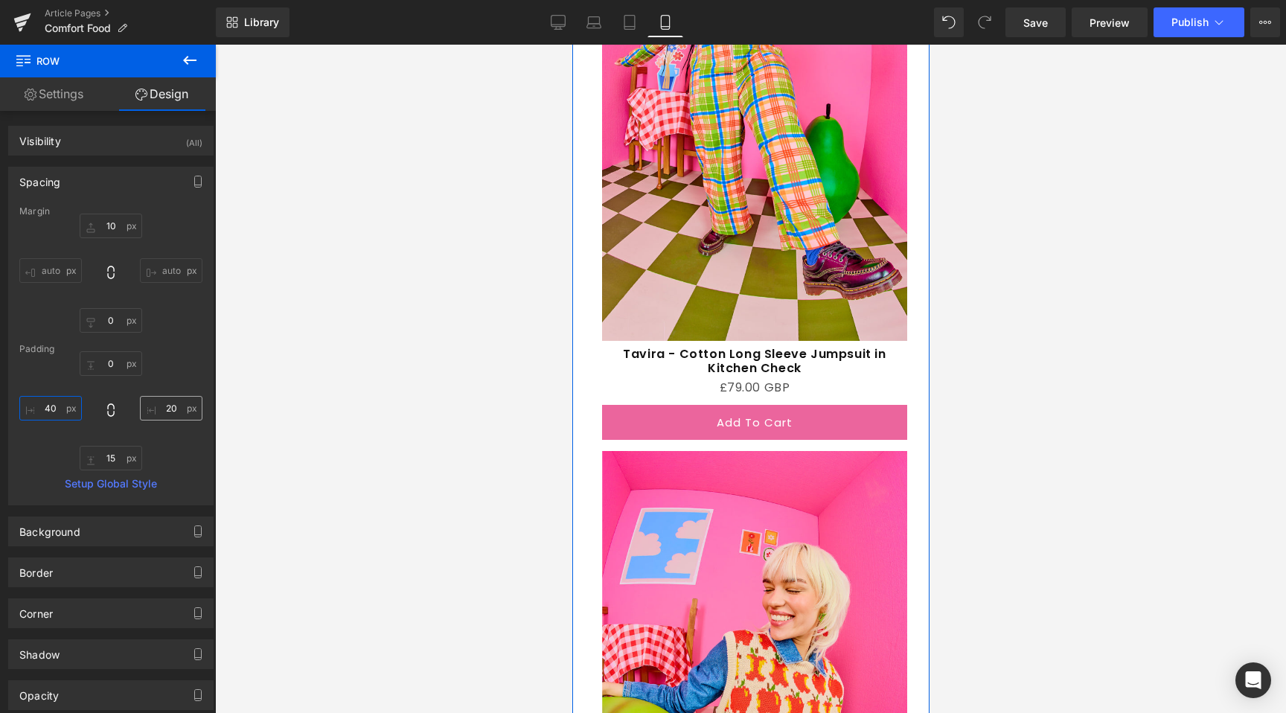
type input "40"
click at [165, 406] on input "20" at bounding box center [171, 408] width 63 height 25
type input "40"
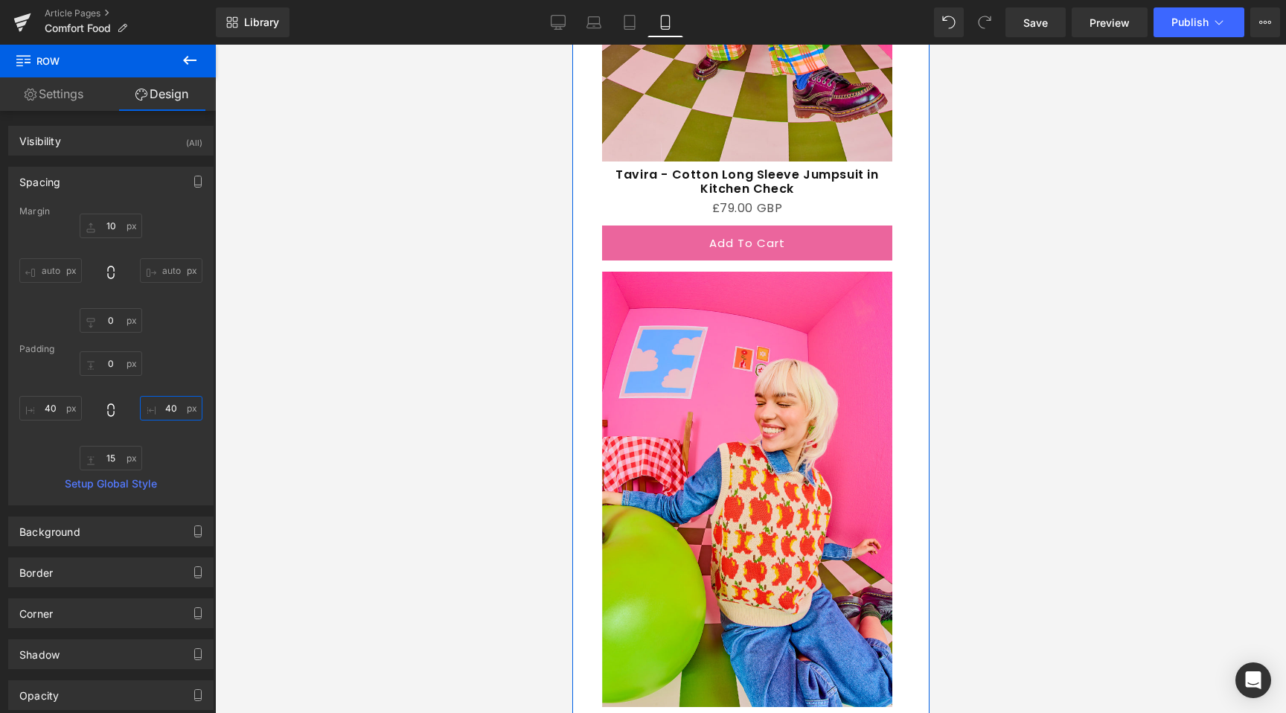
scroll to position [1669, 0]
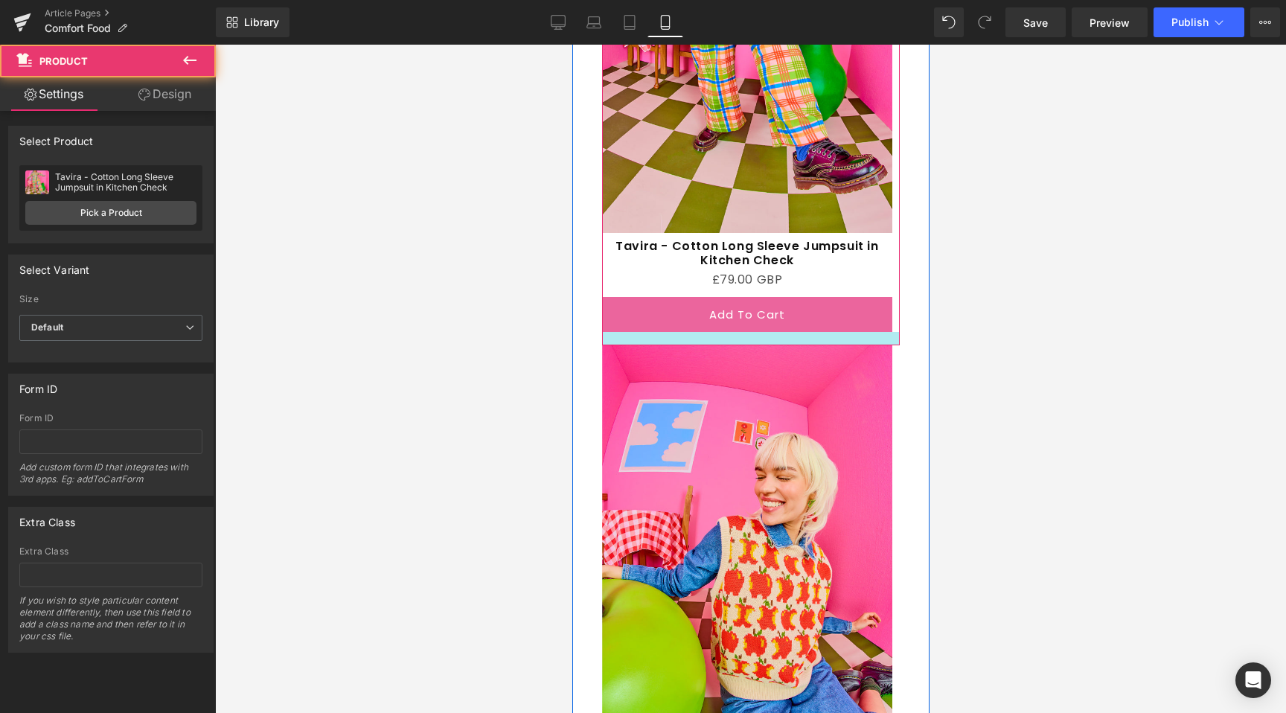
click at [733, 332] on div at bounding box center [751, 338] width 298 height 13
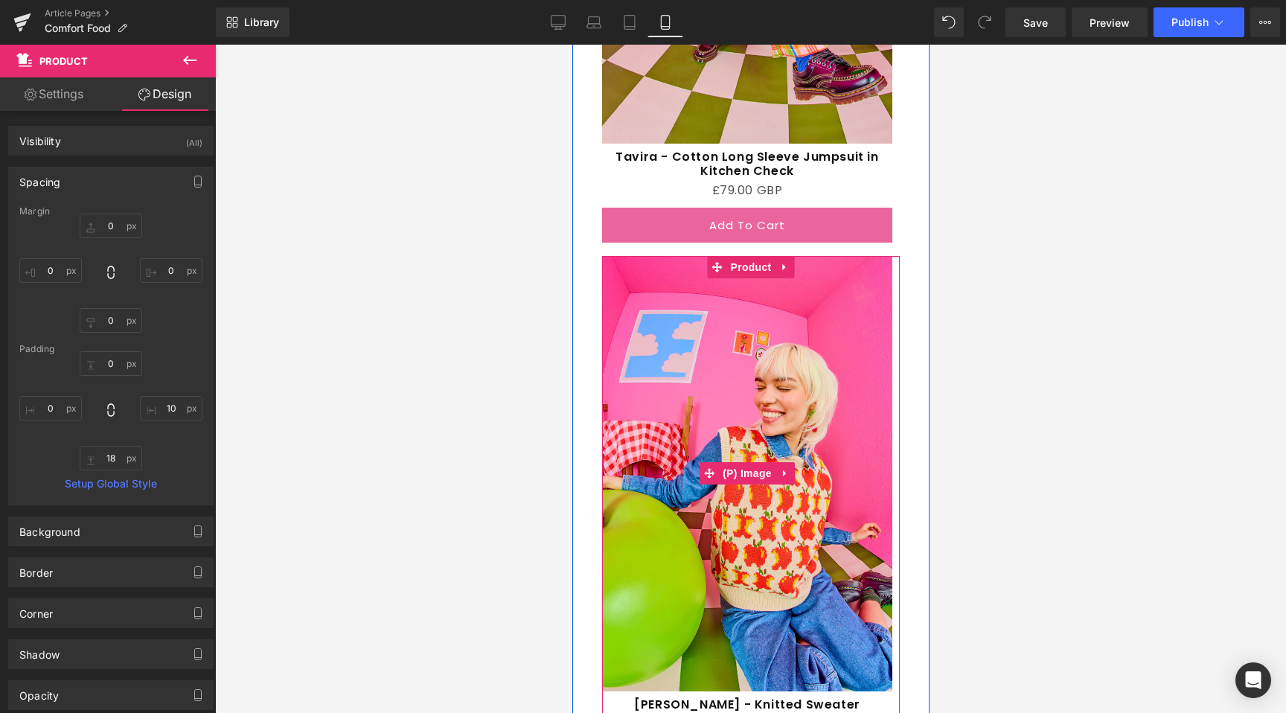
scroll to position [2239, 0]
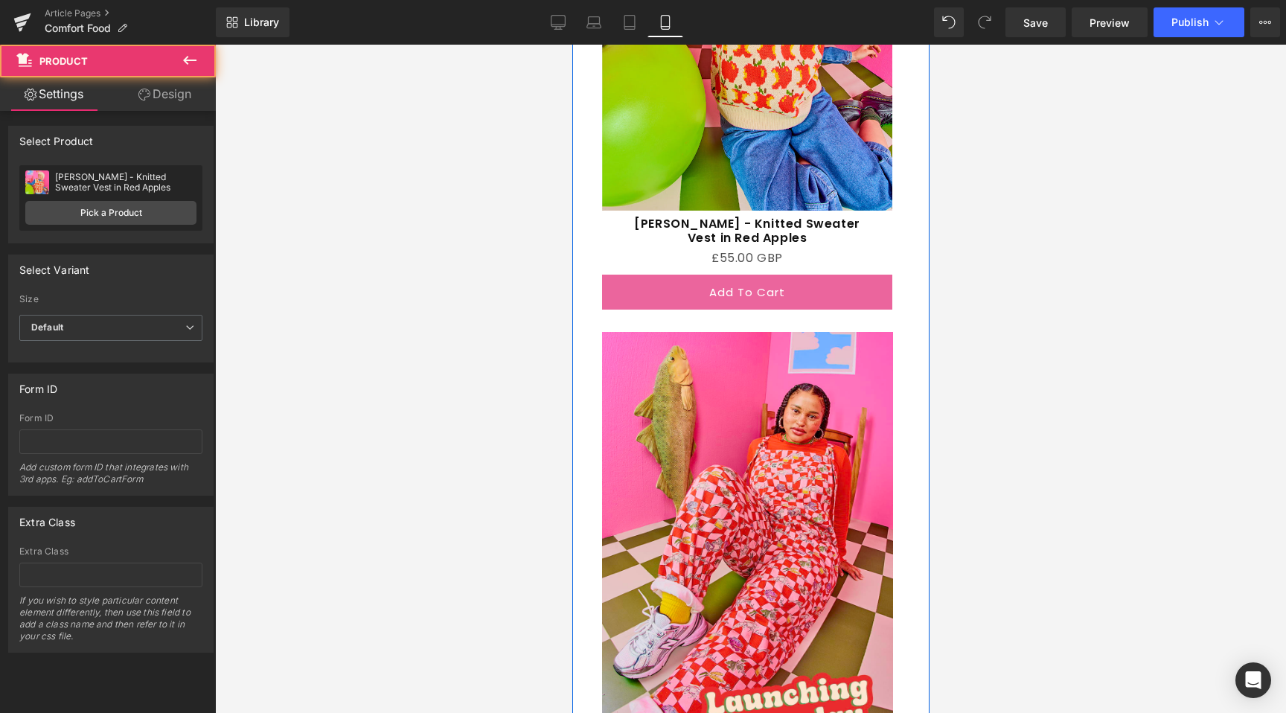
click at [654, 296] on div "Sale Off (P) Image [PERSON_NAME] - Knitted Sweater Vest in Red Apples (P) Title…" at bounding box center [751, 48] width 298 height 546
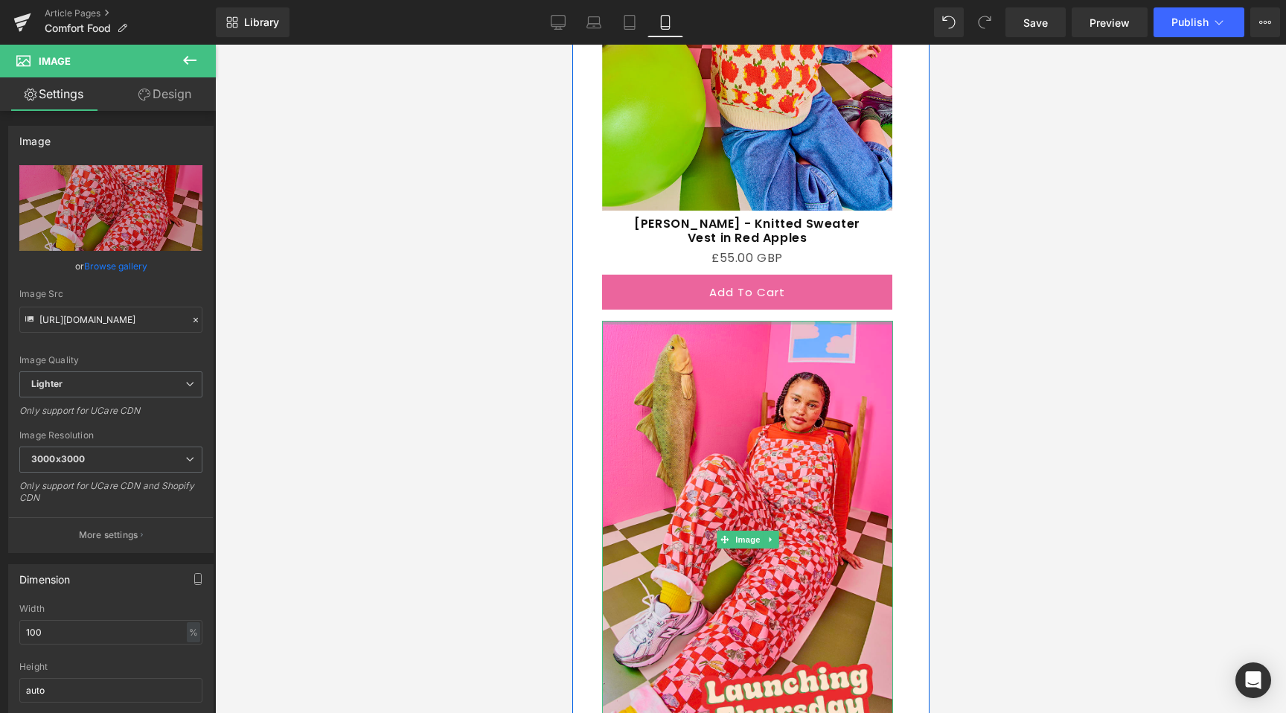
drag, startPoint x: 666, startPoint y: 305, endPoint x: 672, endPoint y: 284, distance: 22.6
click at [672, 284] on div "Sale Off (P) Image Tavira - Cotton Long Sleeve Jumpsuit in Kitchen Check (P) Ti…" at bounding box center [750, 265] width 357 height 2076
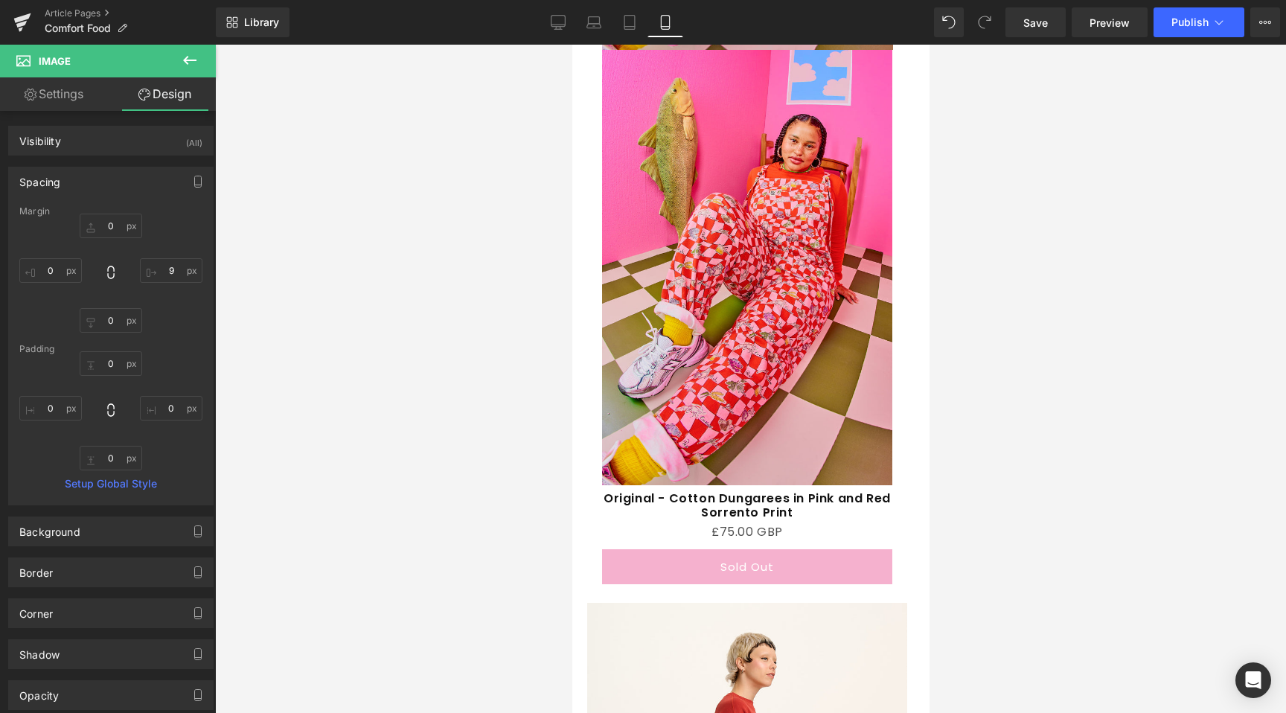
scroll to position [3192, 0]
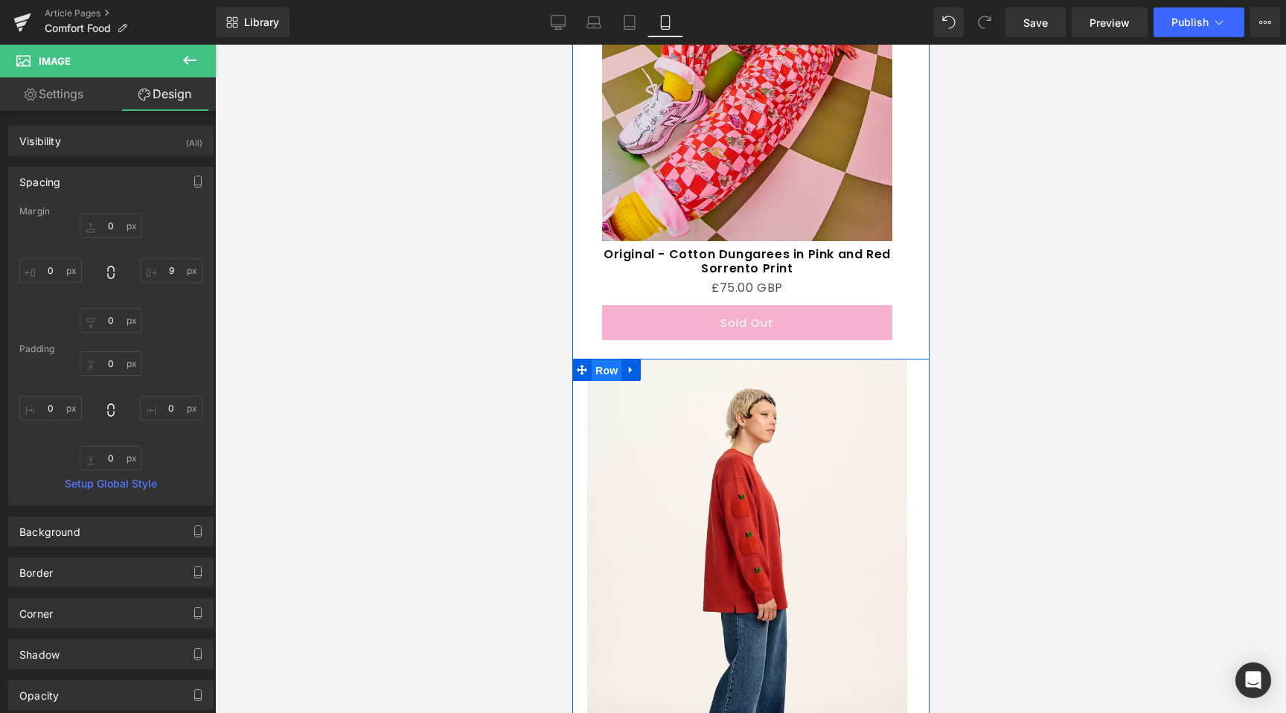
click at [616, 361] on span "Row" at bounding box center [606, 371] width 30 height 22
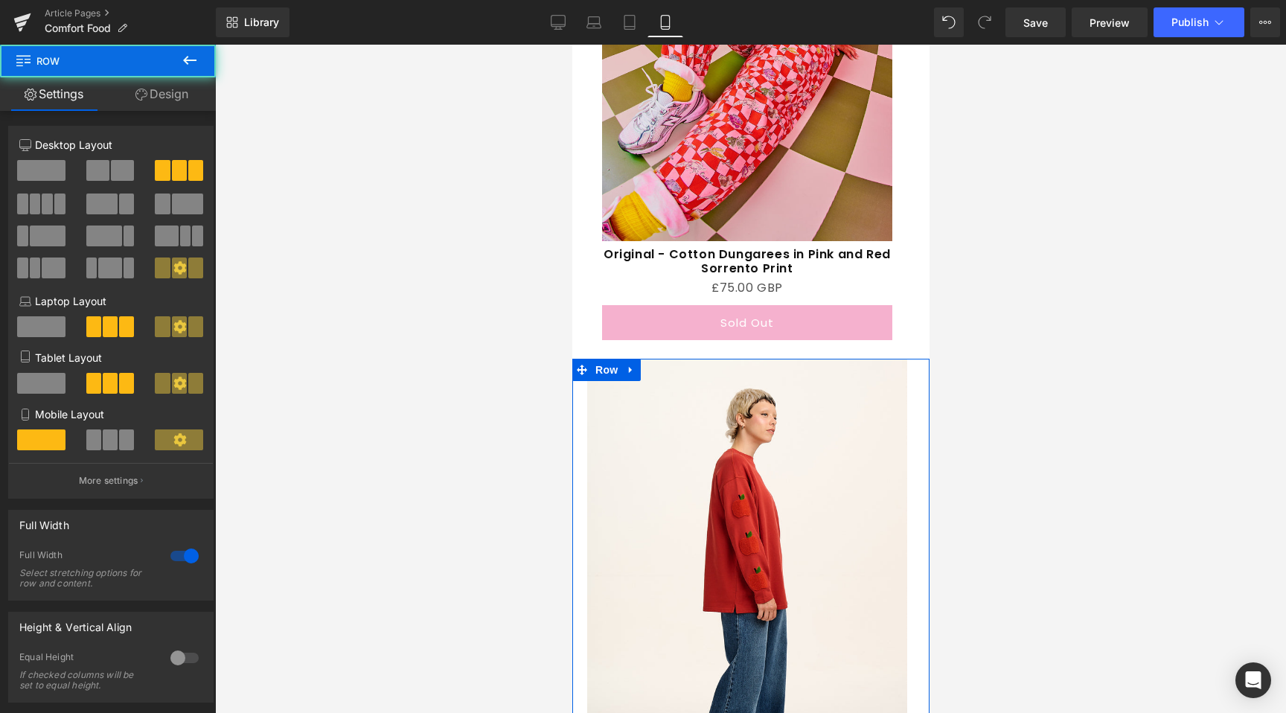
click at [177, 106] on link "Design" at bounding box center [162, 94] width 108 height 34
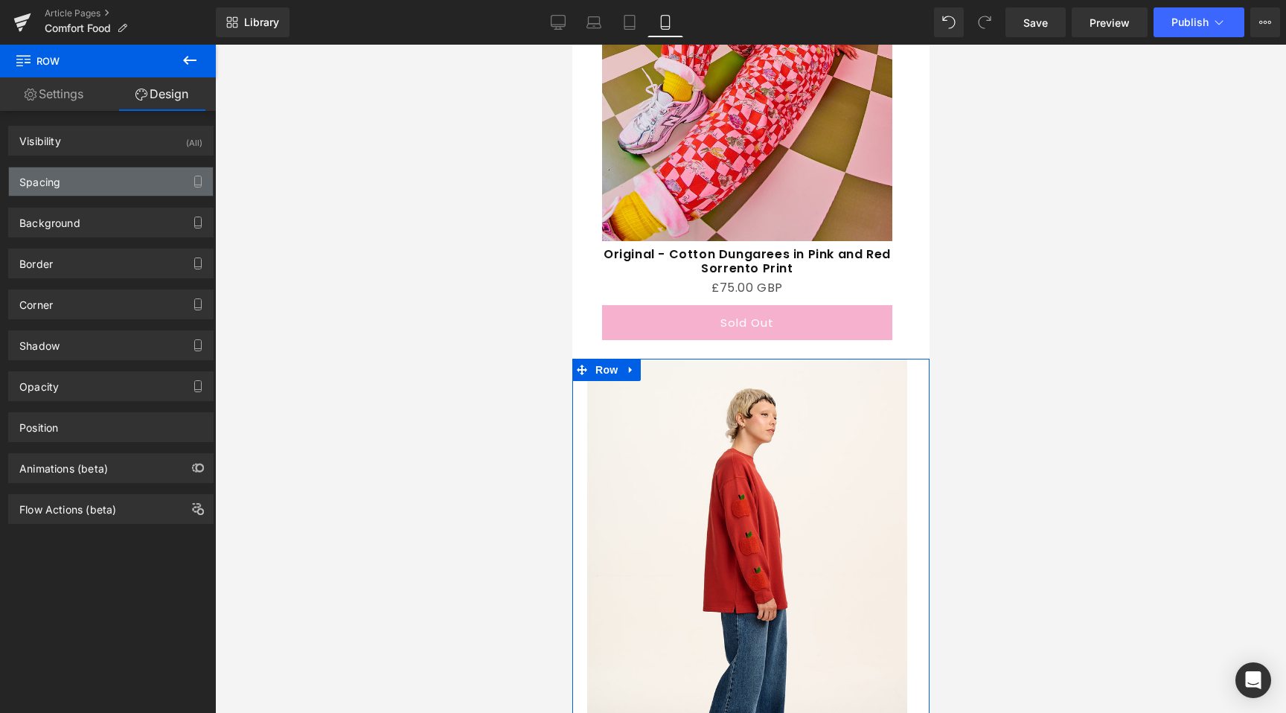
click at [54, 176] on div "Spacing" at bounding box center [39, 178] width 41 height 21
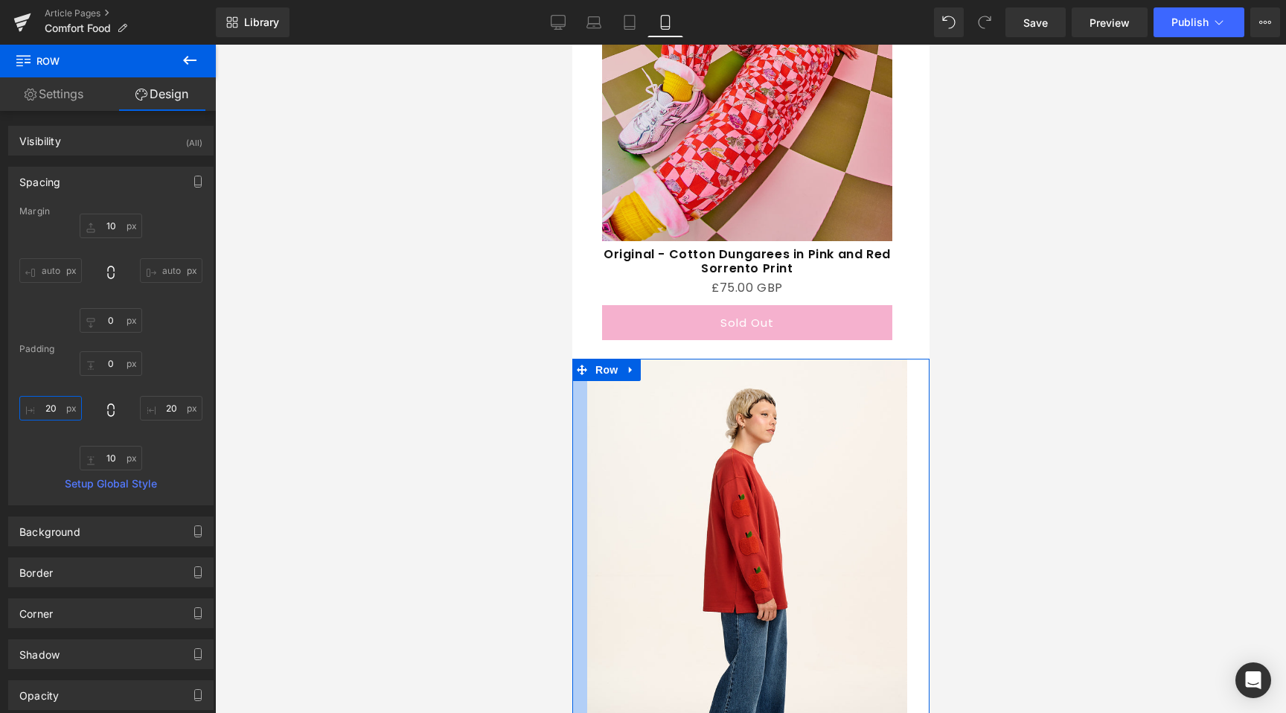
click at [53, 413] on input "20" at bounding box center [50, 408] width 63 height 25
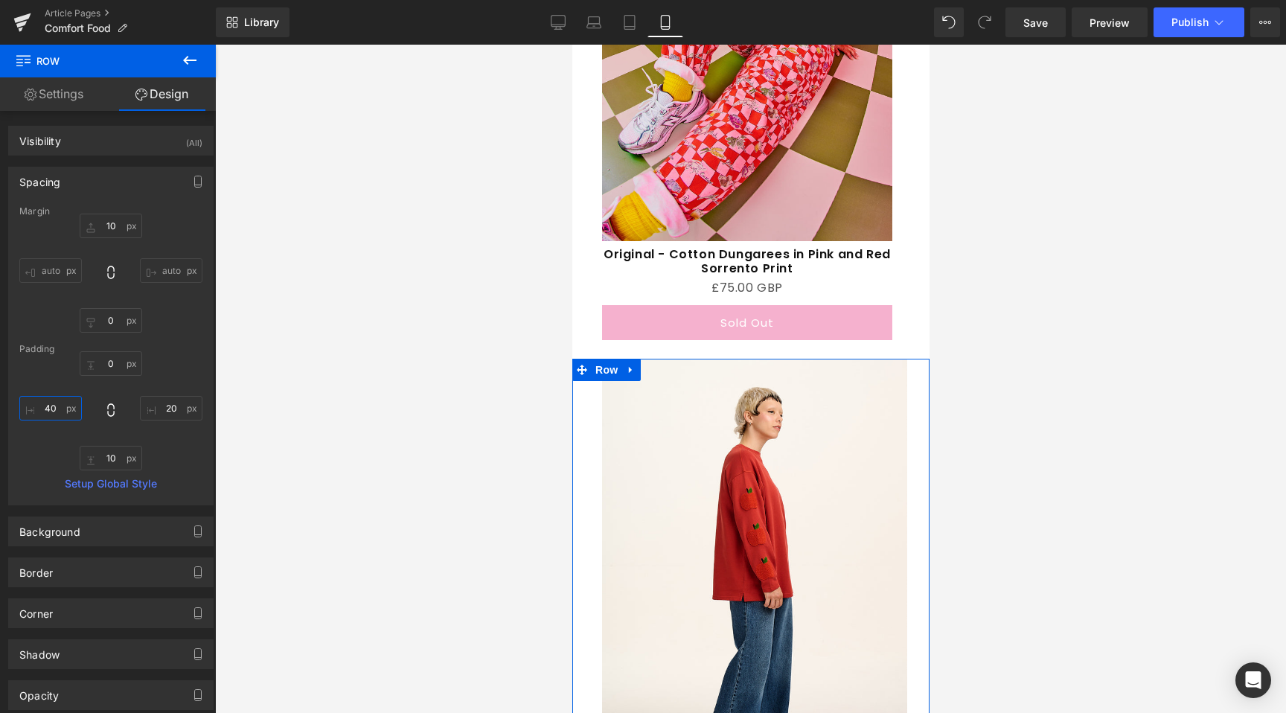
type input "40"
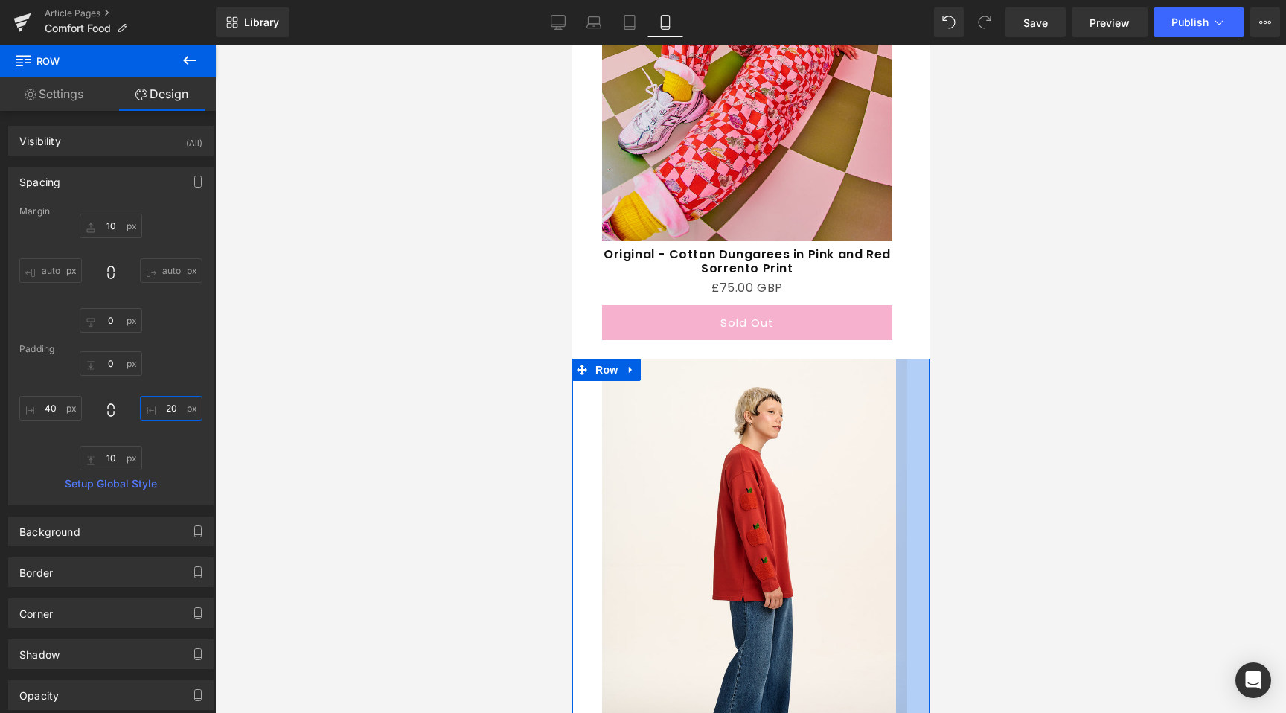
click at [172, 418] on input "20" at bounding box center [171, 408] width 63 height 25
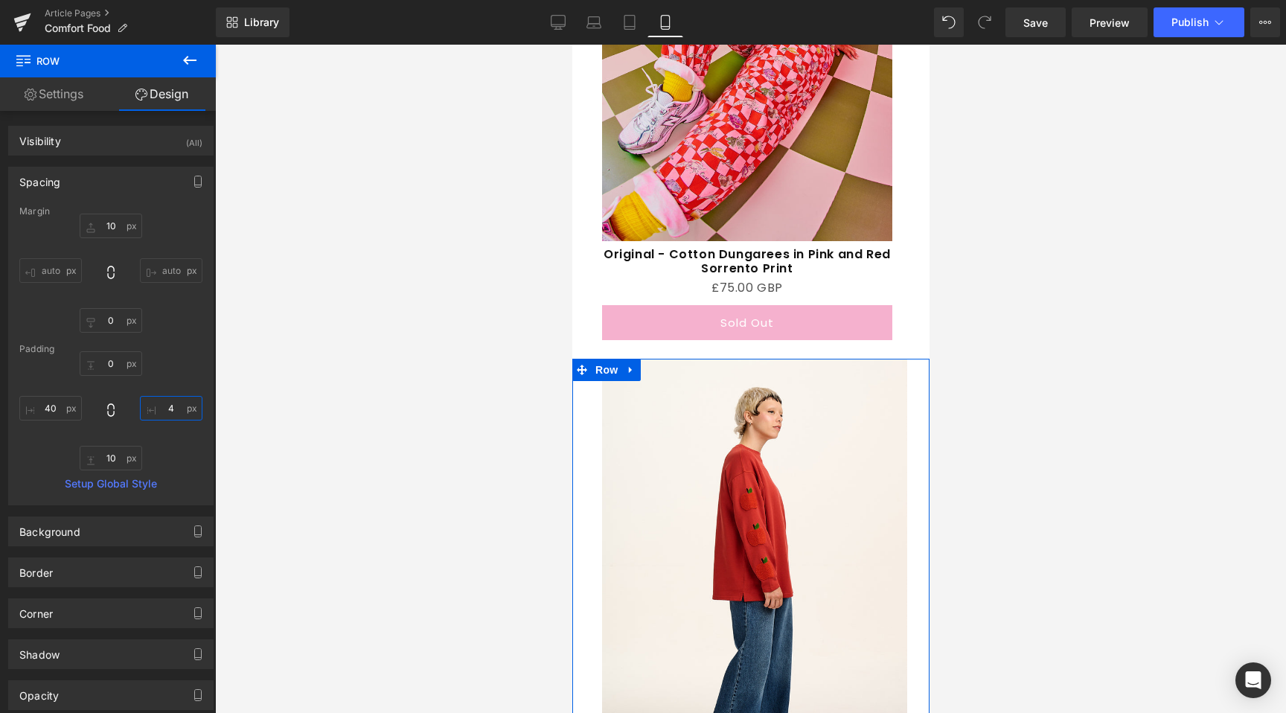
type input "40"
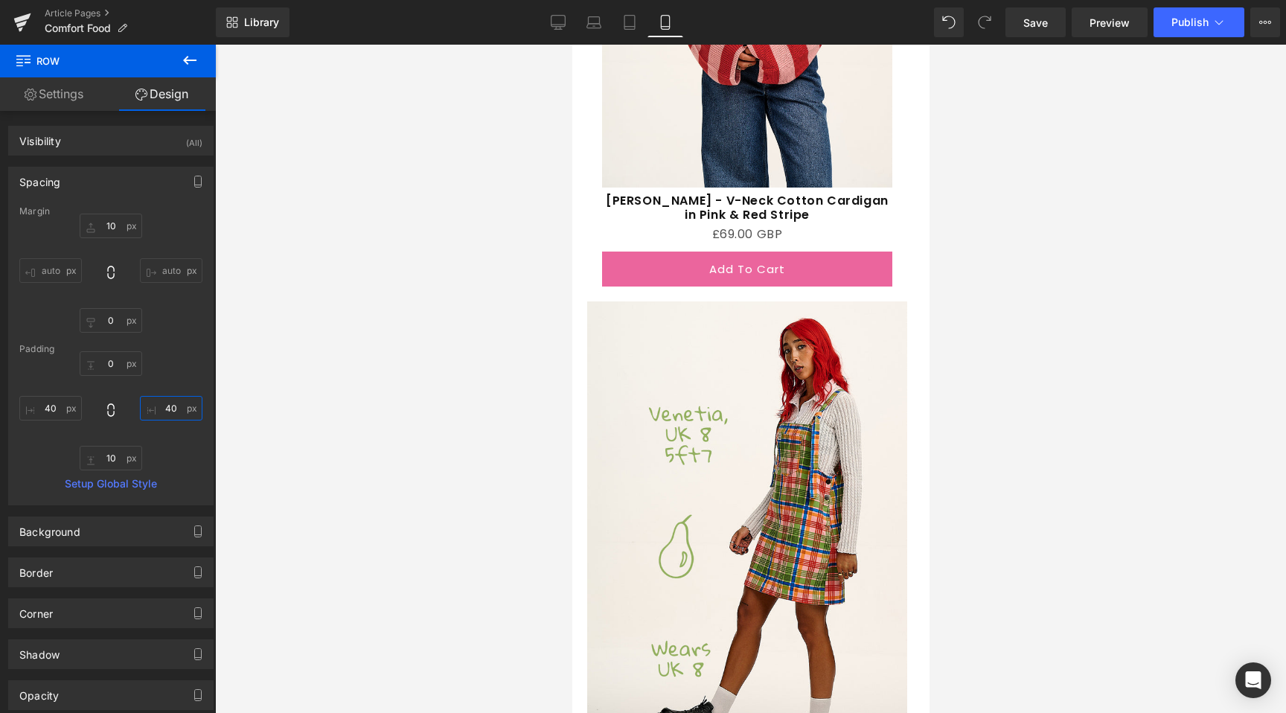
scroll to position [4891, 0]
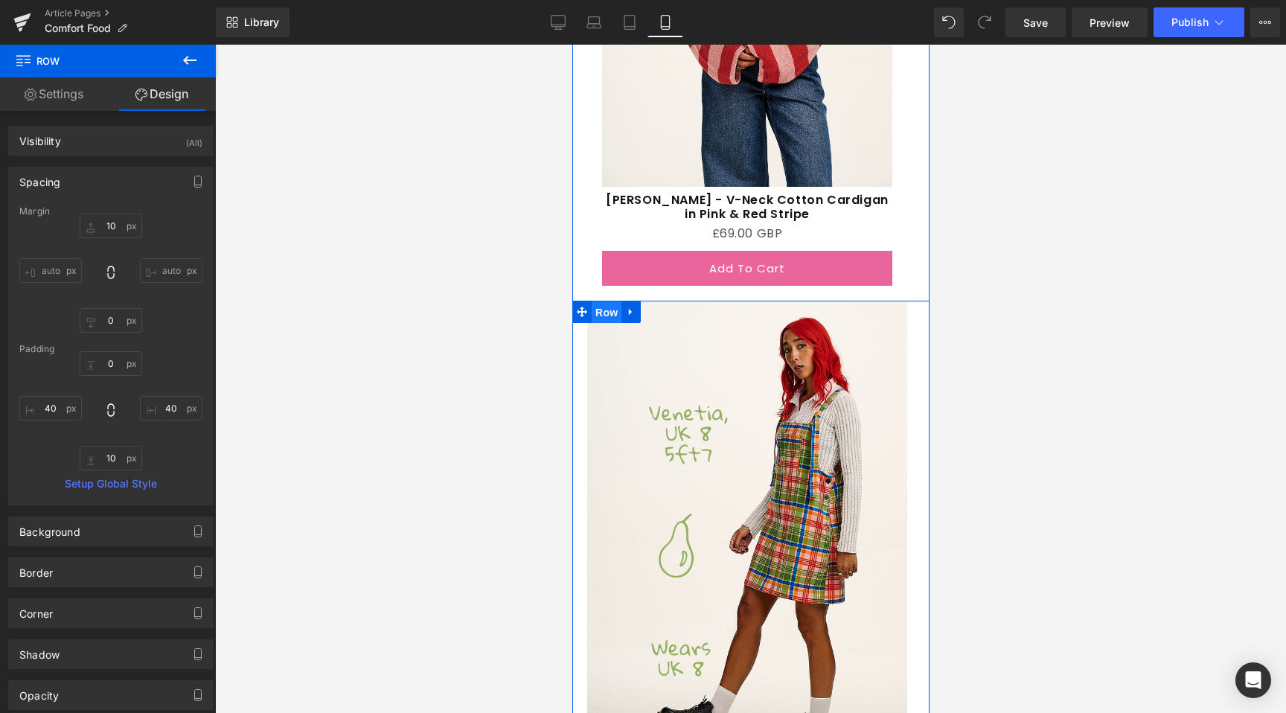
click at [591, 302] on span "Row" at bounding box center [606, 313] width 30 height 22
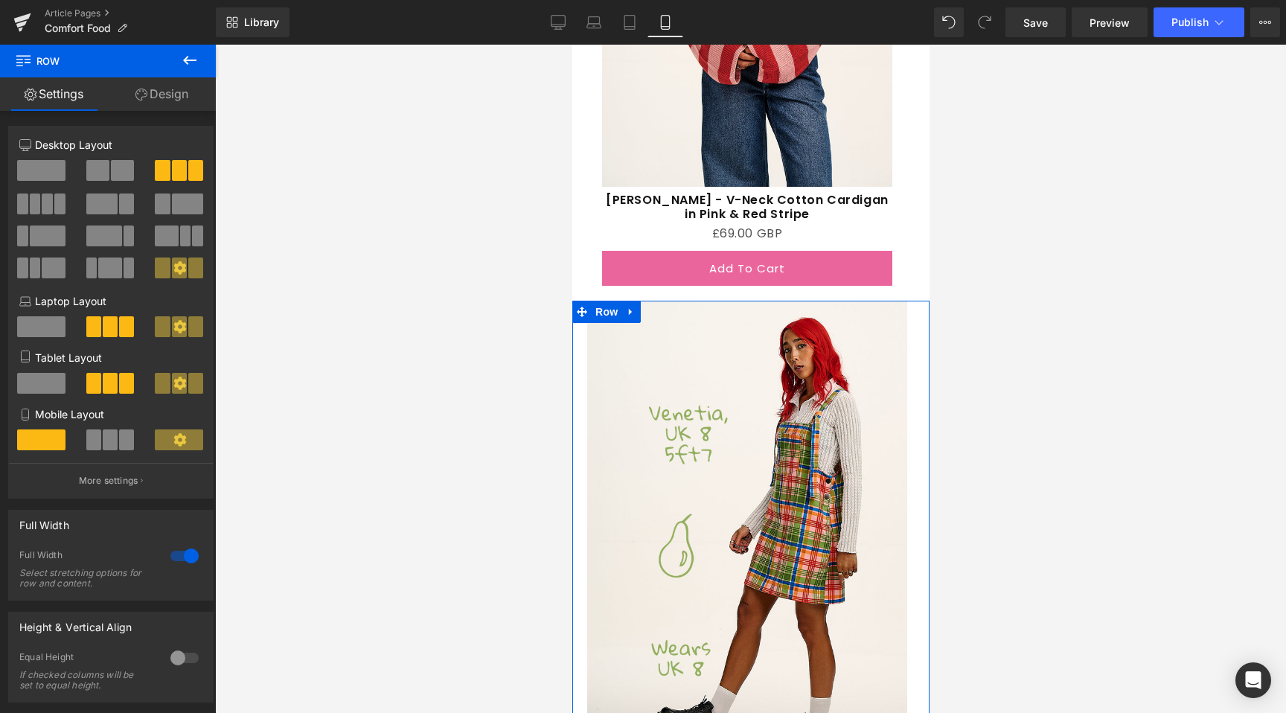
click at [144, 83] on link "Design" at bounding box center [162, 94] width 108 height 34
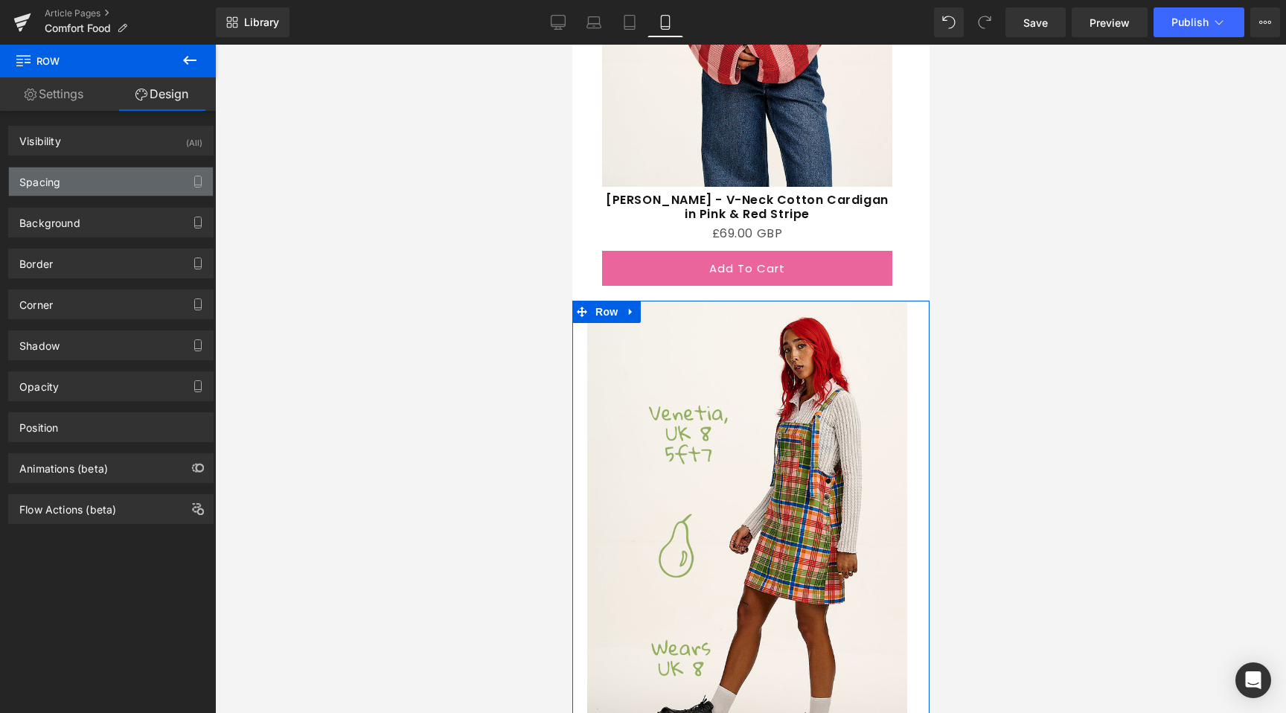
click at [92, 182] on div "Spacing" at bounding box center [111, 182] width 204 height 28
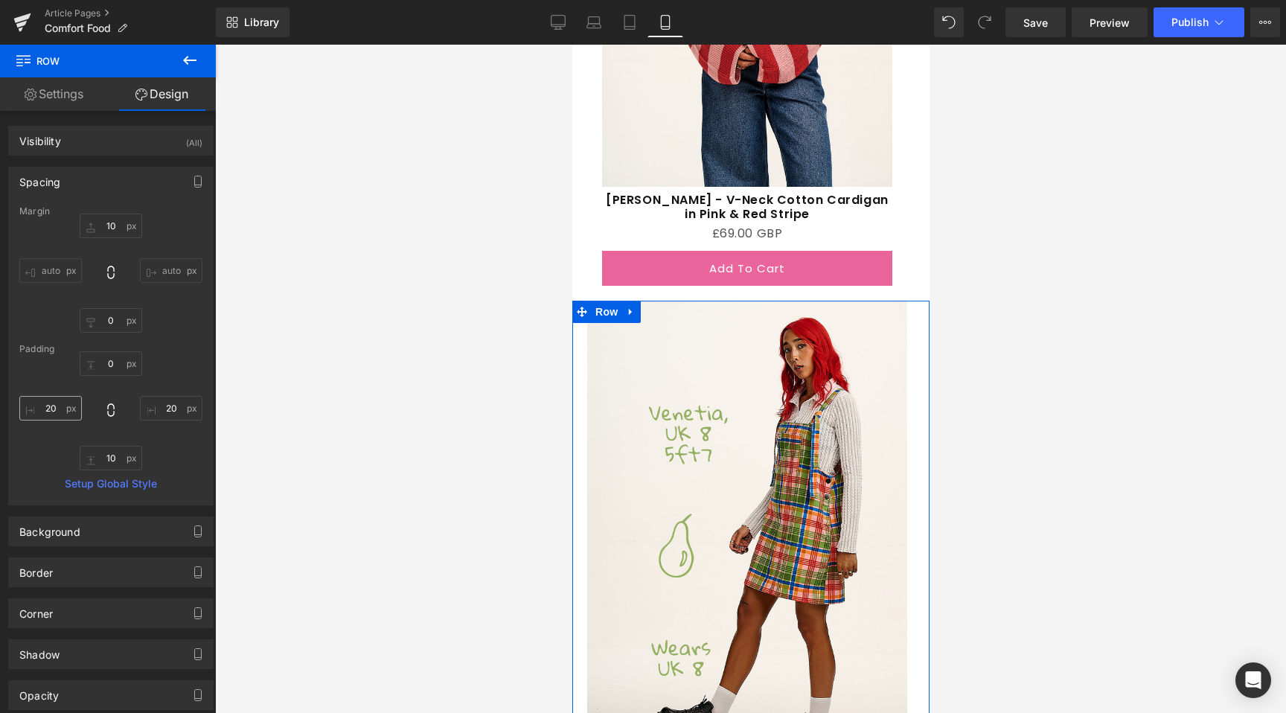
drag, startPoint x: 56, startPoint y: 421, endPoint x: 55, endPoint y: 411, distance: 10.4
click at [56, 418] on div "0px 0 20px 20 10px 10 20px 20" at bounding box center [110, 410] width 183 height 119
click at [55, 411] on input "20" at bounding box center [50, 408] width 63 height 25
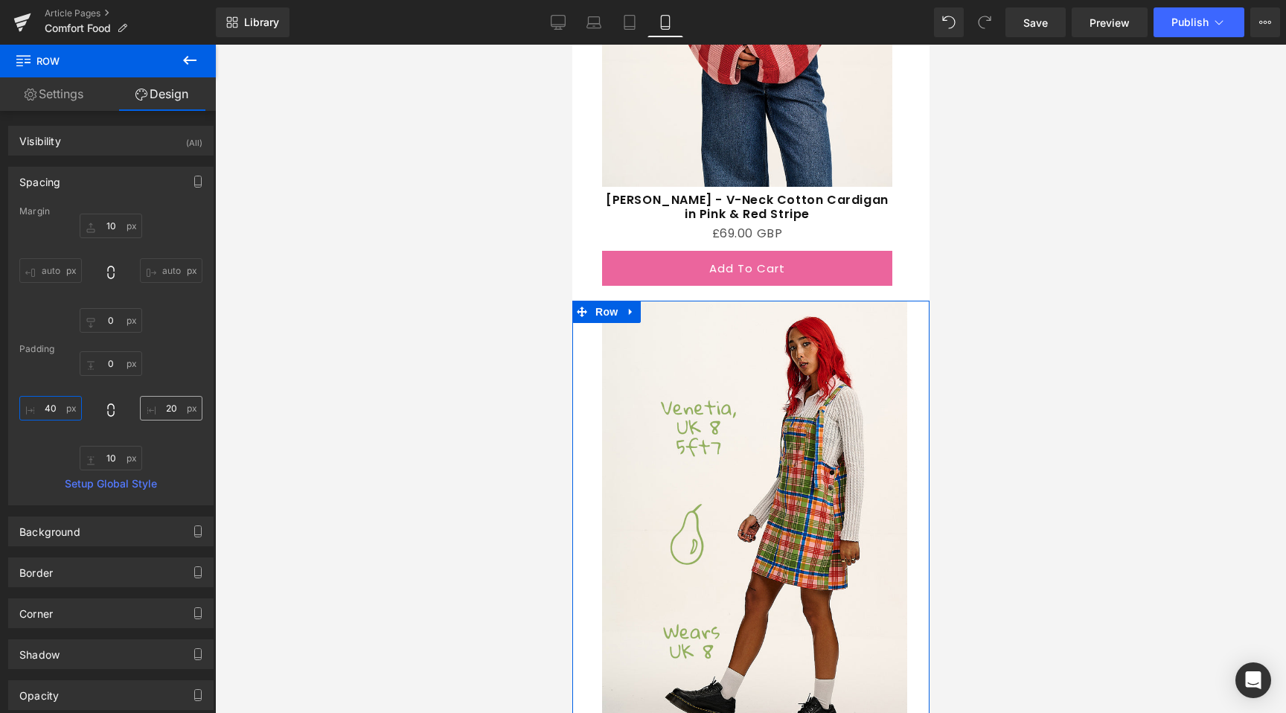
type input "40"
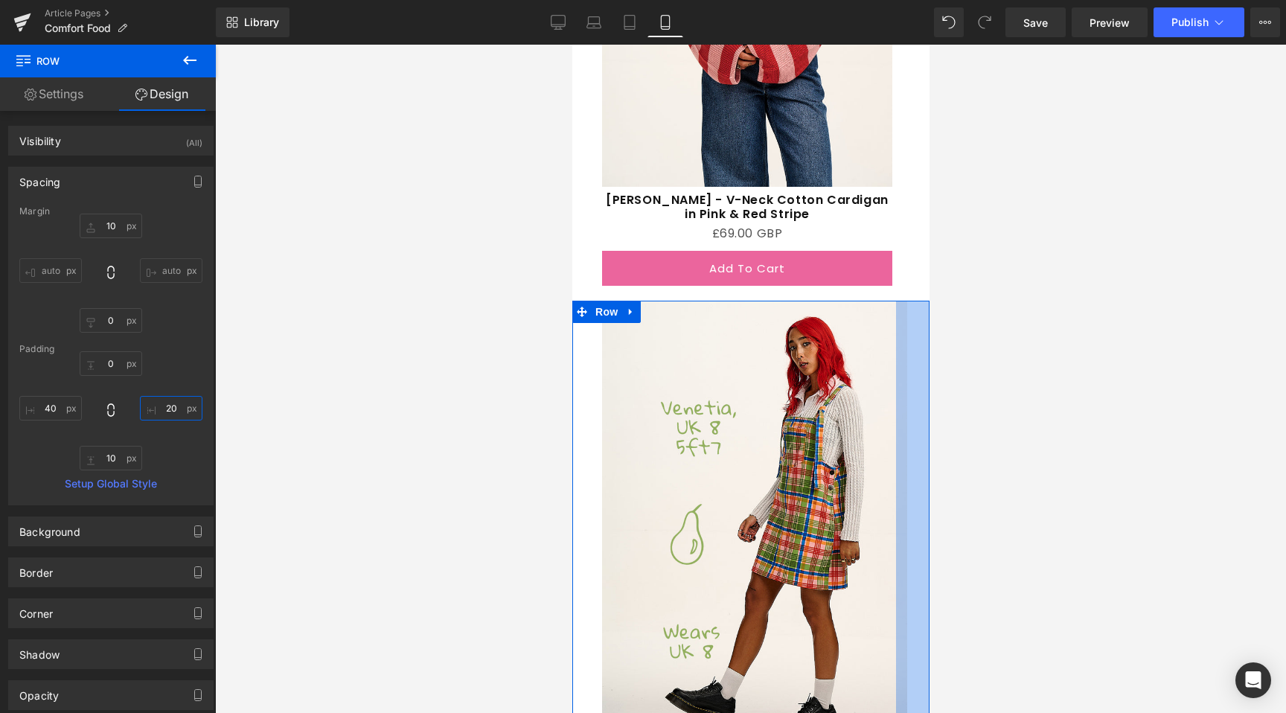
click at [172, 404] on input "20" at bounding box center [171, 408] width 63 height 25
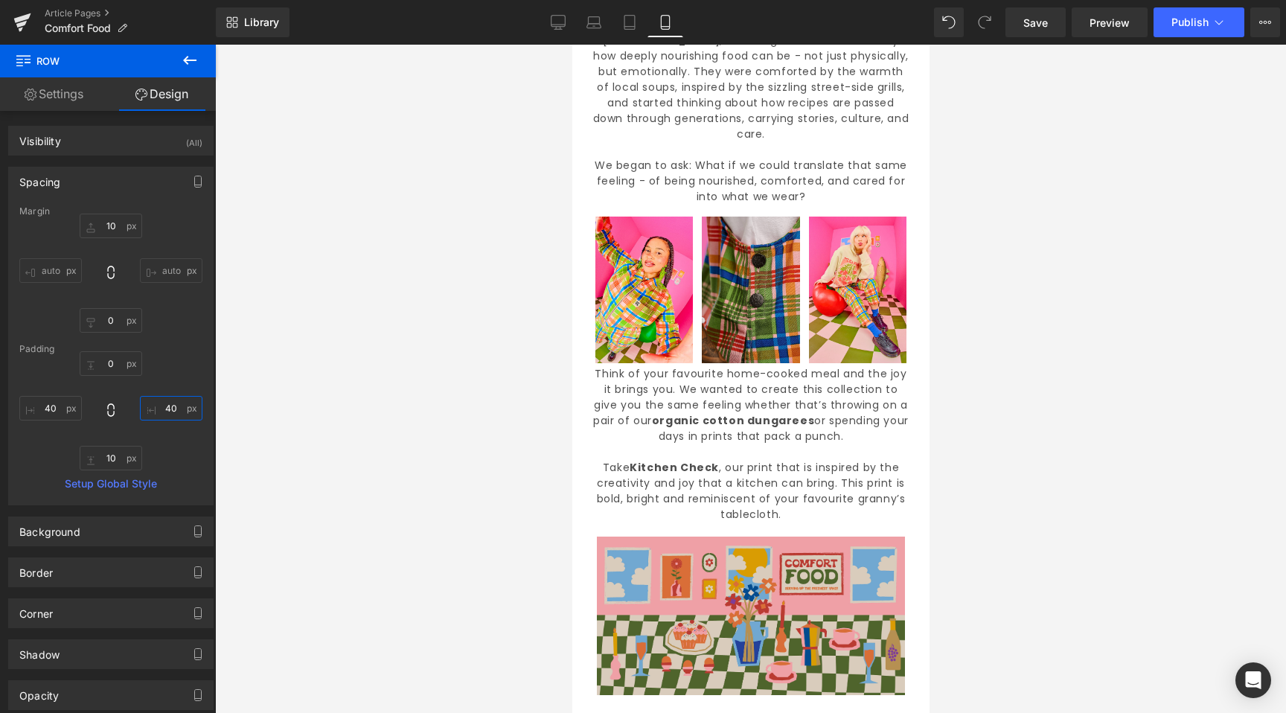
scroll to position [0, 0]
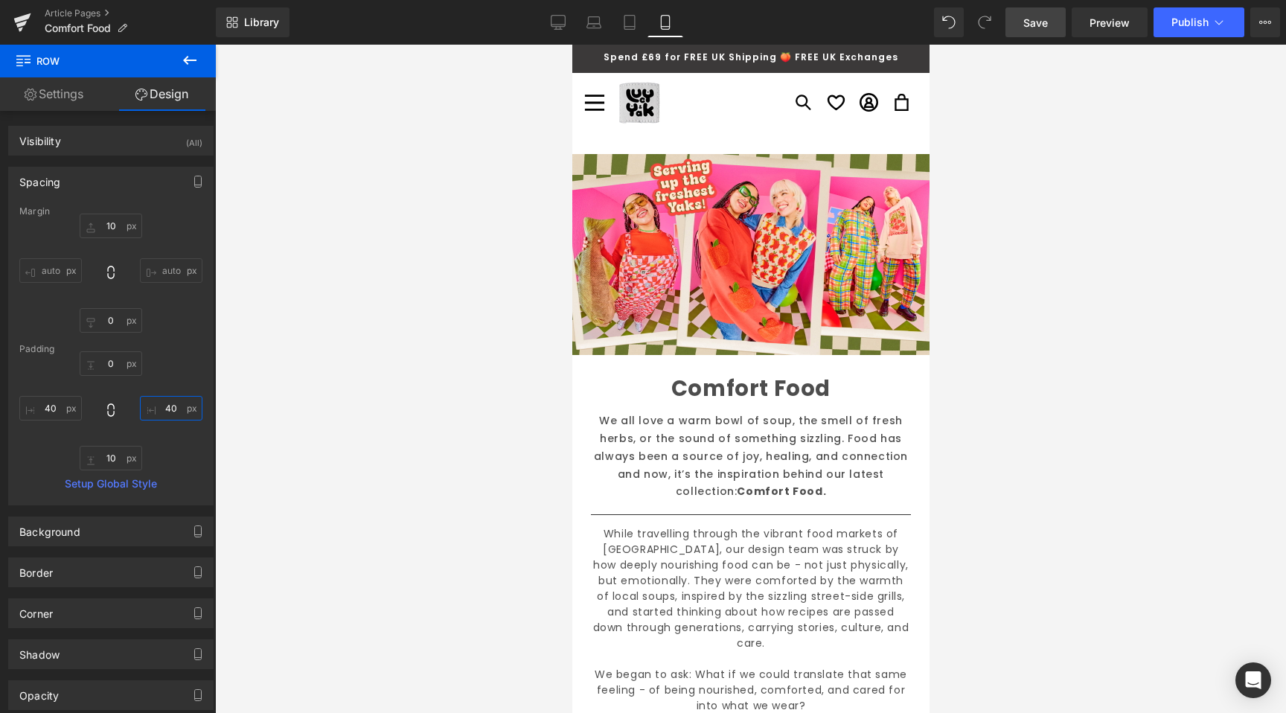
type input "40"
click at [1040, 31] on link "Save" at bounding box center [1036, 22] width 60 height 30
